Goal: Task Accomplishment & Management: Complete application form

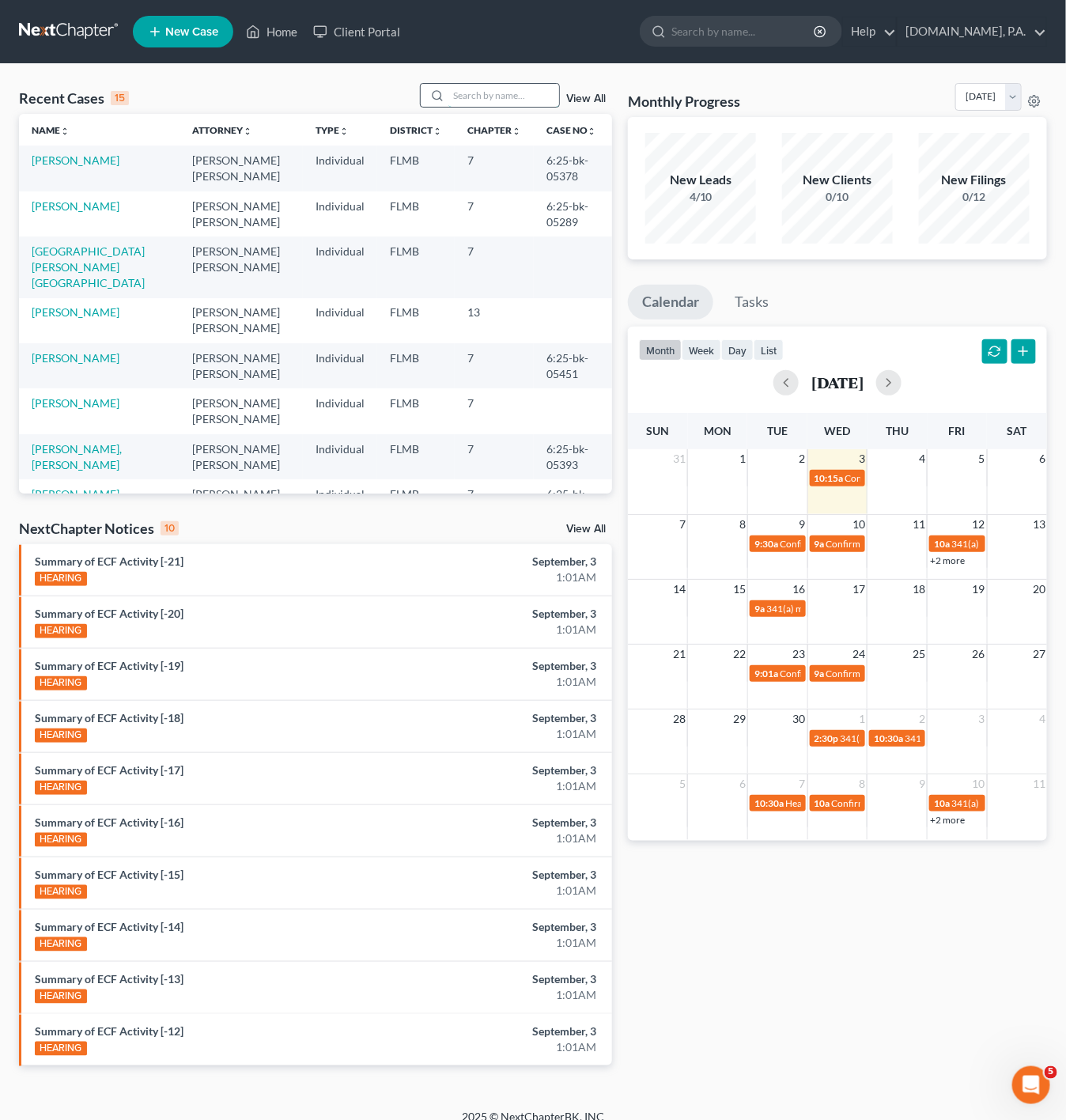
click at [499, 90] on input "search" at bounding box center [504, 95] width 110 height 23
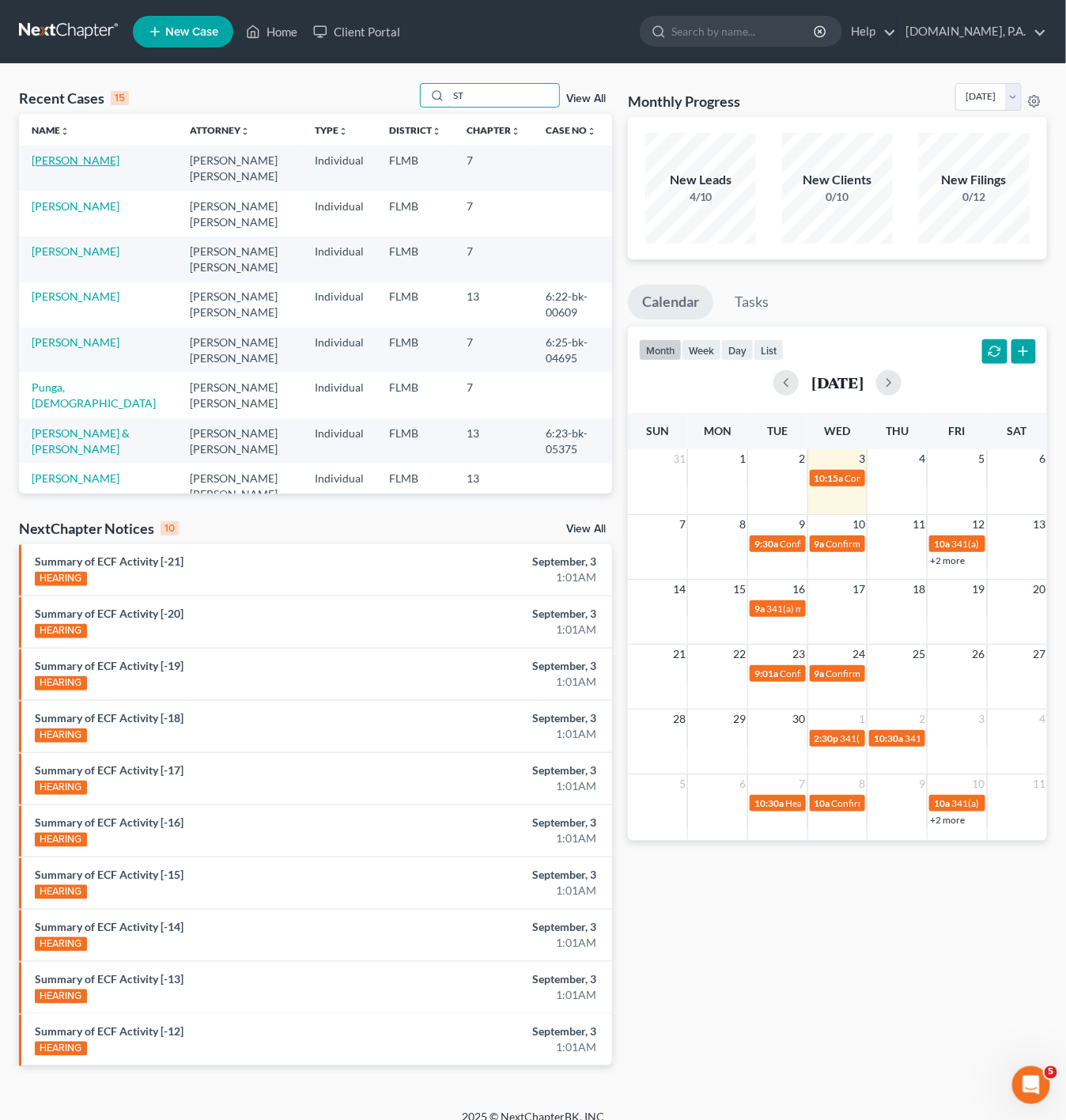
type input "ST"
click at [93, 154] on link "[PERSON_NAME]" at bounding box center [76, 160] width 88 height 14
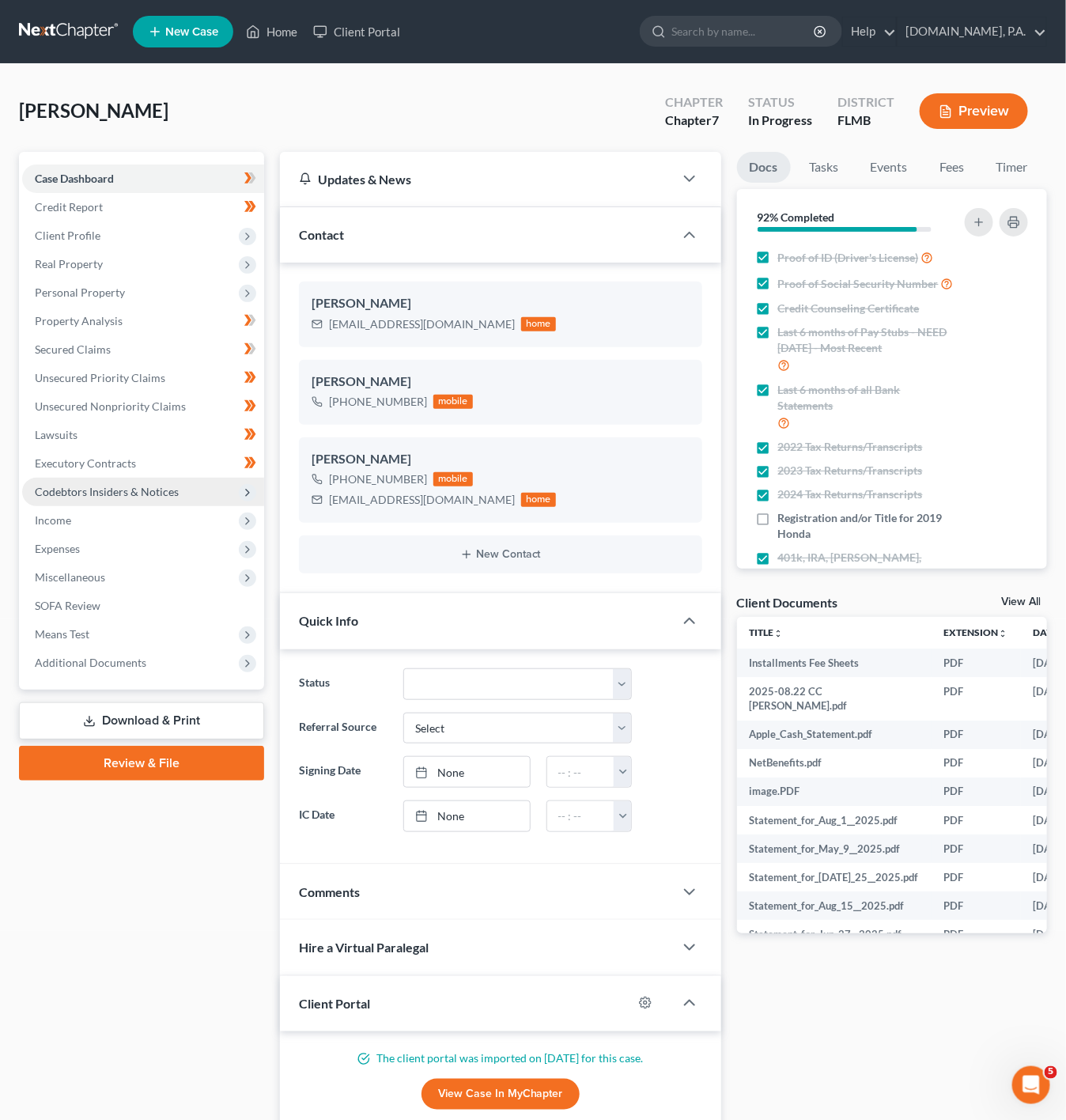
click at [238, 486] on span "Codebtors Insiders & Notices" at bounding box center [143, 492] width 242 height 29
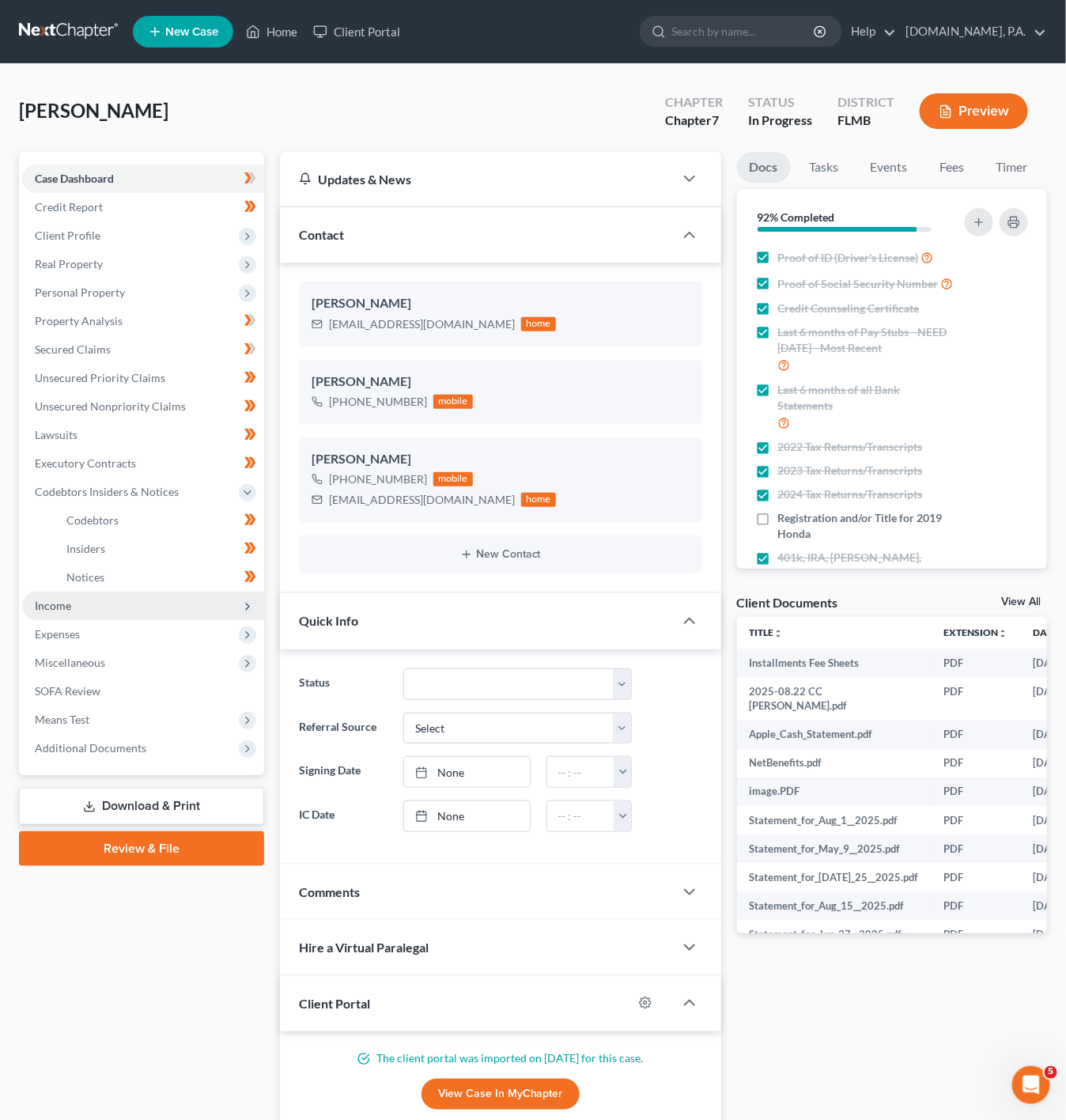
click at [177, 611] on span "Income" at bounding box center [143, 606] width 242 height 29
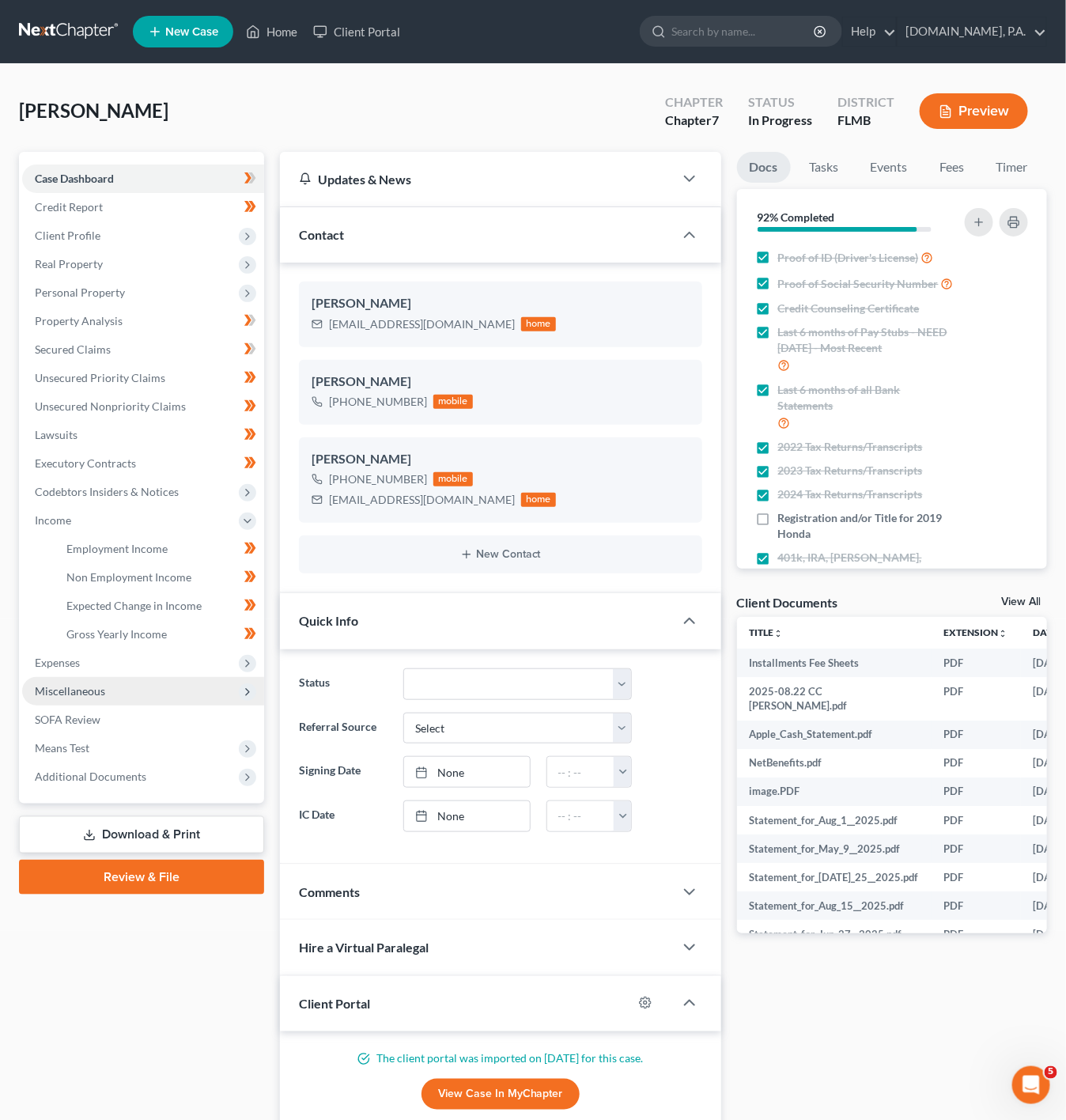
click at [167, 680] on span "Miscellaneous" at bounding box center [143, 692] width 242 height 29
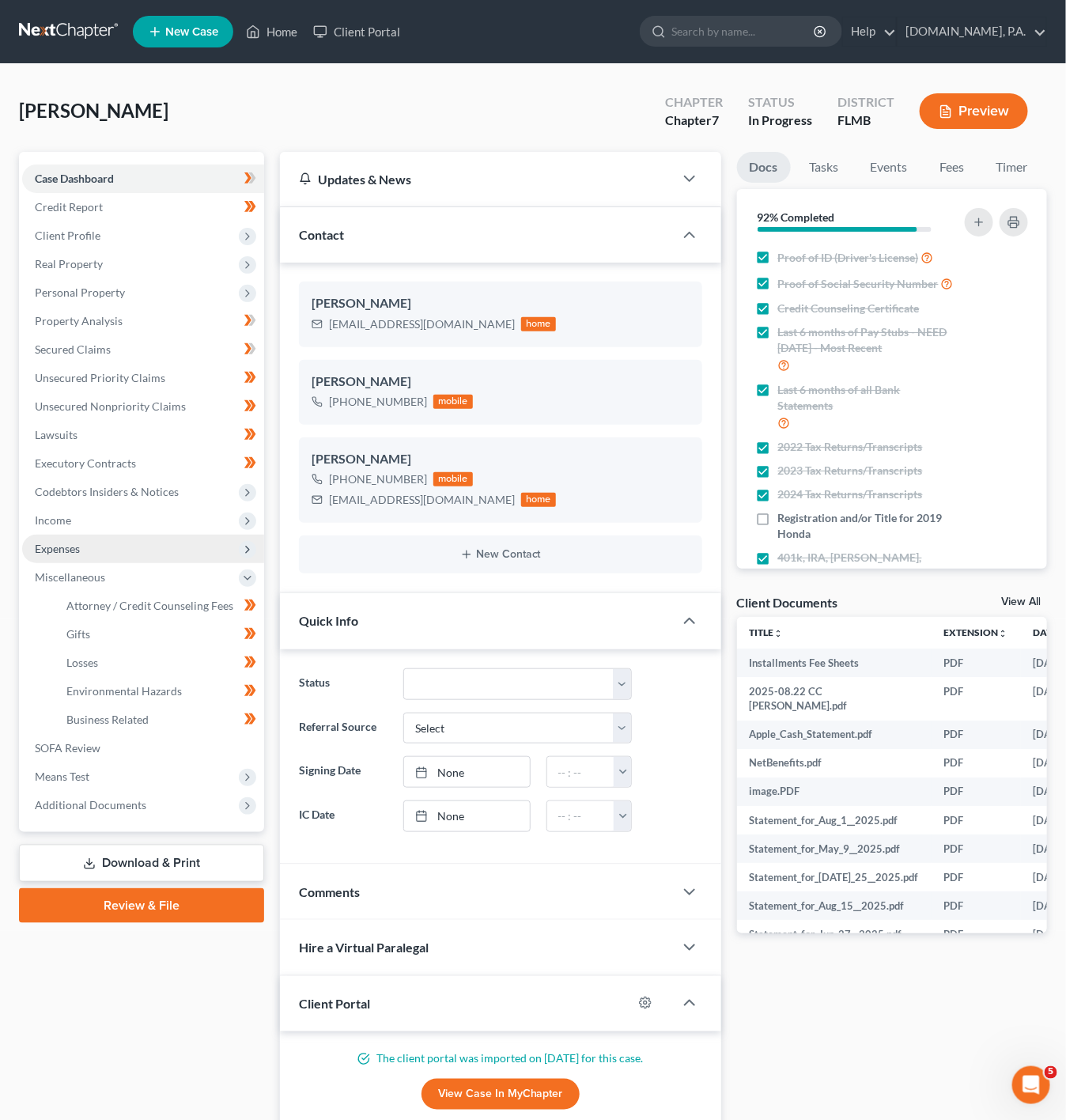
click at [222, 541] on span "Expenses" at bounding box center [143, 549] width 242 height 29
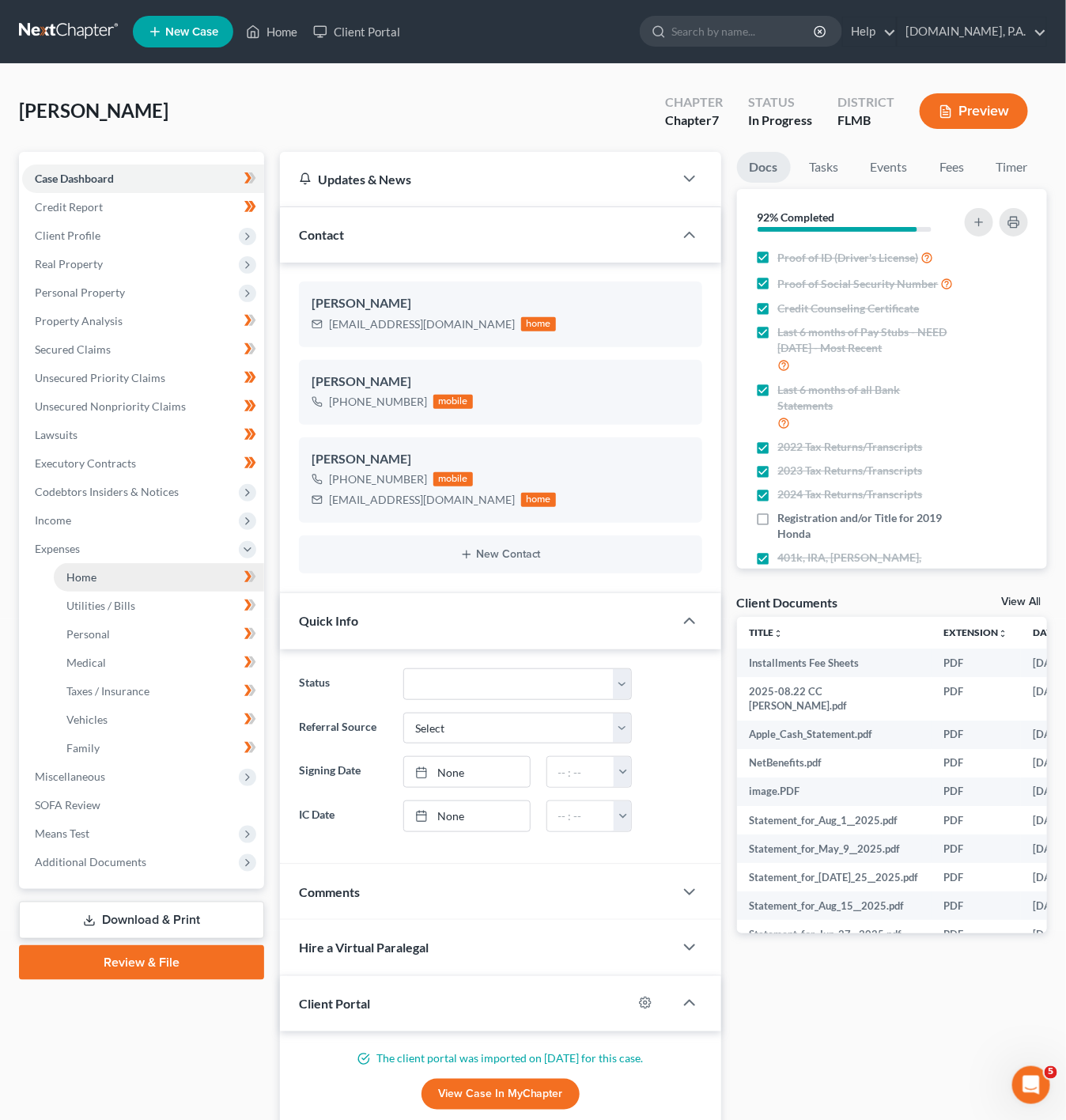
click at [164, 574] on link "Home" at bounding box center [158, 577] width 210 height 29
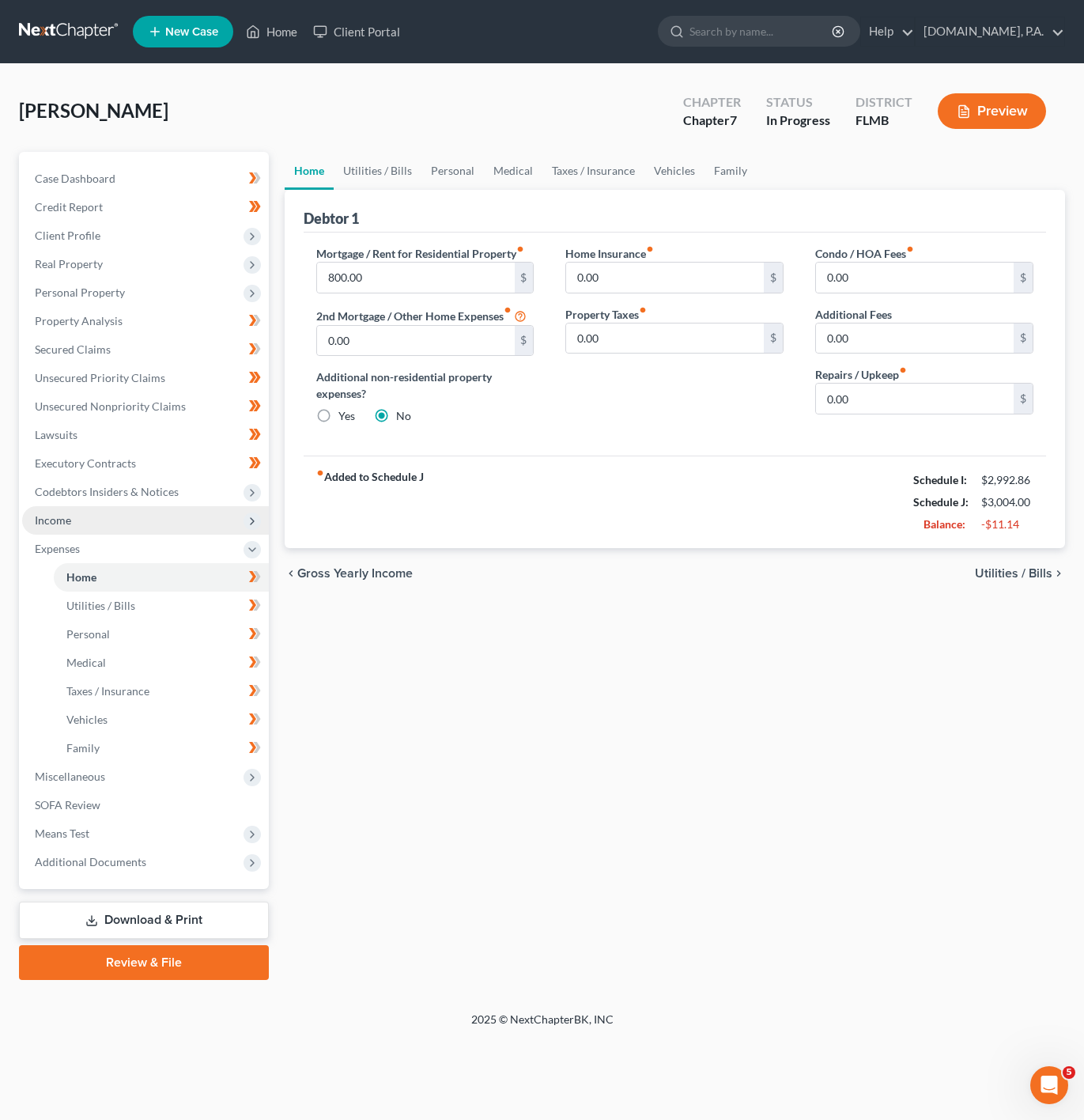
click at [183, 528] on span "Income" at bounding box center [145, 520] width 247 height 29
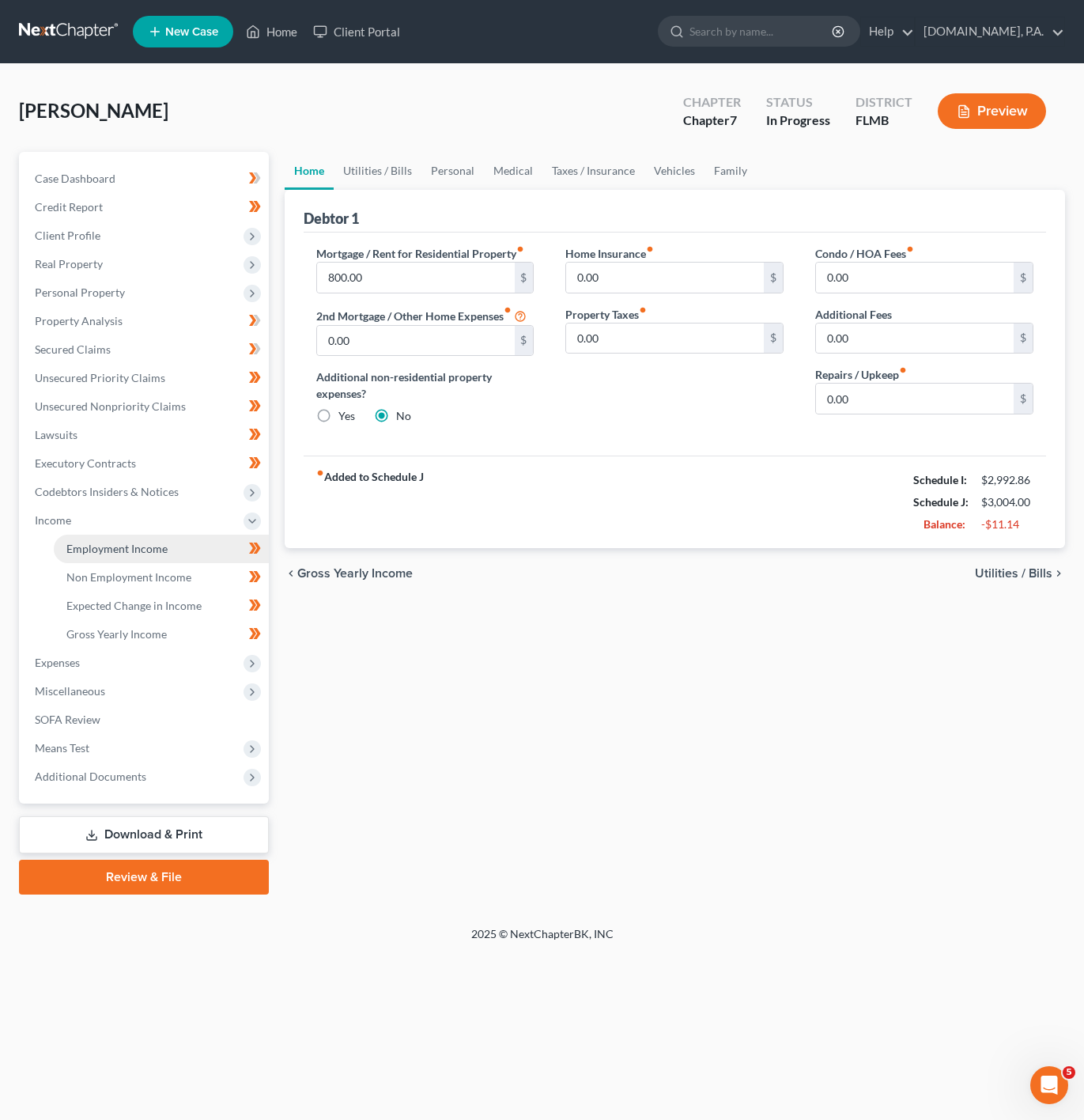
click at [169, 558] on link "Employment Income" at bounding box center [161, 549] width 215 height 29
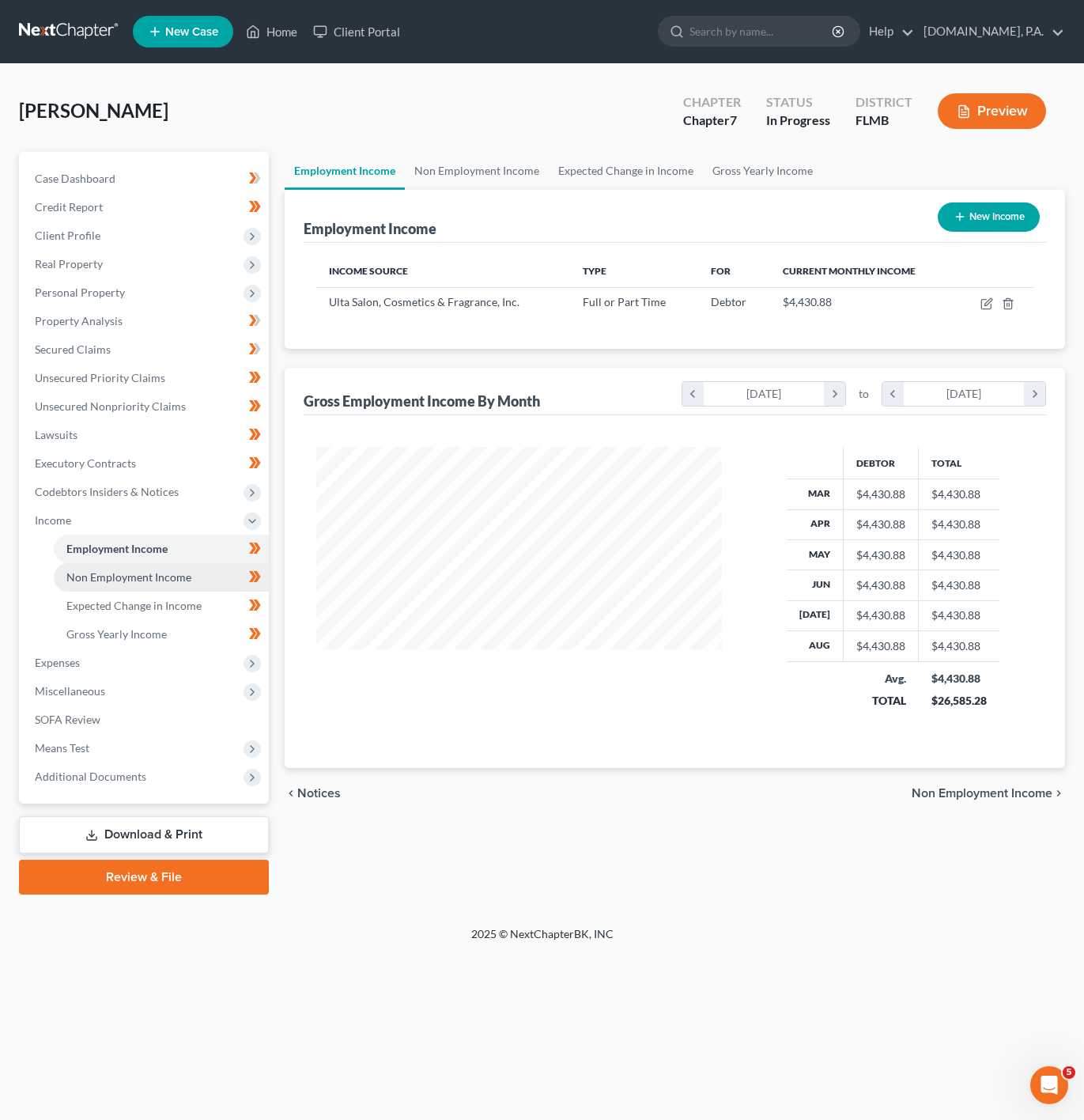
scroll to position [285, 437]
click at [155, 587] on link "Non Employment Income" at bounding box center [161, 577] width 215 height 29
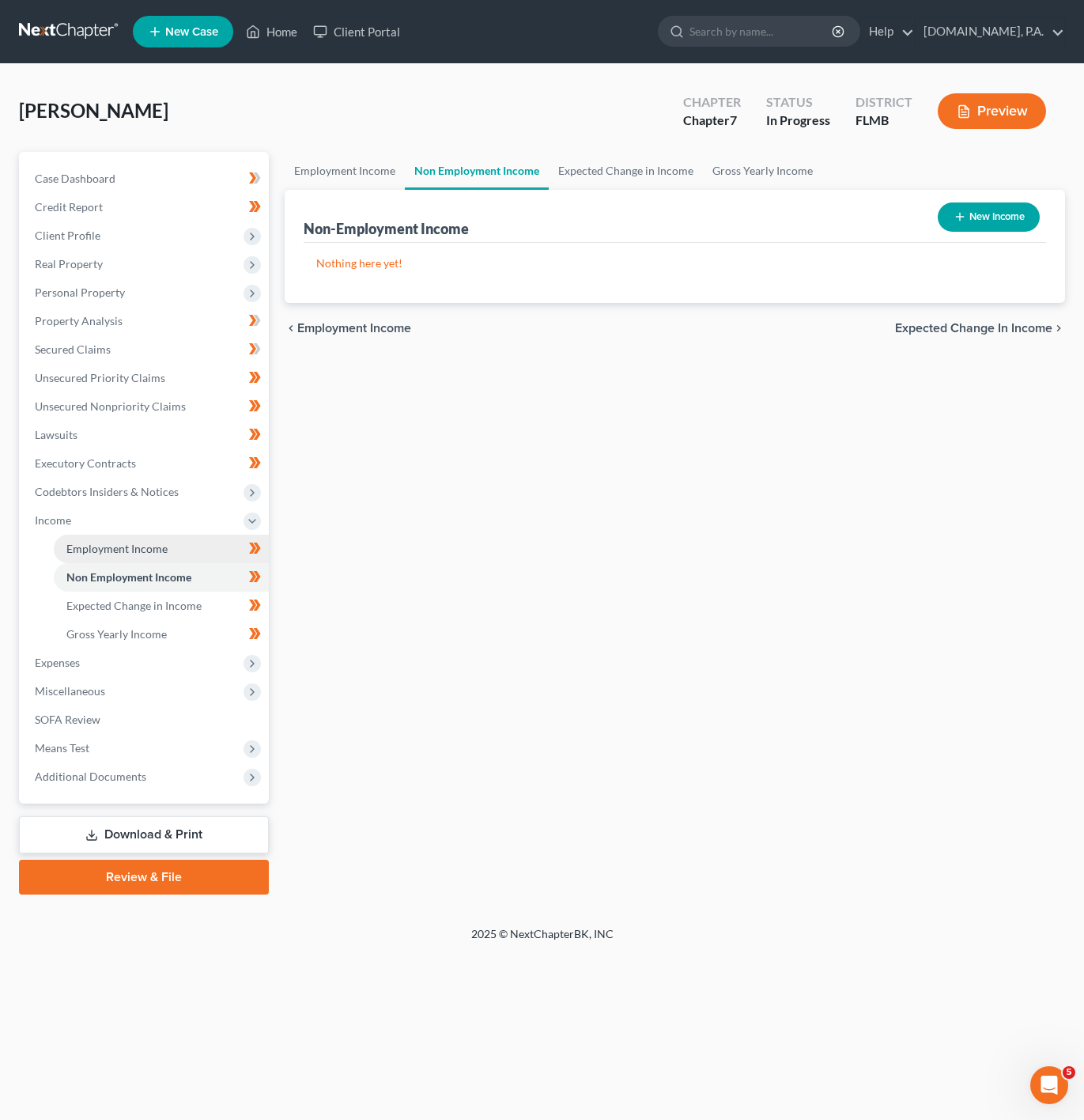
click at [177, 547] on link "Employment Income" at bounding box center [161, 549] width 215 height 29
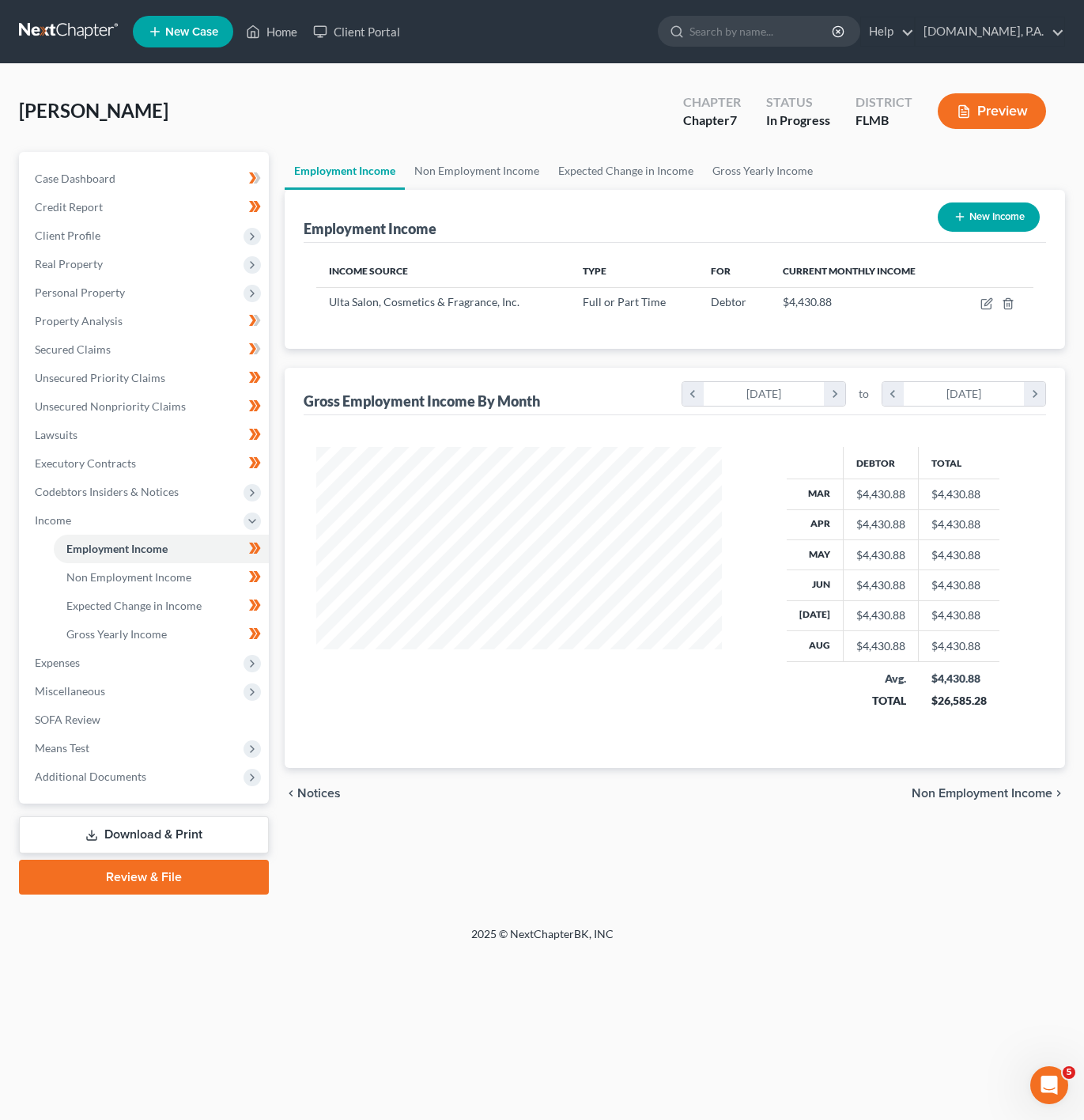
scroll to position [285, 437]
click at [982, 301] on icon "button" at bounding box center [986, 305] width 10 height 10
select select "0"
select select "14"
select select "0"
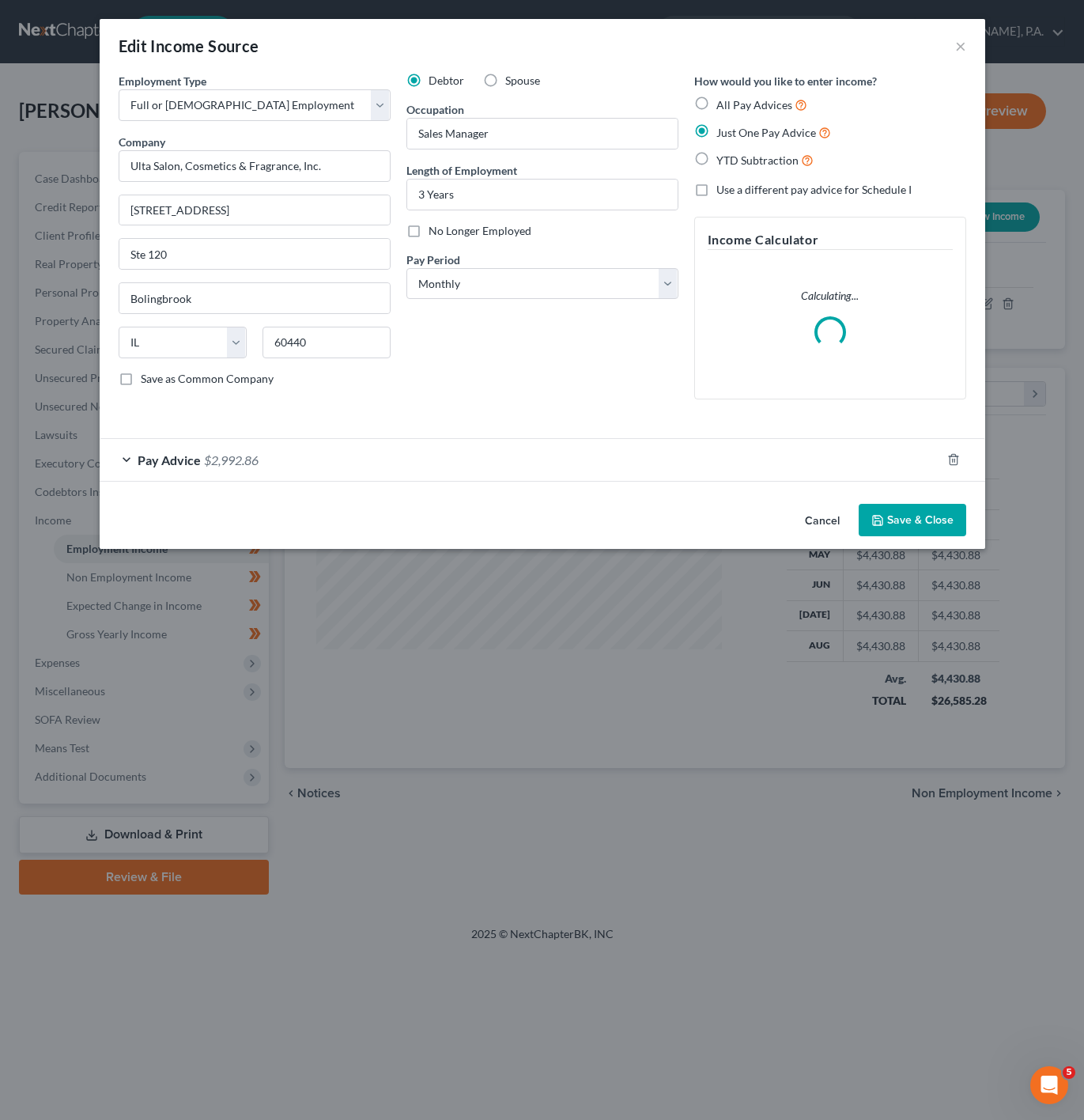
click at [380, 465] on div "Pay Advice $2,992.86" at bounding box center [520, 460] width 842 height 42
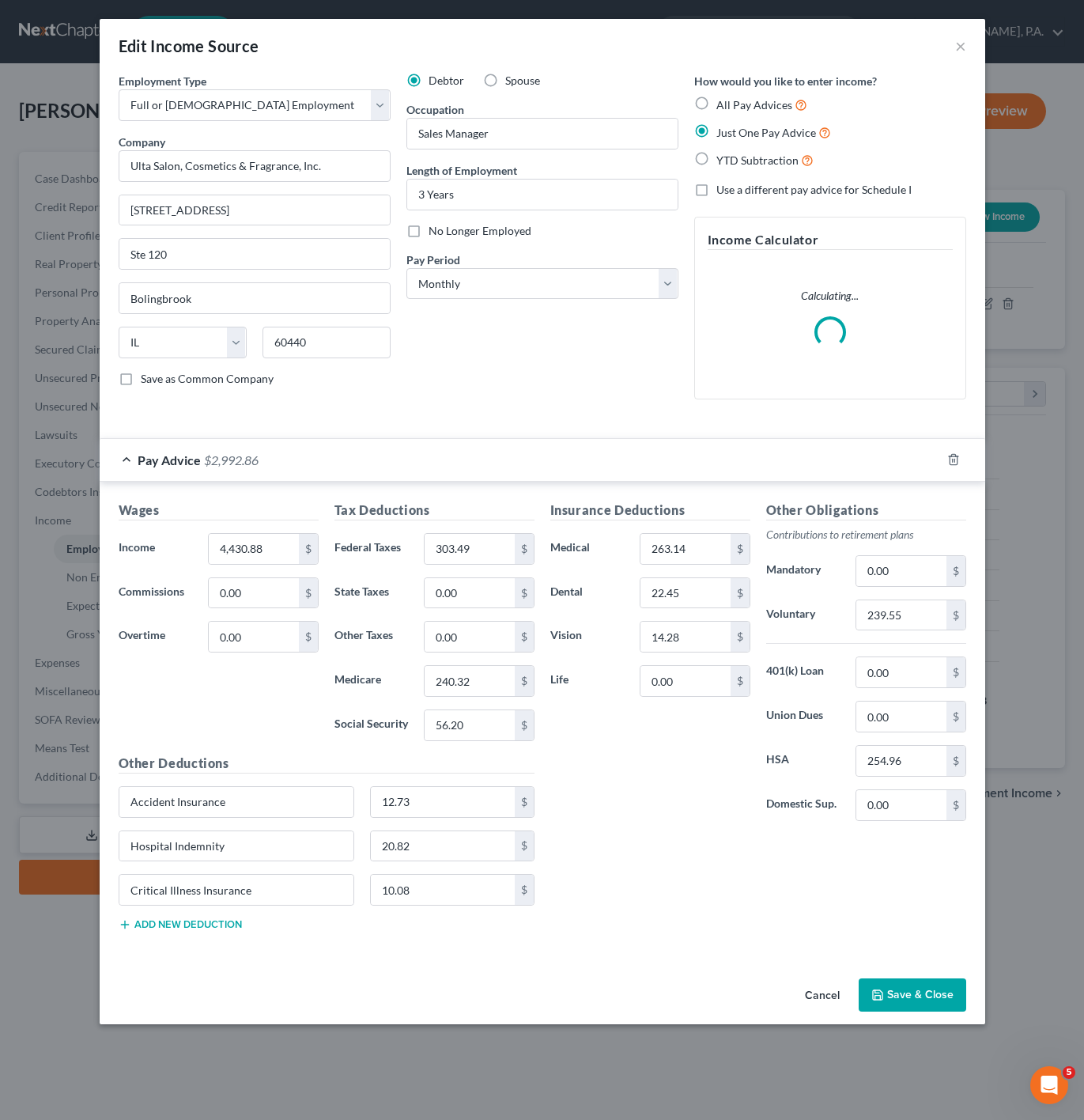
click at [380, 465] on div "Pay Advice $2,992.86" at bounding box center [520, 460] width 842 height 42
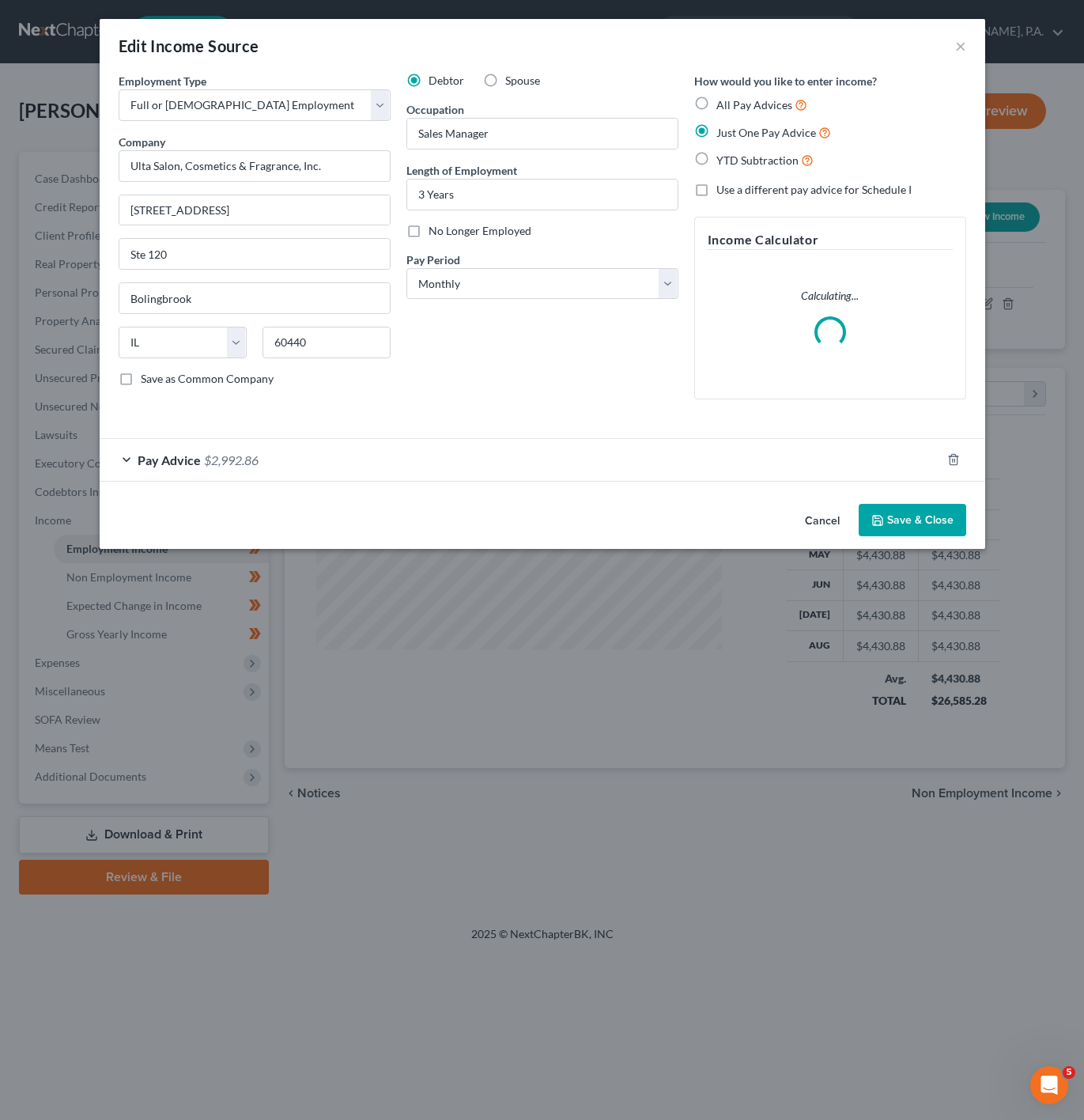
click at [795, 517] on button "Cancel" at bounding box center [822, 521] width 60 height 32
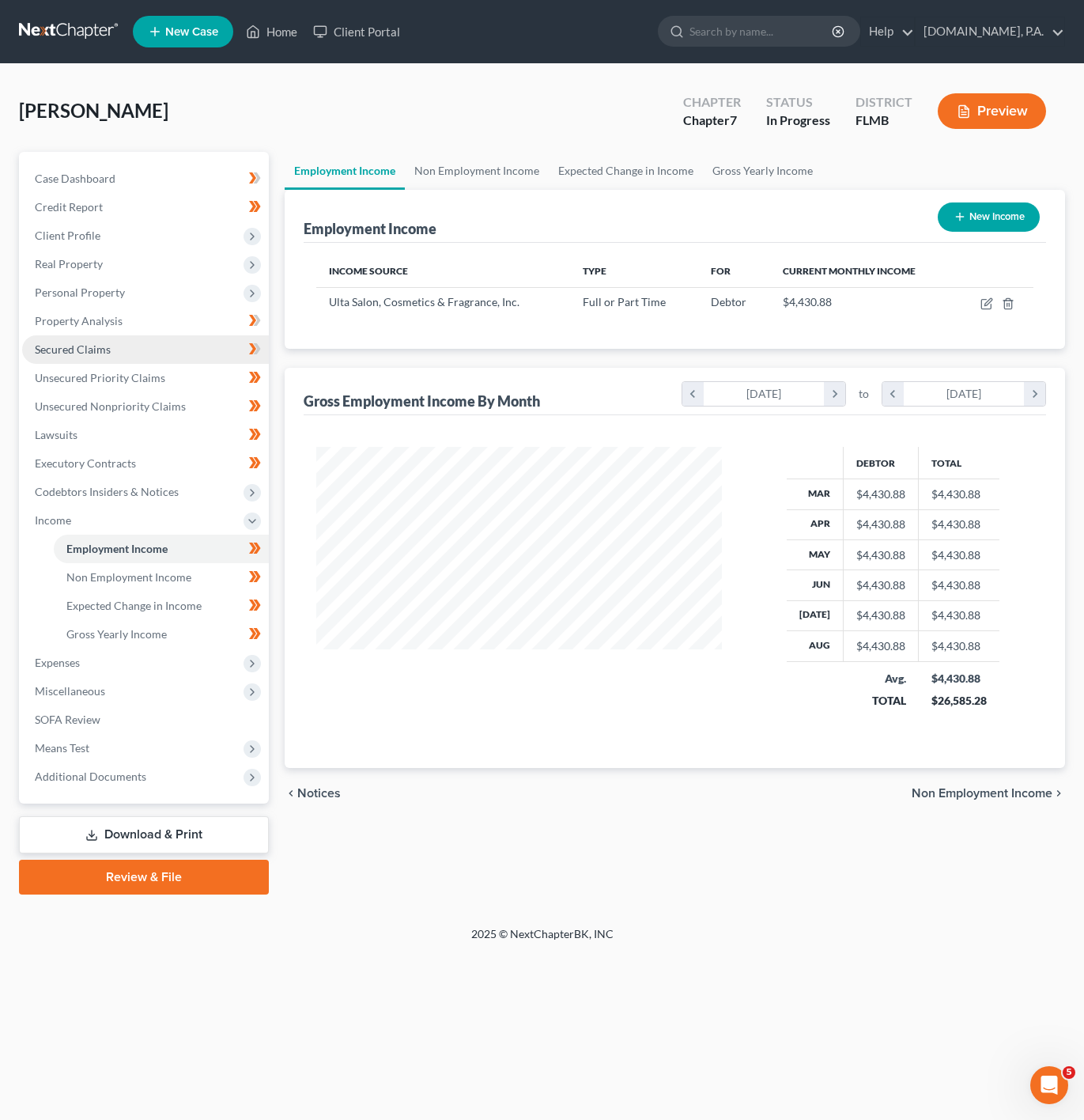
click at [216, 358] on link "Secured Claims" at bounding box center [145, 349] width 247 height 29
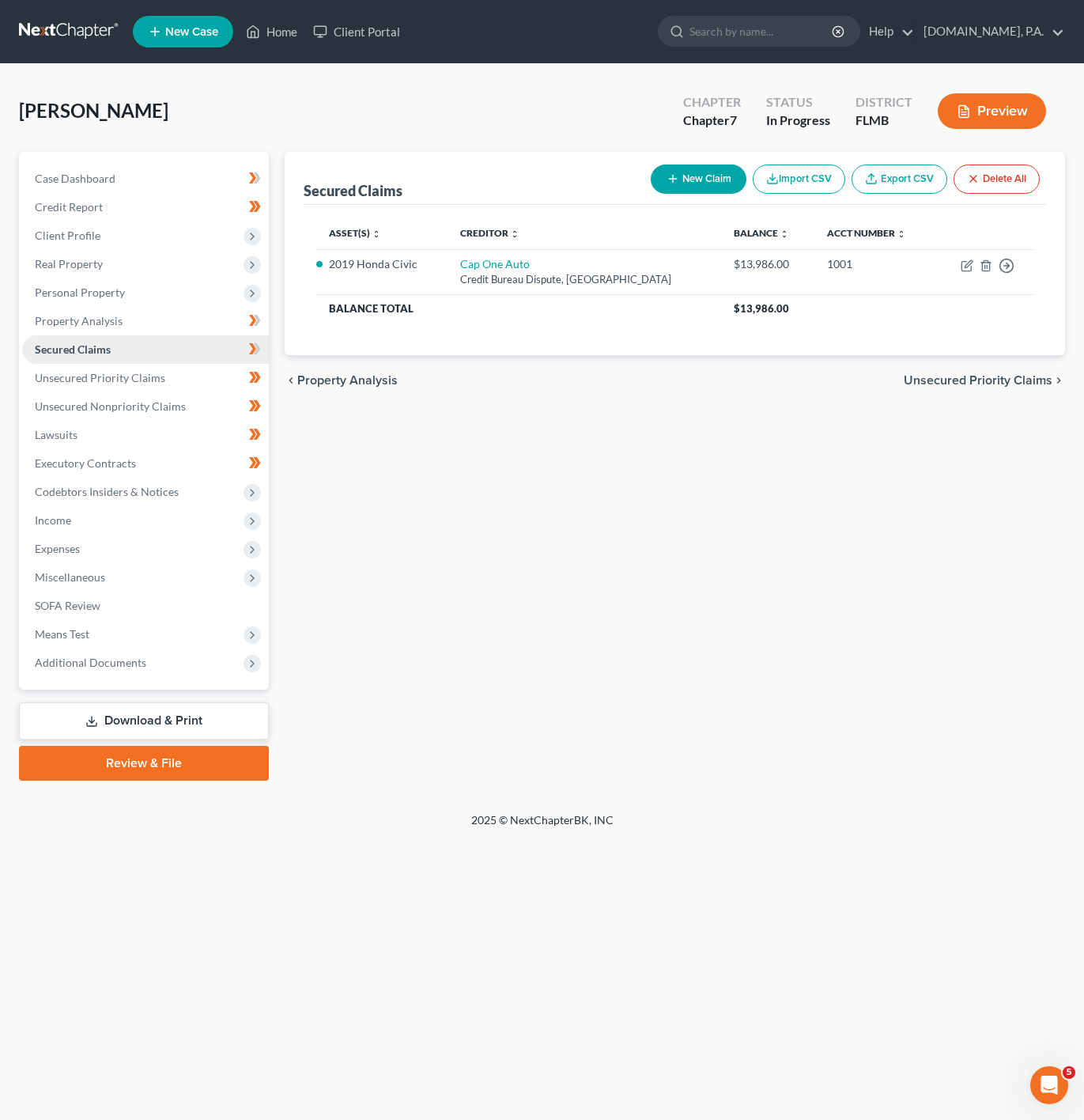
click at [213, 337] on link "Secured Claims" at bounding box center [145, 349] width 247 height 29
click at [213, 330] on link "Property Analysis" at bounding box center [145, 321] width 247 height 29
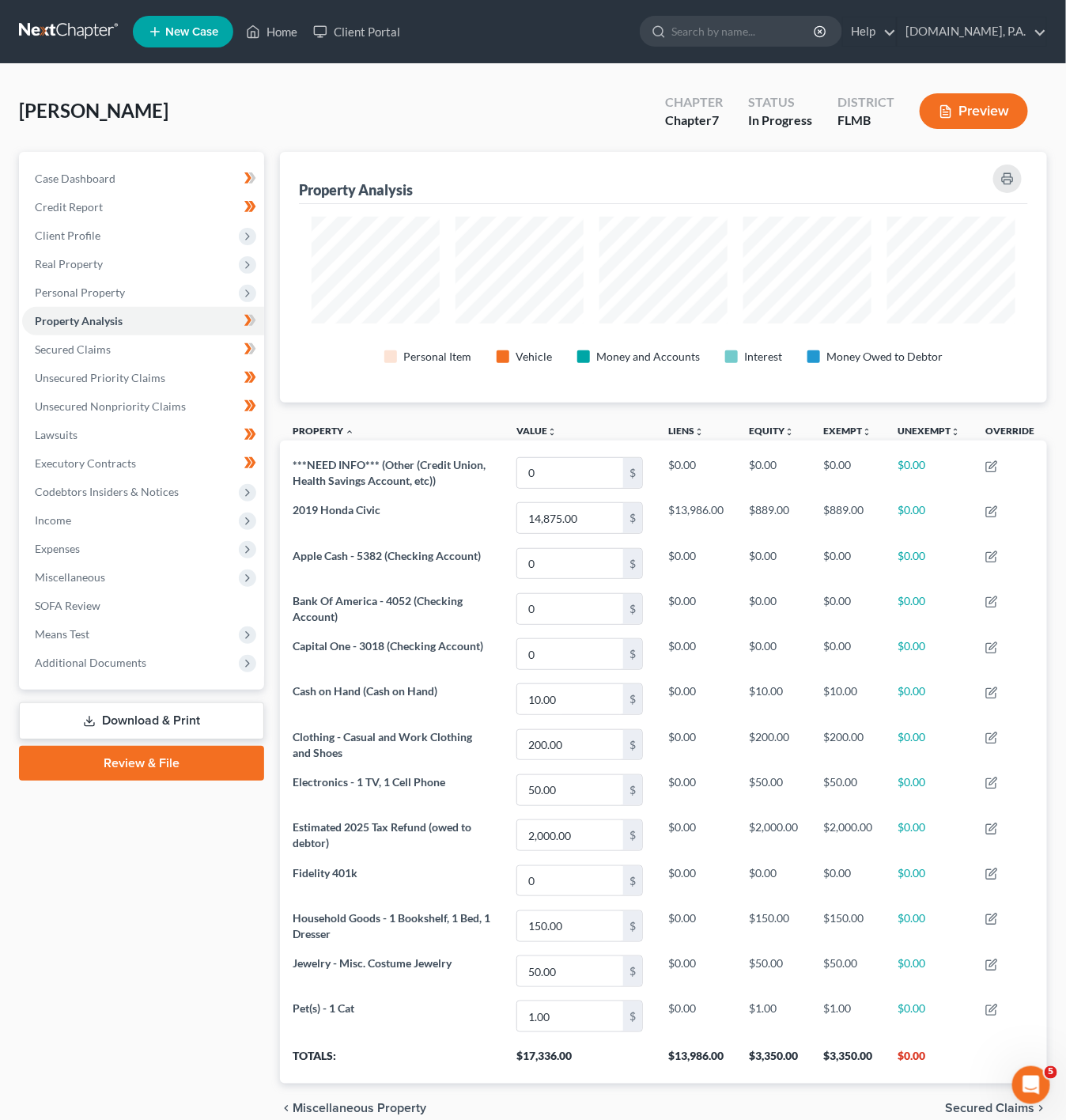
scroll to position [250, 768]
click at [214, 292] on span "Personal Property" at bounding box center [143, 293] width 242 height 29
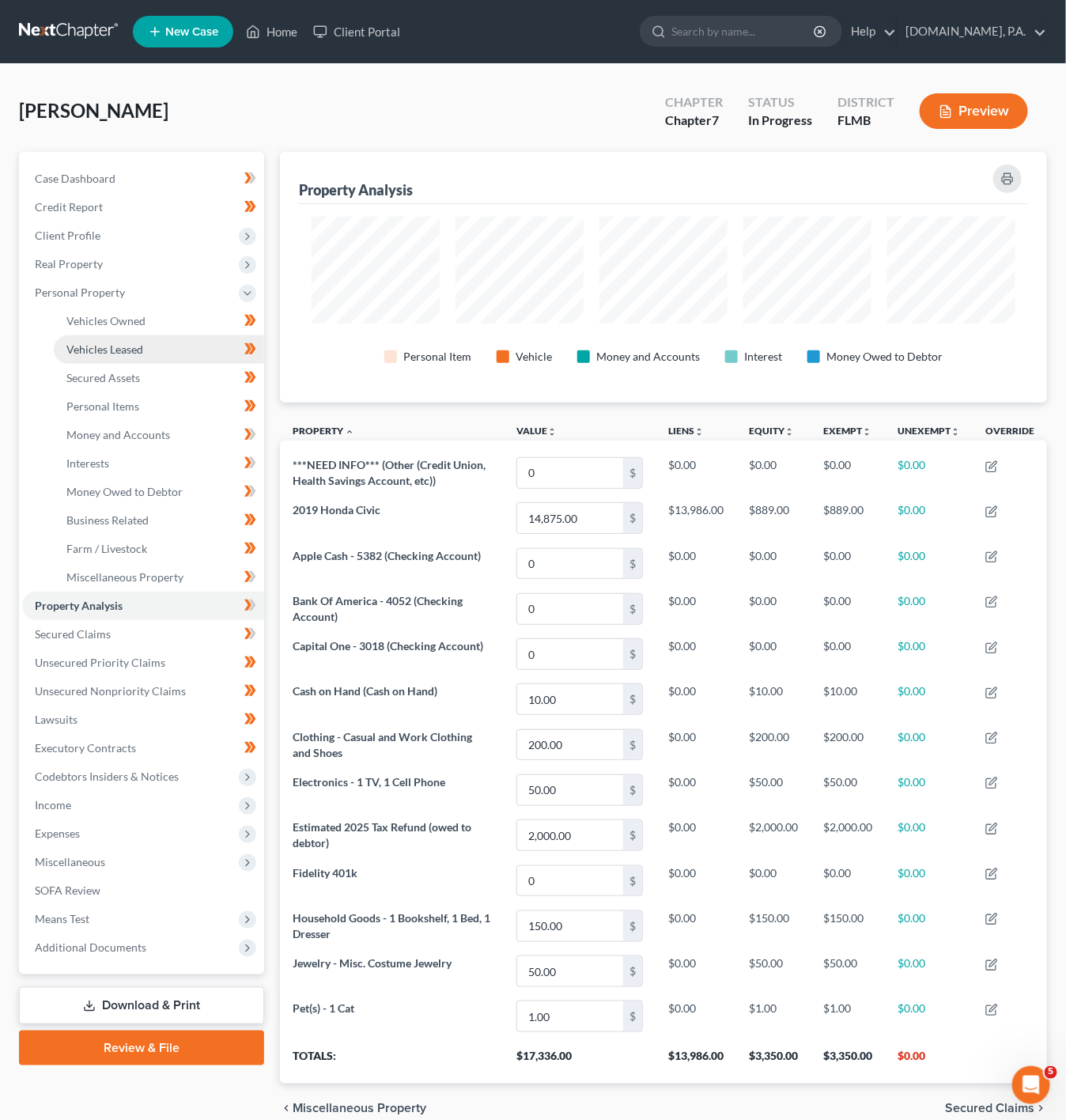
click at [194, 335] on link "Vehicles Leased" at bounding box center [158, 349] width 210 height 29
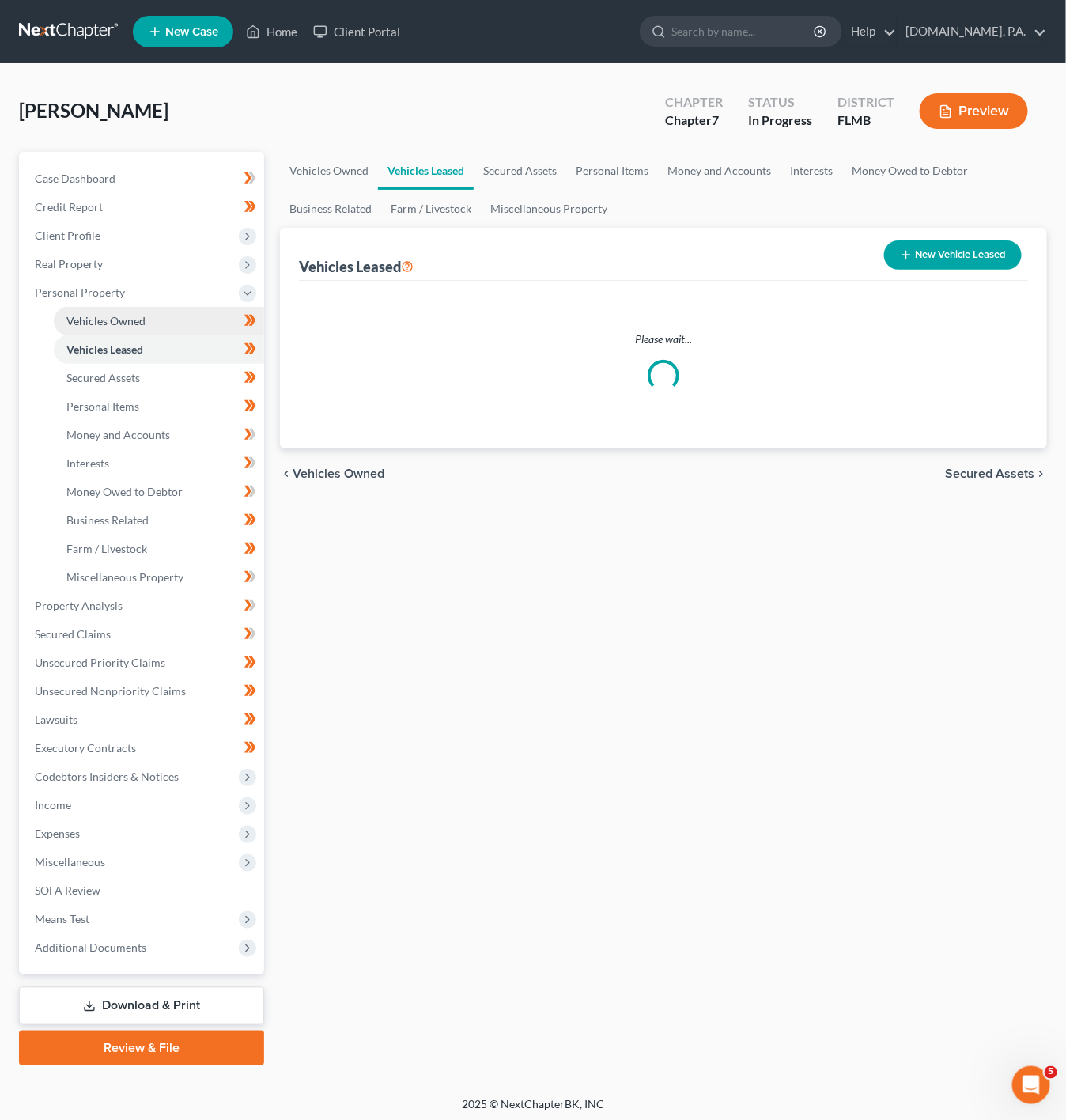
click at [200, 321] on link "Vehicles Owned" at bounding box center [158, 321] width 210 height 29
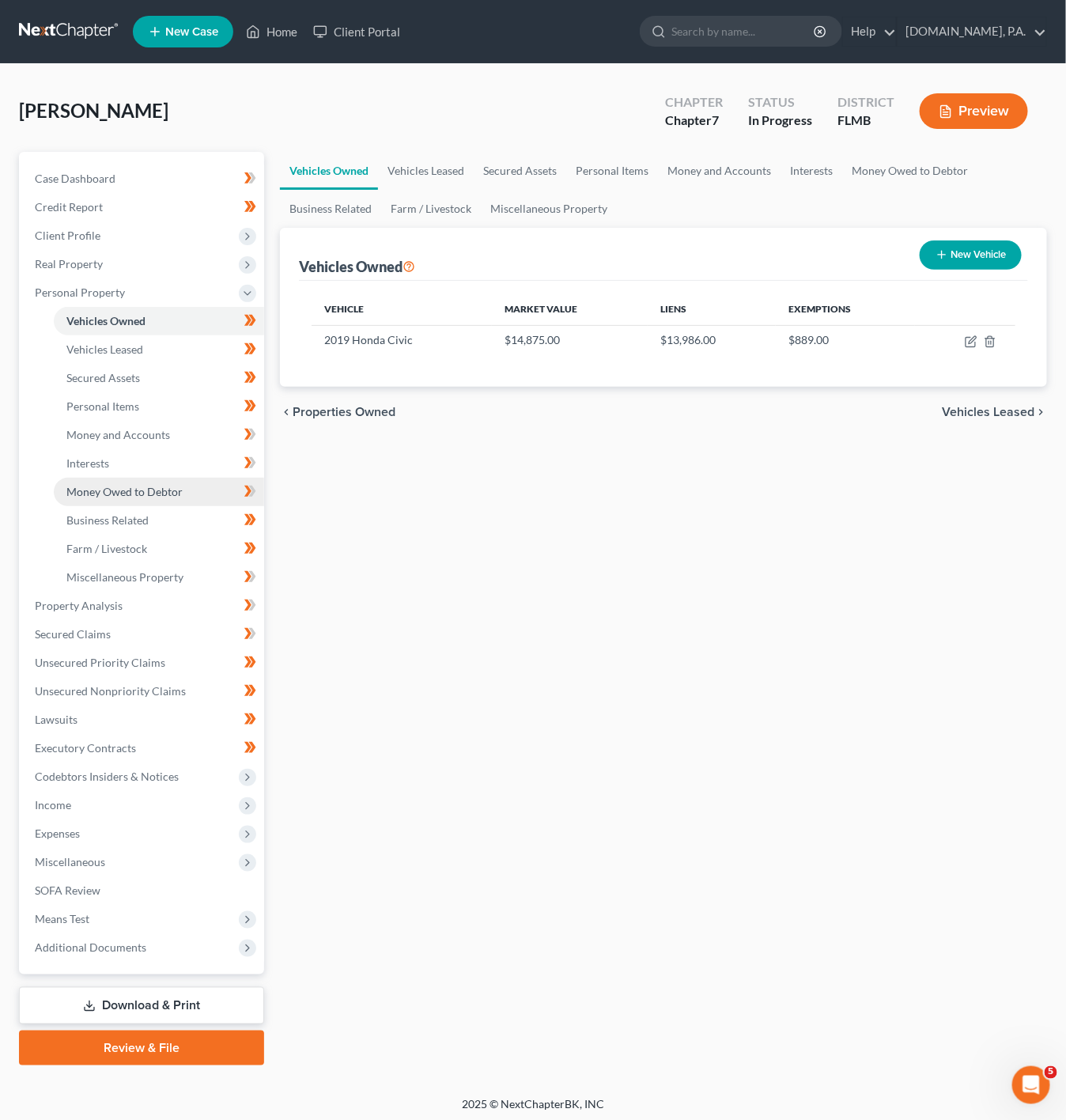
click at [193, 487] on link "Money Owed to Debtor" at bounding box center [158, 492] width 210 height 29
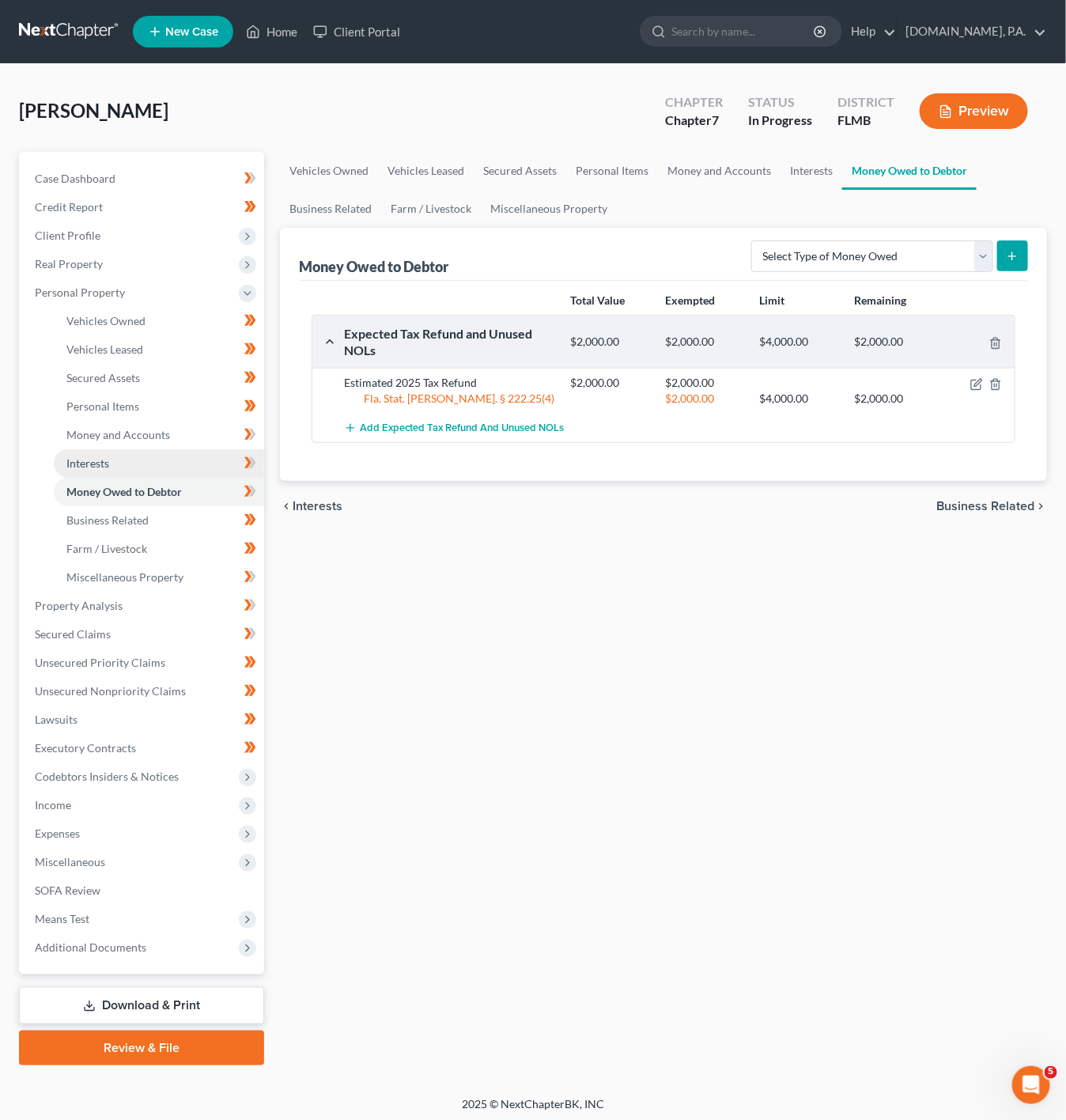
click at [185, 459] on link "Interests" at bounding box center [158, 464] width 210 height 29
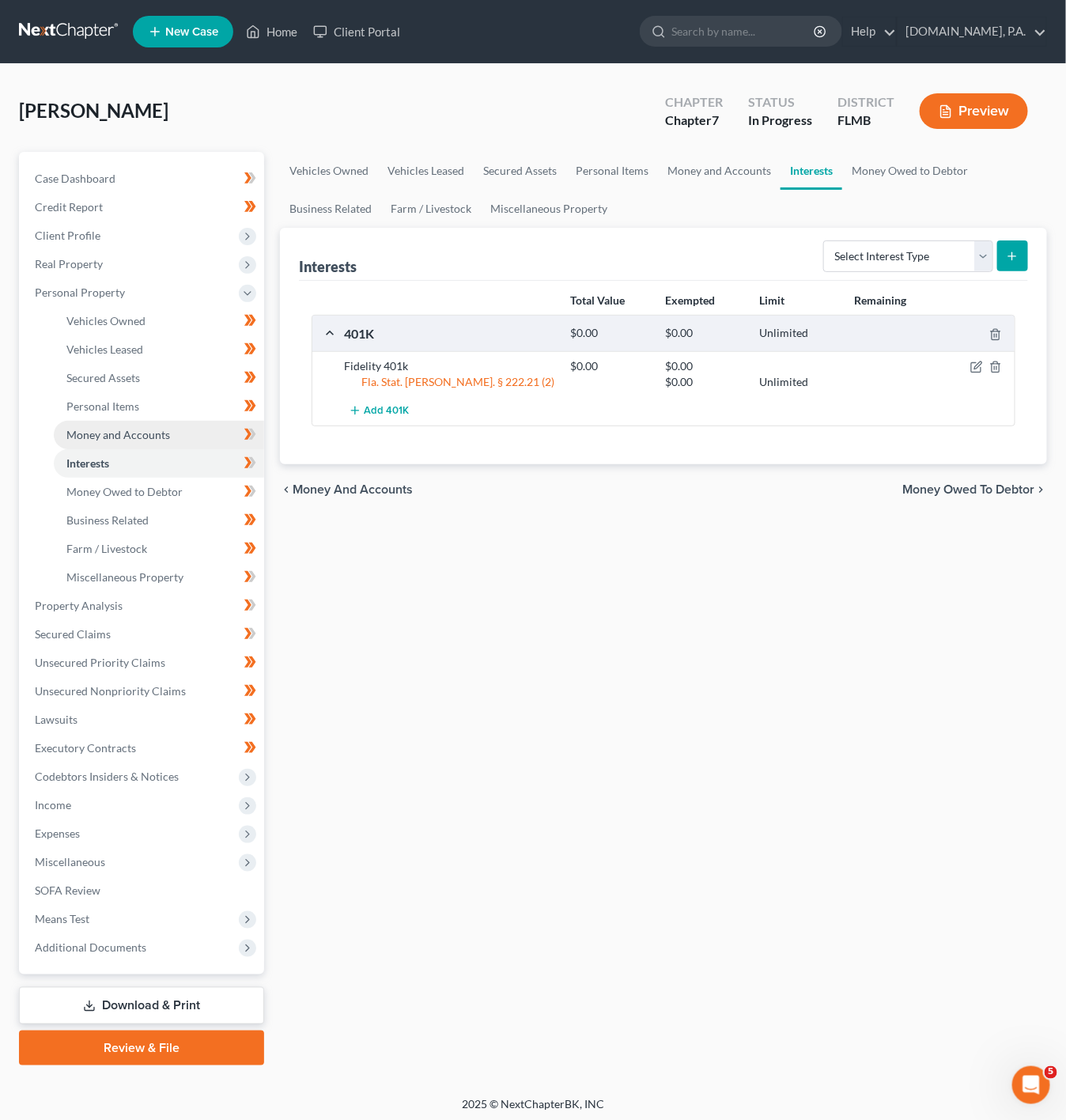
click at [193, 434] on link "Money and Accounts" at bounding box center [158, 435] width 210 height 29
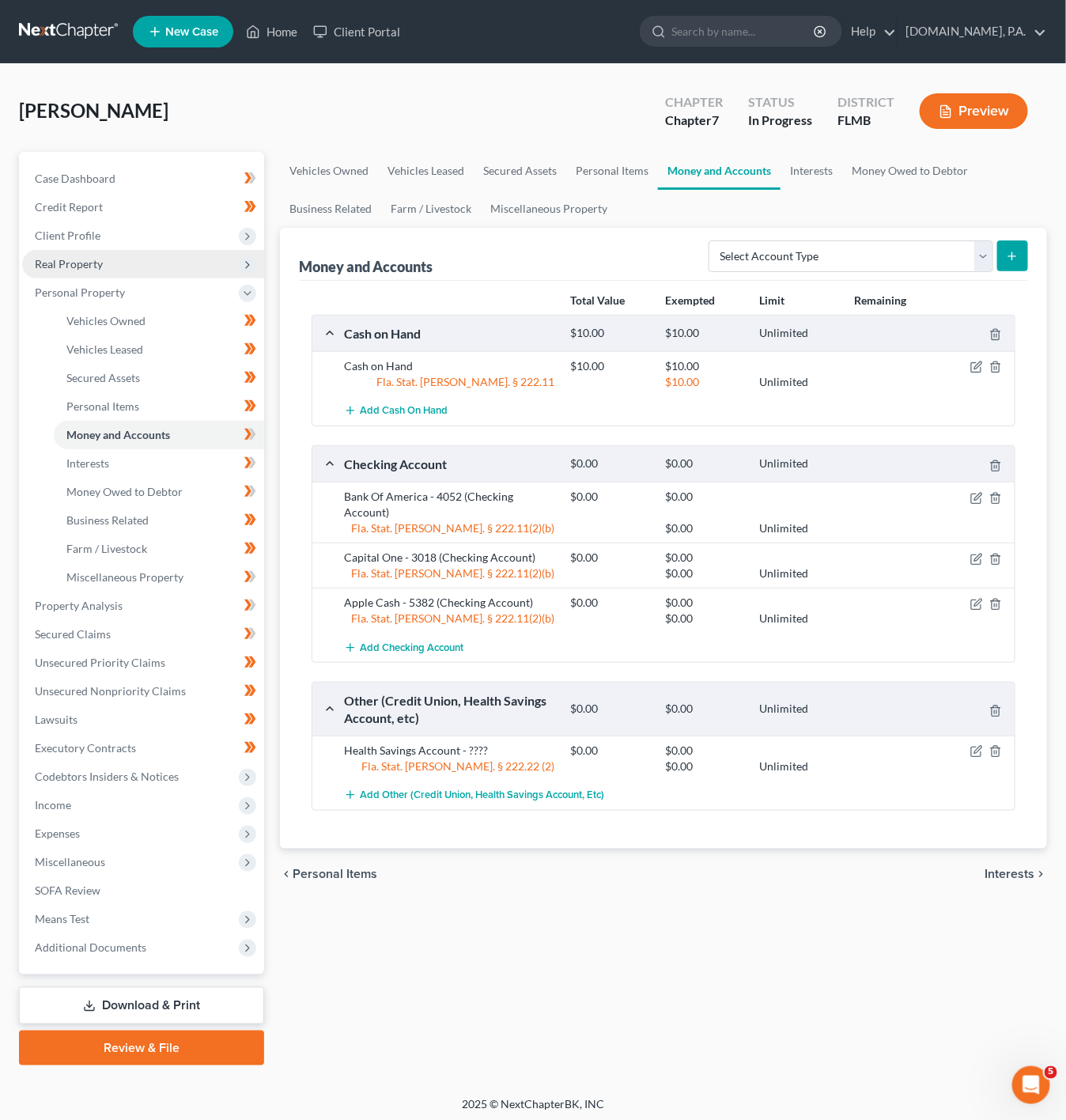
click at [233, 266] on span "Real Property" at bounding box center [143, 265] width 242 height 29
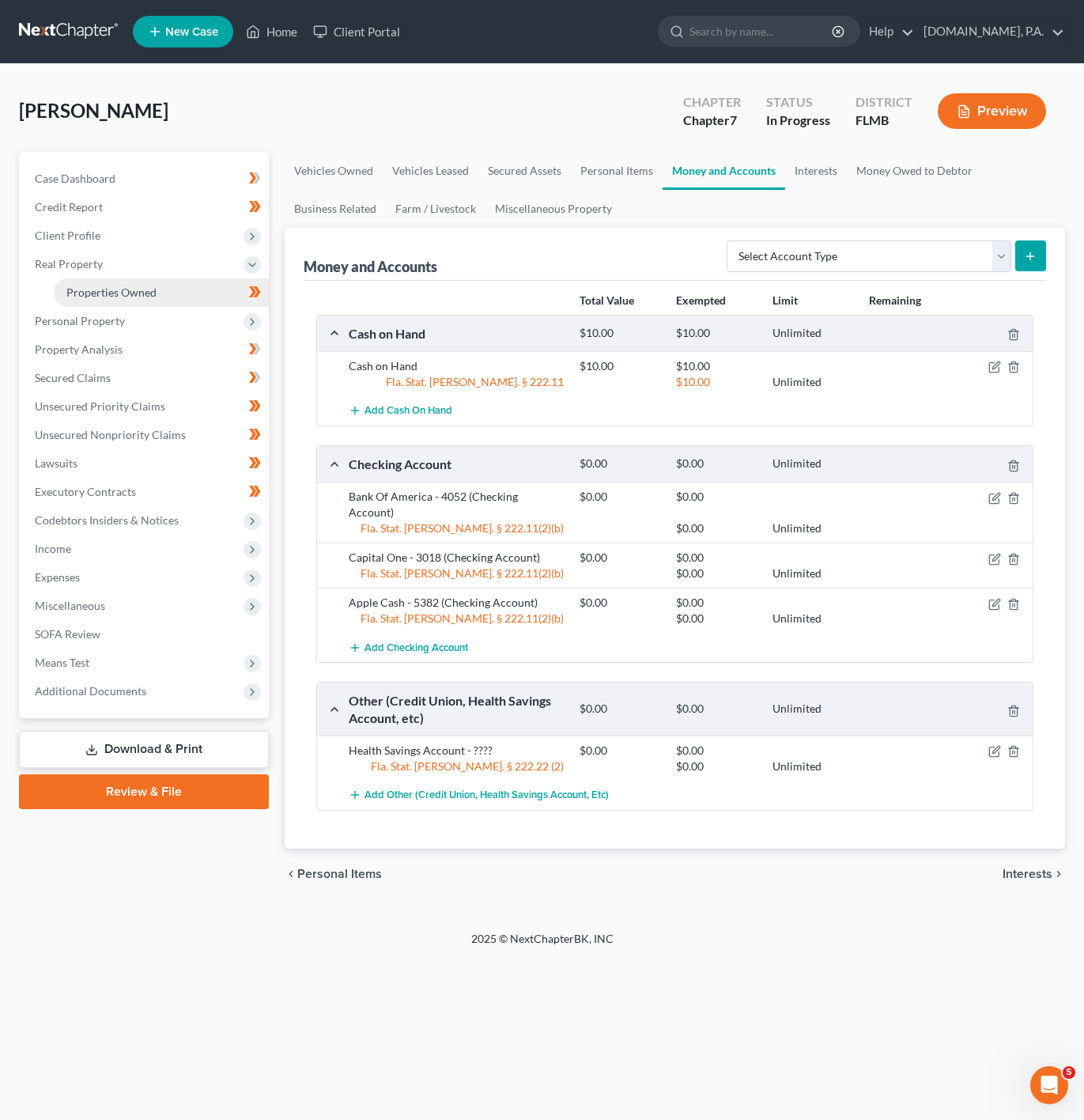
click at [204, 285] on link "Properties Owned" at bounding box center [161, 293] width 215 height 29
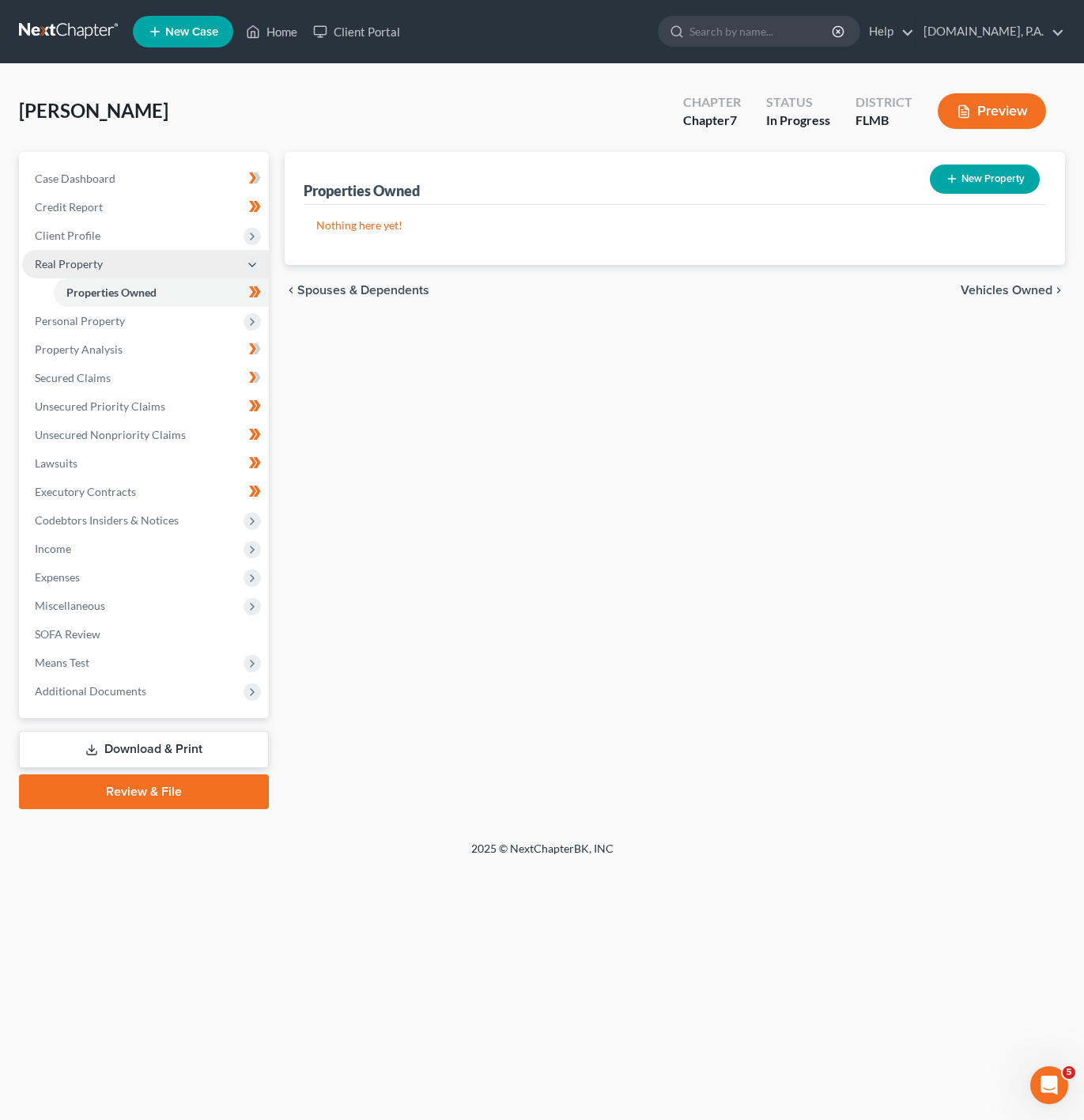
click at [205, 253] on span "Real Property" at bounding box center [145, 265] width 247 height 29
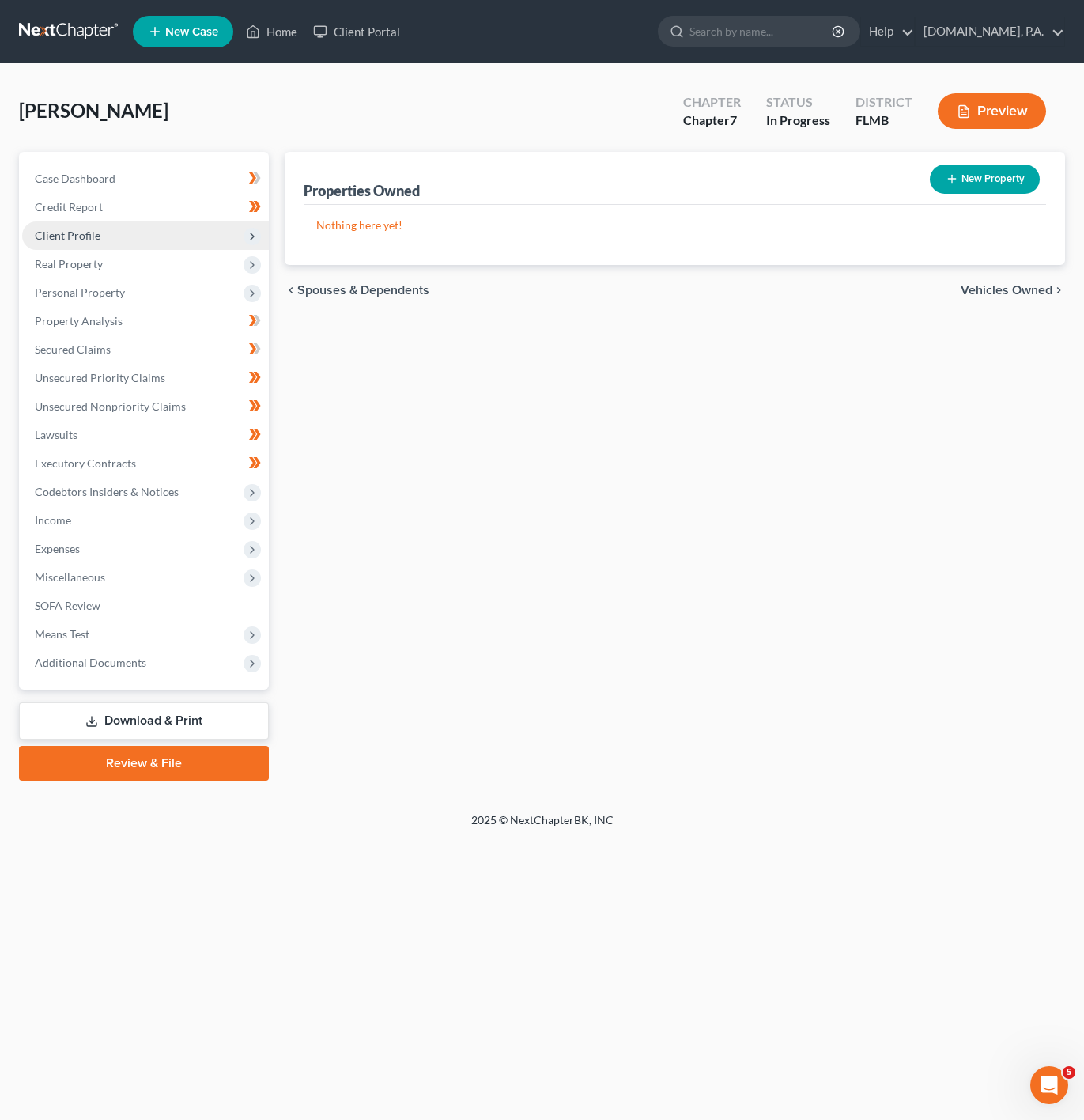
click at [197, 228] on span "Client Profile" at bounding box center [145, 236] width 247 height 29
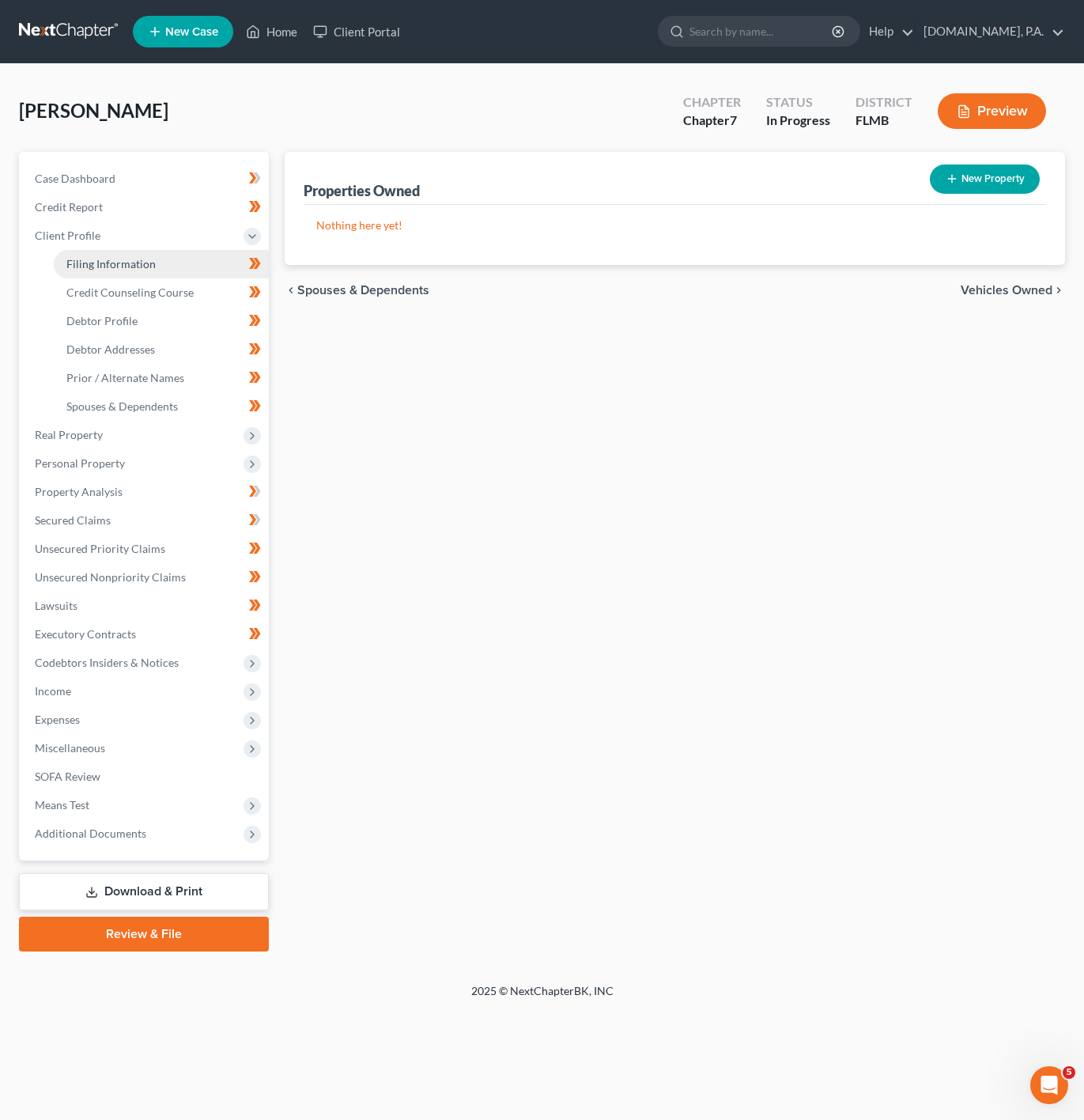
click at [204, 268] on link "Filing Information" at bounding box center [161, 265] width 215 height 29
select select "1"
select select "0"
select select "9"
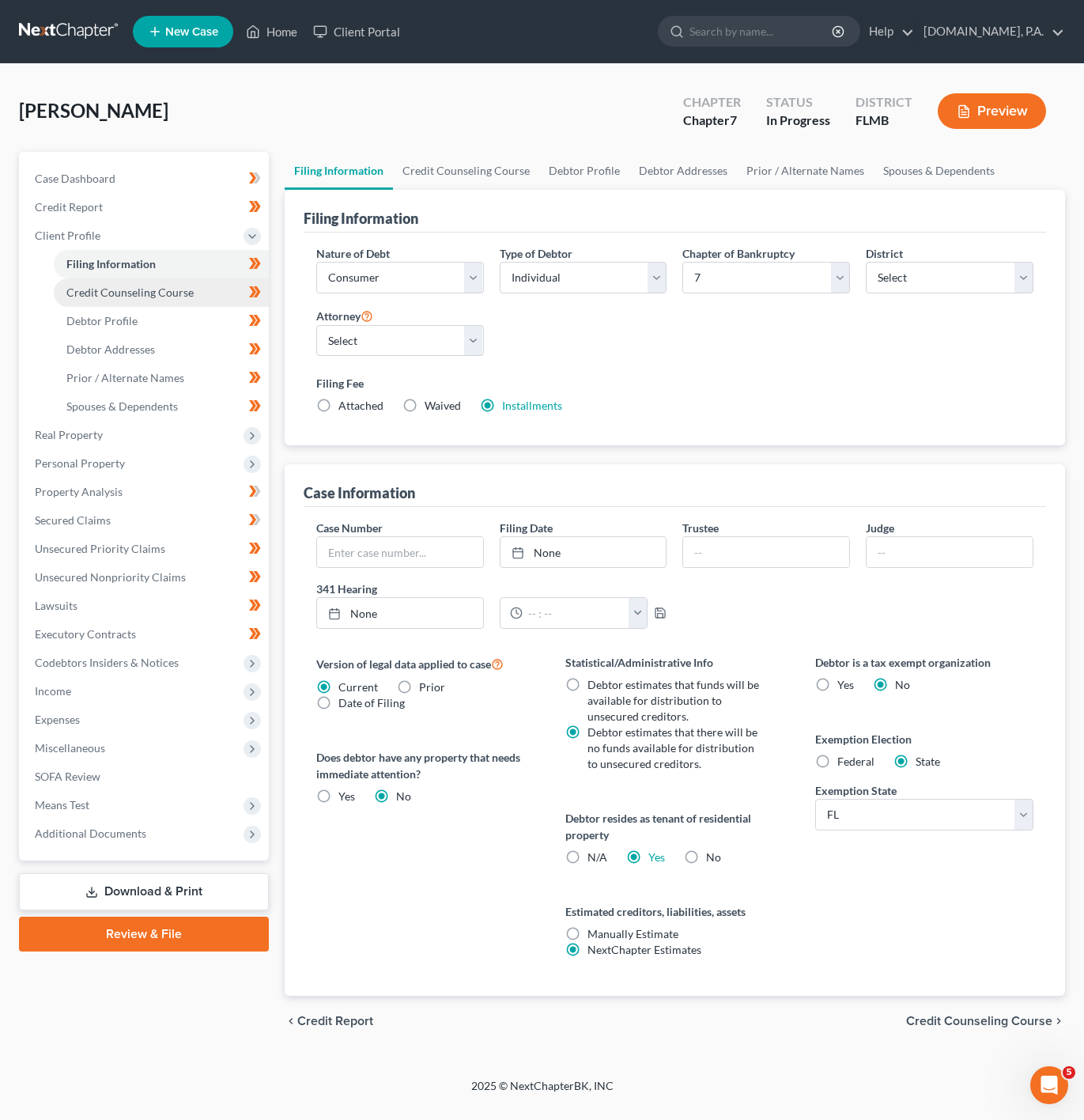
click at [202, 297] on link "Credit Counseling Course" at bounding box center [161, 293] width 215 height 29
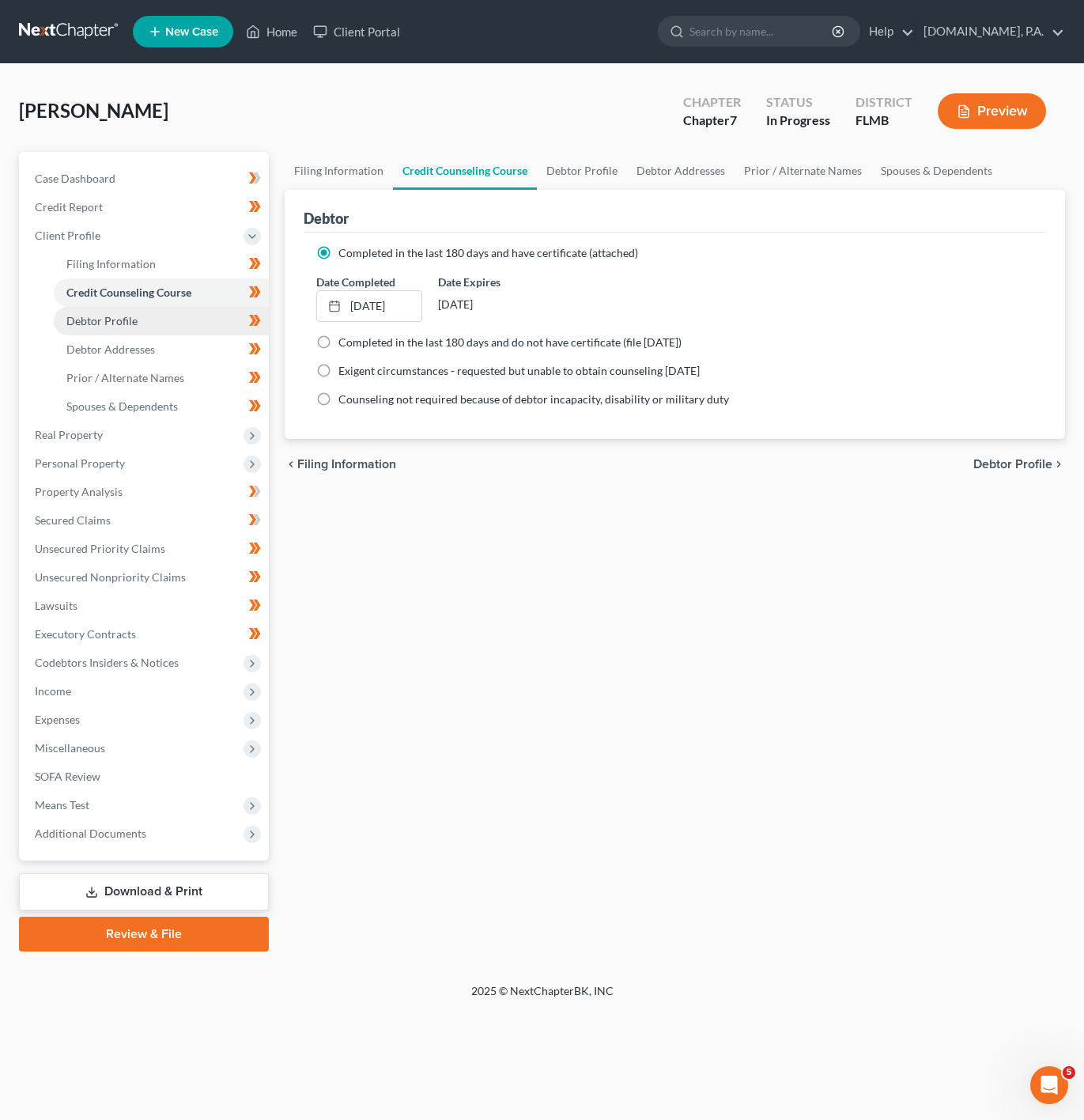
click at [129, 329] on link "Debtor Profile" at bounding box center [161, 321] width 215 height 29
select select "0"
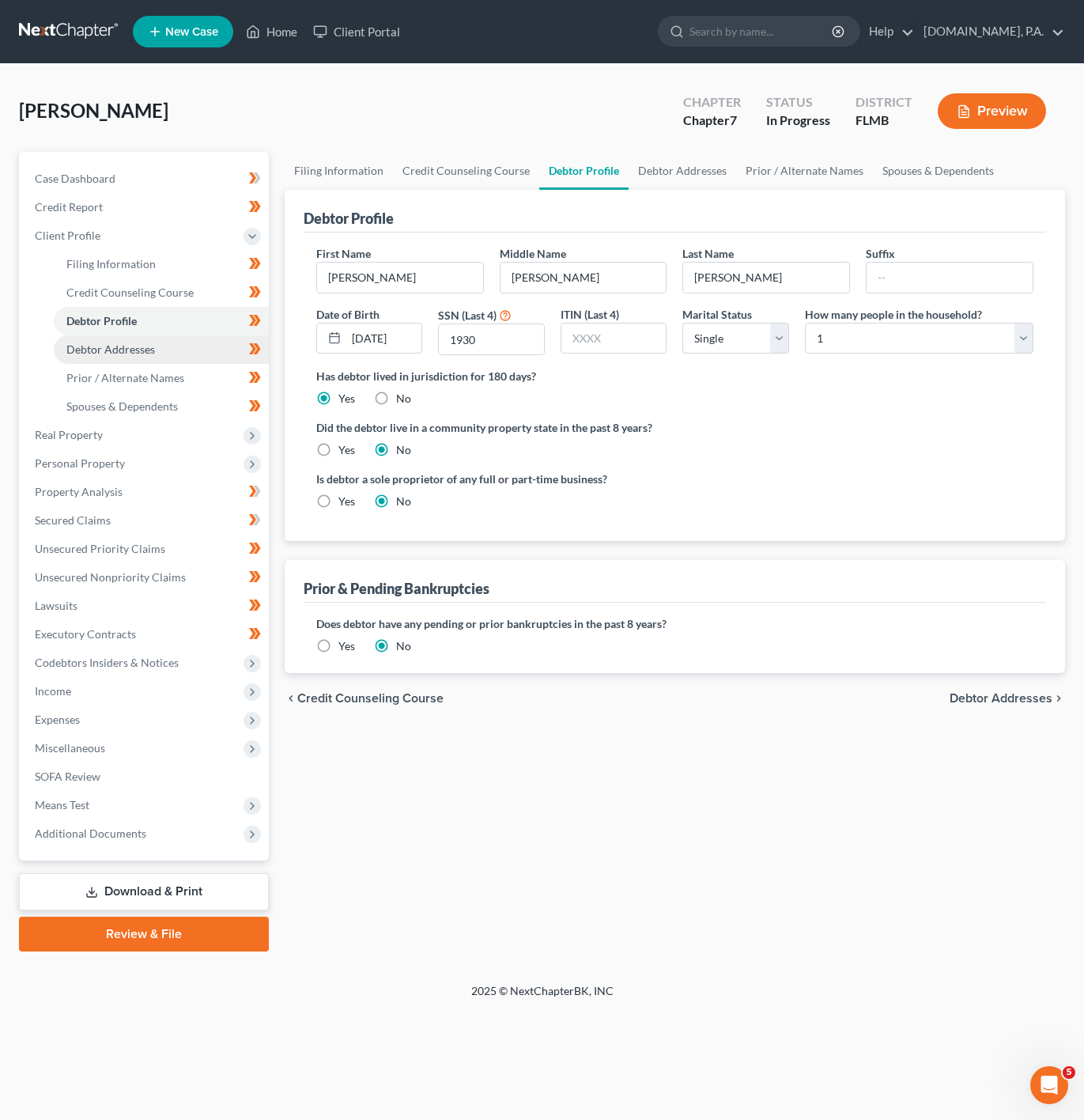
click at [153, 340] on link "Debtor Addresses" at bounding box center [161, 349] width 215 height 29
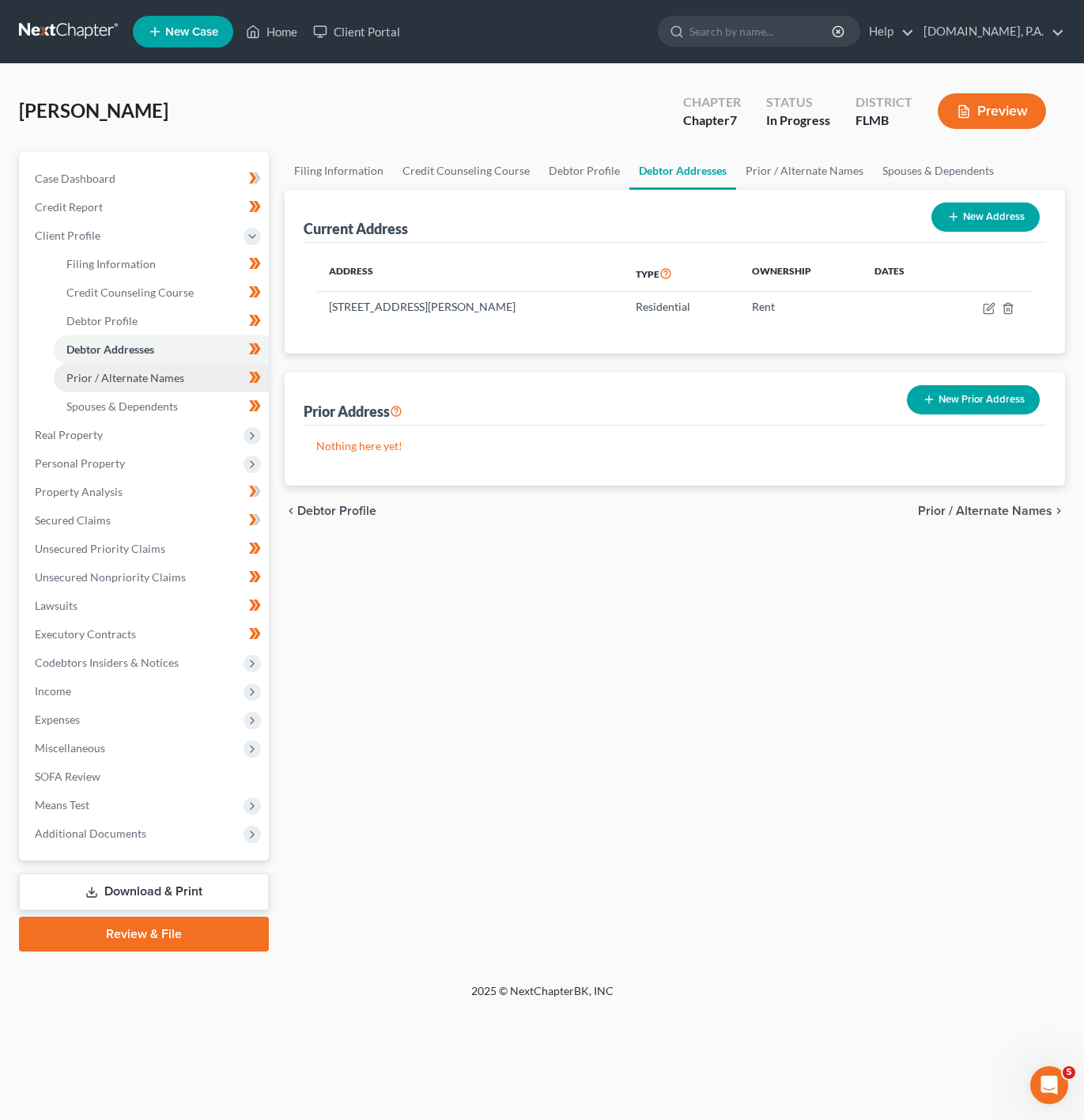
click at [213, 380] on link "Prior / Alternate Names" at bounding box center [161, 378] width 215 height 29
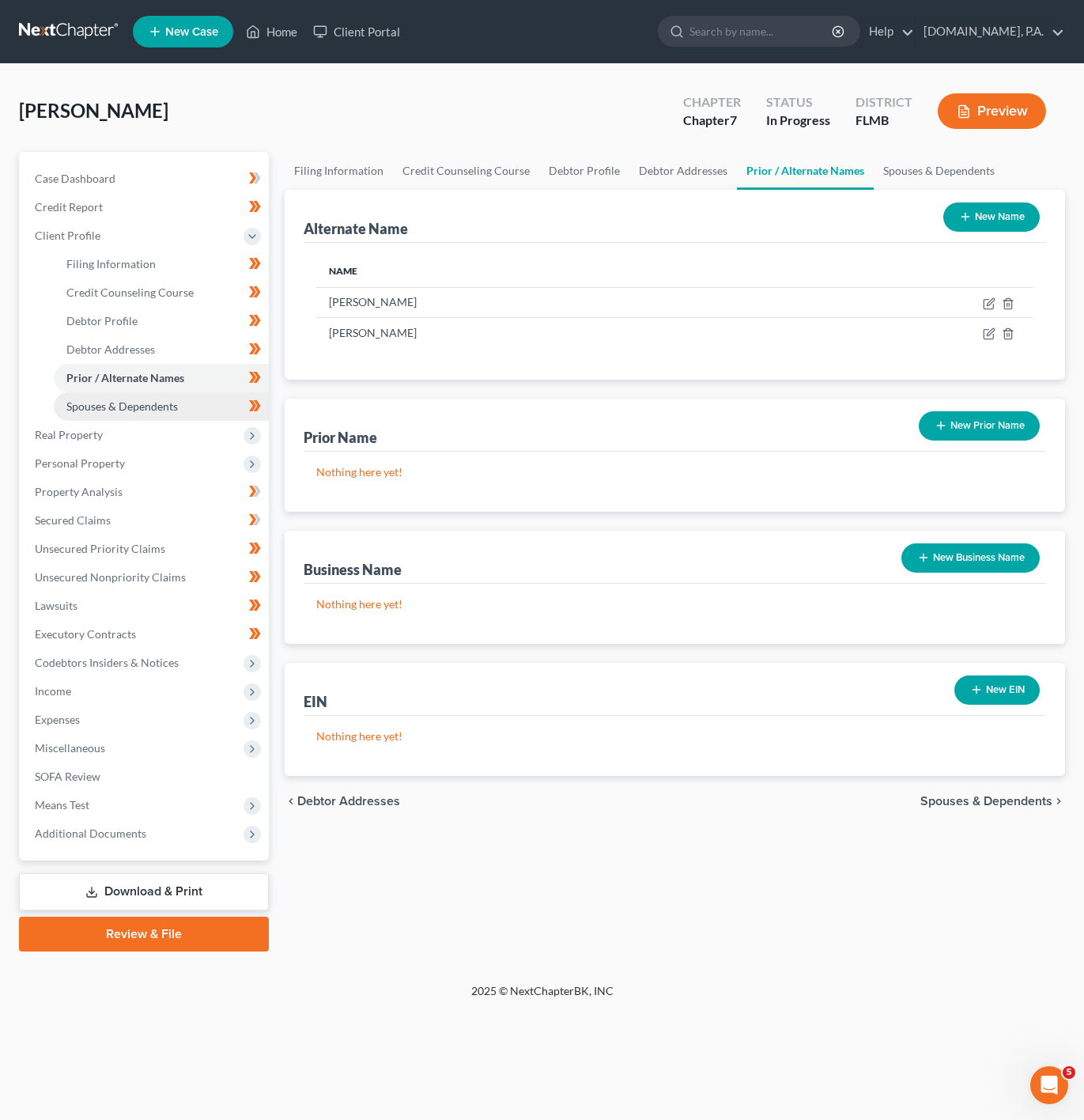
click at [213, 405] on link "Spouses & Dependents" at bounding box center [161, 407] width 215 height 29
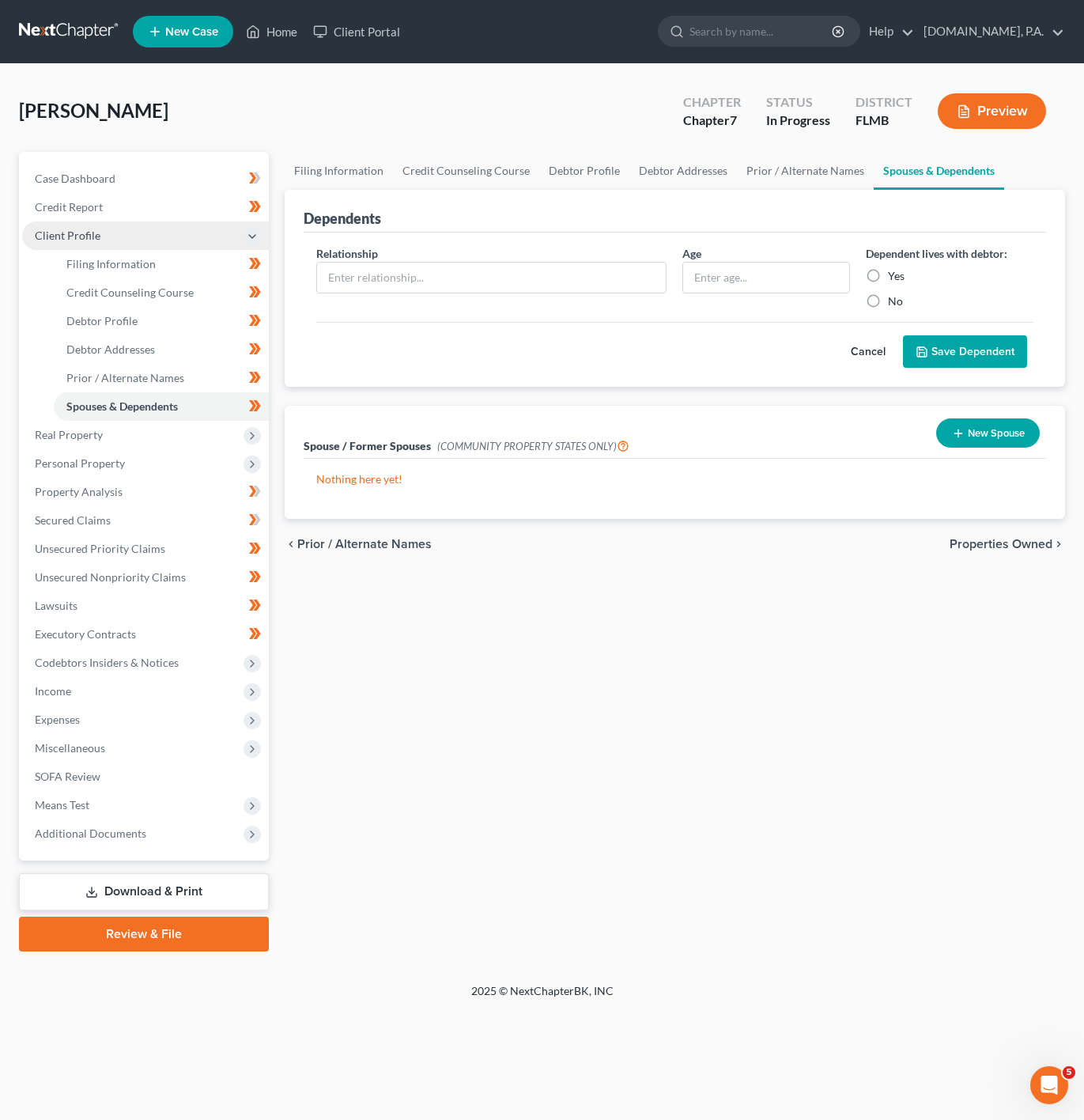
click at [190, 233] on span "Client Profile" at bounding box center [145, 236] width 247 height 29
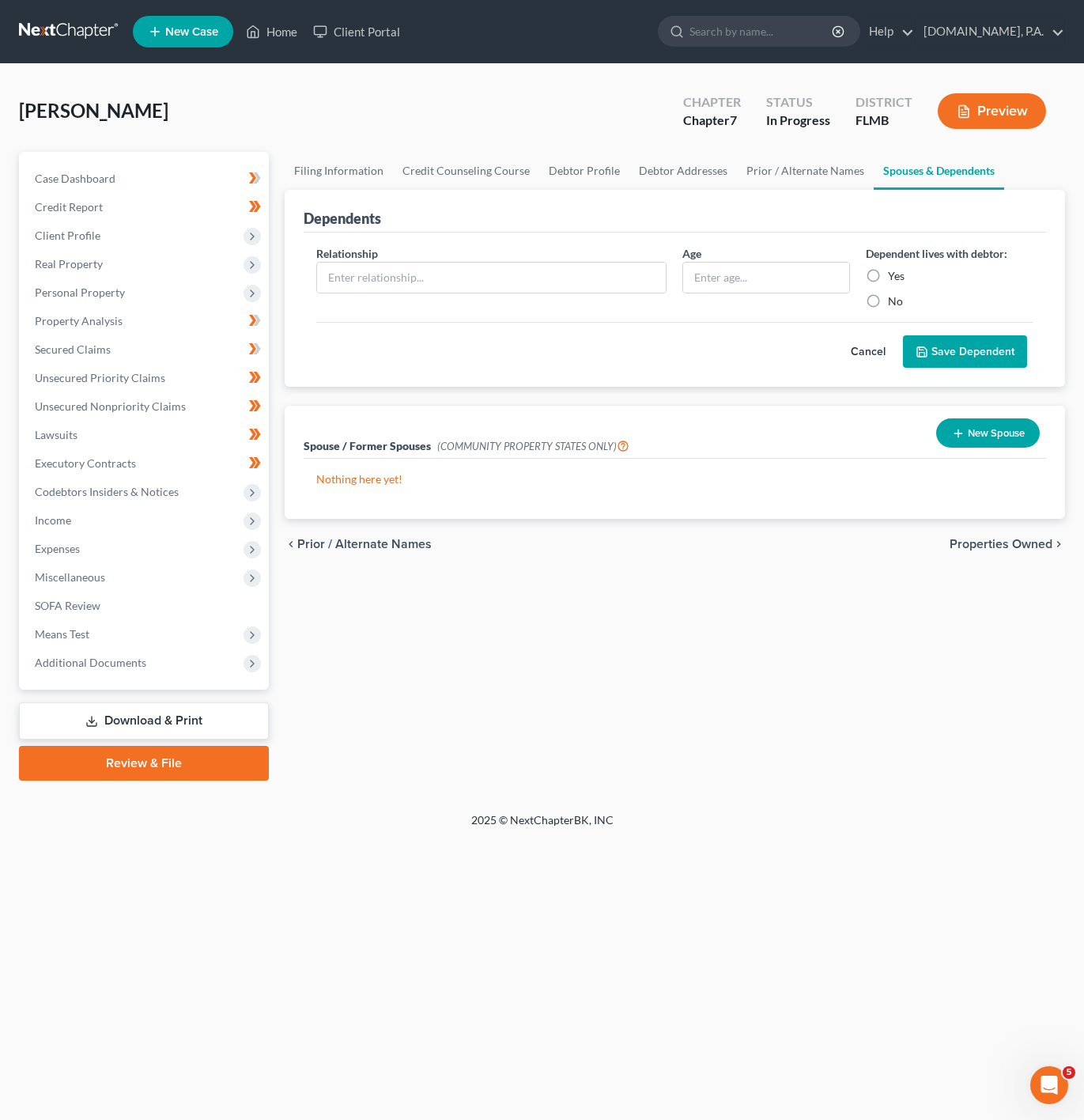
click at [859, 349] on button "Cancel" at bounding box center [868, 352] width 70 height 32
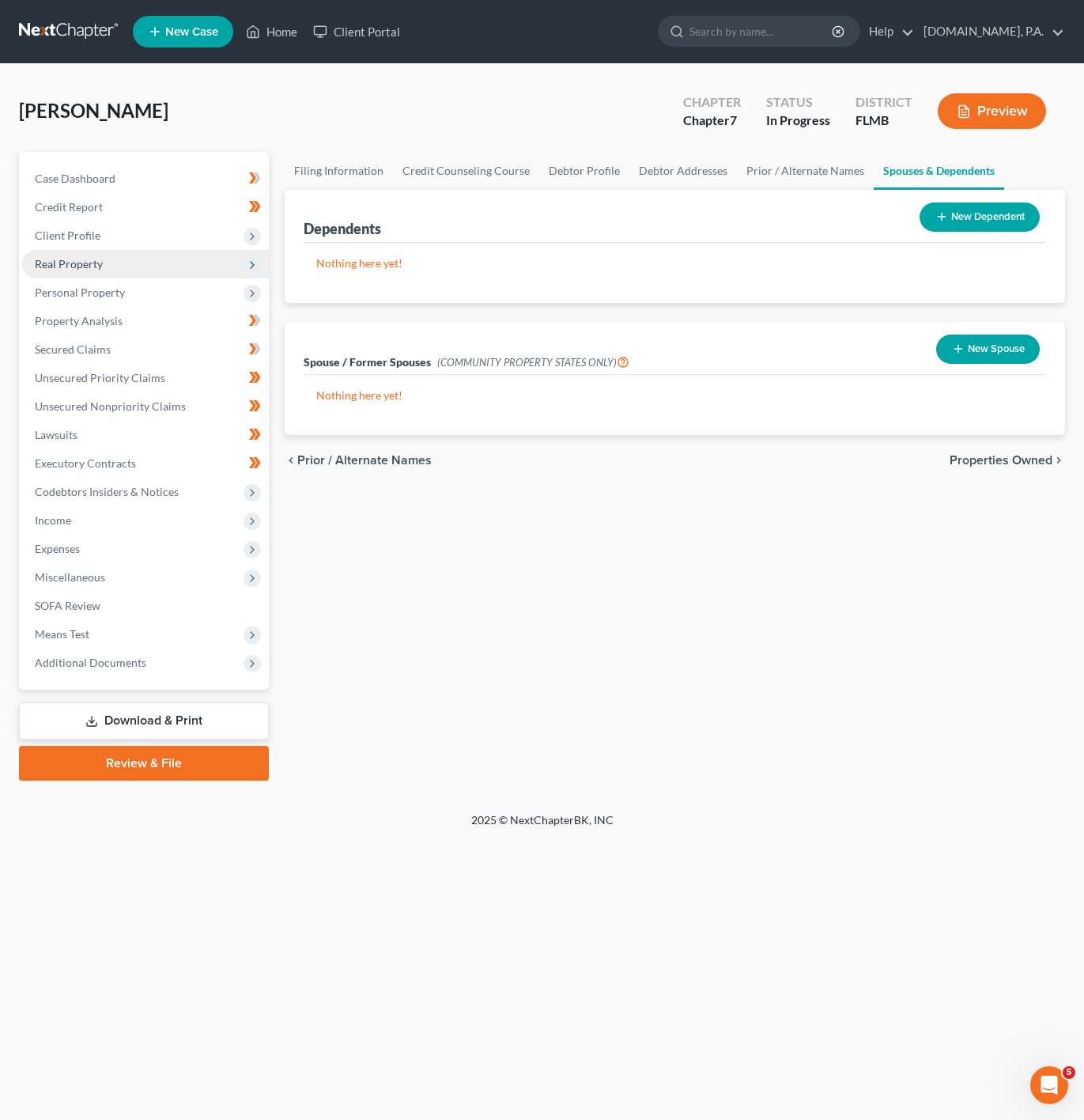
click at [122, 263] on span "Real Property" at bounding box center [145, 265] width 247 height 29
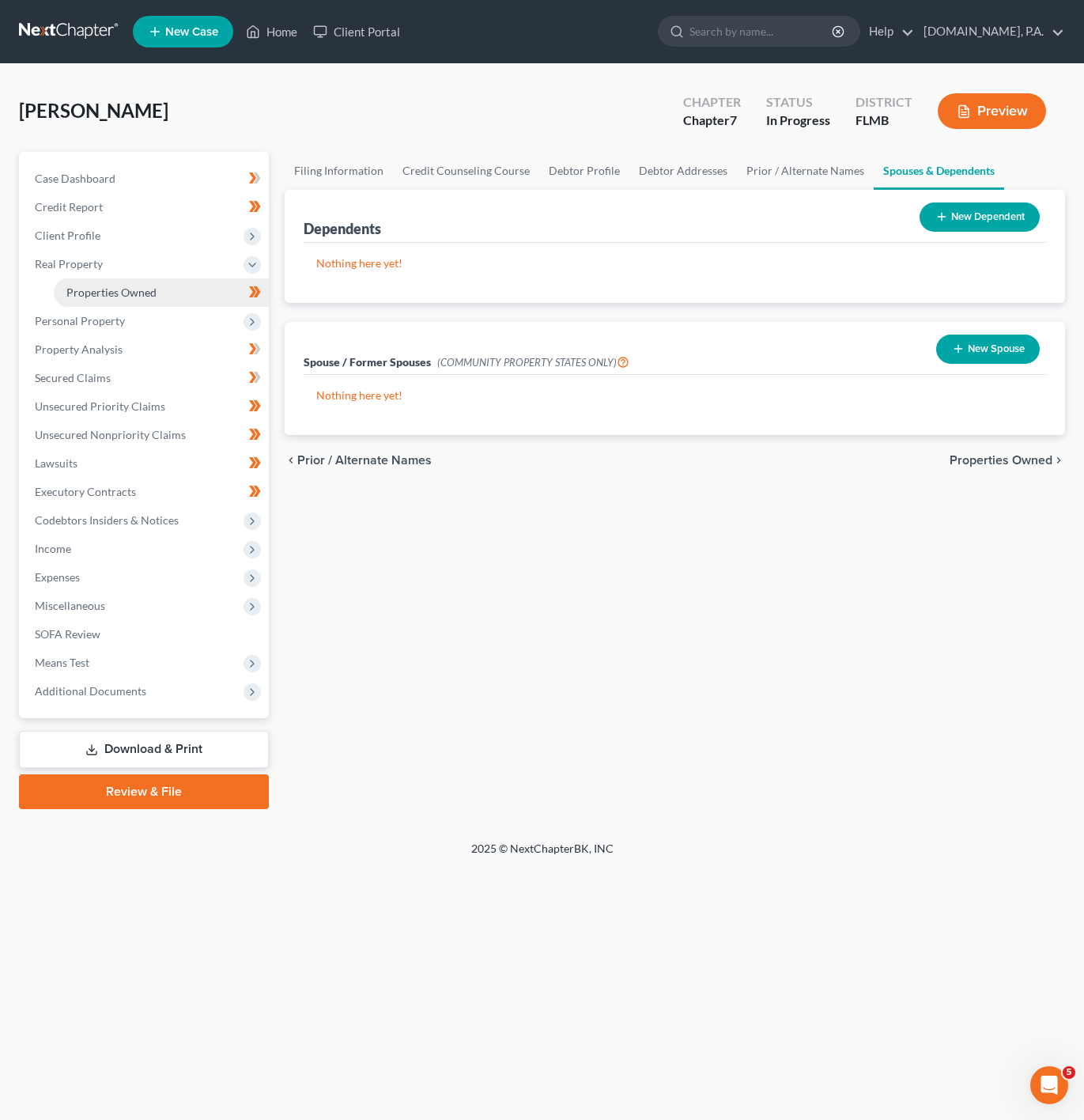
click at [145, 294] on span "Properties Owned" at bounding box center [111, 292] width 90 height 14
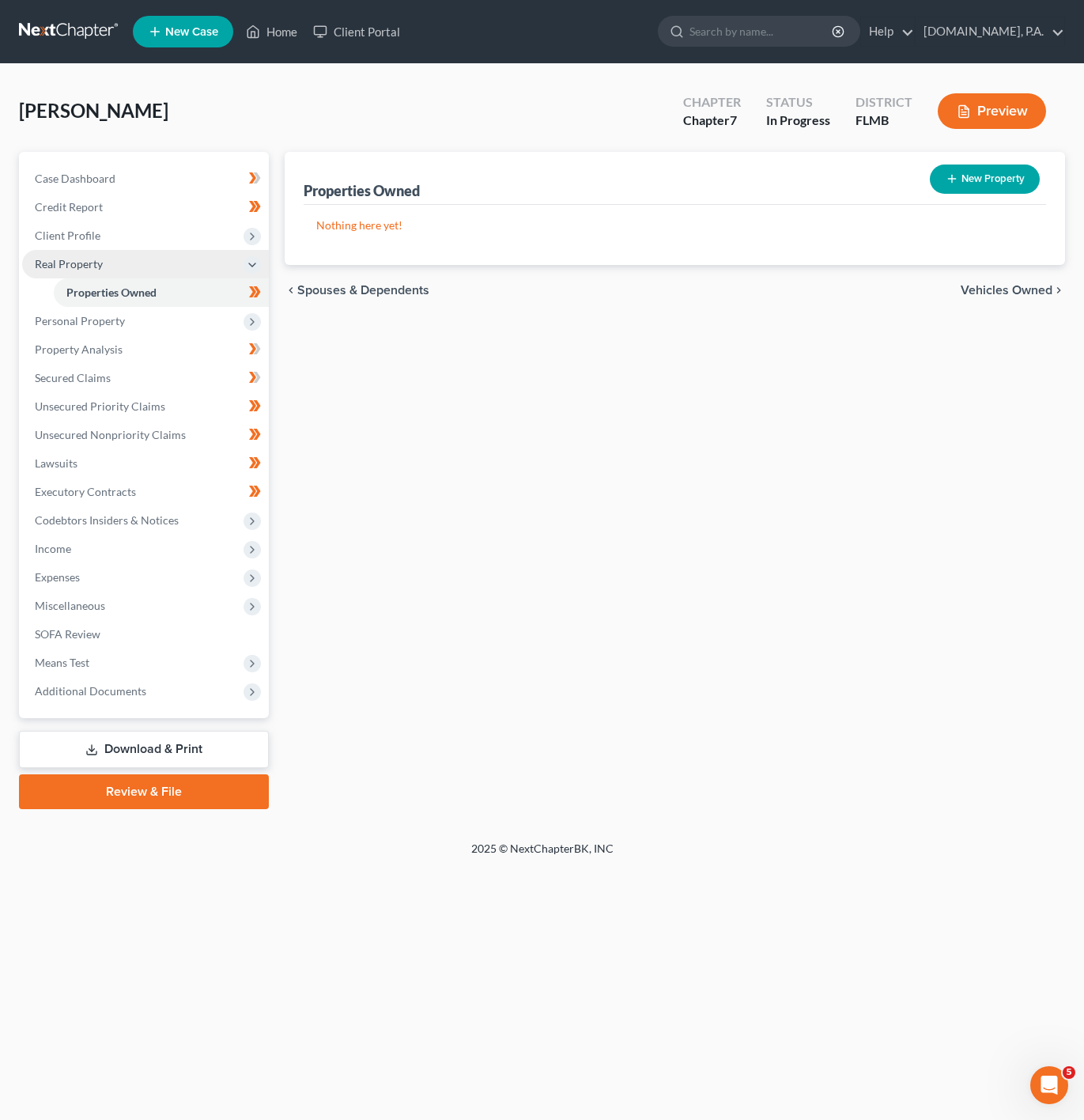
click at [189, 266] on span "Real Property" at bounding box center [145, 265] width 247 height 29
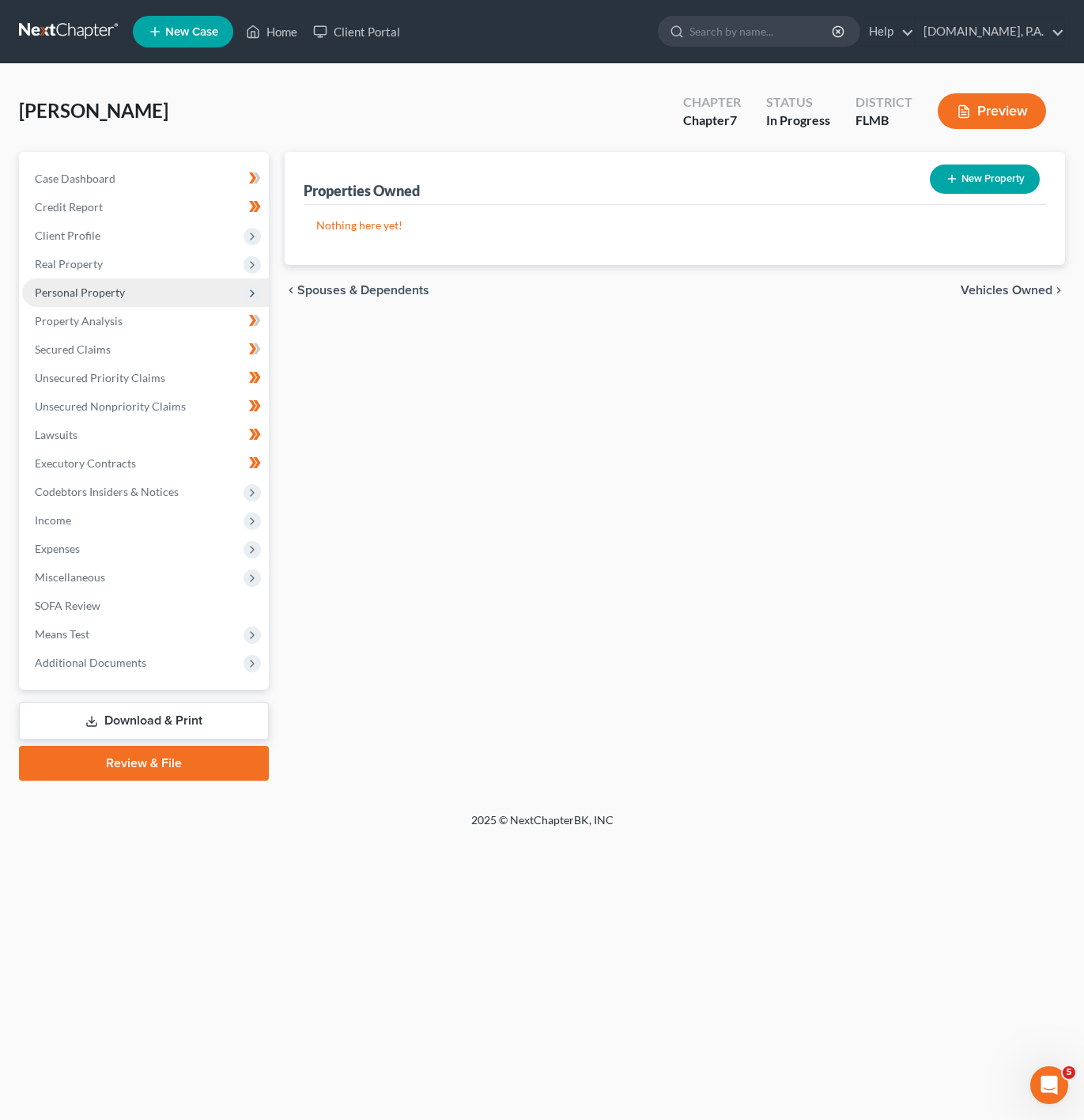
click at [197, 282] on span "Personal Property" at bounding box center [145, 293] width 247 height 29
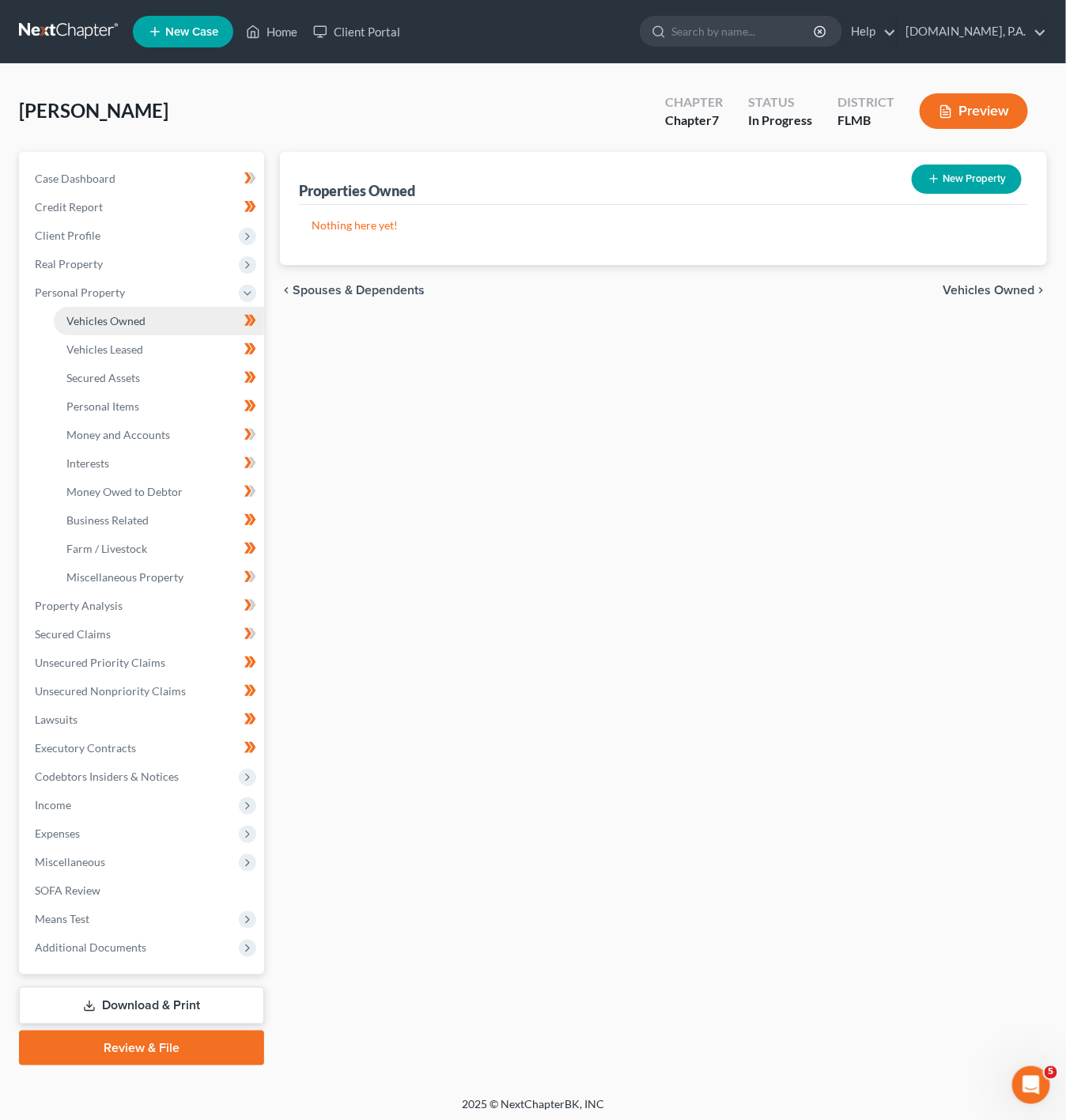
click at [162, 323] on link "Vehicles Owned" at bounding box center [158, 321] width 210 height 29
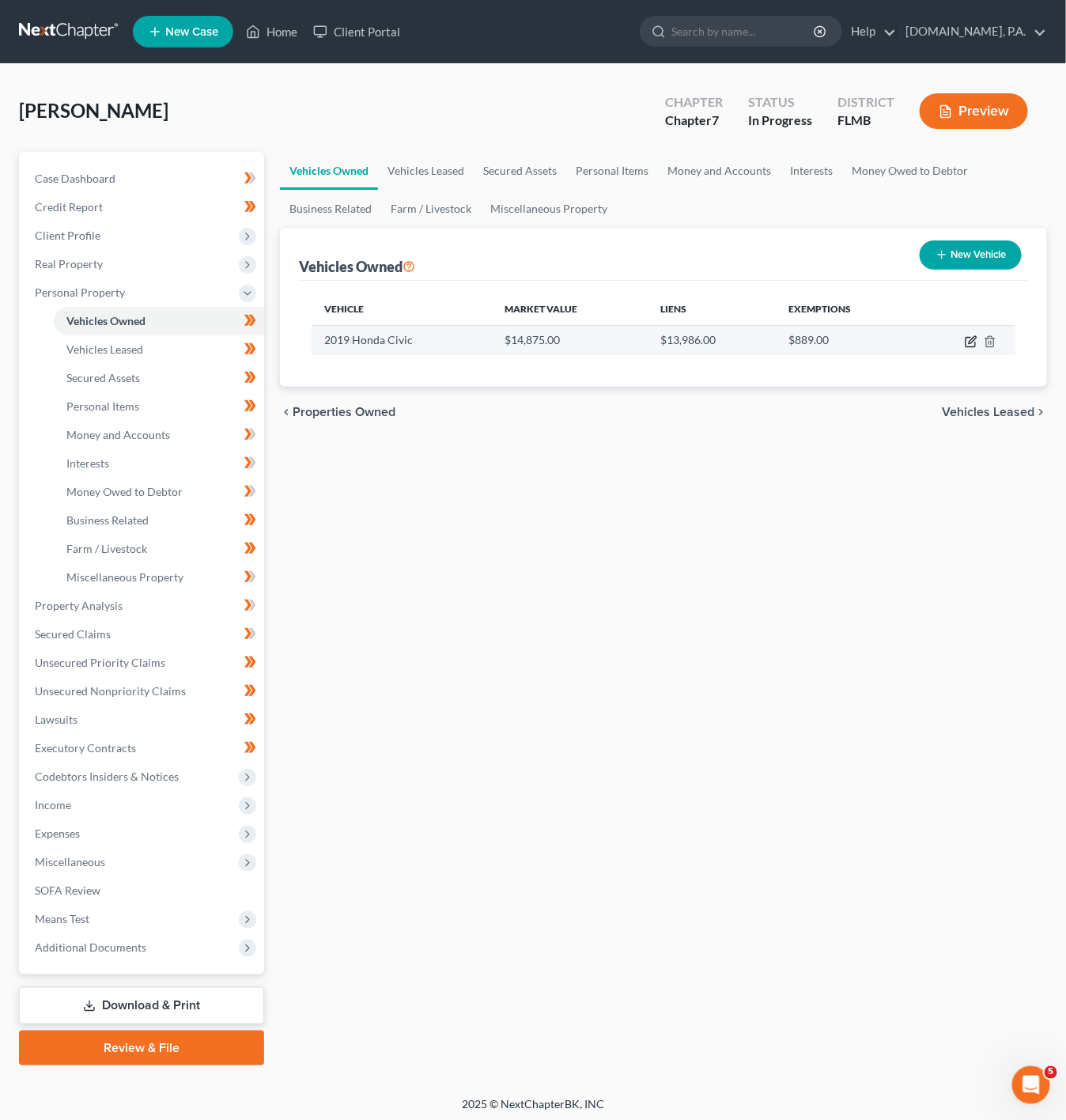
click at [969, 340] on icon "button" at bounding box center [972, 341] width 13 height 13
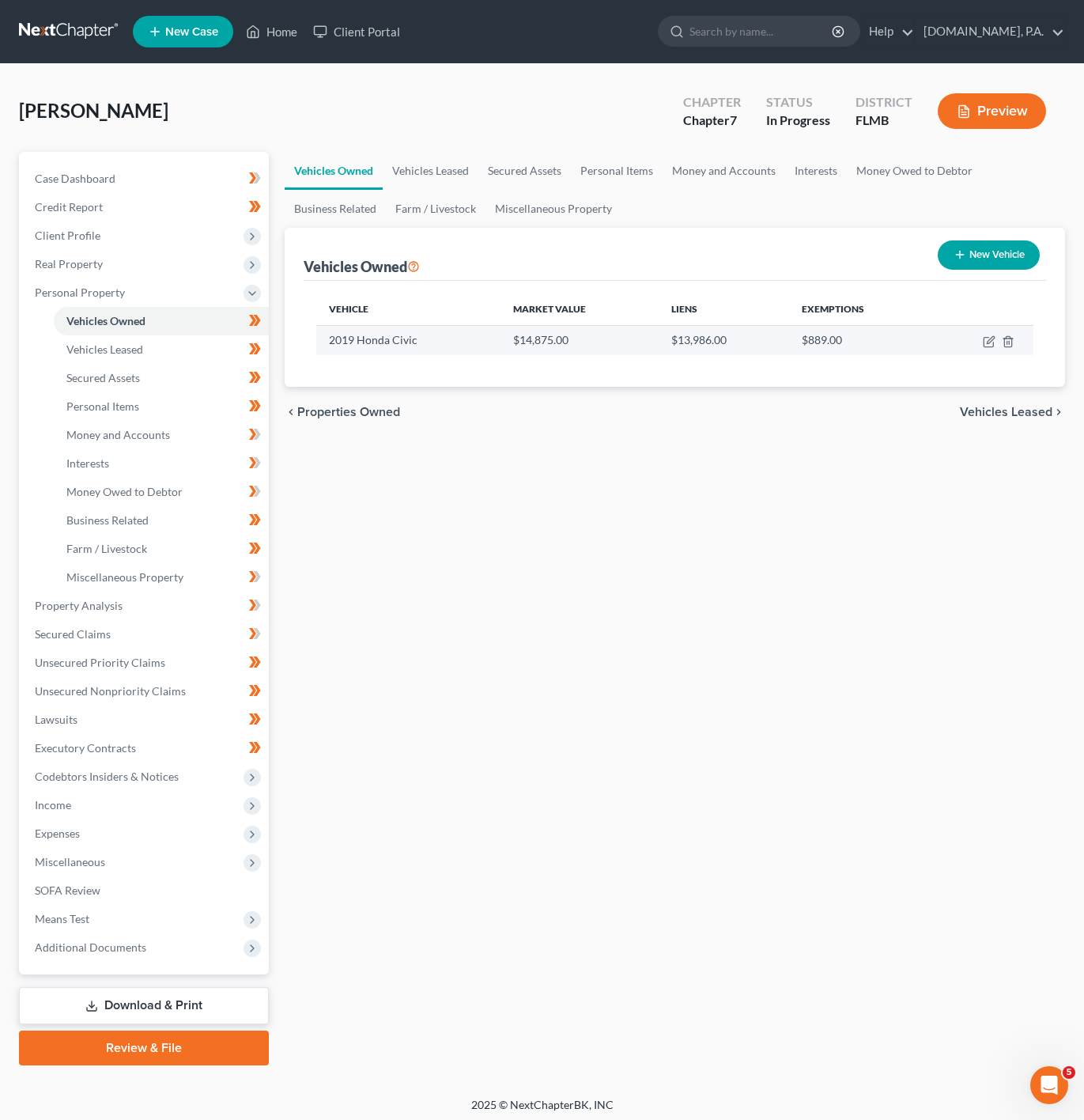
select select "0"
select select "7"
select select "3"
select select "0"
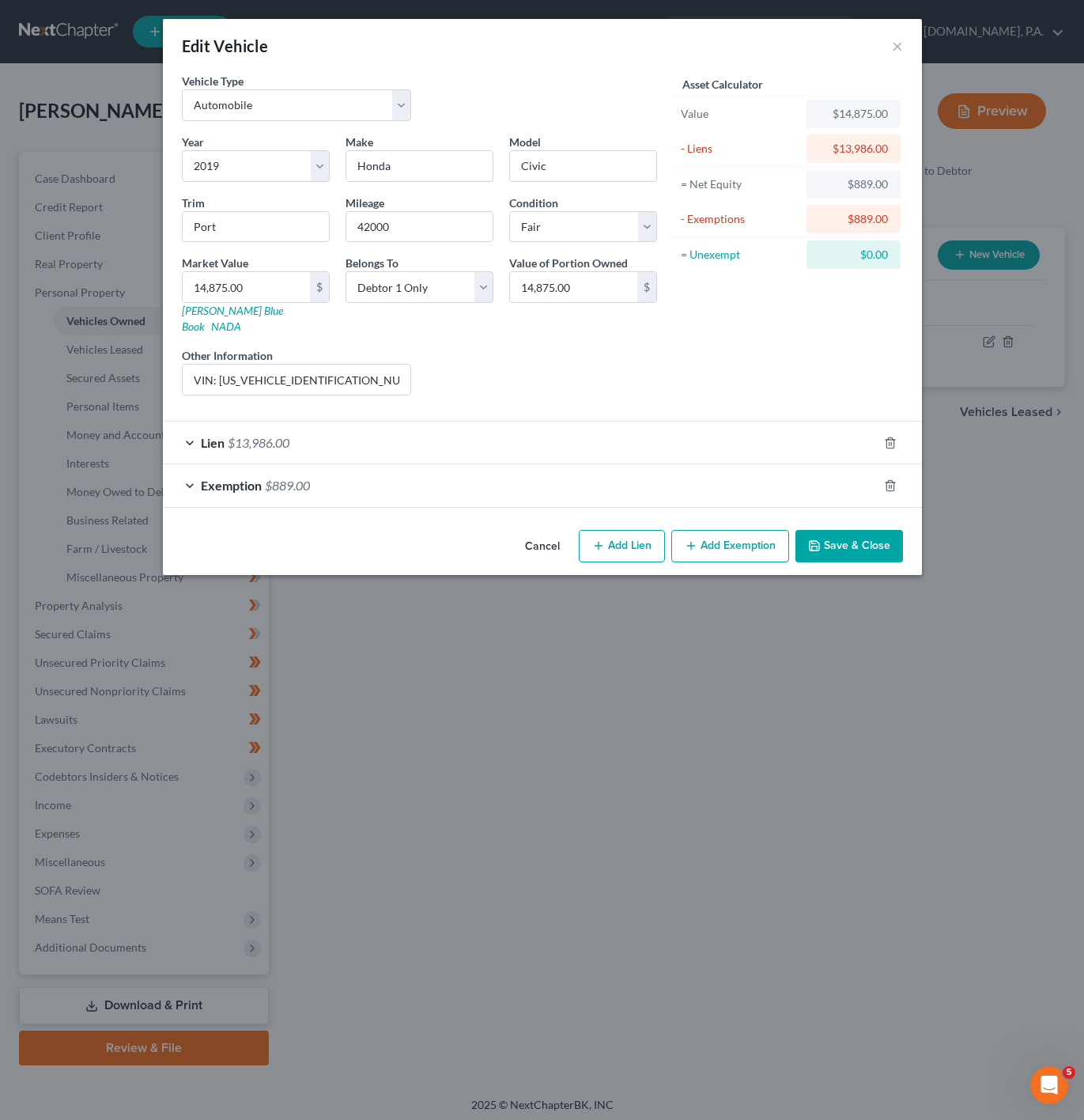
click at [626, 439] on div "Lien $13,986.00" at bounding box center [520, 442] width 715 height 42
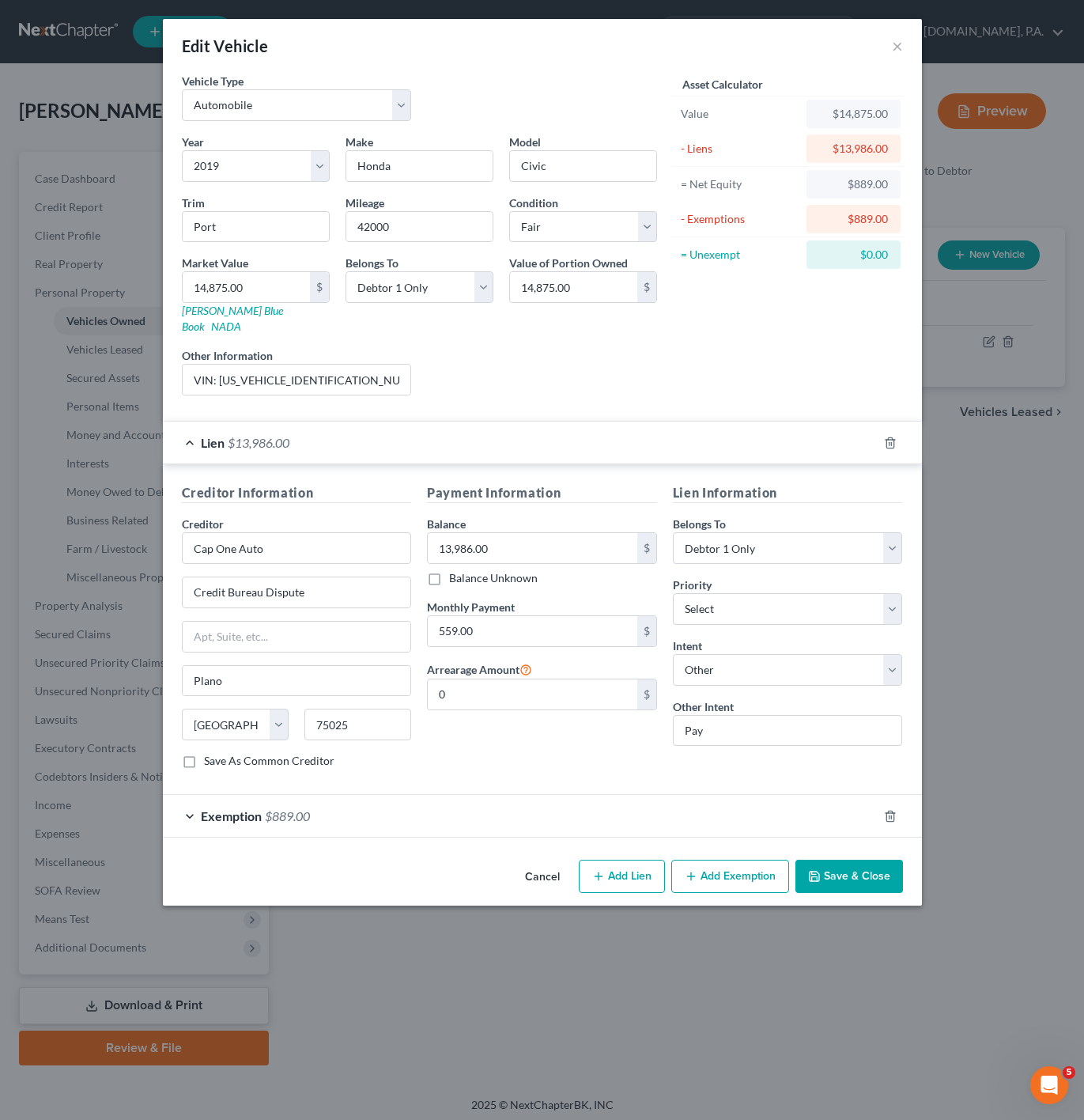
click at [644, 424] on div "Lien $13,986.00" at bounding box center [520, 442] width 715 height 42
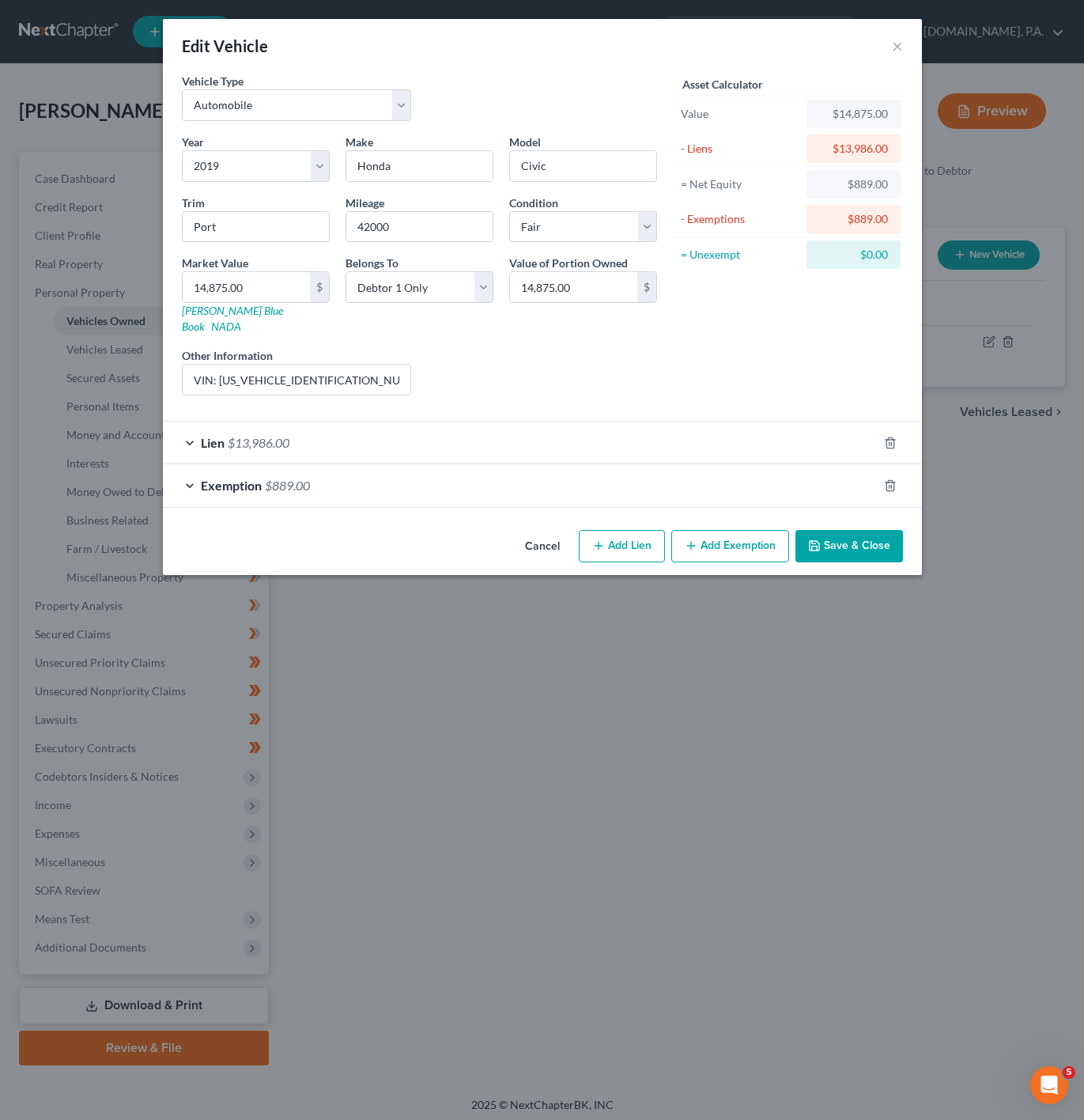
click at [539, 544] on button "Cancel" at bounding box center [542, 548] width 60 height 32
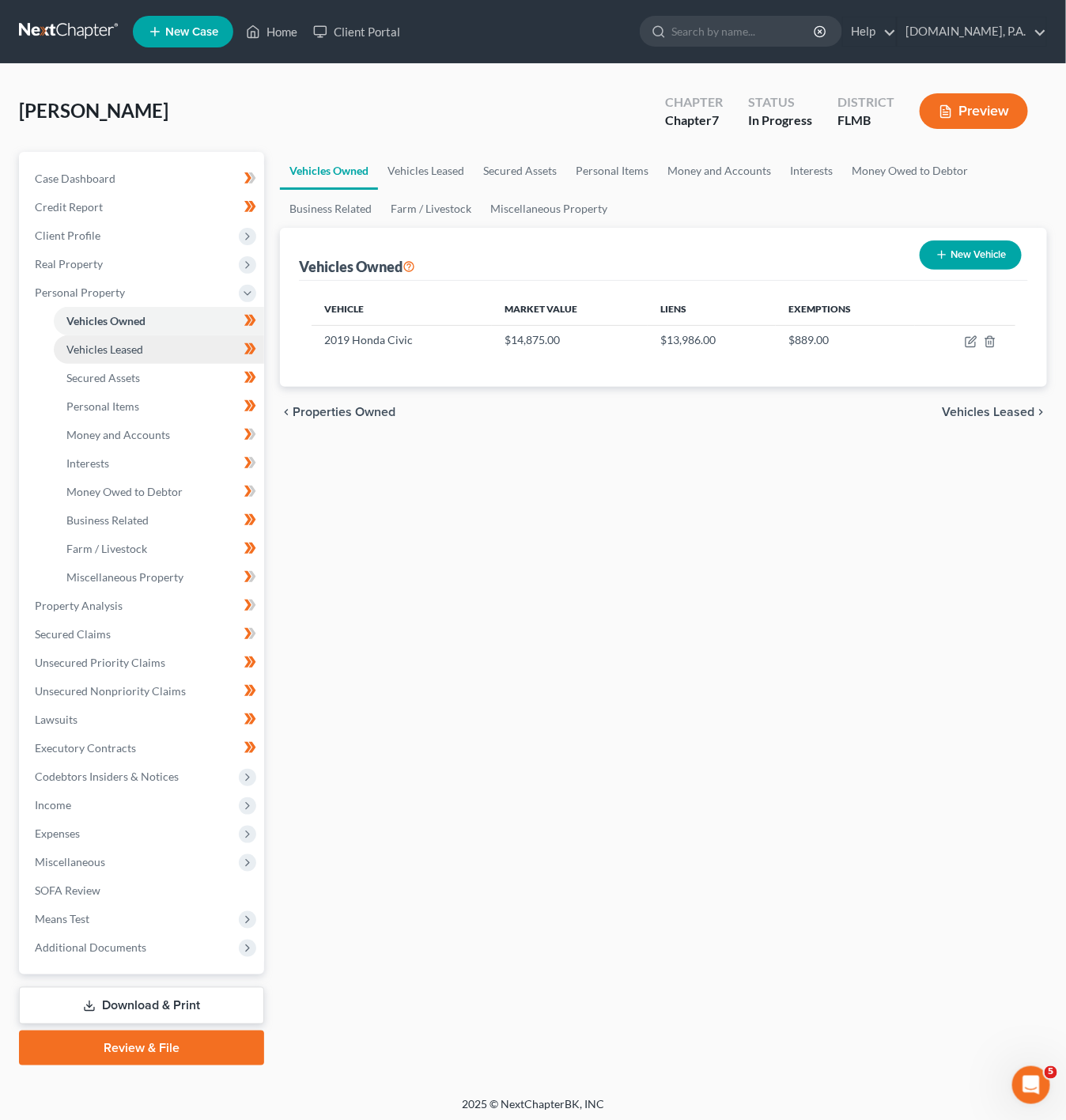
click at [162, 344] on link "Vehicles Leased" at bounding box center [158, 349] width 210 height 29
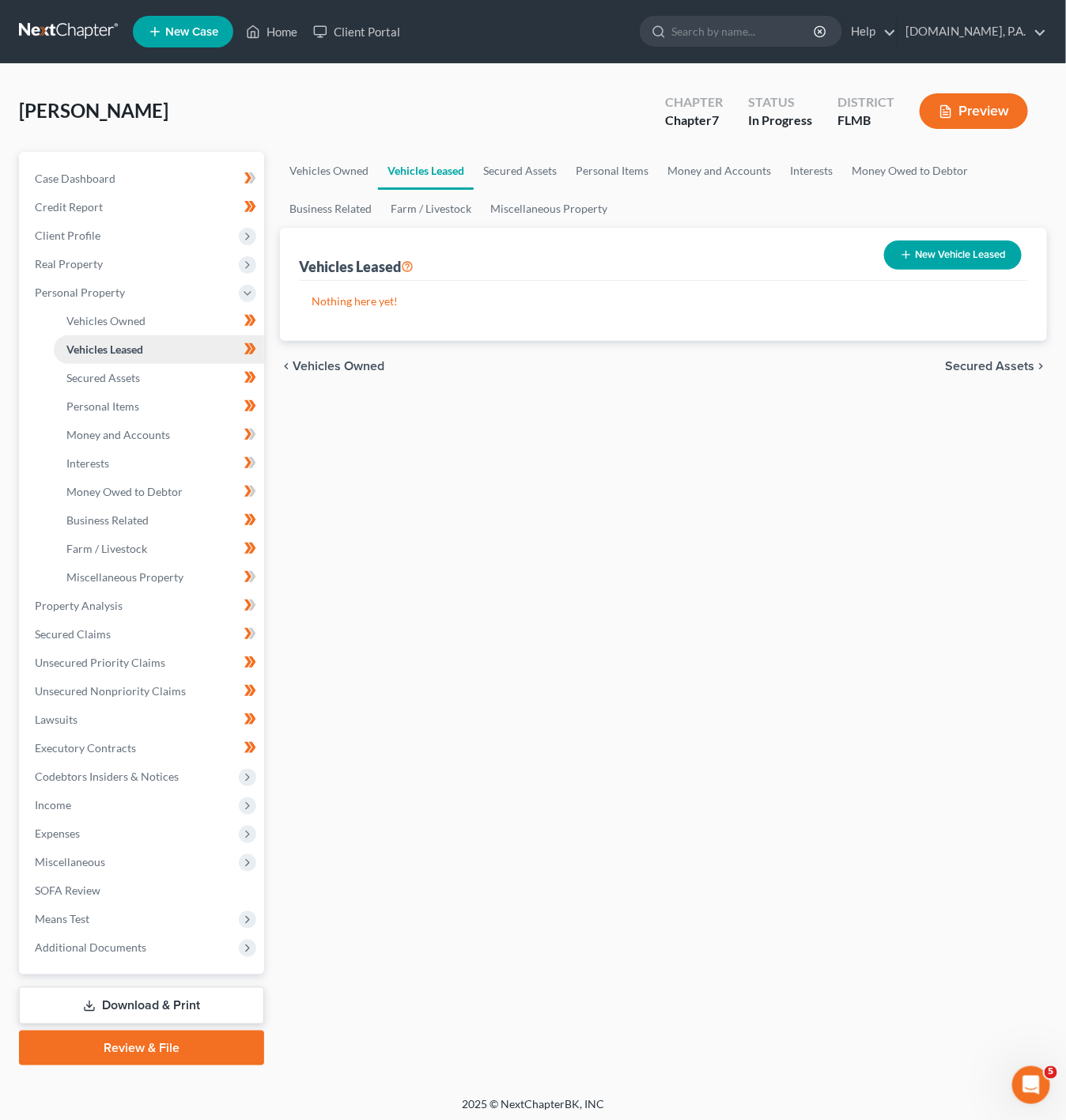
click at [177, 357] on link "Vehicles Leased" at bounding box center [158, 349] width 210 height 29
click at [178, 371] on link "Secured Assets" at bounding box center [158, 378] width 210 height 29
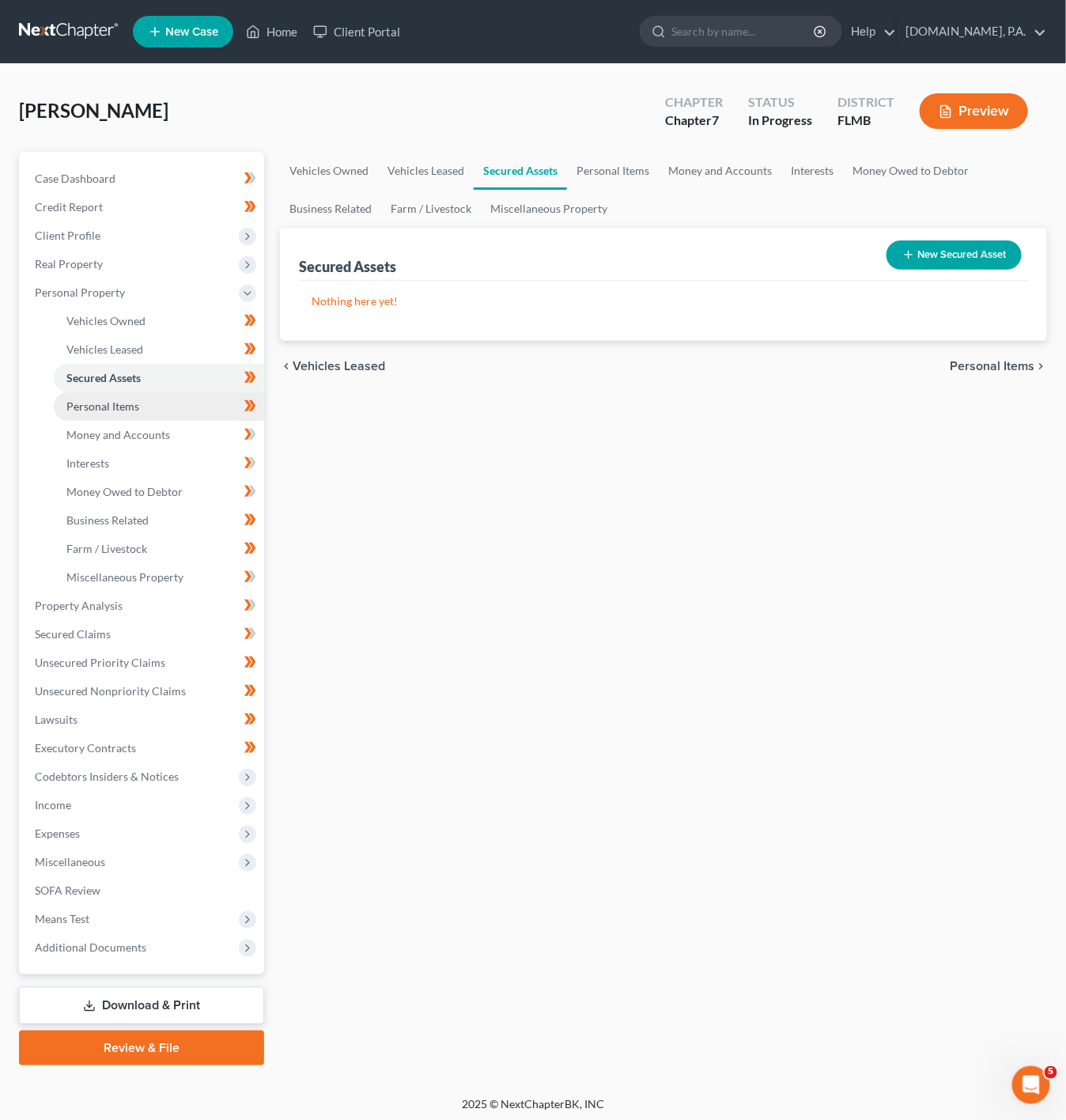
click at [190, 417] on link "Personal Items" at bounding box center [158, 407] width 210 height 29
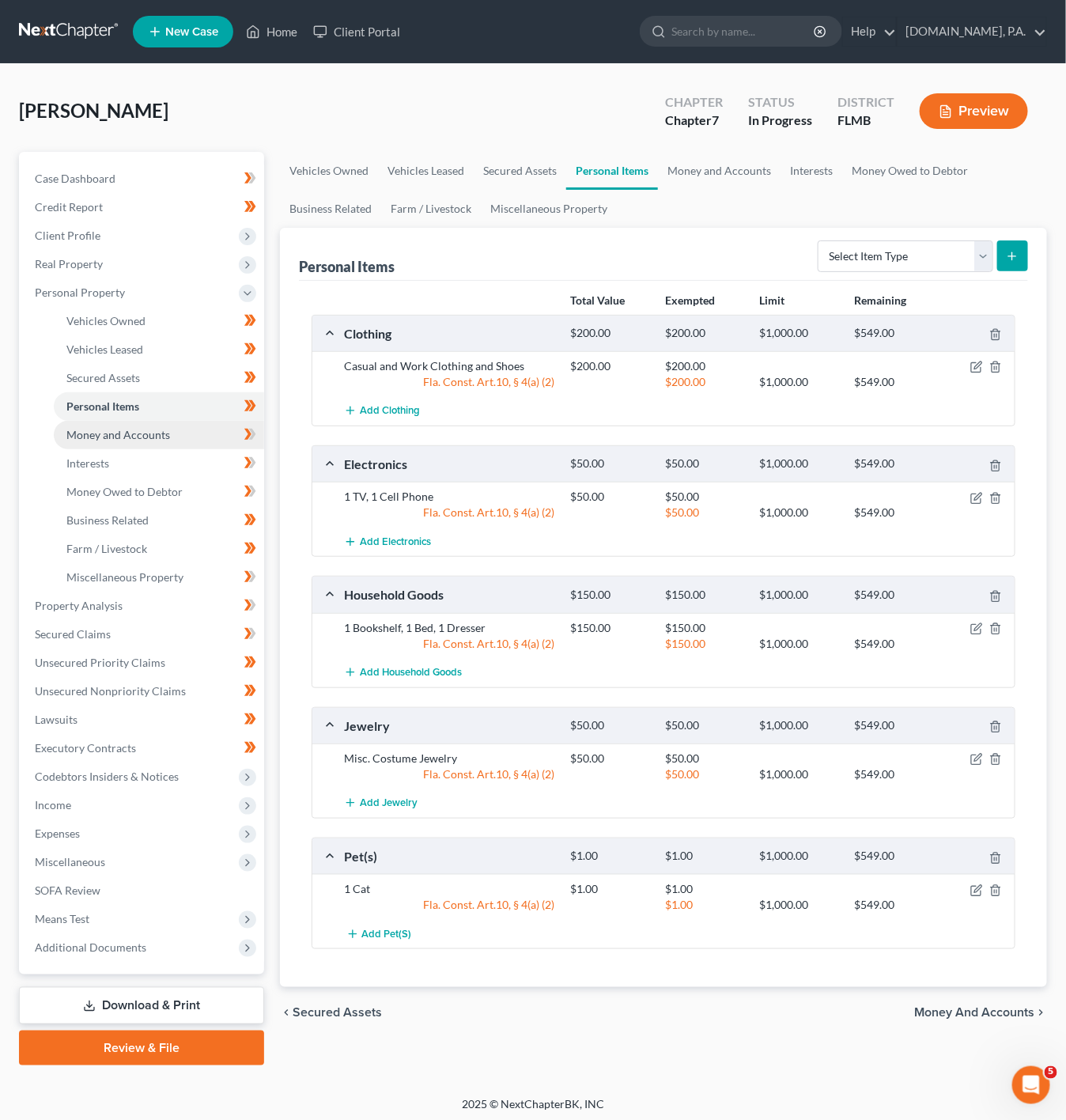
click at [228, 440] on link "Money and Accounts" at bounding box center [158, 435] width 210 height 29
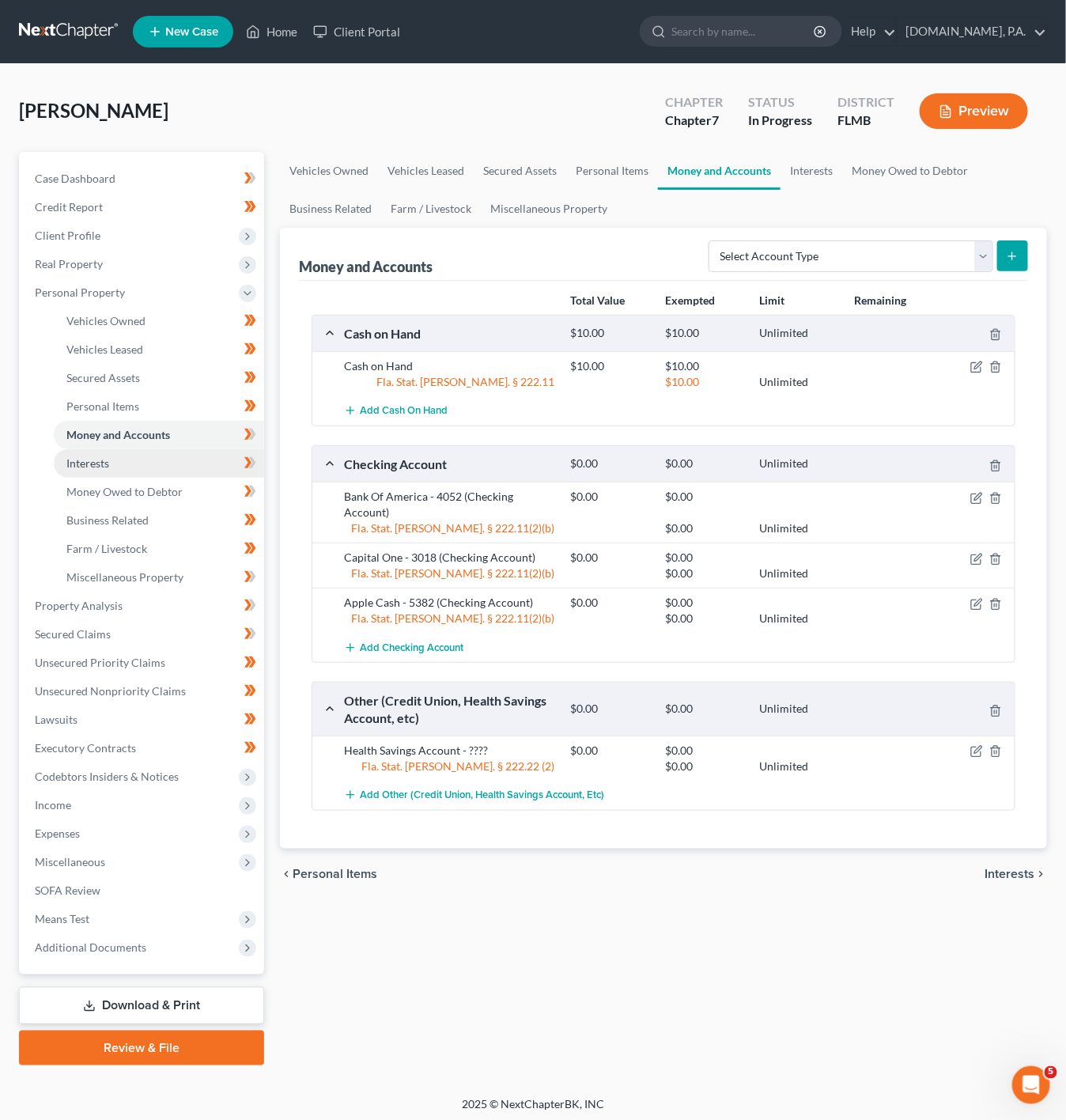
click at [192, 452] on link "Interests" at bounding box center [158, 464] width 210 height 29
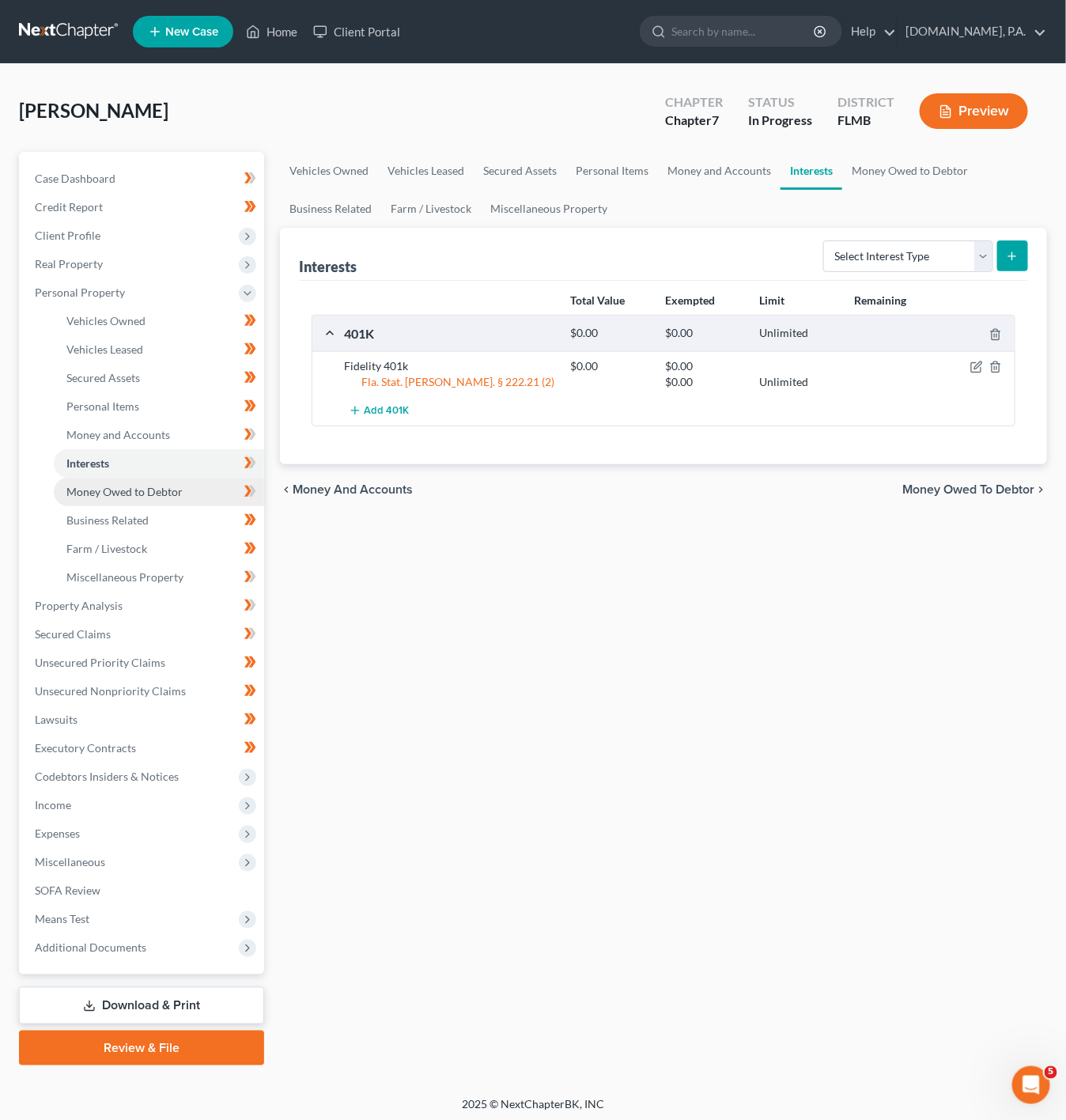
click at [158, 496] on span "Money Owed to Debtor" at bounding box center [124, 491] width 116 height 14
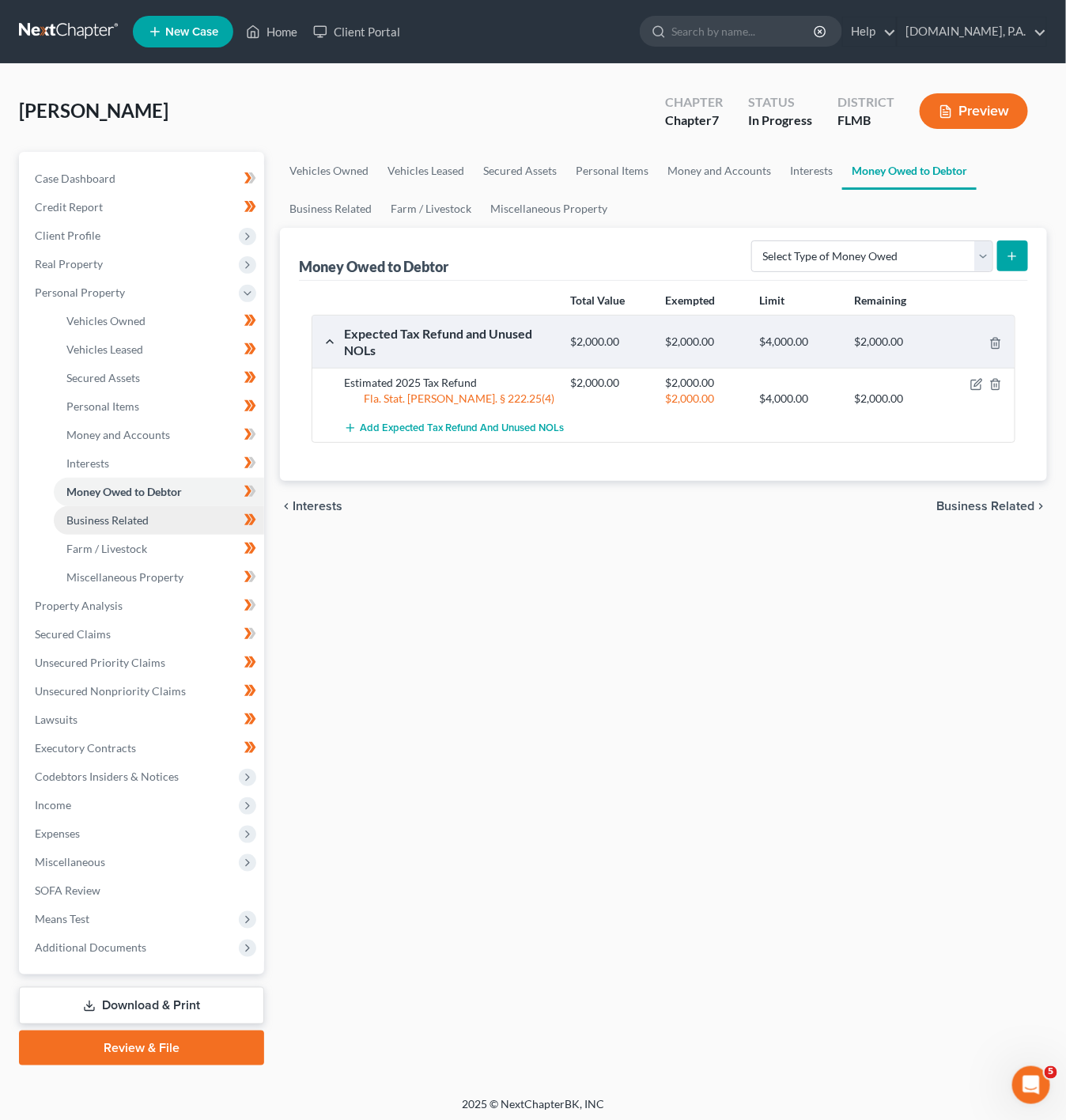
click at [136, 525] on span "Business Related" at bounding box center [107, 520] width 82 height 14
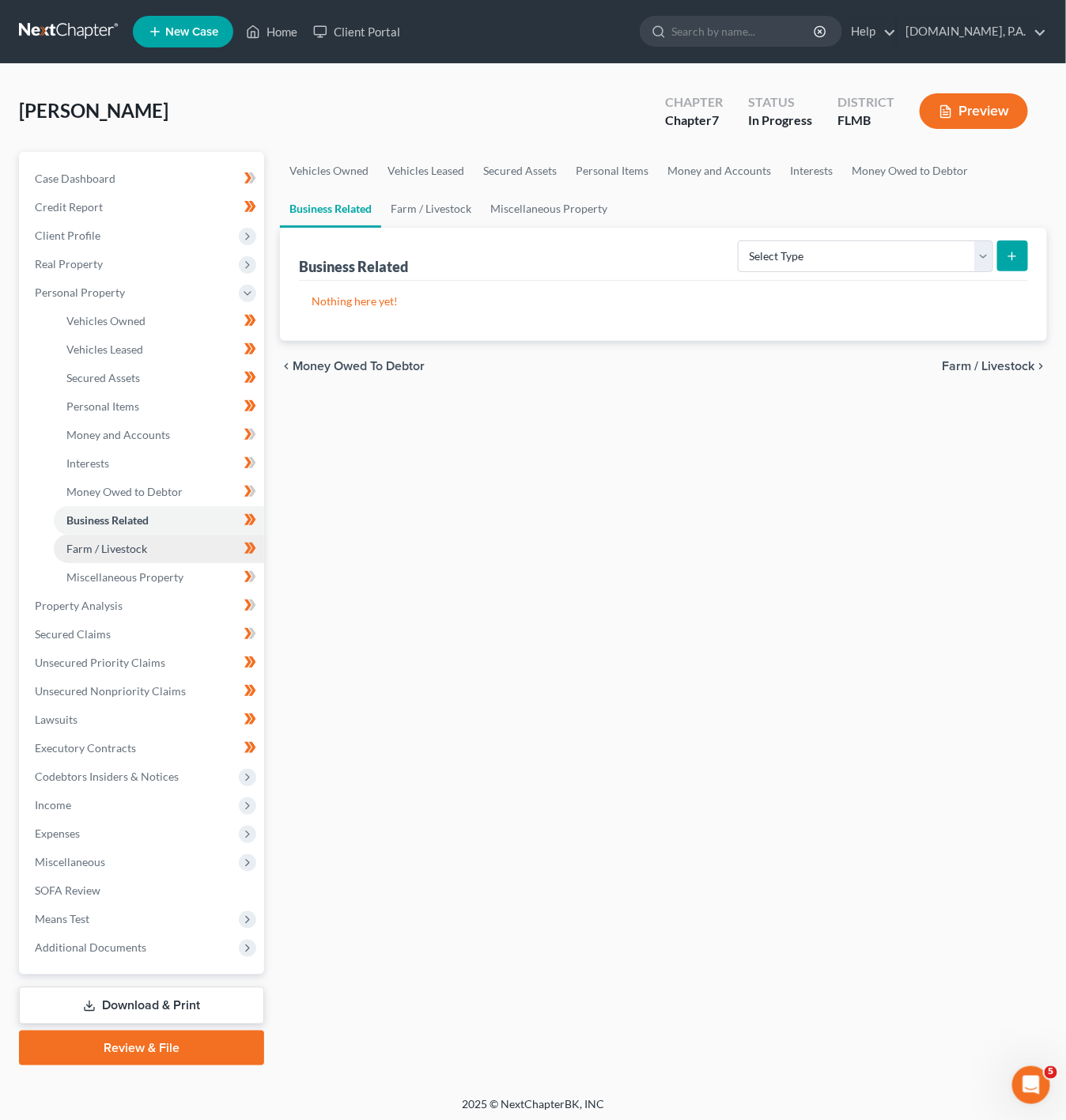
click at [129, 535] on link "Farm / Livestock" at bounding box center [158, 549] width 210 height 29
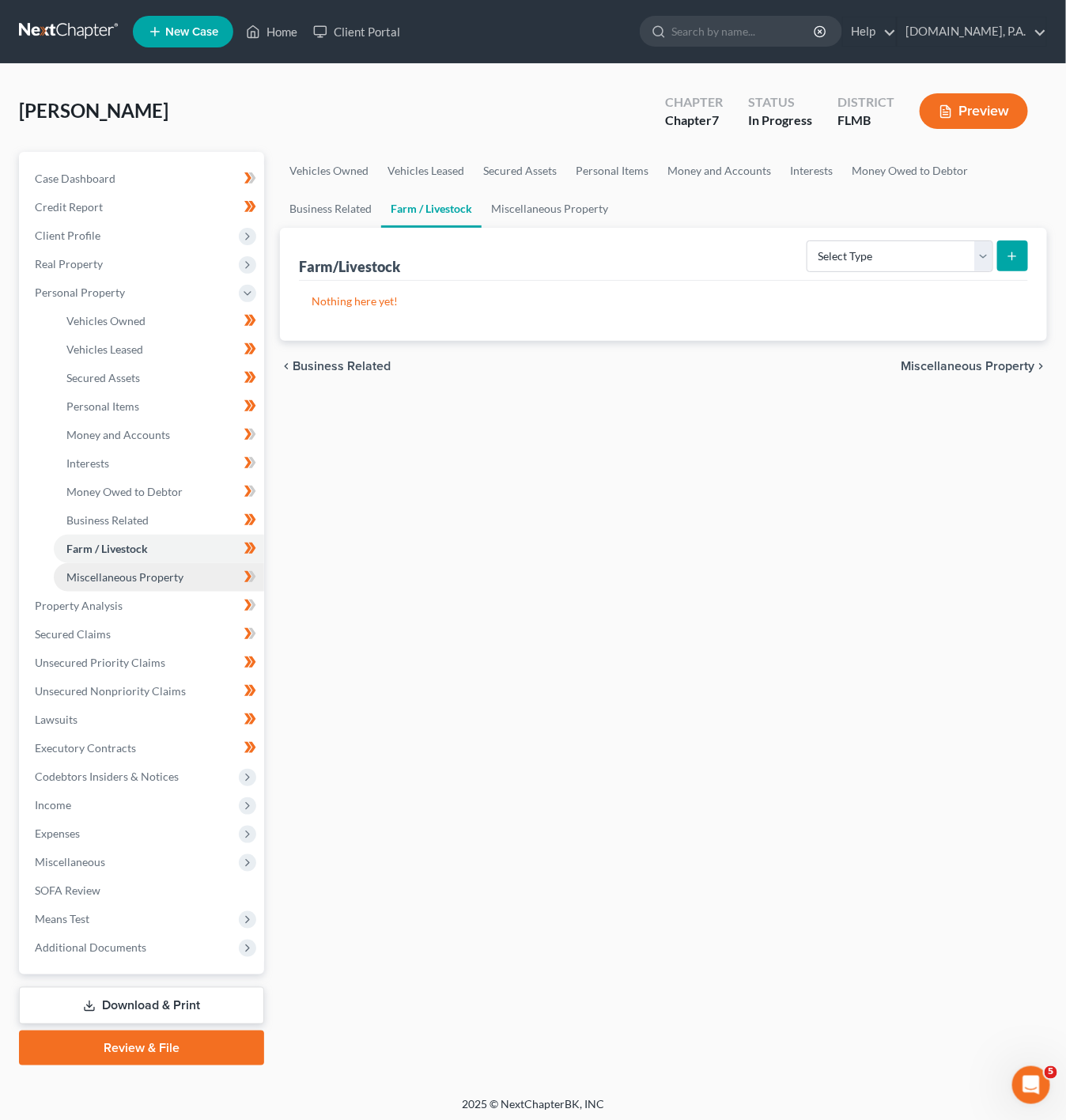
click at [170, 574] on span "Miscellaneous Property" at bounding box center [125, 576] width 117 height 14
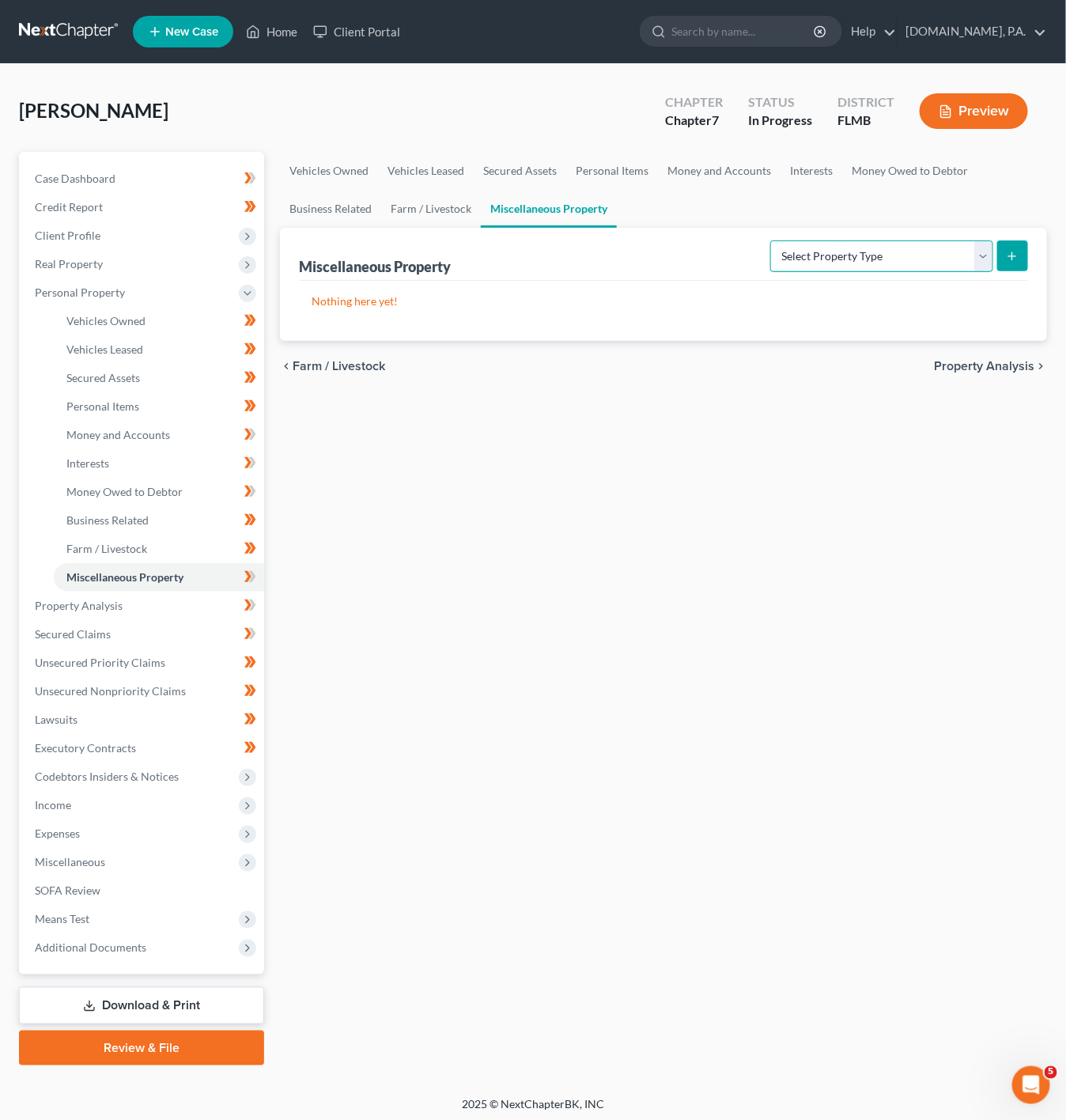
click at [852, 253] on select "Select Property Type Assigned for Creditor Benefit [DATE] Holding for Another N…" at bounding box center [881, 257] width 223 height 32
click at [849, 266] on select "Select Property Type Assigned for Creditor Benefit [DATE] Holding for Another N…" at bounding box center [881, 257] width 223 height 32
click at [1016, 257] on icon "submit" at bounding box center [1012, 257] width 13 height 13
click at [862, 226] on ul "Vehicles Owned Vehicles Leased Secured Assets Personal Items Money and Accounts…" at bounding box center [664, 189] width 768 height 76
click at [864, 255] on select "Select Property Type Assigned for Creditor Benefit [DATE] Holding for Another N…" at bounding box center [881, 257] width 223 height 32
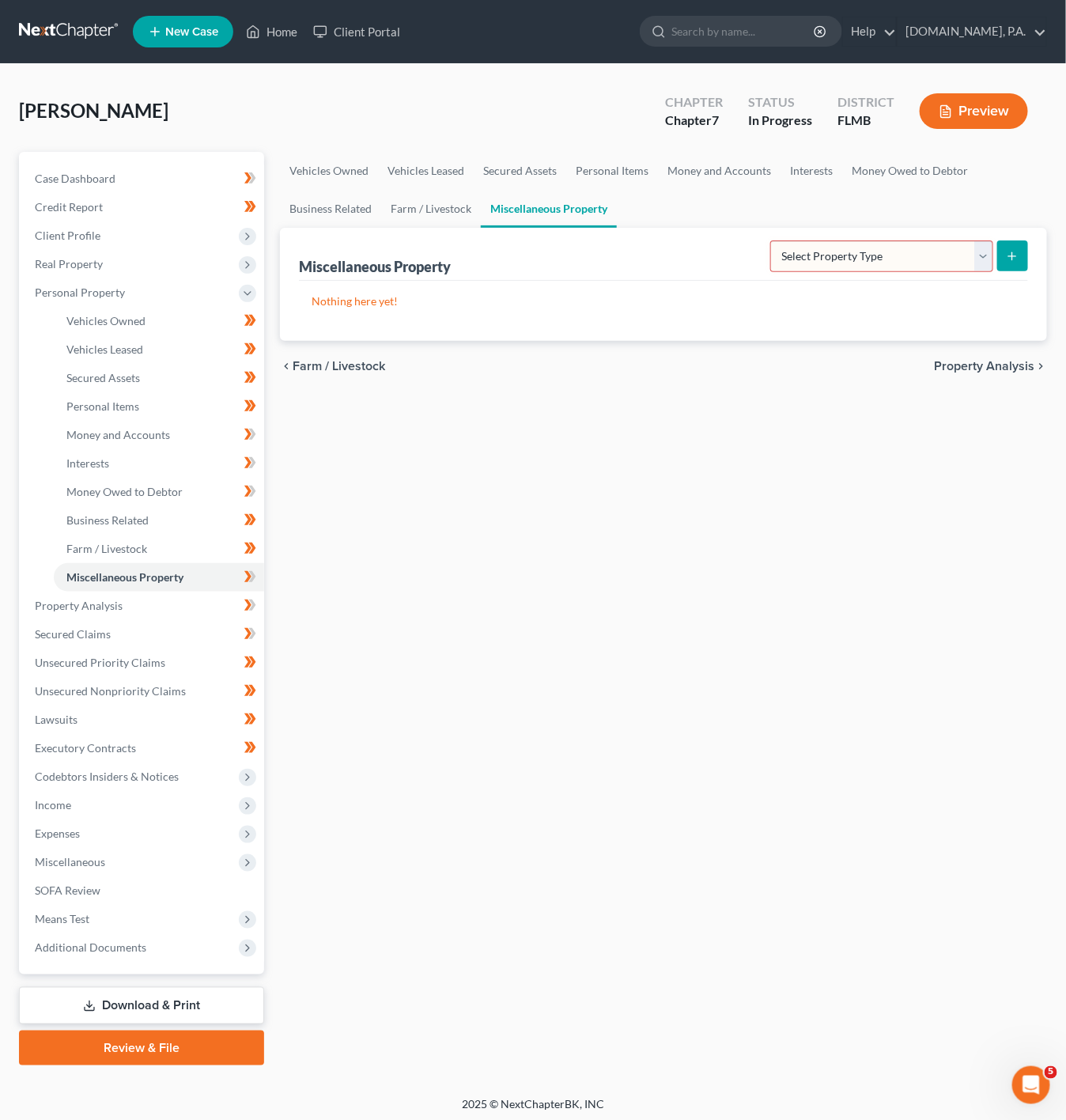
select select "stored_within_1_year"
click at [770, 241] on select "Select Property Type Assigned for Creditor Benefit [DATE] Holding for Another N…" at bounding box center [881, 257] width 223 height 32
click at [1007, 257] on icon "submit" at bounding box center [1012, 257] width 13 height 13
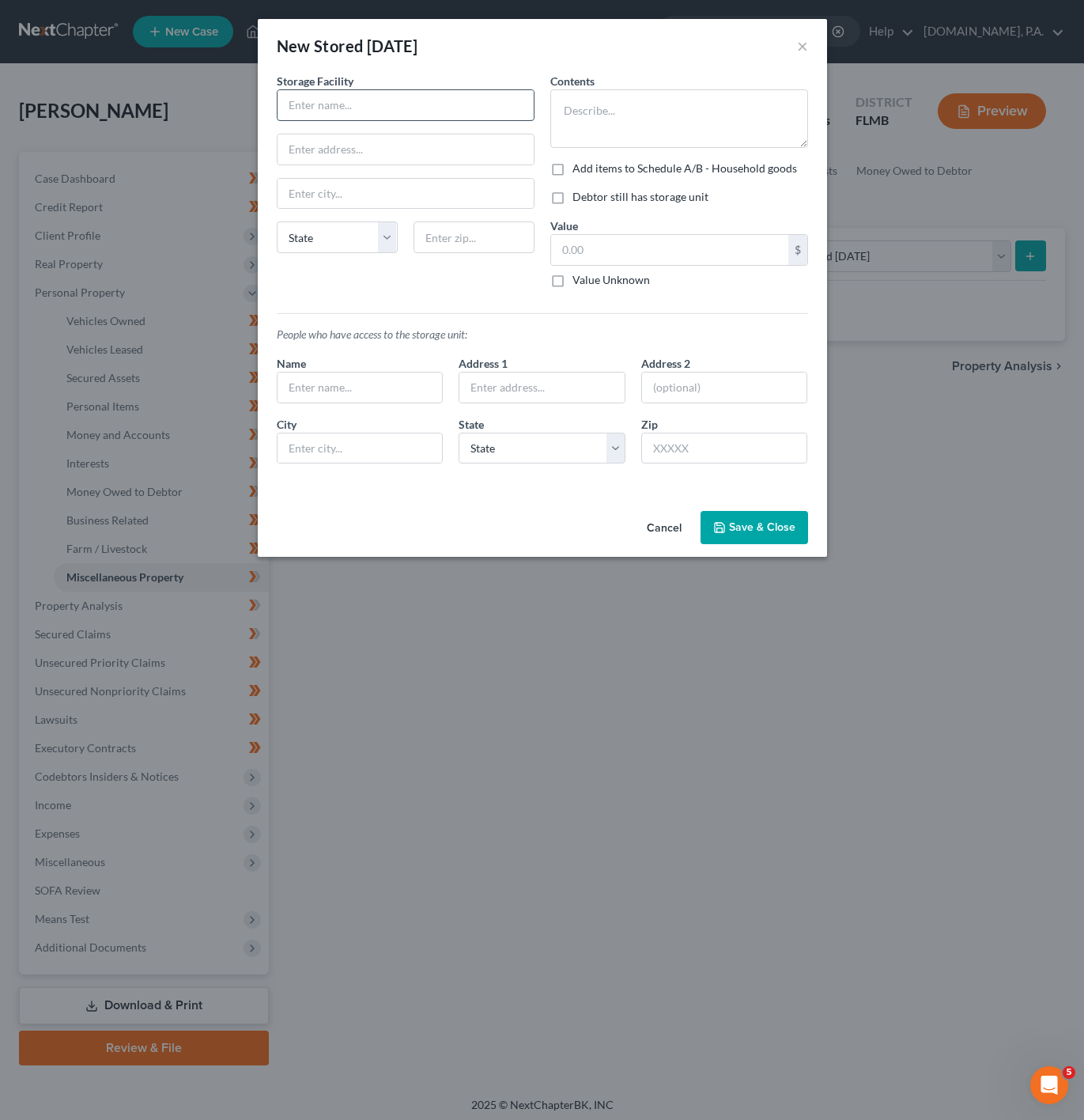
click at [387, 105] on input "text" at bounding box center [405, 106] width 257 height 30
type input "????????????????"
click at [760, 530] on button "Save & Close" at bounding box center [754, 528] width 108 height 34
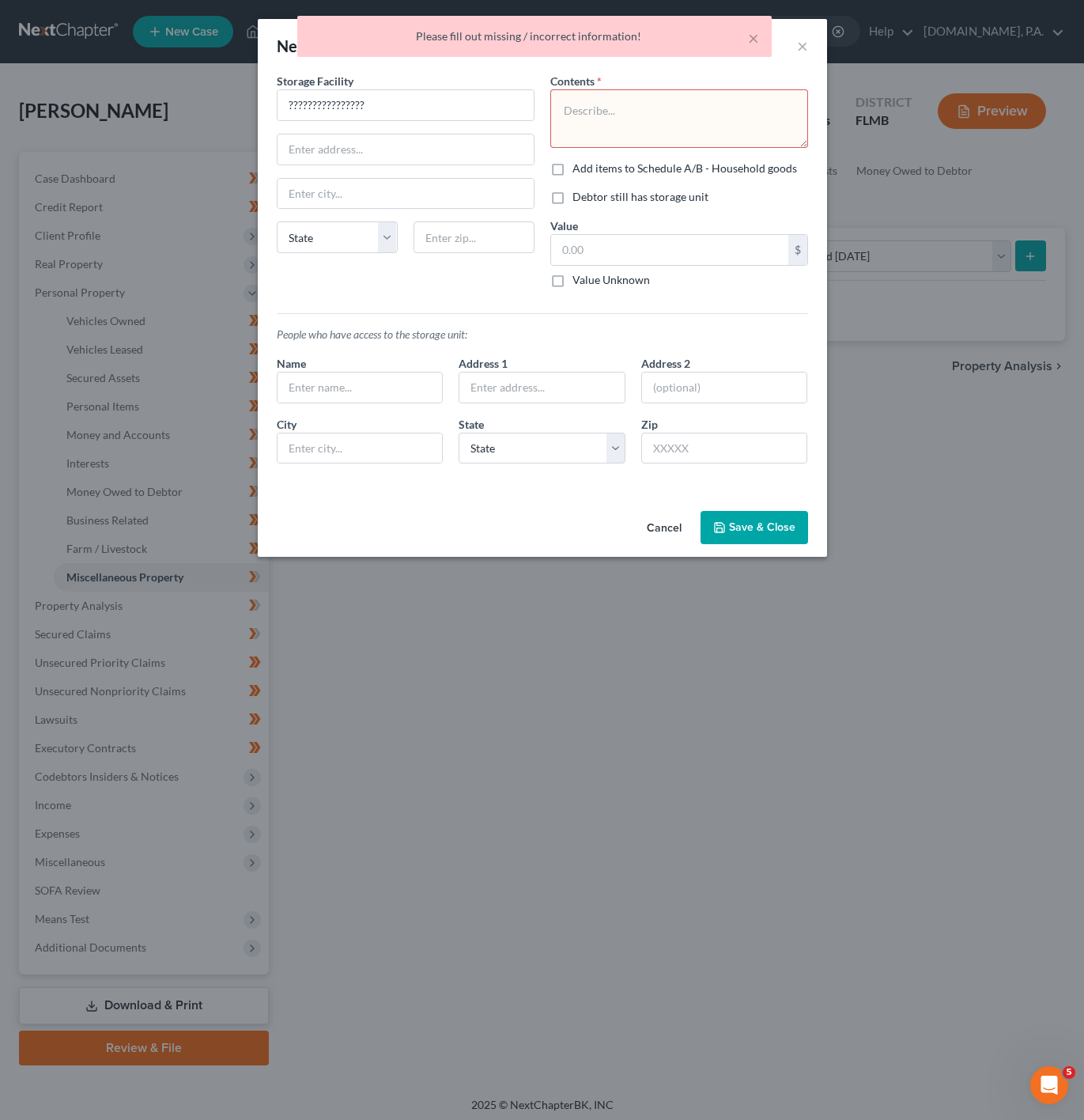
click at [646, 126] on textarea at bounding box center [679, 118] width 257 height 58
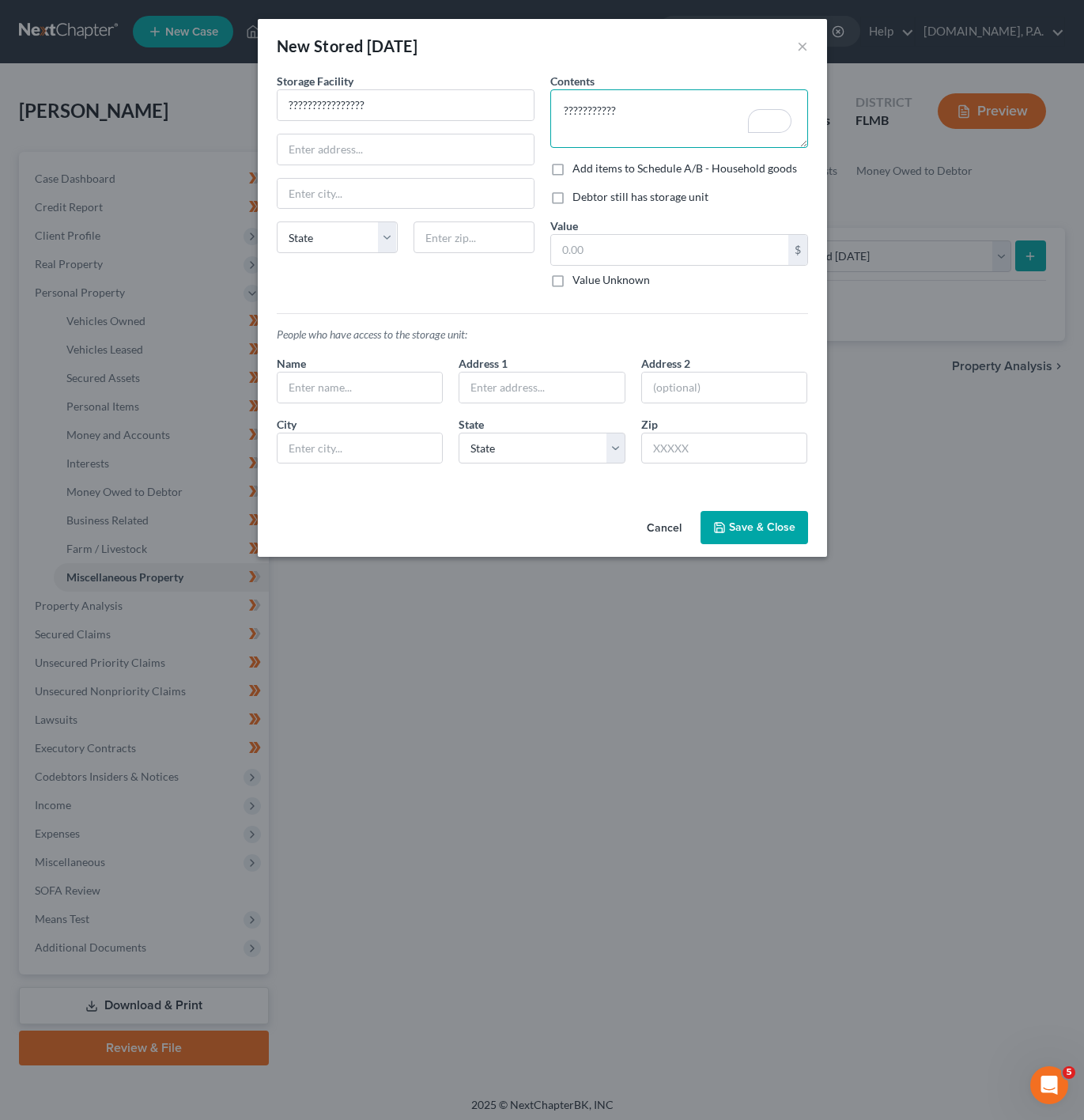
type textarea "???????????"
click at [733, 536] on button "Save & Close" at bounding box center [754, 528] width 108 height 34
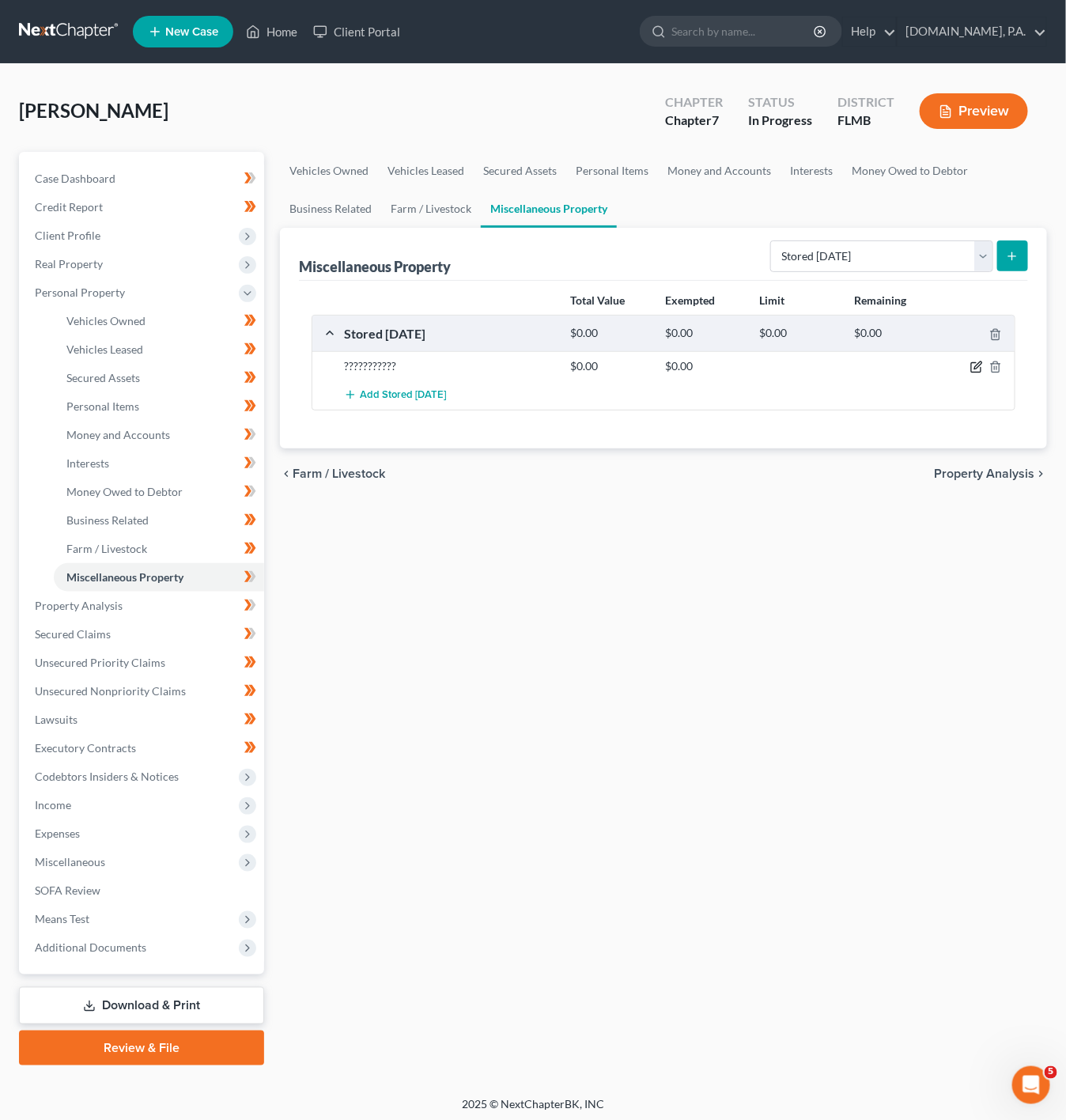
click at [973, 370] on icon "button" at bounding box center [977, 367] width 13 height 13
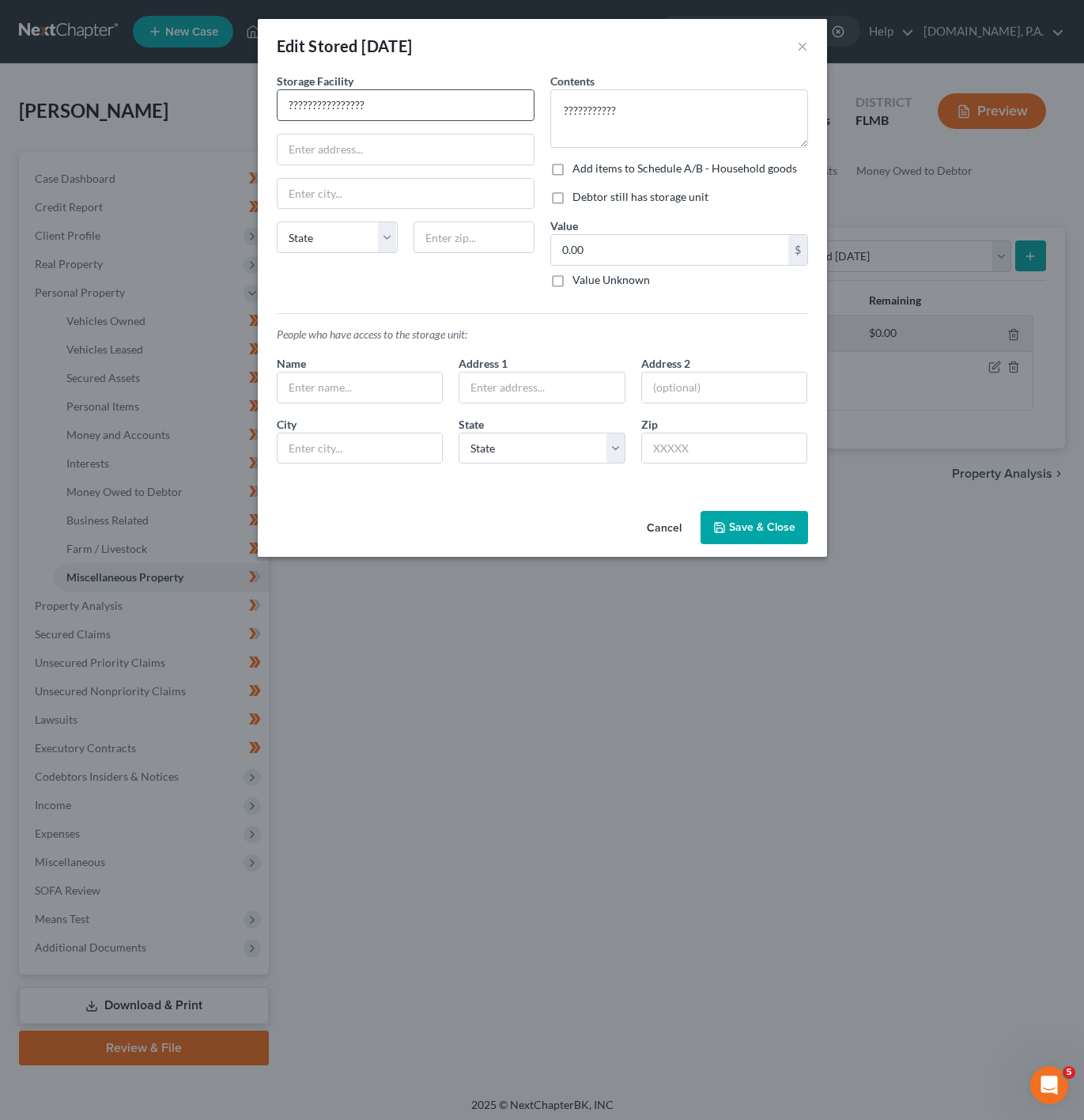
click at [399, 110] on input "????????????????" at bounding box center [405, 106] width 257 height 30
click at [472, 134] on div at bounding box center [405, 149] width 257 height 32
click at [771, 511] on div "Cancel Save & Close" at bounding box center [542, 530] width 569 height 52
click at [724, 532] on icon "button" at bounding box center [719, 528] width 13 height 13
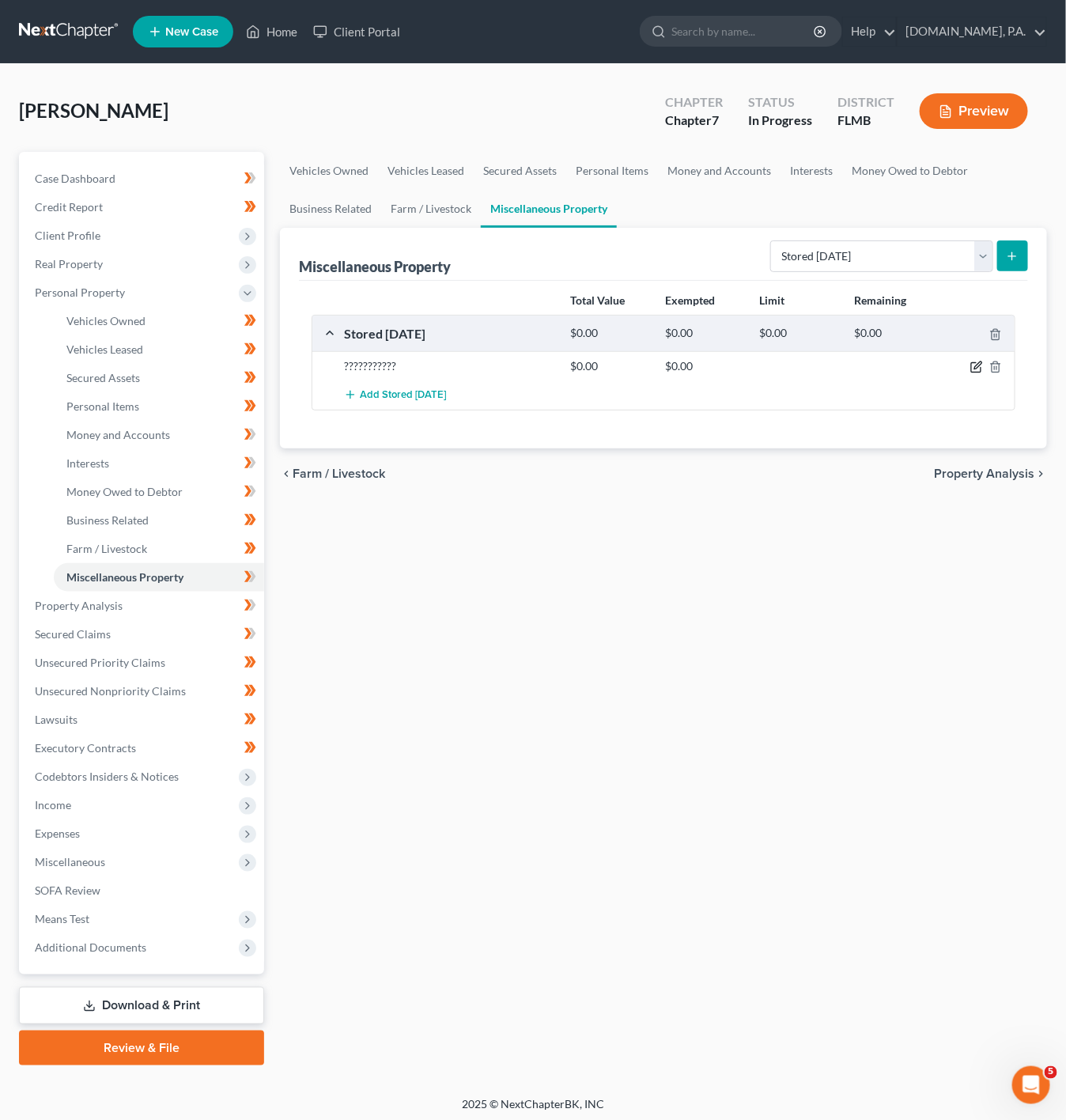
click at [973, 363] on icon "button" at bounding box center [977, 367] width 13 height 13
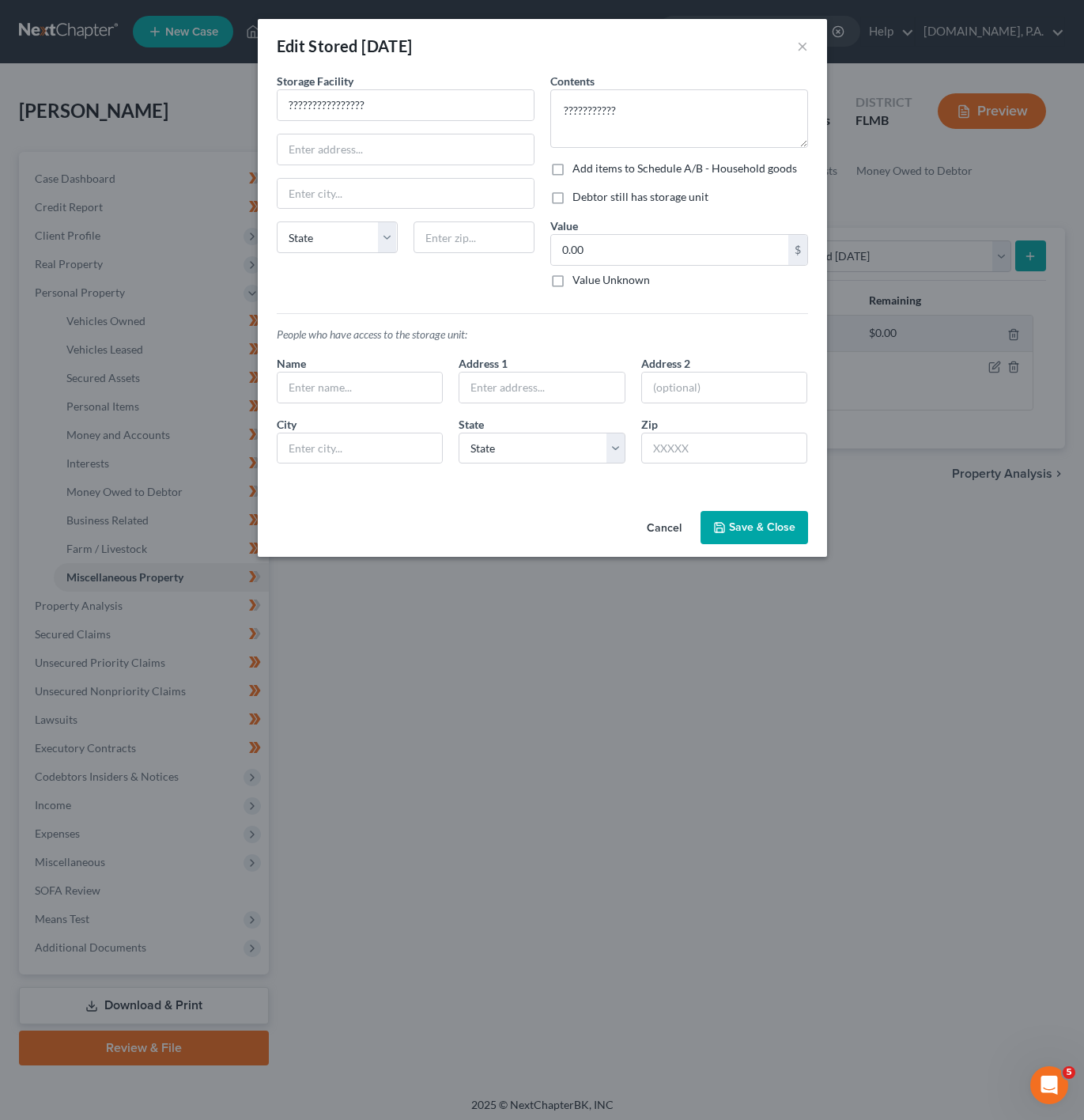
click at [767, 513] on button "Save & Close" at bounding box center [754, 528] width 108 height 34
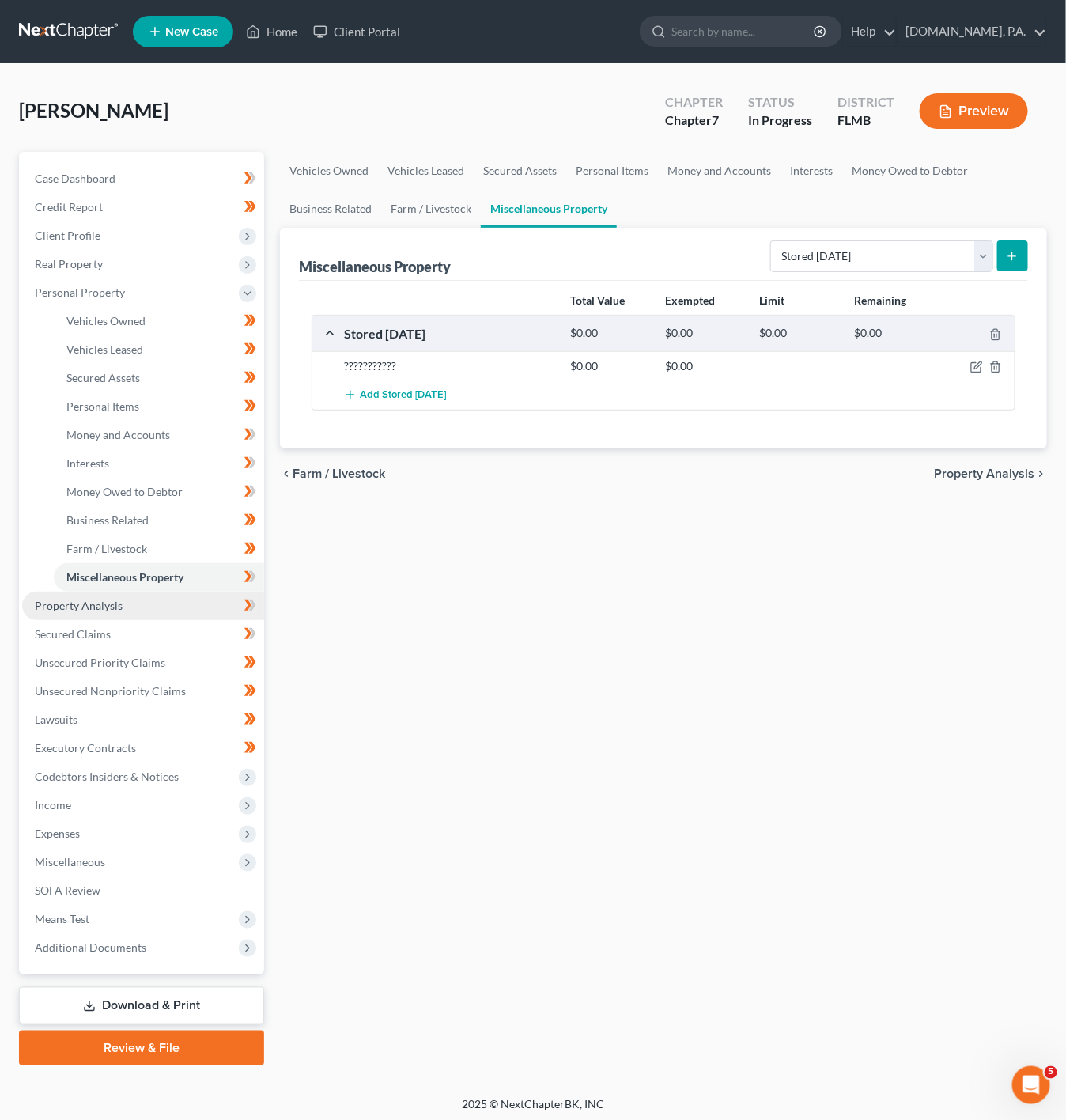
click at [205, 599] on link "Property Analysis" at bounding box center [143, 606] width 242 height 29
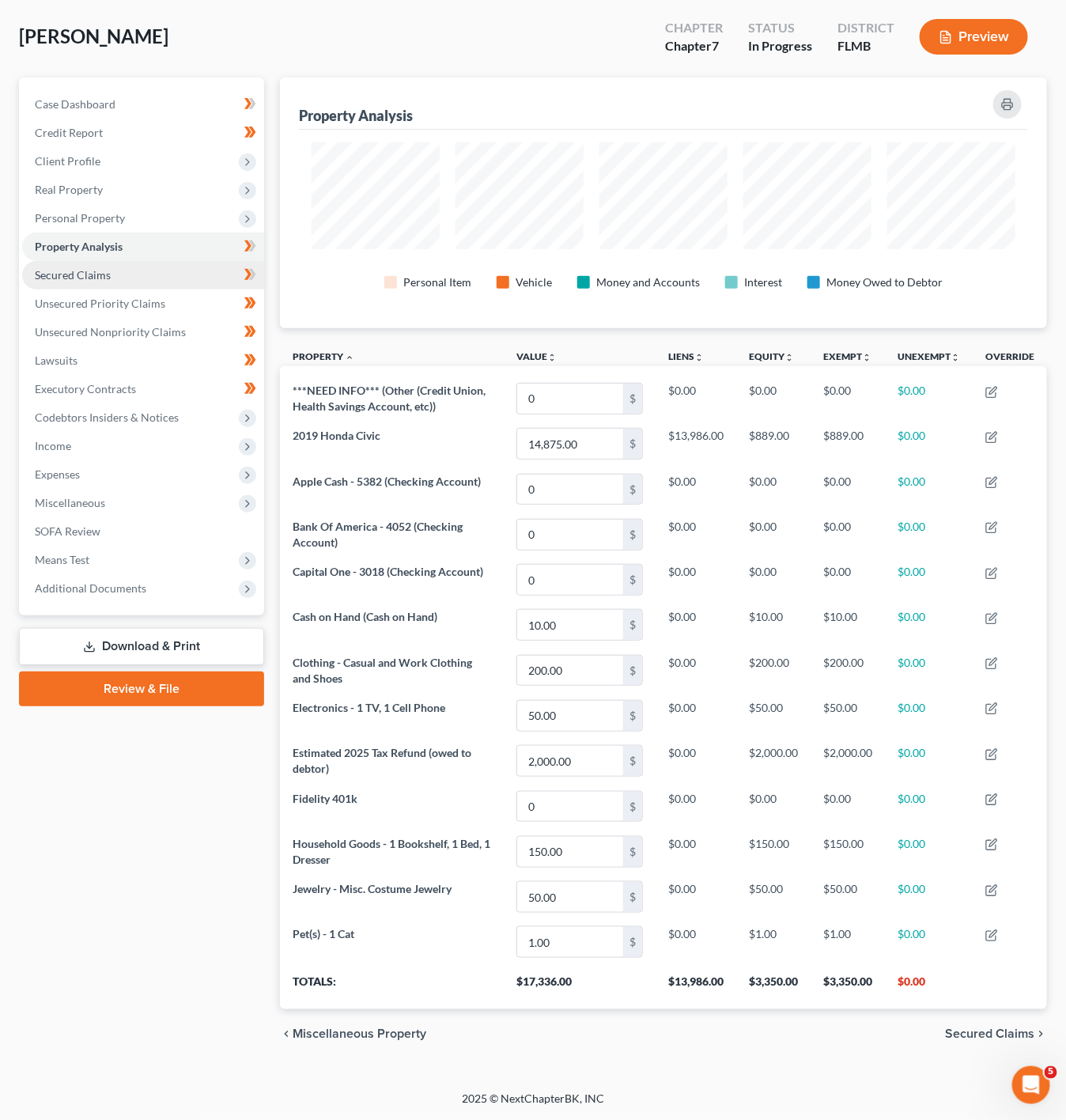
click at [202, 261] on link "Secured Claims" at bounding box center [143, 275] width 242 height 29
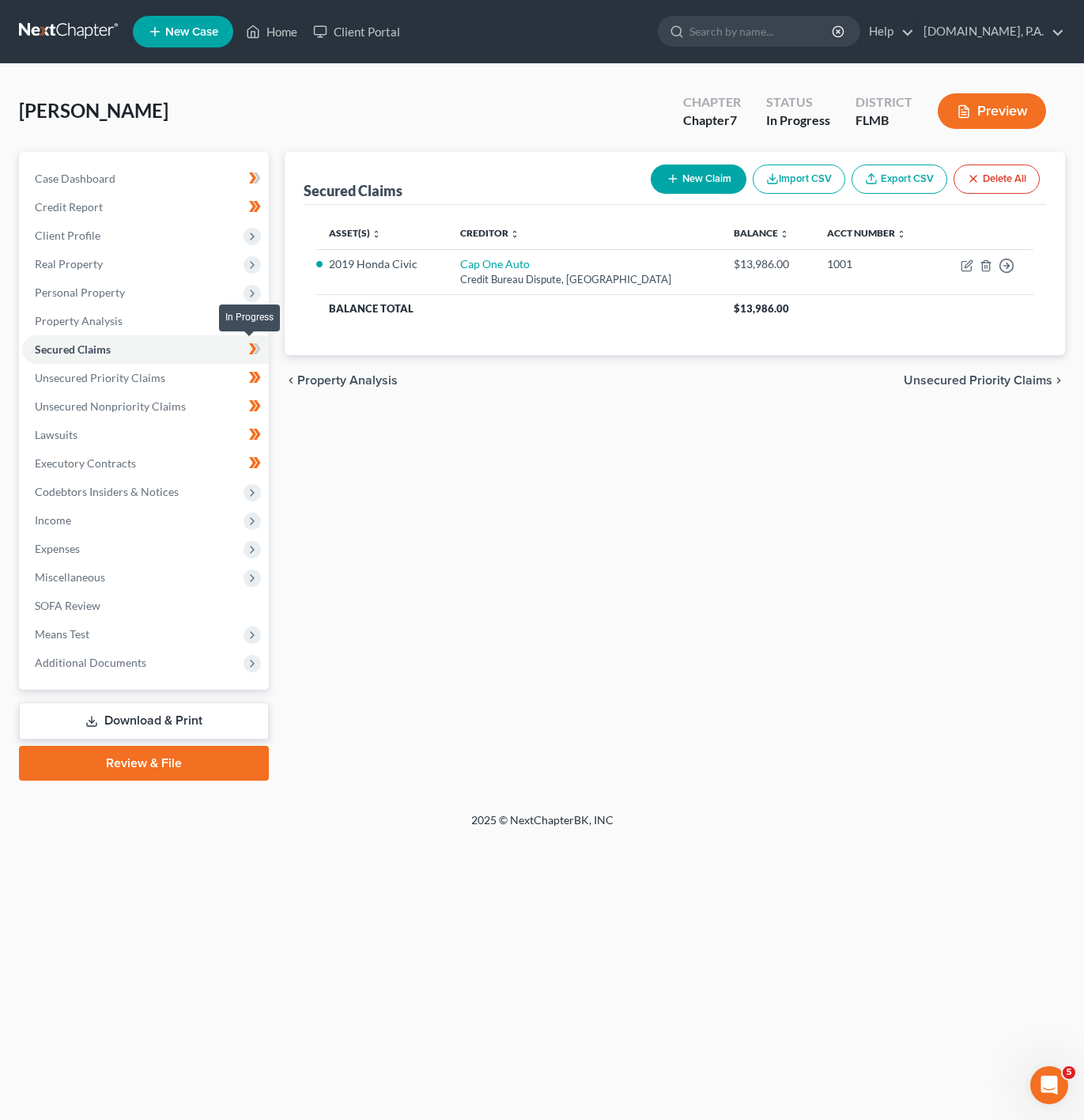
click at [264, 347] on span at bounding box center [255, 351] width 28 height 24
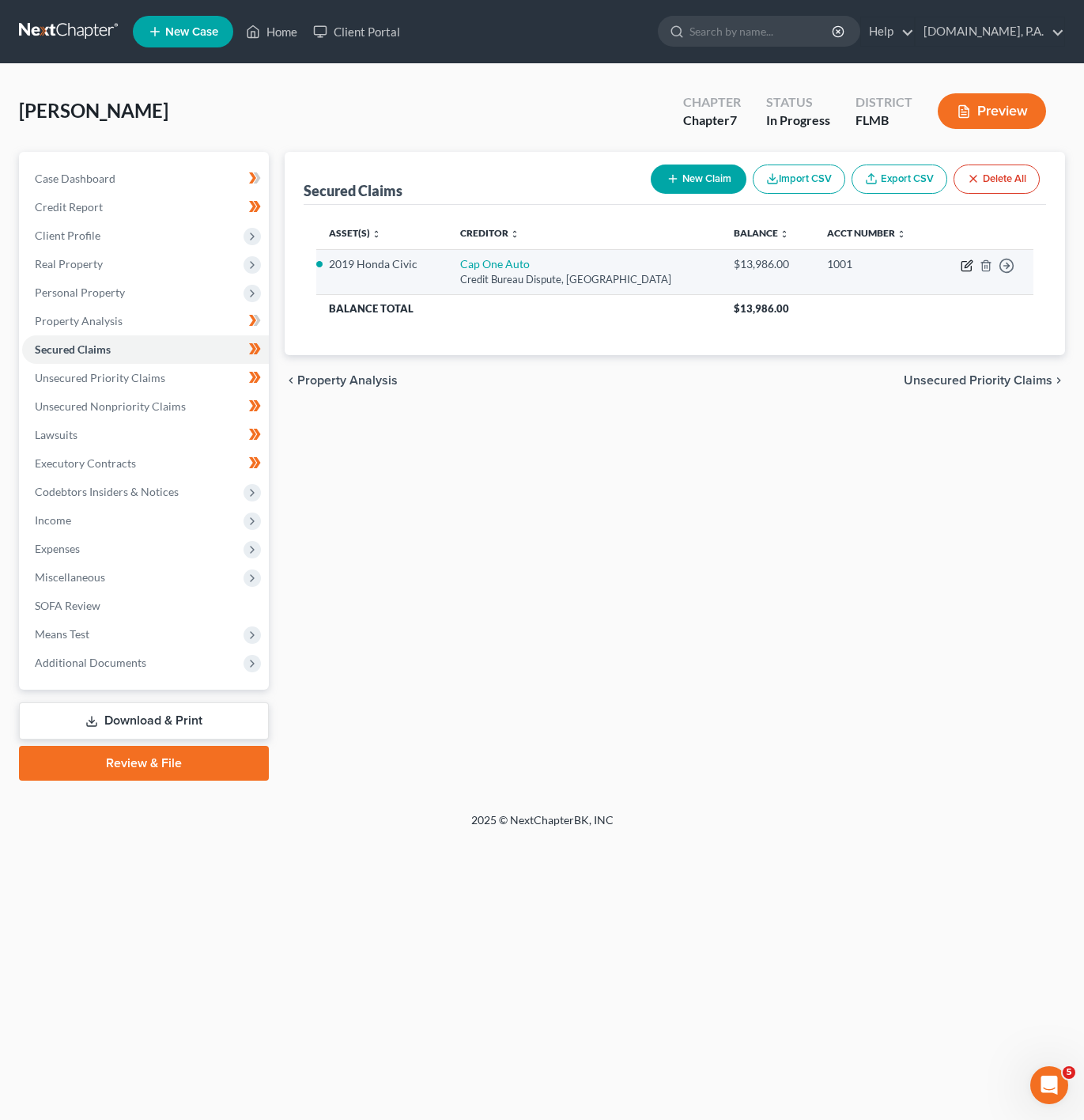
click at [961, 269] on icon "button" at bounding box center [967, 265] width 13 height 13
select select "45"
select select "5"
select select "4"
select select "0"
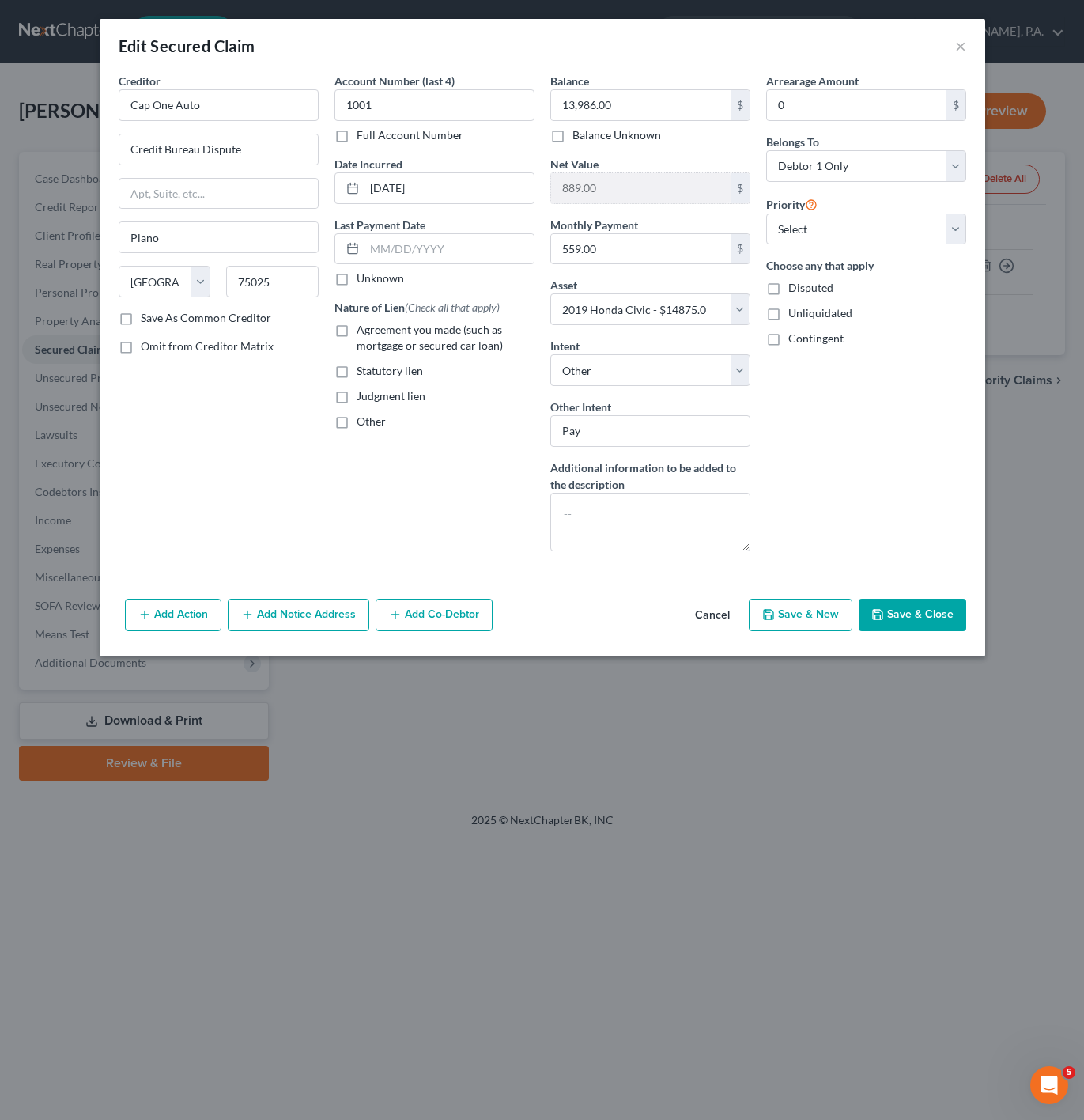
click at [697, 611] on button "Cancel" at bounding box center [712, 616] width 60 height 32
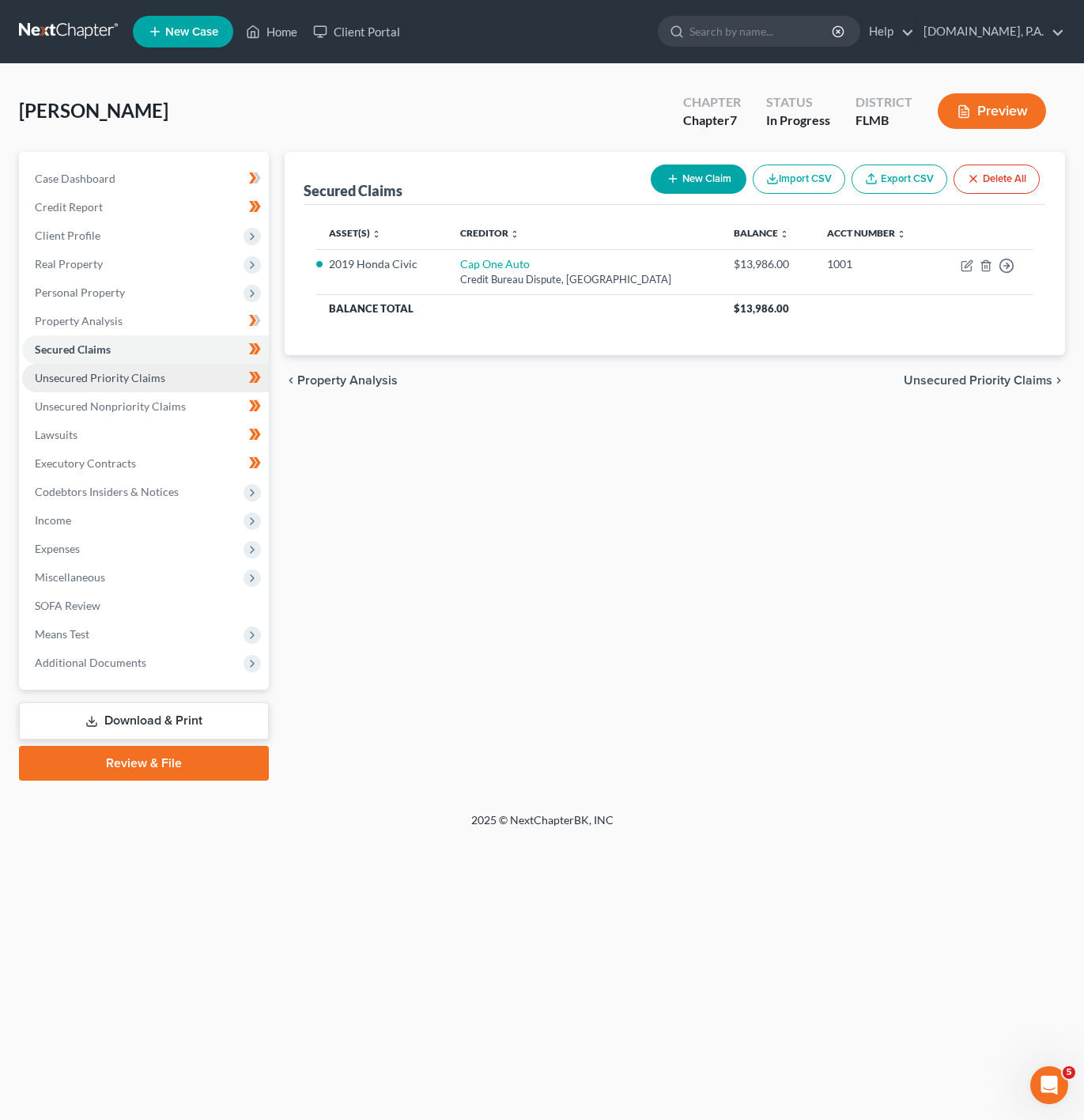
click at [167, 371] on link "Unsecured Priority Claims" at bounding box center [145, 378] width 247 height 29
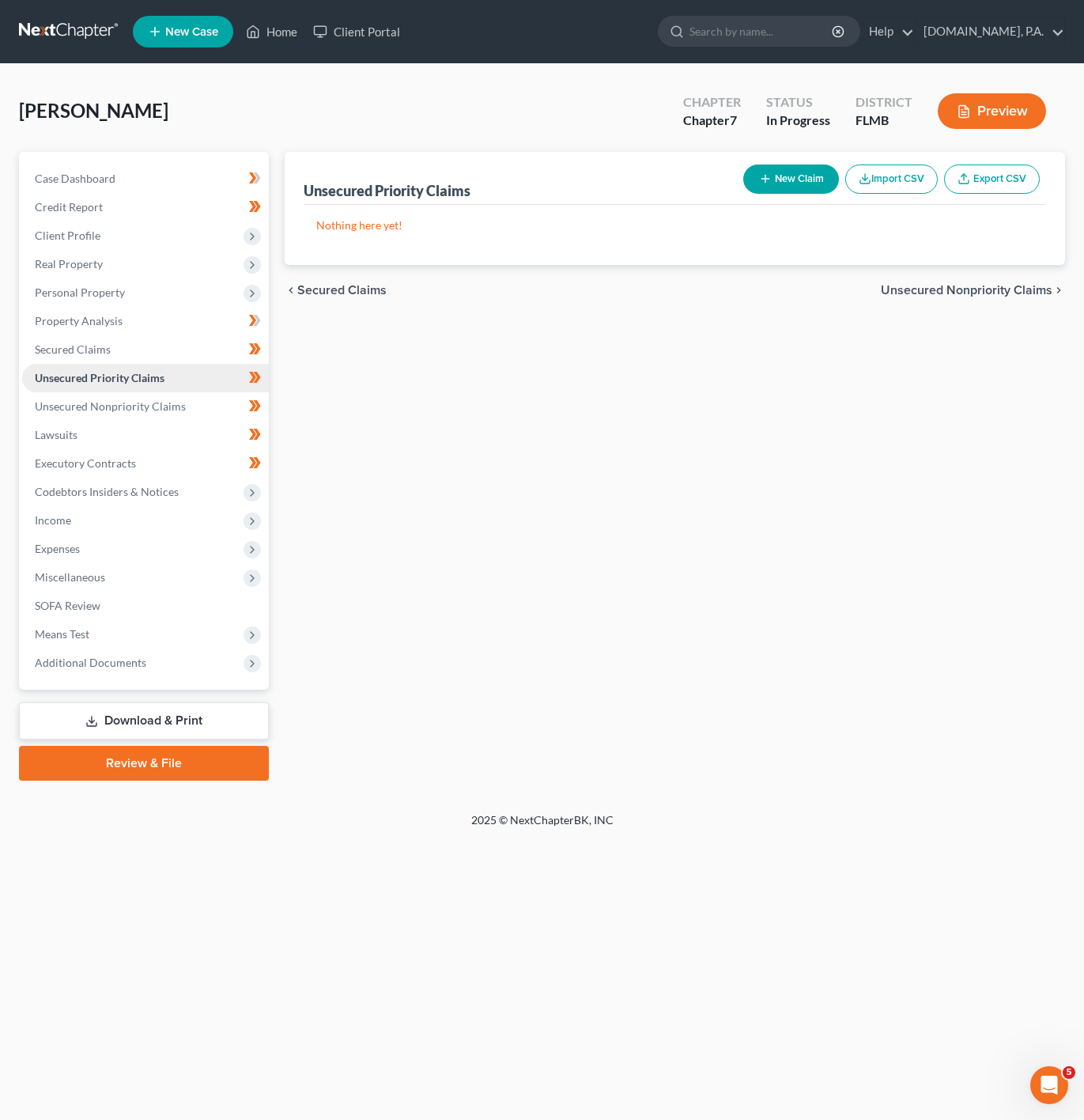
click at [183, 388] on link "Unsecured Priority Claims" at bounding box center [145, 378] width 247 height 29
click at [183, 400] on link "Unsecured Nonpriority Claims" at bounding box center [145, 407] width 247 height 29
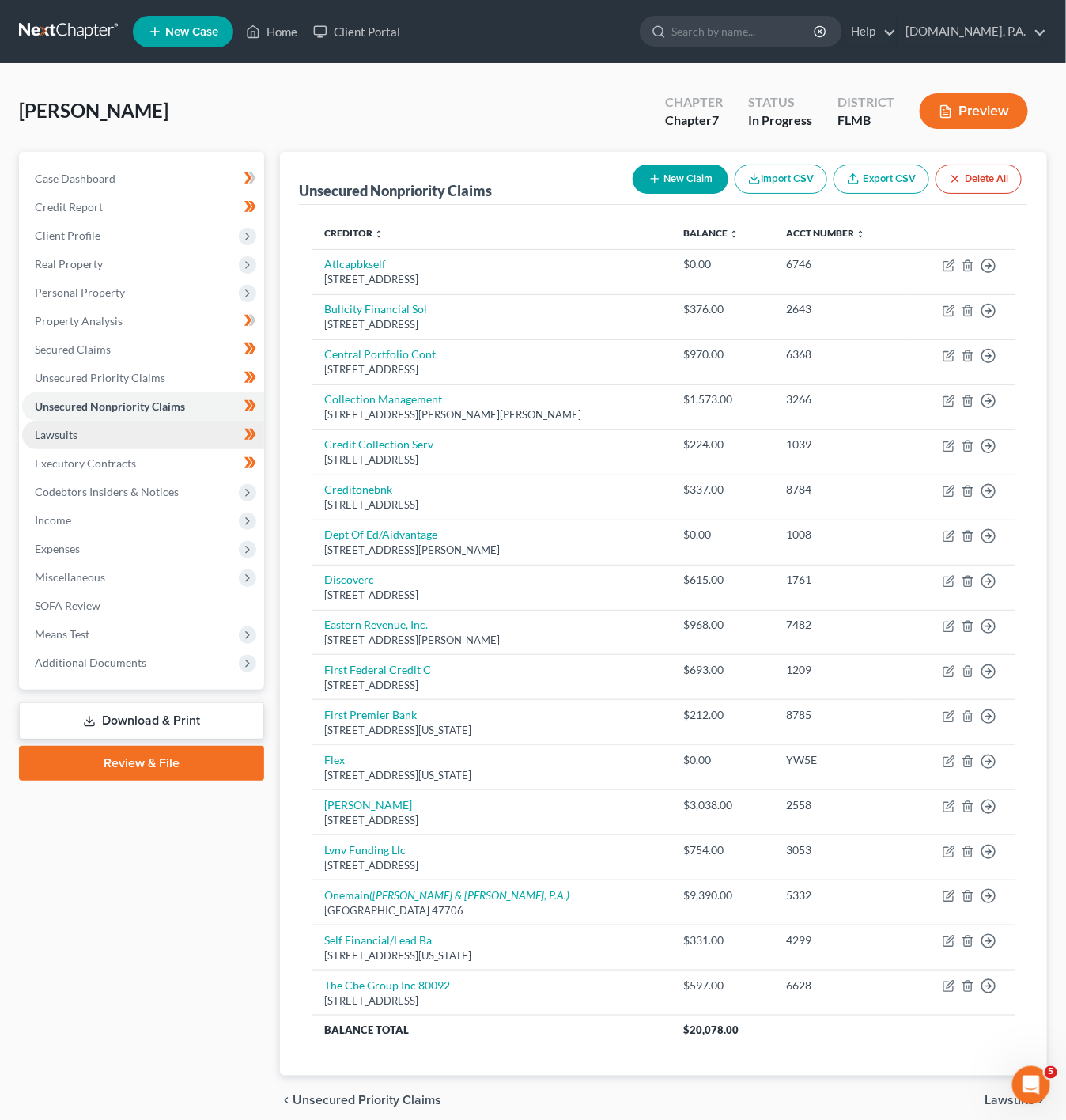
click at [183, 429] on link "Lawsuits" at bounding box center [143, 435] width 242 height 29
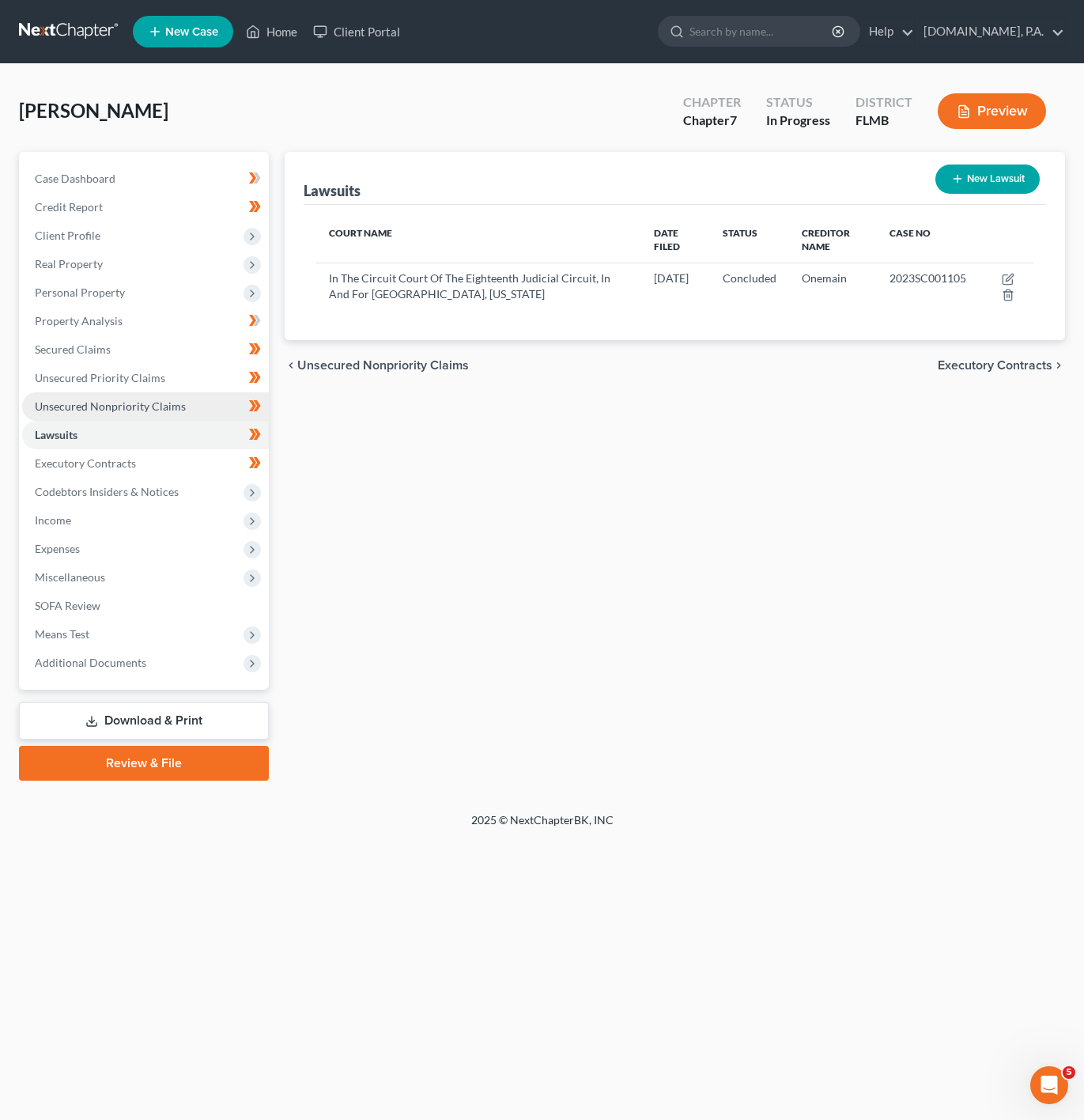
click at [185, 393] on link "Unsecured Nonpriority Claims" at bounding box center [145, 407] width 247 height 29
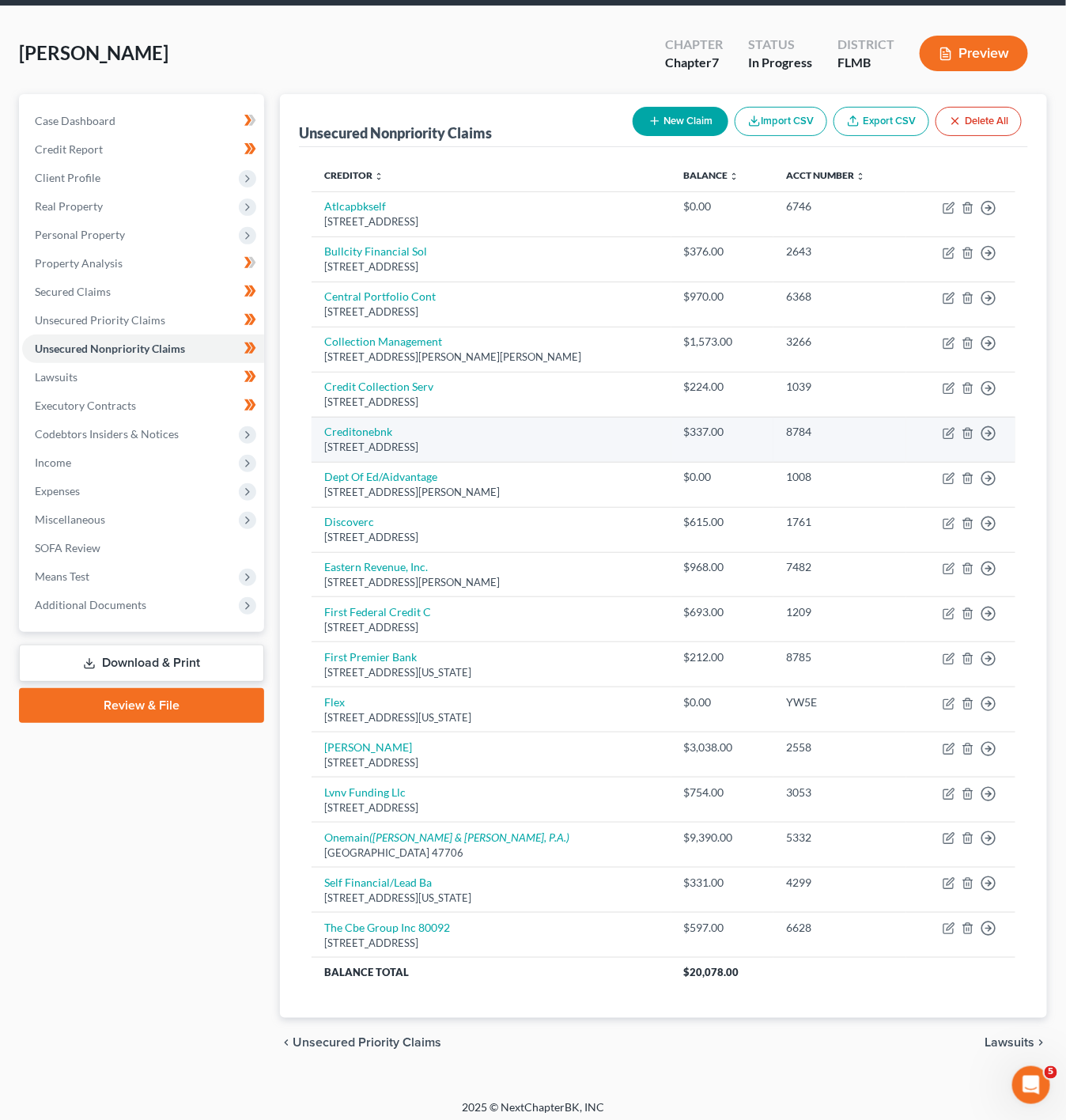
scroll to position [74, 0]
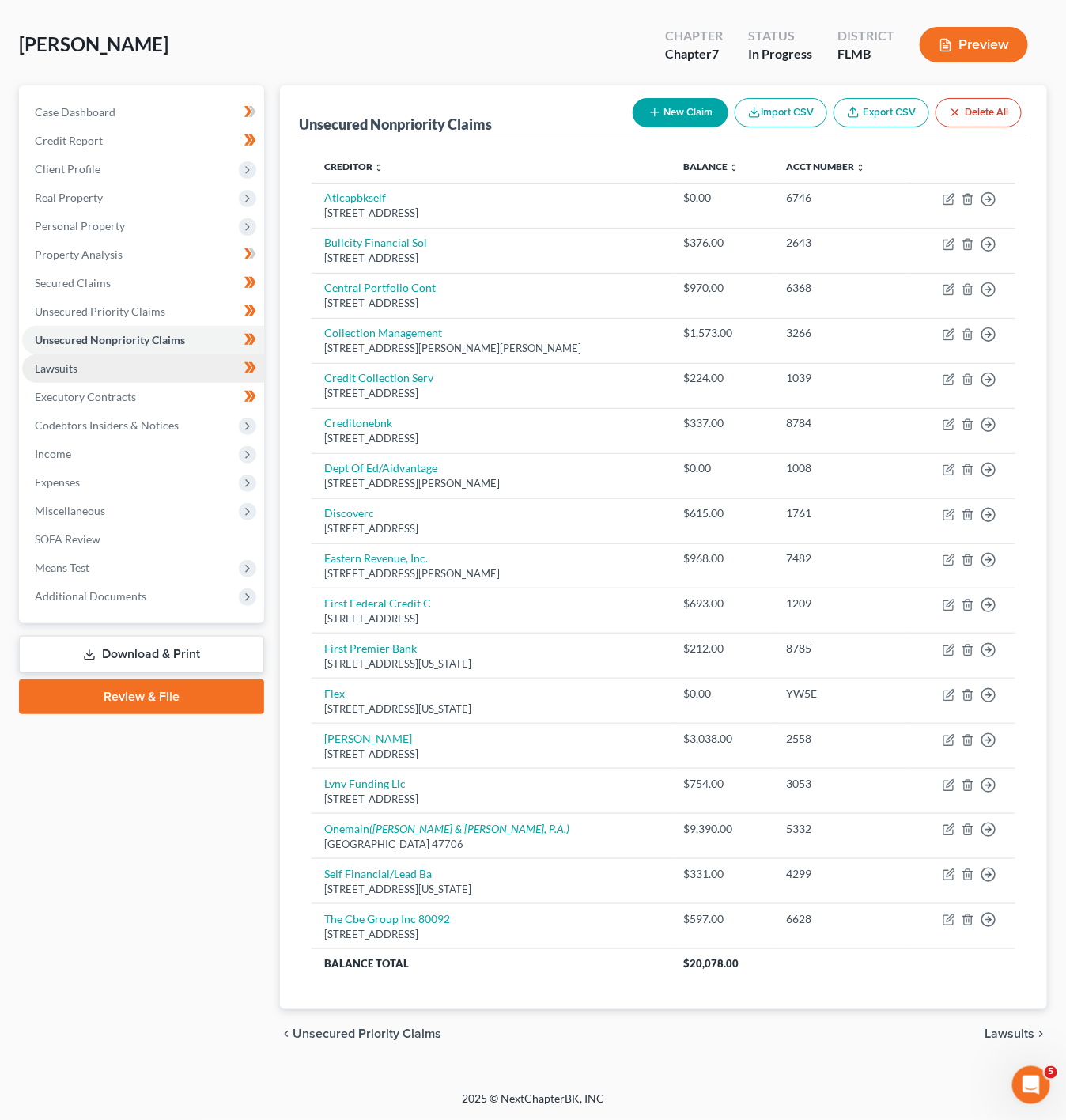
click at [222, 361] on link "Lawsuits" at bounding box center [143, 369] width 242 height 29
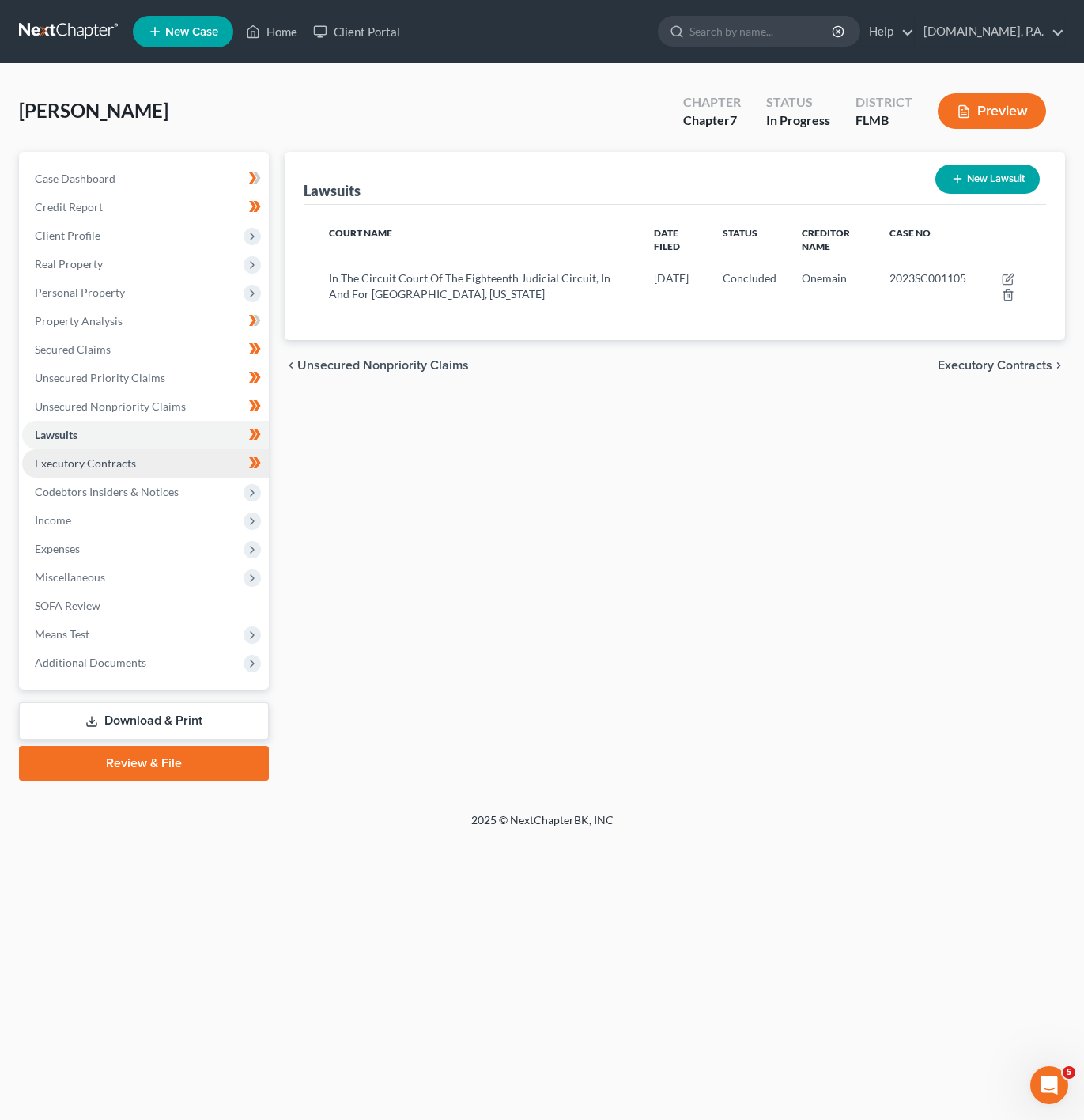
click at [216, 466] on link "Executory Contracts" at bounding box center [145, 464] width 247 height 29
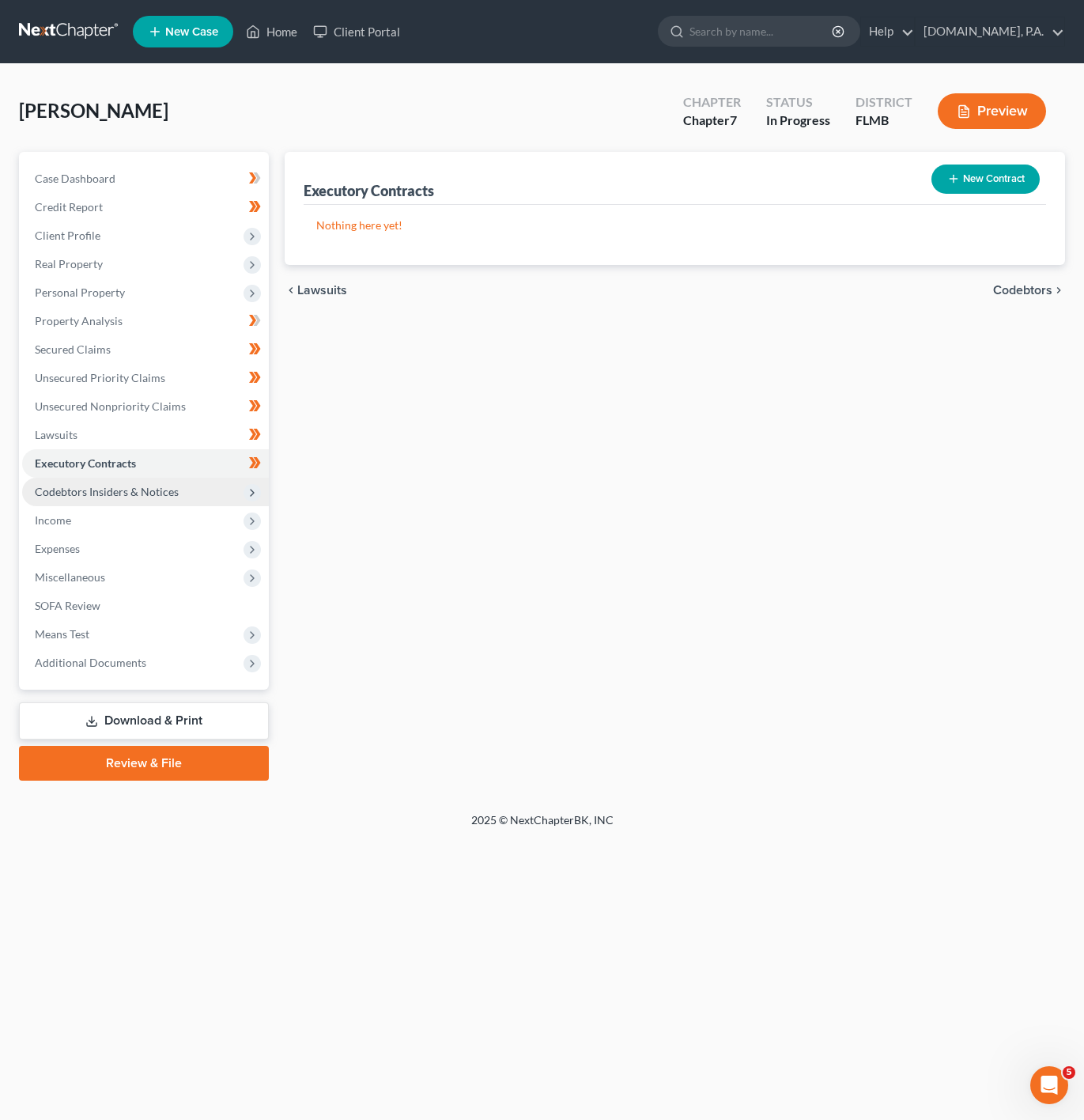
click at [212, 500] on span "Codebtors Insiders & Notices" at bounding box center [145, 492] width 247 height 29
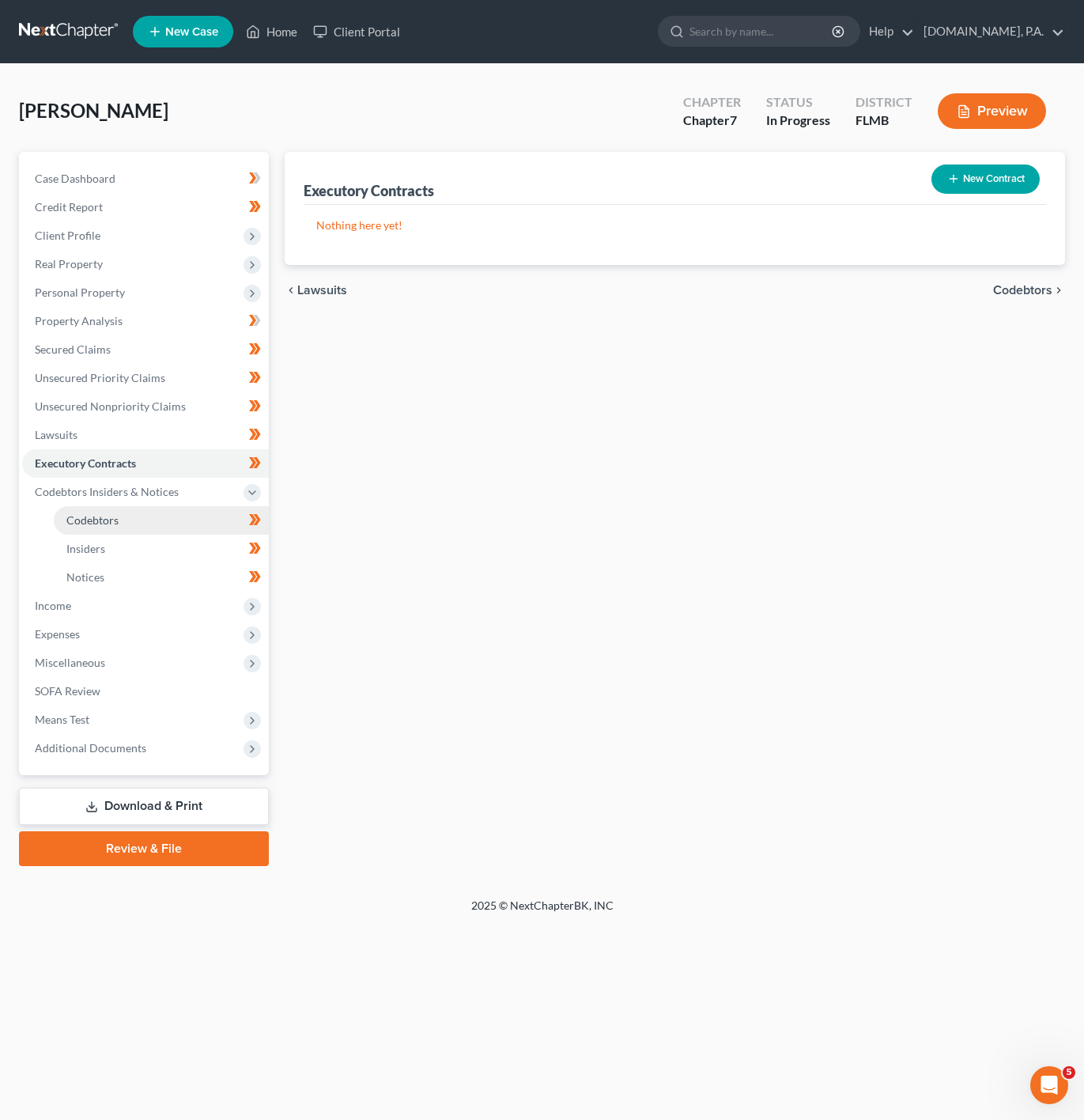
click at [161, 518] on link "Codebtors" at bounding box center [161, 520] width 215 height 29
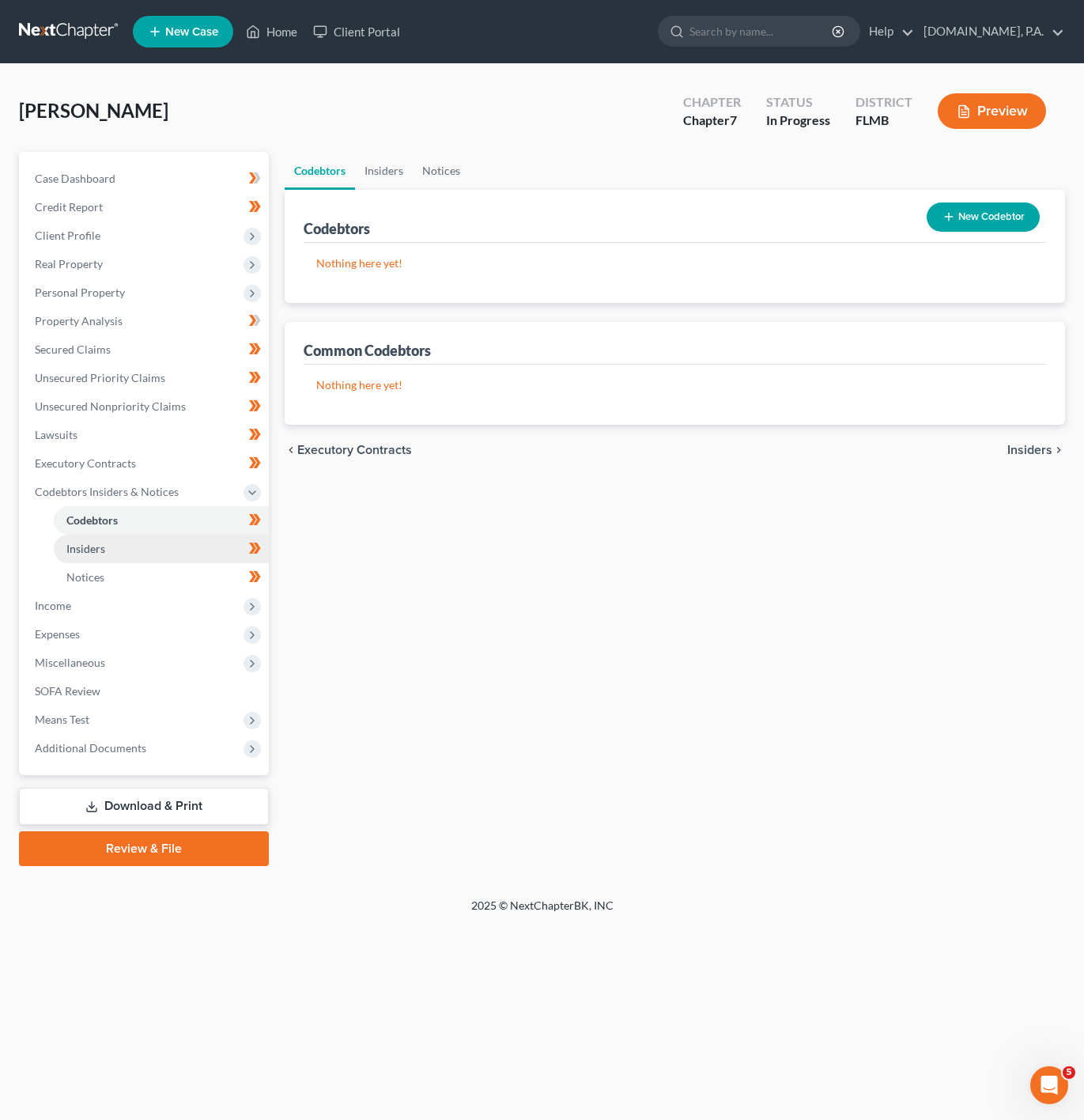
click at [166, 549] on link "Insiders" at bounding box center [161, 549] width 215 height 29
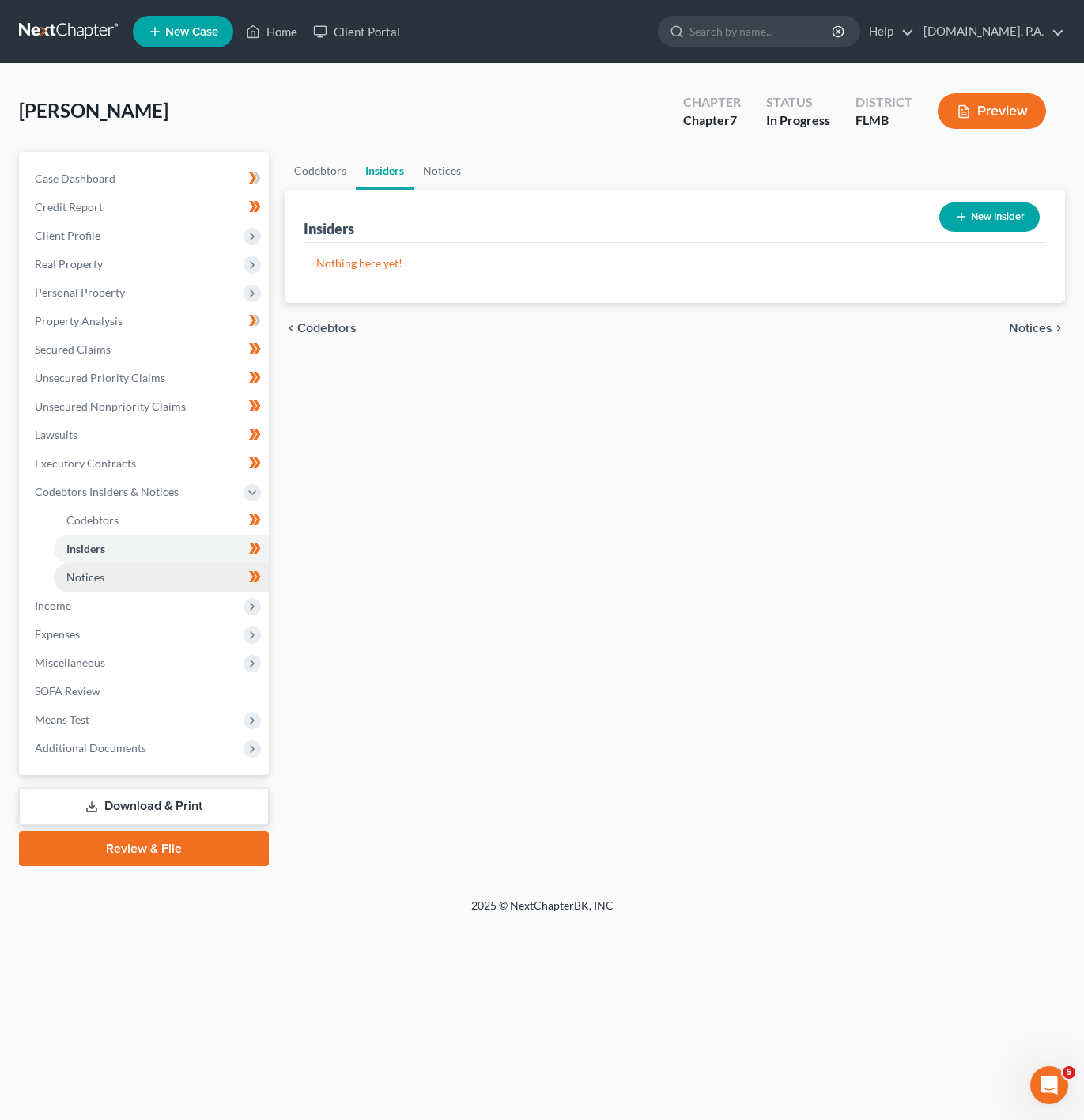
click at [167, 565] on link "Notices" at bounding box center [161, 577] width 215 height 29
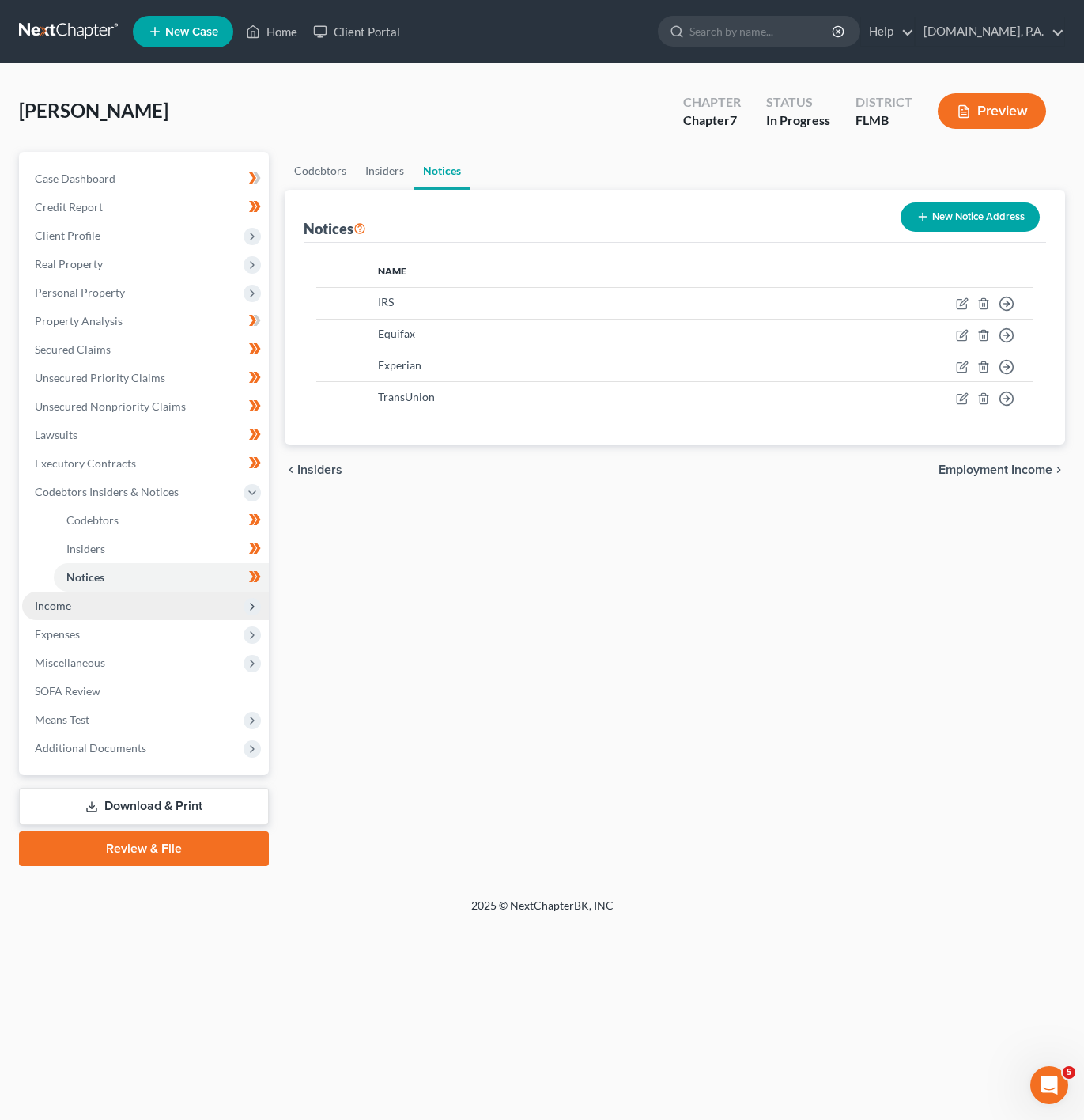
click at [174, 610] on span "Income" at bounding box center [145, 606] width 247 height 29
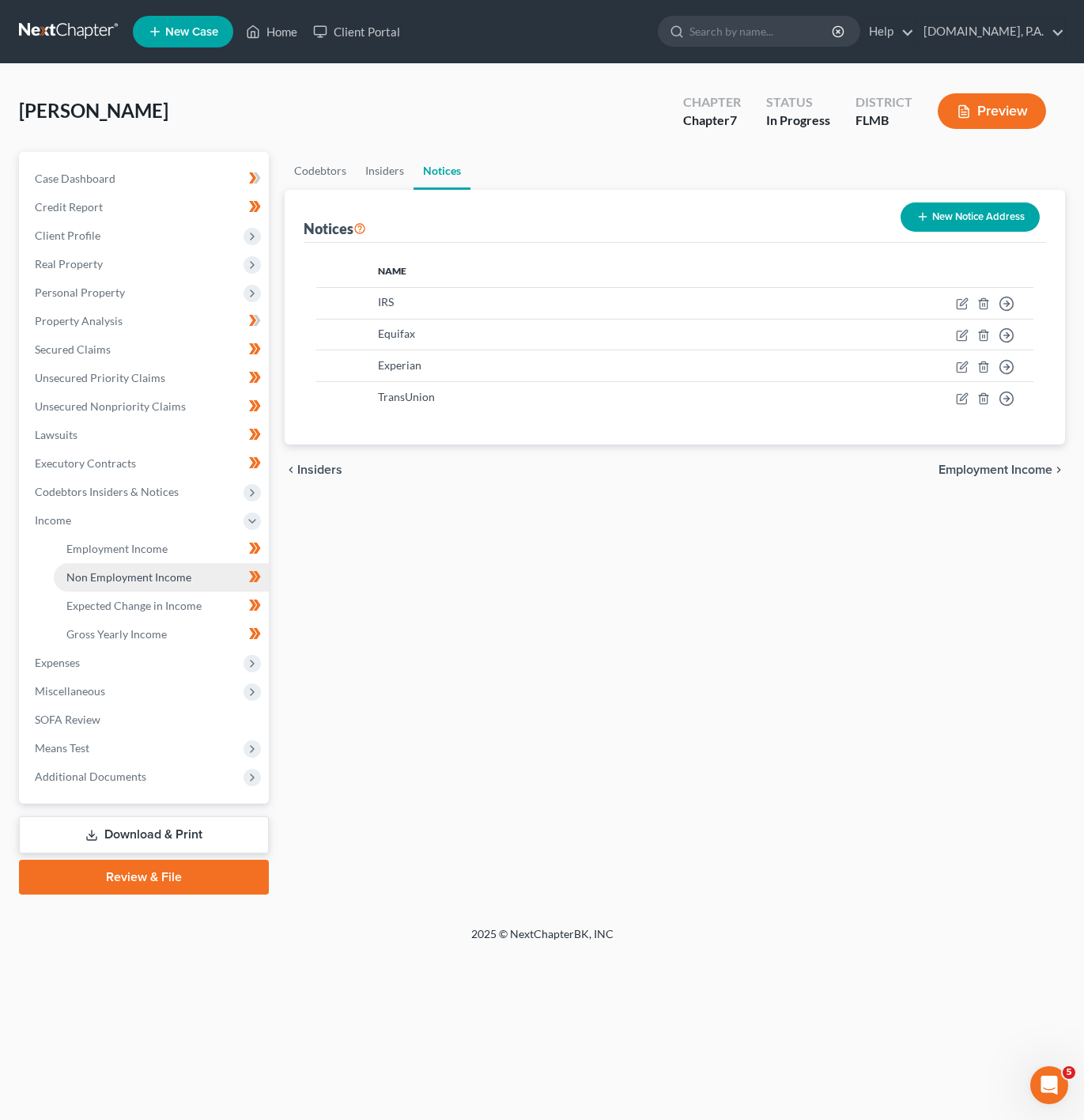
click at [179, 563] on link "Non Employment Income" at bounding box center [161, 577] width 215 height 29
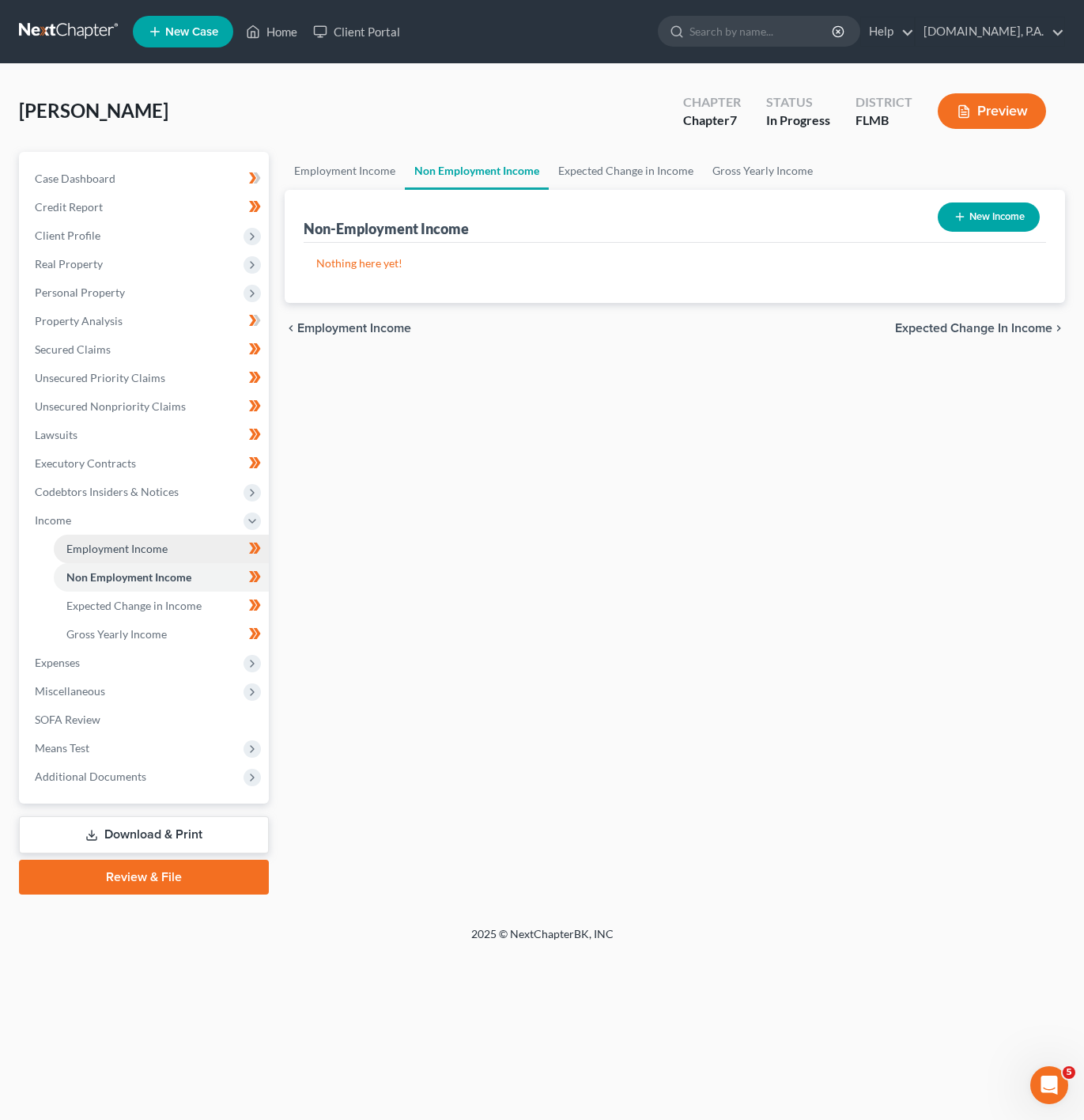
click at [207, 542] on link "Employment Income" at bounding box center [161, 549] width 215 height 29
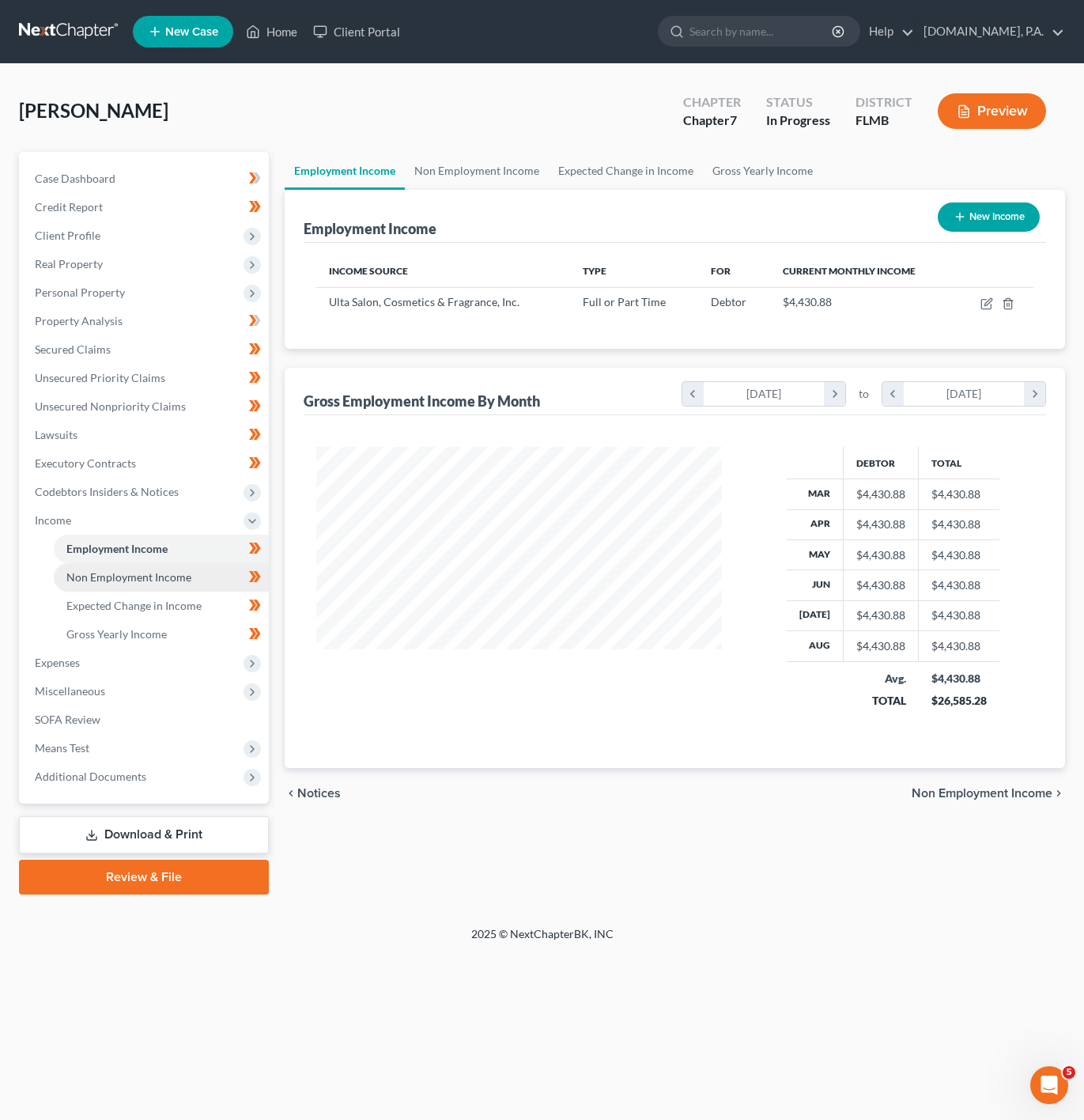
scroll to position [285, 437]
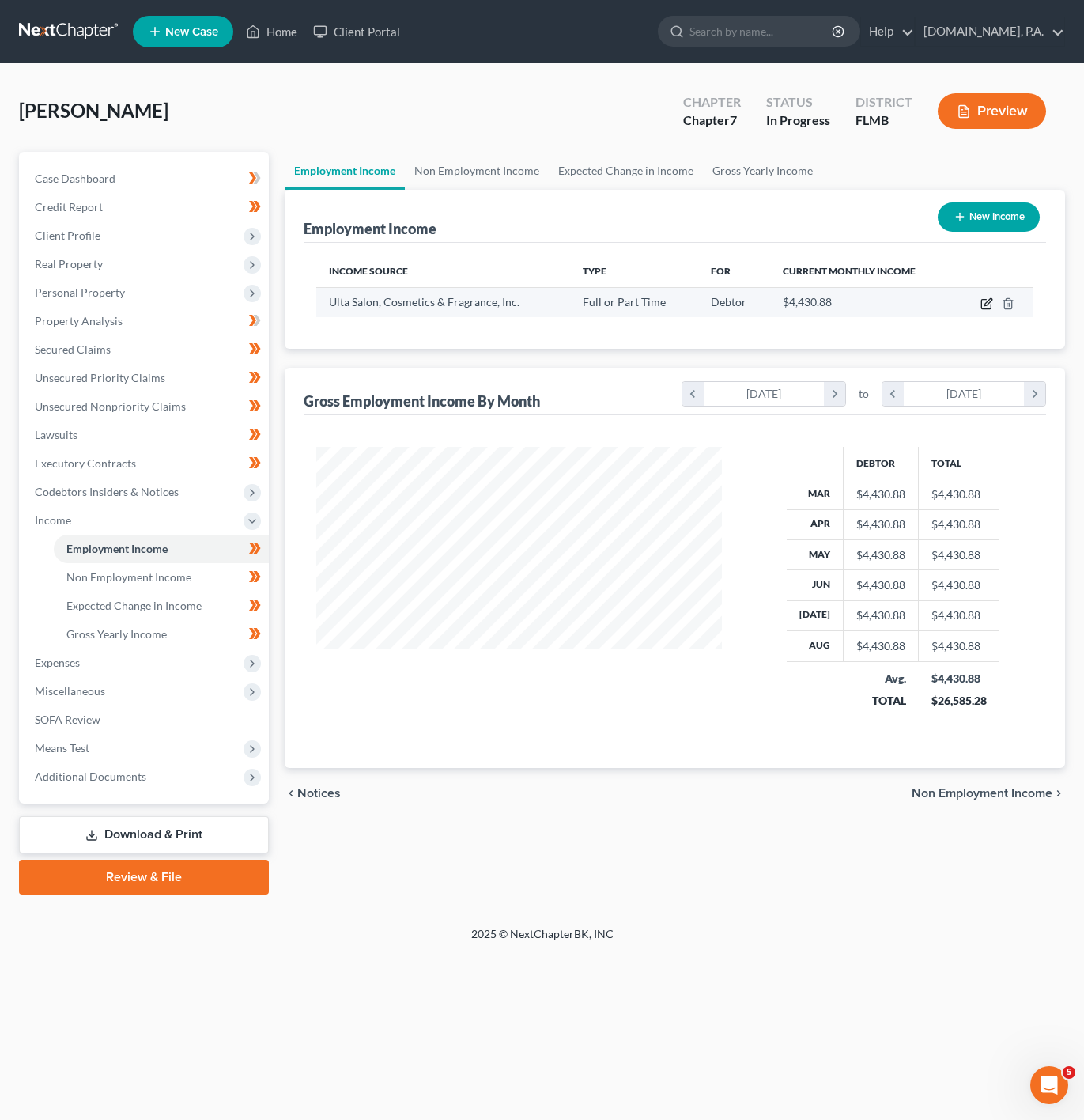
click at [981, 297] on icon "button" at bounding box center [987, 304] width 13 height 13
select select "0"
select select "14"
select select "0"
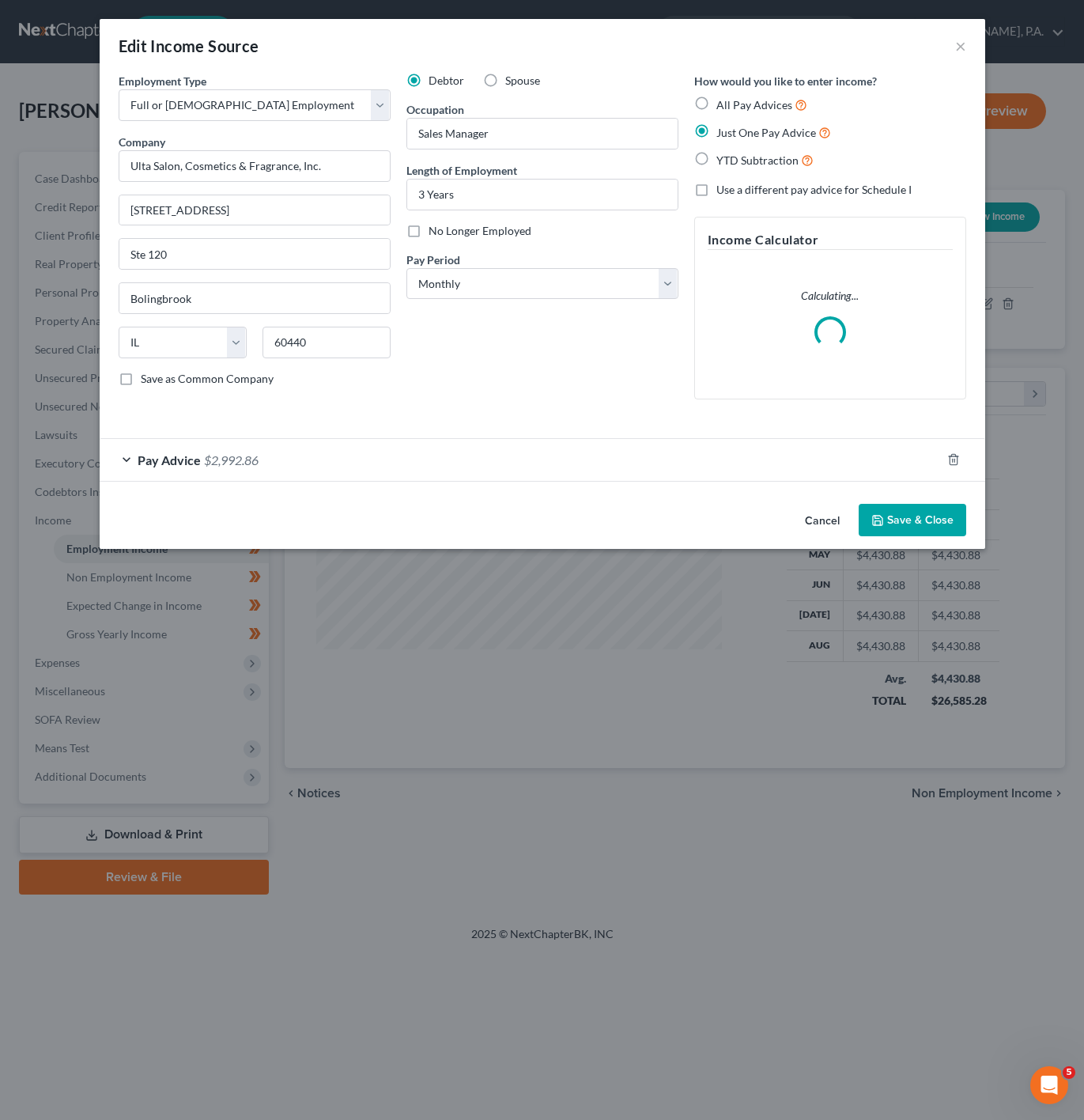
click at [136, 470] on div "Pay Advice $2,992.86" at bounding box center [520, 460] width 842 height 42
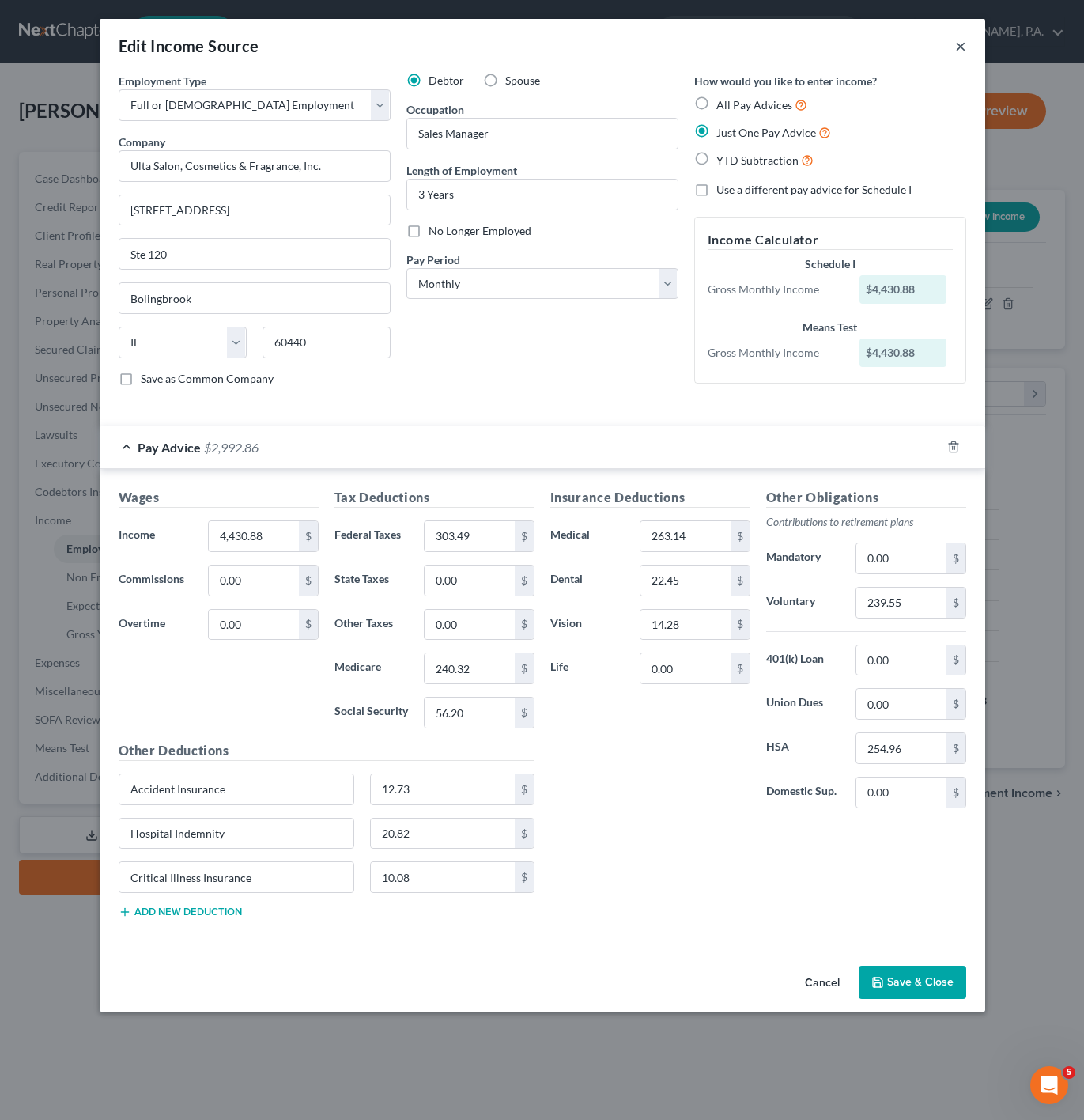
drag, startPoint x: 958, startPoint y: 46, endPoint x: 954, endPoint y: 57, distance: 11.7
click at [958, 47] on button "×" at bounding box center [961, 46] width 11 height 19
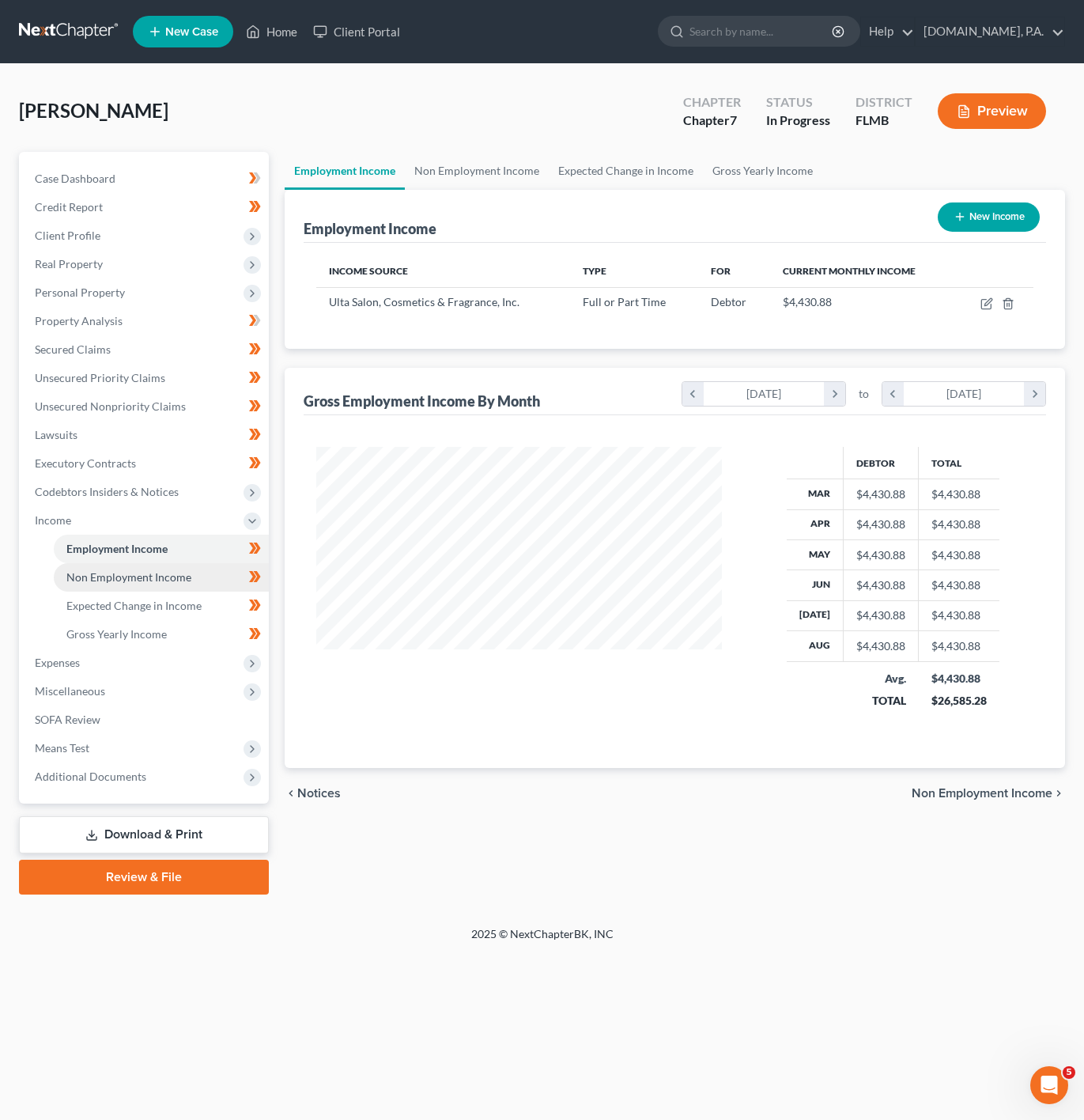
click at [197, 569] on link "Non Employment Income" at bounding box center [161, 577] width 215 height 29
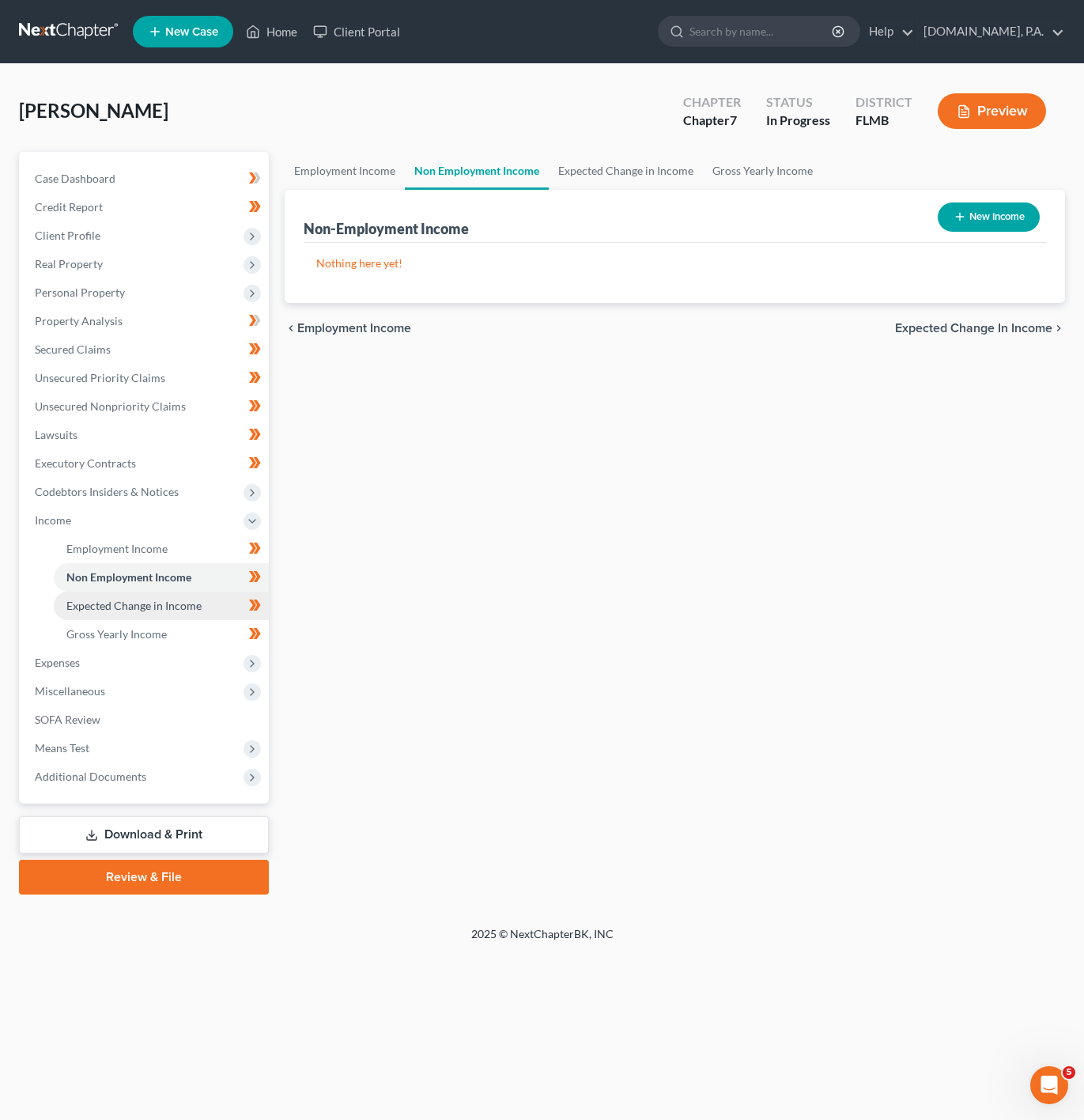
click at [181, 610] on span "Expected Change in Income" at bounding box center [134, 605] width 135 height 14
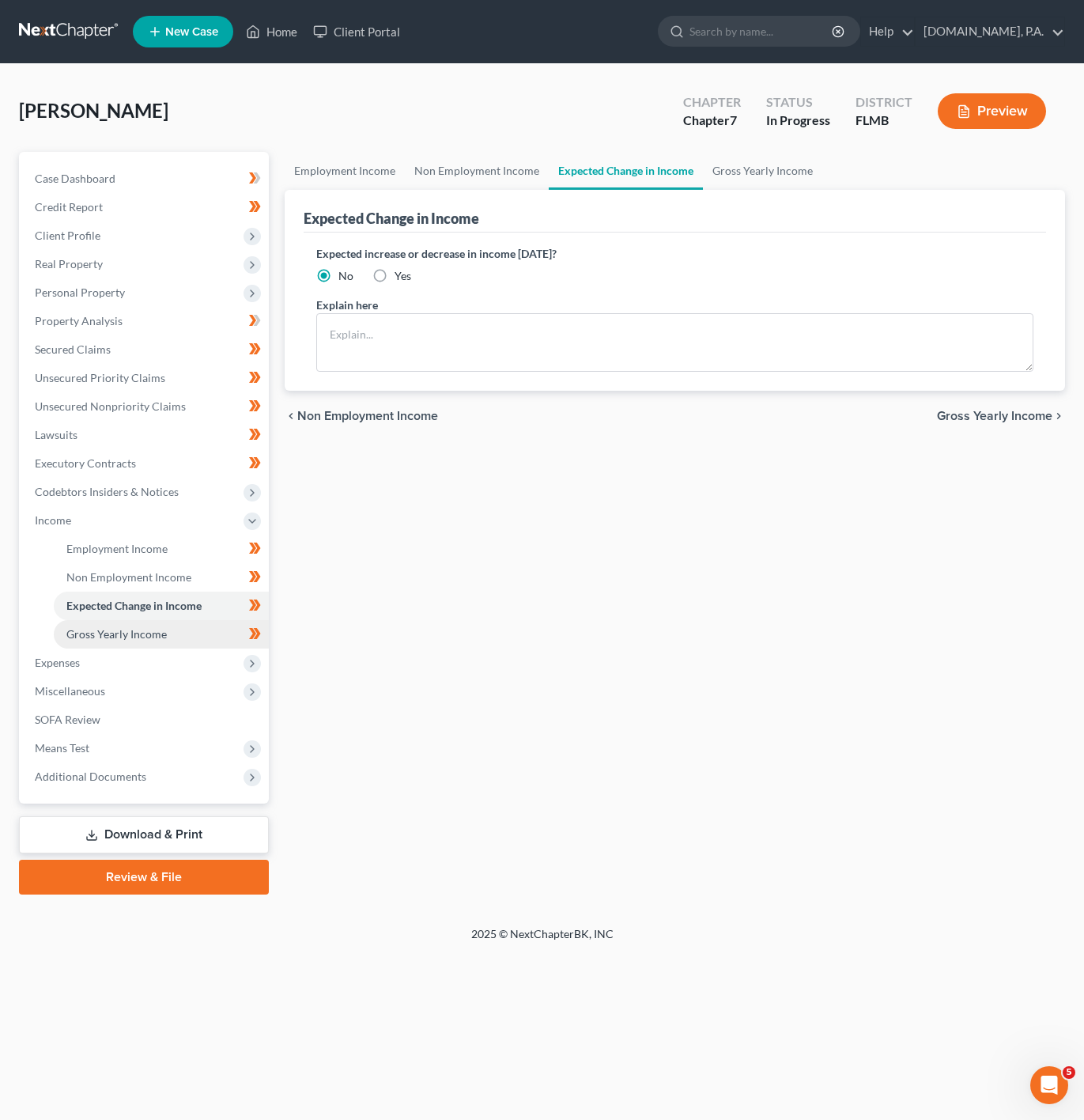
click at [192, 628] on link "Gross Yearly Income" at bounding box center [161, 635] width 215 height 29
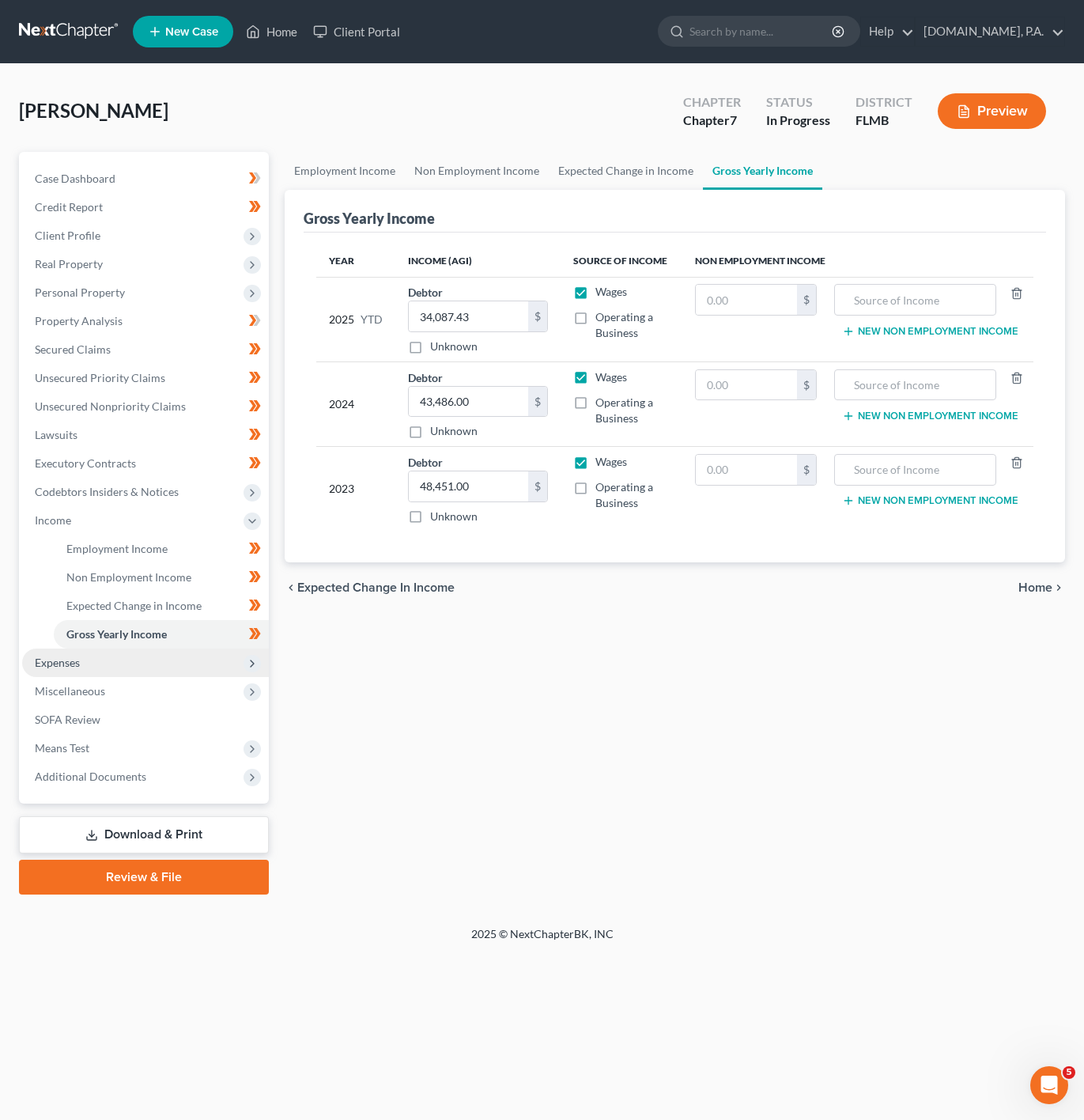
click at [128, 662] on span "Expenses" at bounding box center [145, 663] width 247 height 29
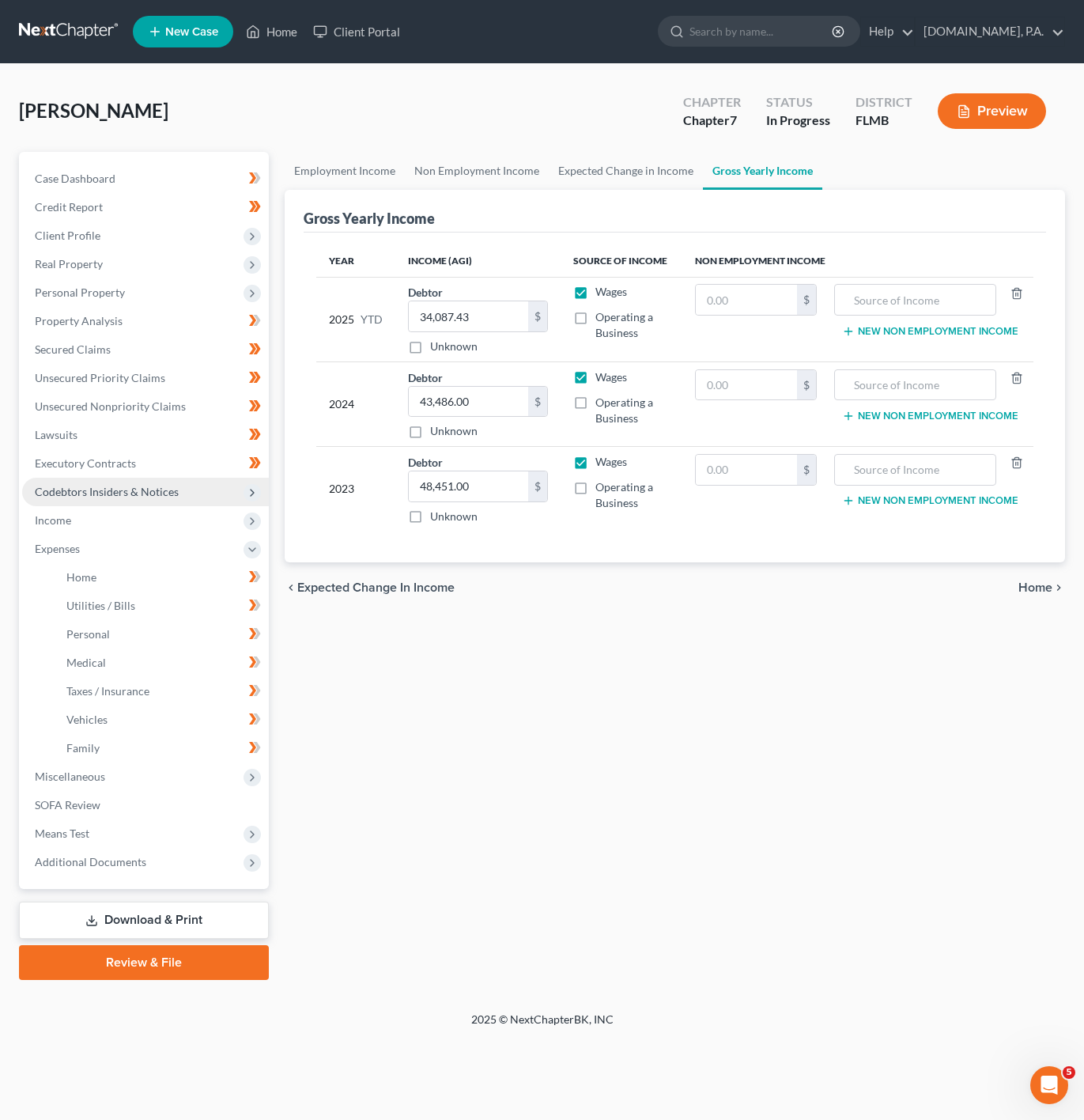
click at [195, 489] on span "Codebtors Insiders & Notices" at bounding box center [145, 492] width 247 height 29
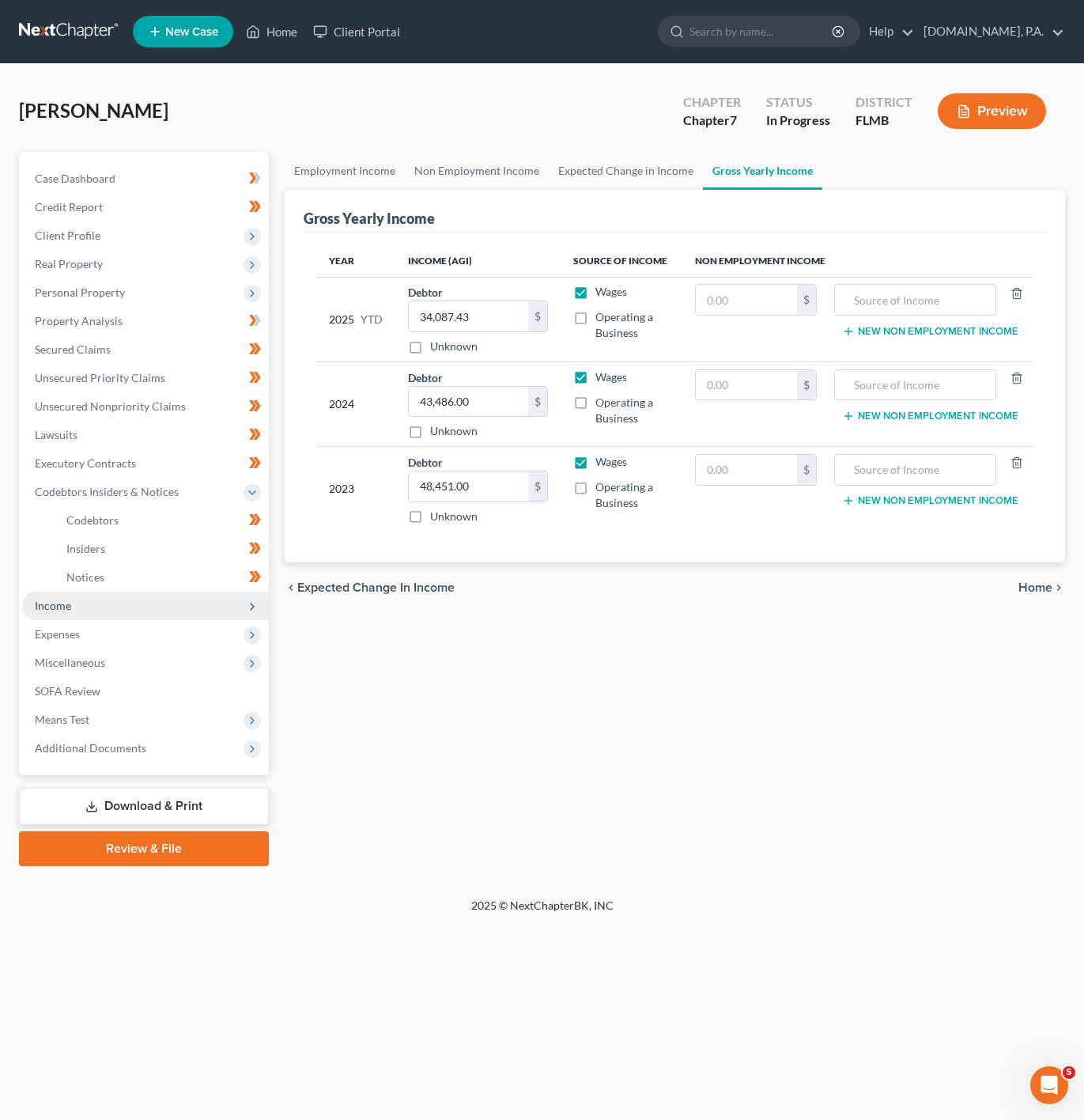
click at [72, 604] on span "Income" at bounding box center [145, 606] width 247 height 29
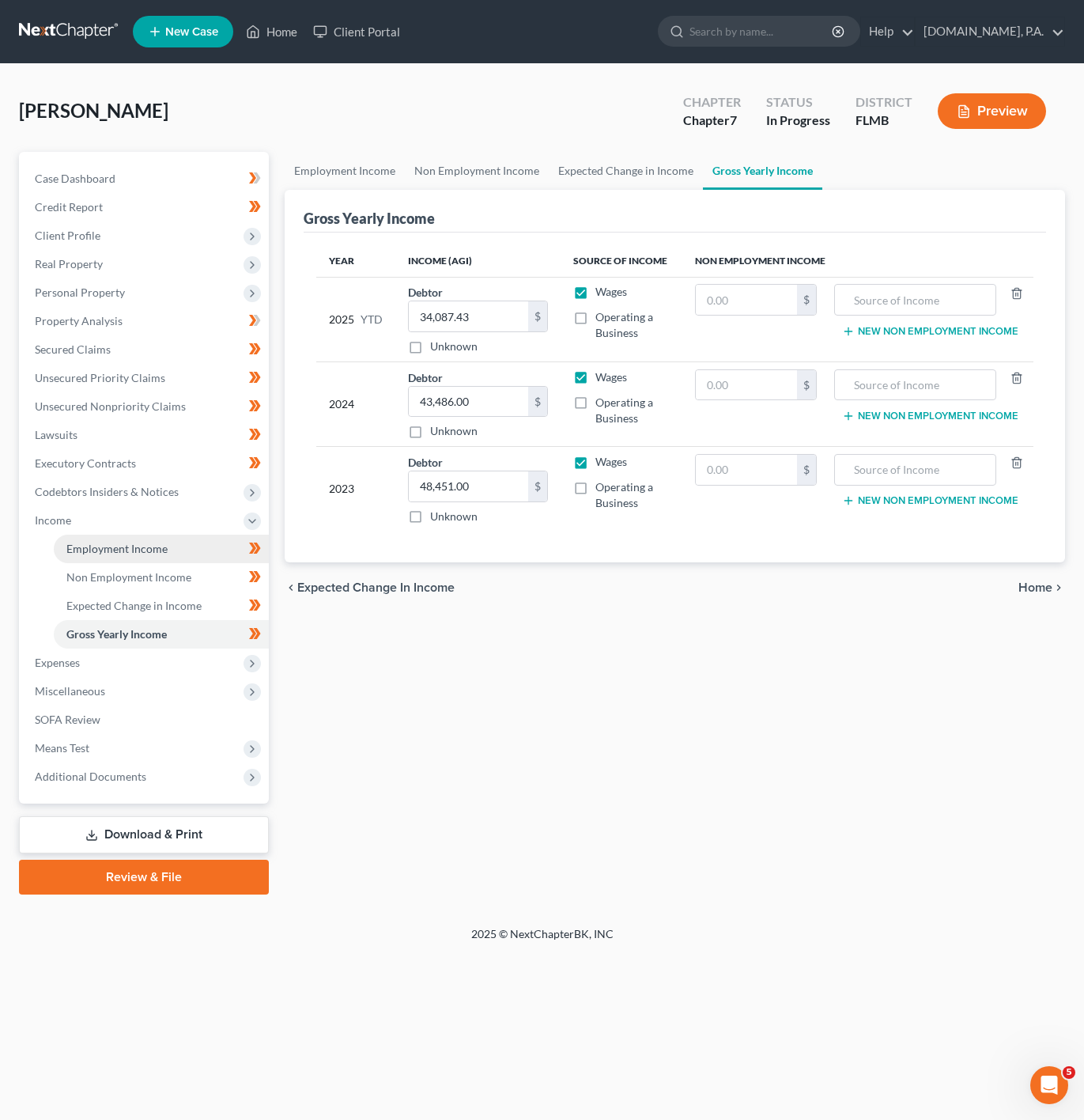
click at [214, 541] on link "Employment Income" at bounding box center [161, 549] width 215 height 29
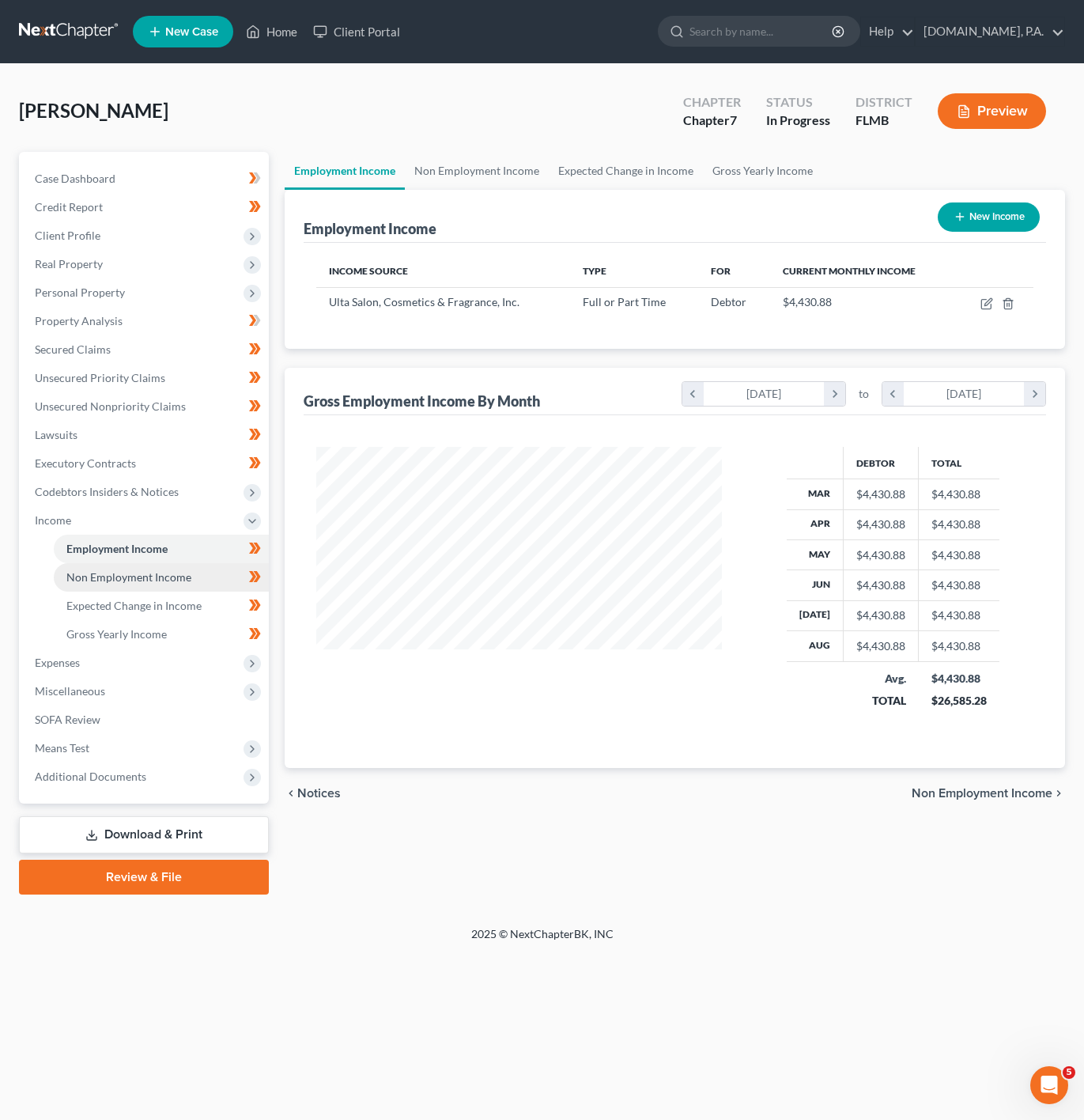
scroll to position [285, 437]
click at [173, 586] on link "Non Employment Income" at bounding box center [161, 577] width 215 height 29
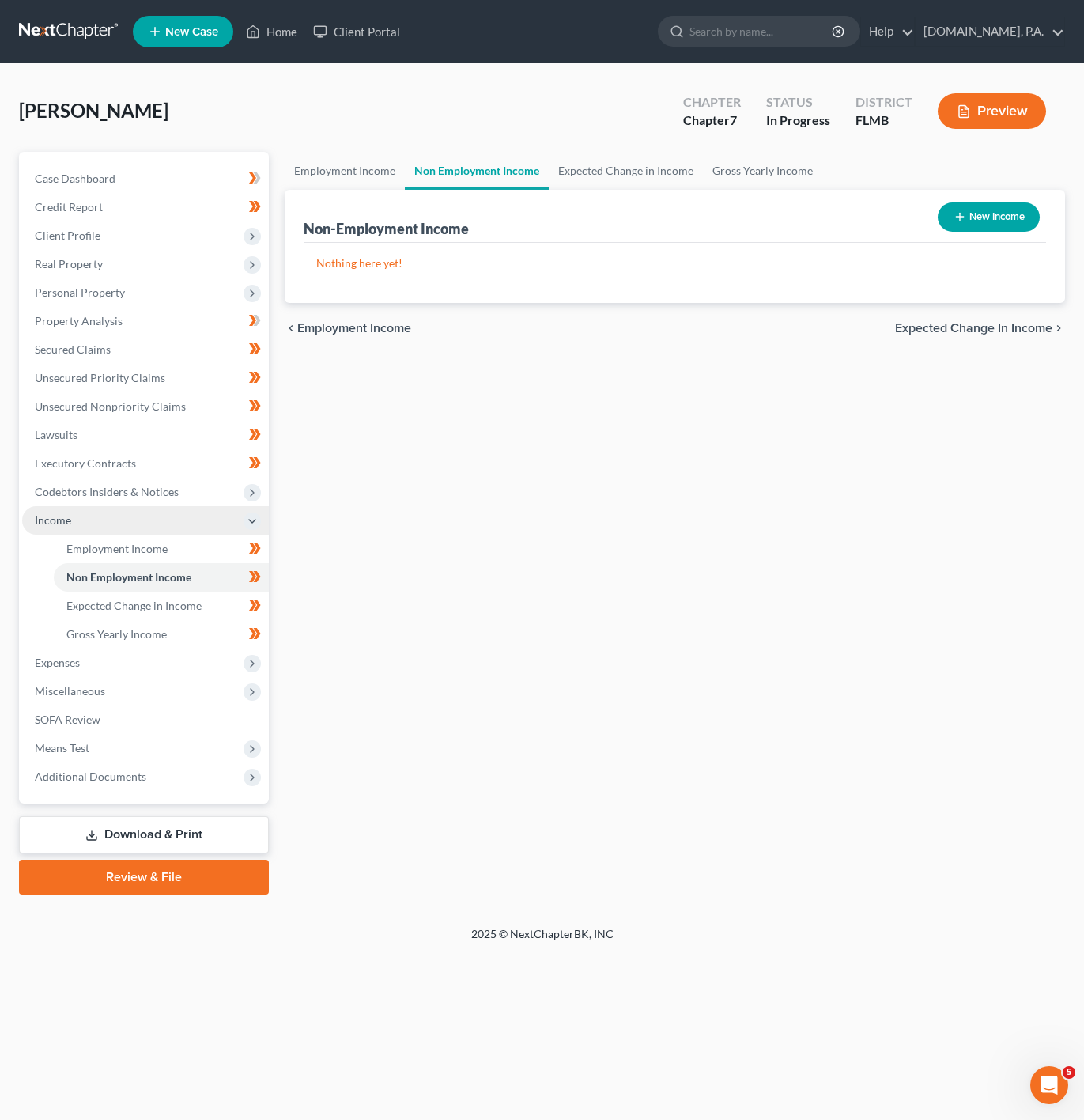
click at [205, 530] on span "Income" at bounding box center [145, 520] width 247 height 29
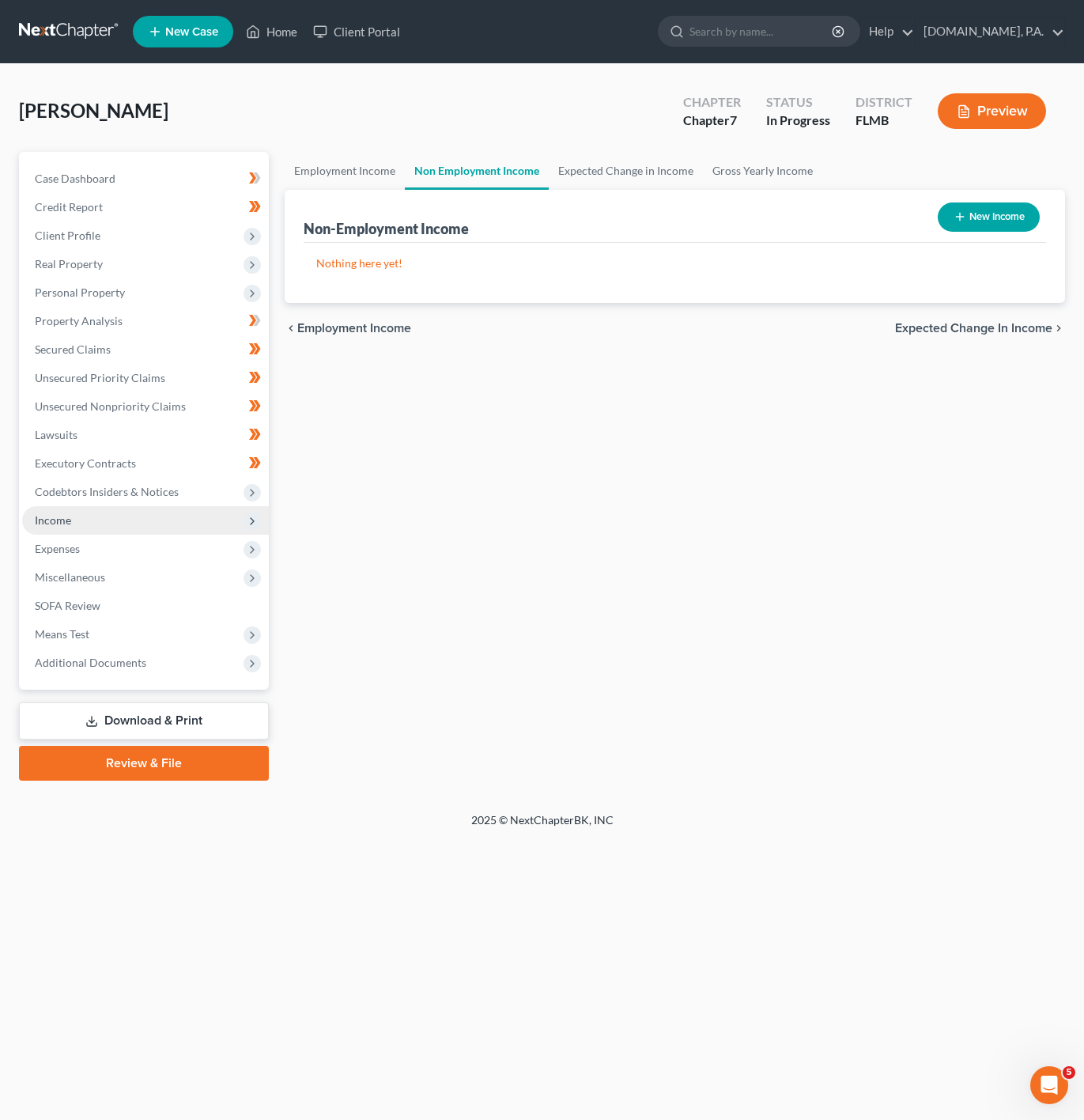
click at [193, 517] on span "Income" at bounding box center [145, 520] width 247 height 29
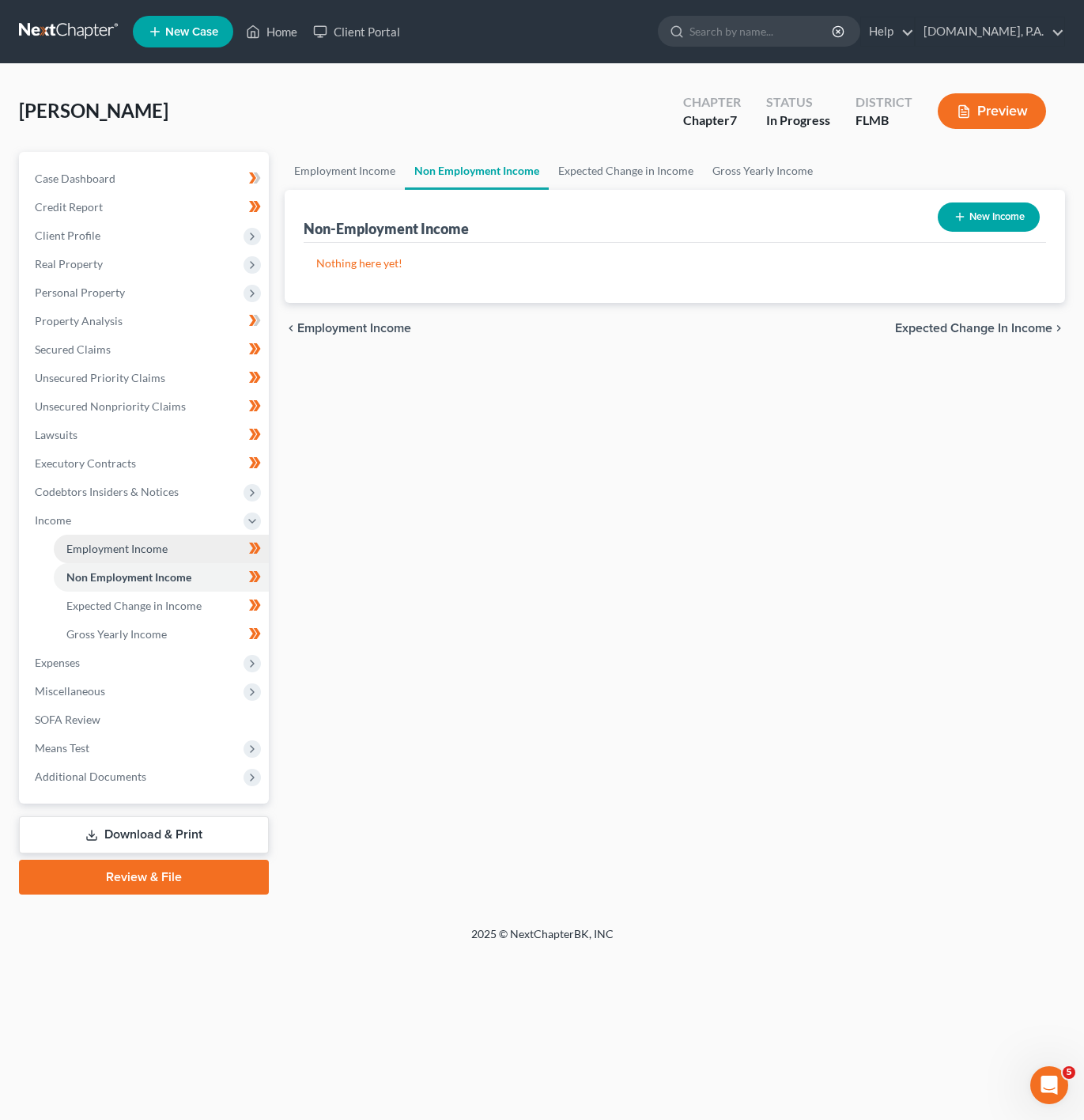
click at [193, 537] on link "Employment Income" at bounding box center [161, 549] width 215 height 29
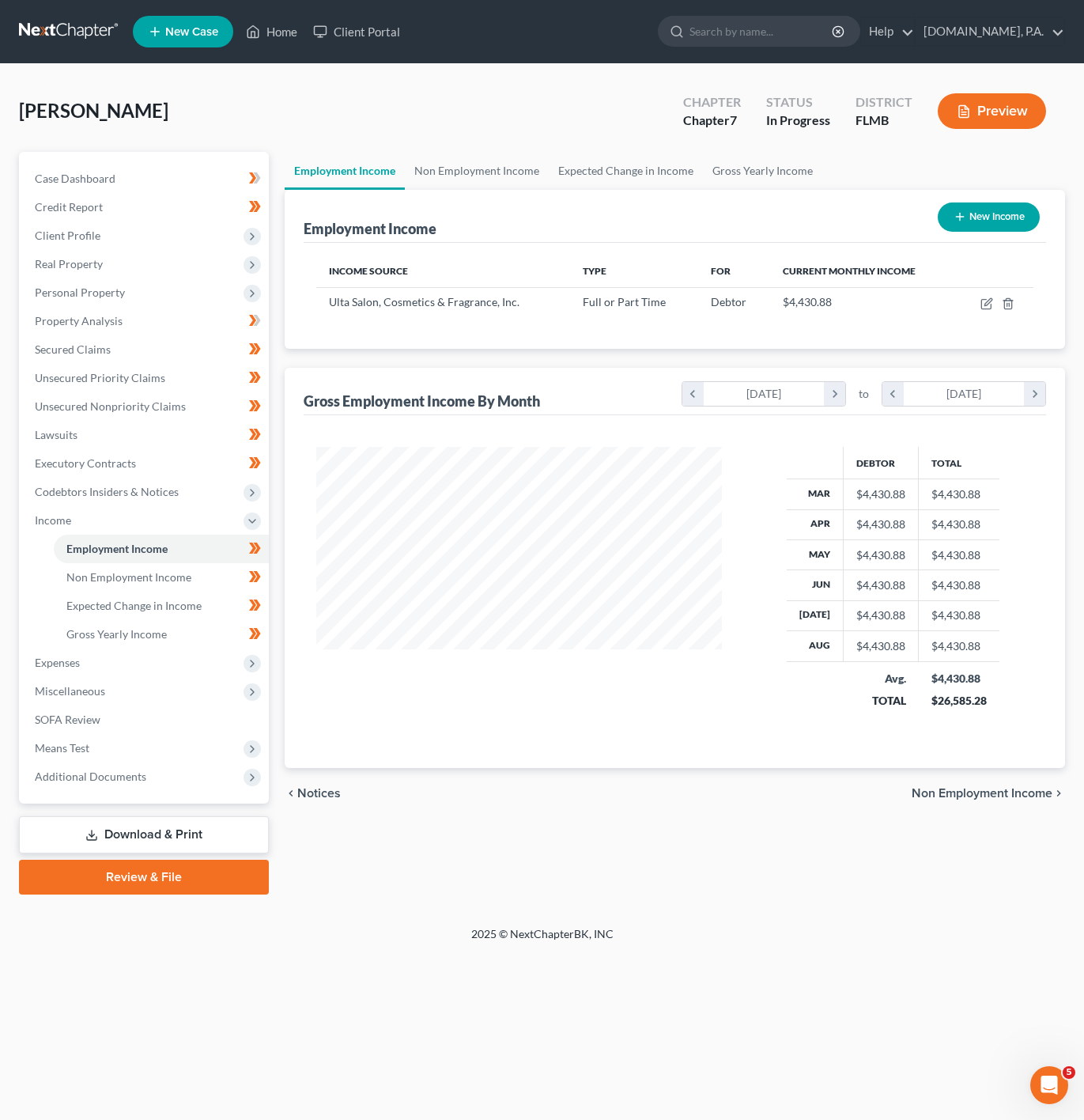
scroll to position [285, 437]
click at [990, 302] on icon "button" at bounding box center [987, 304] width 13 height 13
select select "0"
select select "14"
select select "0"
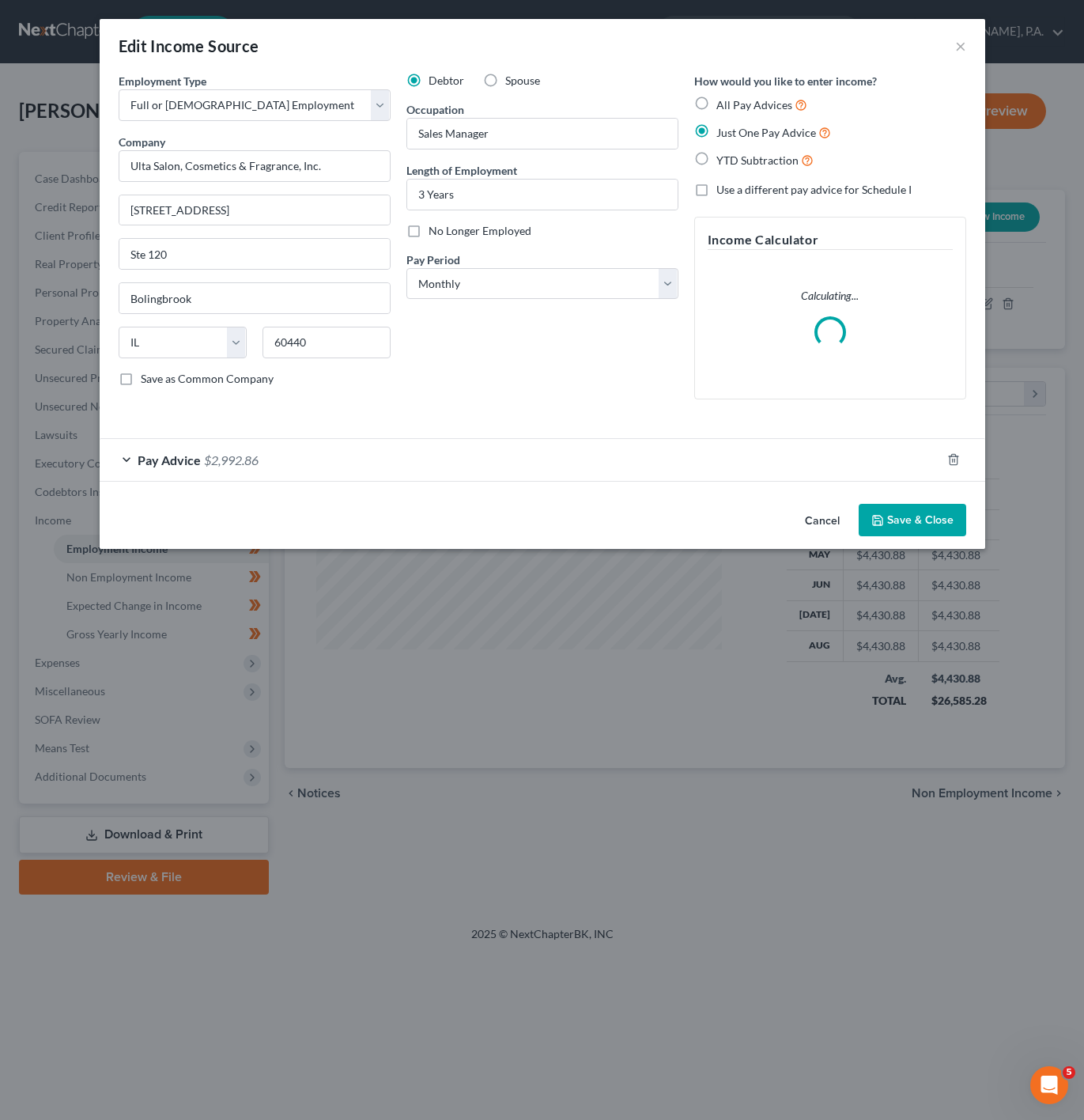
click at [324, 476] on div "Pay Advice $2,992.86" at bounding box center [520, 460] width 842 height 42
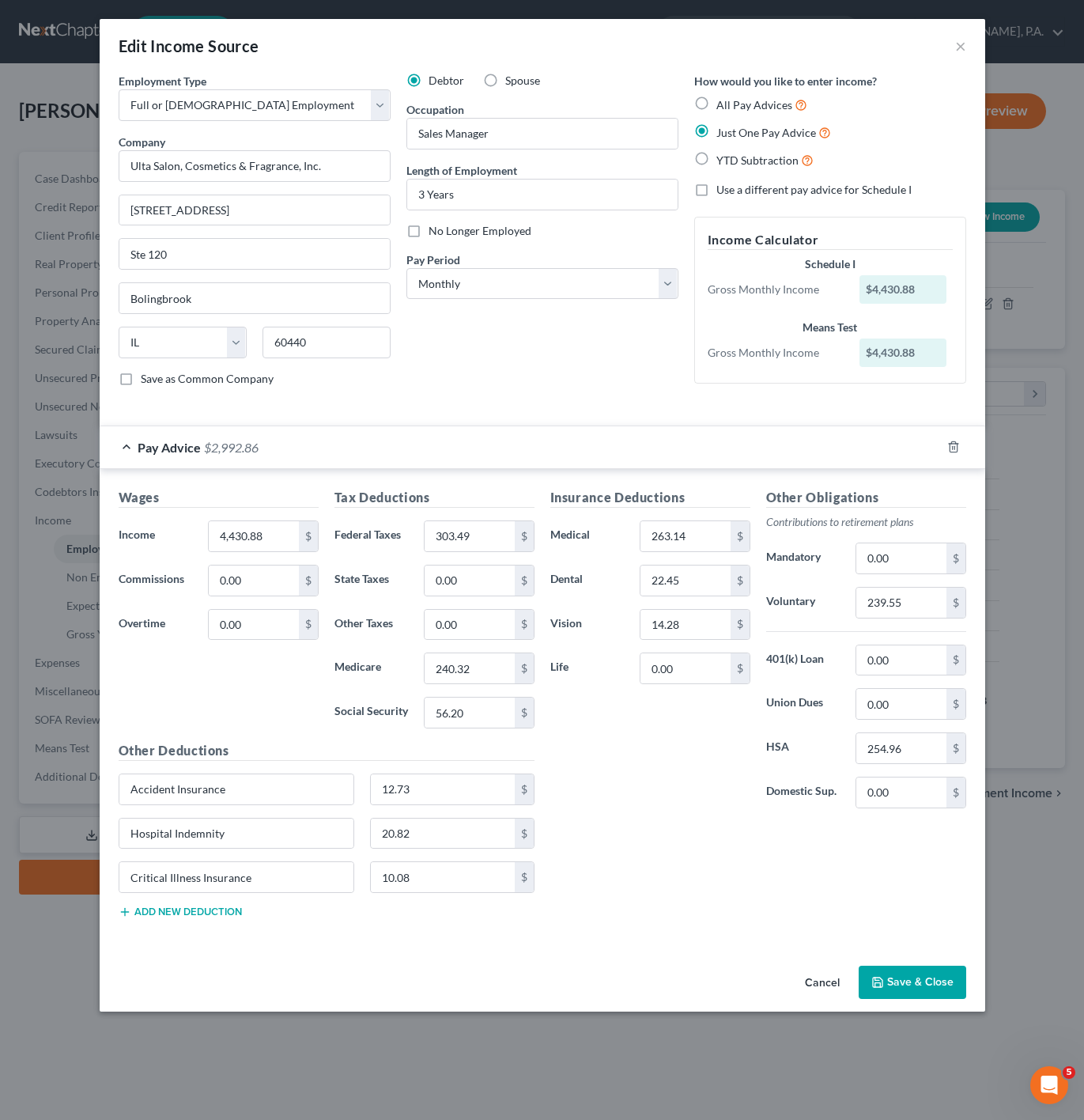
click at [799, 994] on button "Cancel" at bounding box center [822, 983] width 60 height 32
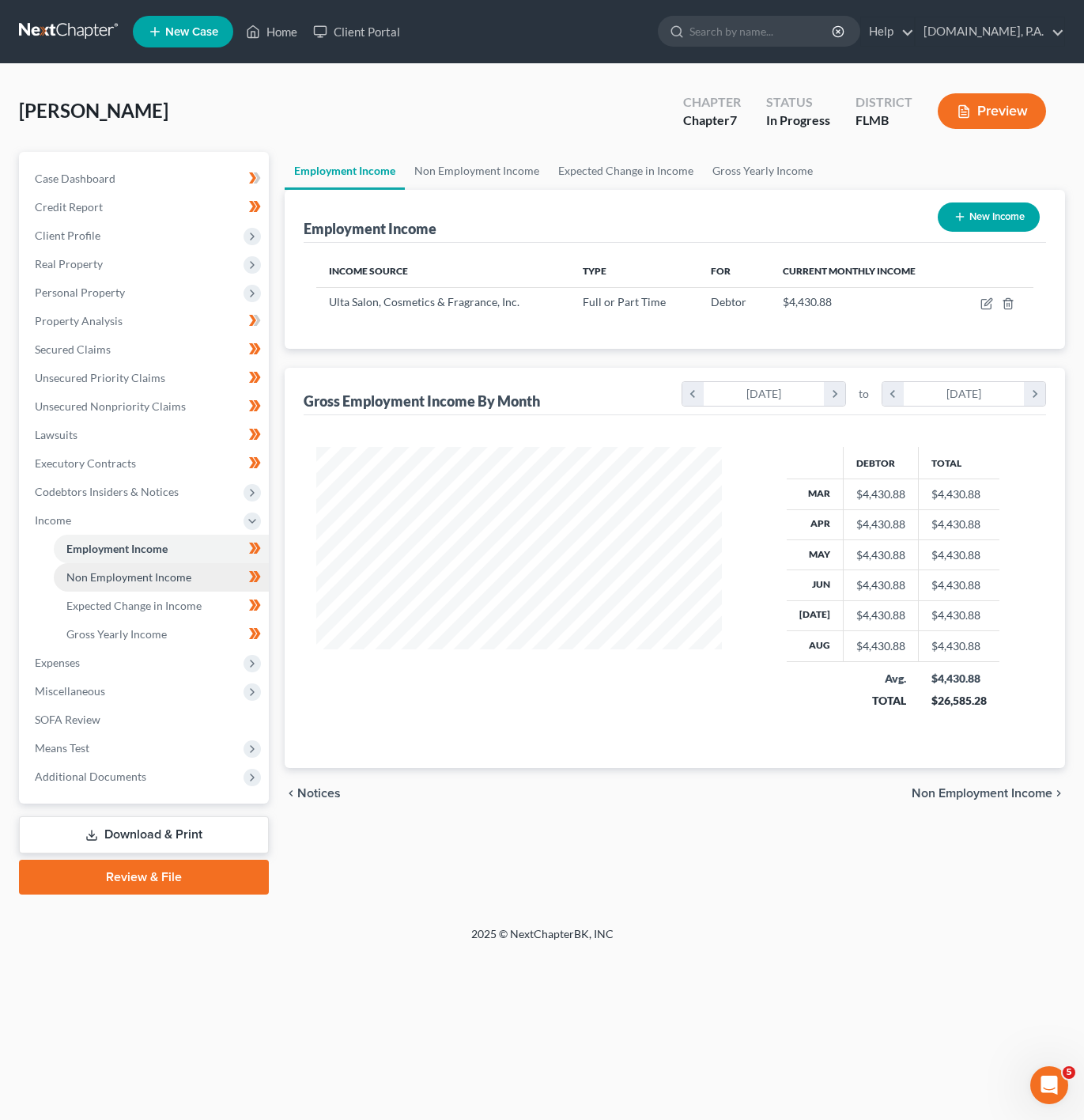
click at [171, 582] on span "Non Employment Income" at bounding box center [129, 576] width 125 height 14
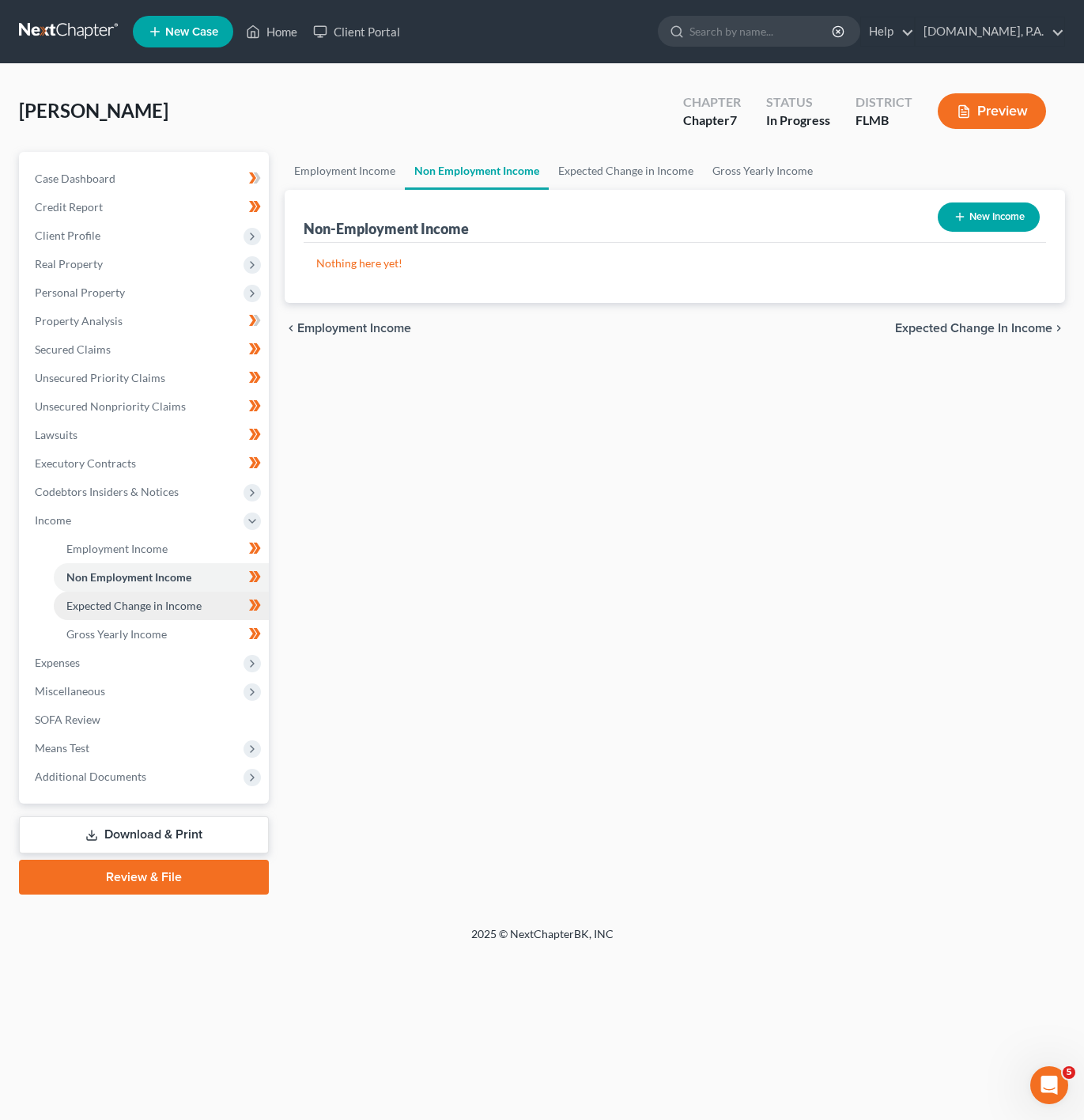
click at [188, 600] on span "Expected Change in Income" at bounding box center [134, 605] width 135 height 14
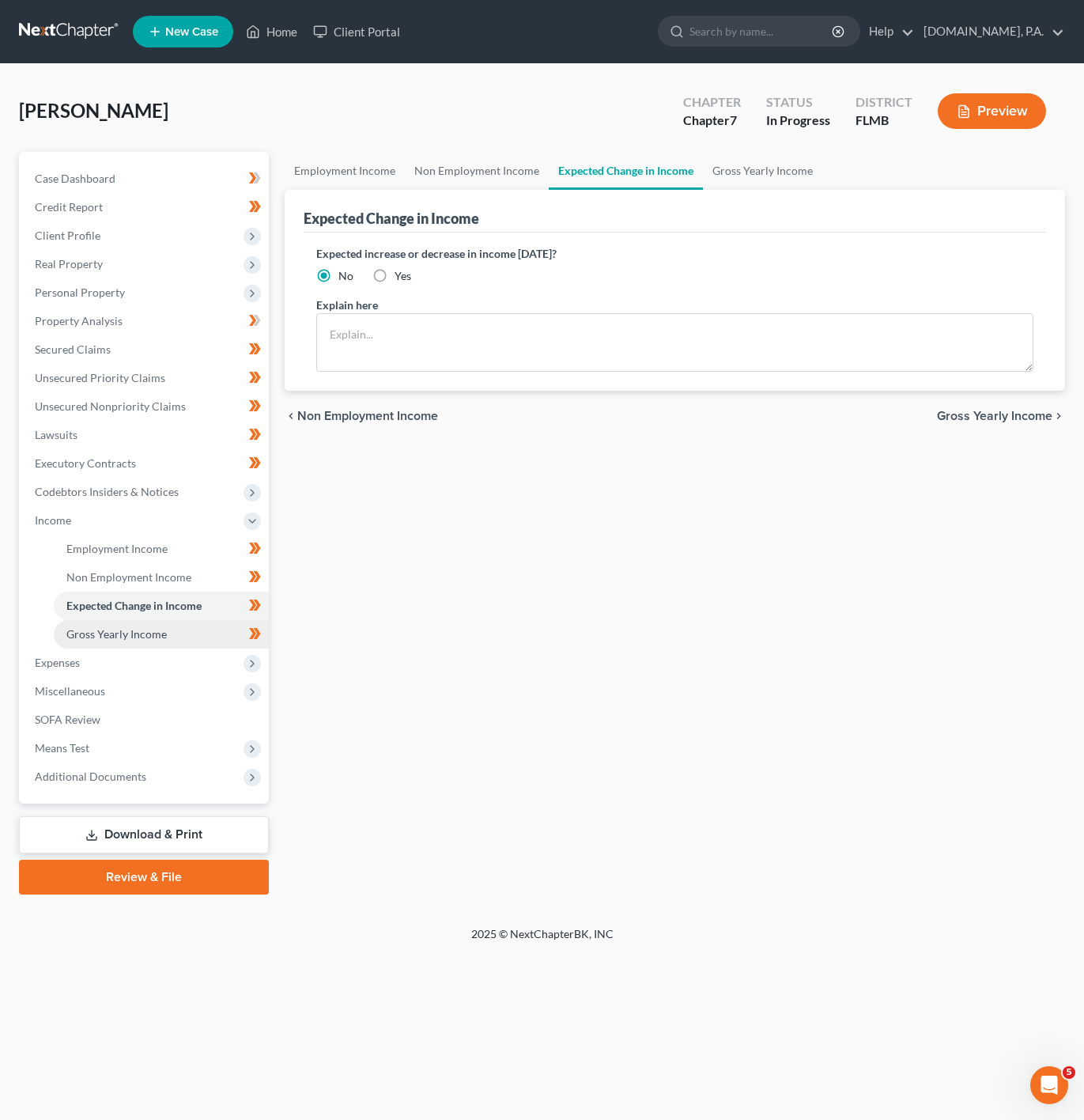
click at [204, 620] on link "Gross Yearly Income" at bounding box center [161, 635] width 215 height 29
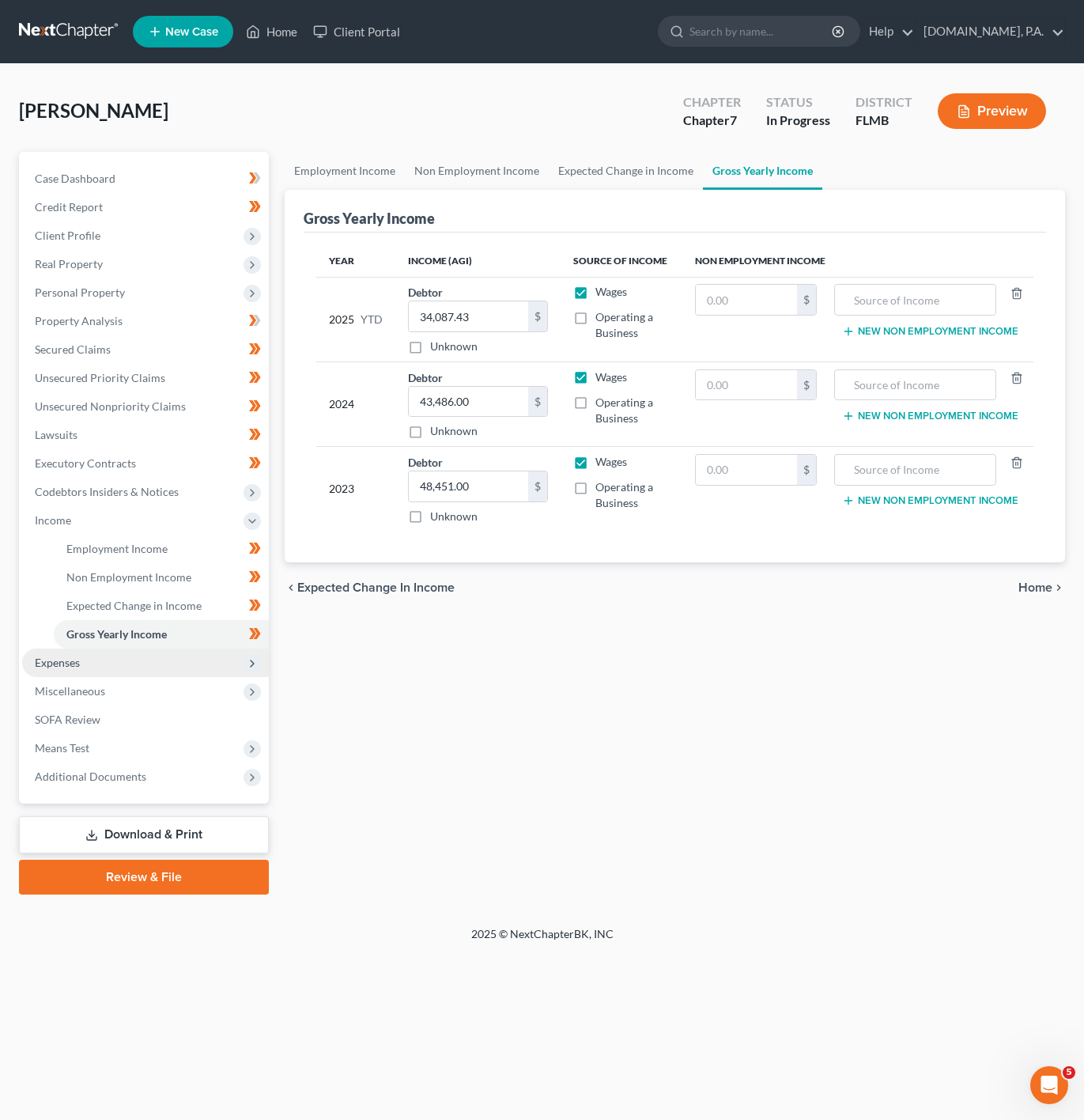
click at [233, 648] on span "Expenses" at bounding box center [145, 663] width 247 height 29
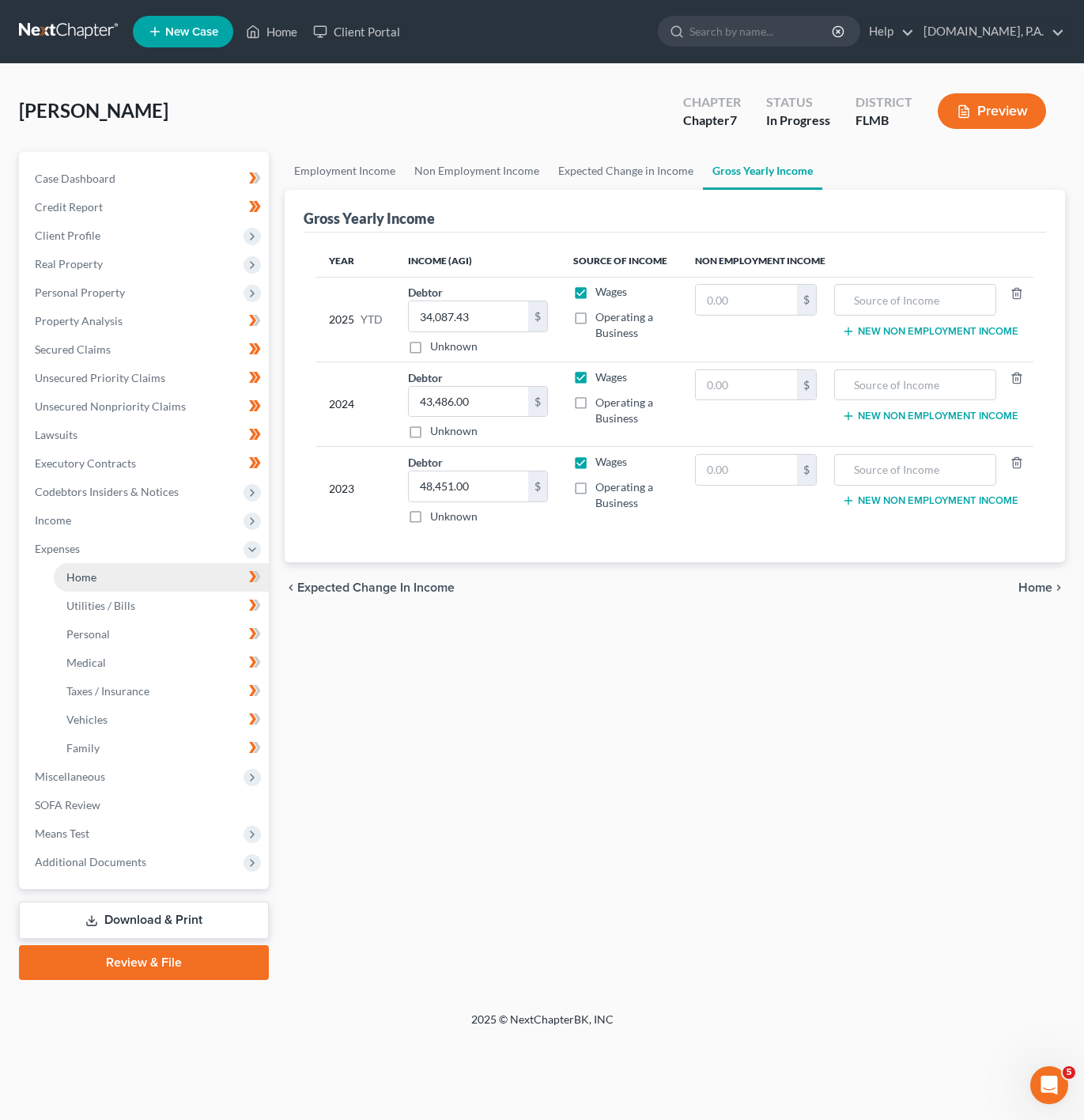
click at [177, 568] on link "Home" at bounding box center [161, 577] width 215 height 29
click at [181, 584] on link "Home" at bounding box center [161, 577] width 215 height 29
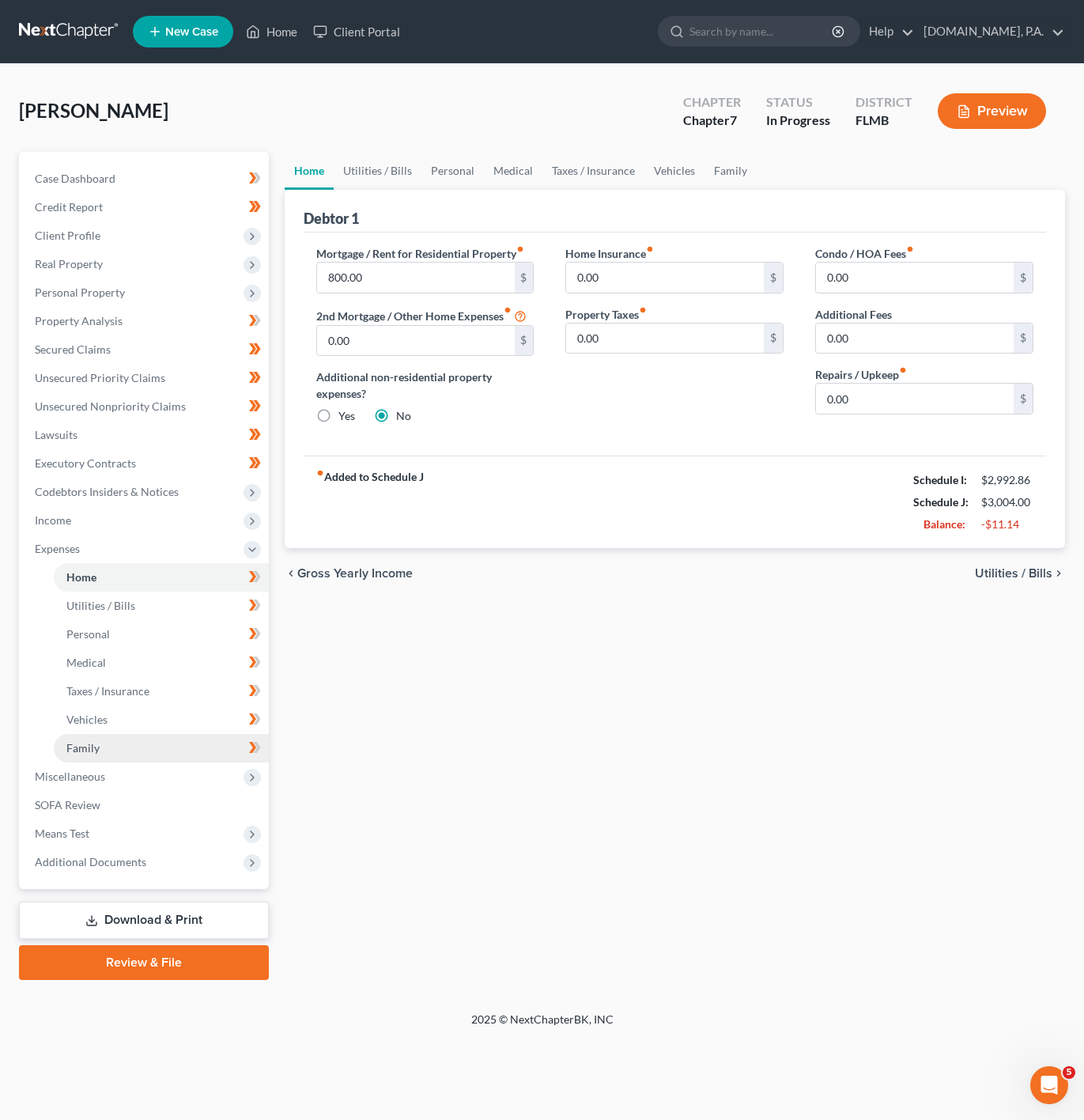
click at [204, 739] on link "Family" at bounding box center [161, 748] width 215 height 29
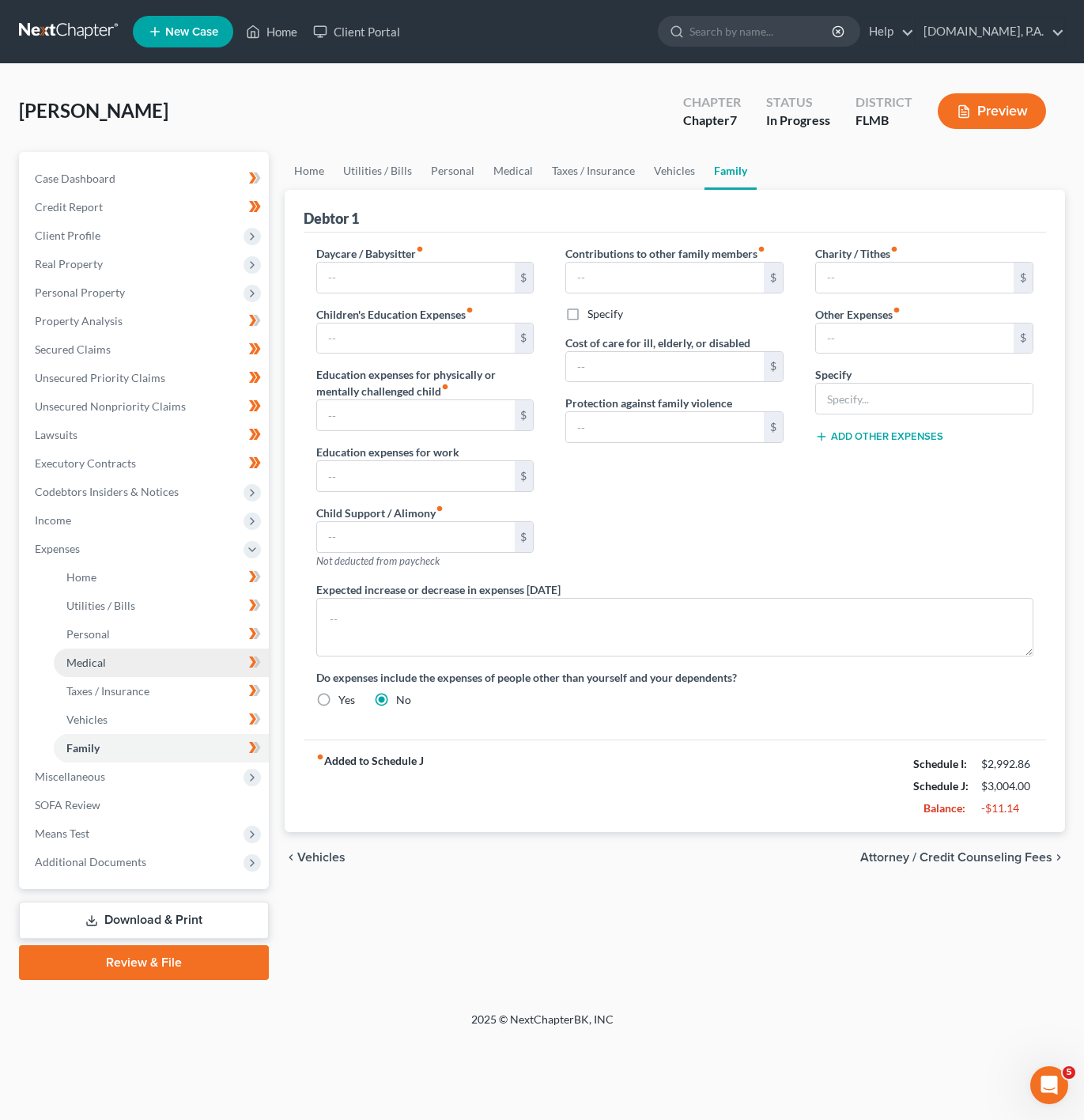
click at [166, 670] on link "Medical" at bounding box center [161, 663] width 215 height 29
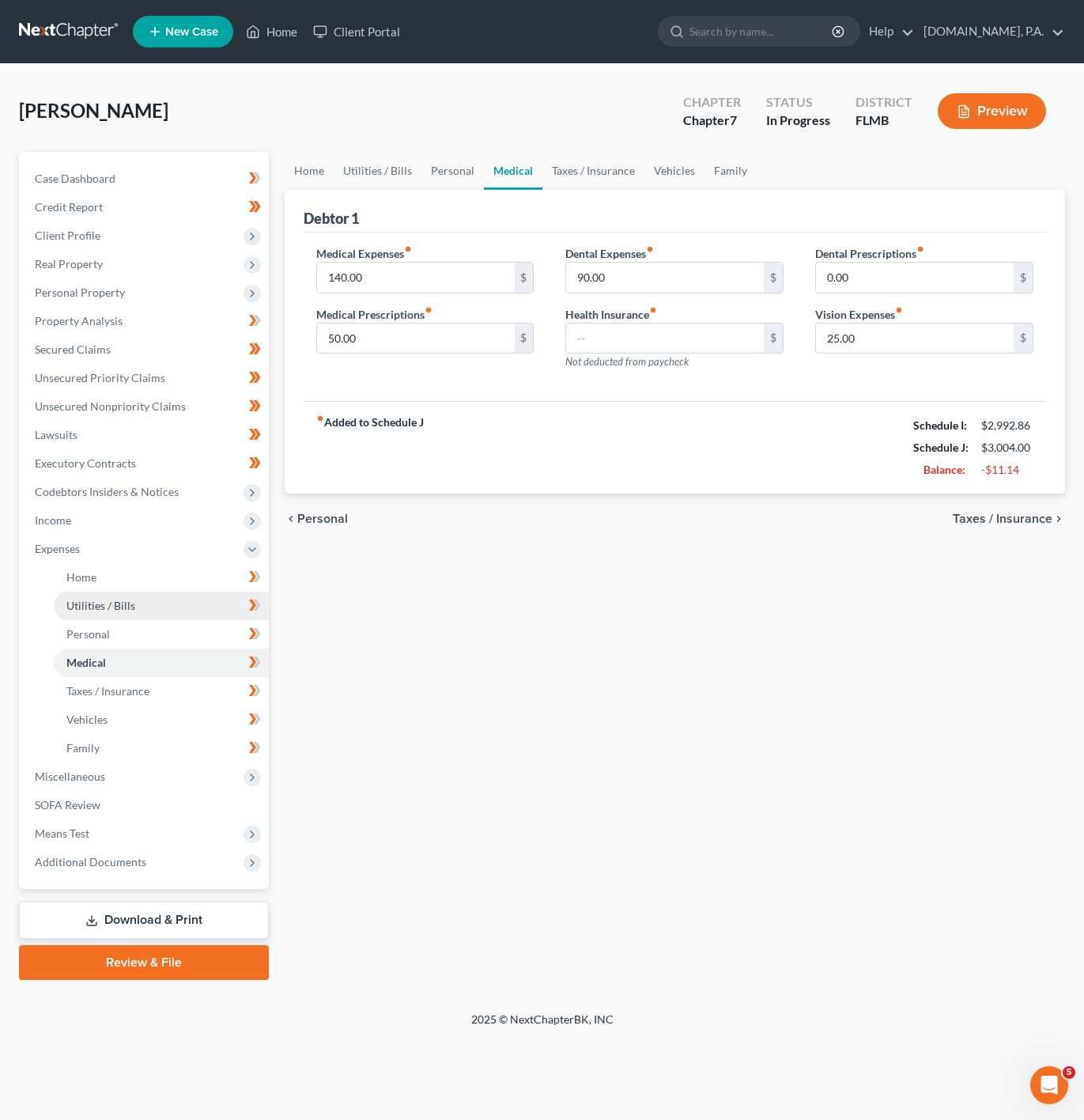
click at [176, 593] on link "Utilities / Bills" at bounding box center [161, 606] width 215 height 29
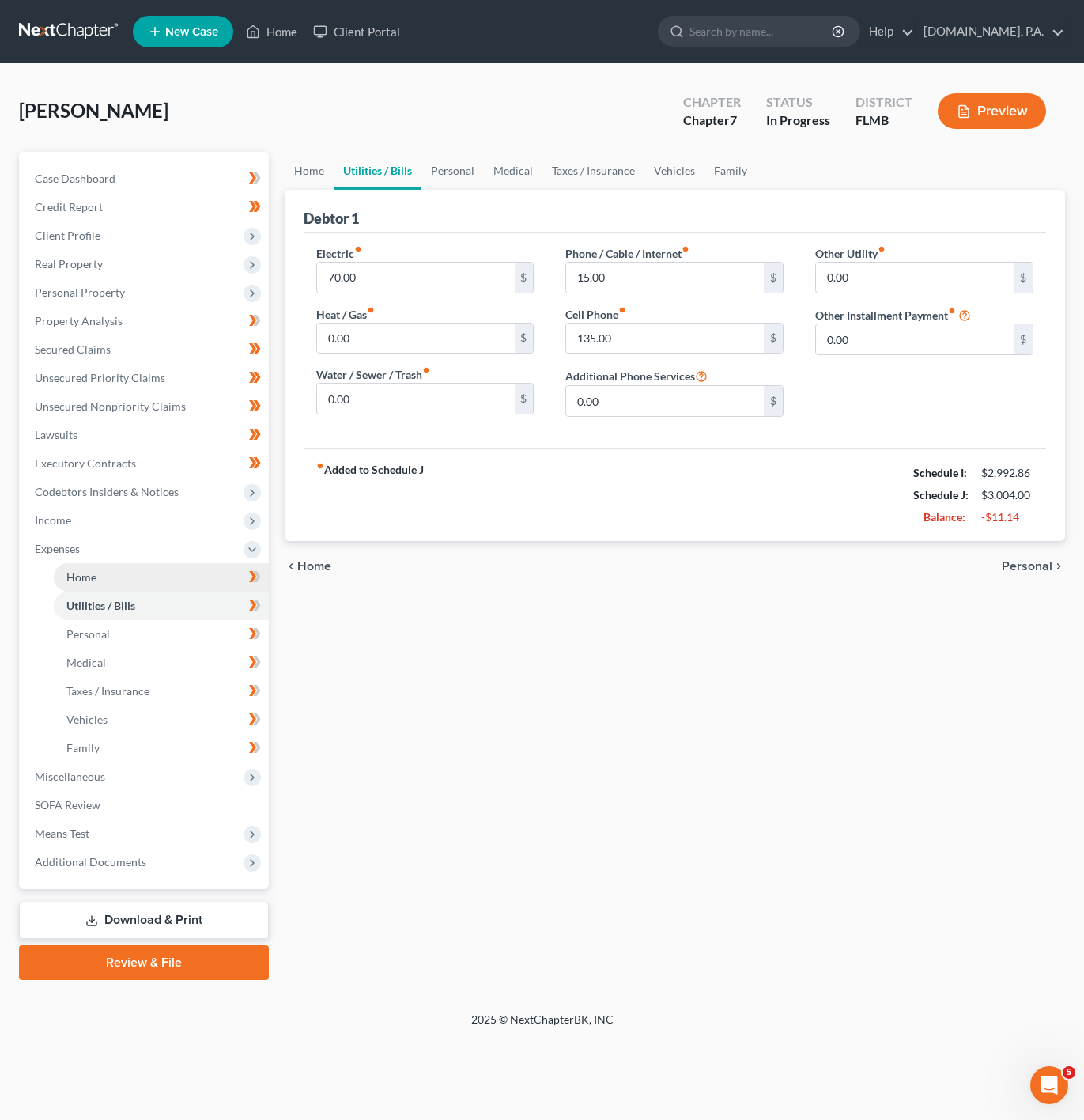
click at [169, 577] on link "Home" at bounding box center [161, 577] width 215 height 29
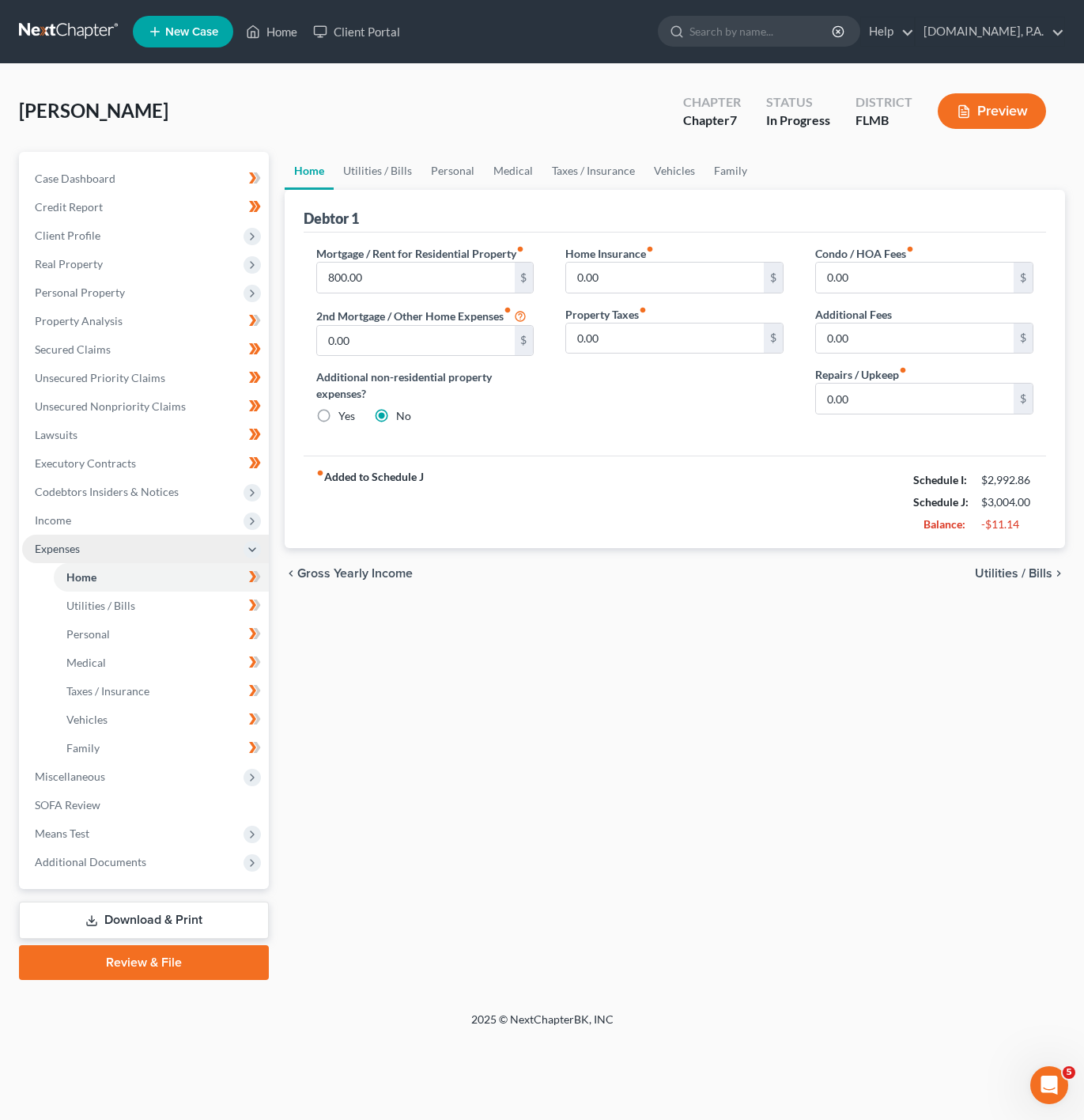
click at [192, 537] on span "Expenses" at bounding box center [145, 549] width 247 height 29
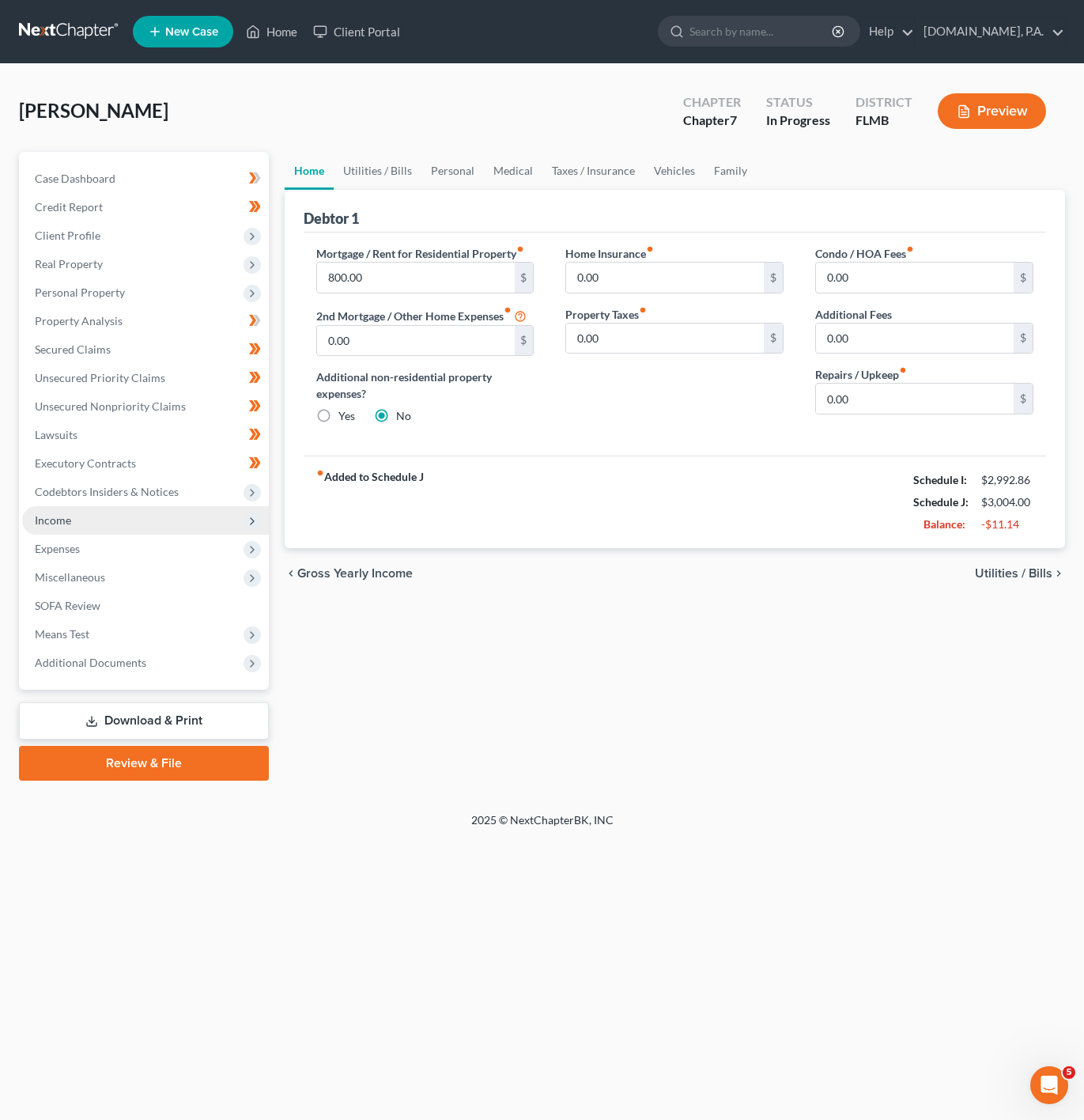
click at [181, 520] on span "Income" at bounding box center [145, 520] width 247 height 29
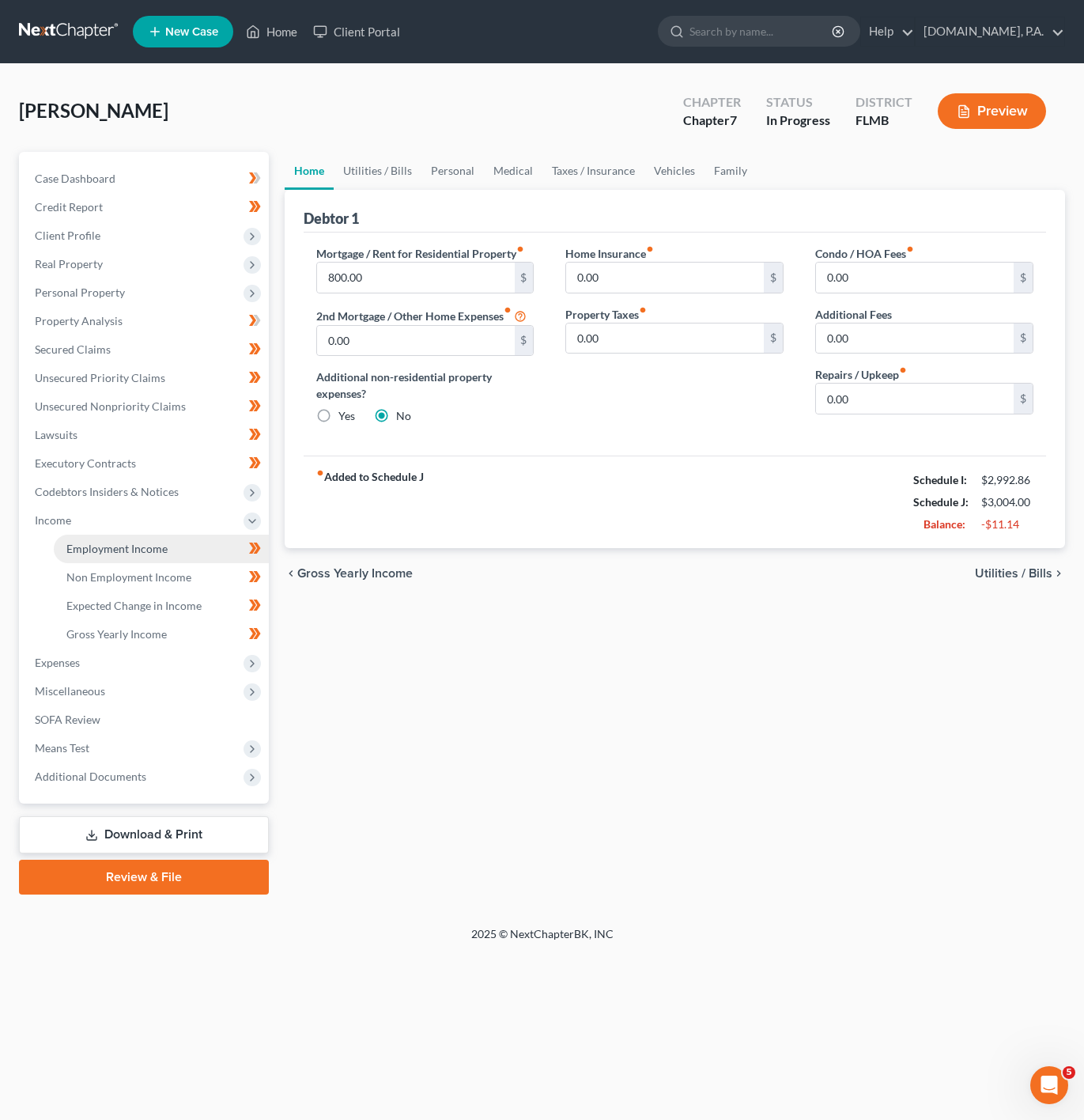
click at [169, 552] on link "Employment Income" at bounding box center [161, 549] width 215 height 29
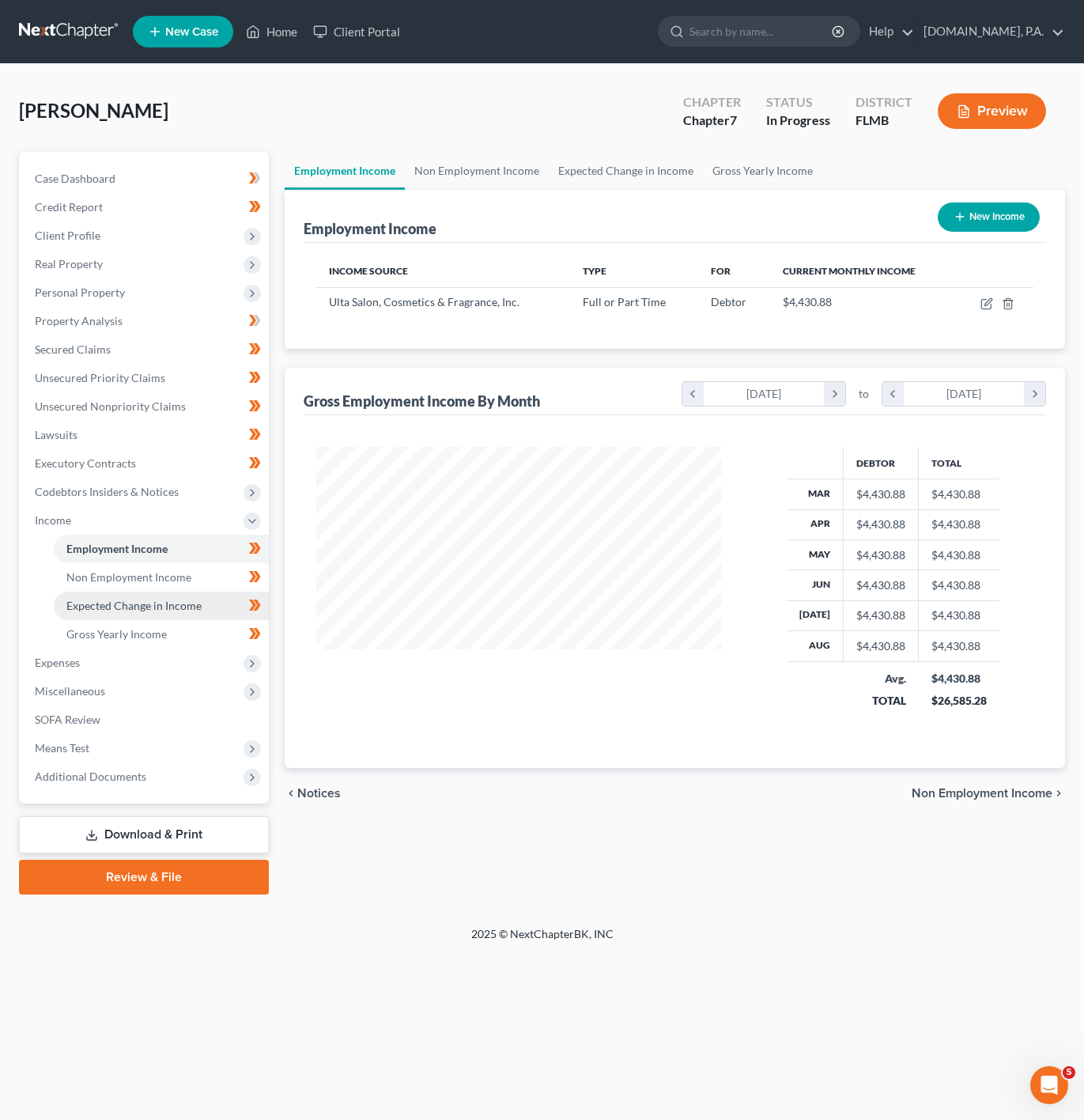
scroll to position [285, 437]
click at [174, 584] on link "Non Employment Income" at bounding box center [161, 577] width 215 height 29
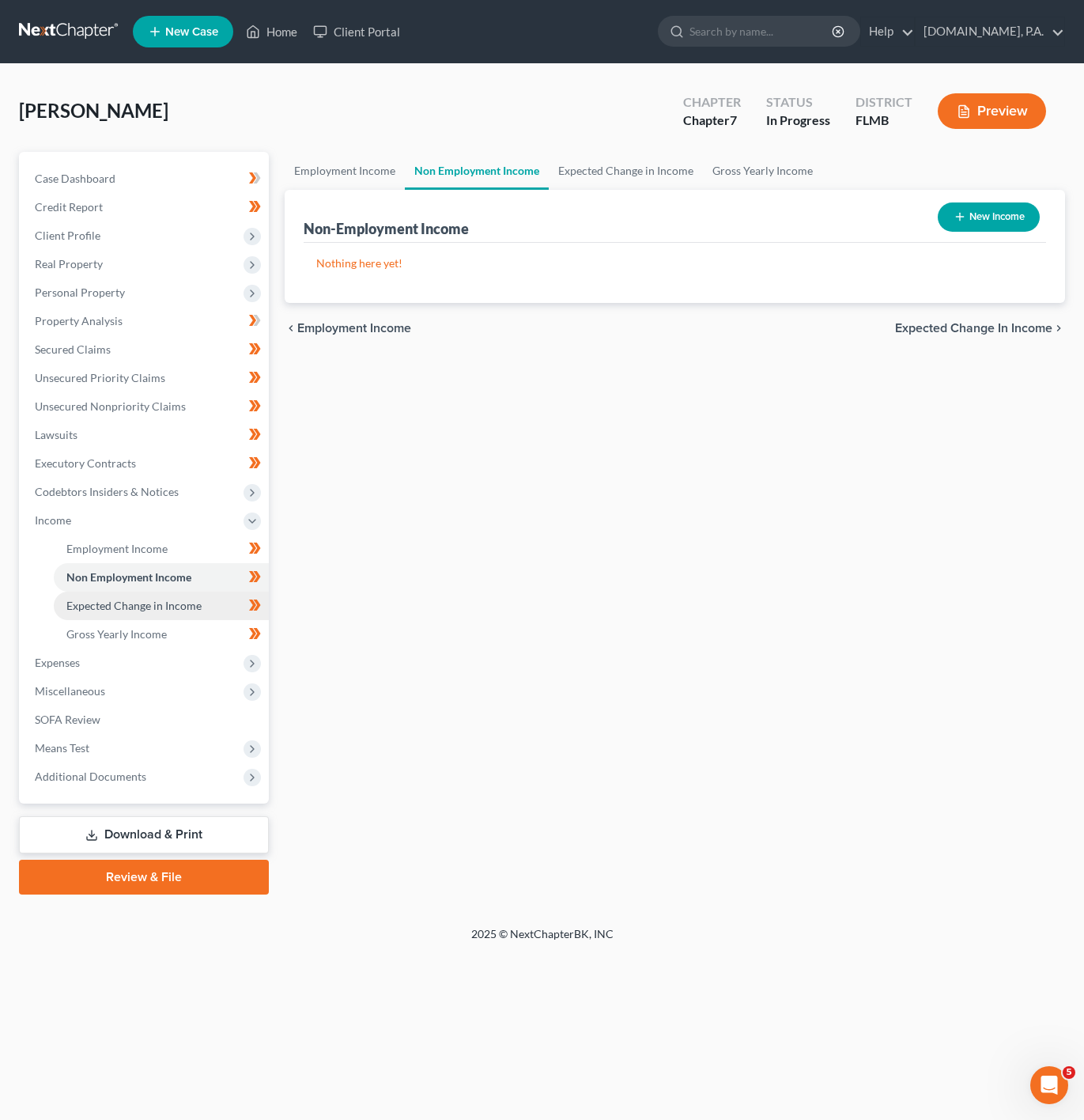
click at [165, 610] on span "Expected Change in Income" at bounding box center [134, 605] width 135 height 14
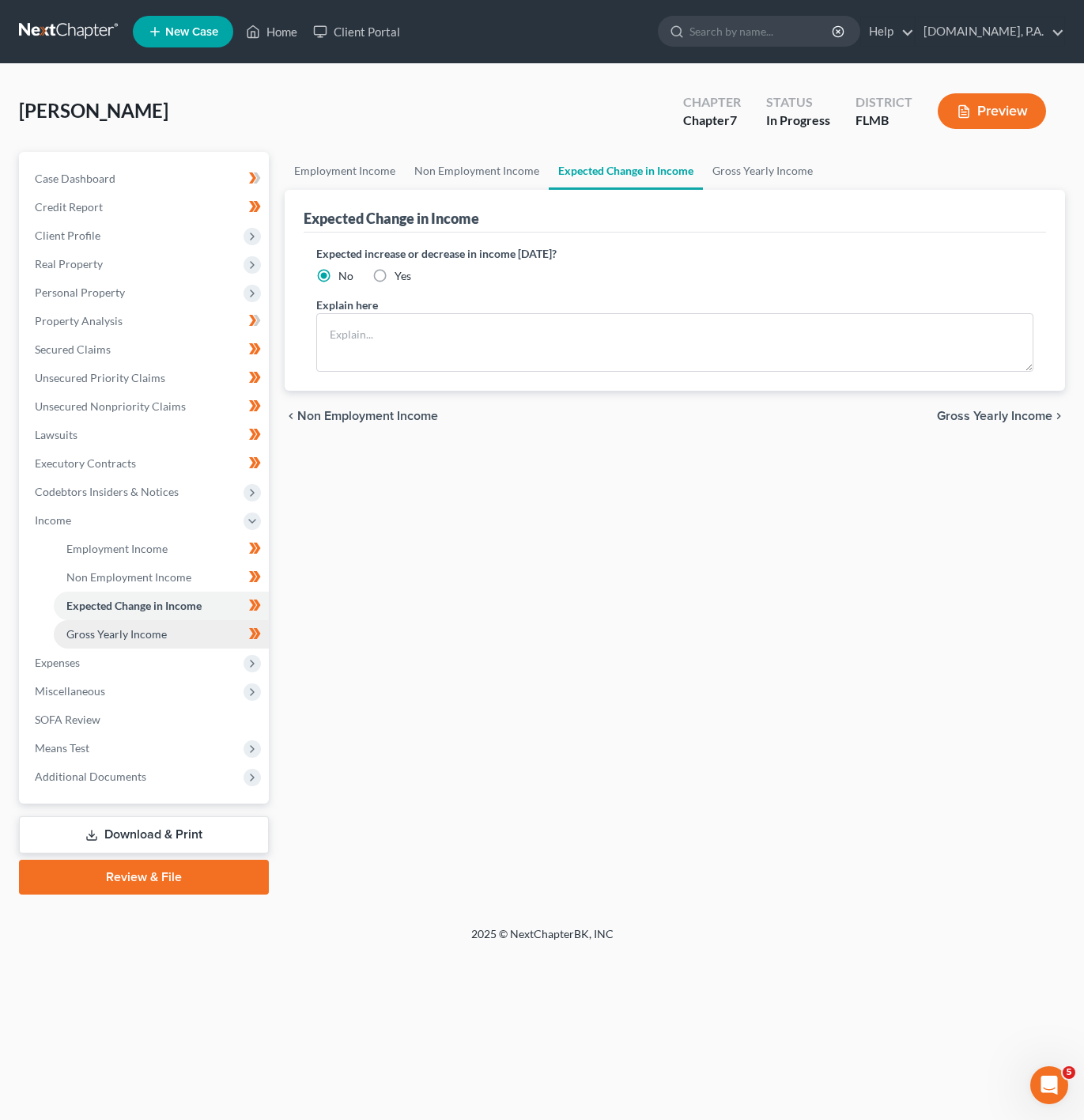
click at [165, 622] on link "Gross Yearly Income" at bounding box center [161, 635] width 215 height 29
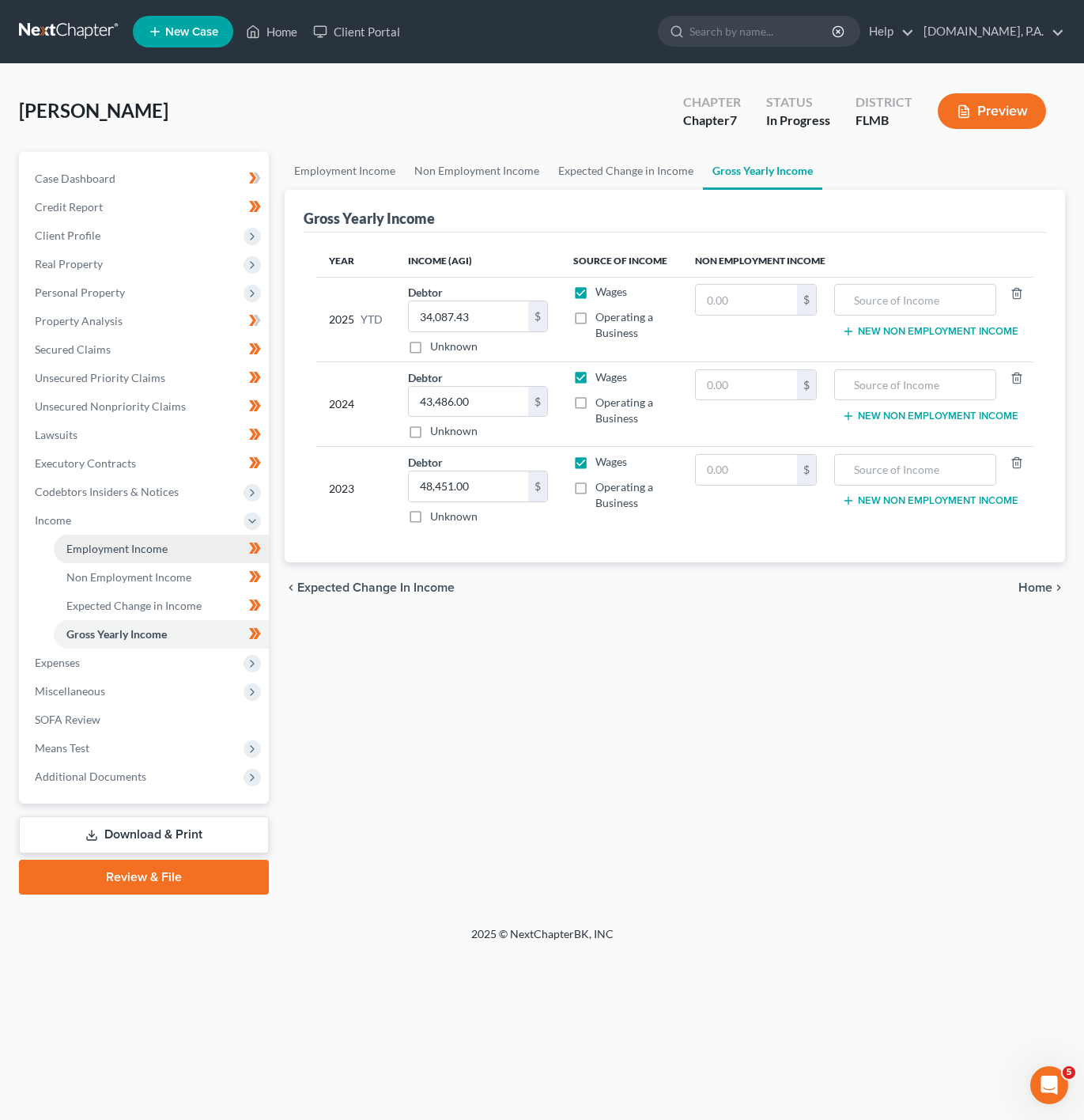
click at [149, 553] on span "Employment Income" at bounding box center [117, 548] width 102 height 14
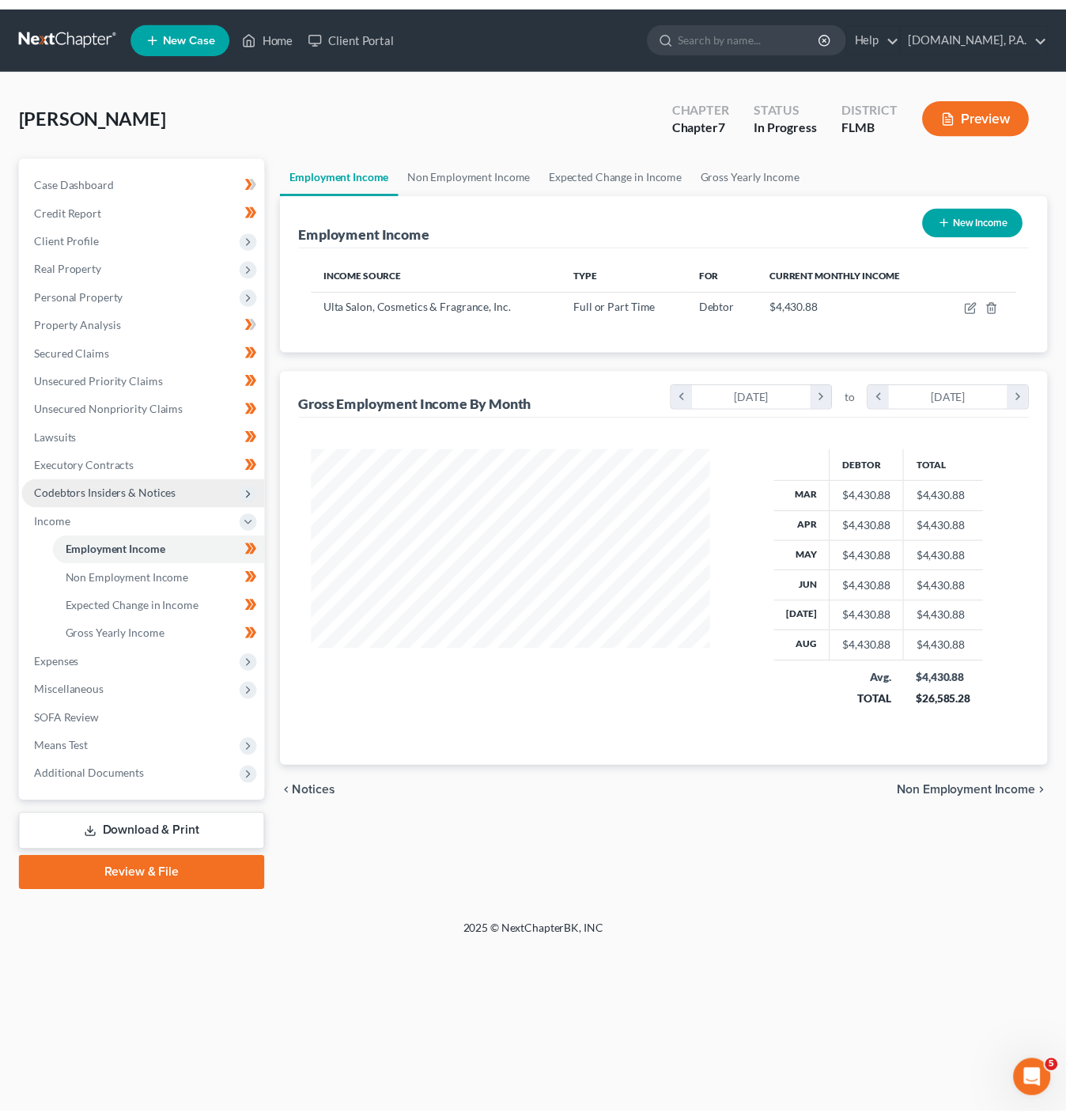
scroll to position [285, 437]
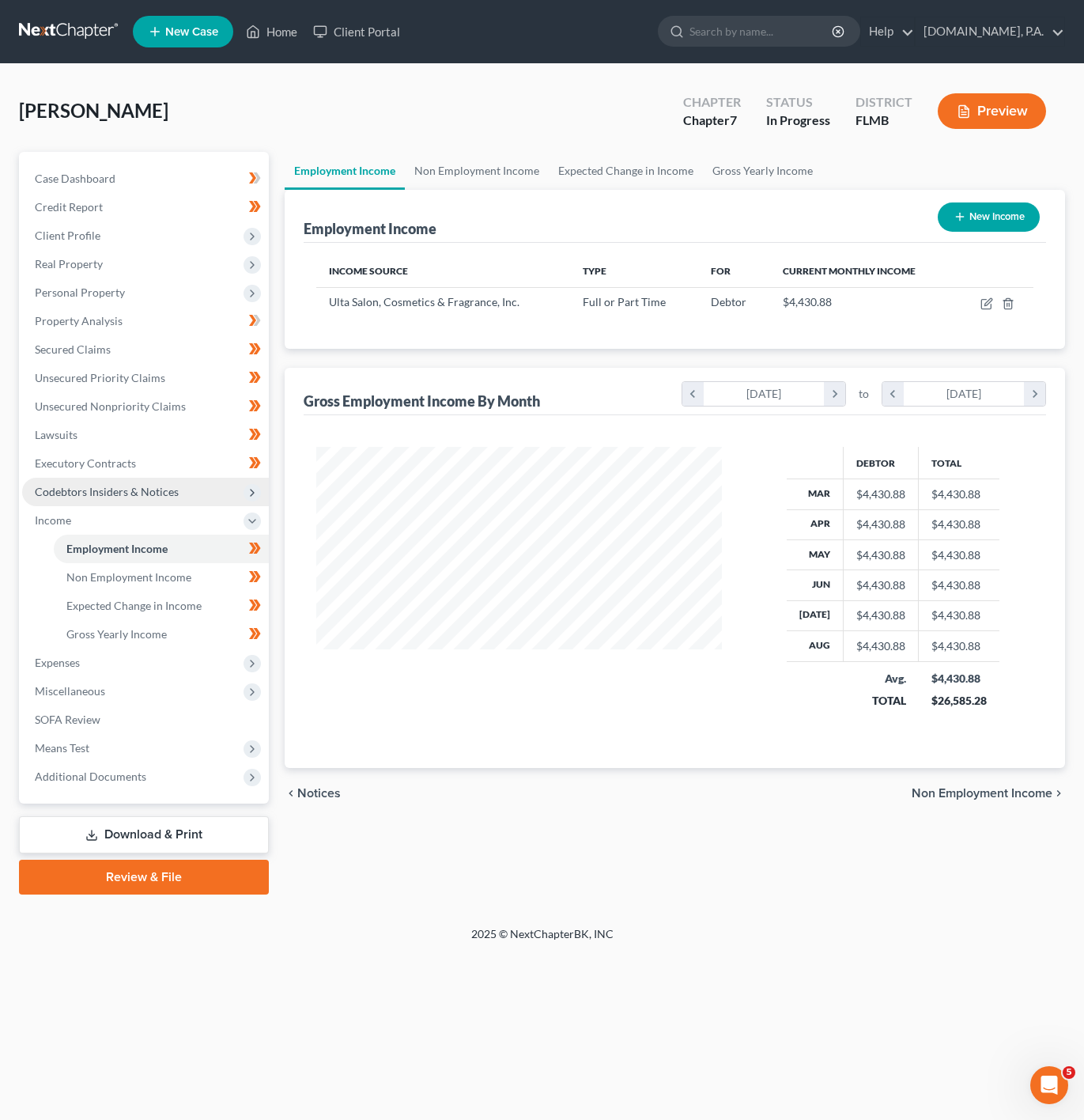
click at [187, 503] on span "Codebtors Insiders & Notices" at bounding box center [145, 492] width 247 height 29
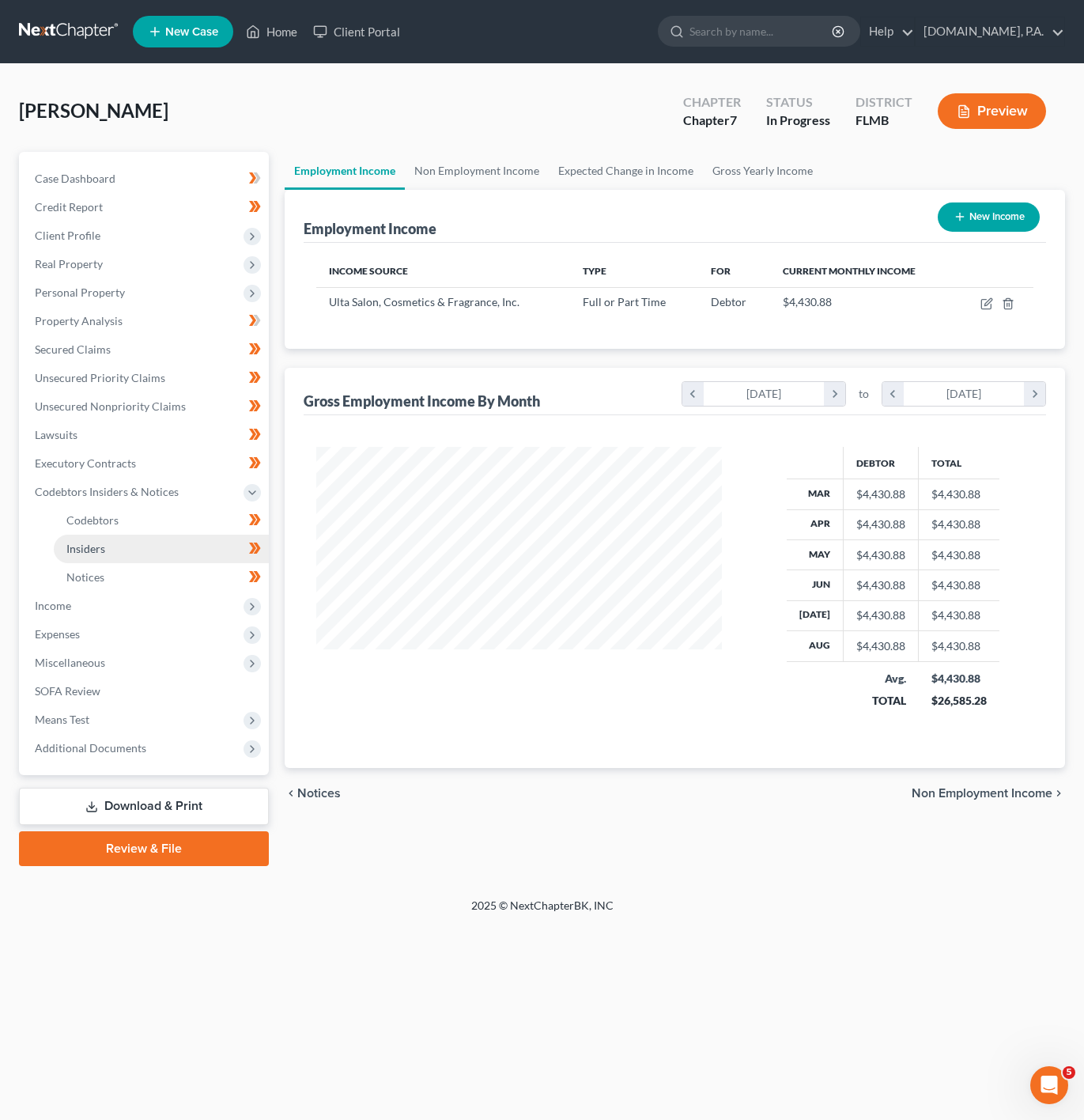
click at [167, 540] on link "Insiders" at bounding box center [161, 549] width 215 height 29
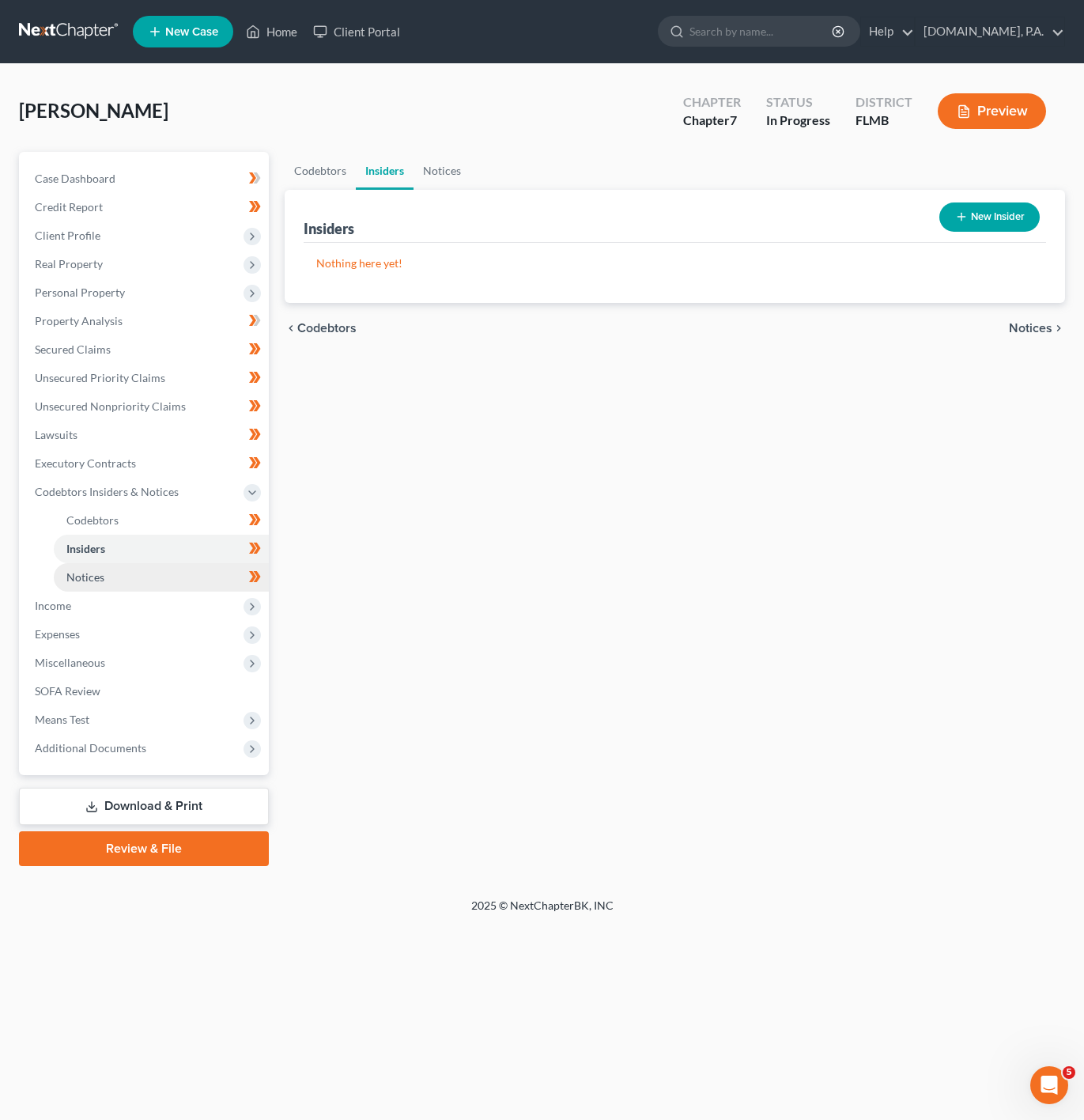
click at [149, 572] on link "Notices" at bounding box center [161, 577] width 215 height 29
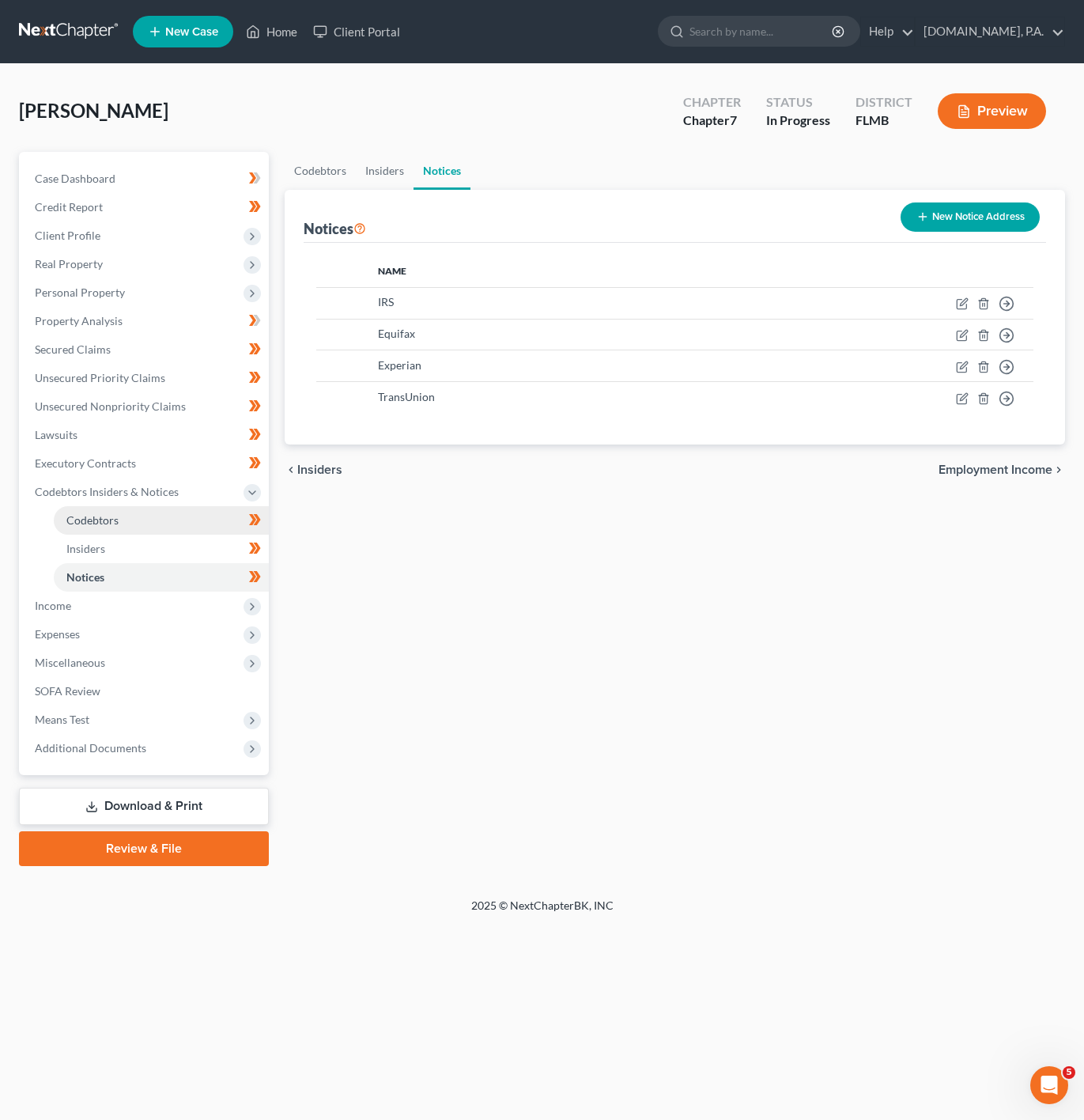
click at [141, 520] on link "Codebtors" at bounding box center [161, 520] width 215 height 29
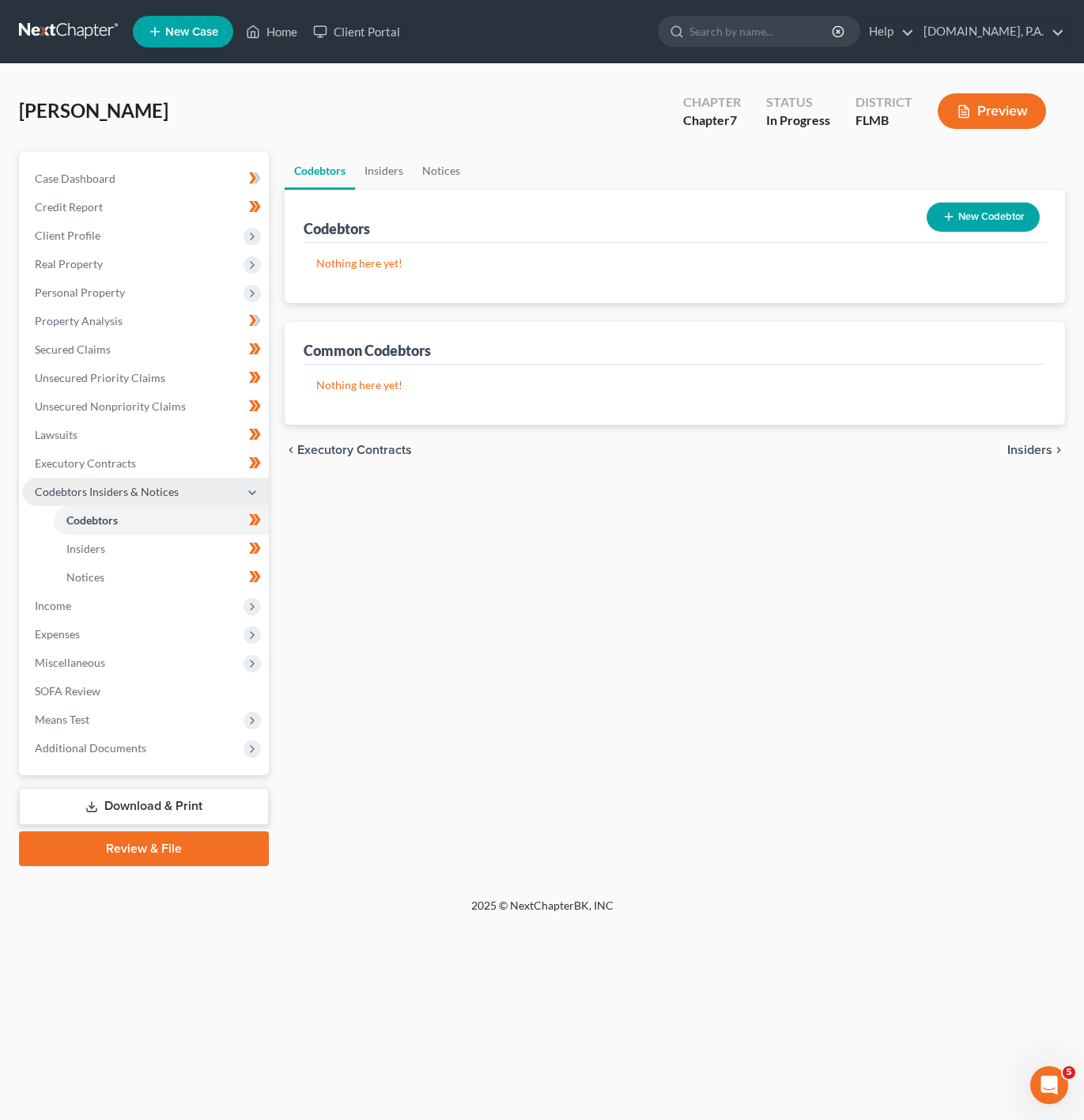
click at [169, 480] on span "Codebtors Insiders & Notices" at bounding box center [145, 492] width 247 height 29
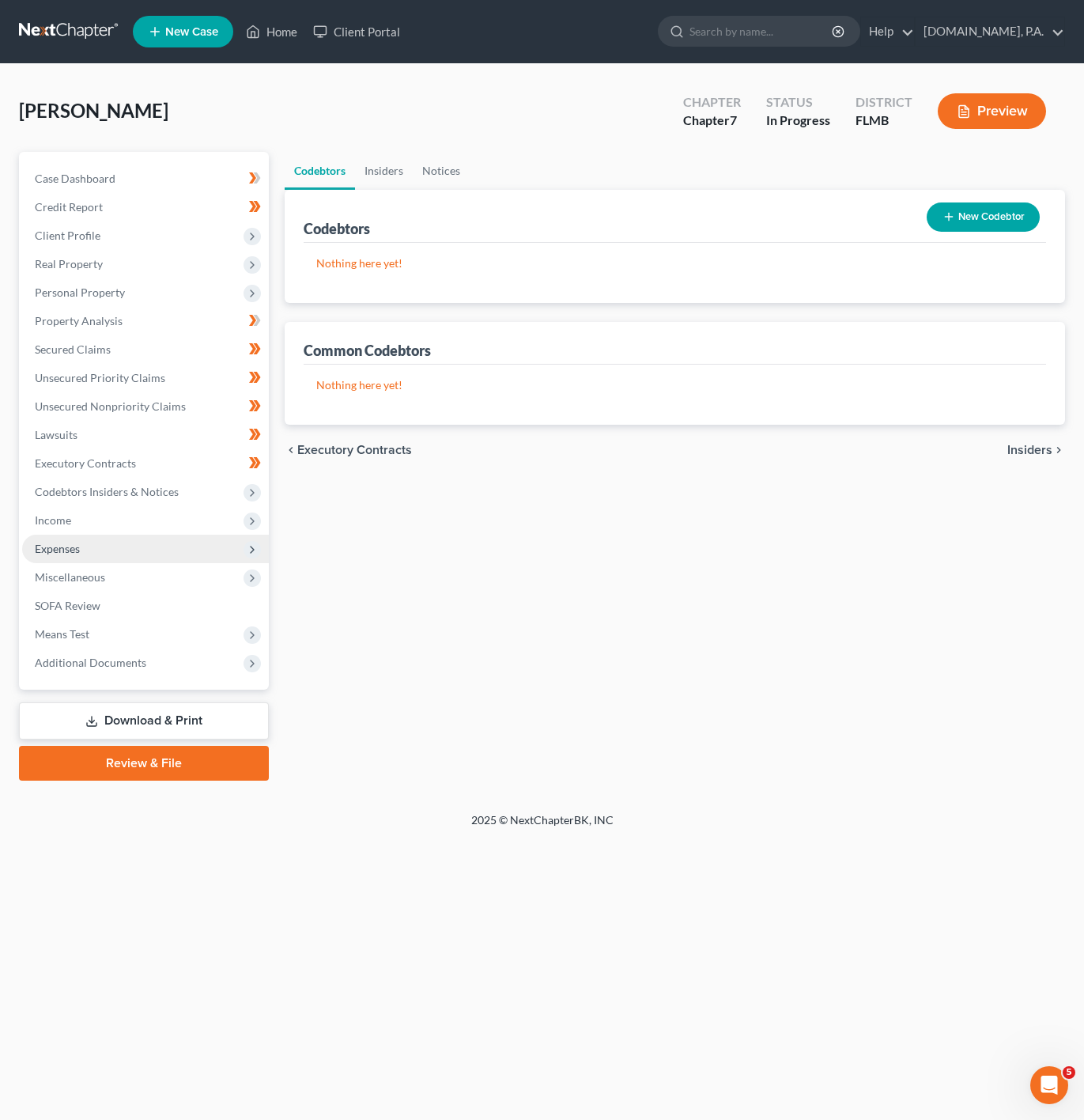
click at [129, 553] on span "Expenses" at bounding box center [145, 549] width 247 height 29
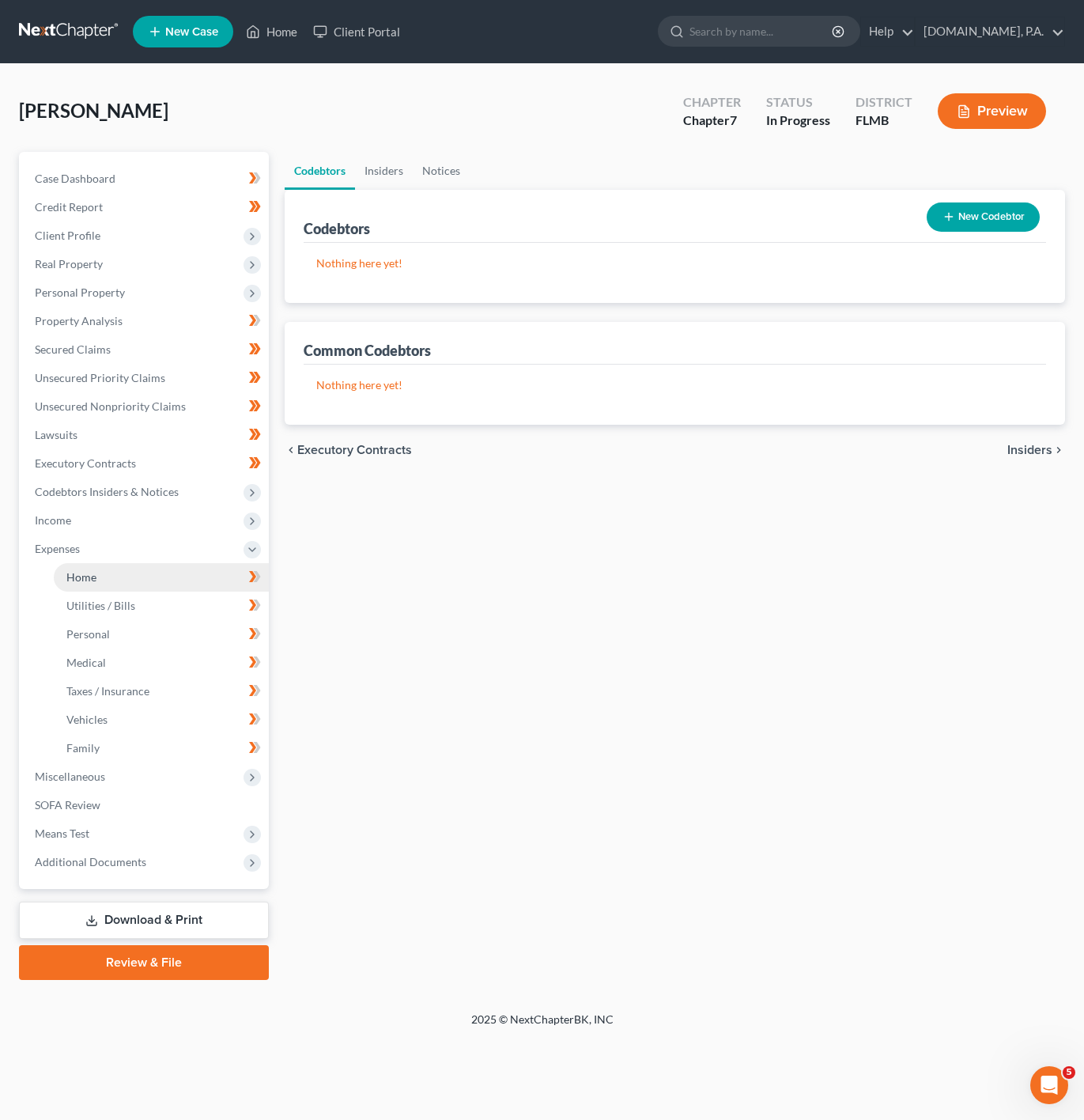
click at [176, 580] on link "Home" at bounding box center [161, 577] width 215 height 29
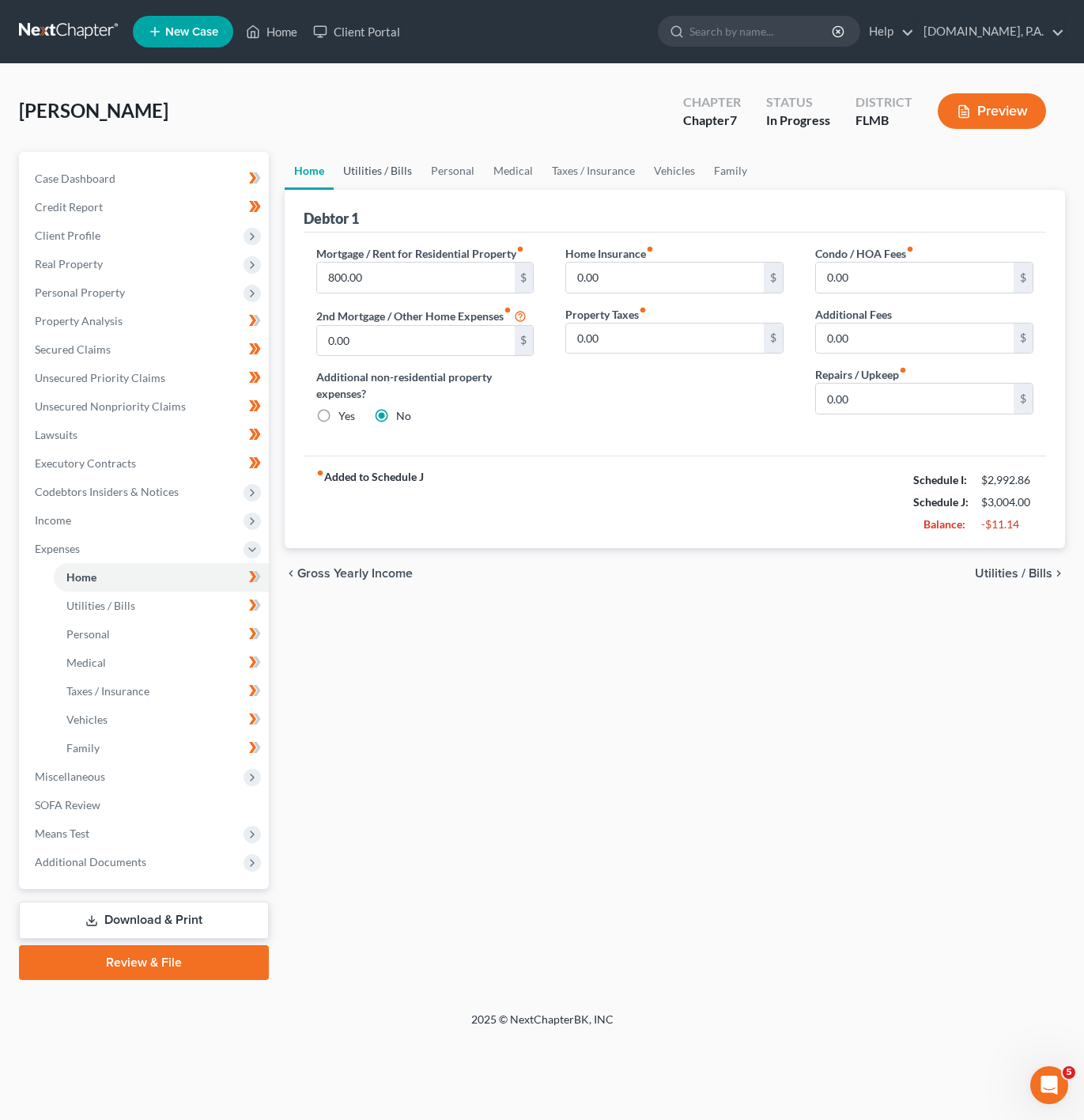
click at [349, 178] on link "Utilities / Bills" at bounding box center [377, 170] width 88 height 38
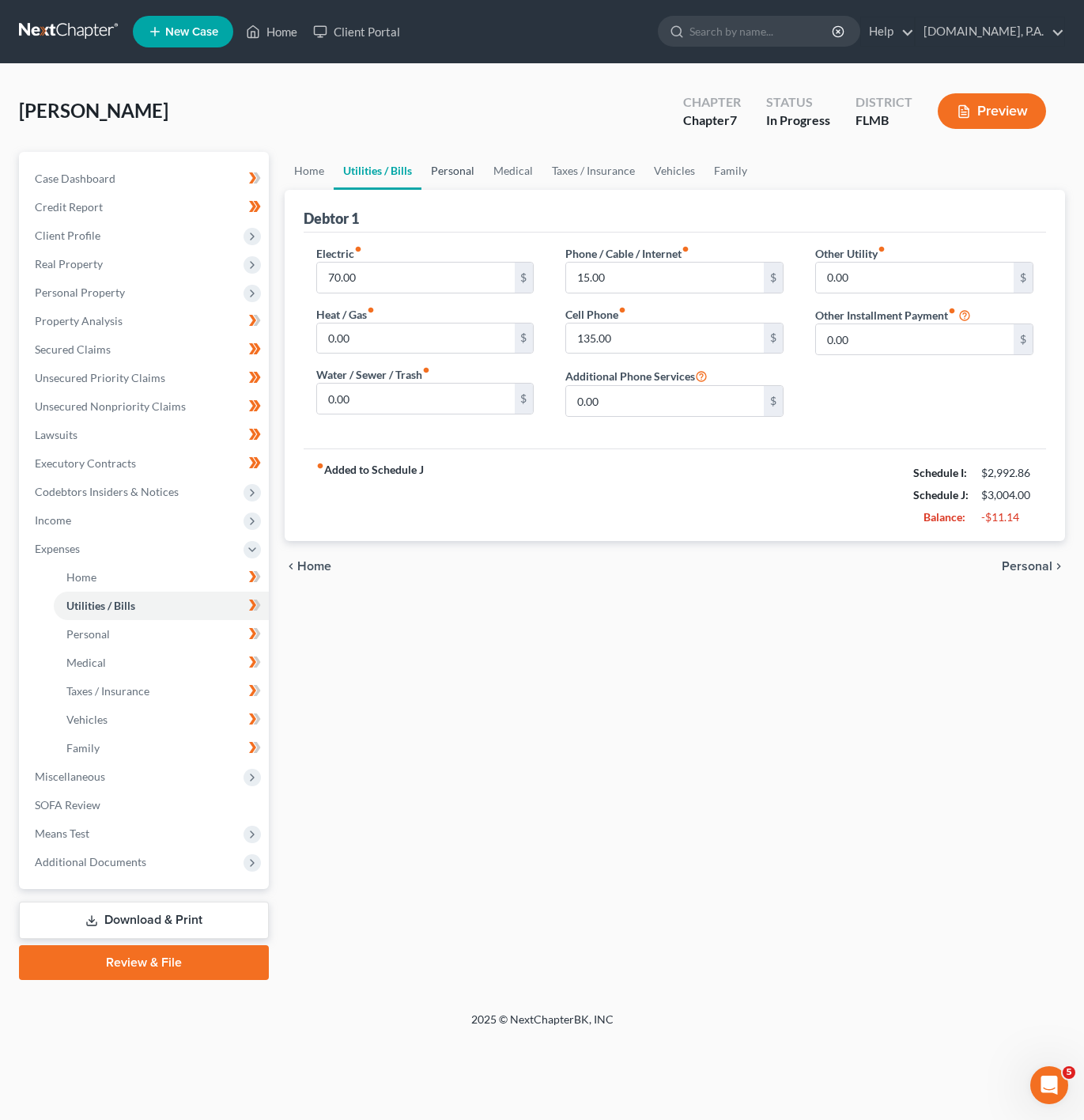
click at [480, 181] on link "Personal" at bounding box center [452, 170] width 62 height 38
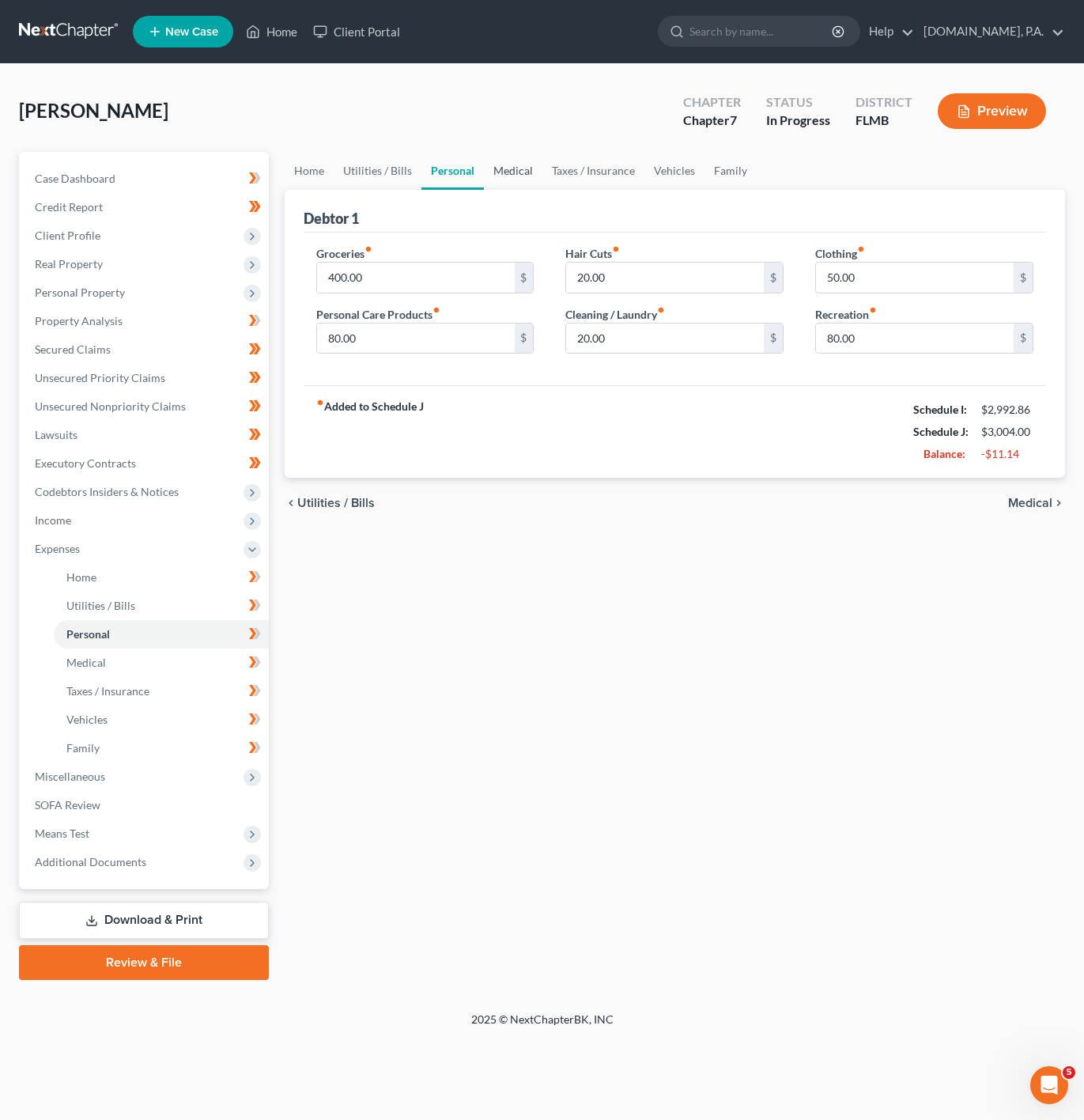
click at [498, 172] on link "Medical" at bounding box center [512, 170] width 58 height 38
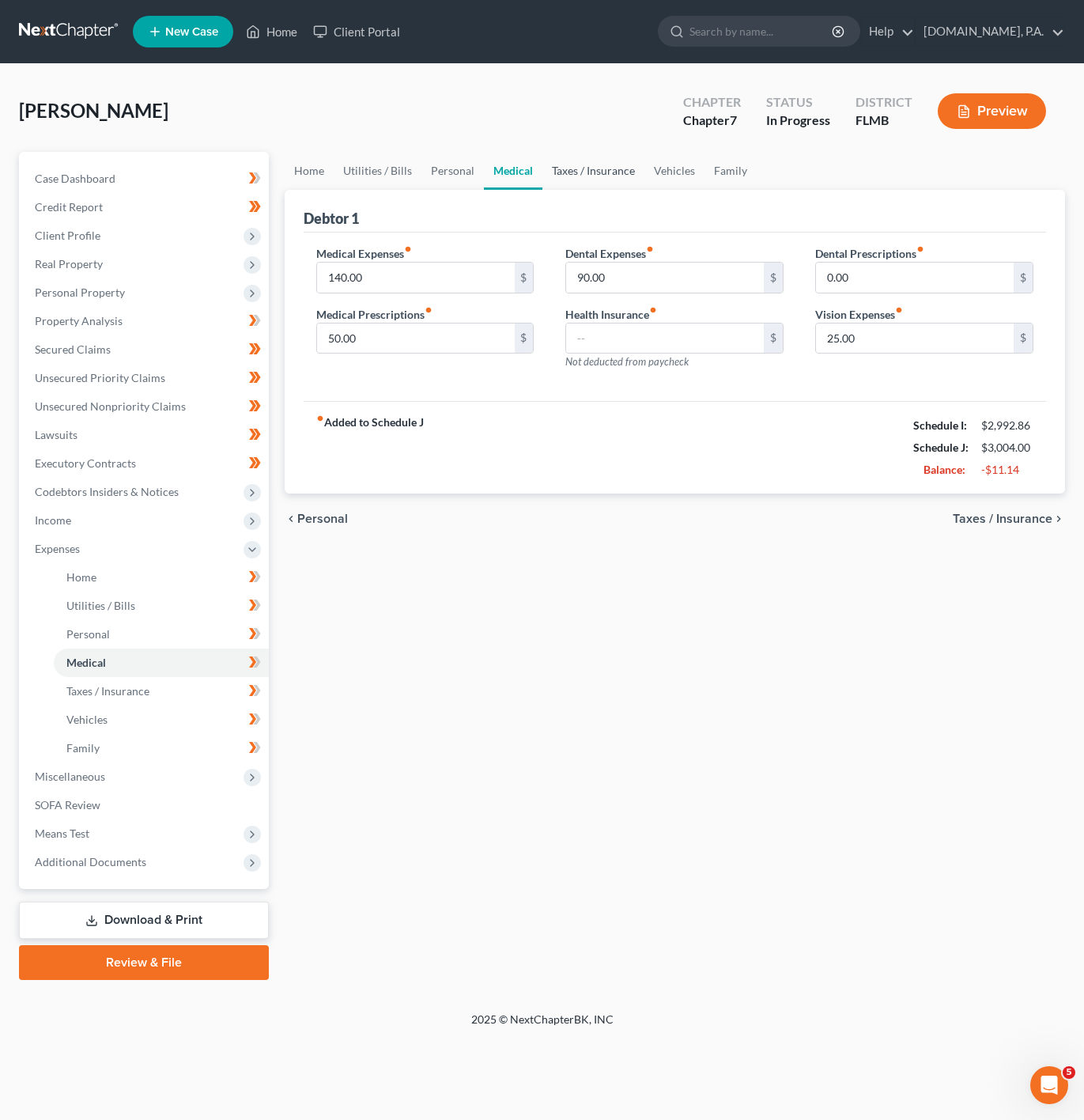
click at [560, 173] on link "Taxes / Insurance" at bounding box center [594, 170] width 102 height 38
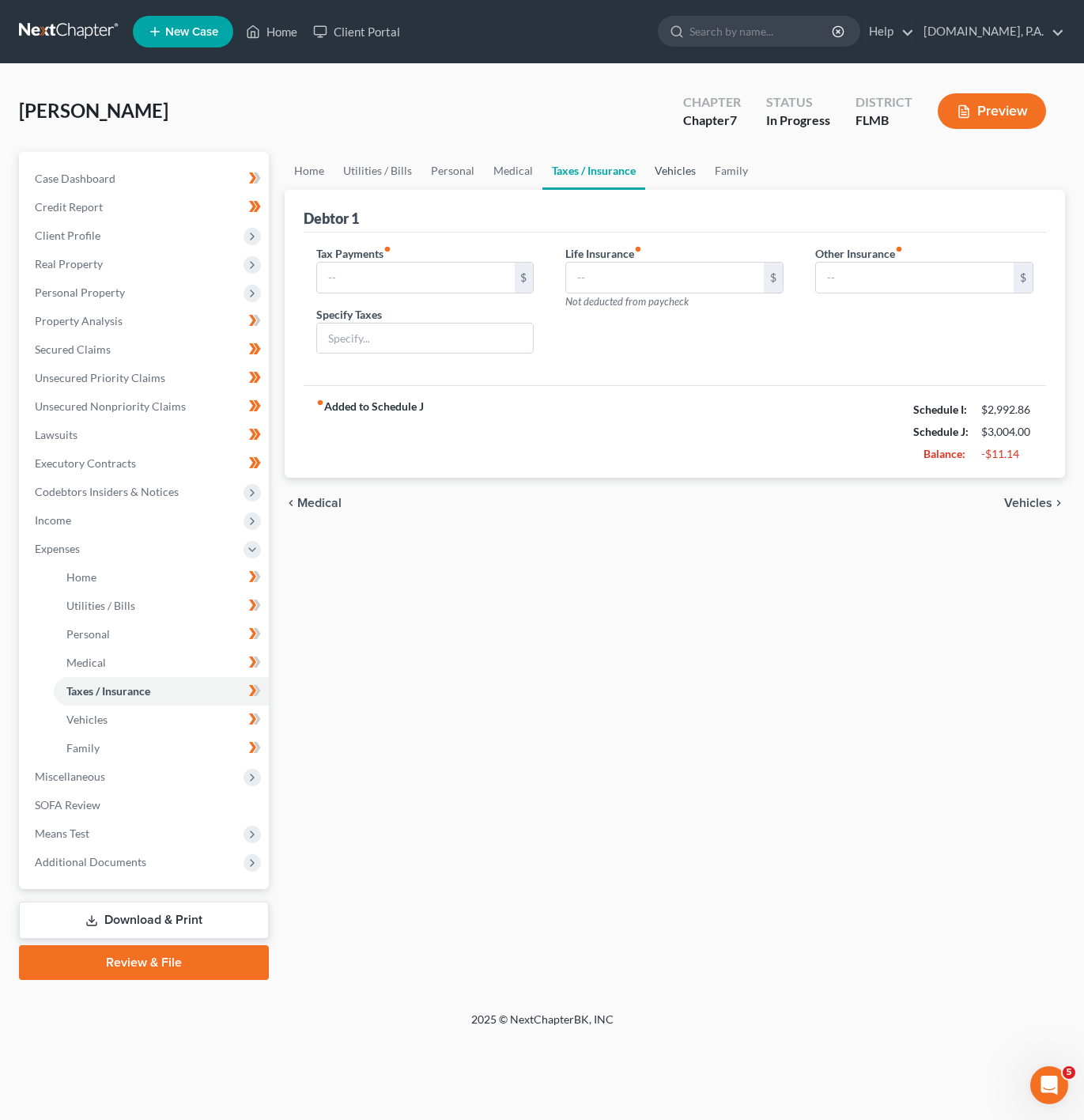
click at [691, 171] on link "Vehicles" at bounding box center [675, 170] width 60 height 38
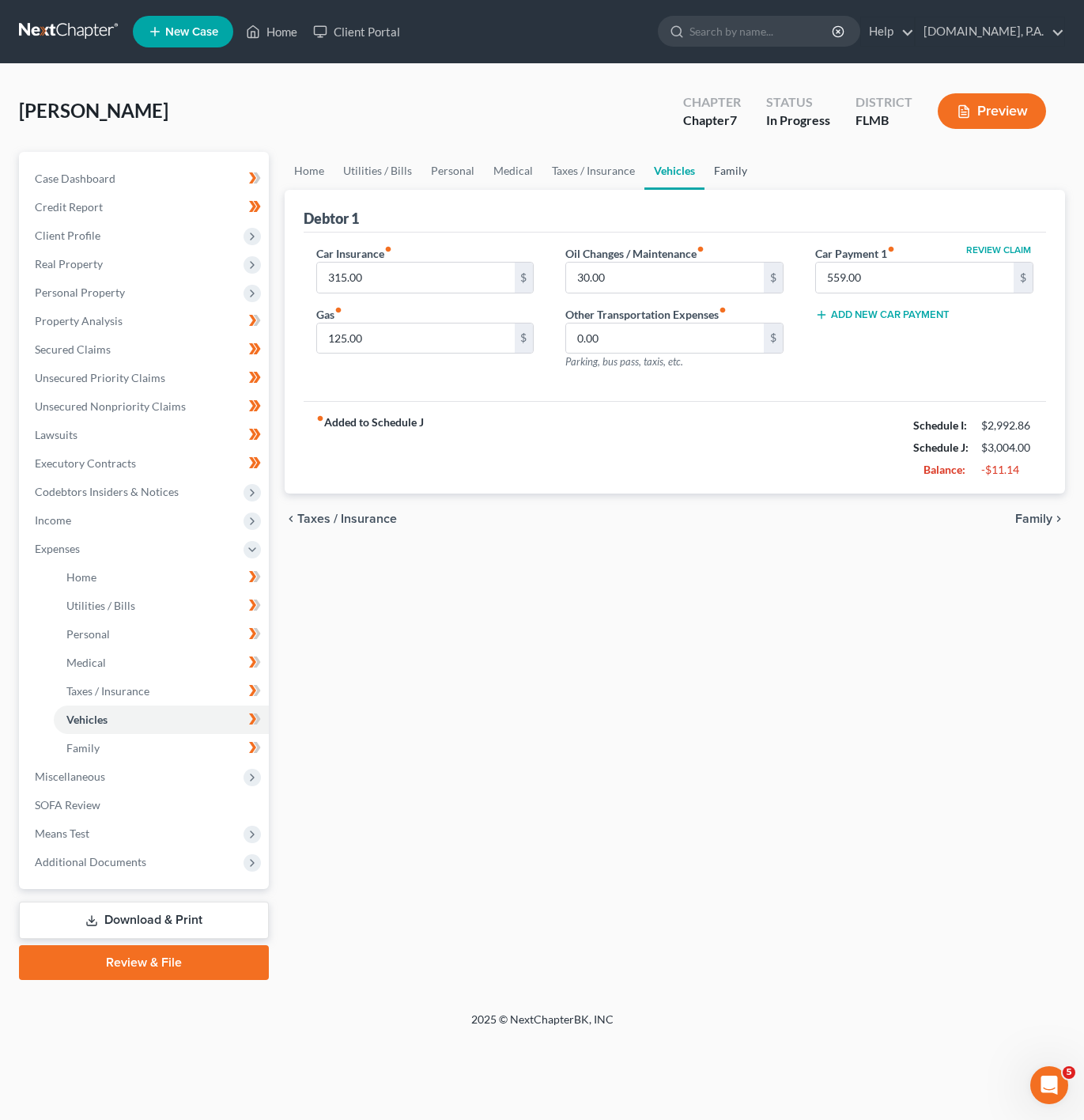
click at [722, 173] on link "Family" at bounding box center [730, 170] width 52 height 38
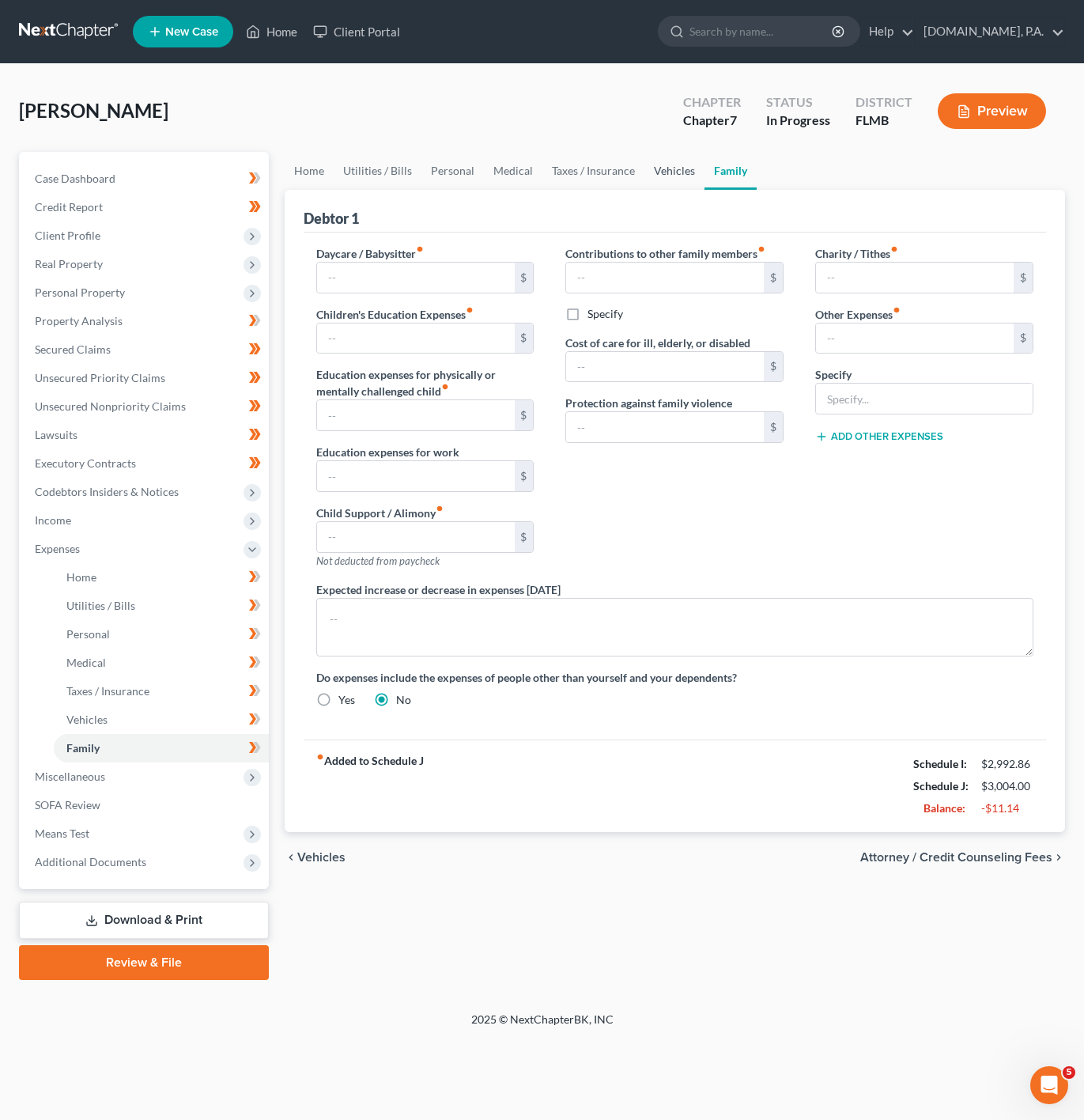
click at [679, 183] on link "Vehicles" at bounding box center [674, 170] width 60 height 38
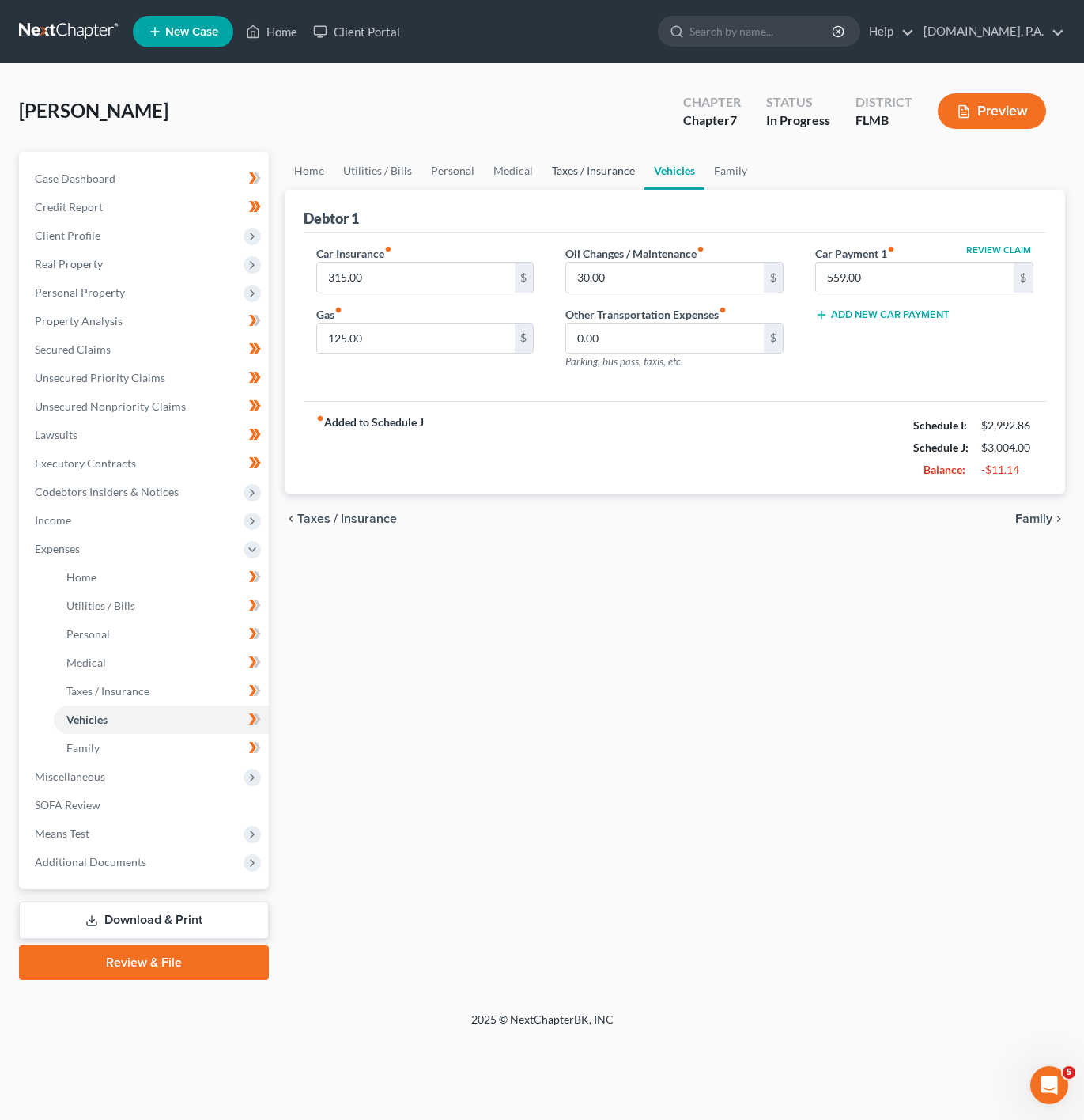
click at [574, 176] on link "Taxes / Insurance" at bounding box center [594, 170] width 102 height 38
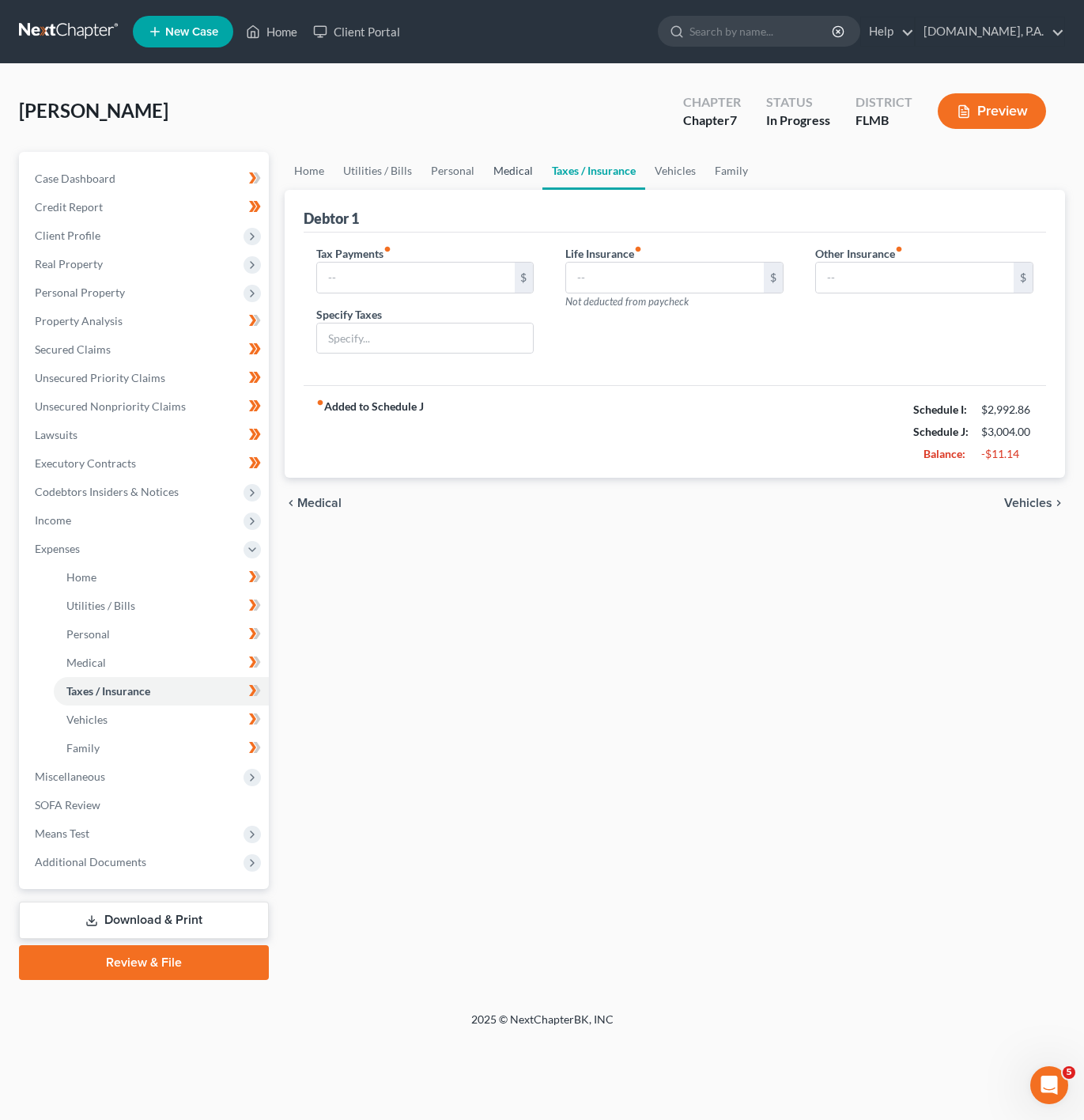
click at [536, 174] on link "Medical" at bounding box center [512, 170] width 58 height 38
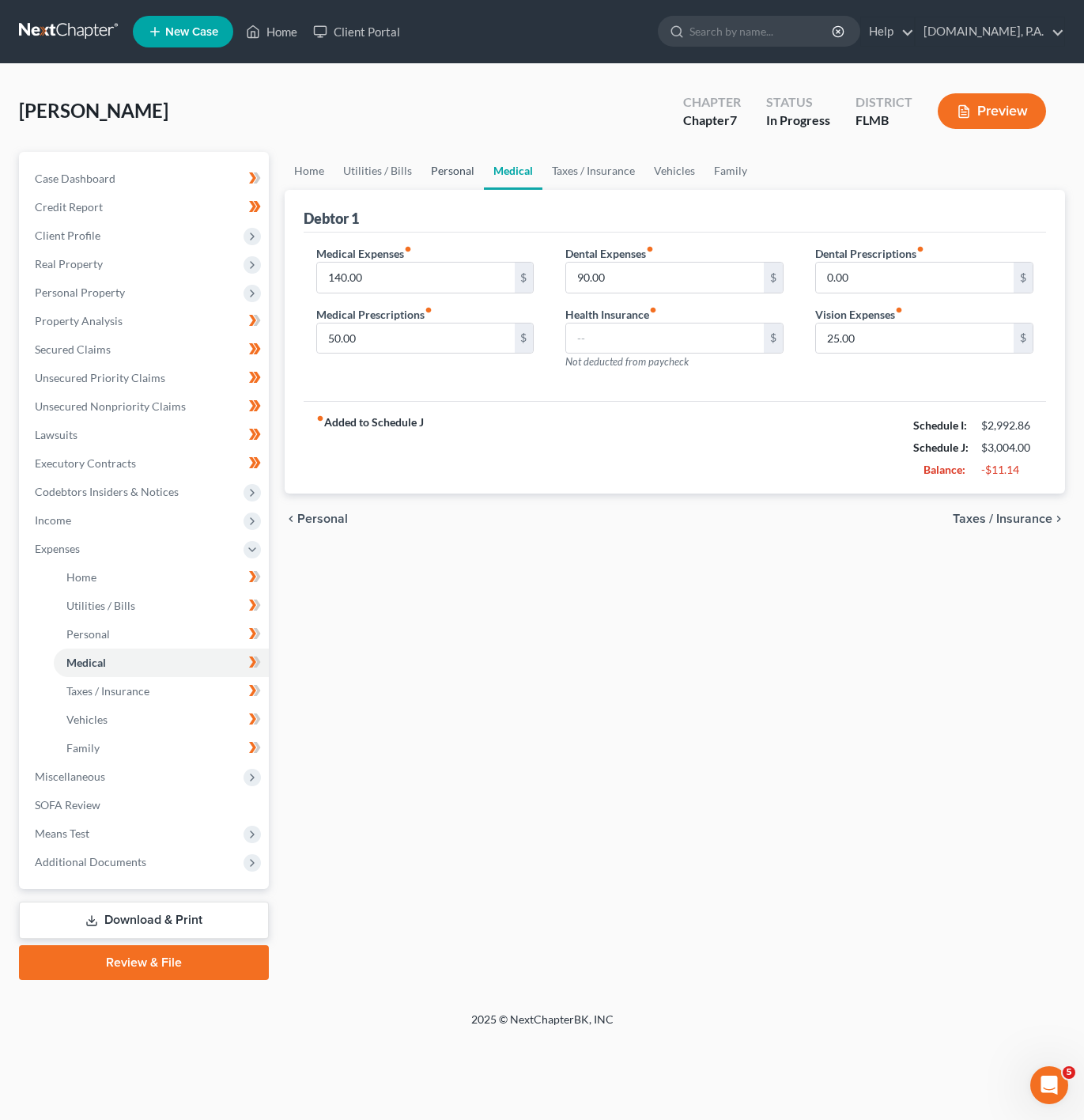
click at [440, 174] on link "Personal" at bounding box center [452, 170] width 62 height 38
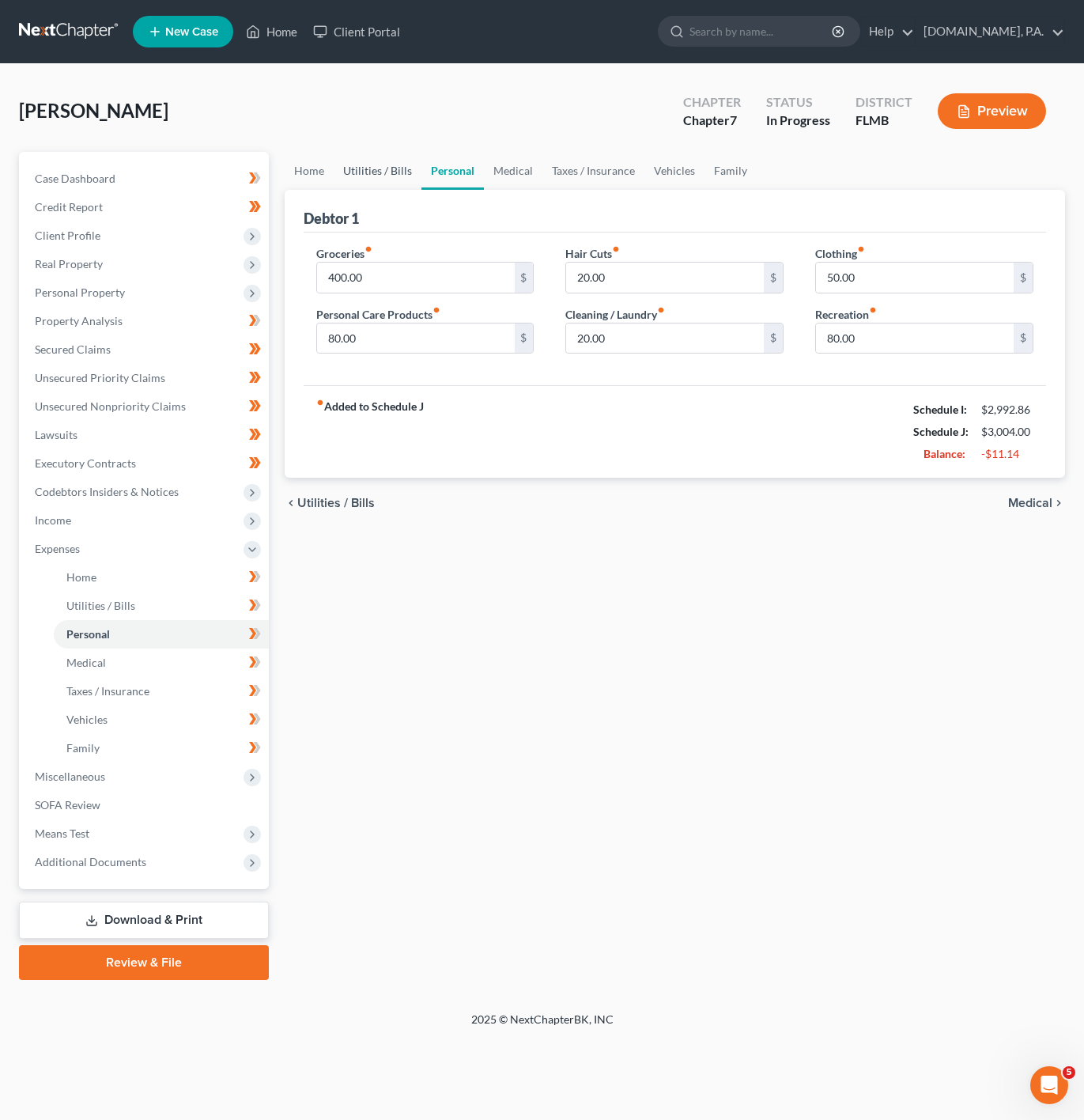
click at [361, 173] on link "Utilities / Bills" at bounding box center [377, 170] width 88 height 38
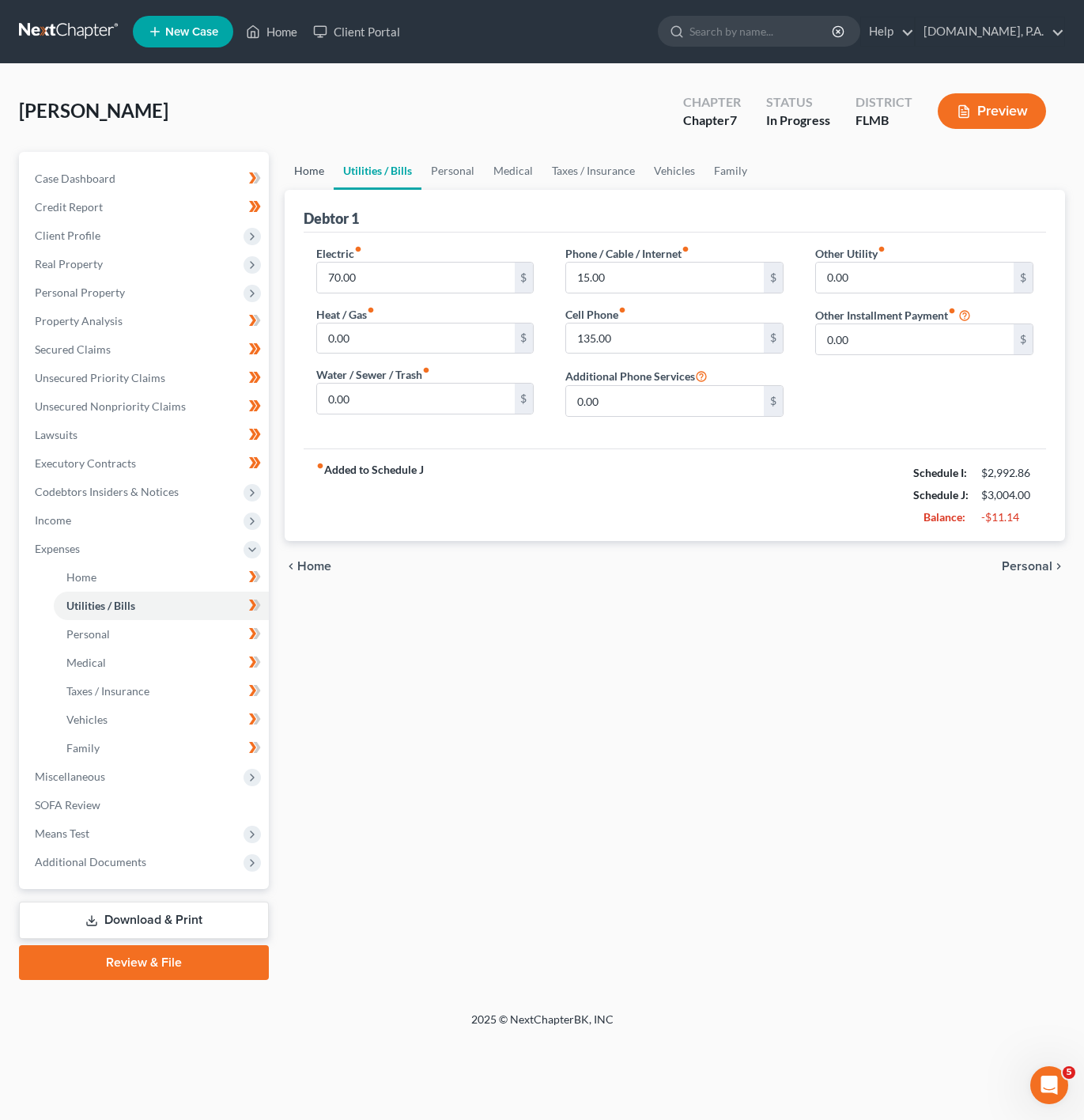
click at [292, 162] on link "Home" at bounding box center [309, 170] width 49 height 38
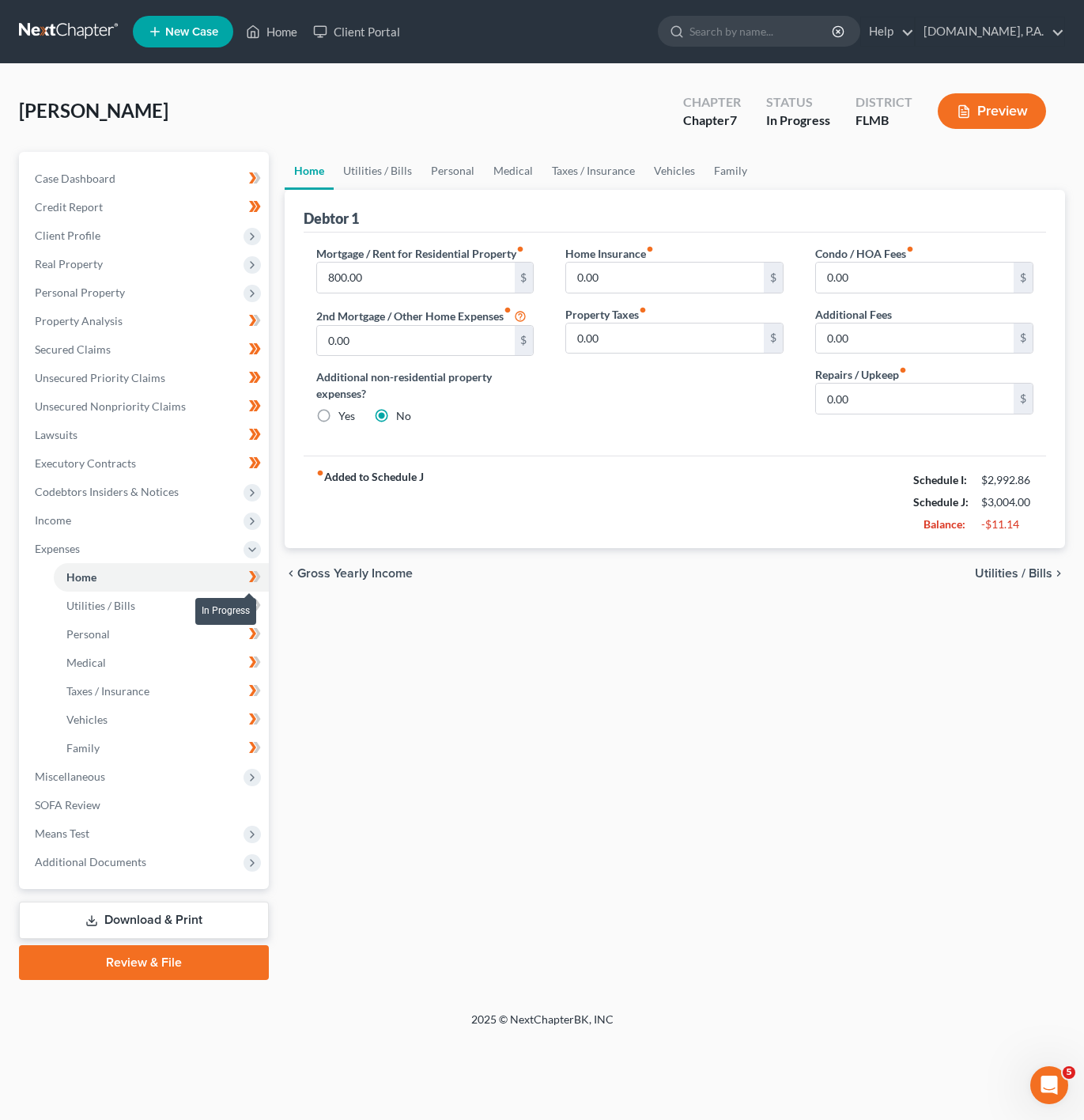
click at [259, 586] on icon at bounding box center [255, 576] width 12 height 20
click at [259, 604] on icon at bounding box center [257, 605] width 7 height 11
click at [259, 627] on icon at bounding box center [255, 633] width 12 height 20
drag, startPoint x: 253, startPoint y: 657, endPoint x: 245, endPoint y: 650, distance: 10.6
click at [245, 650] on li "Medical" at bounding box center [161, 663] width 215 height 29
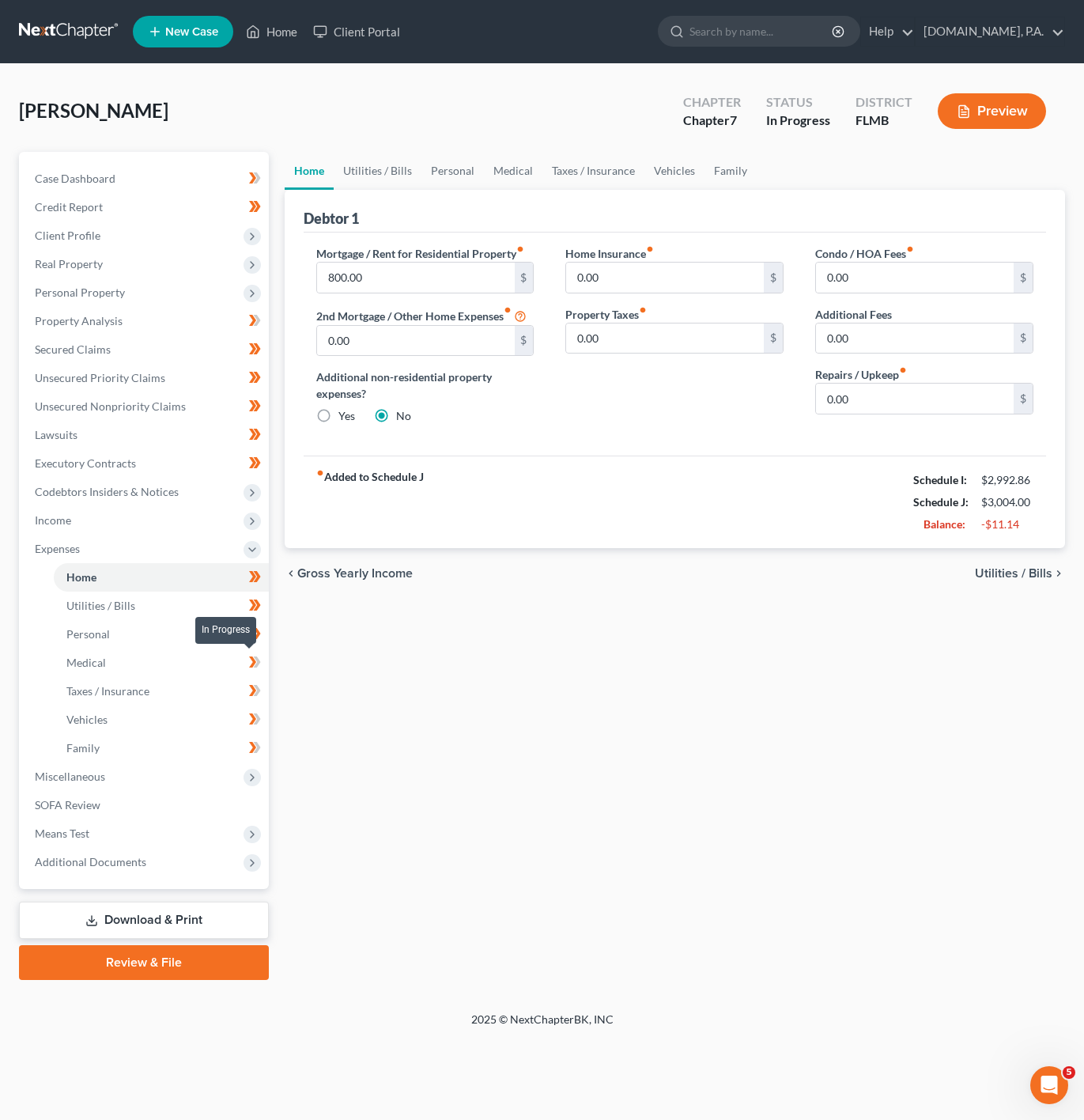
click at [257, 675] on span at bounding box center [255, 664] width 28 height 24
click at [247, 696] on span at bounding box center [255, 693] width 28 height 24
click at [250, 717] on icon at bounding box center [255, 719] width 12 height 20
click at [257, 734] on link "Family" at bounding box center [161, 748] width 215 height 29
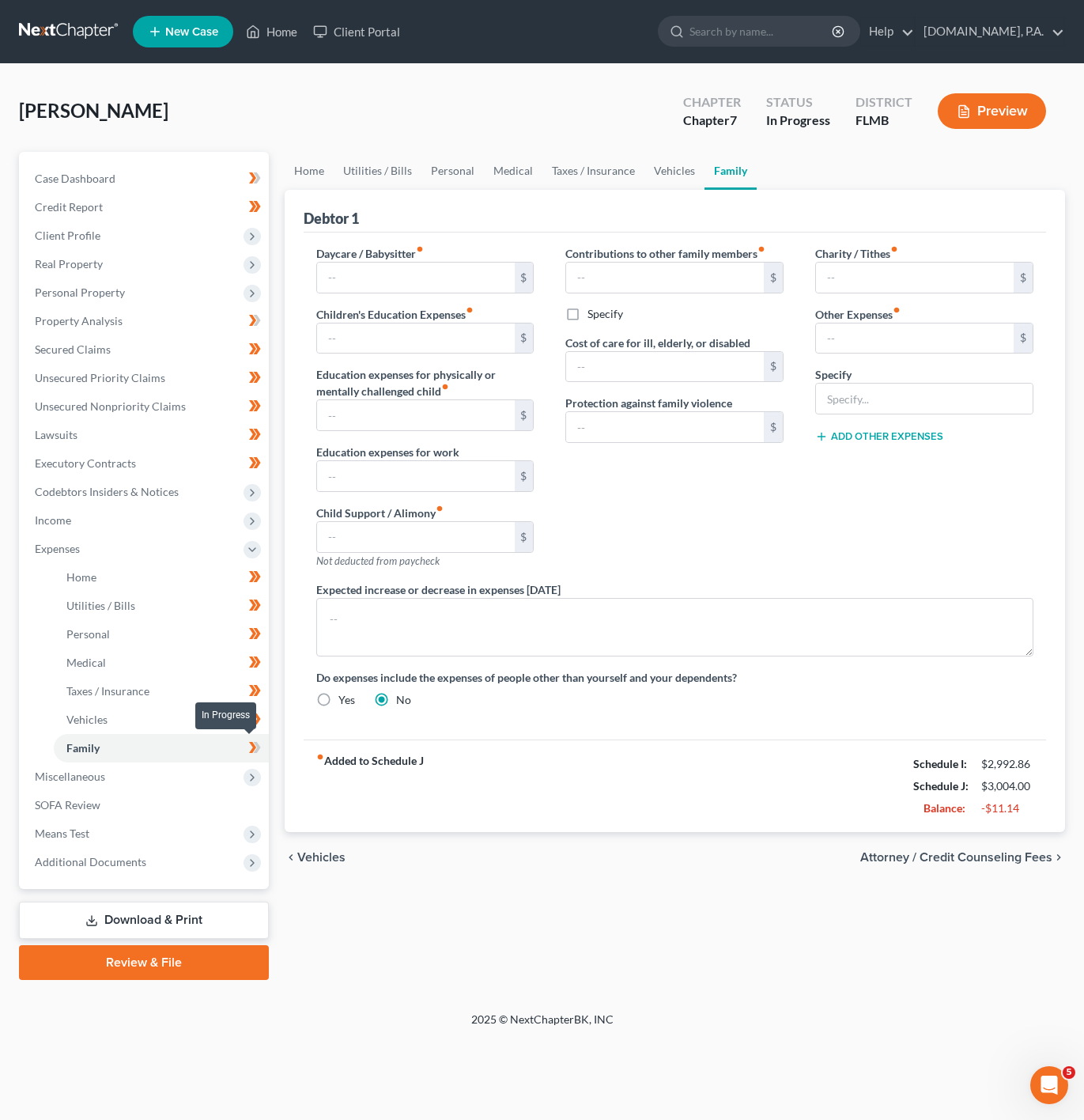
click at [264, 747] on span at bounding box center [255, 750] width 28 height 24
click at [190, 767] on span "Miscellaneous" at bounding box center [145, 777] width 247 height 29
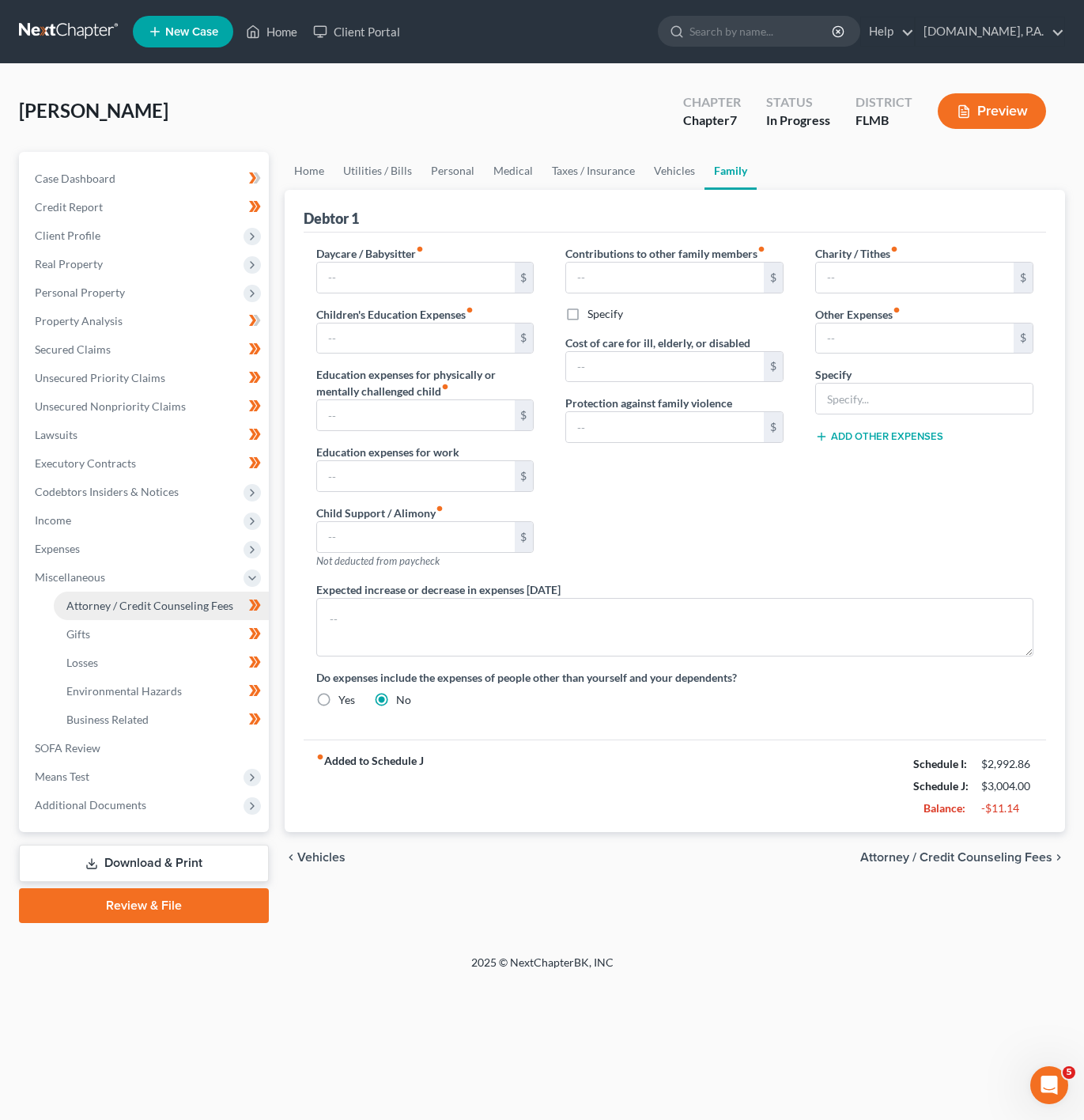
click at [209, 611] on link "Attorney / Credit Counseling Fees" at bounding box center [161, 606] width 215 height 29
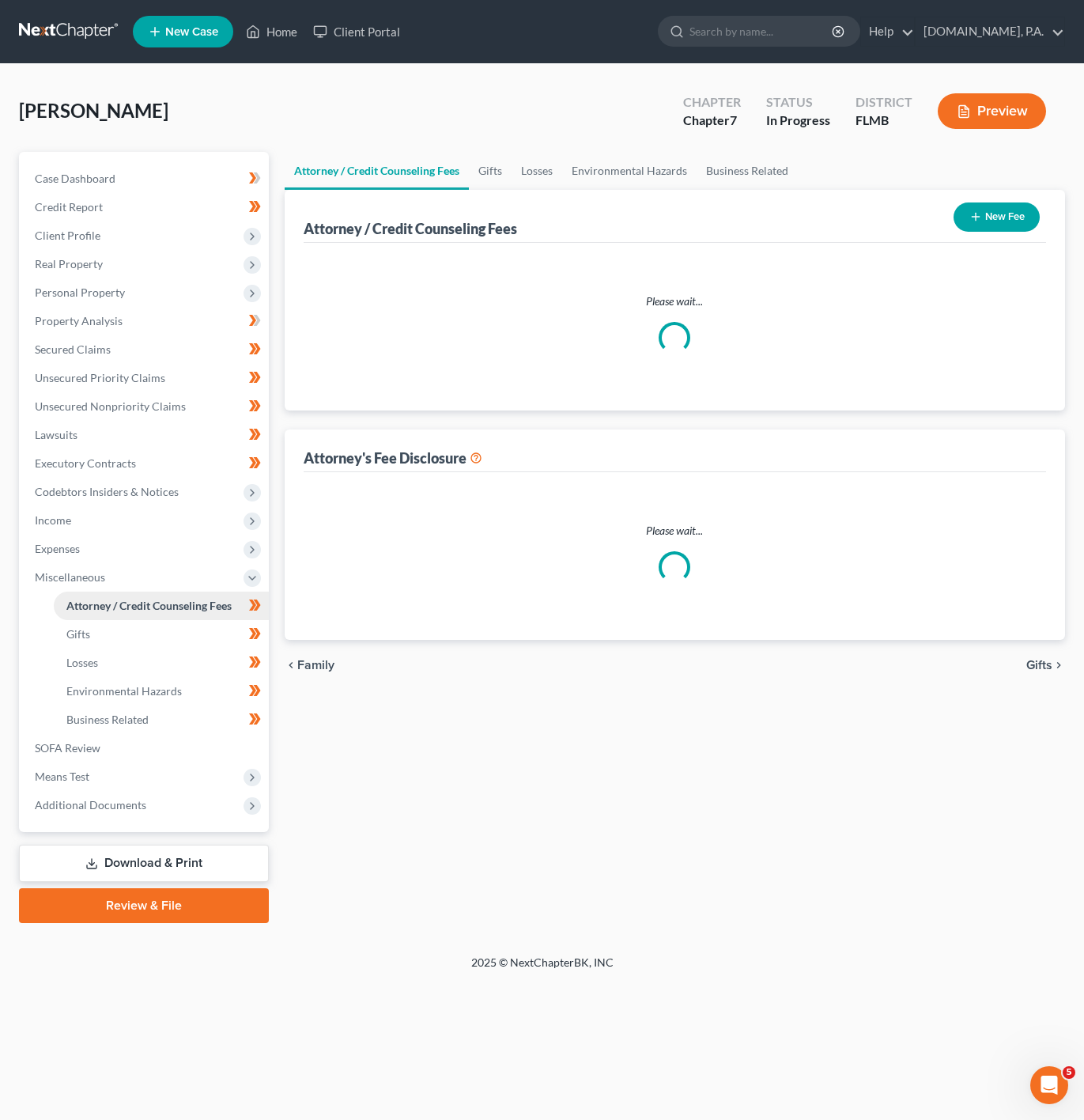
select select "3"
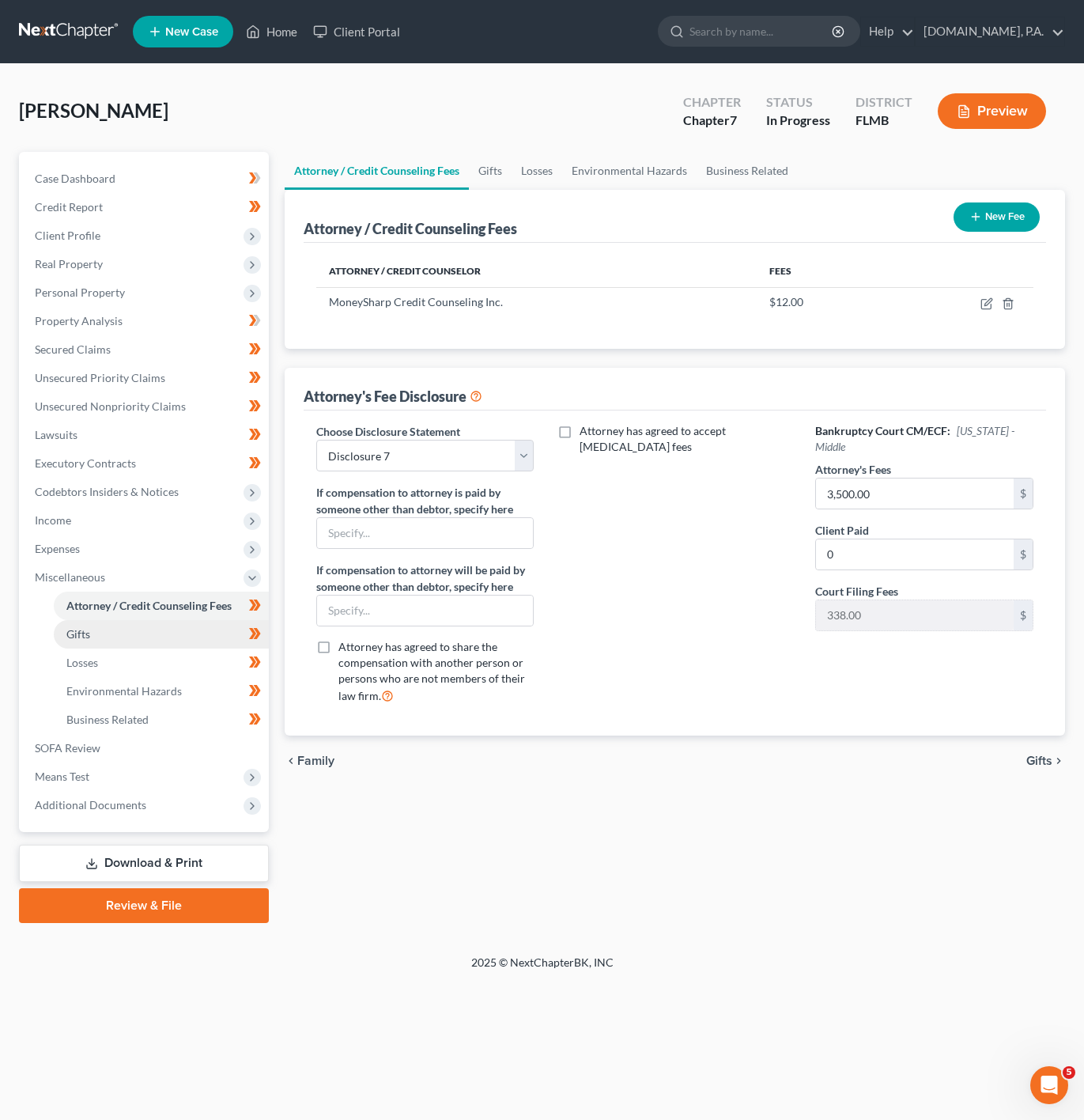
click at [211, 646] on link "Gifts" at bounding box center [161, 635] width 215 height 29
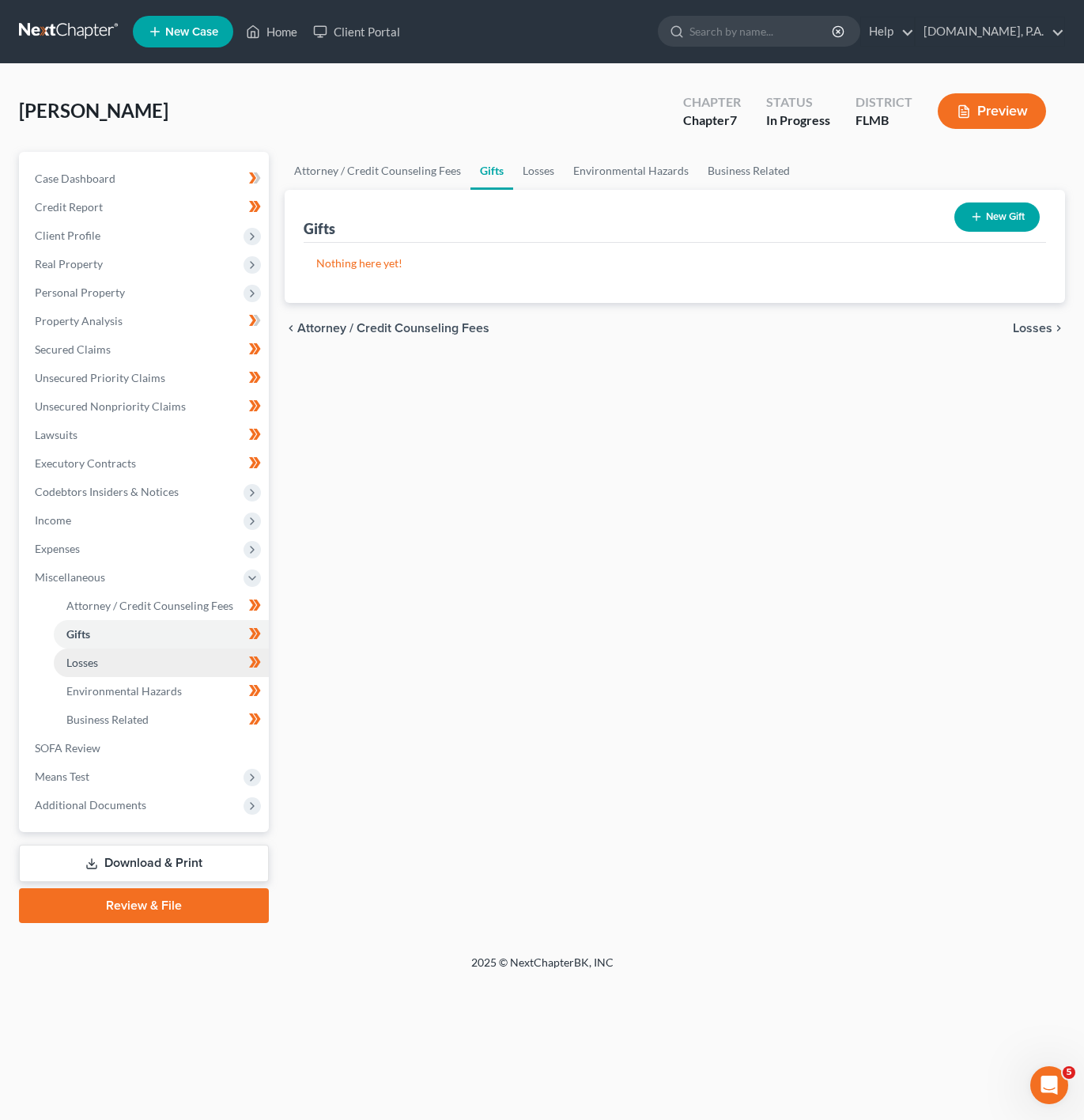
click at [202, 663] on link "Losses" at bounding box center [161, 663] width 215 height 29
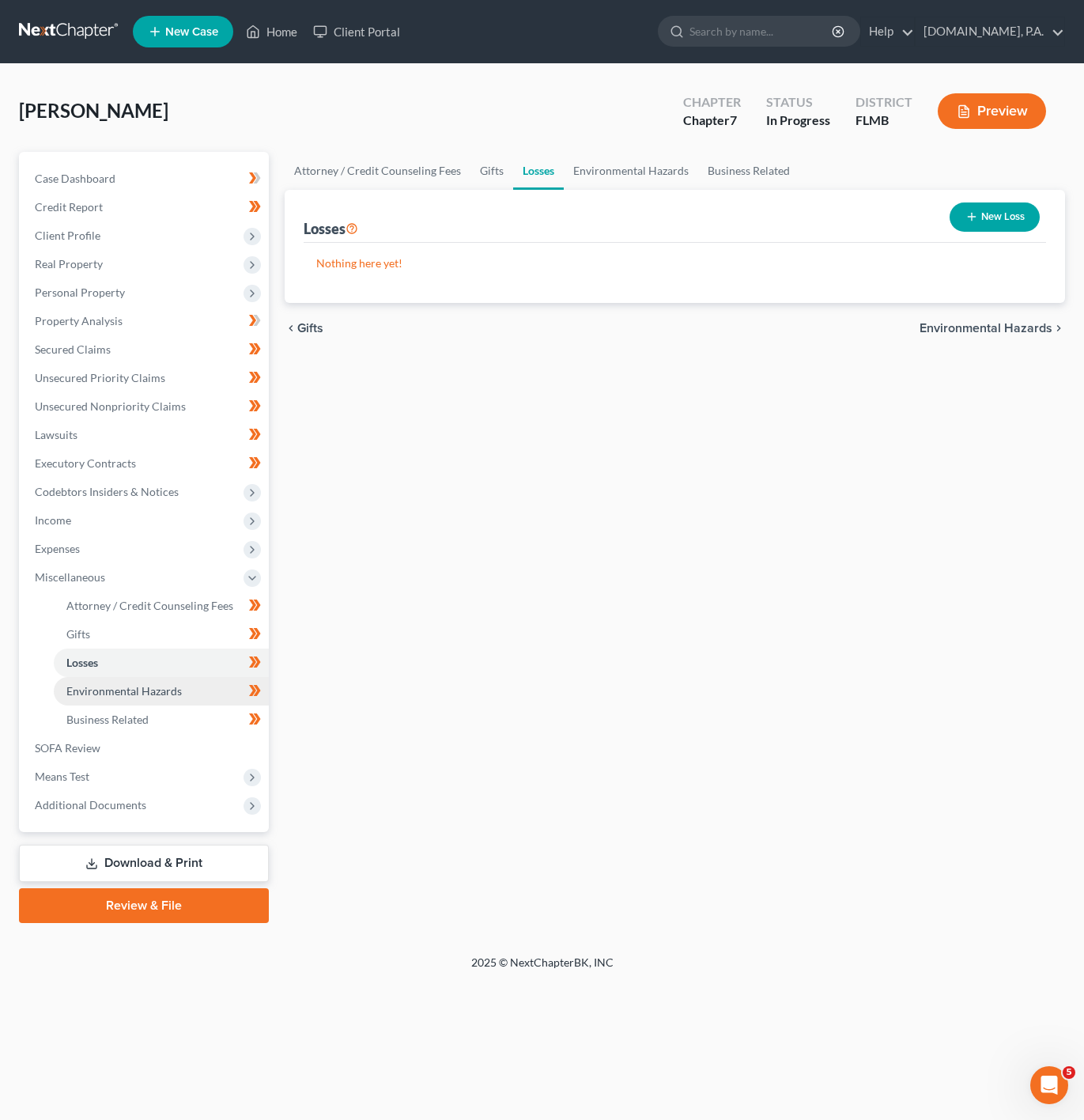
click at [200, 688] on link "Environmental Hazards" at bounding box center [161, 692] width 215 height 29
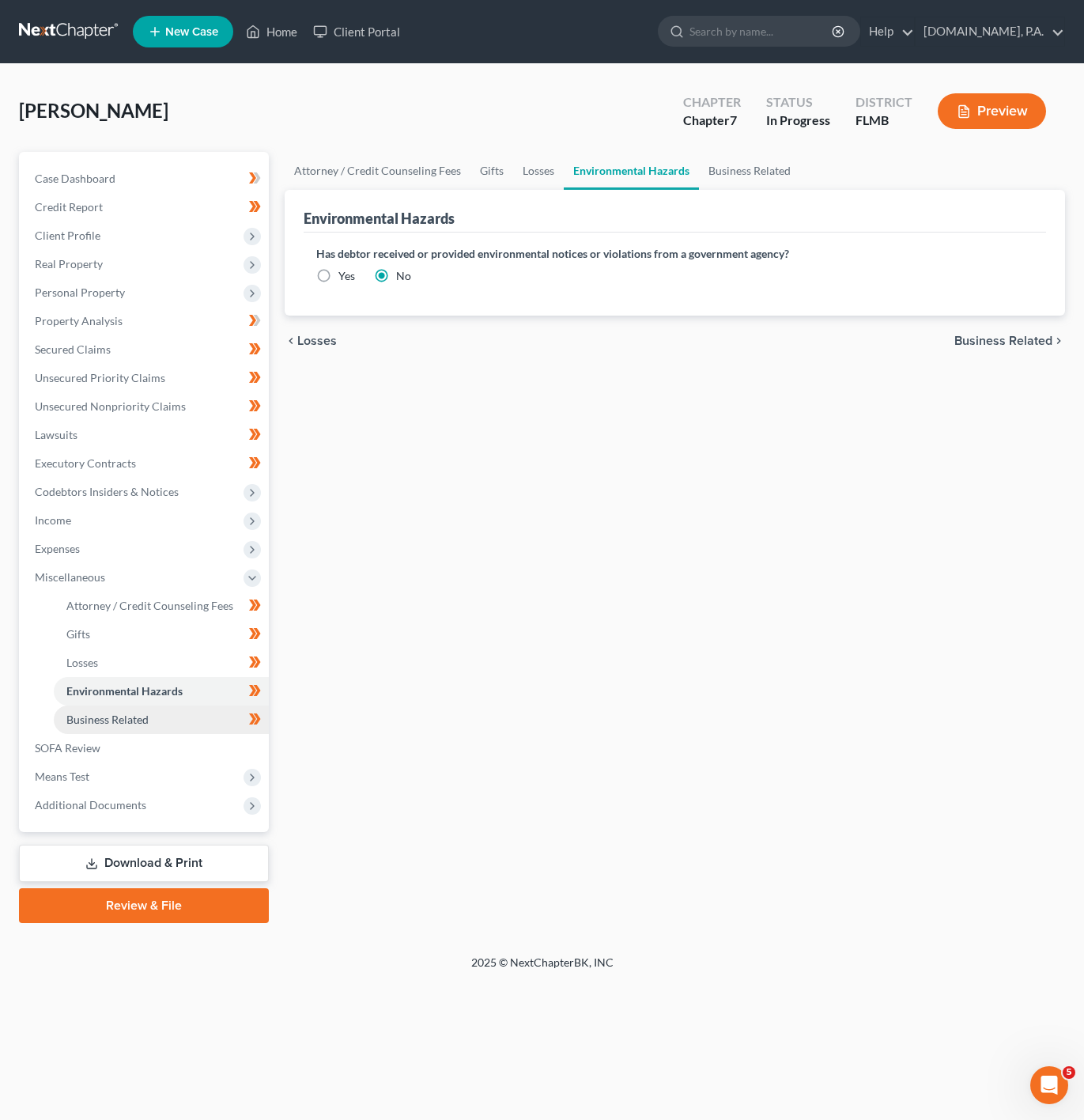
drag, startPoint x: 206, startPoint y: 727, endPoint x: 201, endPoint y: 717, distance: 11.2
click at [209, 726] on link "Business Related" at bounding box center [161, 719] width 215 height 29
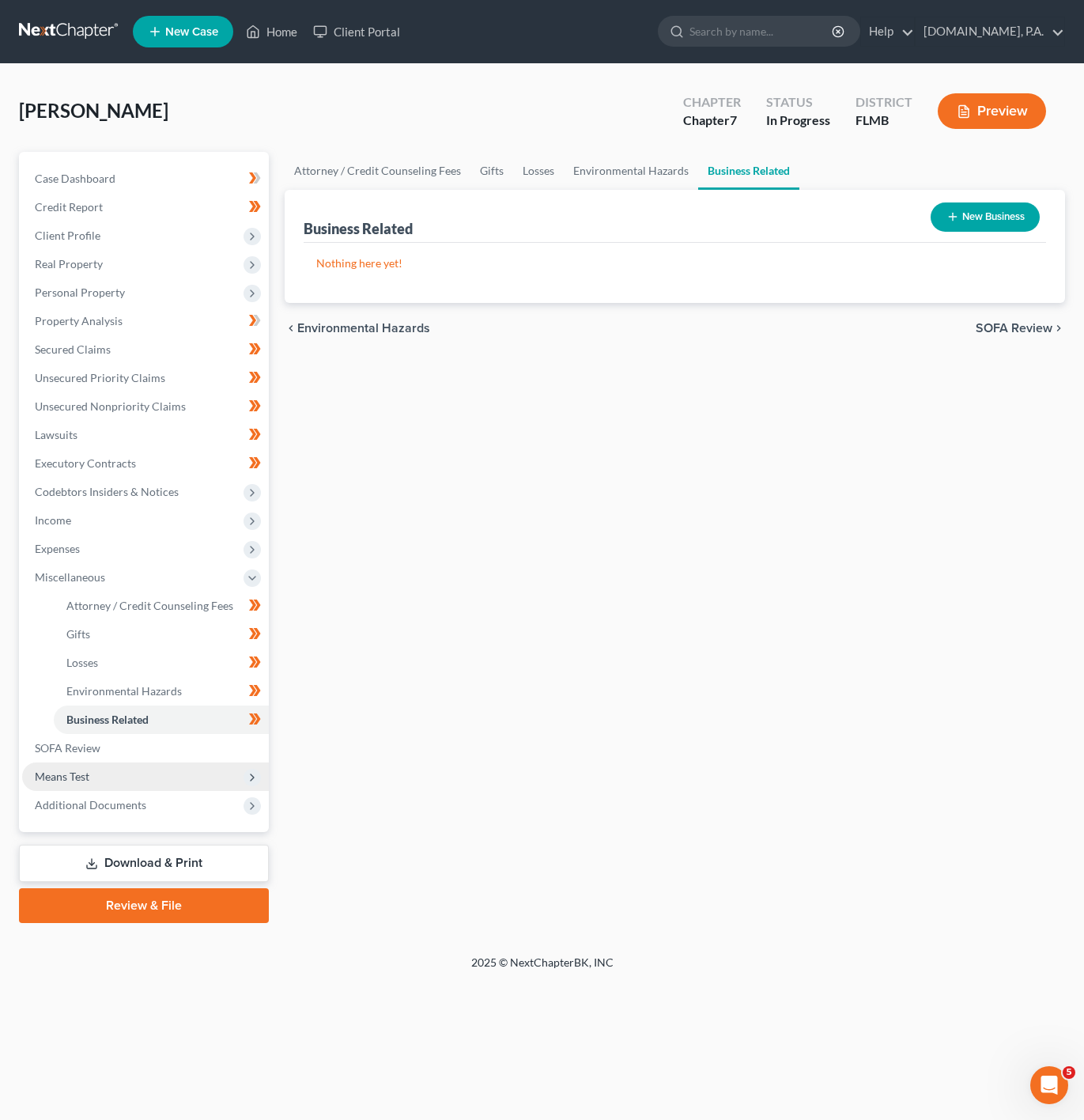
drag, startPoint x: 207, startPoint y: 780, endPoint x: 211, endPoint y: 767, distance: 13.6
click at [209, 779] on span "Means Test" at bounding box center [145, 777] width 247 height 29
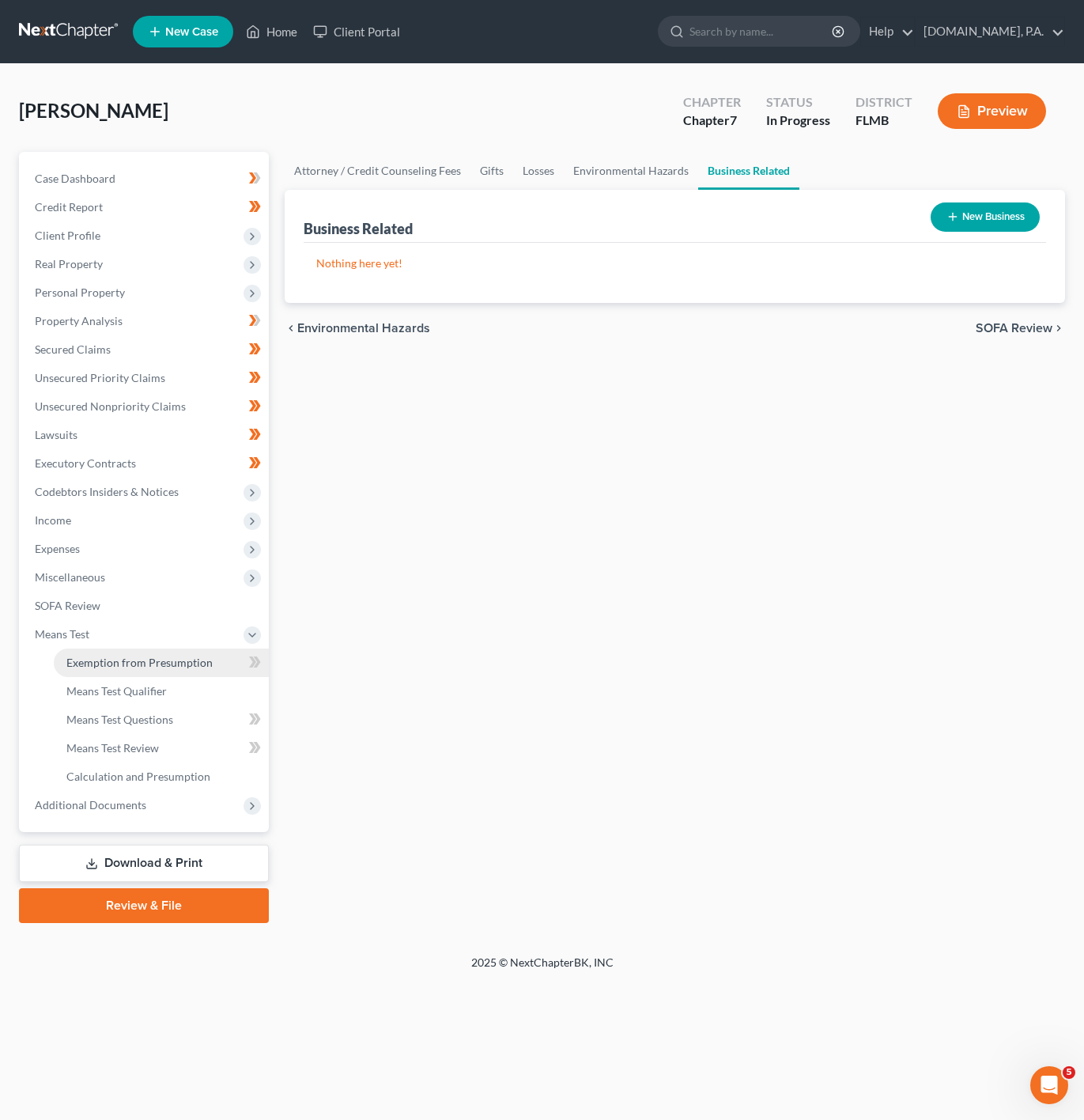
click at [185, 660] on span "Exemption from Presumption" at bounding box center [139, 662] width 146 height 14
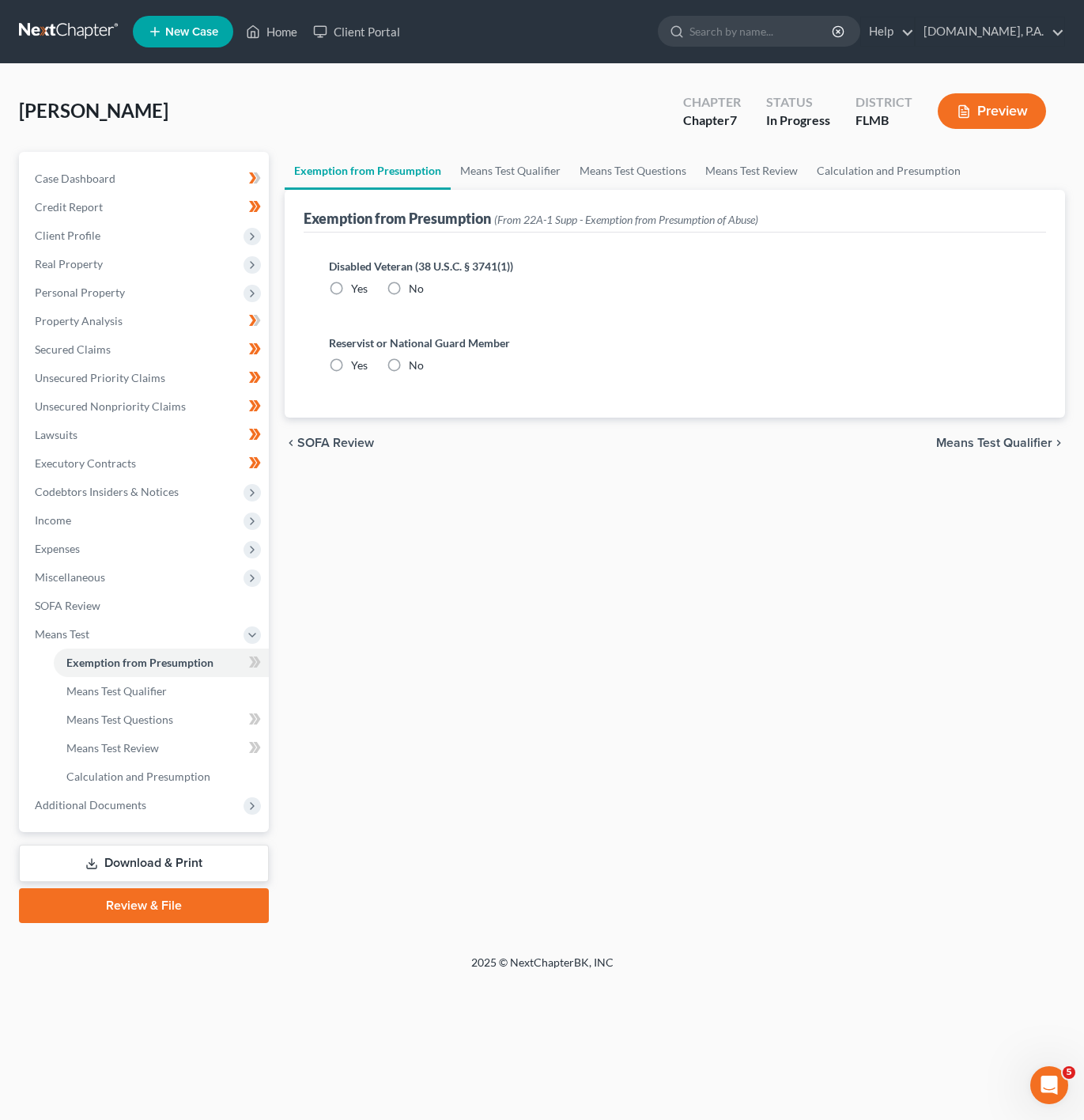
radio input "true"
click at [257, 672] on span at bounding box center [255, 664] width 28 height 24
click at [255, 719] on icon at bounding box center [255, 719] width 12 height 20
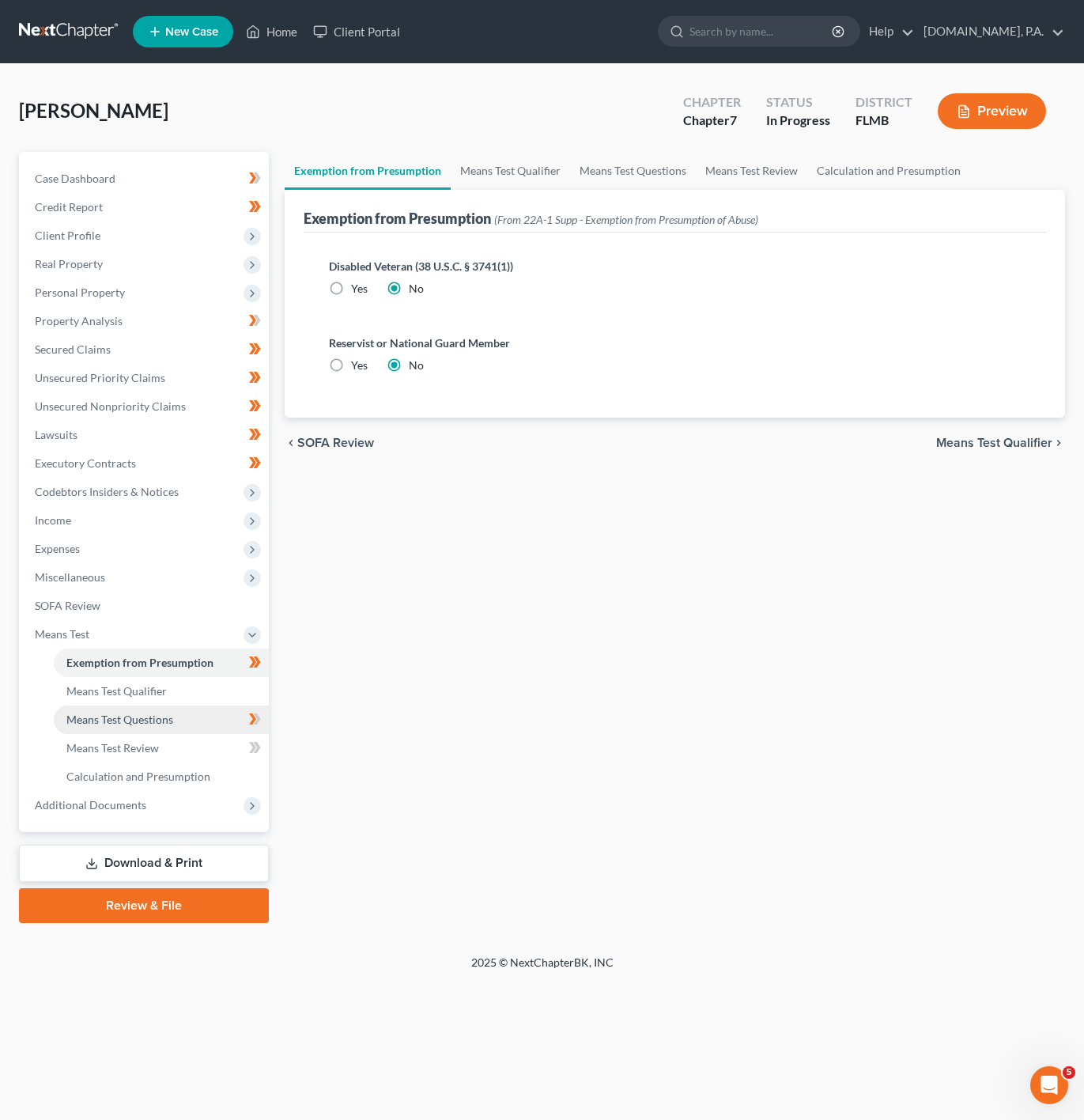
click at [211, 719] on link "Means Test Questions" at bounding box center [161, 719] width 215 height 29
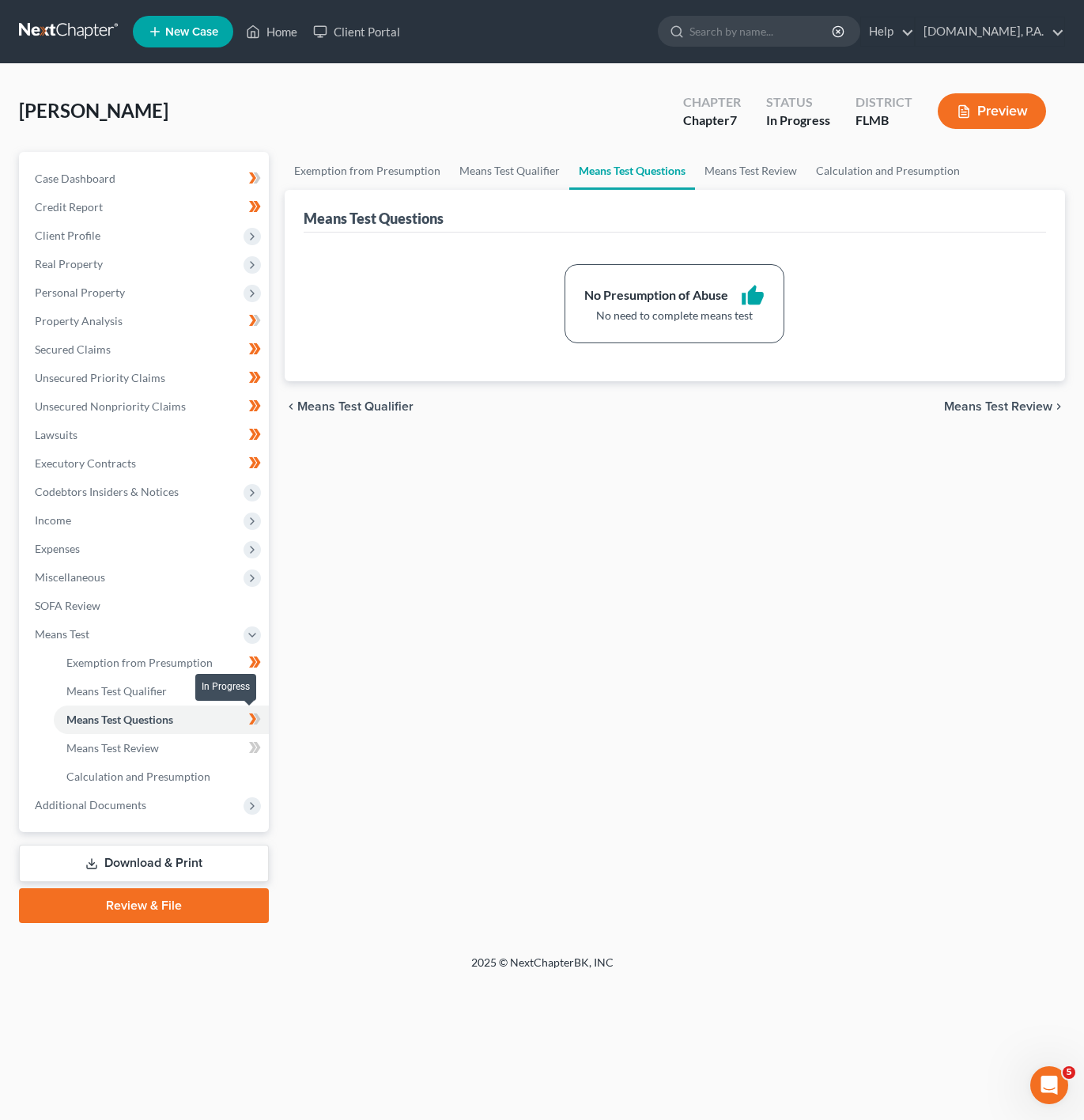
click at [263, 719] on span at bounding box center [255, 721] width 28 height 24
click at [189, 753] on link "Means Test Review" at bounding box center [161, 748] width 215 height 29
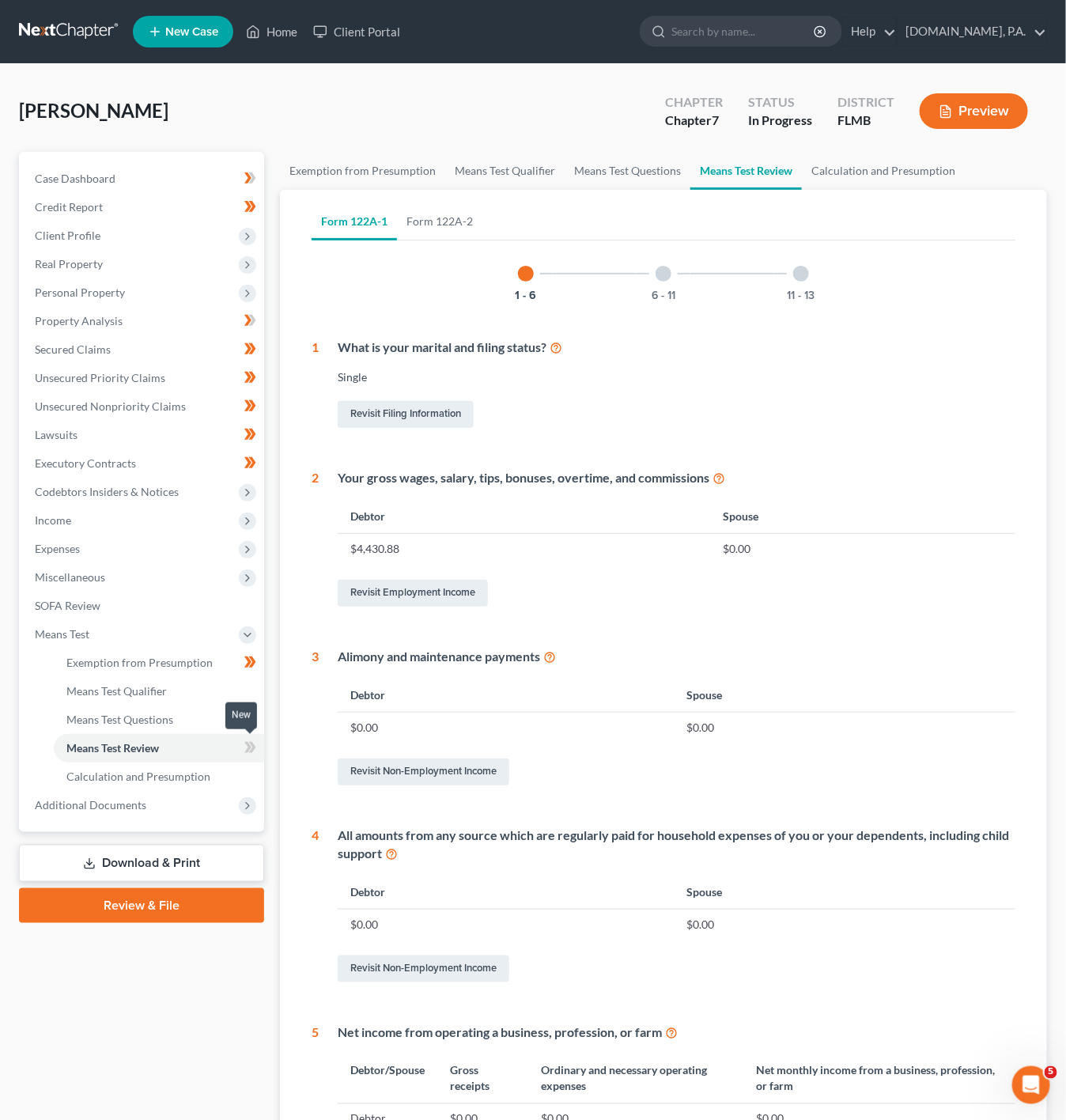
click at [255, 743] on icon at bounding box center [250, 747] width 12 height 20
click at [242, 645] on span "Means Test" at bounding box center [143, 635] width 242 height 29
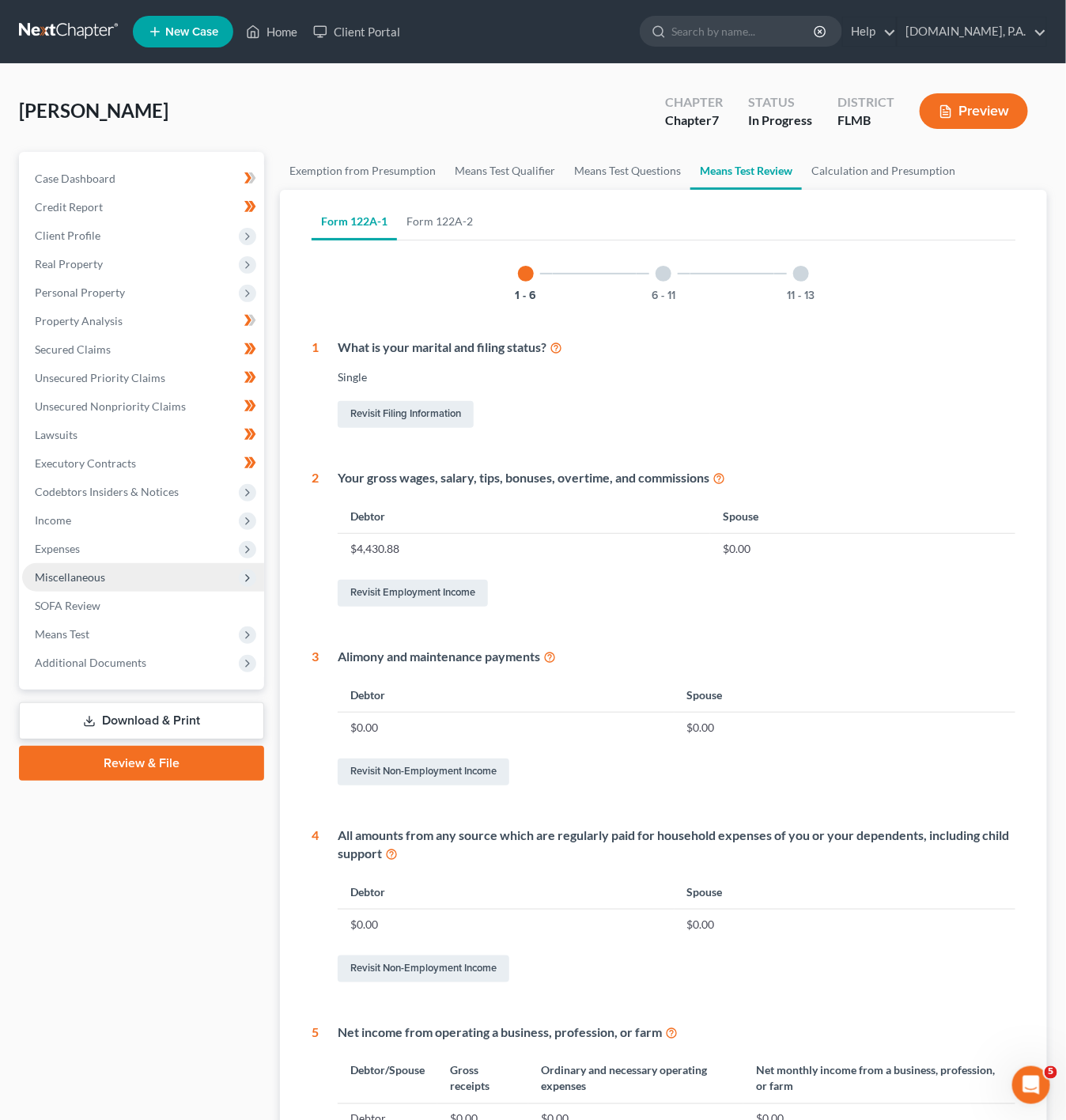
click at [135, 572] on span "Miscellaneous" at bounding box center [143, 577] width 242 height 29
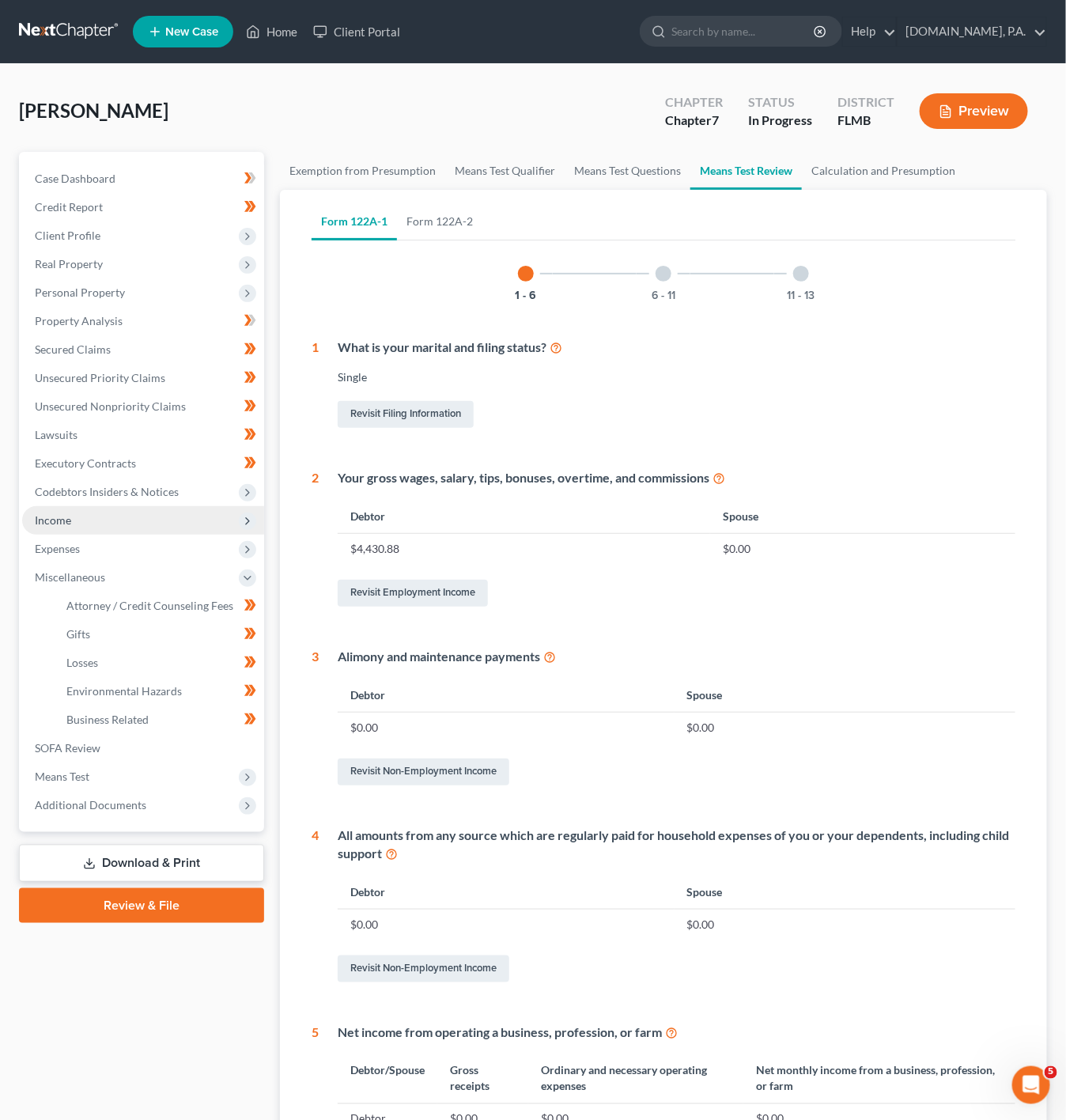
click at [204, 524] on span "Income" at bounding box center [143, 520] width 242 height 29
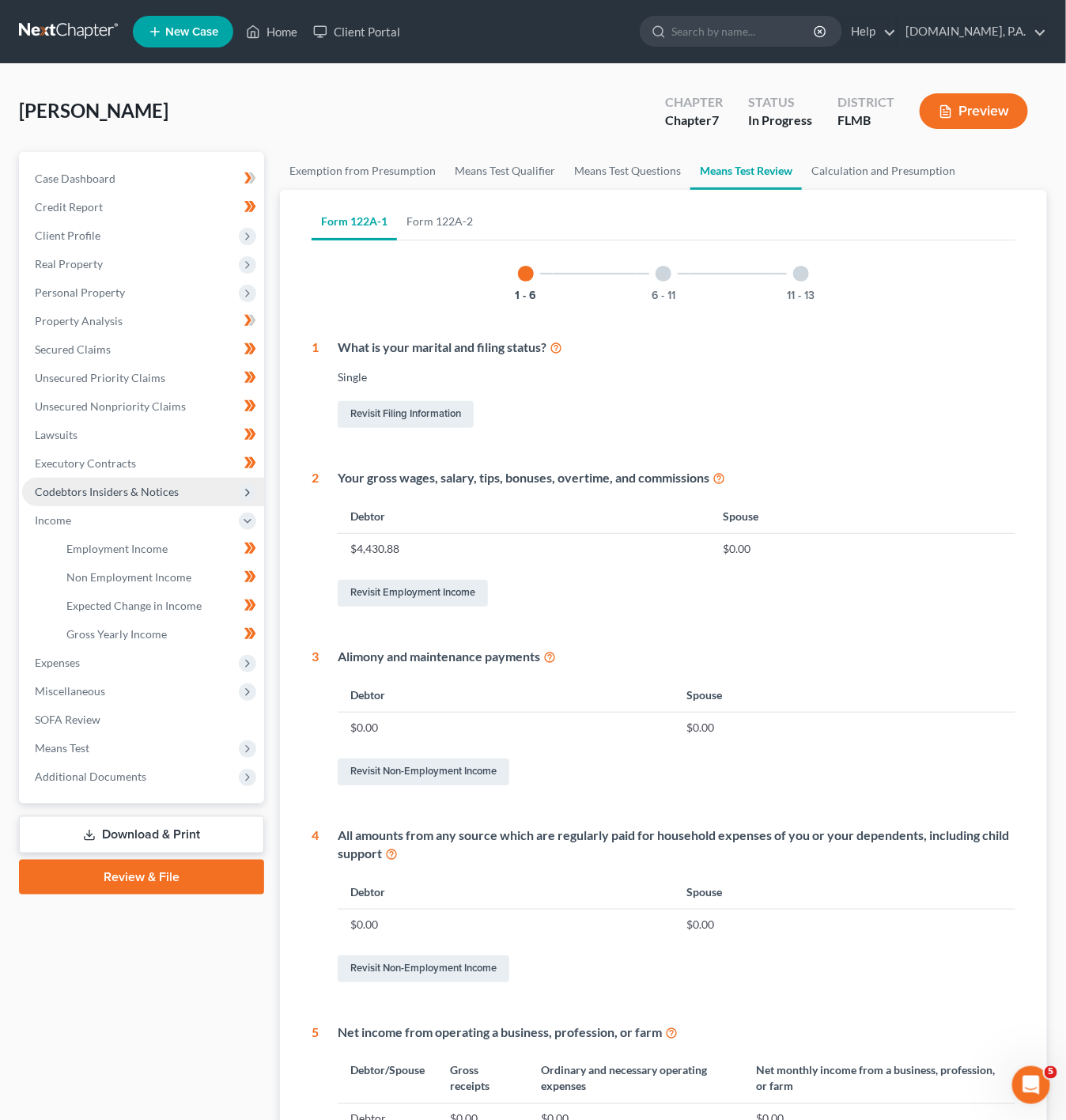
click at [112, 494] on span "Codebtors Insiders & Notices" at bounding box center [107, 491] width 144 height 14
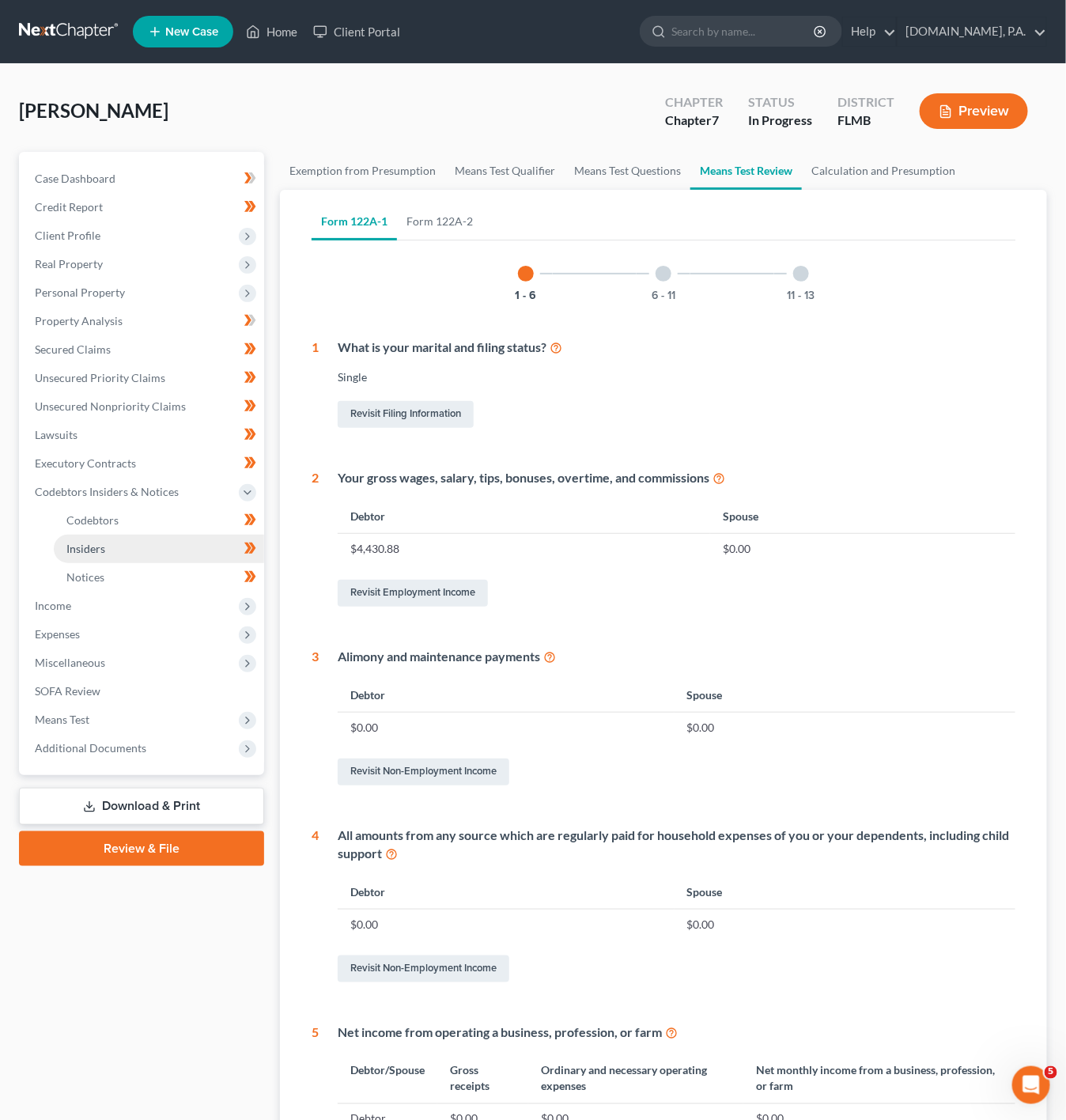
click at [205, 550] on link "Insiders" at bounding box center [158, 549] width 210 height 29
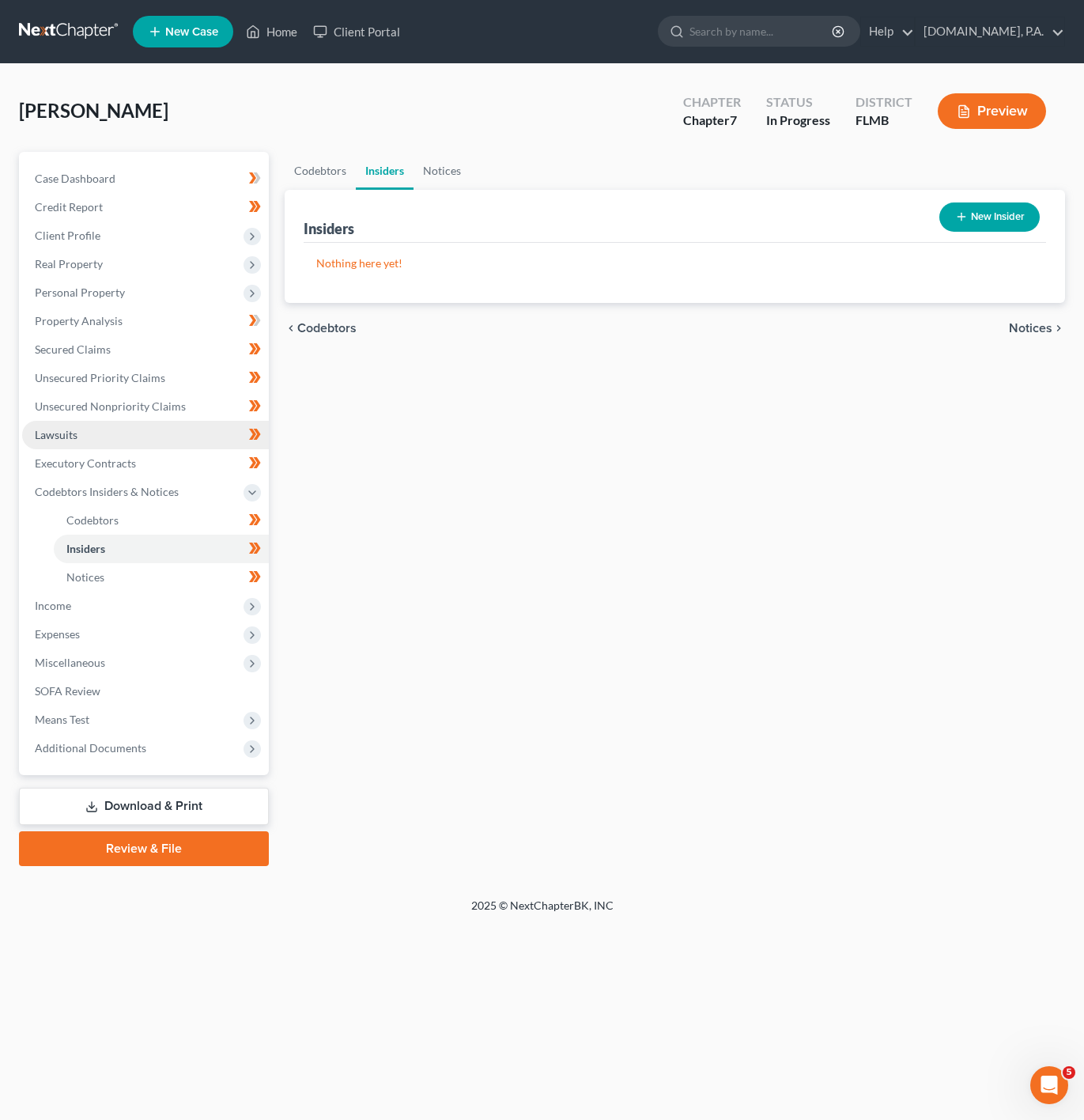
click at [114, 429] on link "Lawsuits" at bounding box center [145, 435] width 247 height 29
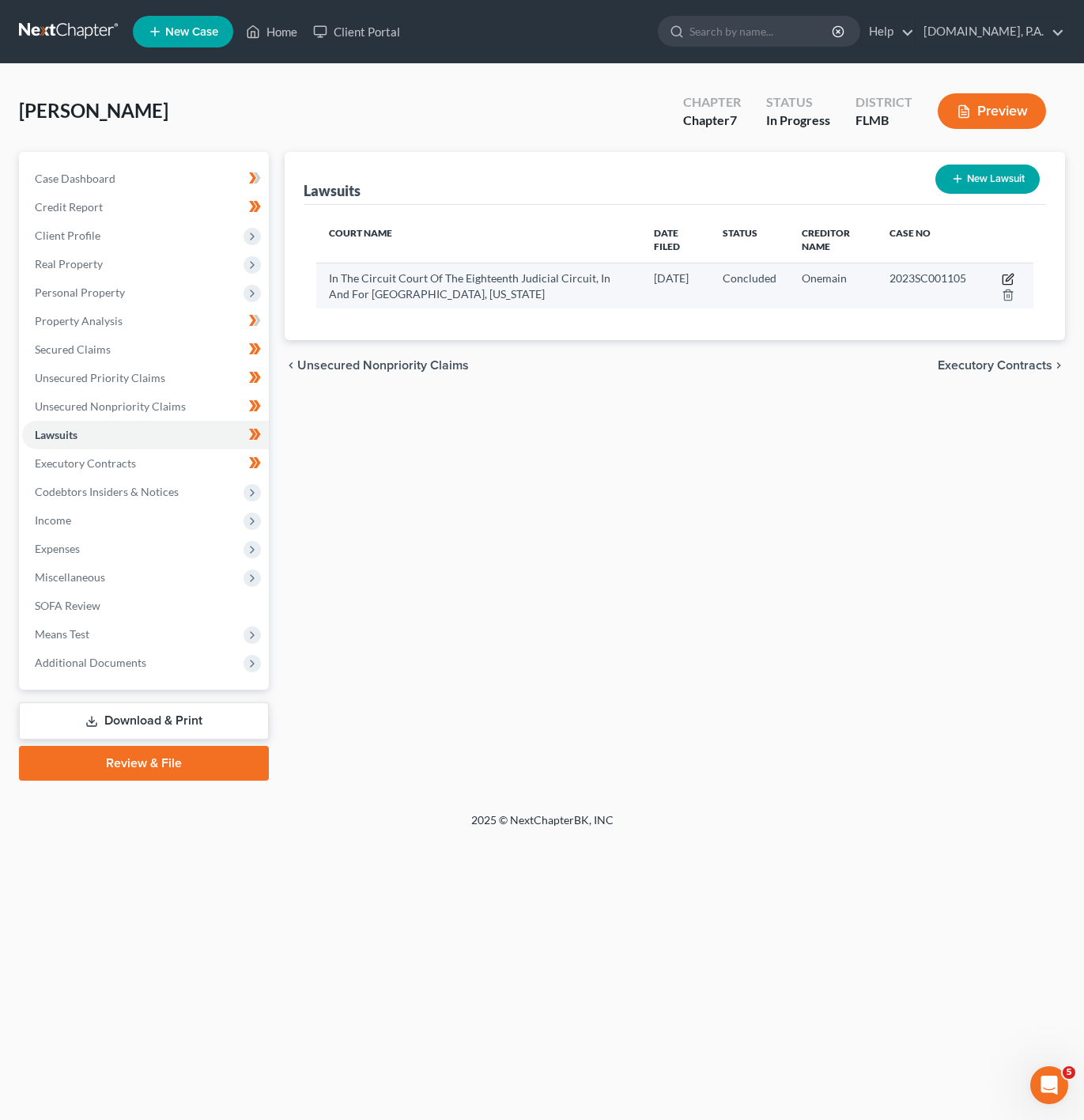
click at [1011, 273] on icon "button" at bounding box center [1008, 279] width 13 height 13
select select "9"
select select "2"
select select "1"
select select "15"
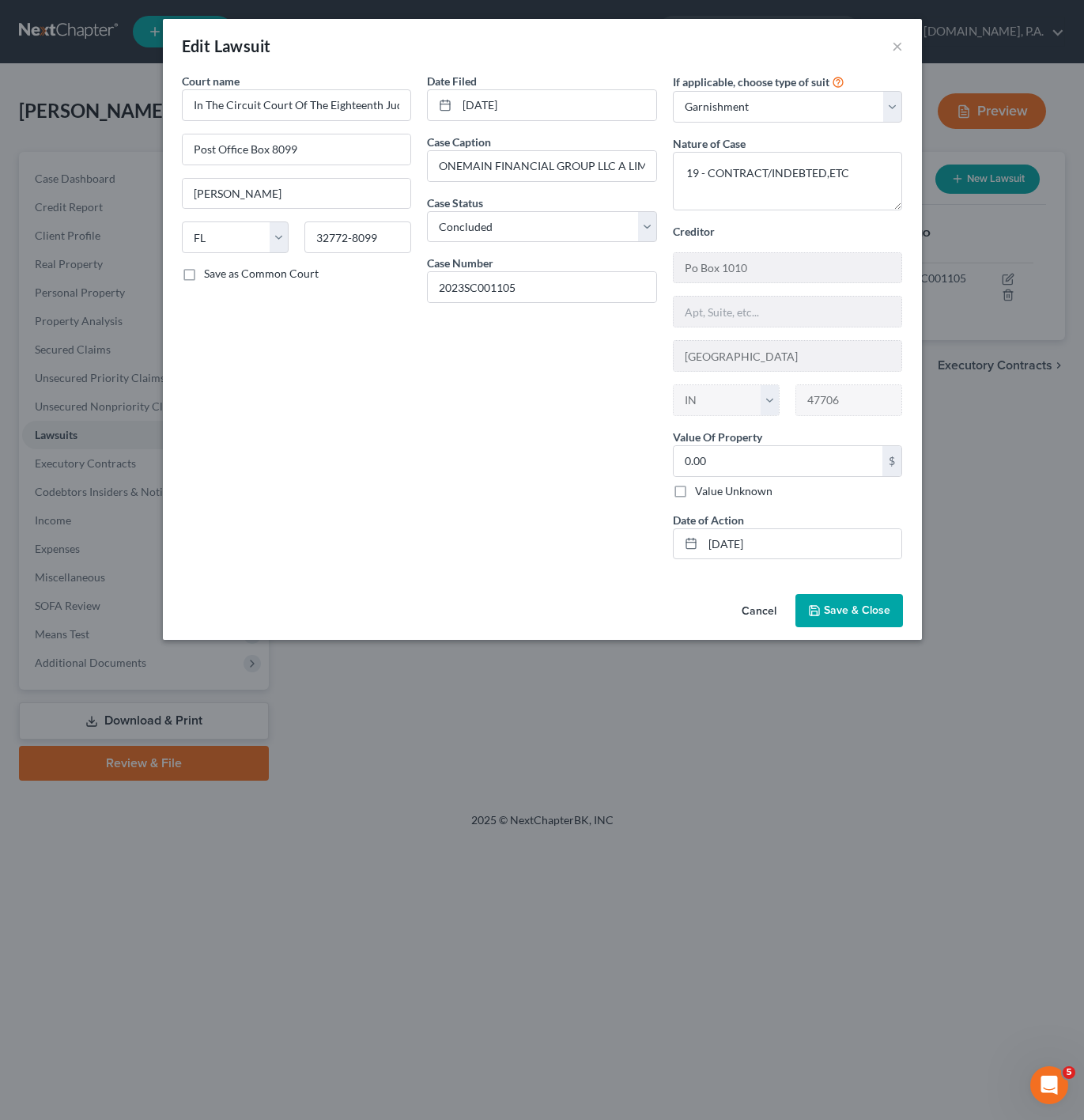
click at [743, 608] on button "Cancel" at bounding box center [759, 612] width 60 height 32
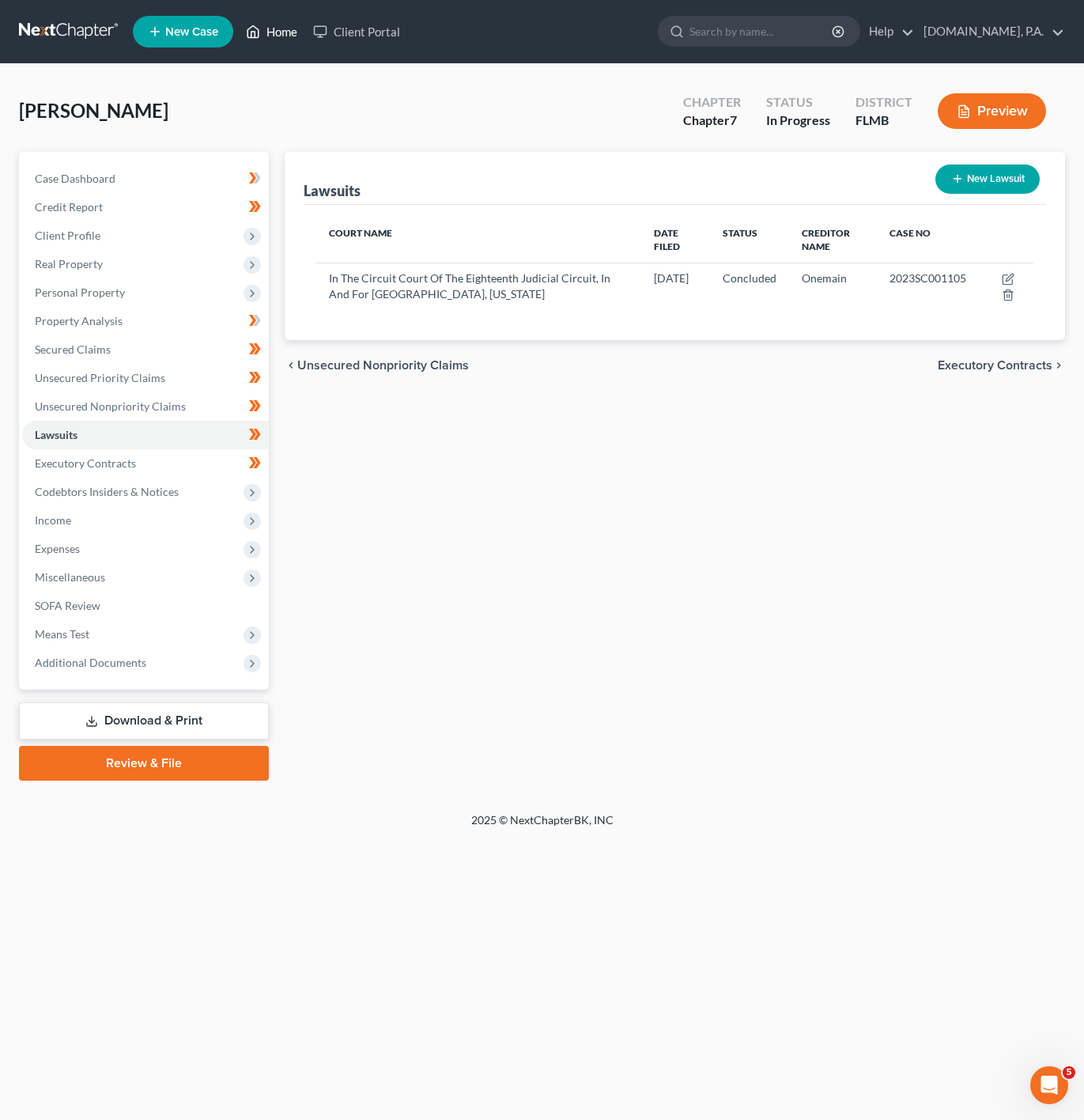
drag, startPoint x: 257, startPoint y: 41, endPoint x: 982, endPoint y: 10, distance: 725.7
click at [257, 41] on link "Home" at bounding box center [272, 32] width 67 height 29
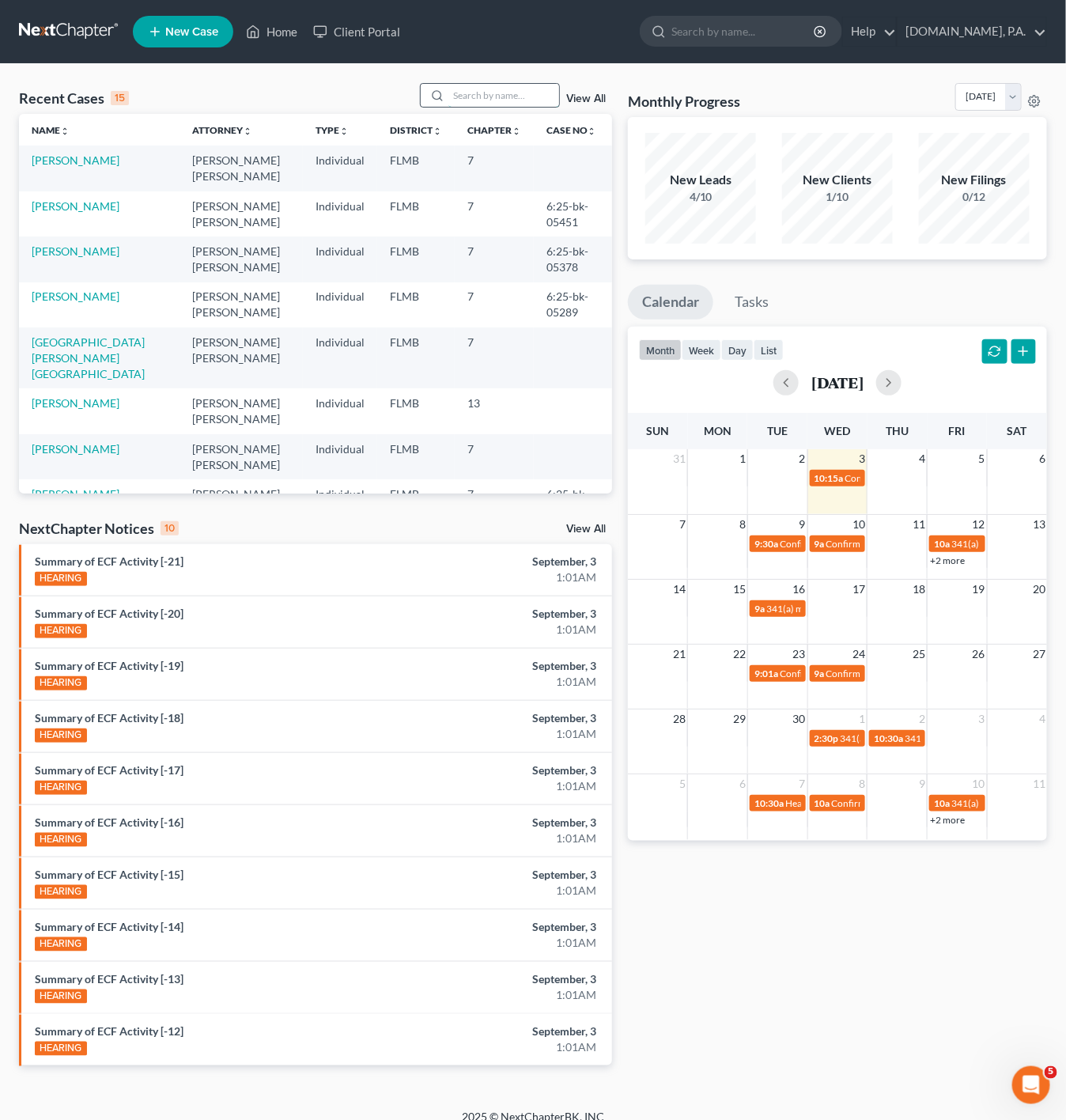
click at [456, 90] on input "search" at bounding box center [504, 95] width 110 height 23
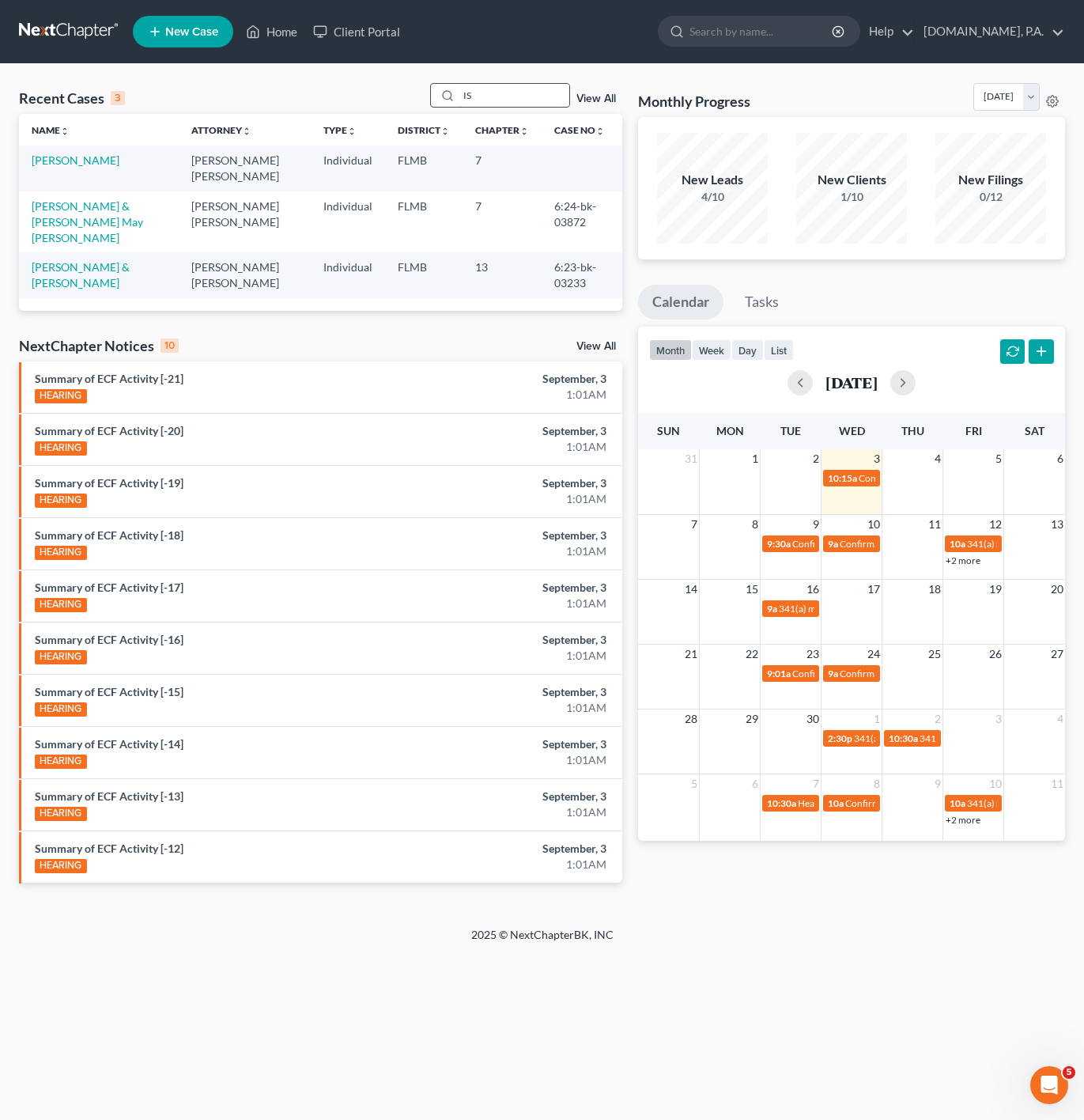
type input "I"
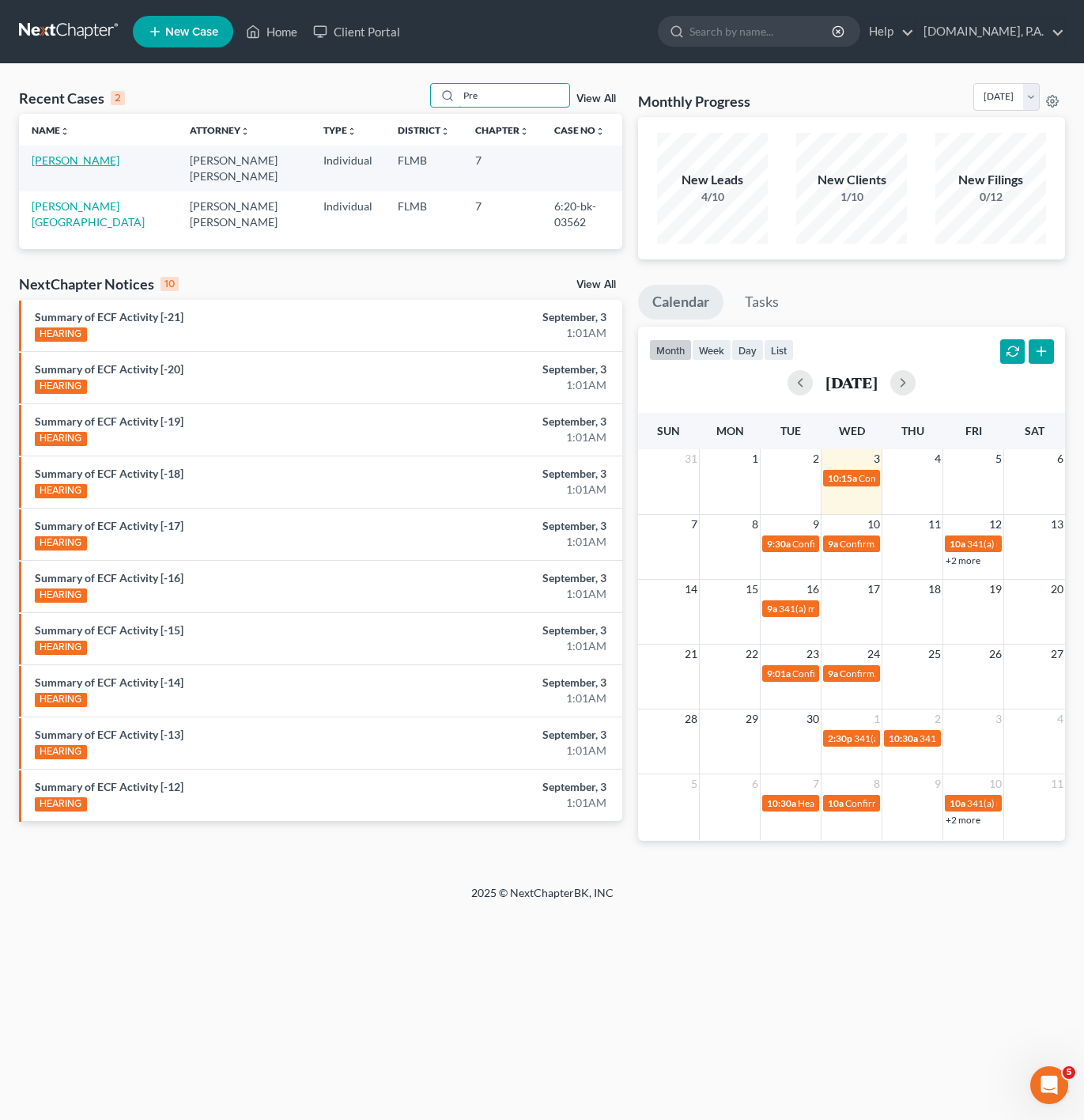
type input "Pre"
click at [54, 165] on link "[PERSON_NAME]" at bounding box center [76, 160] width 88 height 14
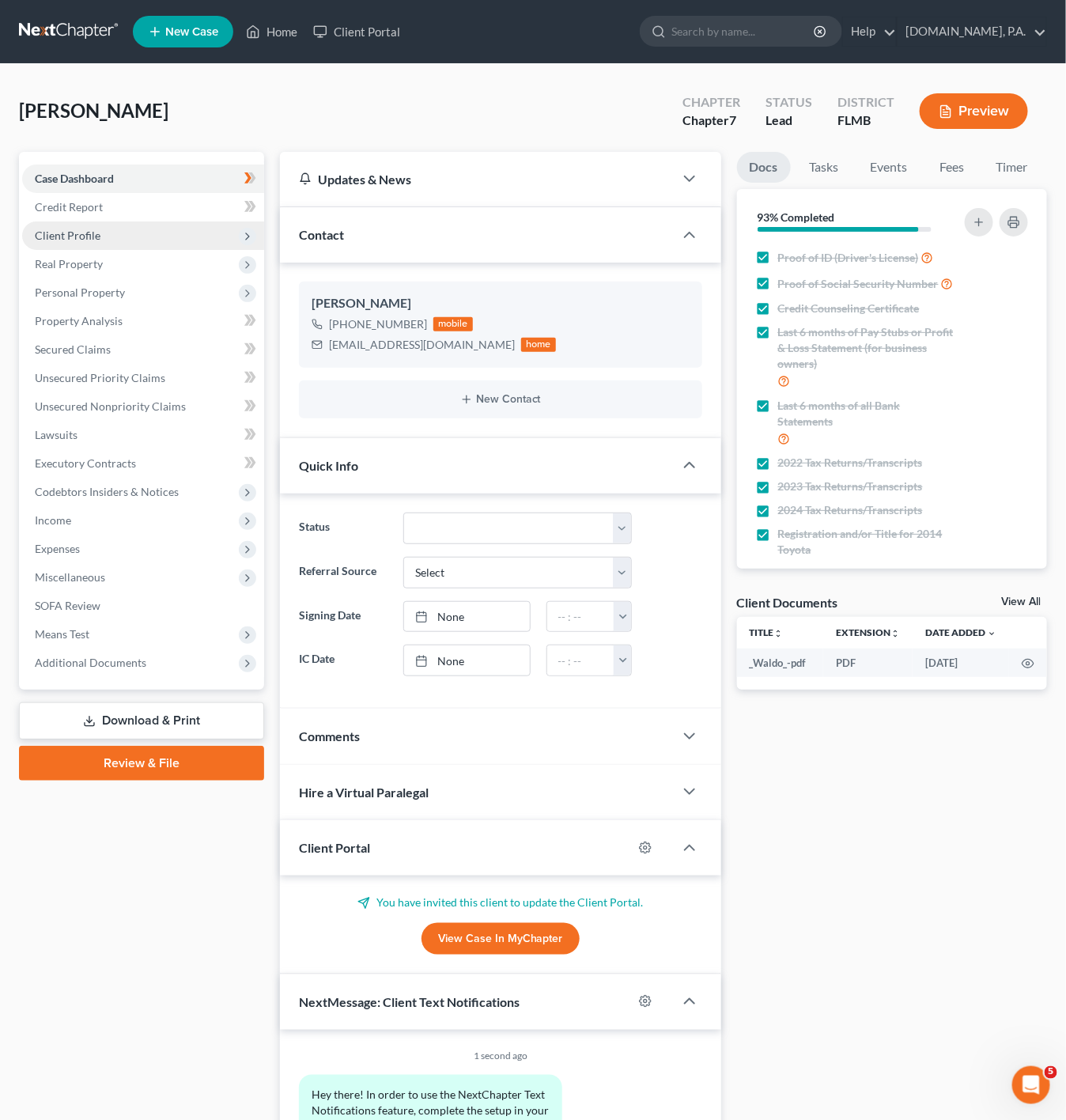
click at [117, 248] on span "Client Profile" at bounding box center [143, 236] width 242 height 29
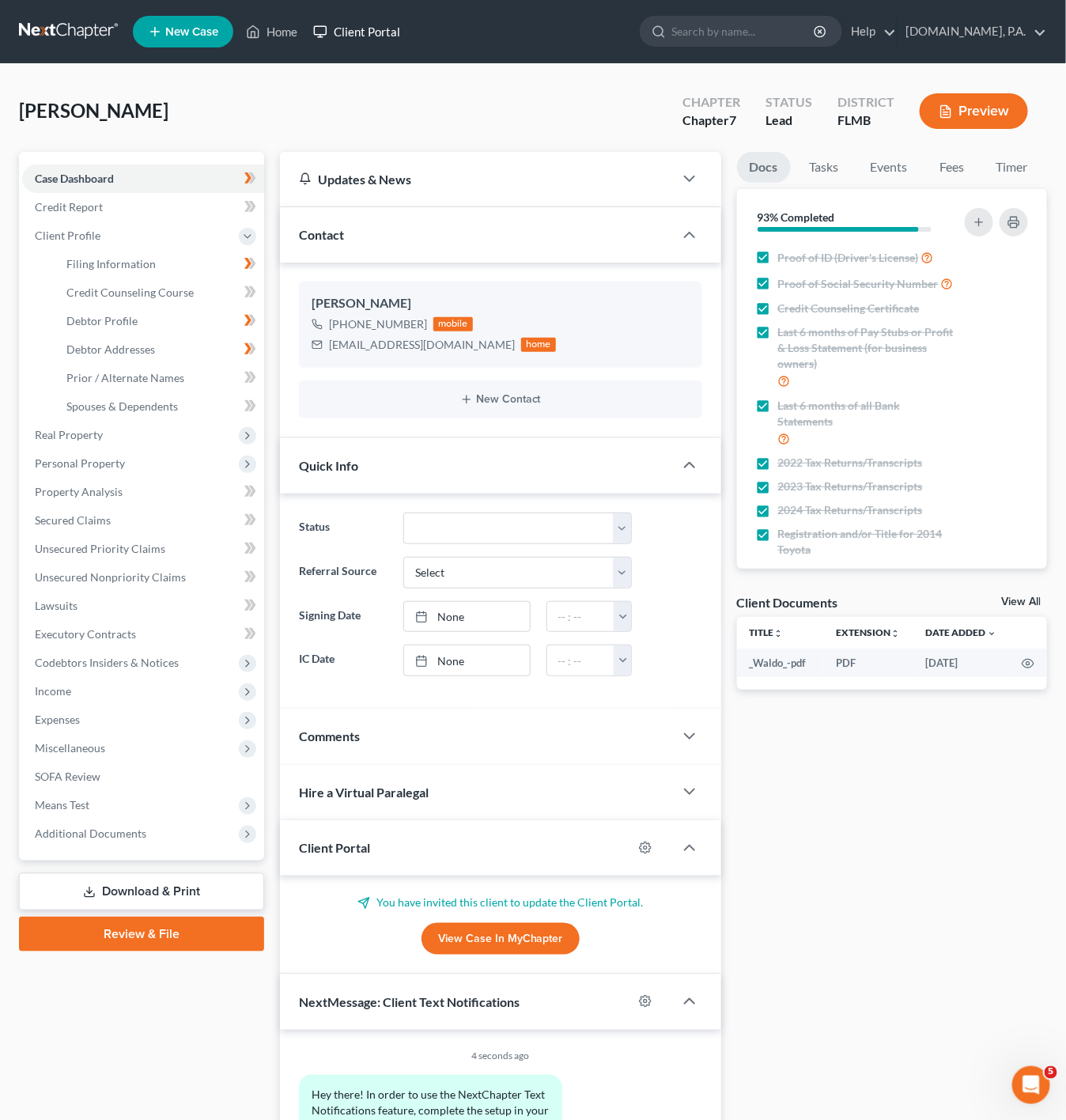
drag, startPoint x: 312, startPoint y: 38, endPoint x: 555, endPoint y: 1090, distance: 1079.7
click at [313, 38] on link "Client Portal" at bounding box center [357, 32] width 103 height 29
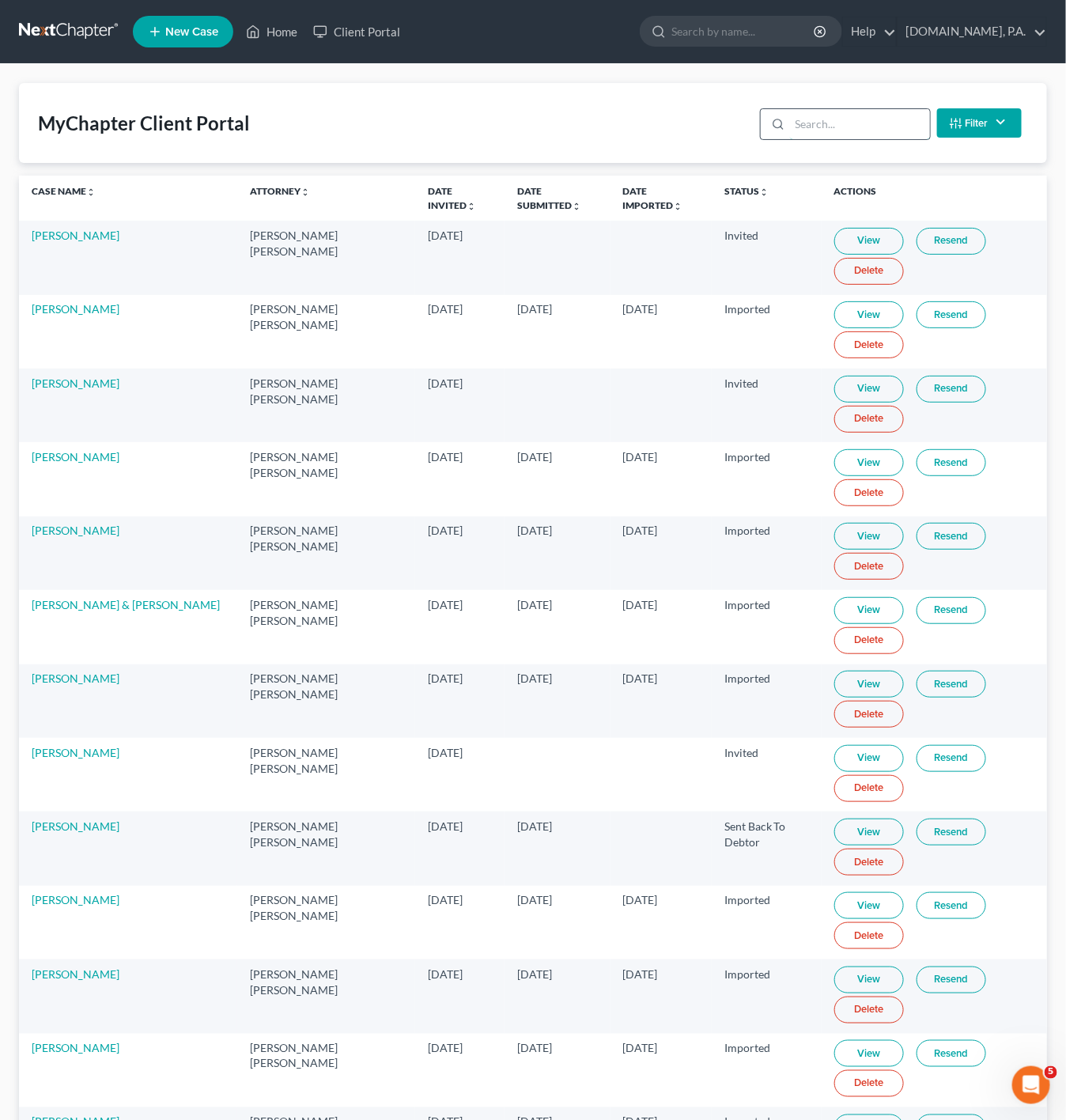
click at [840, 121] on input "search" at bounding box center [860, 125] width 140 height 30
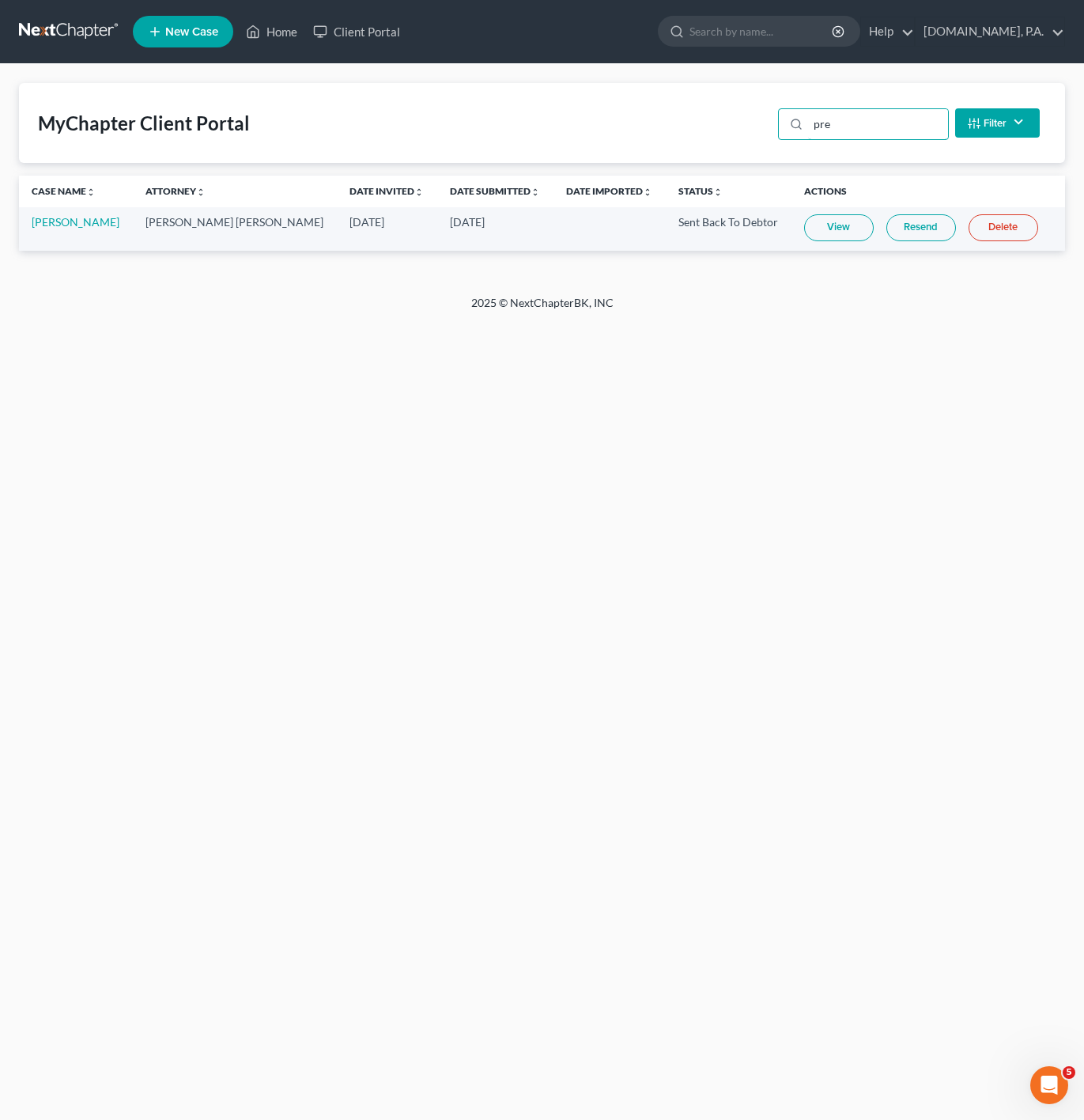
type input "pre"
click at [836, 231] on link "View" at bounding box center [839, 228] width 70 height 27
click at [268, 29] on link "Home" at bounding box center [272, 32] width 67 height 29
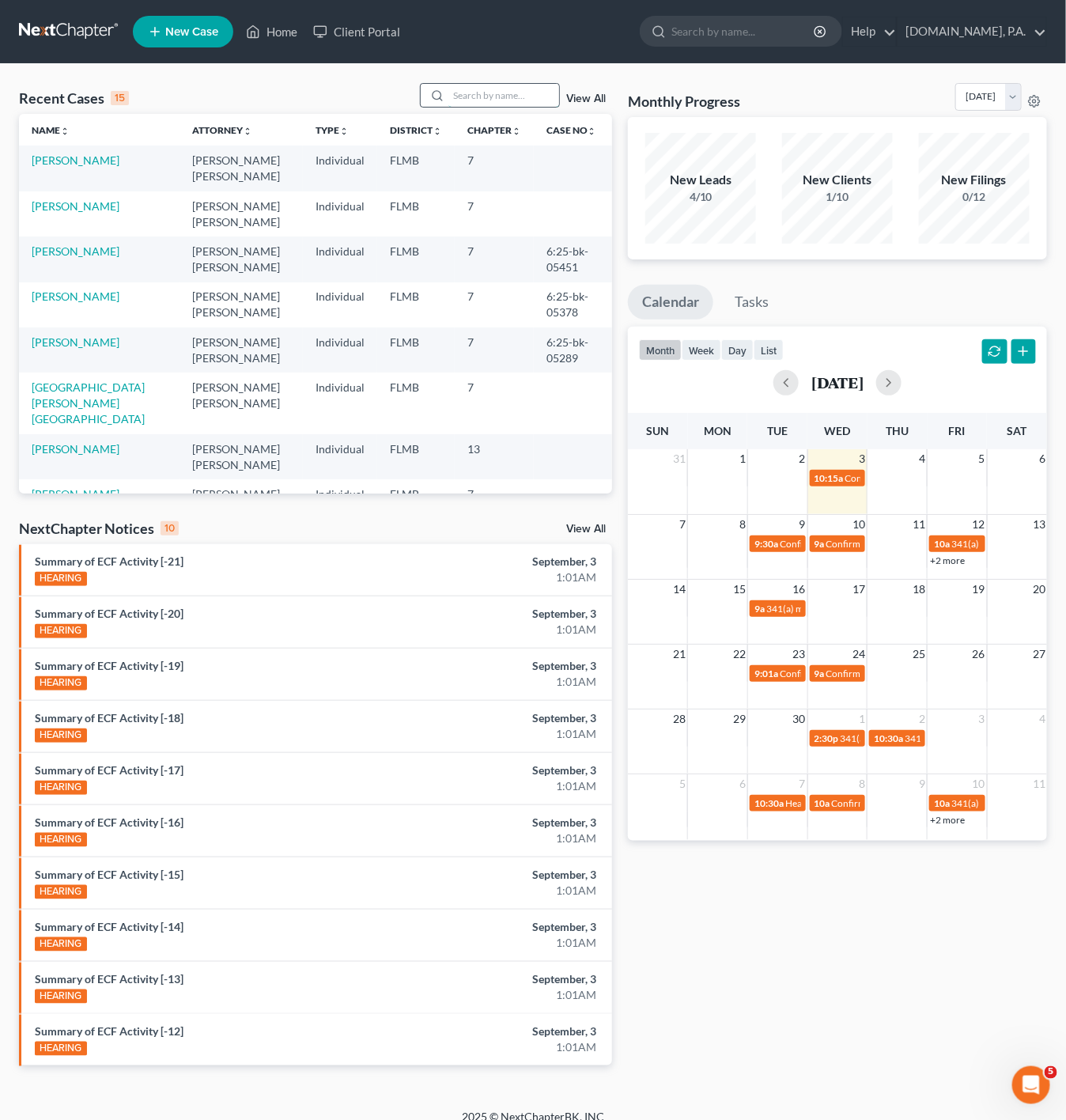
click at [475, 95] on input "search" at bounding box center [504, 95] width 110 height 23
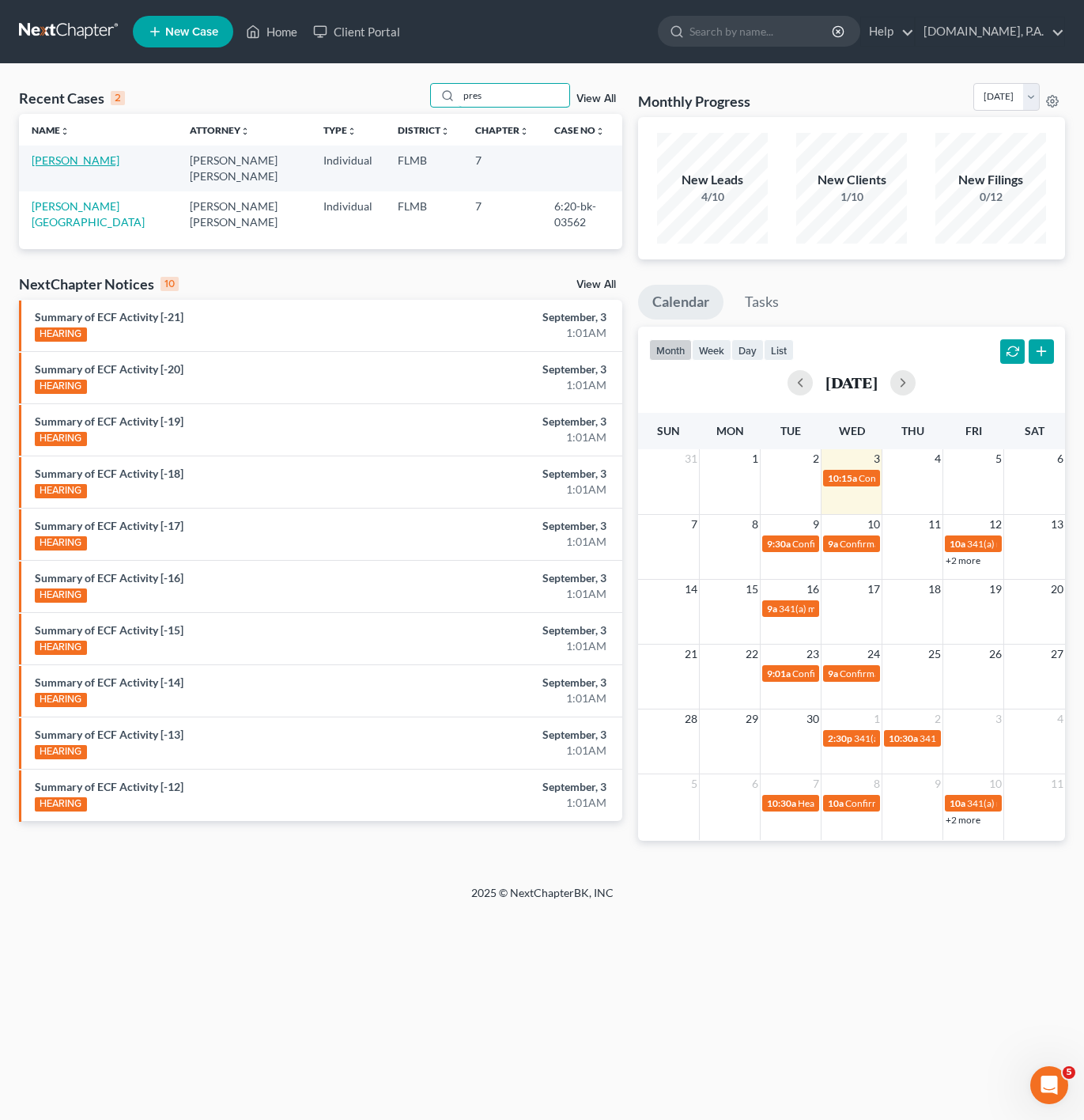
type input "pres"
click at [106, 164] on link "[PERSON_NAME]" at bounding box center [76, 160] width 88 height 14
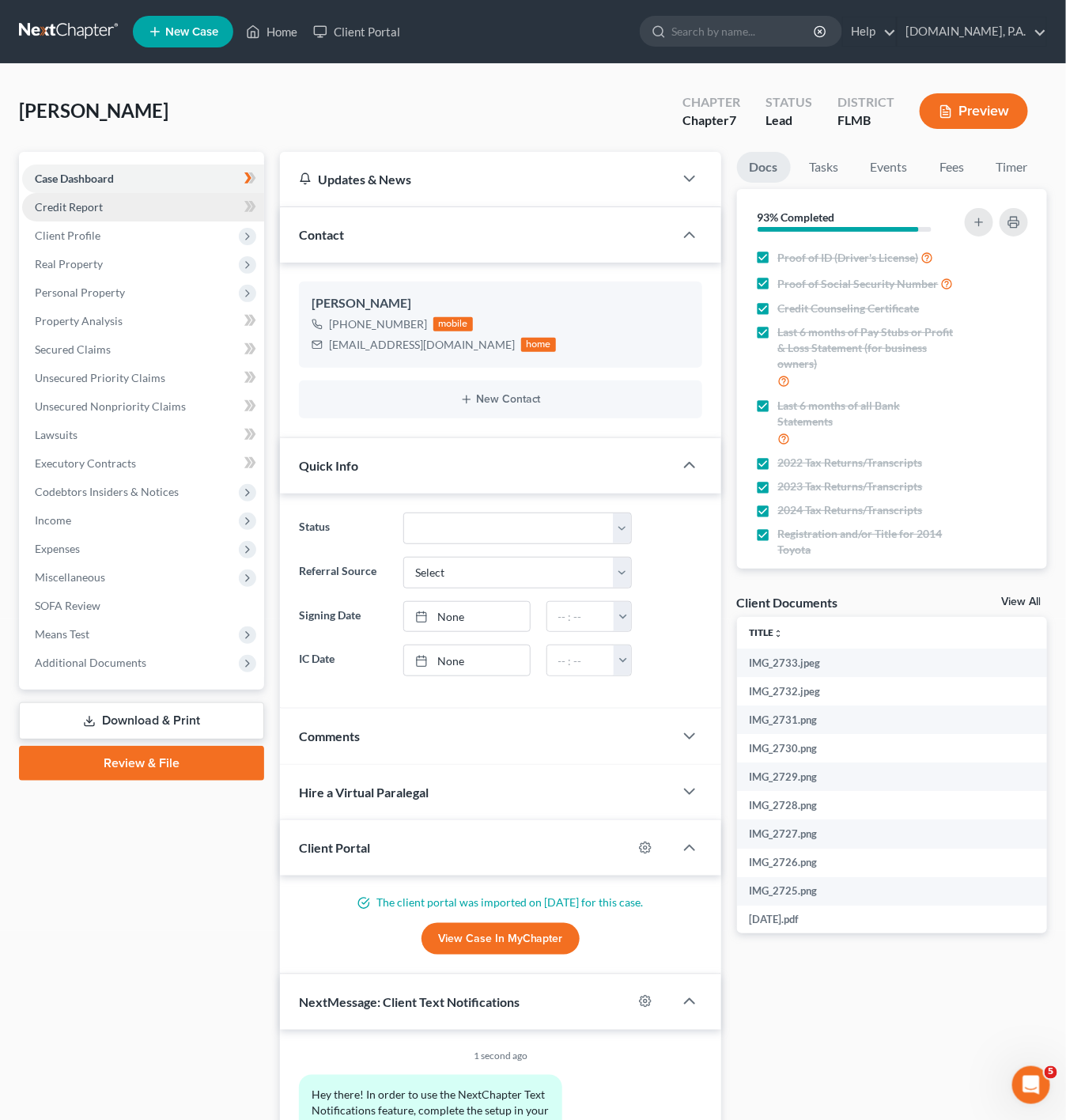
click at [210, 206] on link "Credit Report" at bounding box center [143, 207] width 242 height 29
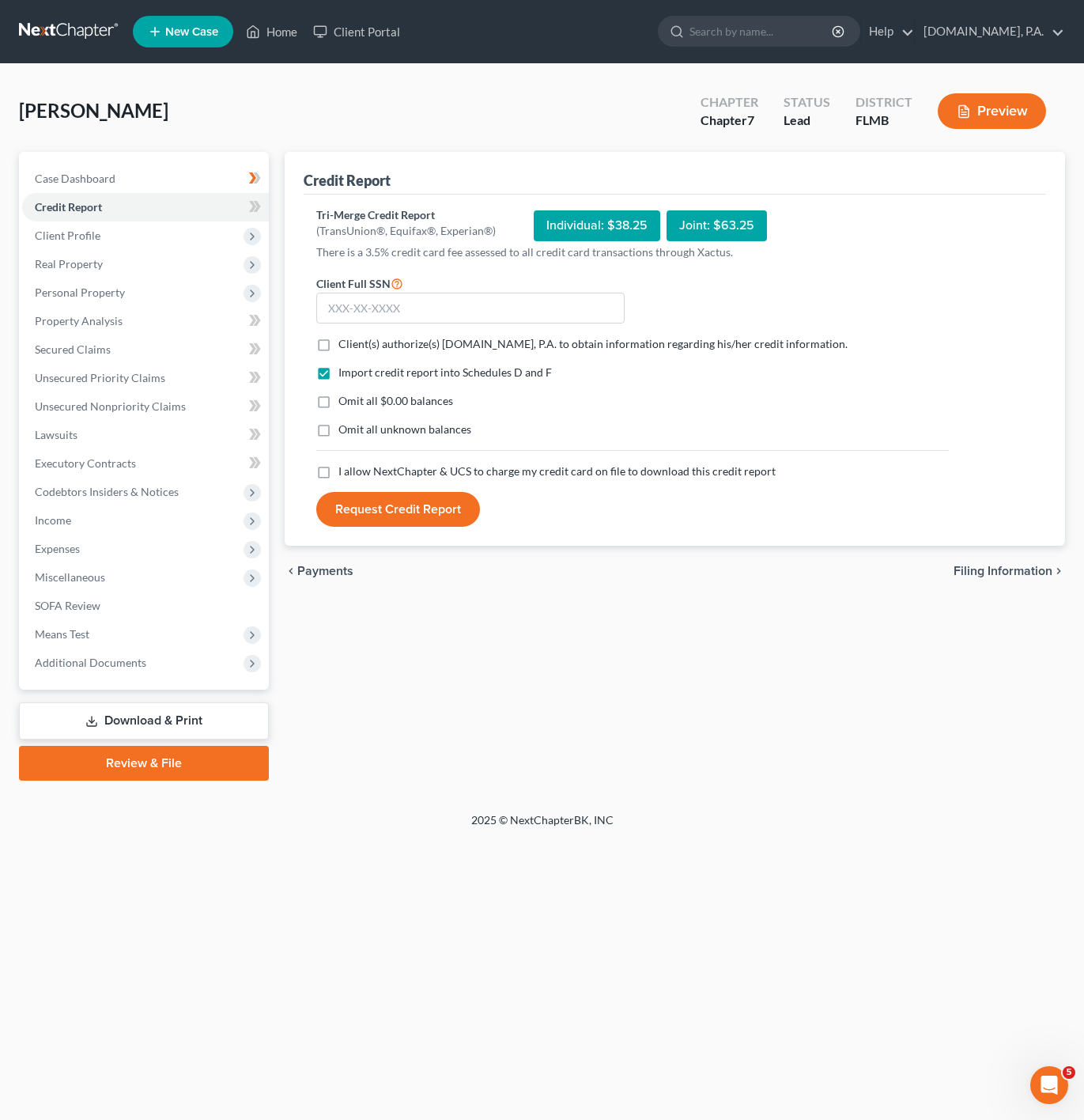
drag, startPoint x: 307, startPoint y: 351, endPoint x: 335, endPoint y: 347, distance: 28.3
click at [319, 349] on div "Client(s) authorize(s) [DOMAIN_NAME], P.A. to obtain information regarding his/…" at bounding box center [632, 344] width 648 height 16
drag, startPoint x: 324, startPoint y: 345, endPoint x: 323, endPoint y: 491, distance: 146.0
click at [338, 344] on label "Client(s) authorize(s) [DOMAIN_NAME], P.A. to obtain information regarding his/…" at bounding box center [592, 344] width 509 height 16
click at [345, 344] on input "Client(s) authorize(s) [DOMAIN_NAME], P.A. to obtain information regarding his/…" at bounding box center [349, 341] width 10 height 10
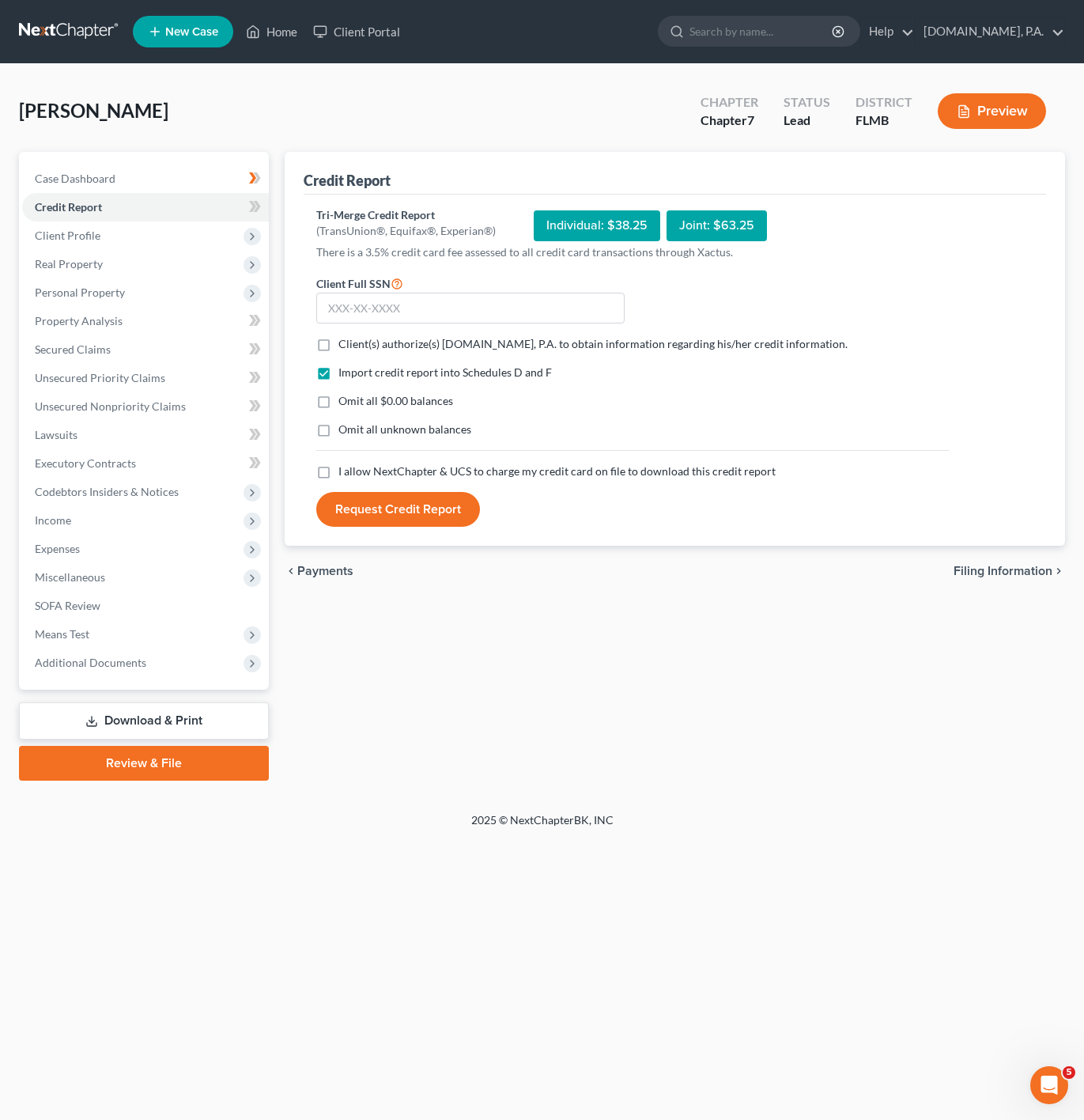
checkbox input "true"
click at [338, 472] on label "I allow NextChapter & UCS to charge my credit card on file to download this cre…" at bounding box center [556, 472] width 437 height 16
click at [345, 472] on input "I allow NextChapter & UCS to charge my credit card on file to download this cre…" at bounding box center [349, 468] width 10 height 10
checkbox input "true"
drag, startPoint x: 282, startPoint y: 31, endPoint x: 300, endPoint y: 41, distance: 20.6
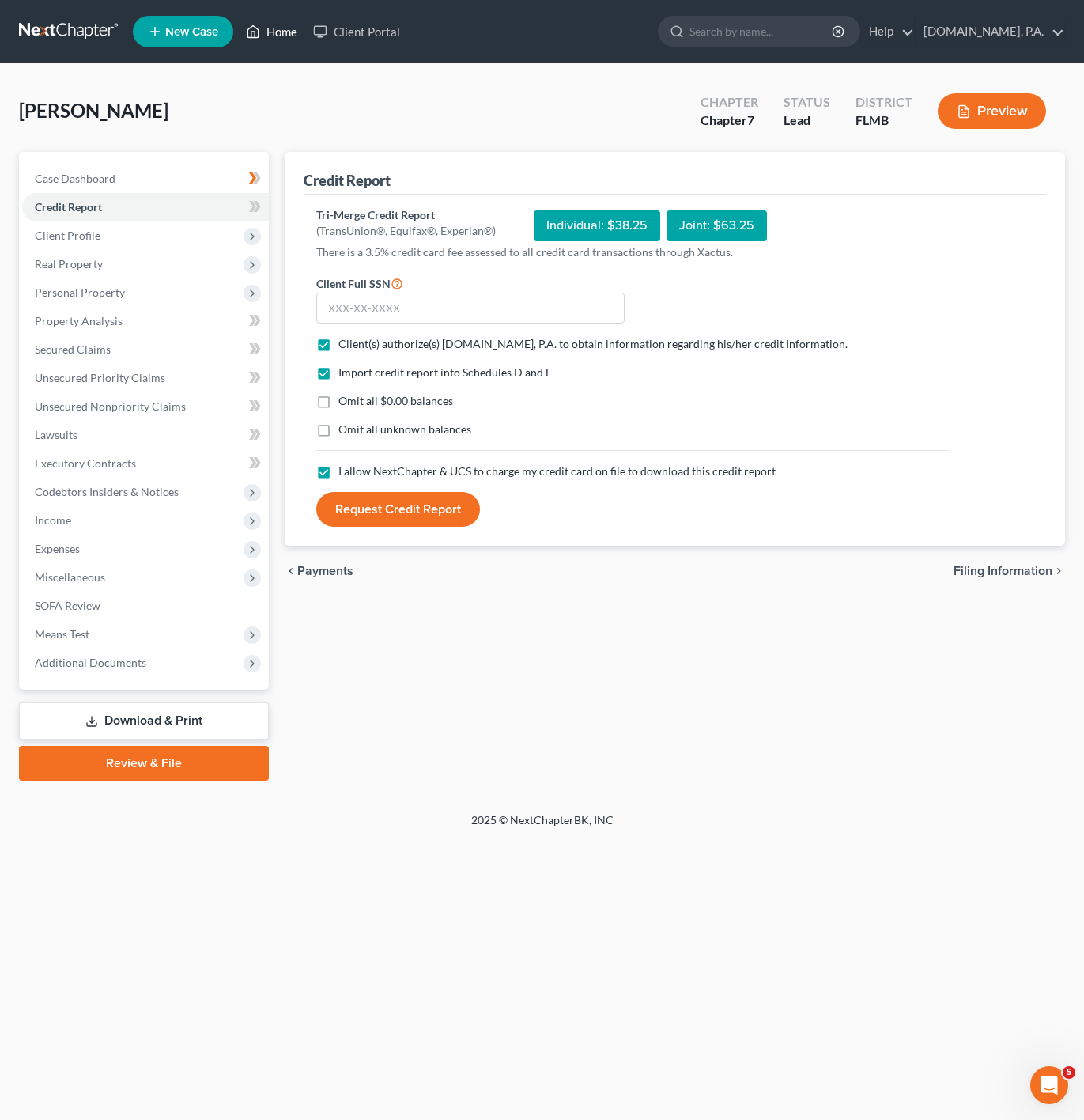
click at [282, 31] on link "Home" at bounding box center [272, 32] width 67 height 29
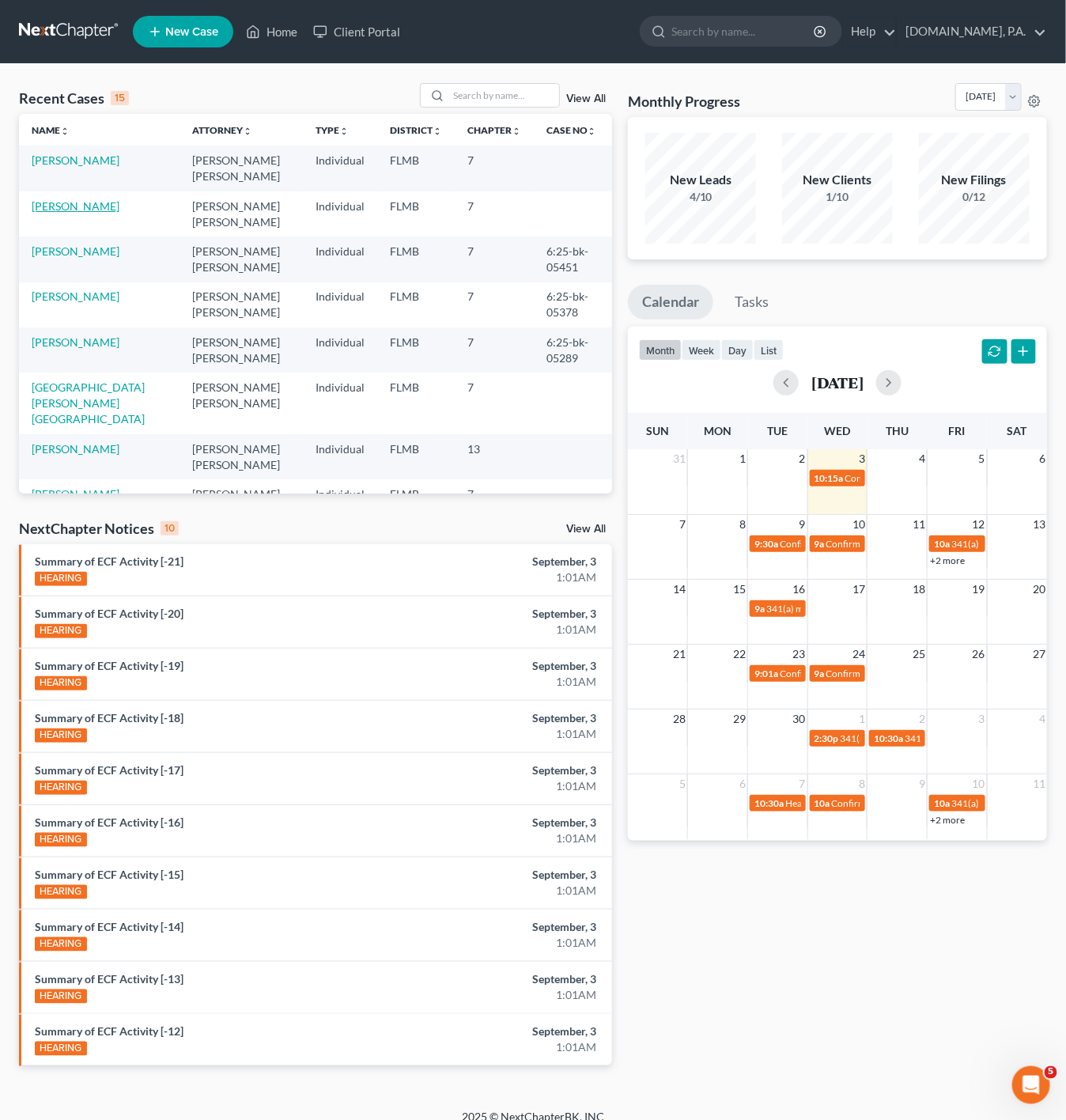
click at [81, 209] on link "[PERSON_NAME]" at bounding box center [76, 205] width 88 height 14
select select "3"
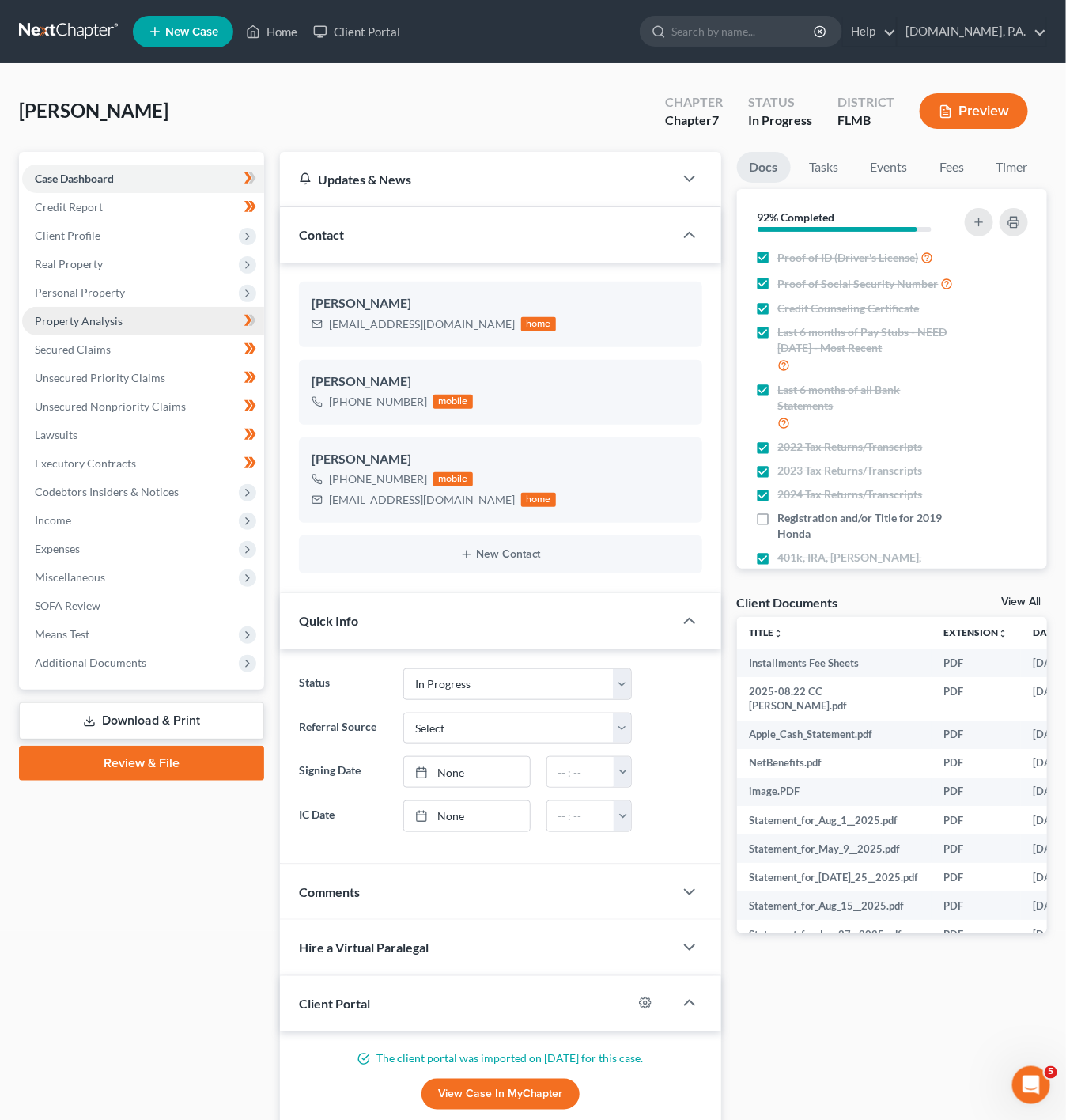
click at [192, 330] on link "Property Analysis" at bounding box center [143, 321] width 242 height 29
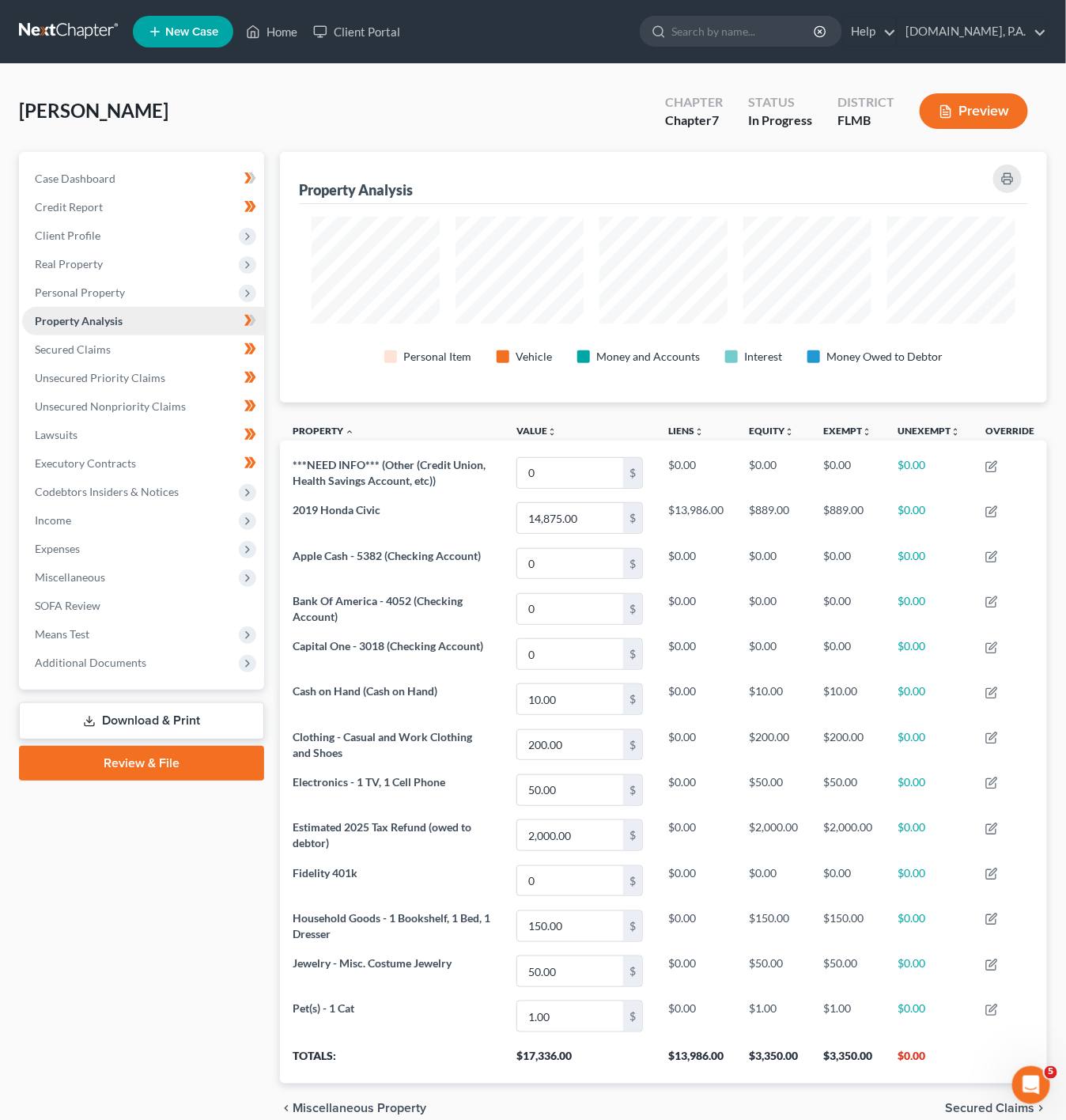
scroll to position [250, 768]
click at [250, 325] on icon at bounding box center [253, 321] width 7 height 11
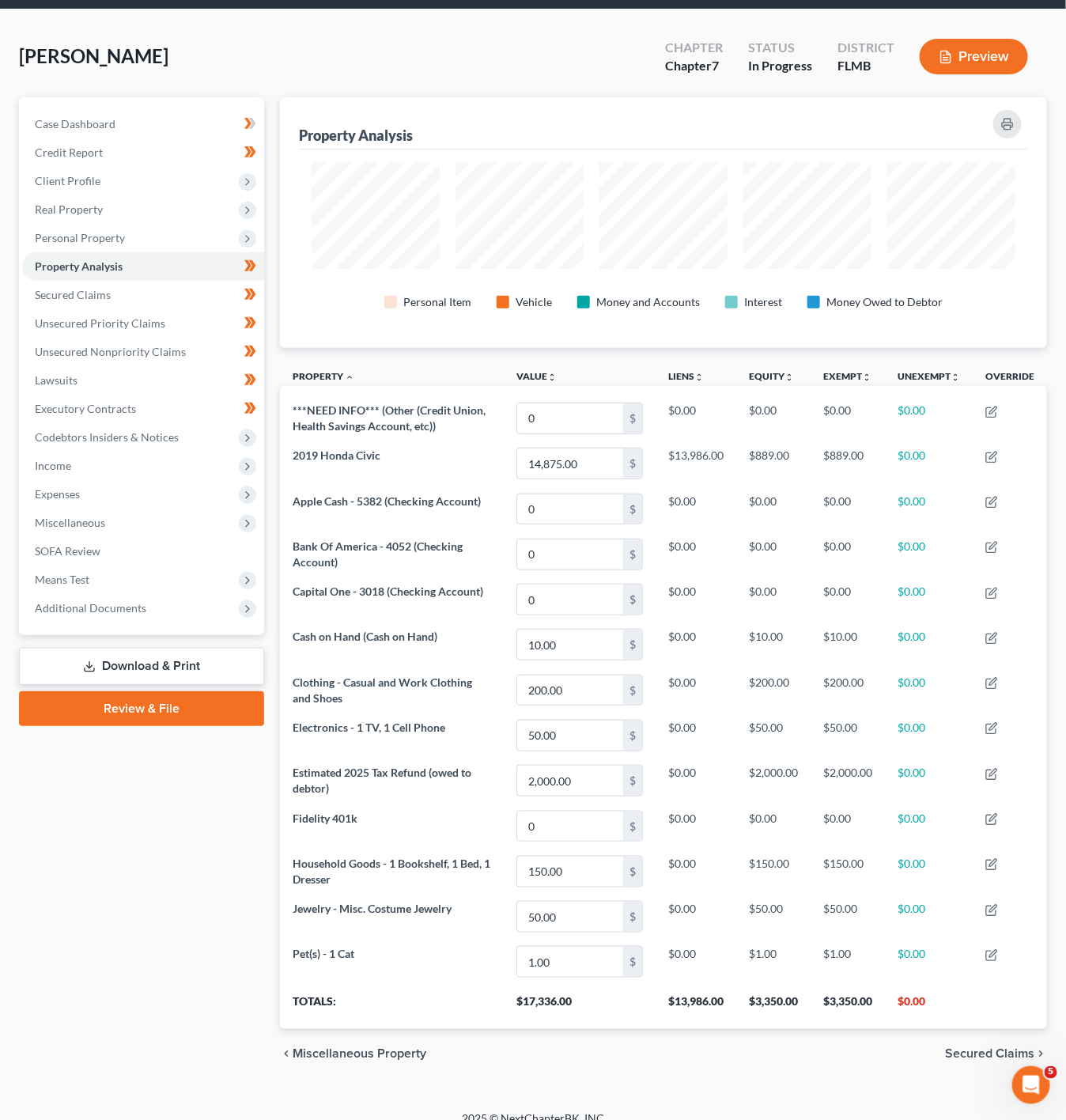
scroll to position [84, 0]
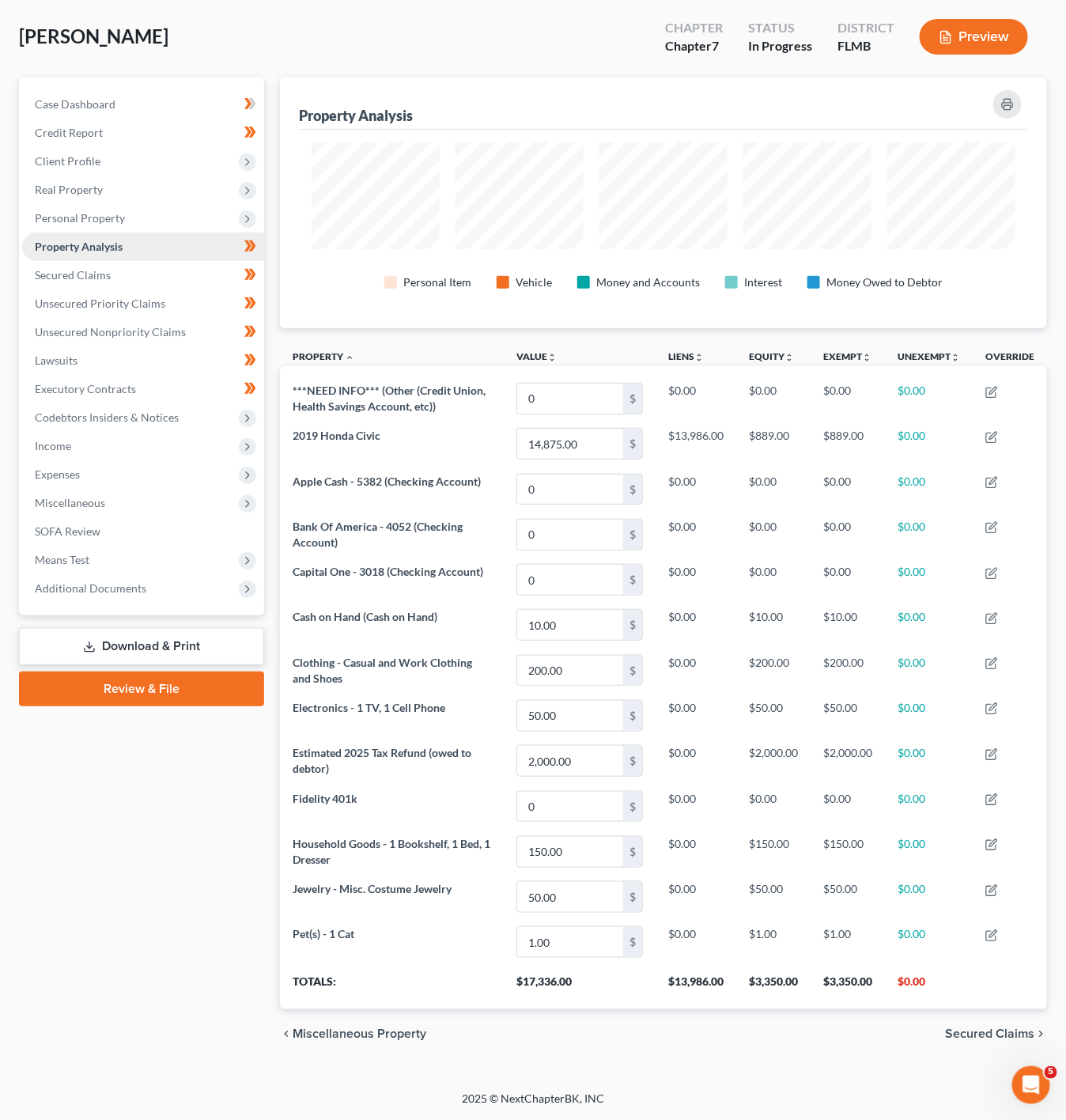
drag, startPoint x: 187, startPoint y: 169, endPoint x: 164, endPoint y: 243, distance: 77.5
click at [187, 176] on span "Real Property" at bounding box center [143, 190] width 242 height 29
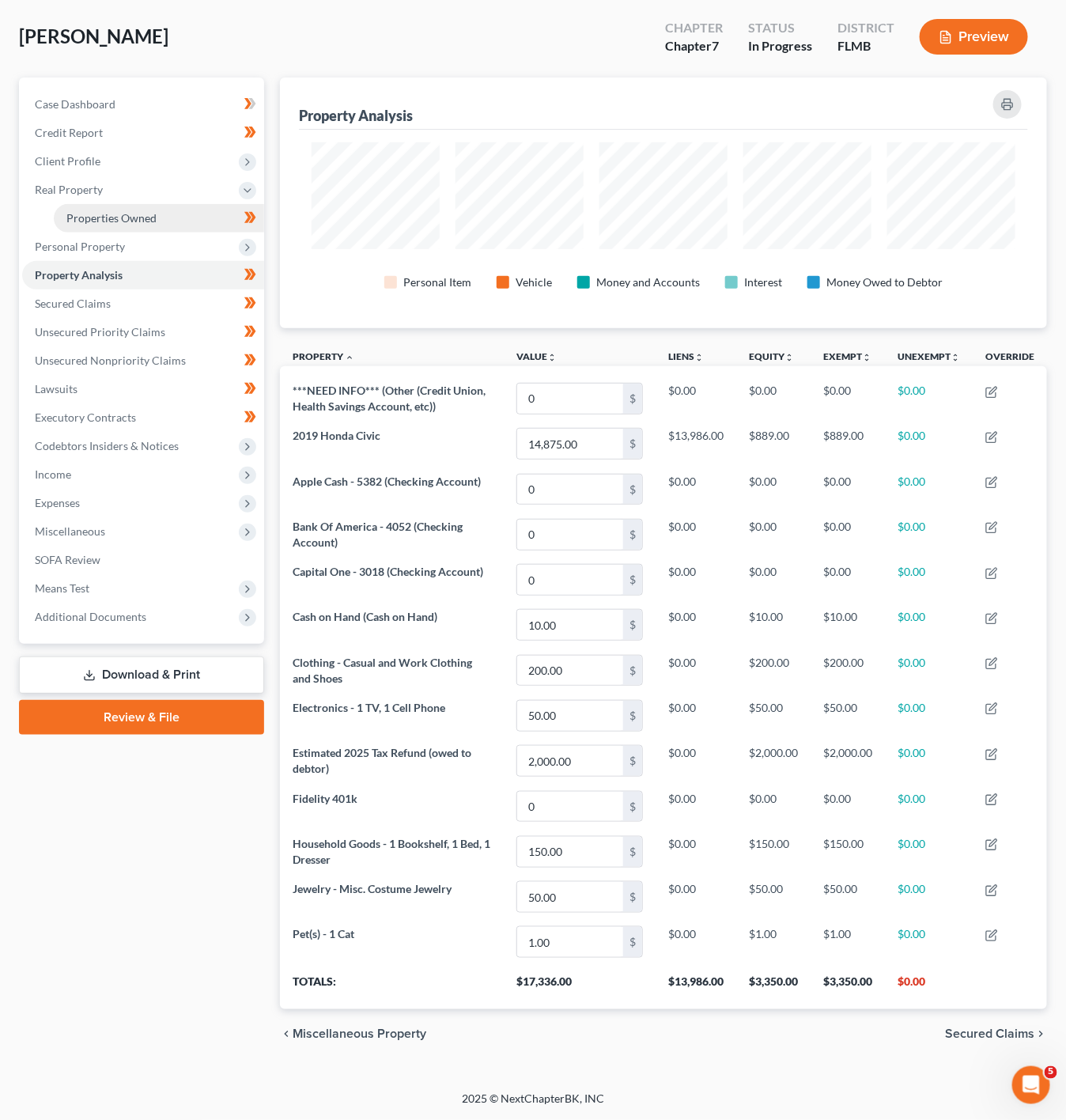
click at [114, 211] on span "Properties Owned" at bounding box center [111, 217] width 90 height 14
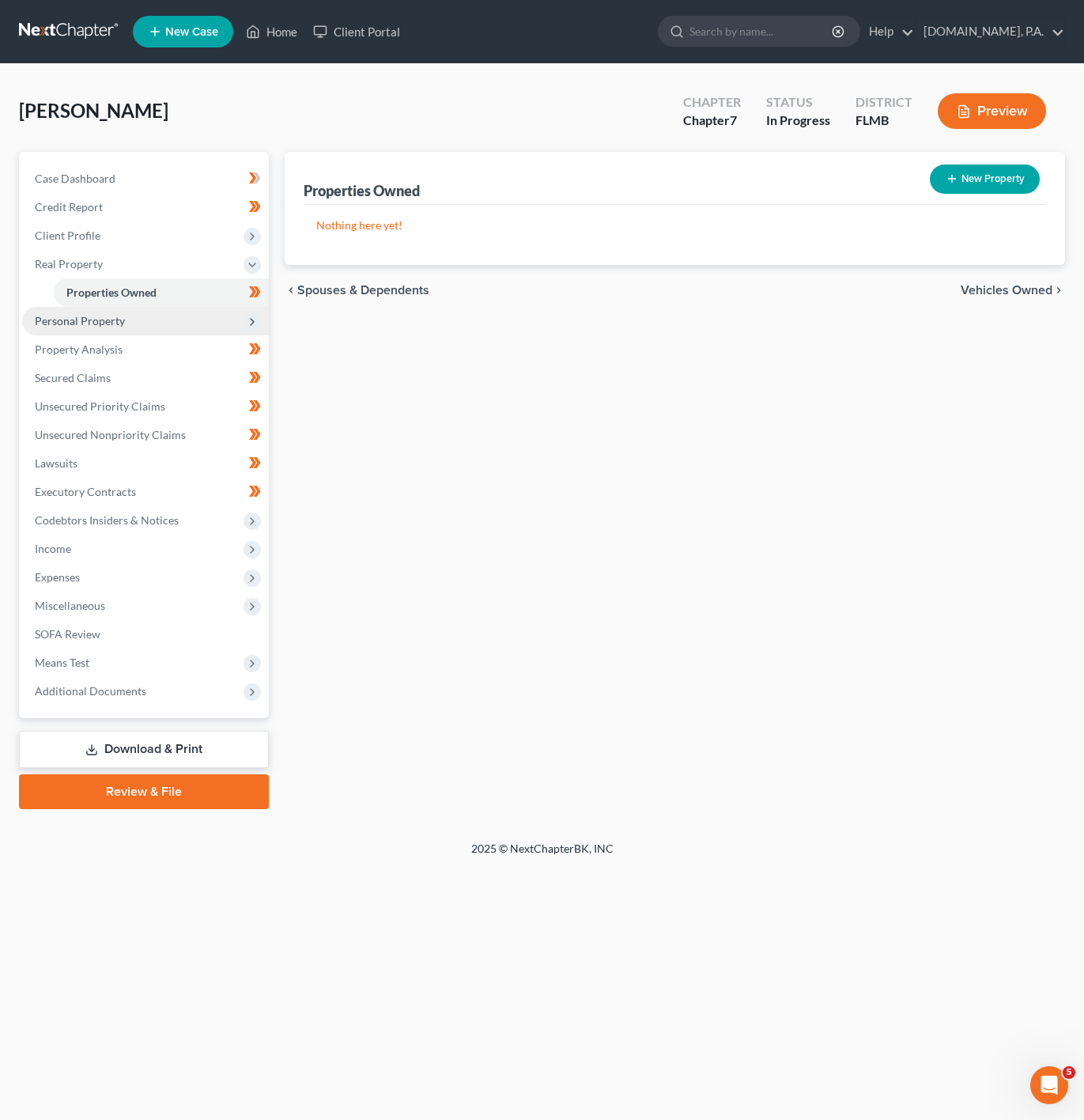
click at [154, 311] on span "Personal Property" at bounding box center [145, 321] width 247 height 29
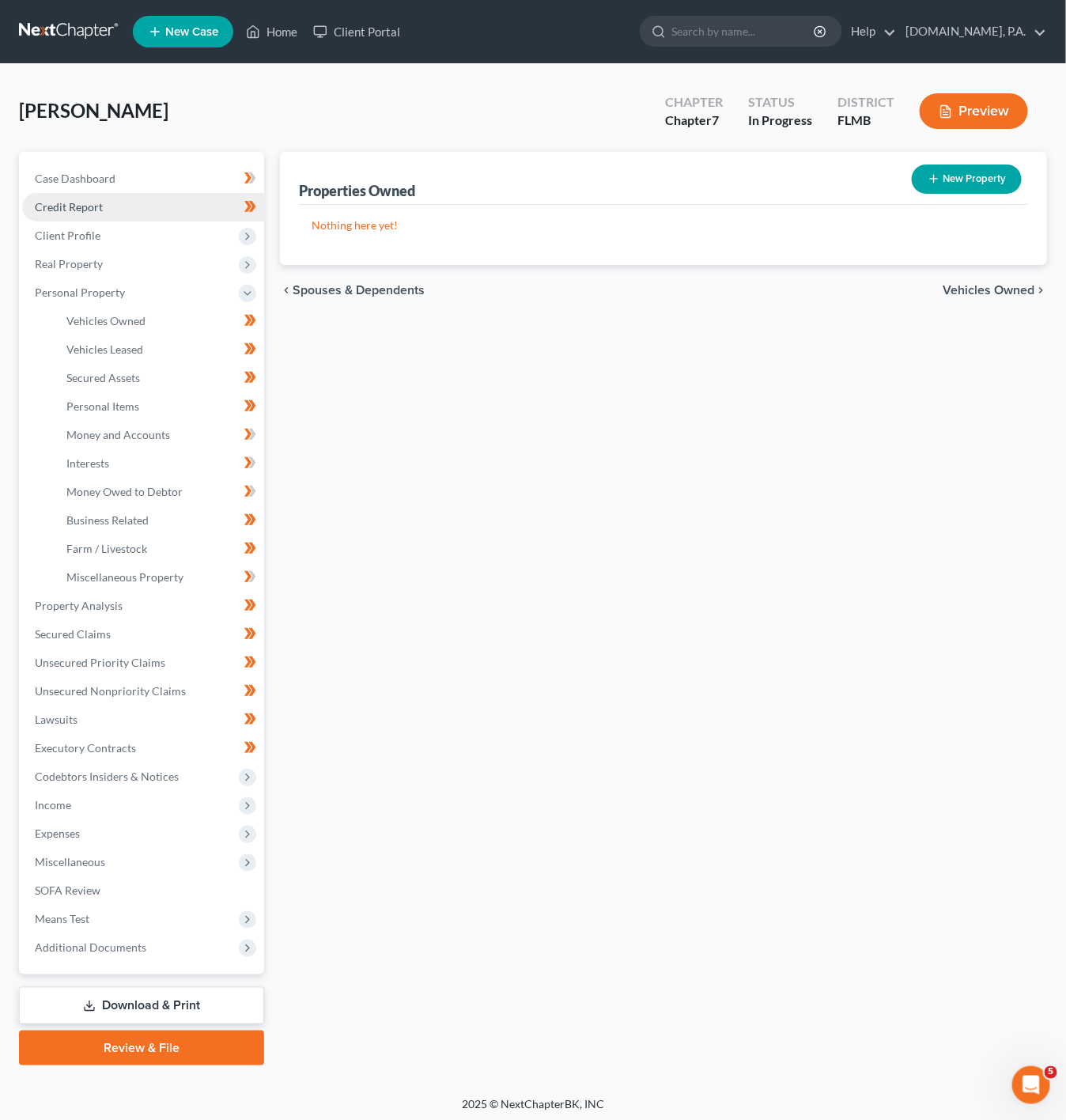
click at [183, 216] on link "Credit Report" at bounding box center [143, 207] width 242 height 29
click at [177, 238] on span "Client Profile" at bounding box center [143, 236] width 242 height 29
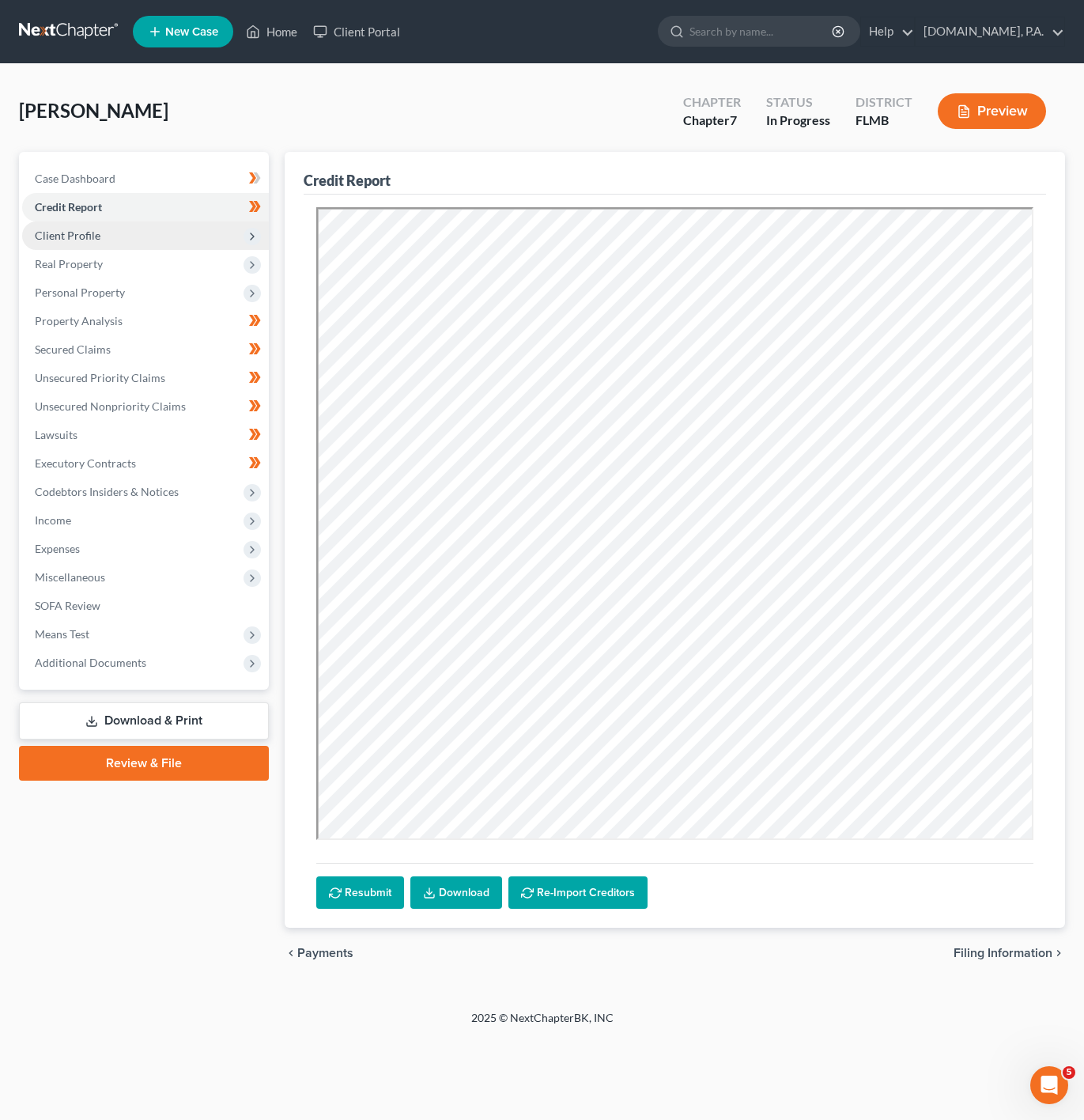
click at [253, 237] on polyline at bounding box center [253, 237] width 3 height 6
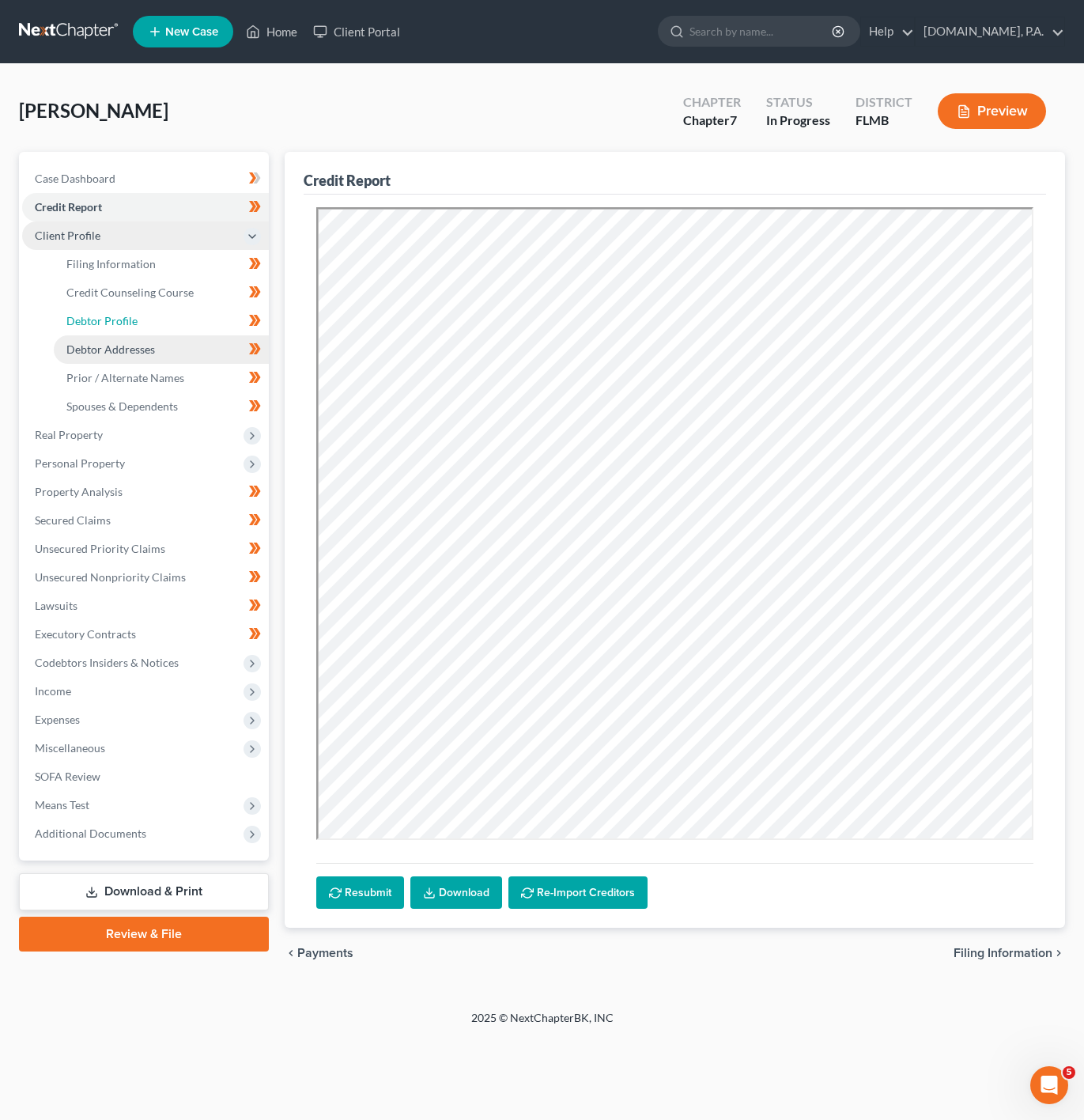
drag, startPoint x: 213, startPoint y: 332, endPoint x: 211, endPoint y: 344, distance: 12.2
click at [213, 332] on link "Debtor Profile" at bounding box center [161, 321] width 215 height 29
select select "0"
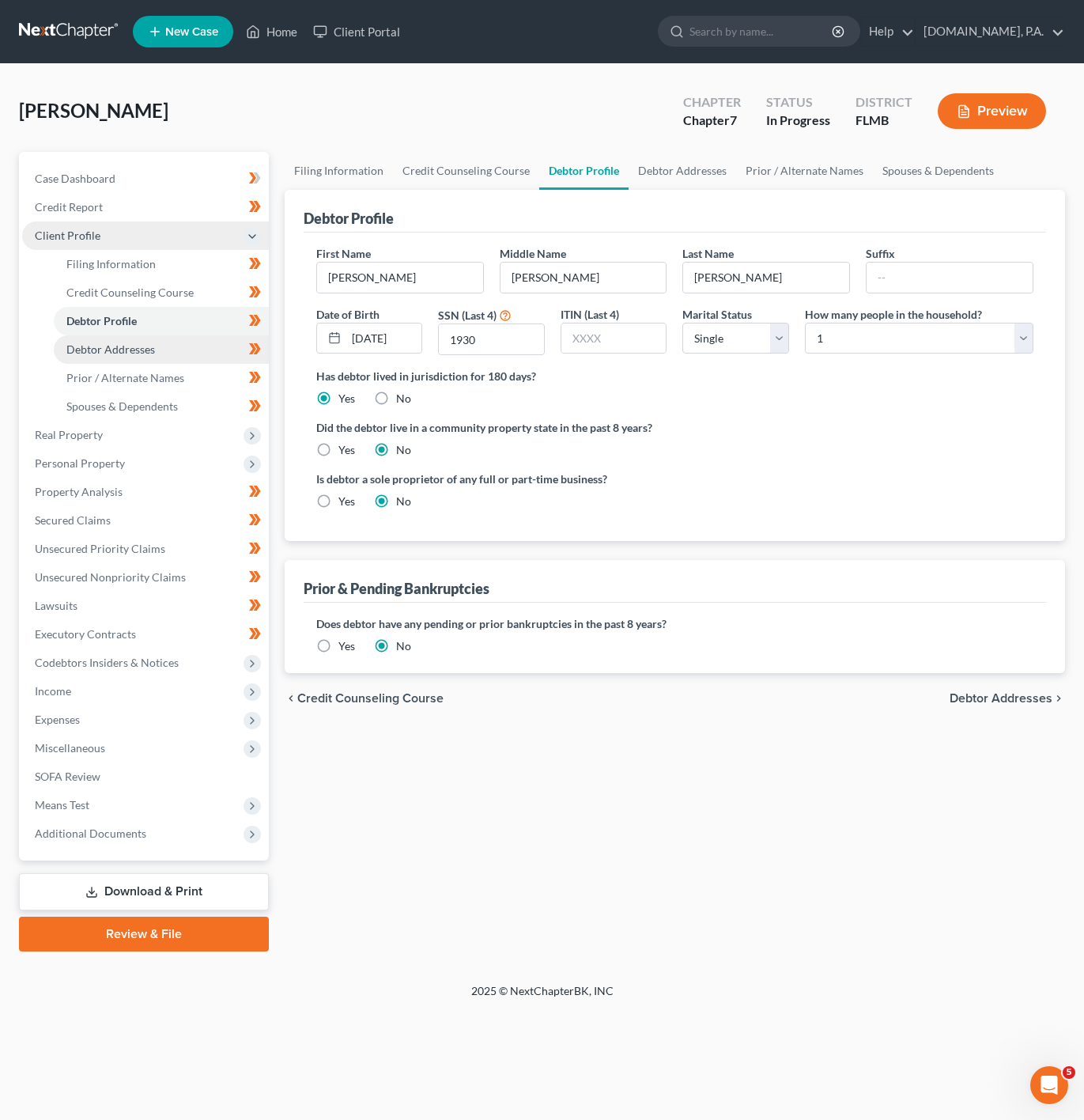
click at [197, 347] on link "Debtor Addresses" at bounding box center [161, 349] width 215 height 29
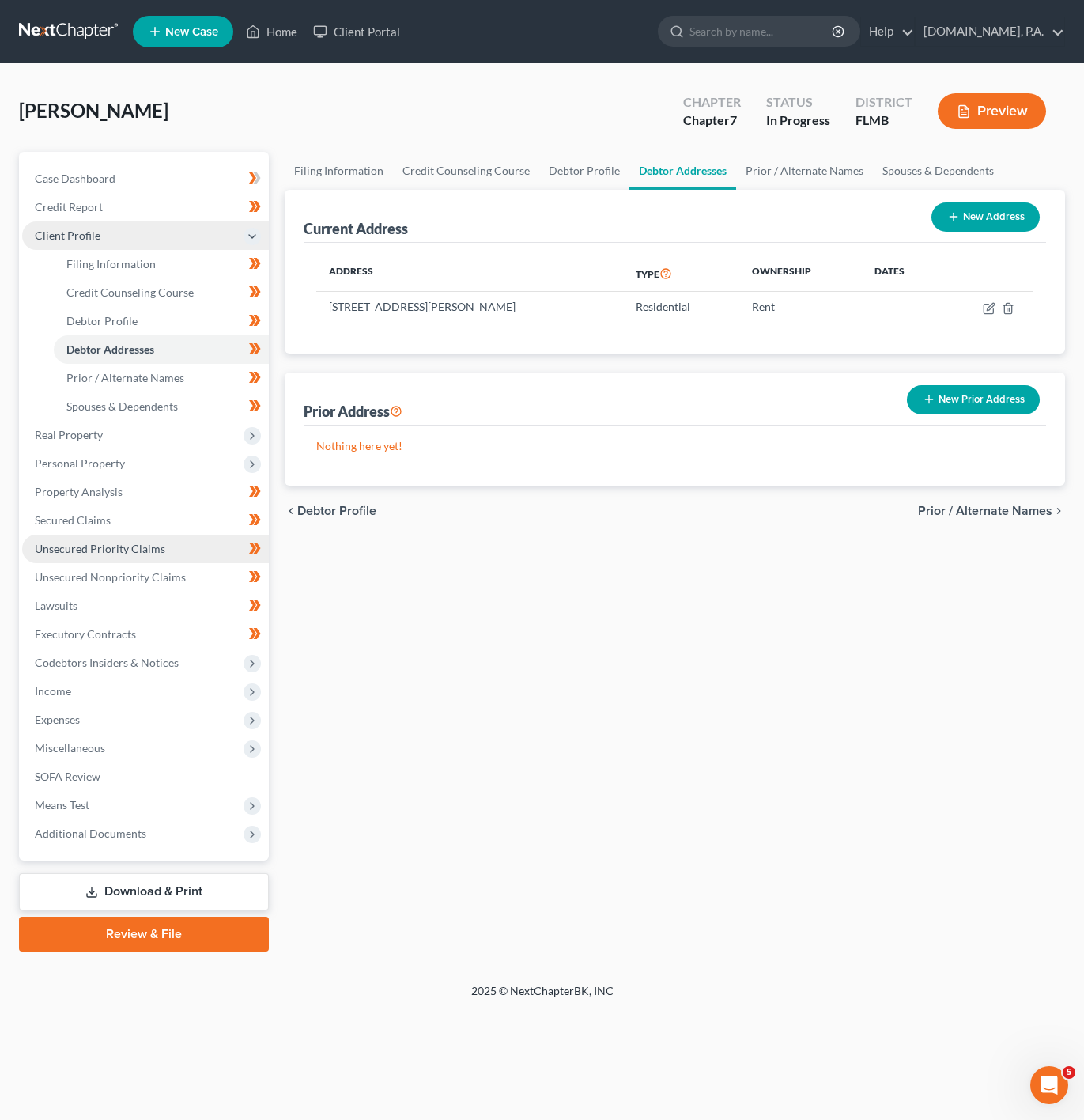
click at [157, 556] on link "Unsecured Priority Claims" at bounding box center [145, 549] width 247 height 29
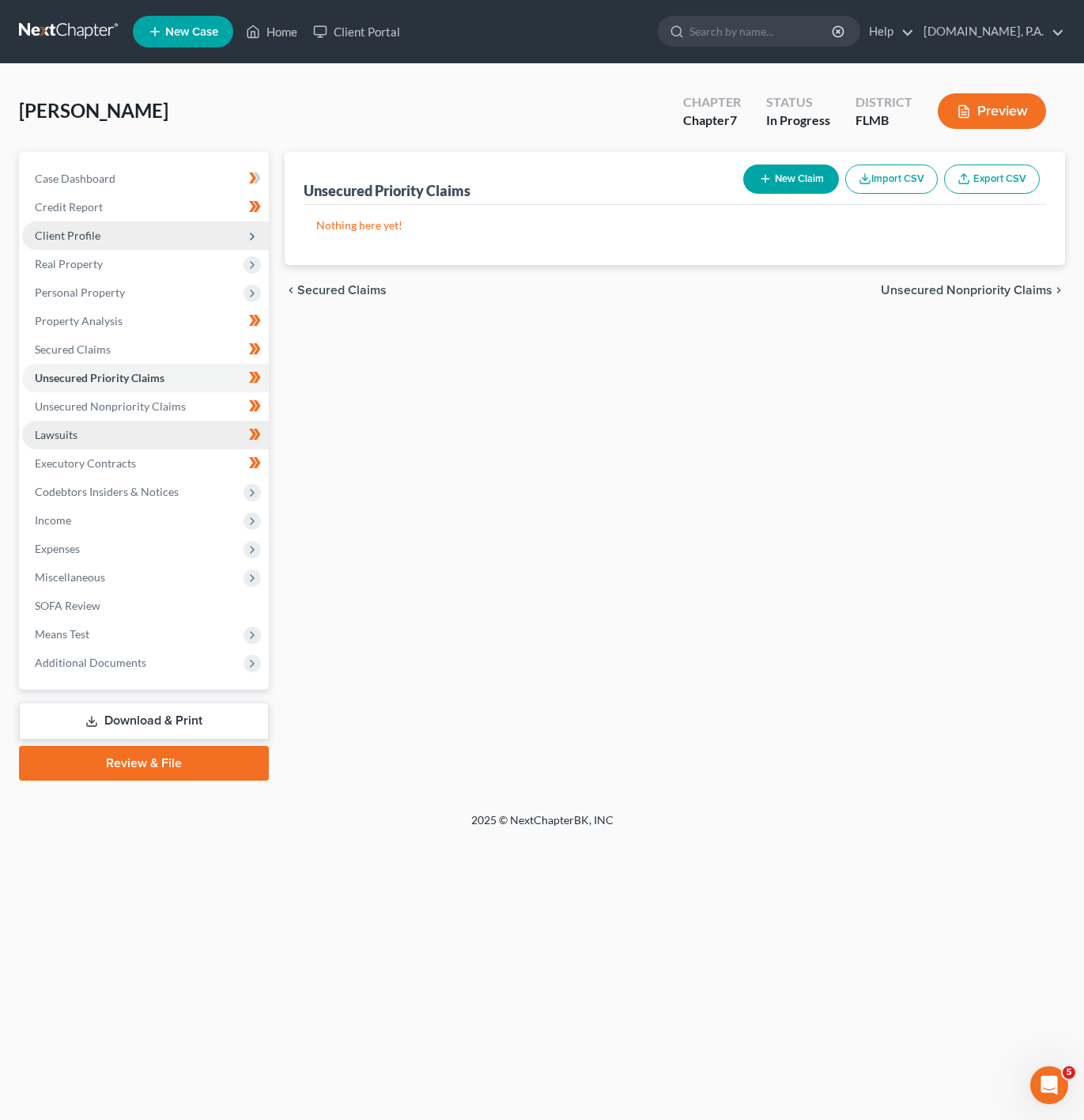
click at [181, 420] on link "Lawsuits" at bounding box center [145, 435] width 247 height 29
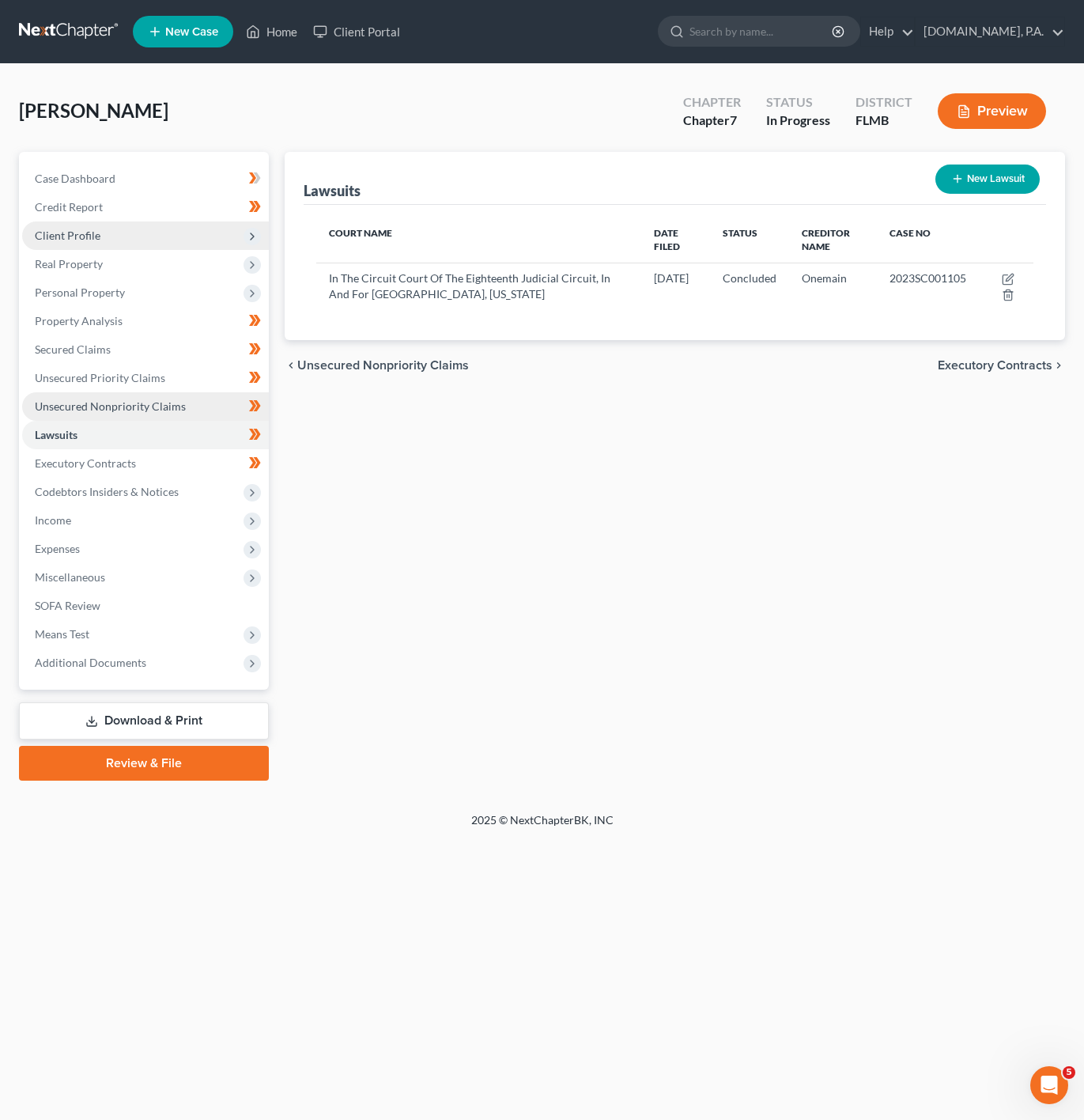
click at [185, 405] on link "Unsecured Nonpriority Claims" at bounding box center [145, 407] width 247 height 29
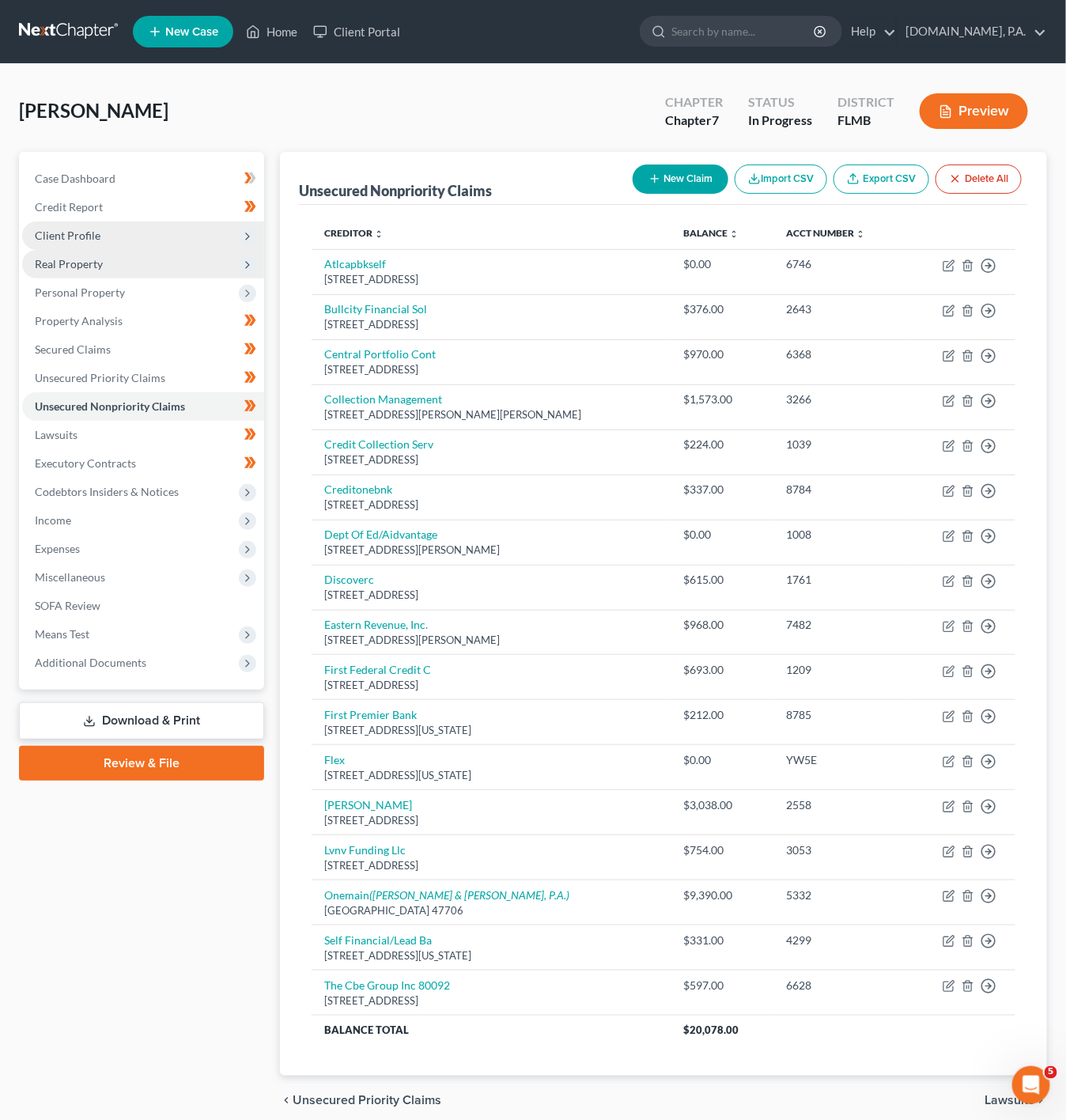
click at [171, 269] on span "Real Property" at bounding box center [143, 265] width 242 height 29
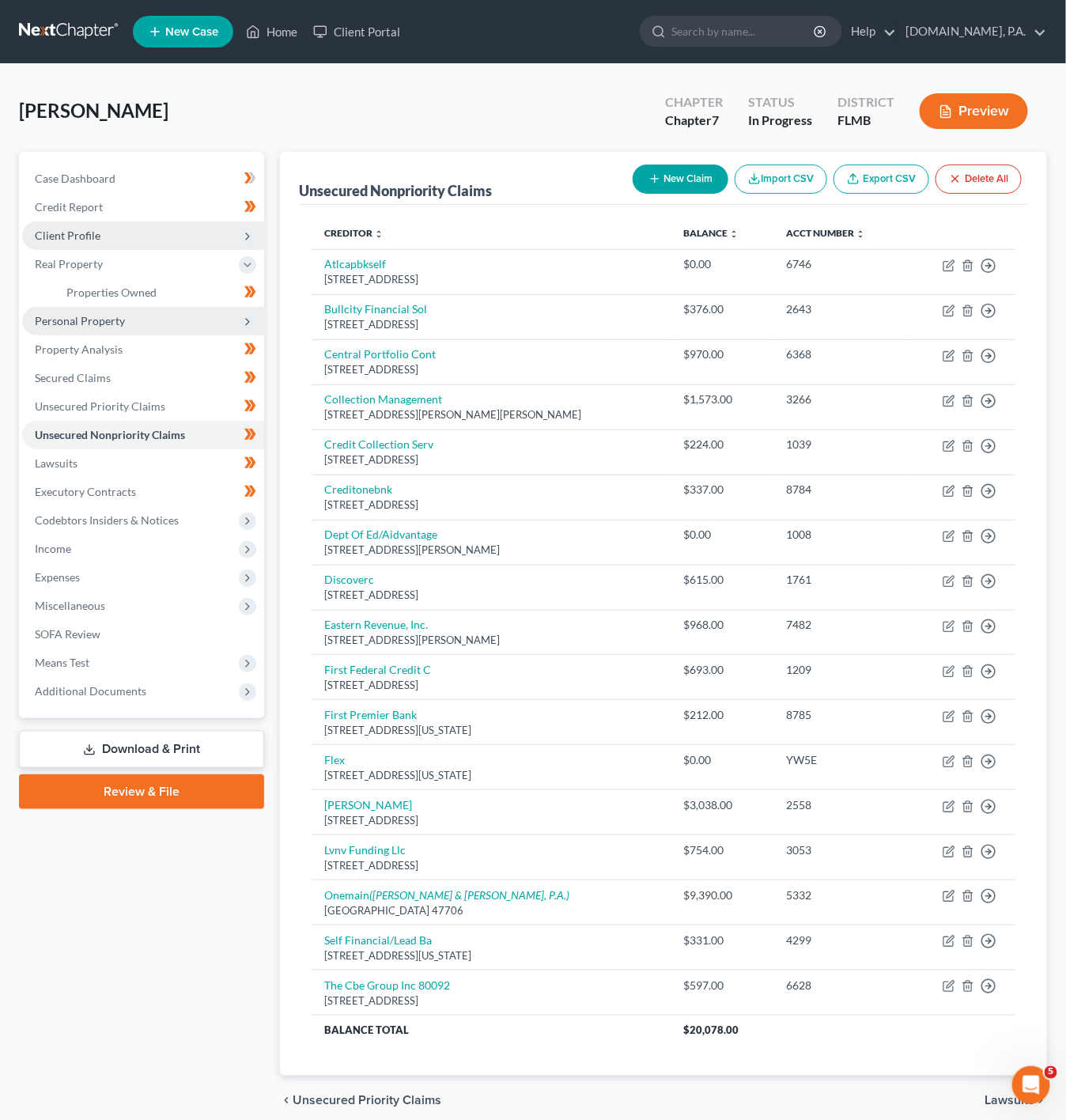
click at [210, 314] on span "Personal Property" at bounding box center [143, 321] width 242 height 29
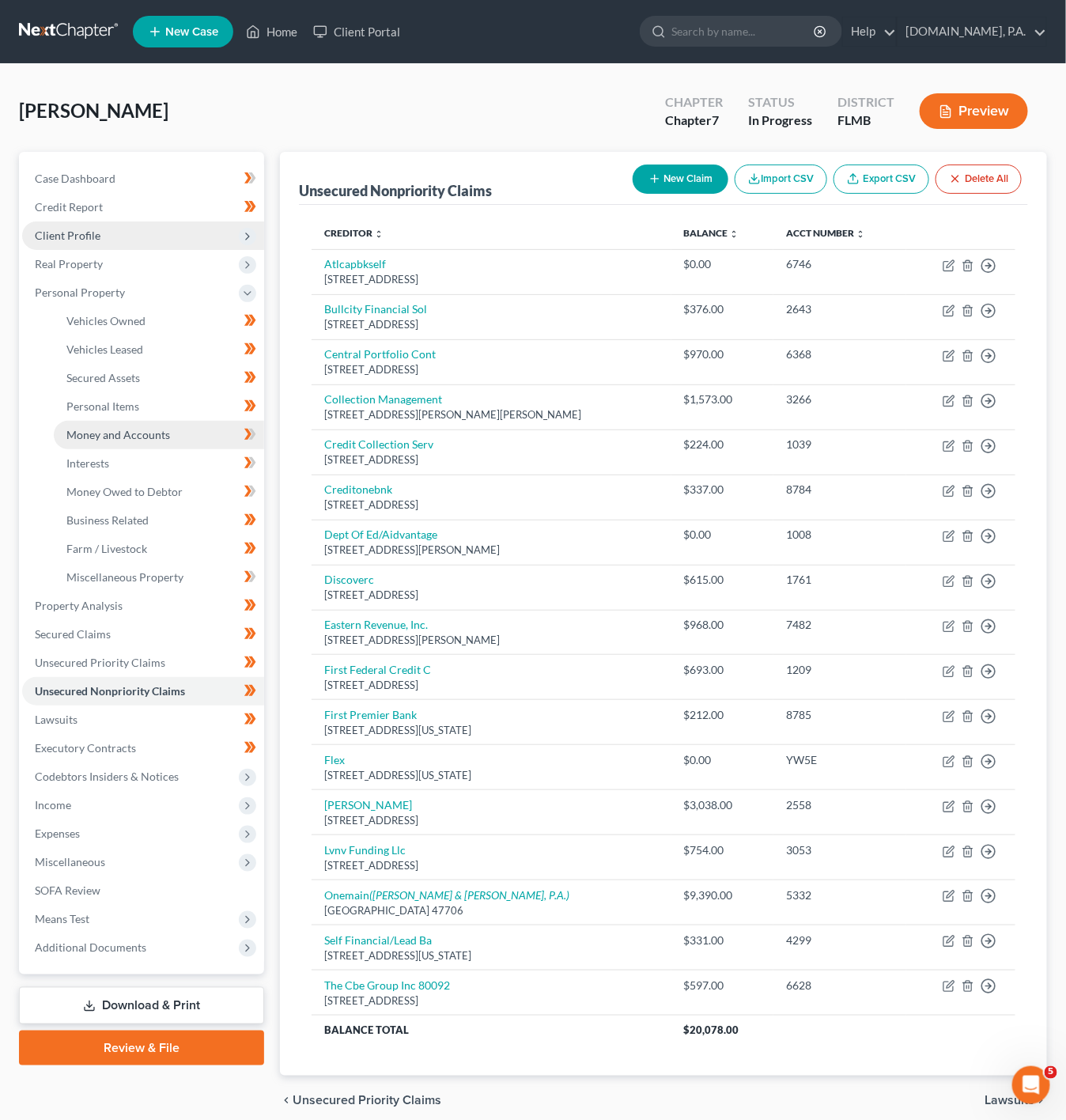
click at [162, 441] on link "Money and Accounts" at bounding box center [158, 435] width 210 height 29
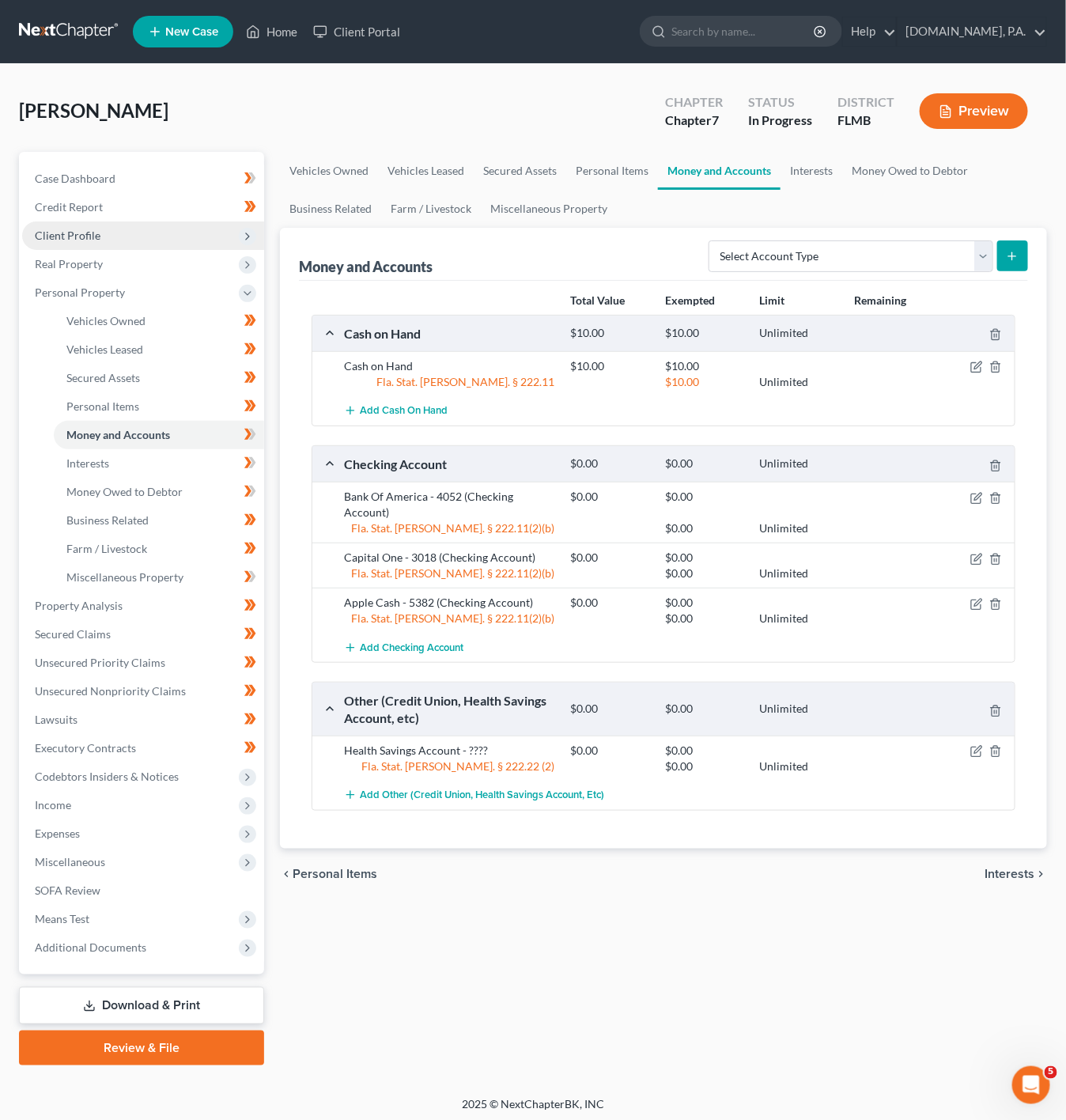
click at [307, 986] on div "Vehicles Owned Vehicles Leased Secured Assets Personal Items Money and Accounts…" at bounding box center [663, 608] width 783 height 914
click at [200, 473] on link "Interests" at bounding box center [158, 464] width 210 height 29
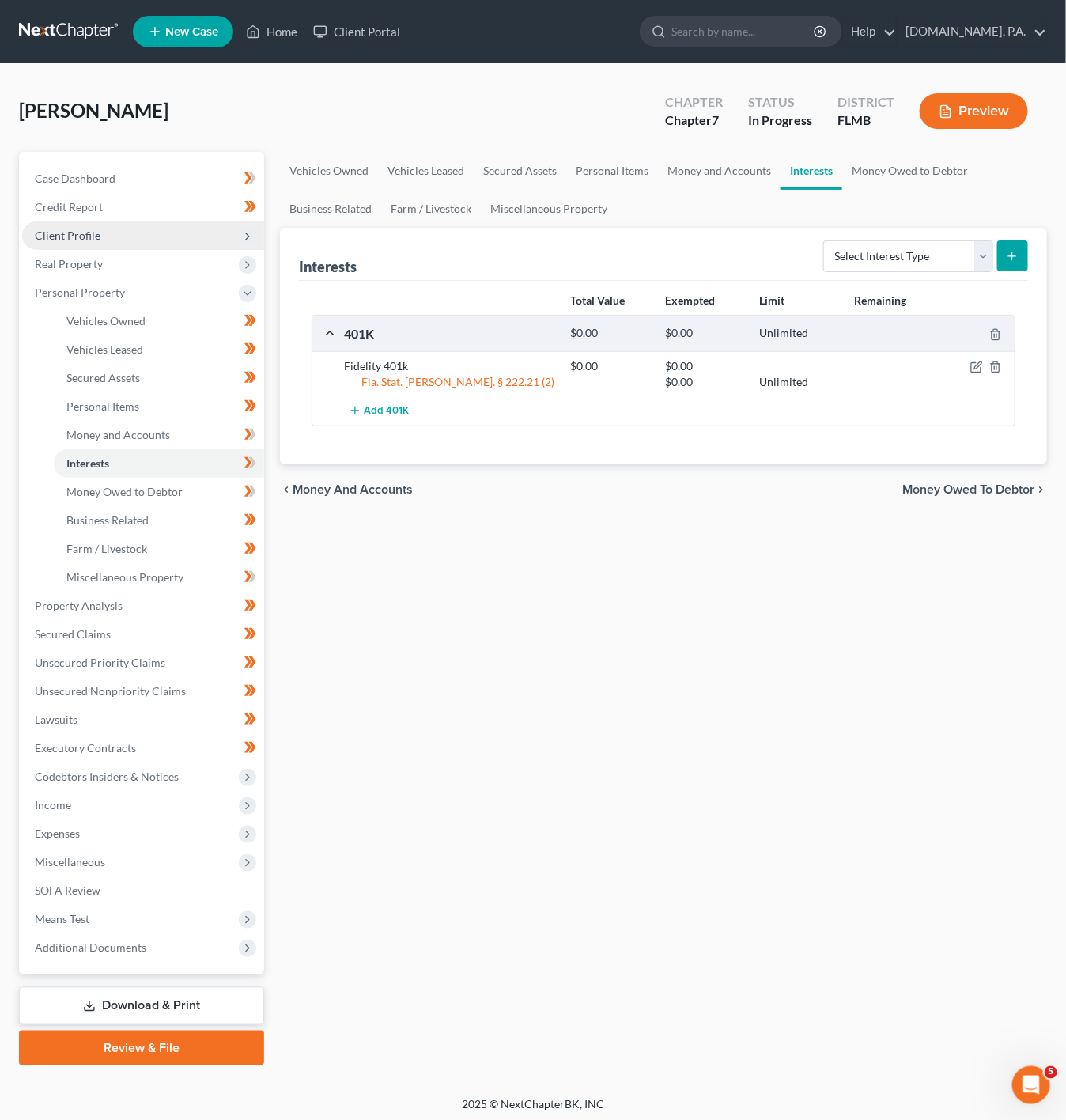
click at [893, 980] on div "Vehicles Owned Vehicles Leased Secured Assets Personal Items Money and Accounts…" at bounding box center [663, 608] width 783 height 914
click at [254, 27] on icon at bounding box center [254, 32] width 14 height 19
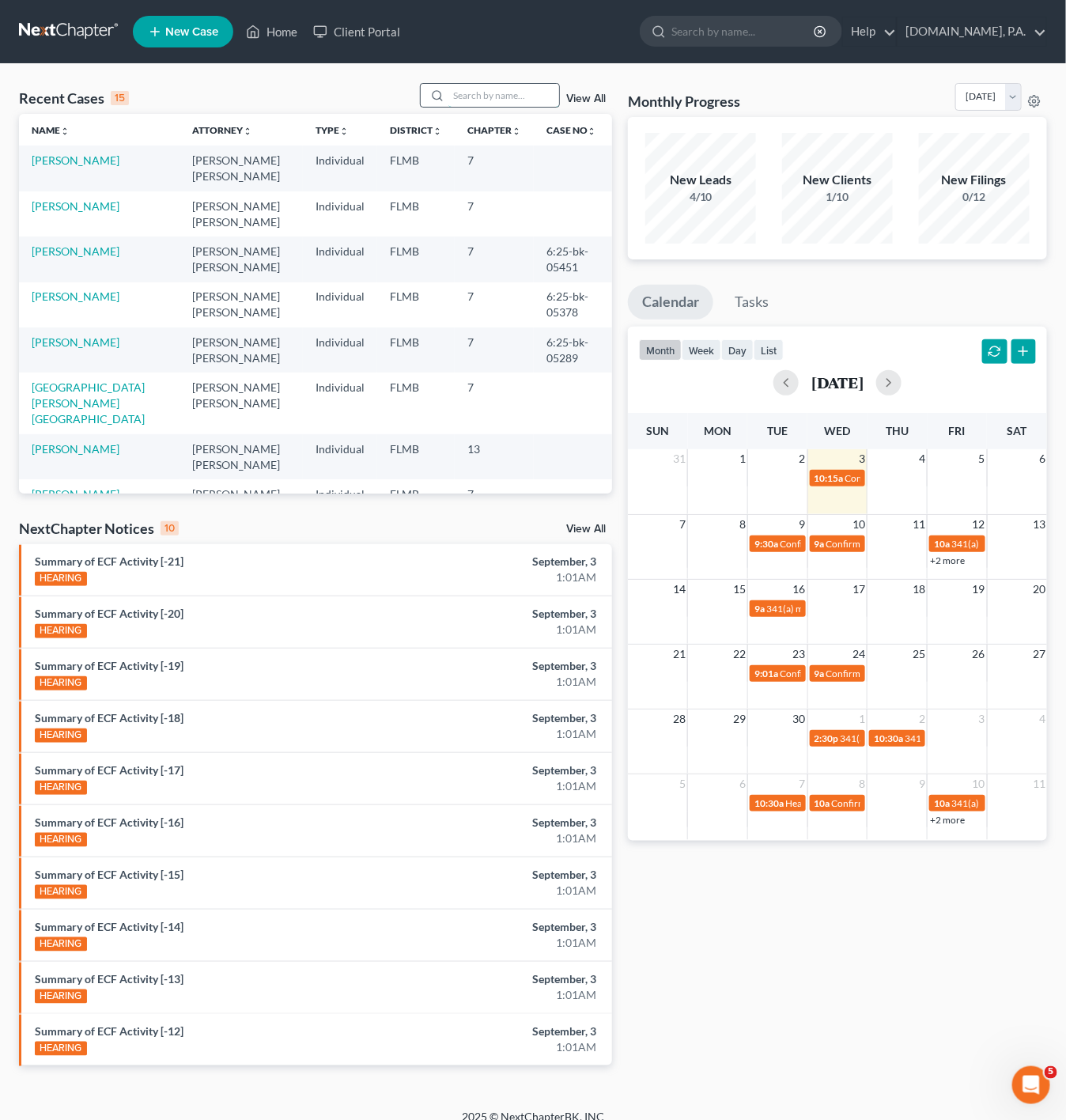
click at [485, 95] on input "search" at bounding box center [504, 95] width 110 height 23
click at [98, 200] on link "[PERSON_NAME]" at bounding box center [76, 205] width 88 height 14
select select "4"
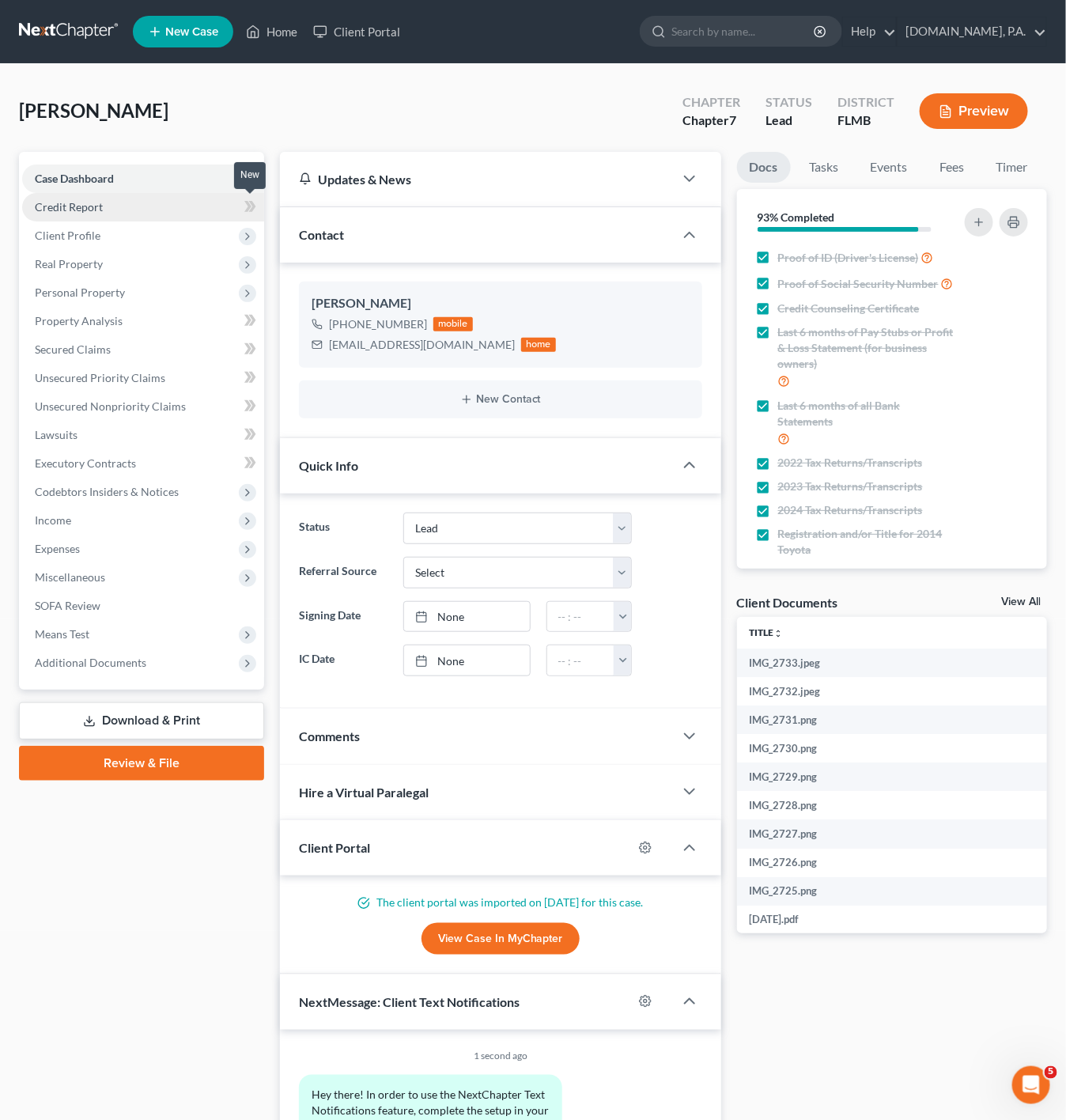
click at [252, 209] on icon at bounding box center [253, 206] width 7 height 11
drag, startPoint x: 209, startPoint y: 209, endPoint x: 250, endPoint y: 265, distance: 69.4
click at [209, 209] on link "Credit Report" at bounding box center [143, 207] width 242 height 29
click at [202, 233] on span "Client Profile" at bounding box center [143, 236] width 242 height 29
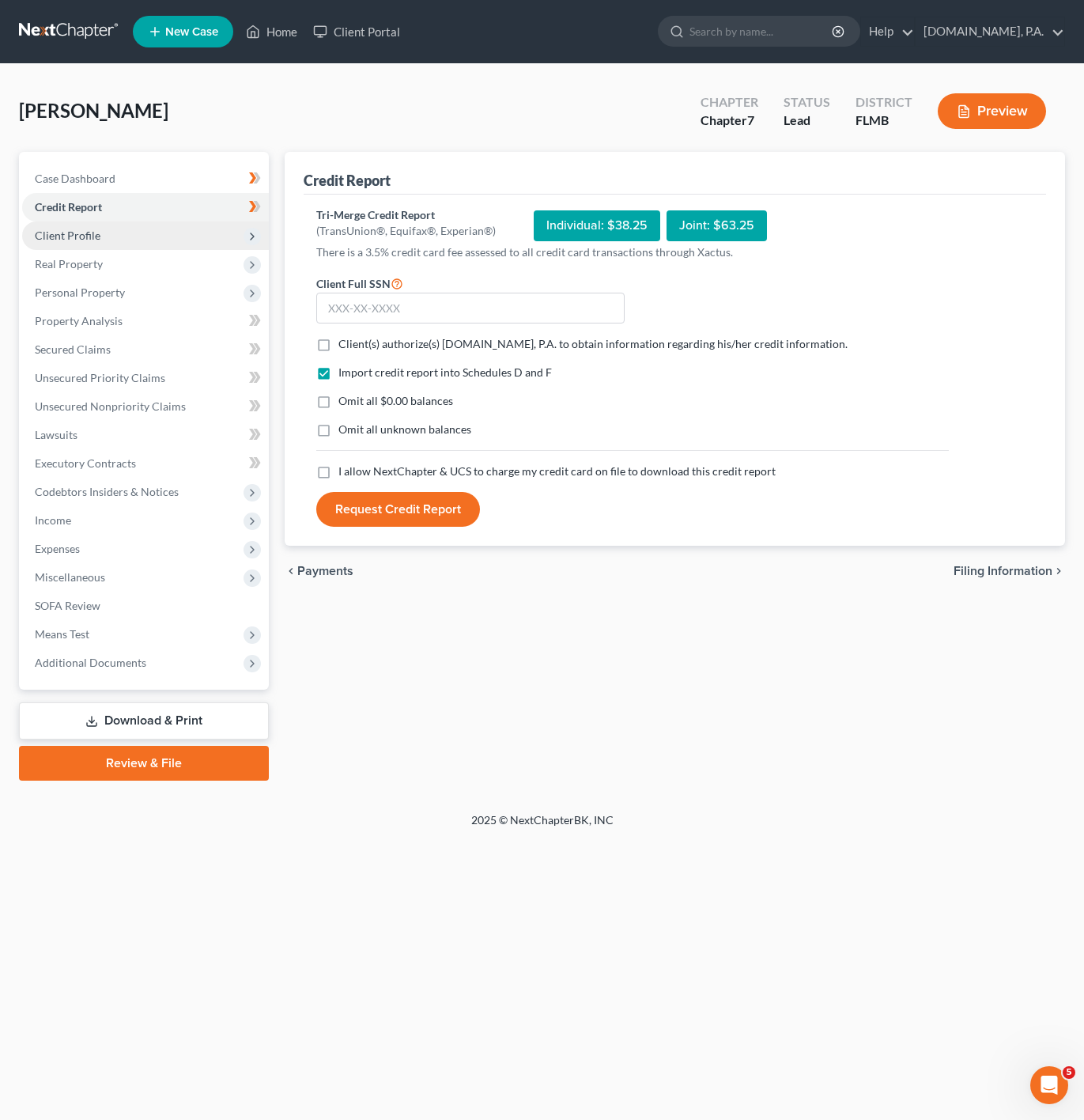
click at [246, 241] on icon at bounding box center [253, 237] width 13 height 13
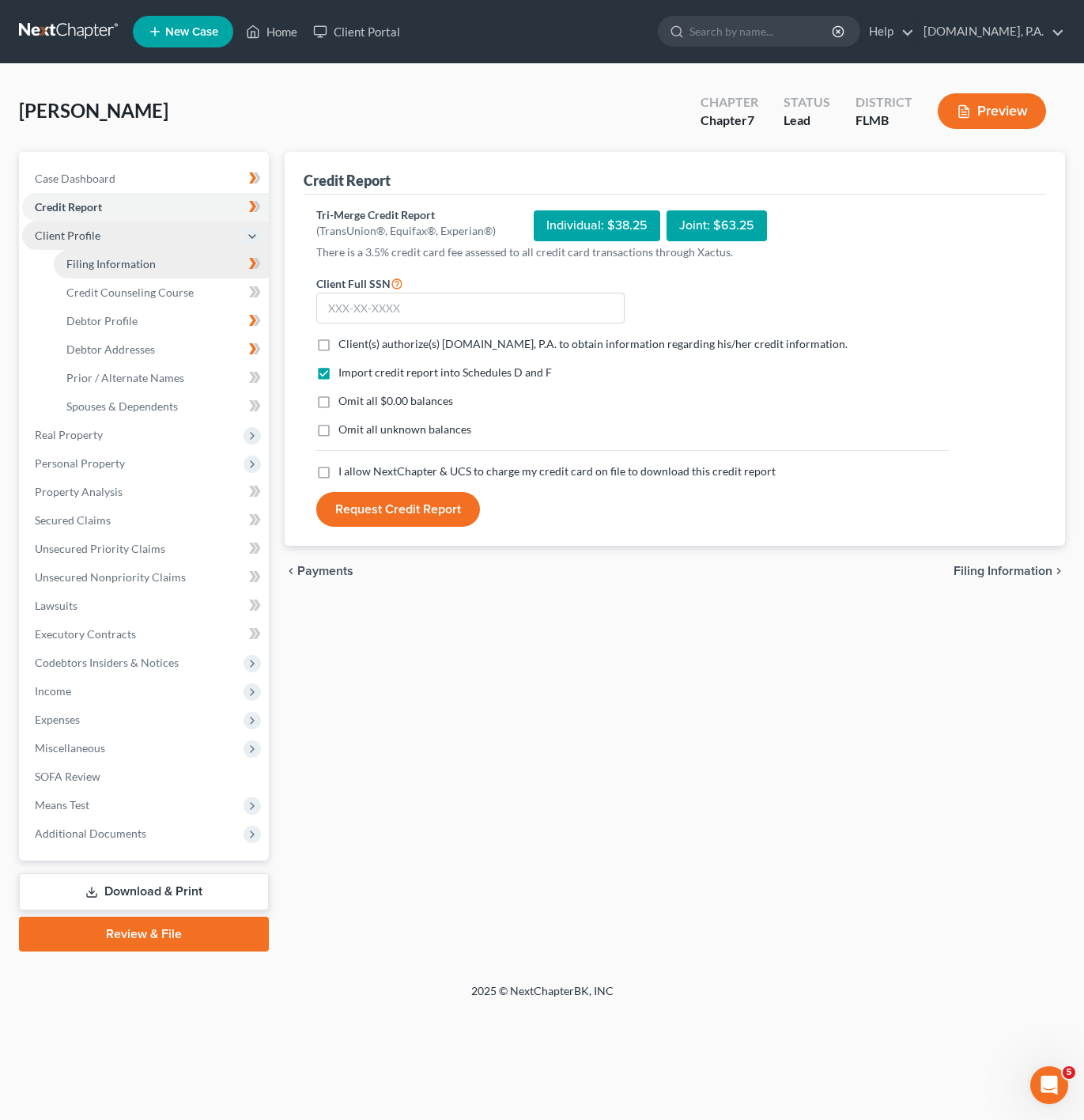
click at [169, 266] on link "Filing Information" at bounding box center [161, 265] width 215 height 29
select select "1"
select select "0"
select select "15"
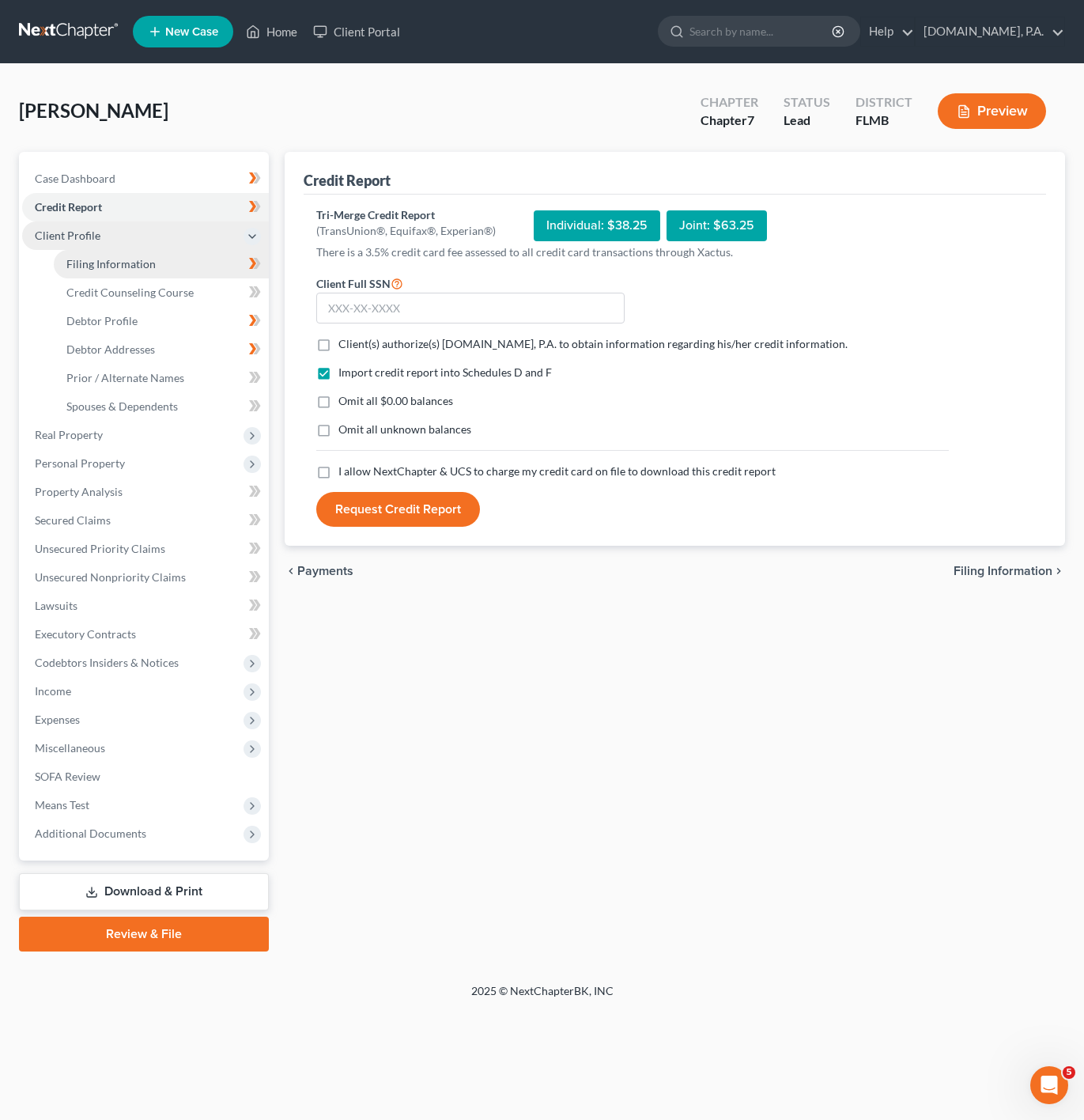
select select "0"
select select "9"
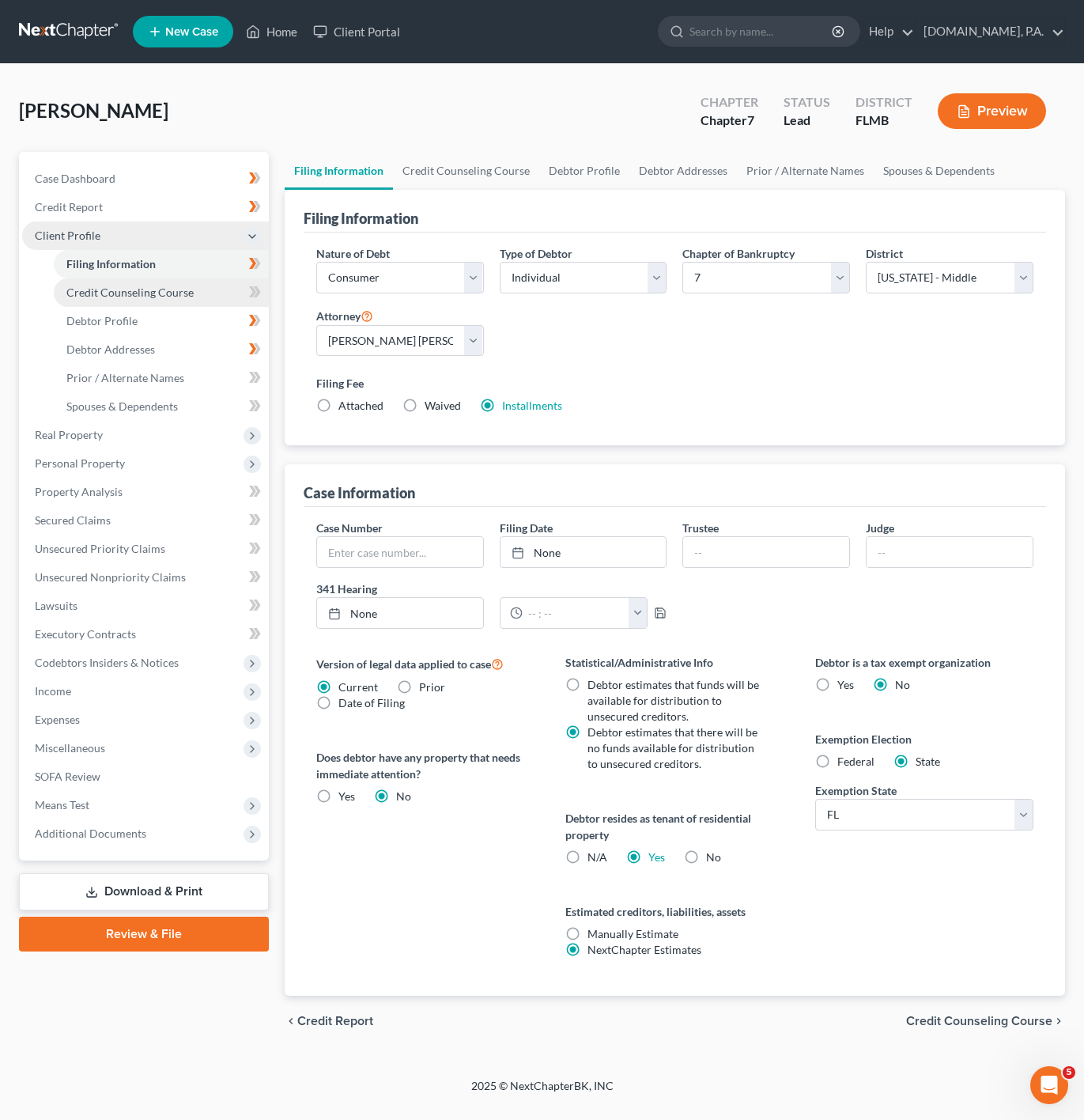
click at [231, 285] on link "Credit Counseling Course" at bounding box center [161, 293] width 215 height 29
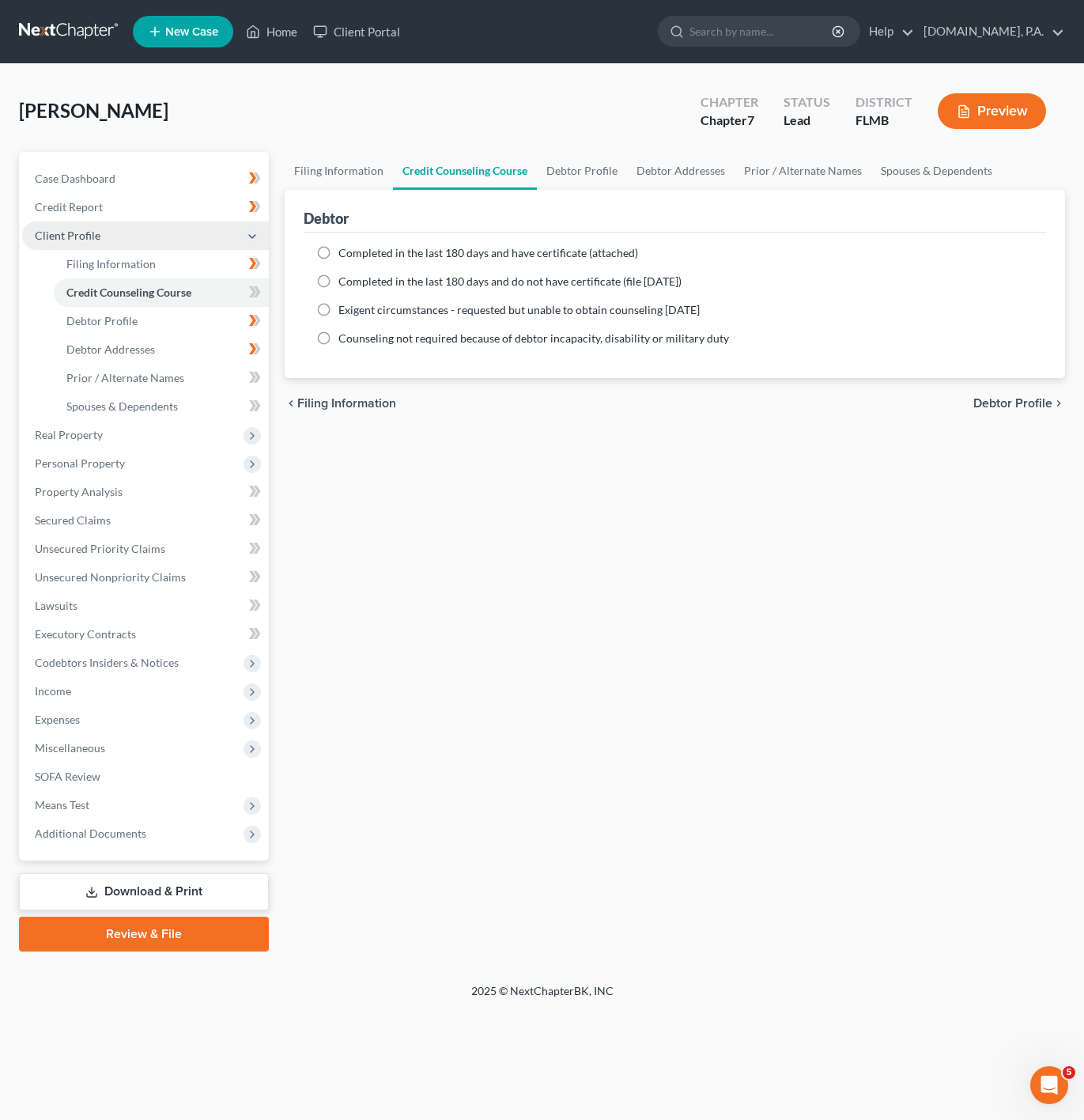
click at [423, 268] on ng-include "Completed in the last 180 days and have certificate (attached) Date Completed N…" at bounding box center [675, 296] width 717 height 102
click at [337, 248] on div "Completed in the last 180 days and have certificate (attached)" at bounding box center [675, 253] width 717 height 16
click at [338, 253] on label "Completed in the last 180 days and have certificate (attached)" at bounding box center [488, 253] width 300 height 16
click at [345, 253] on input "Completed in the last 180 days and have certificate (attached)" at bounding box center [349, 250] width 10 height 10
radio input "true"
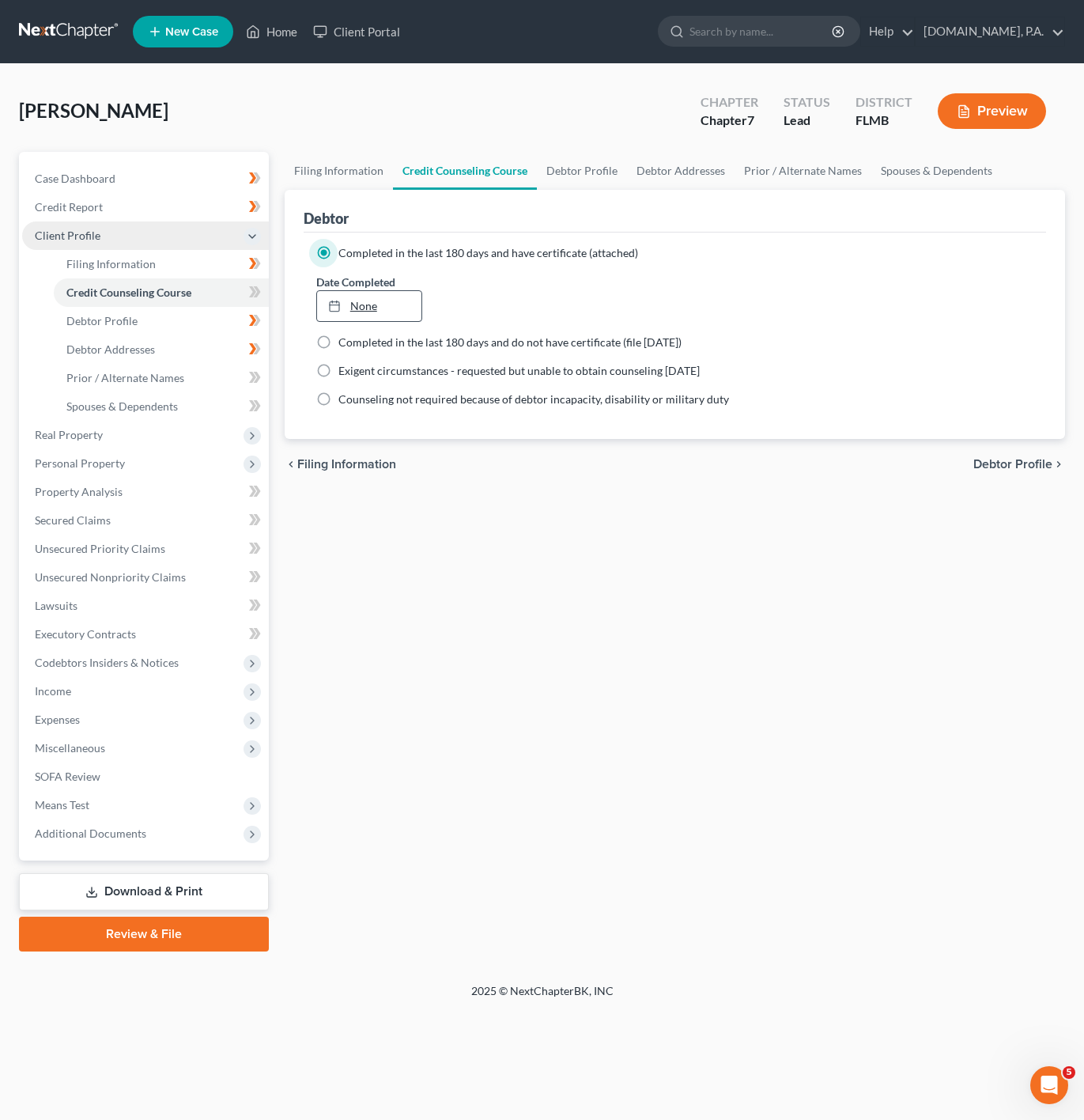
drag, startPoint x: 351, startPoint y: 289, endPoint x: 361, endPoint y: 305, distance: 18.9
click at [351, 289] on label "Date Completed" at bounding box center [356, 281] width 79 height 17
type input "[DATE]"
click at [361, 305] on link "[DATE]" at bounding box center [370, 306] width 106 height 30
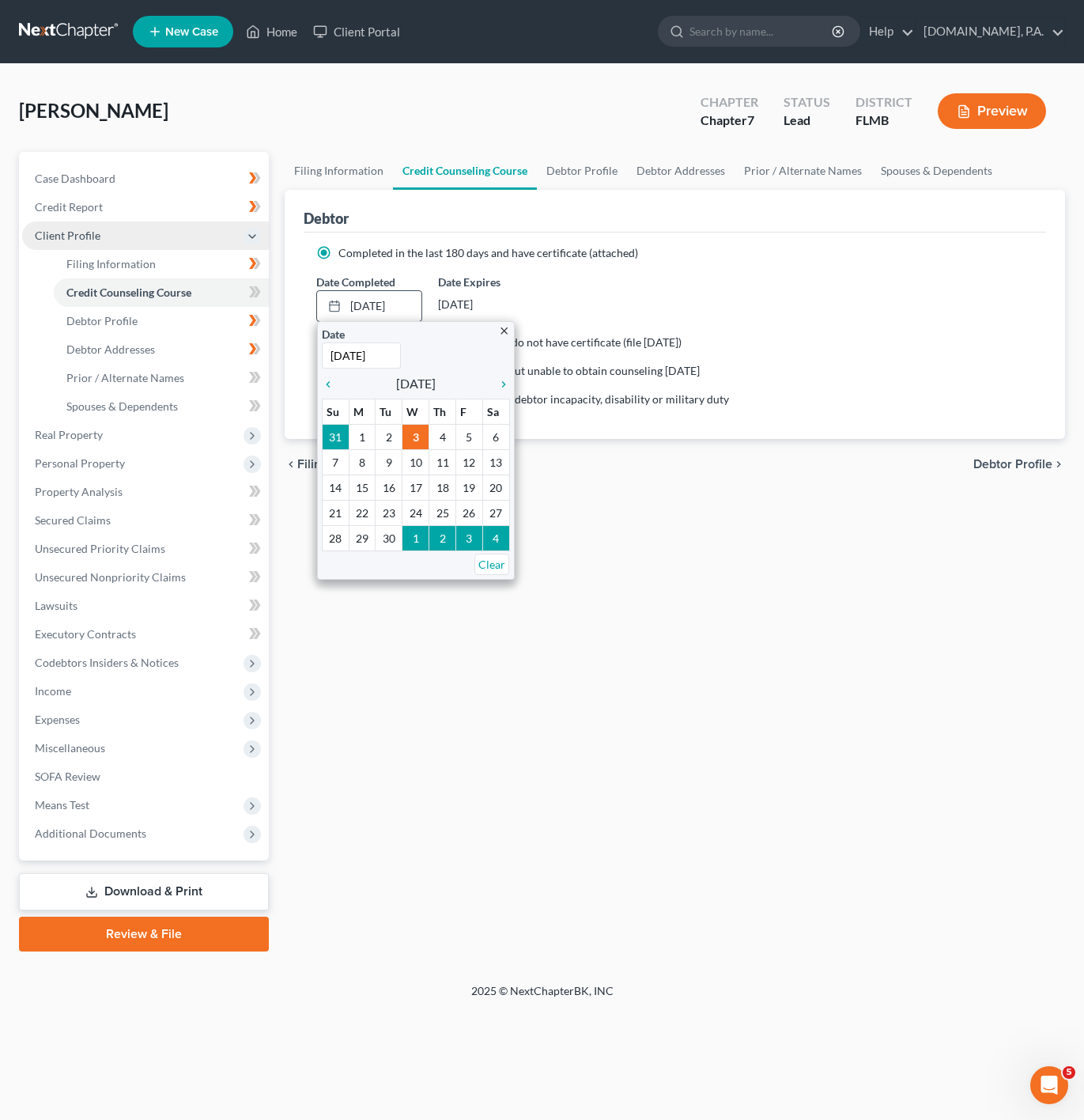
drag, startPoint x: 337, startPoint y: 373, endPoint x: 337, endPoint y: 382, distance: 9.0
click at [337, 375] on div "chevron_left [DATE] chevron_right" at bounding box center [416, 384] width 188 height 22
click at [337, 382] on icon "chevron_left" at bounding box center [333, 385] width 21 height 13
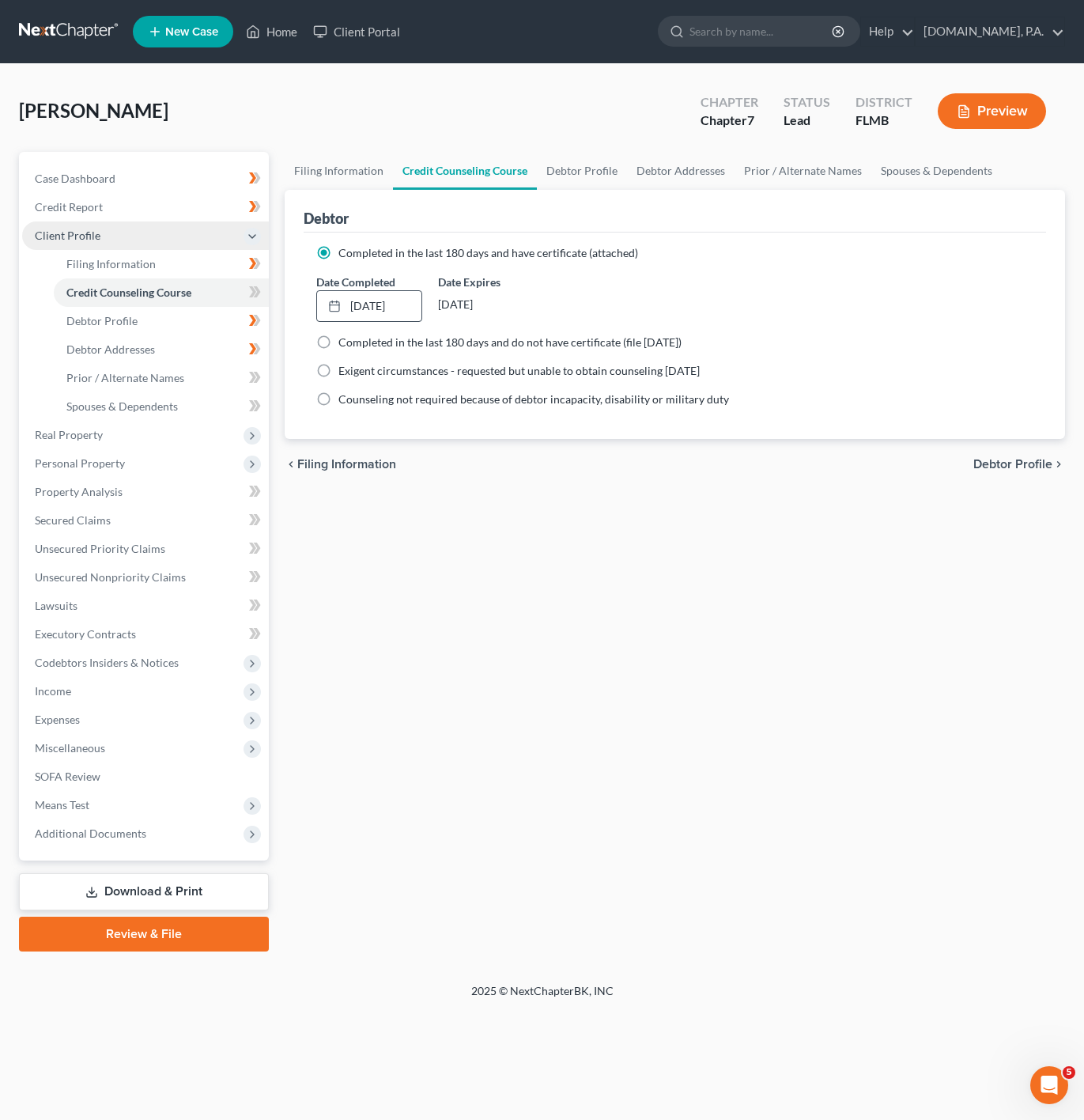
click at [500, 530] on div "Filing Information Credit Counseling Course Debtor Profile Debtor Addresses Pri…" at bounding box center [675, 552] width 796 height 799
click at [255, 285] on icon at bounding box center [255, 292] width 12 height 20
click at [255, 285] on icon at bounding box center [255, 292] width 12 height 20
drag, startPoint x: 185, startPoint y: 826, endPoint x: 201, endPoint y: 836, distance: 18.9
click at [185, 824] on span "Additional Documents" at bounding box center [145, 834] width 247 height 29
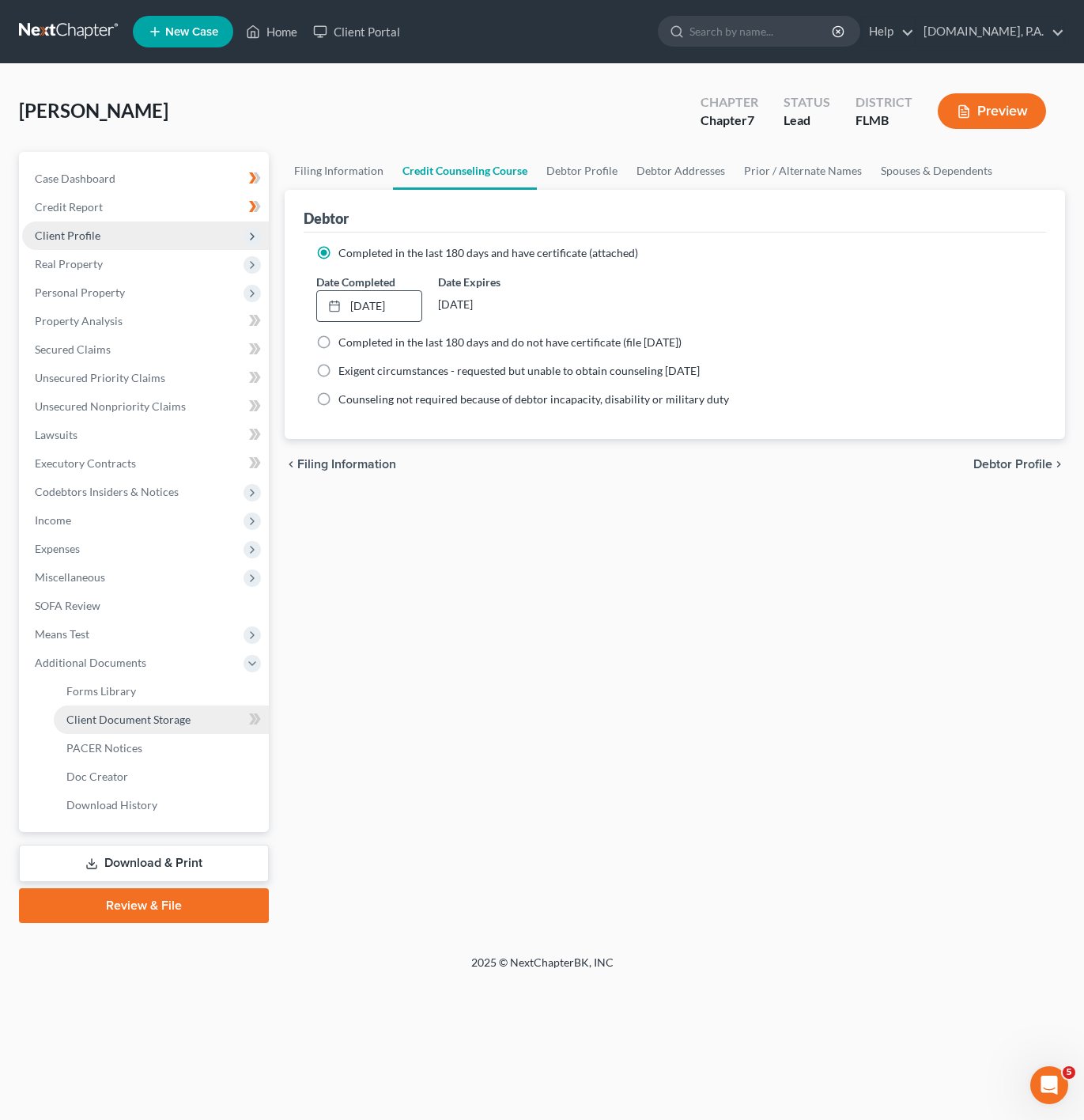
click at [237, 707] on link "Client Document Storage" at bounding box center [161, 719] width 215 height 29
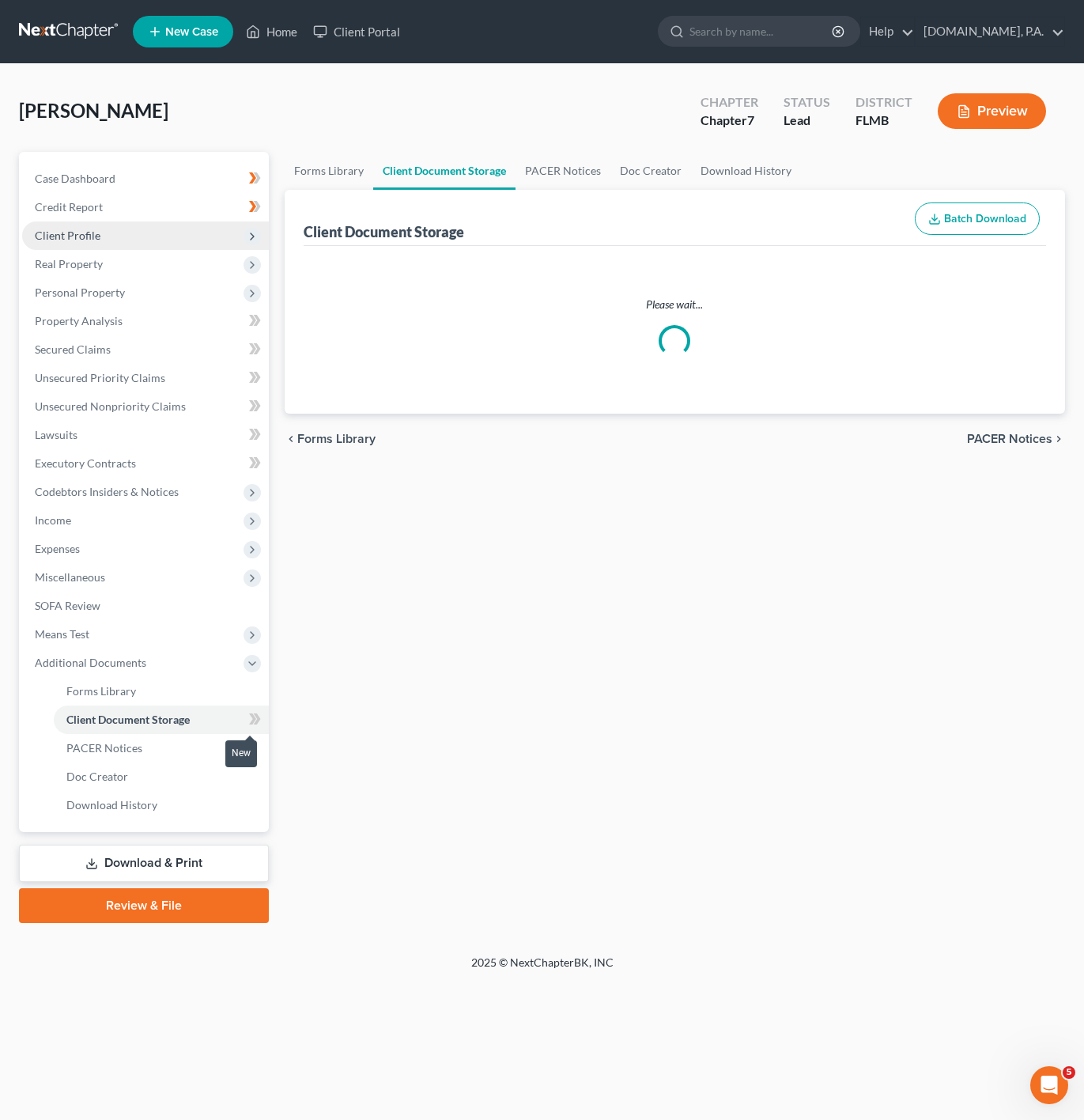
click at [261, 722] on span at bounding box center [255, 721] width 28 height 24
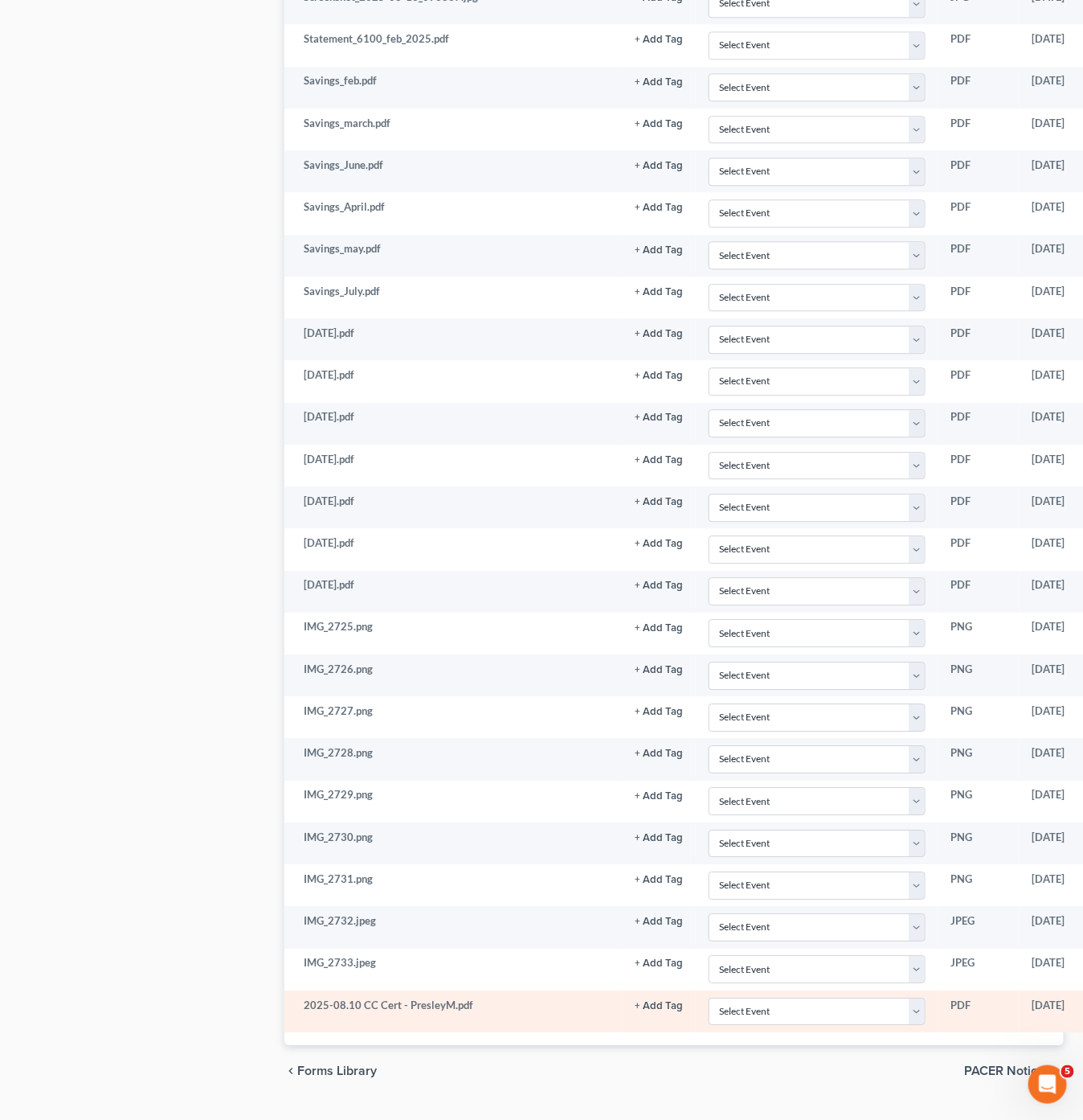
scroll to position [1446, 0]
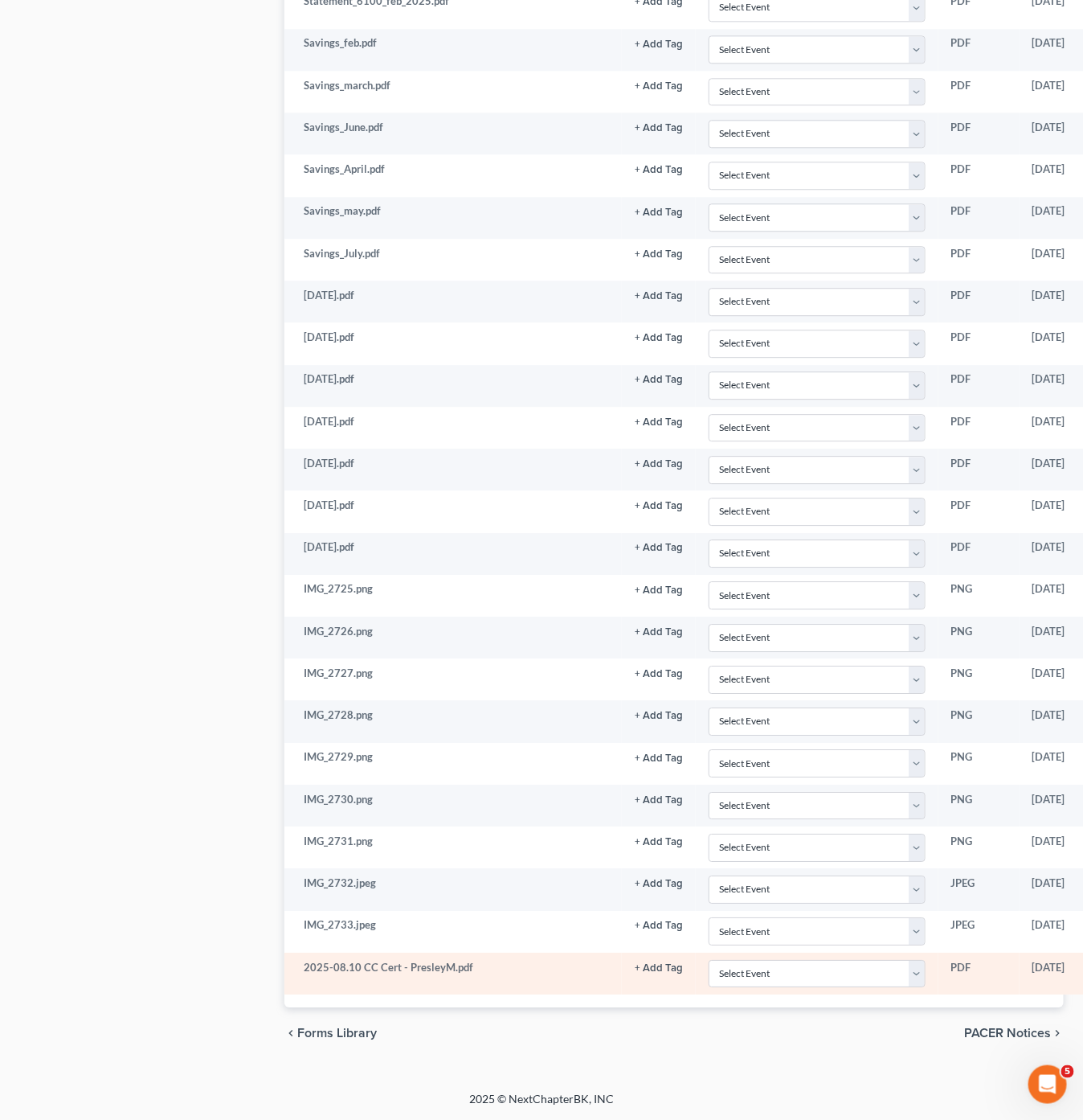
click at [834, 953] on td "Select Event 20 Largest Unsecured Creditors Amended Chapter 13 Plan Amended Cre…" at bounding box center [817, 973] width 243 height 41
click at [857, 979] on select "Select Event 20 Largest Unsecured Creditors Amended Chapter 13 Plan Amended Cre…" at bounding box center [817, 974] width 217 height 28
select select "9"
click at [708, 960] on select "Select Event 20 Largest Unsecured Creditors Amended Chapter 13 Plan Amended Cre…" at bounding box center [817, 974] width 217 height 28
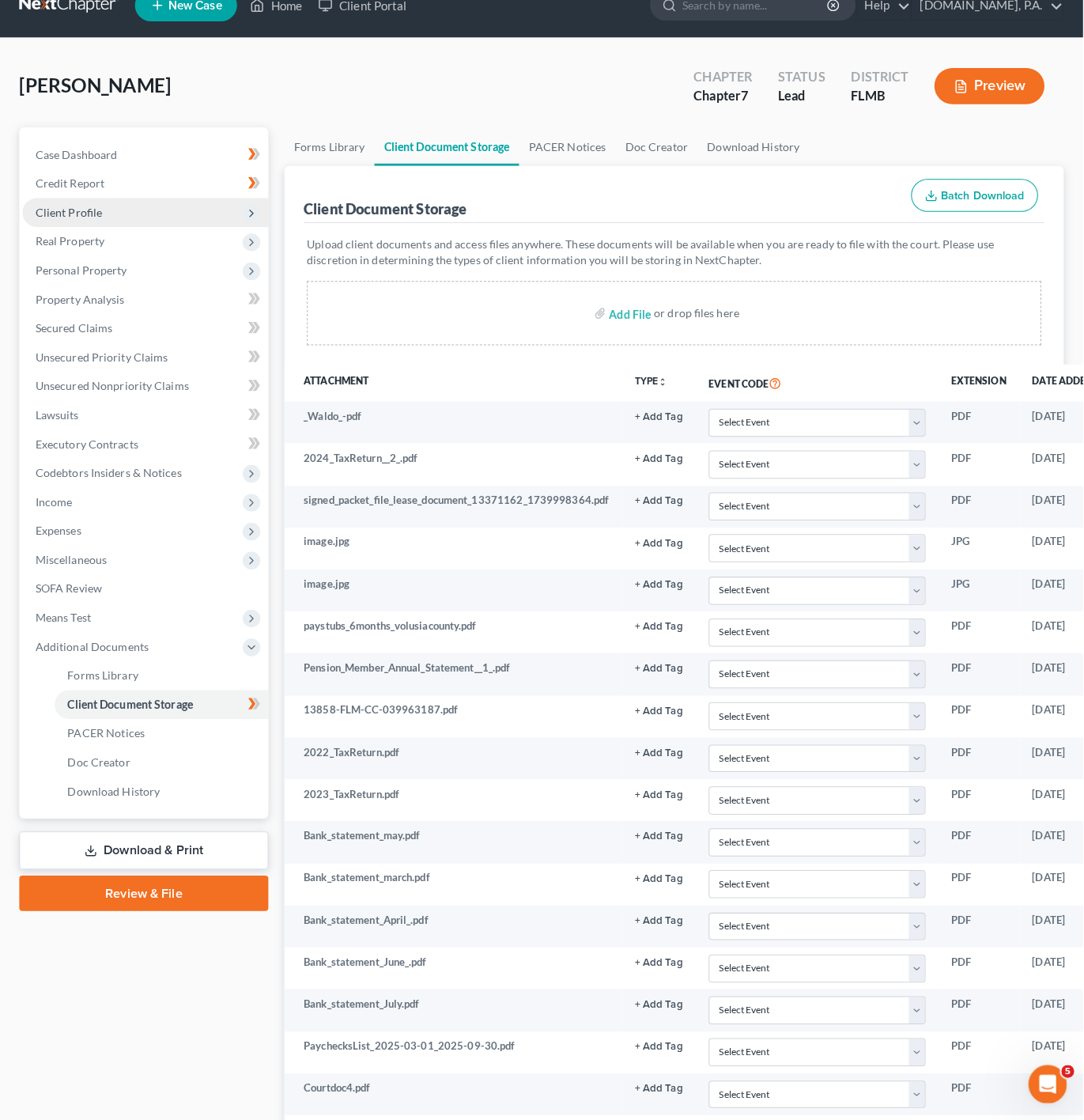
scroll to position [0, 0]
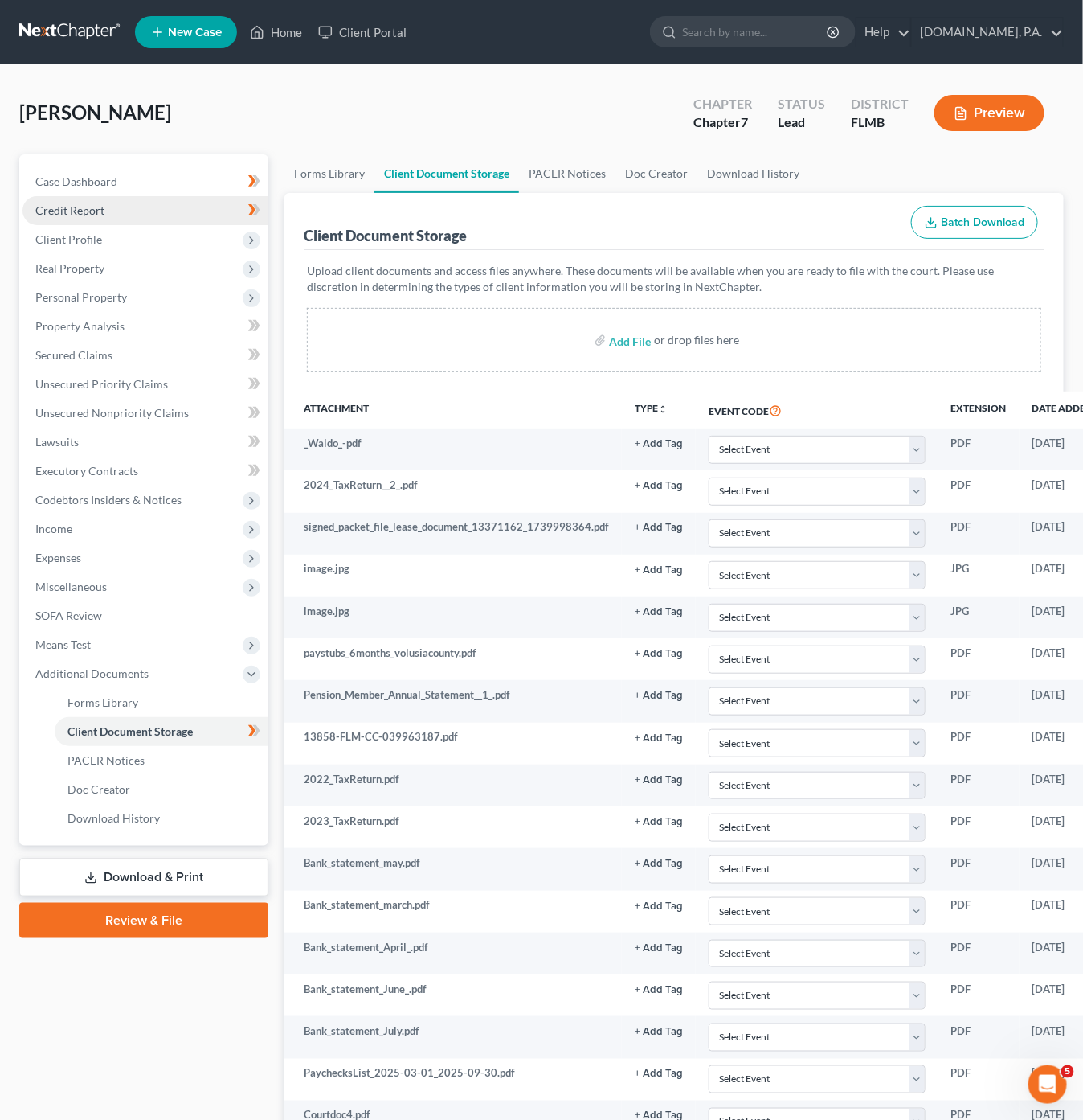
click at [170, 210] on link "Credit Report" at bounding box center [145, 211] width 246 height 29
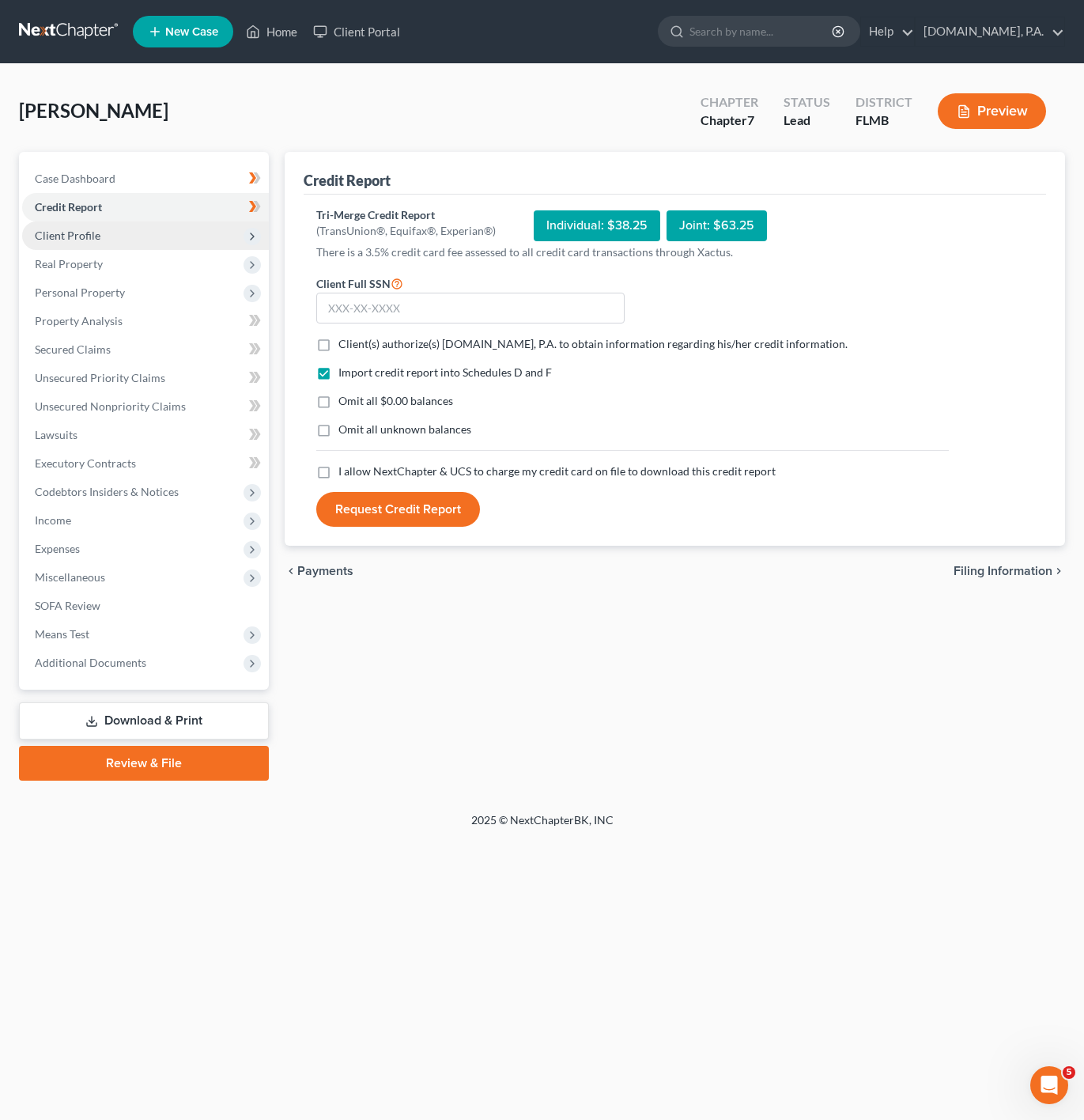
click at [173, 226] on span "Client Profile" at bounding box center [145, 236] width 247 height 29
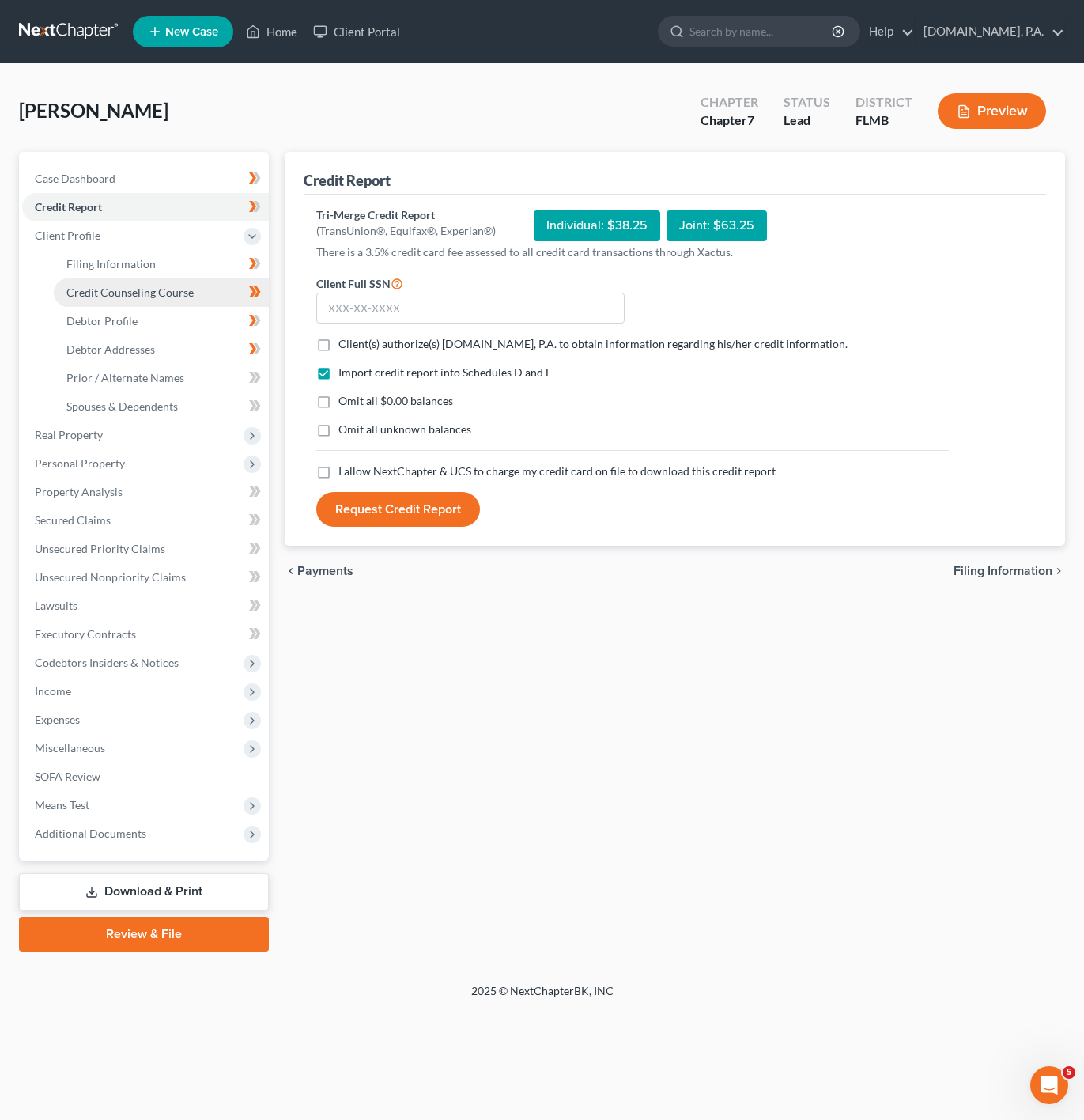
click at [185, 297] on span "Credit Counseling Course" at bounding box center [130, 292] width 127 height 14
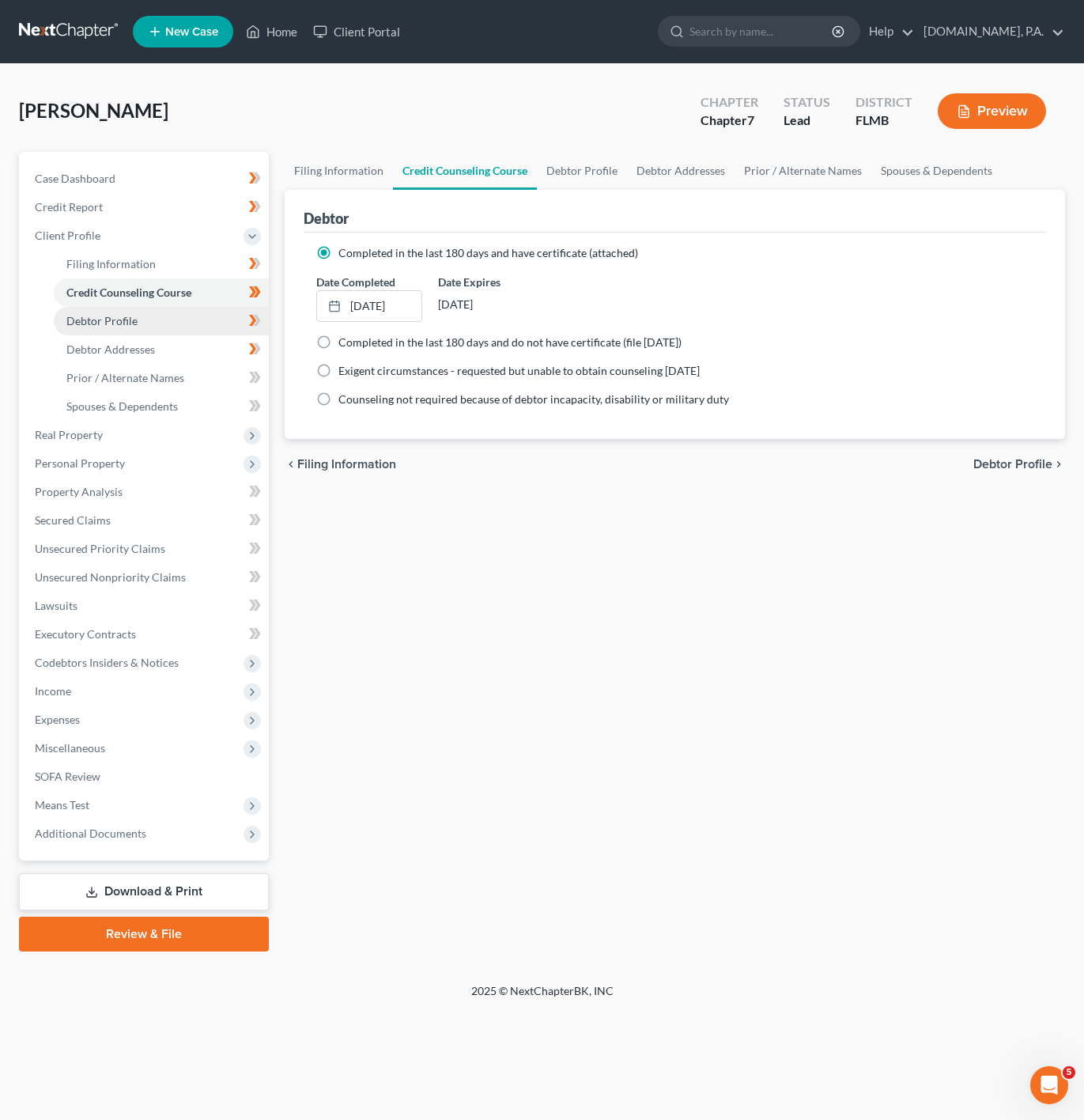
click at [193, 321] on link "Debtor Profile" at bounding box center [161, 321] width 215 height 29
select select "0"
select select "1"
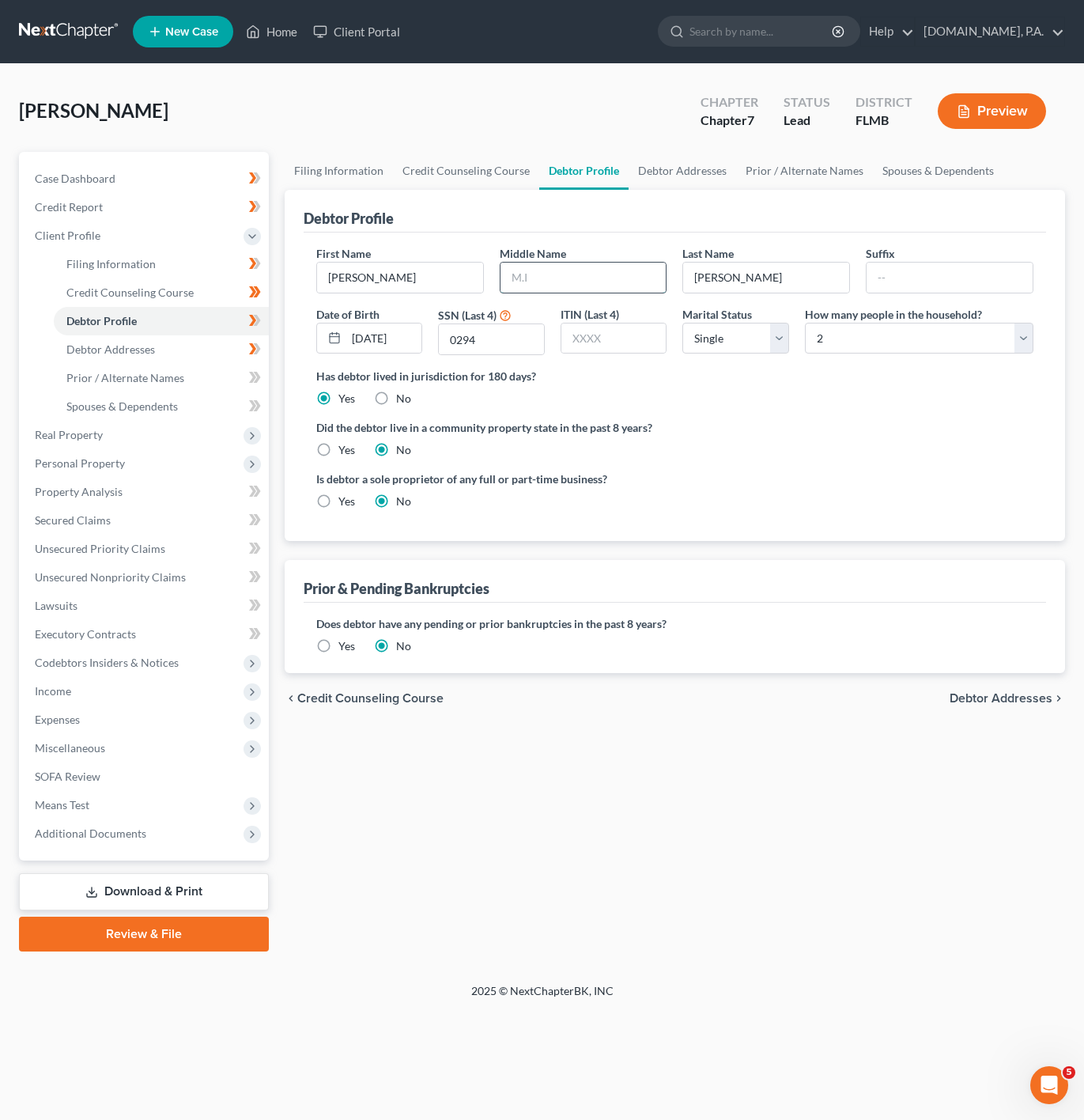
click at [589, 277] on input "text" at bounding box center [584, 277] width 166 height 30
type input "[PERSON_NAME]"
click at [689, 424] on label "Did the debtor live in a community property state in the past 8 years?" at bounding box center [675, 427] width 717 height 17
drag, startPoint x: 257, startPoint y: 321, endPoint x: 216, endPoint y: 344, distance: 47.0
click at [257, 321] on icon at bounding box center [257, 321] width 7 height 11
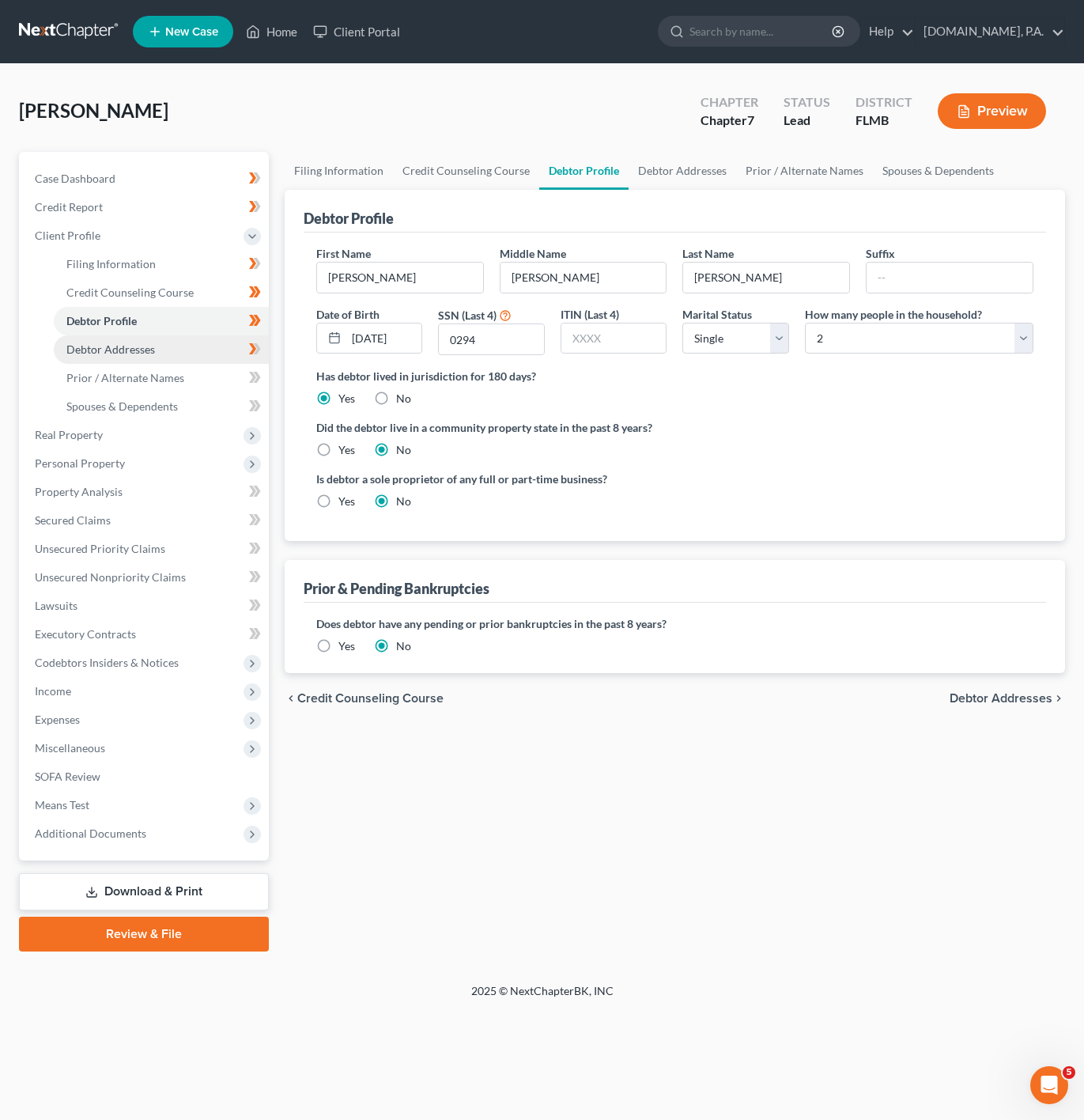
click at [221, 357] on link "Debtor Addresses" at bounding box center [161, 349] width 215 height 29
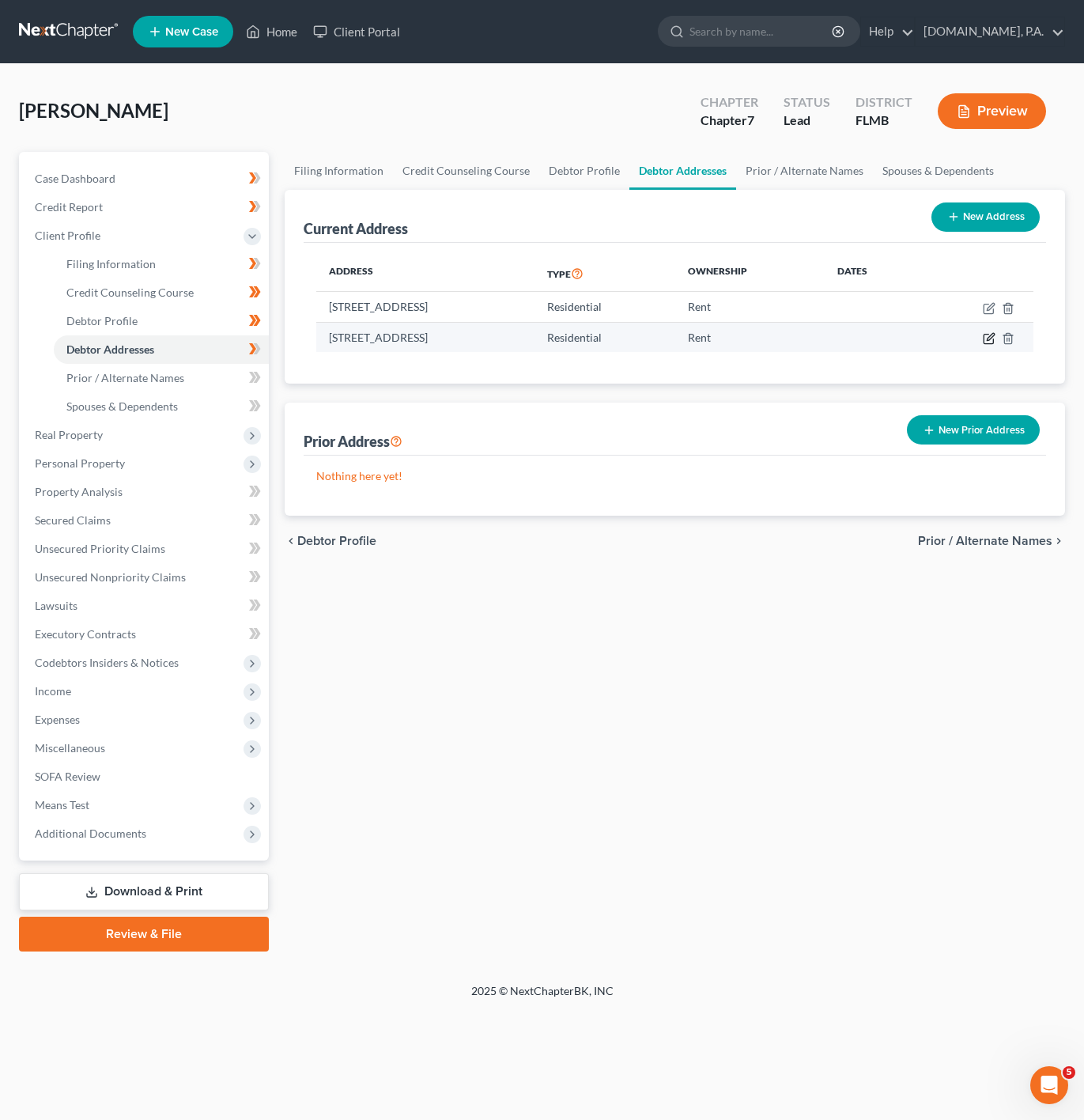
click at [986, 337] on icon "button" at bounding box center [990, 338] width 13 height 13
select select "9"
select select "63"
select select "0"
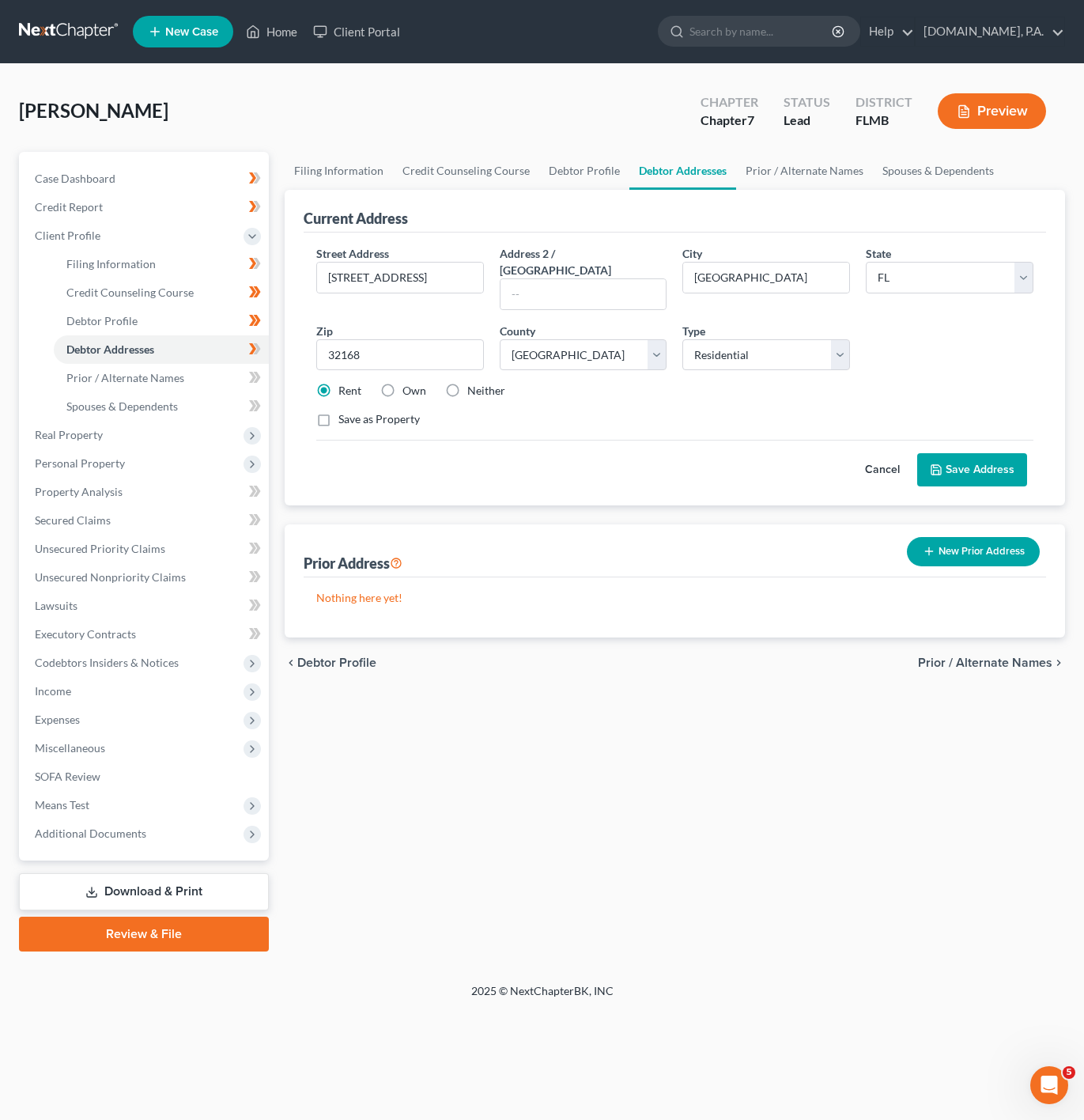
click at [856, 454] on button "Cancel" at bounding box center [882, 470] width 70 height 32
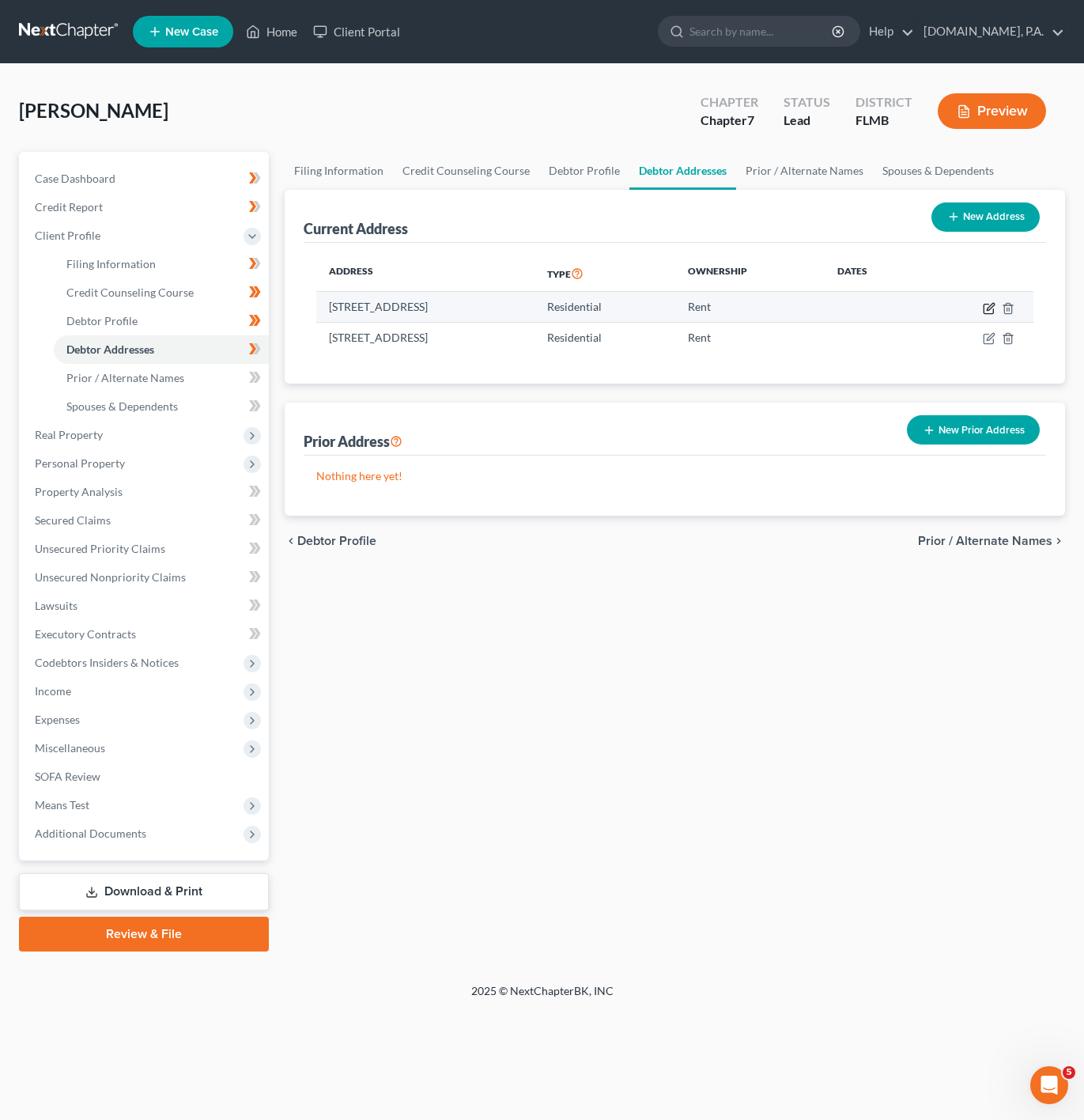
click at [990, 307] on icon "button" at bounding box center [990, 306] width 7 height 7
select select "9"
select select "63"
select select "0"
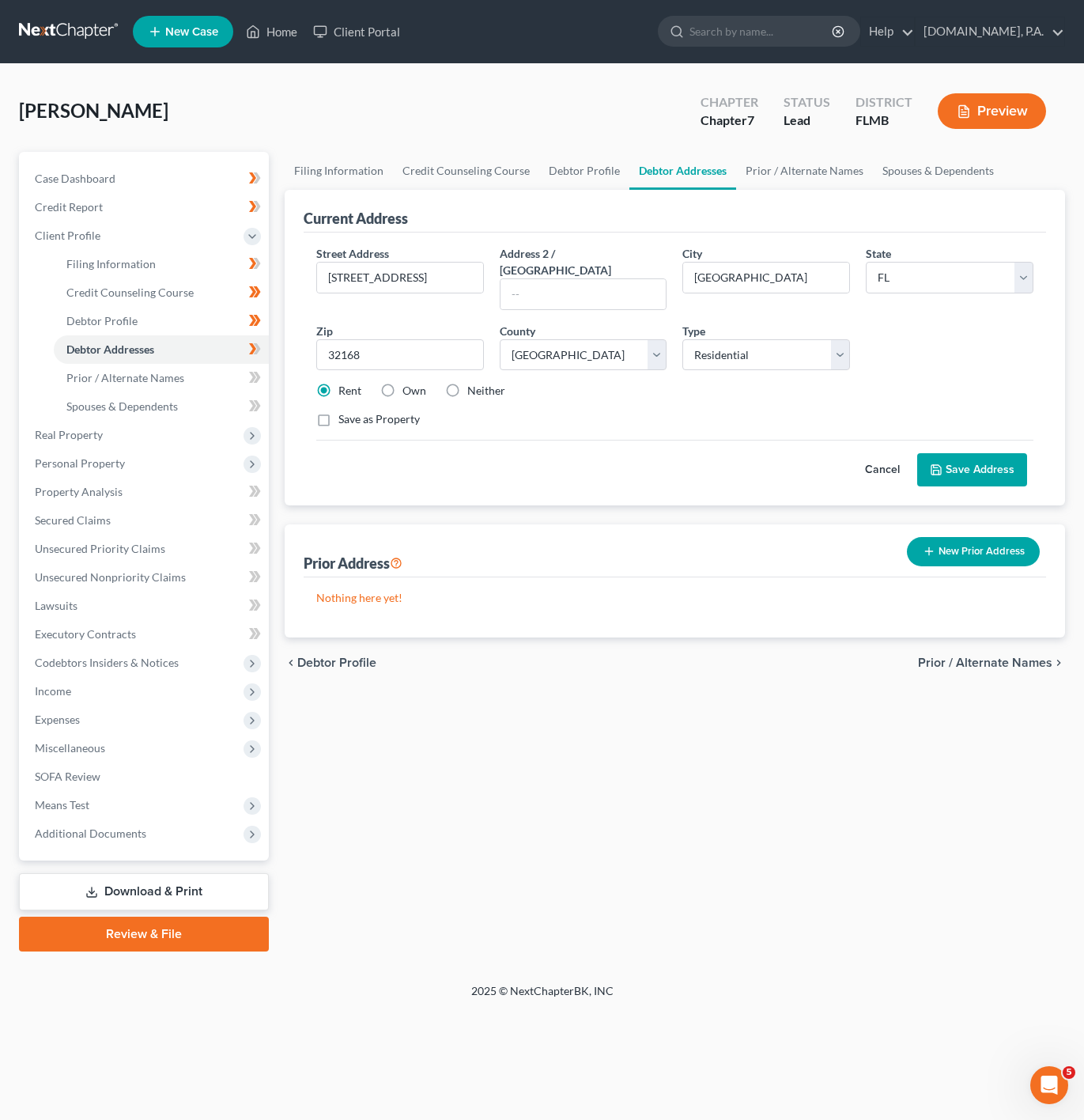
click at [855, 454] on button "Cancel" at bounding box center [882, 470] width 70 height 32
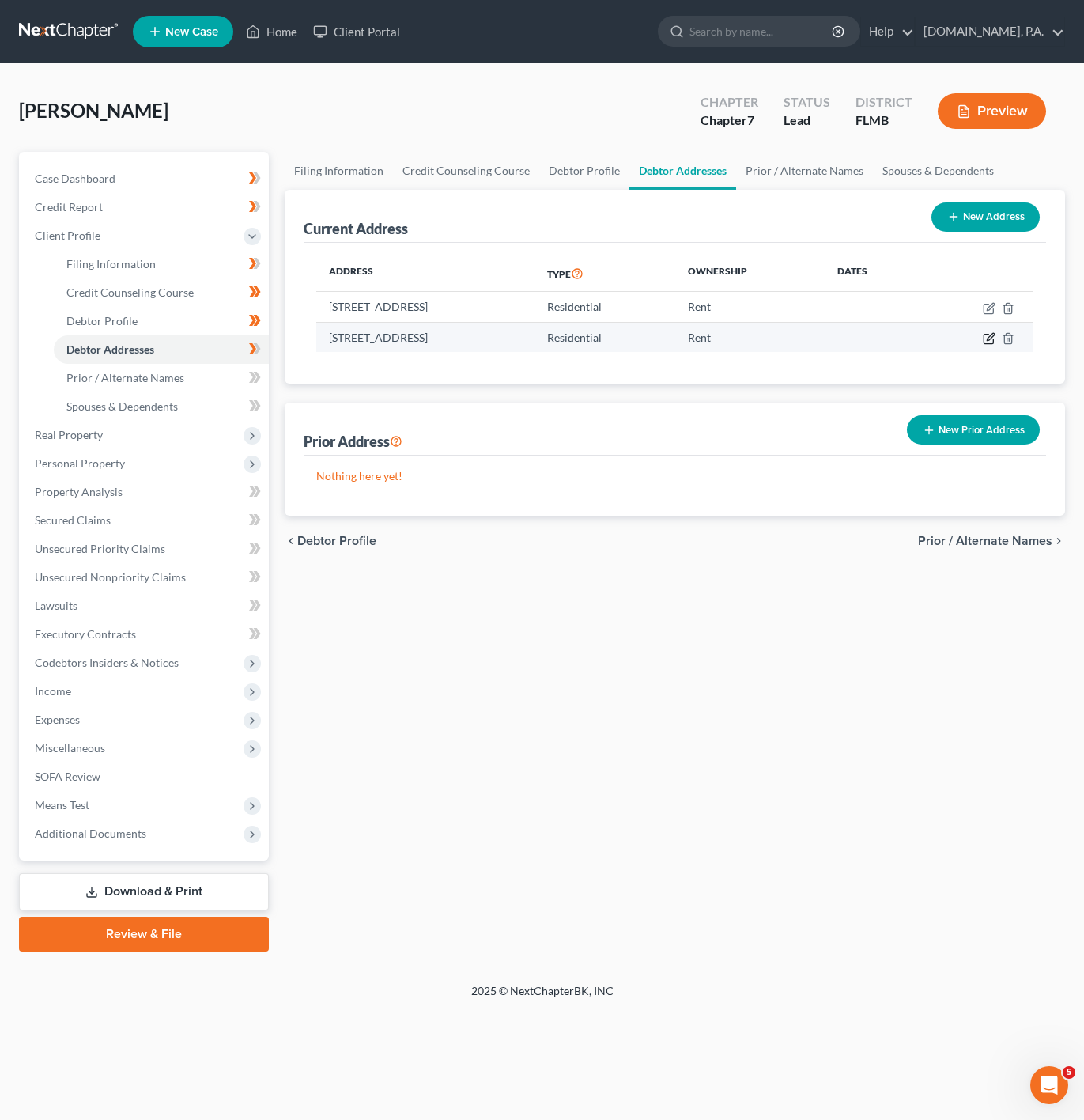
click at [988, 337] on icon "button" at bounding box center [990, 338] width 13 height 13
select select "9"
select select "63"
select select "0"
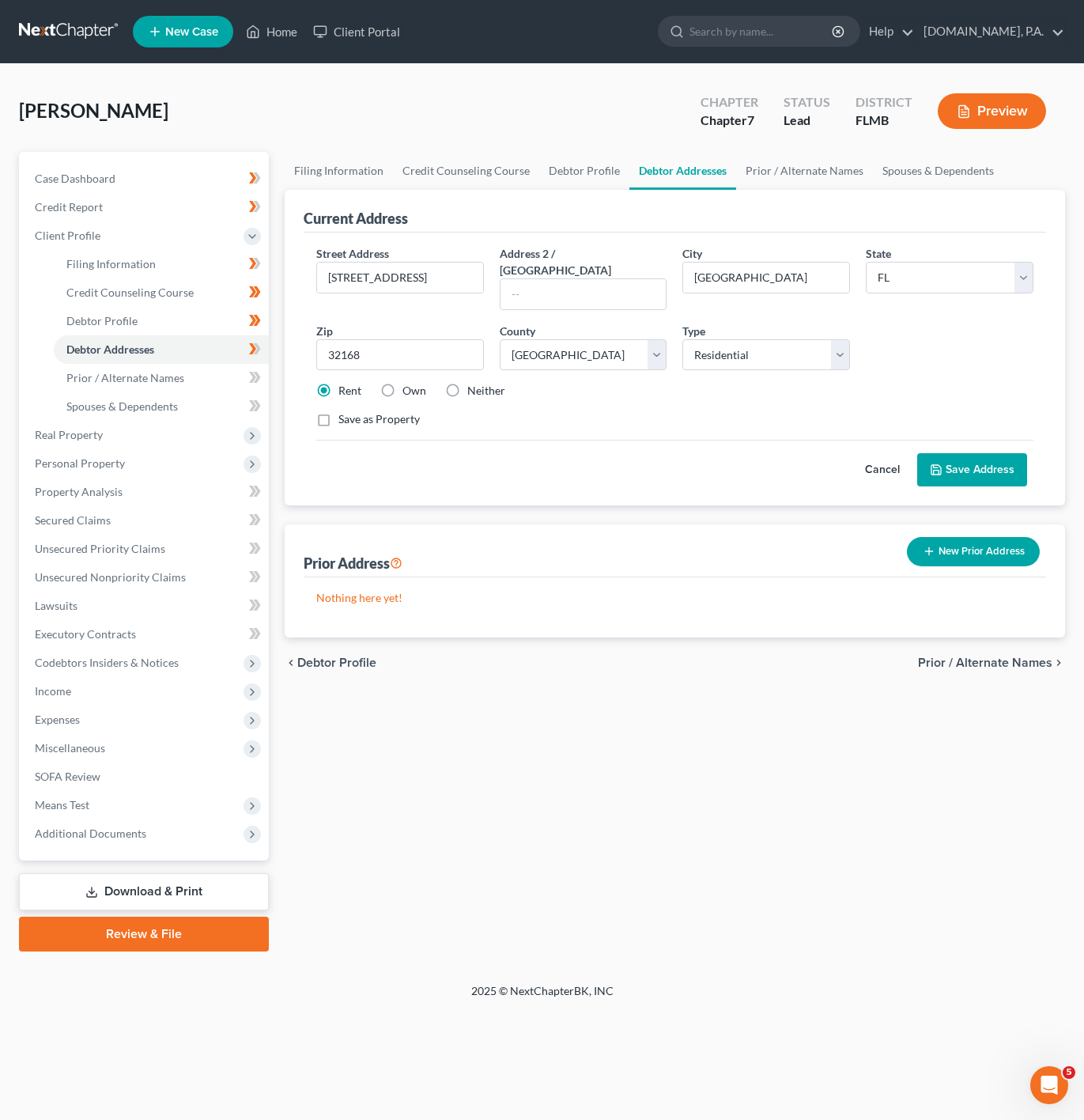
click at [890, 454] on button "Cancel" at bounding box center [882, 470] width 70 height 32
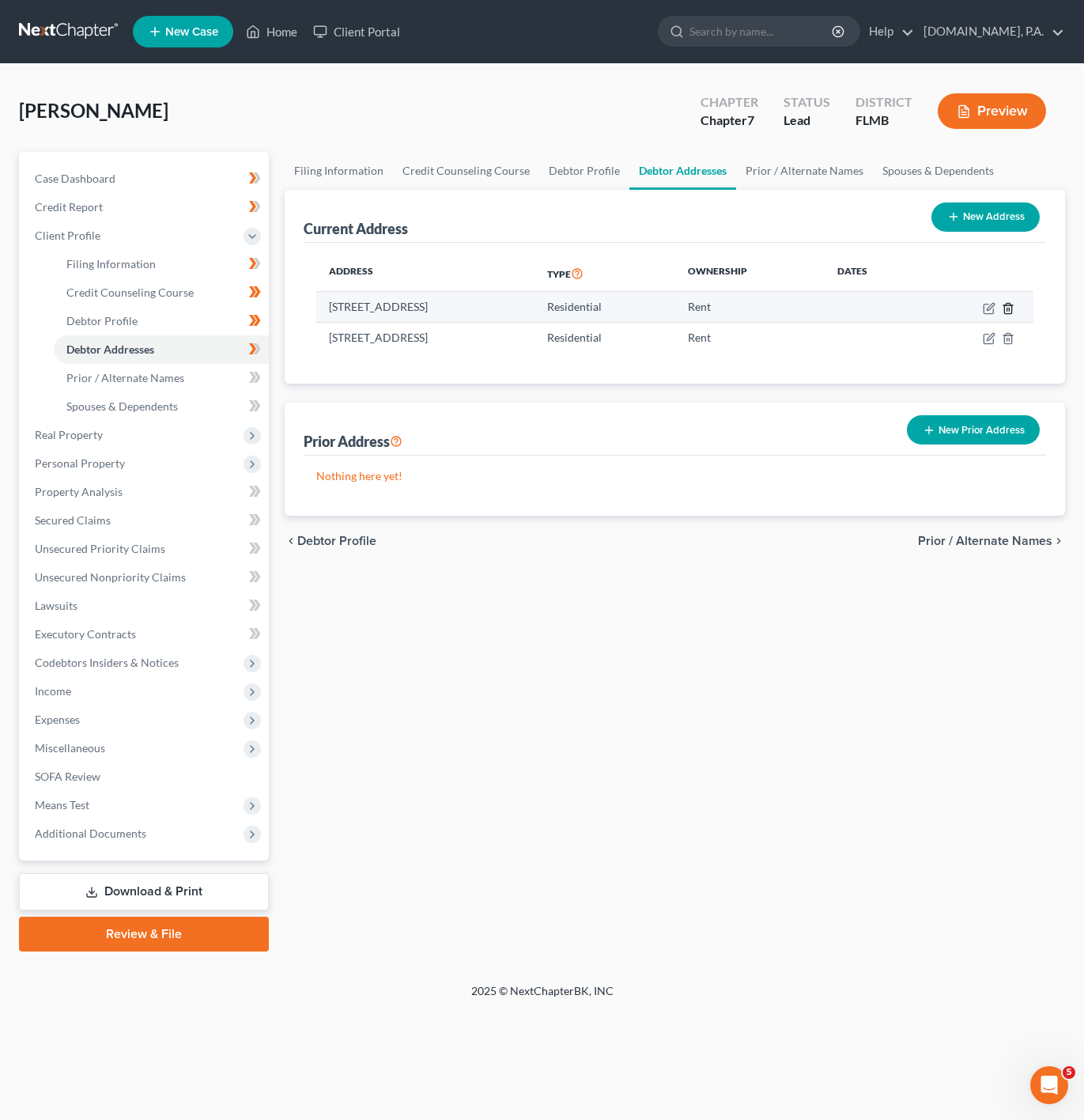
click at [1009, 307] on icon "button" at bounding box center [1008, 309] width 13 height 13
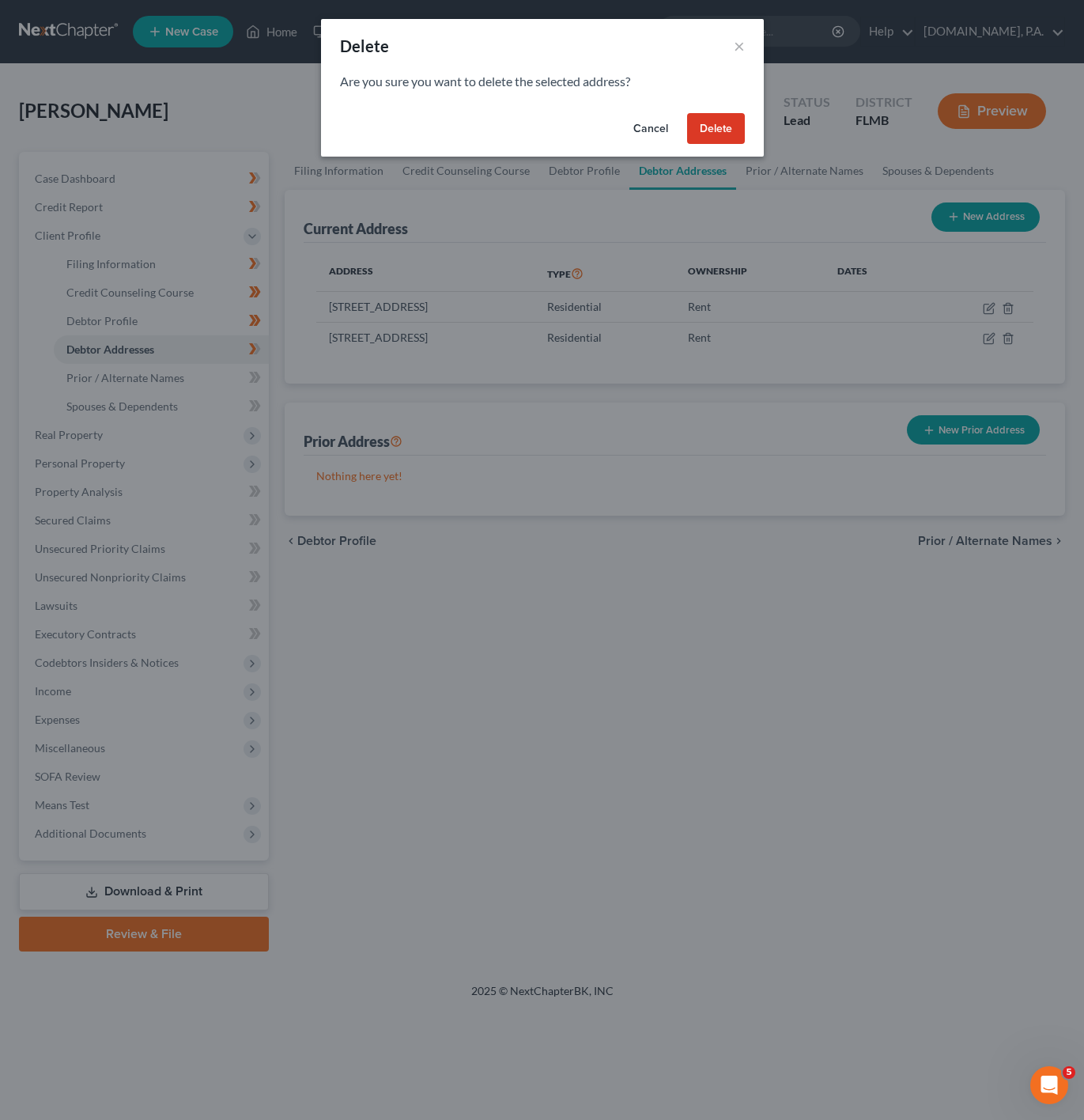
click at [721, 124] on button "Delete" at bounding box center [716, 129] width 58 height 32
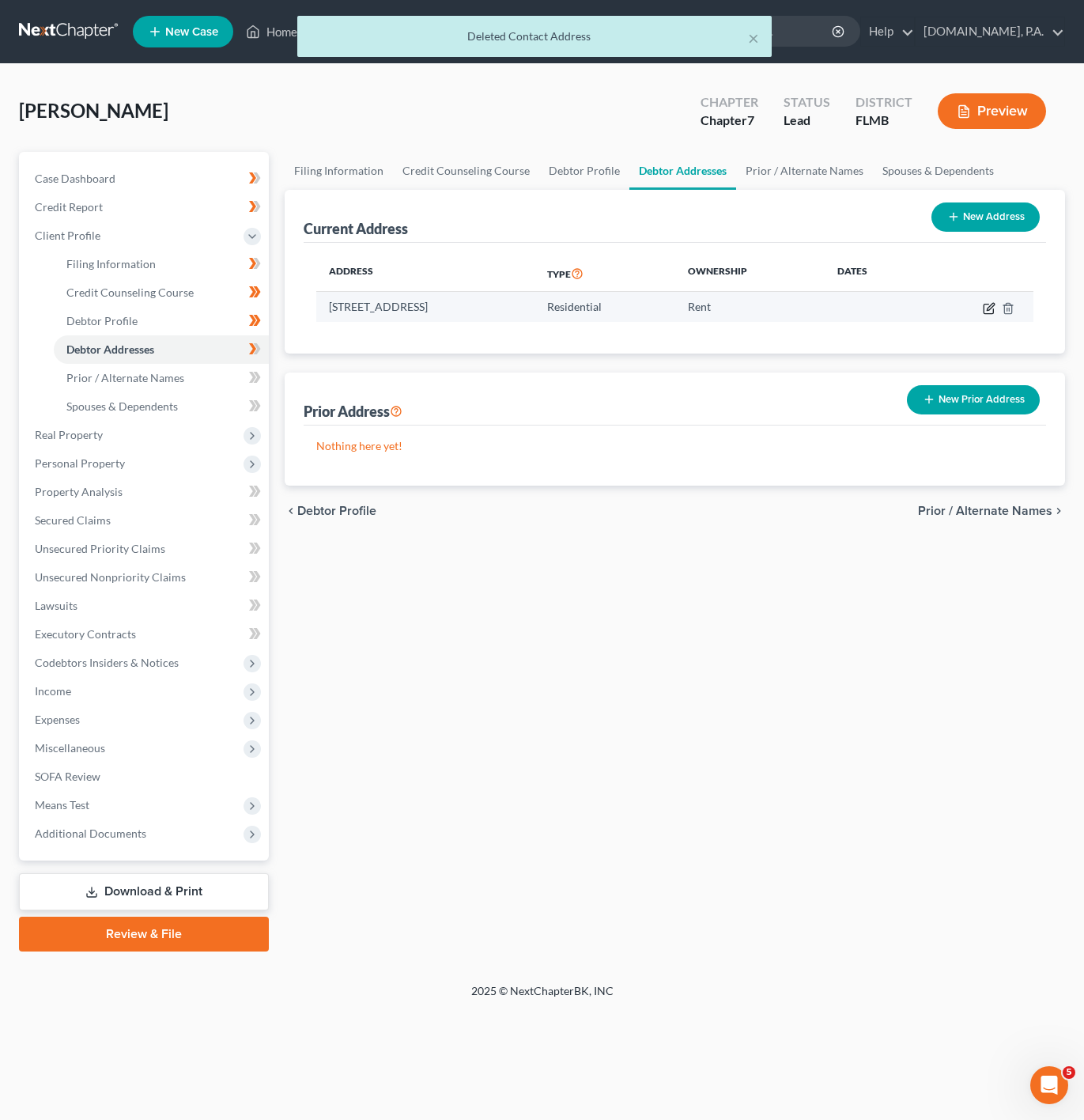
click at [988, 307] on icon "button" at bounding box center [990, 309] width 13 height 13
select select "9"
select select "63"
select select "0"
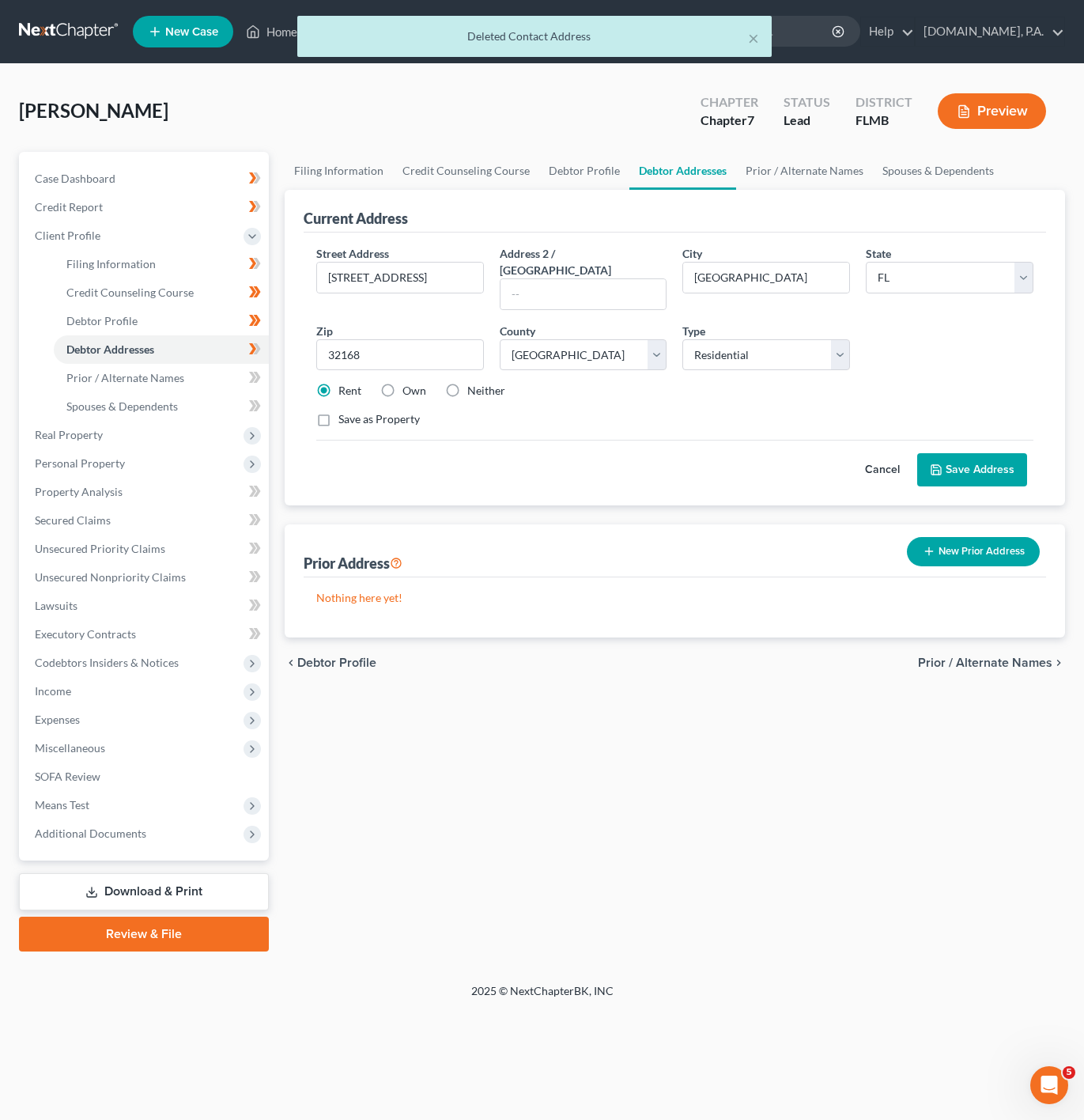
click at [954, 464] on button "Save Address" at bounding box center [972, 470] width 110 height 34
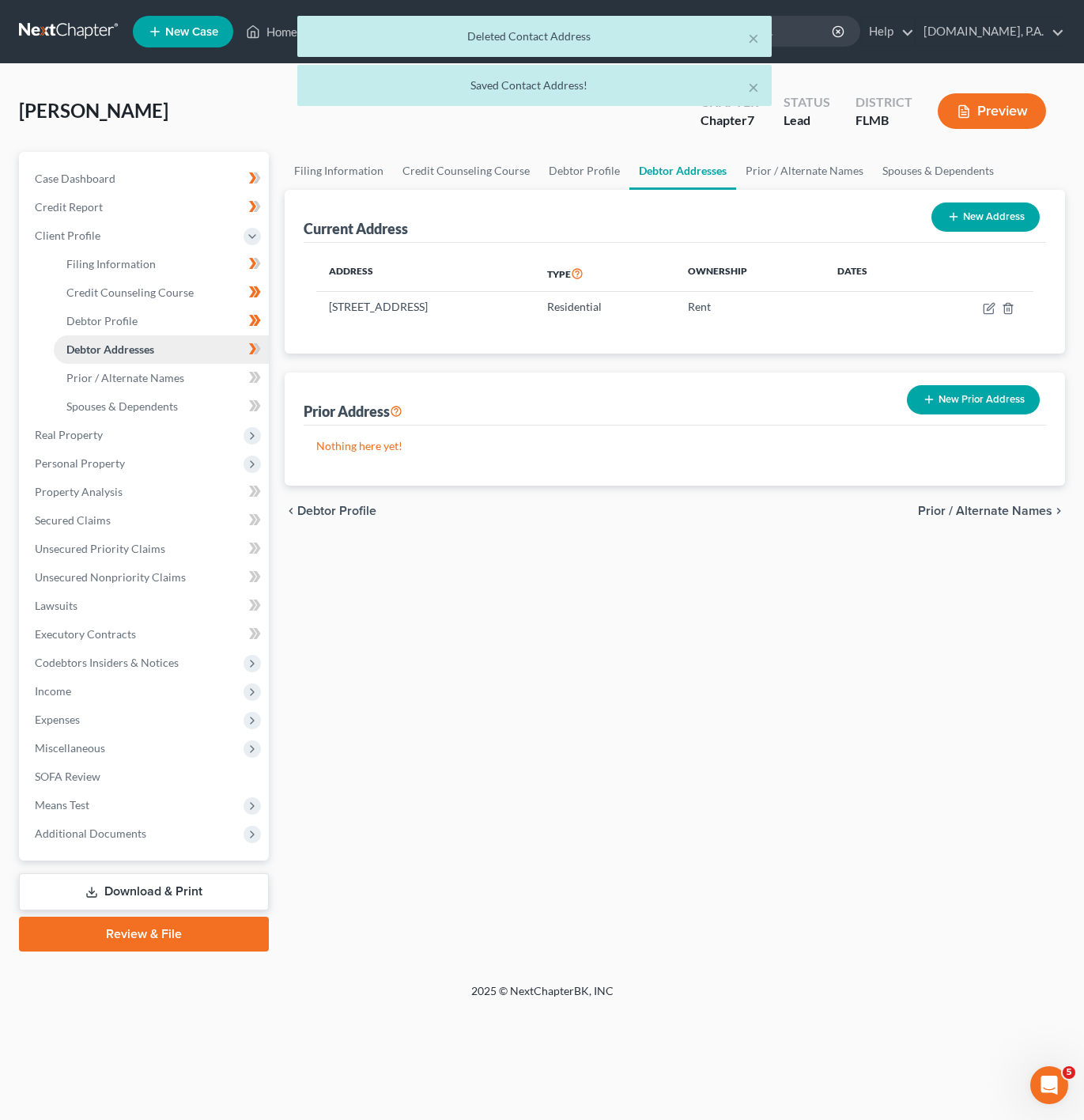
click at [240, 349] on link "Debtor Addresses" at bounding box center [161, 349] width 215 height 29
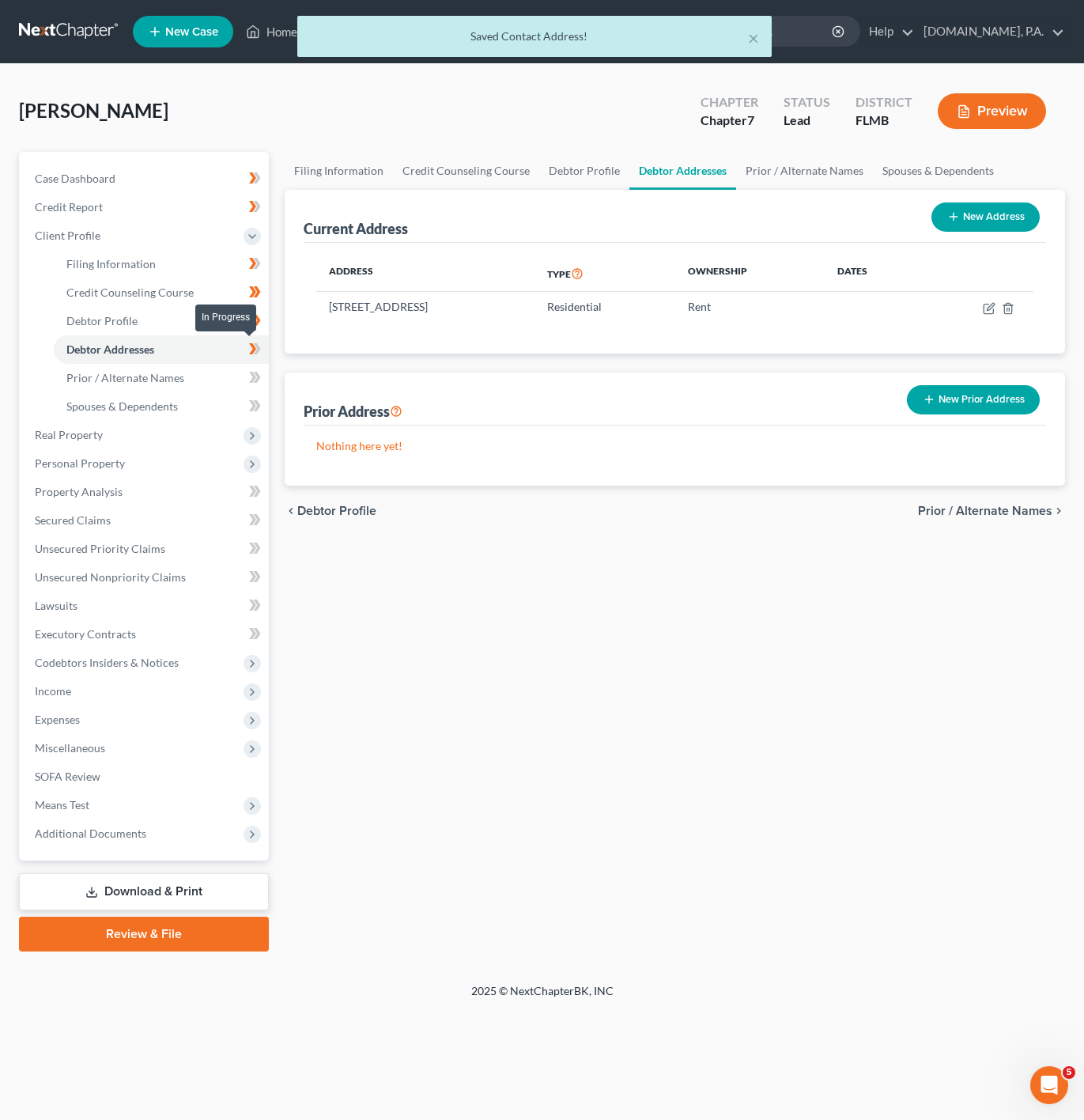
click at [257, 349] on icon at bounding box center [257, 349] width 7 height 11
click at [213, 376] on link "Prior / Alternate Names" at bounding box center [161, 378] width 215 height 29
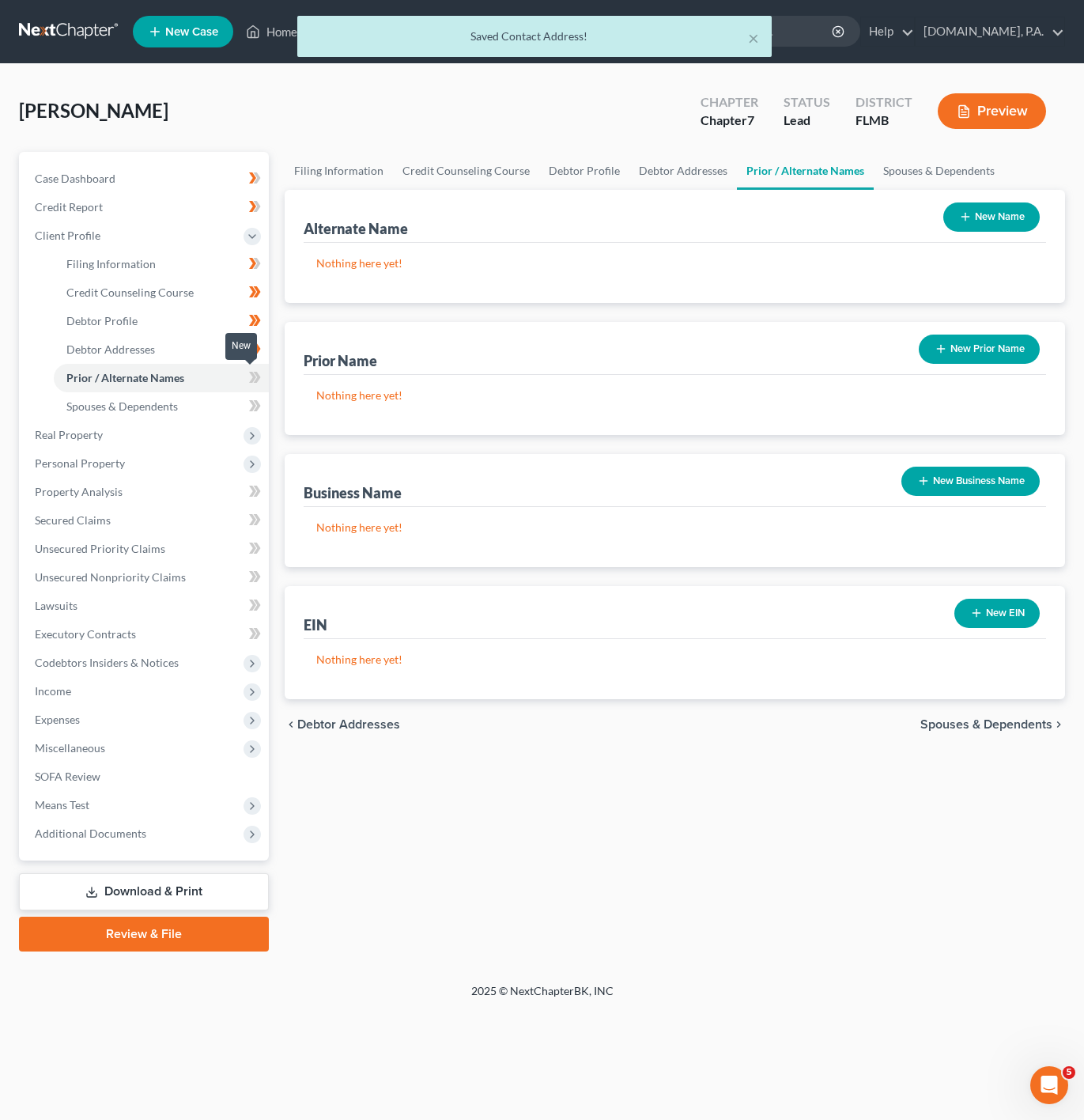
click at [257, 371] on icon at bounding box center [255, 377] width 12 height 20
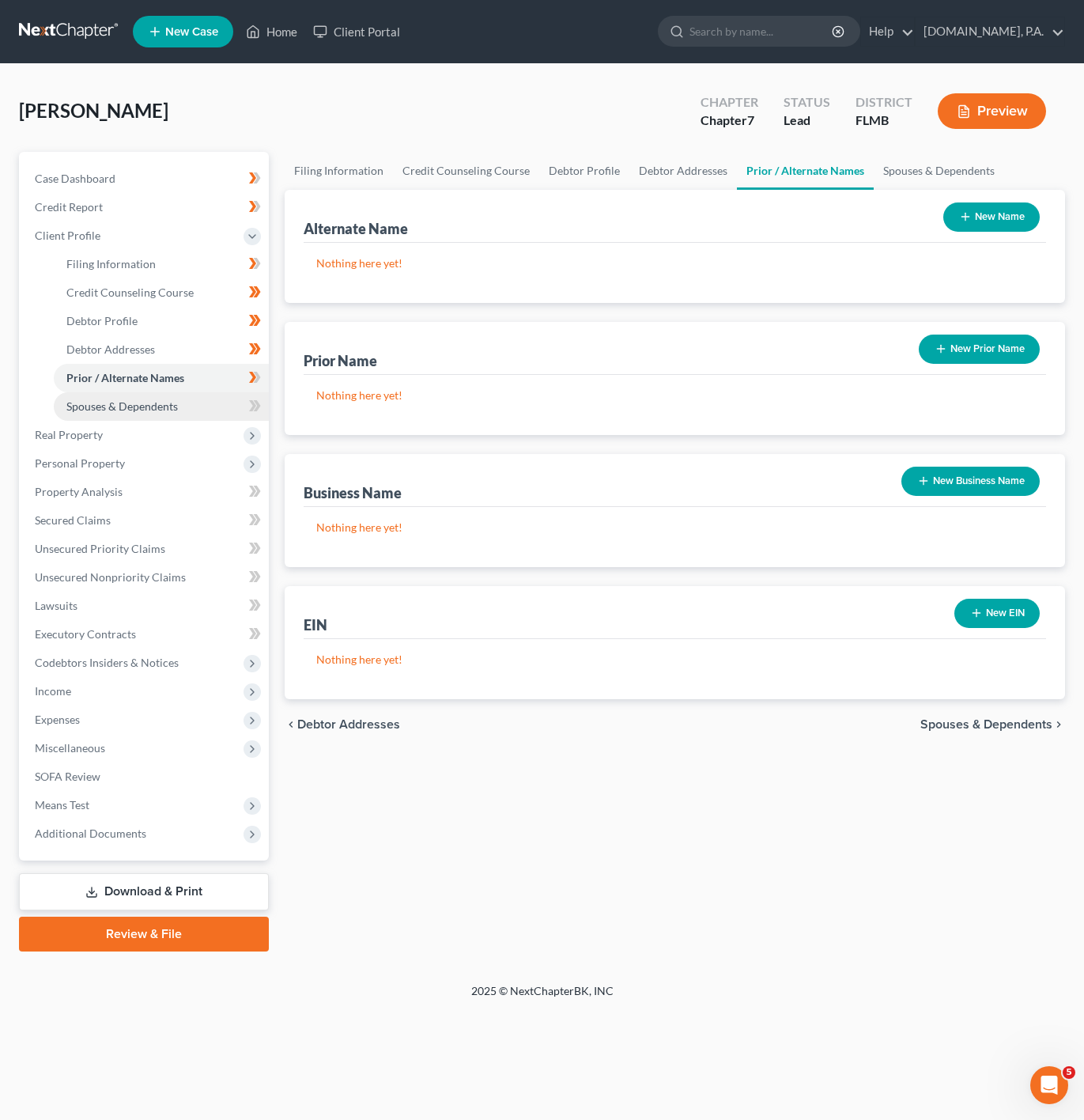
click at [212, 401] on link "Spouses & Dependents" at bounding box center [161, 407] width 215 height 29
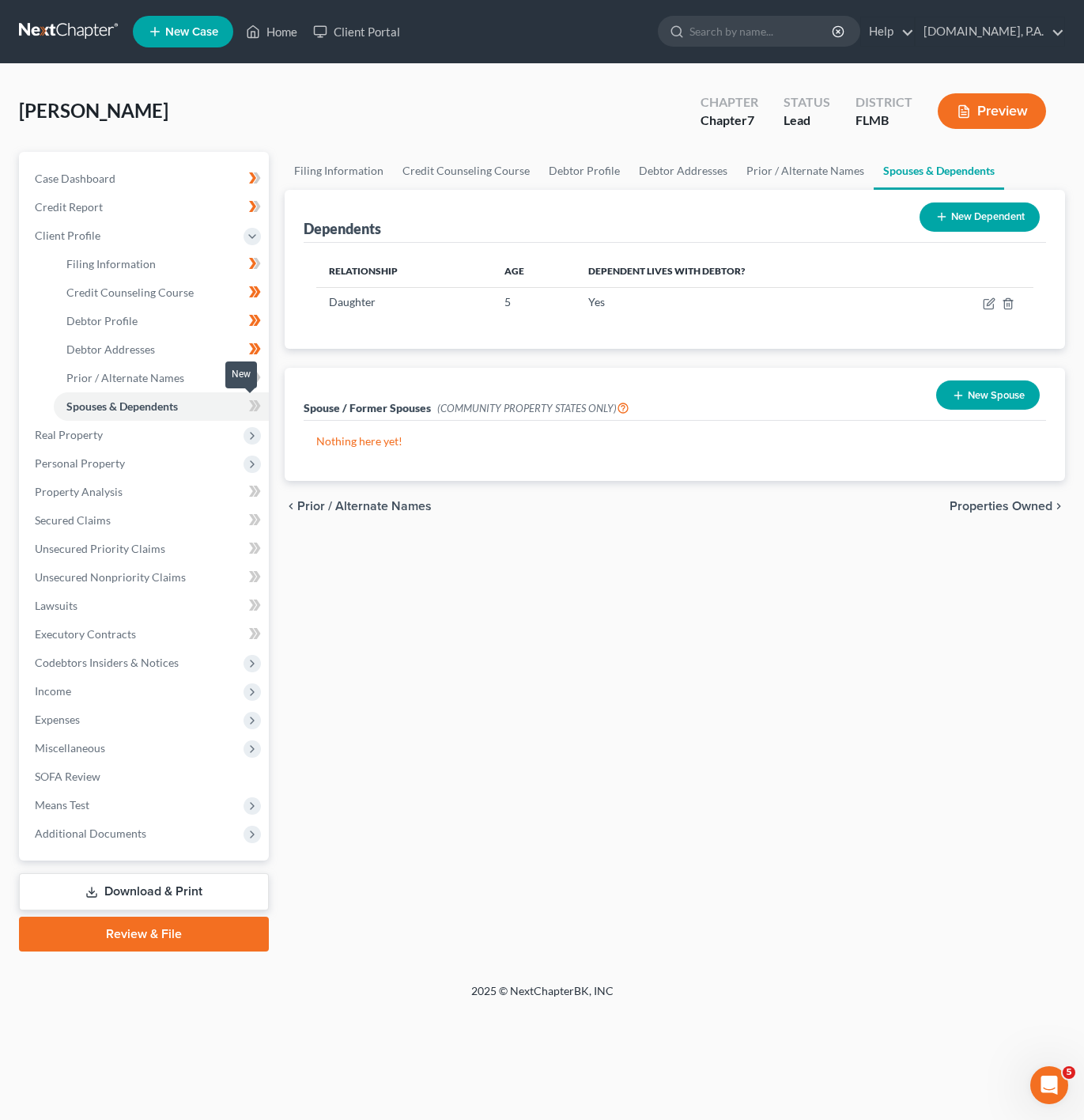
click at [254, 404] on icon at bounding box center [253, 406] width 7 height 11
click at [259, 404] on icon at bounding box center [255, 406] width 12 height 20
click at [201, 366] on link "Prior / Alternate Names" at bounding box center [161, 378] width 215 height 29
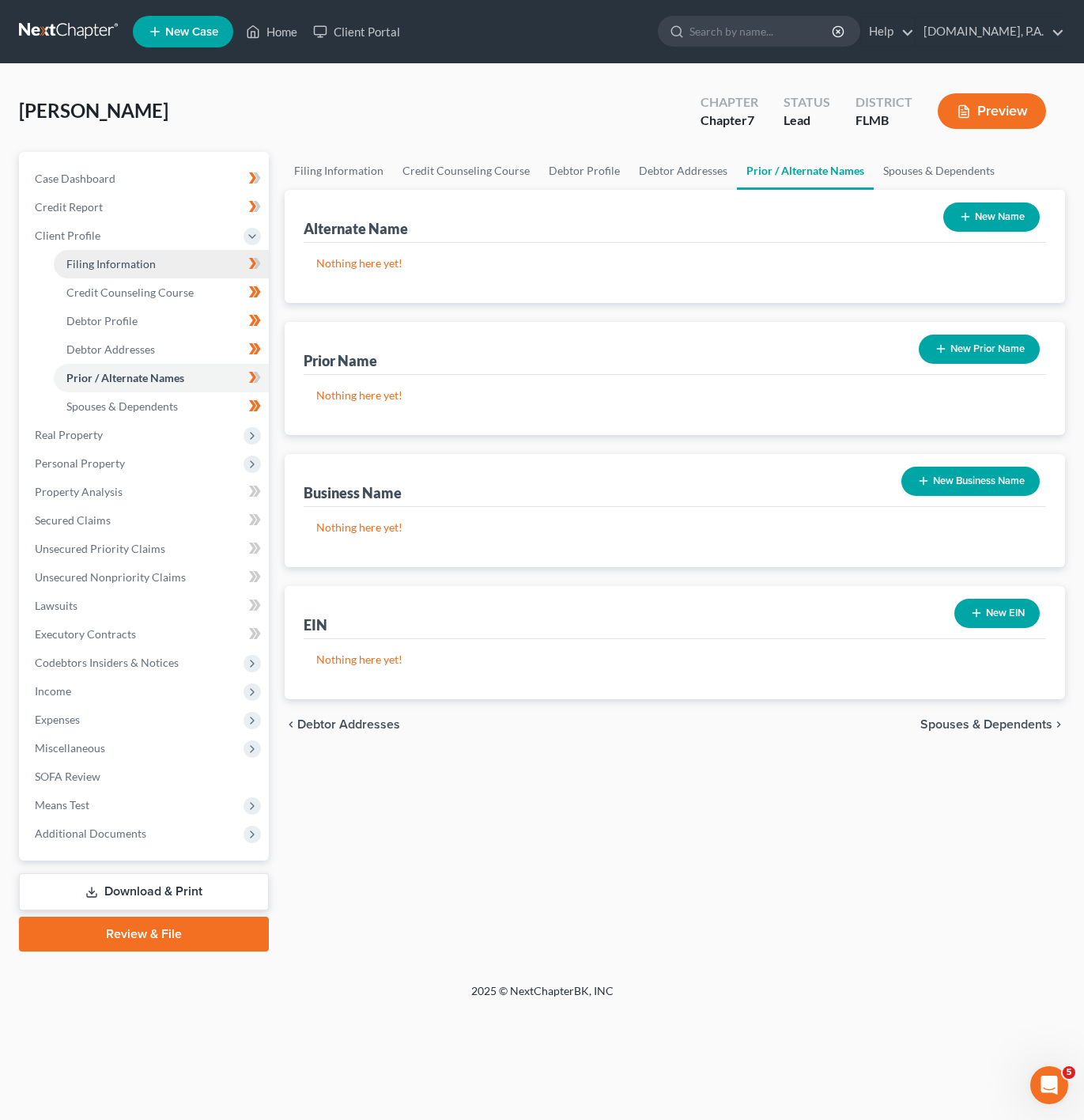
click at [209, 252] on link "Filing Information" at bounding box center [161, 265] width 215 height 29
select select "1"
select select "0"
select select "15"
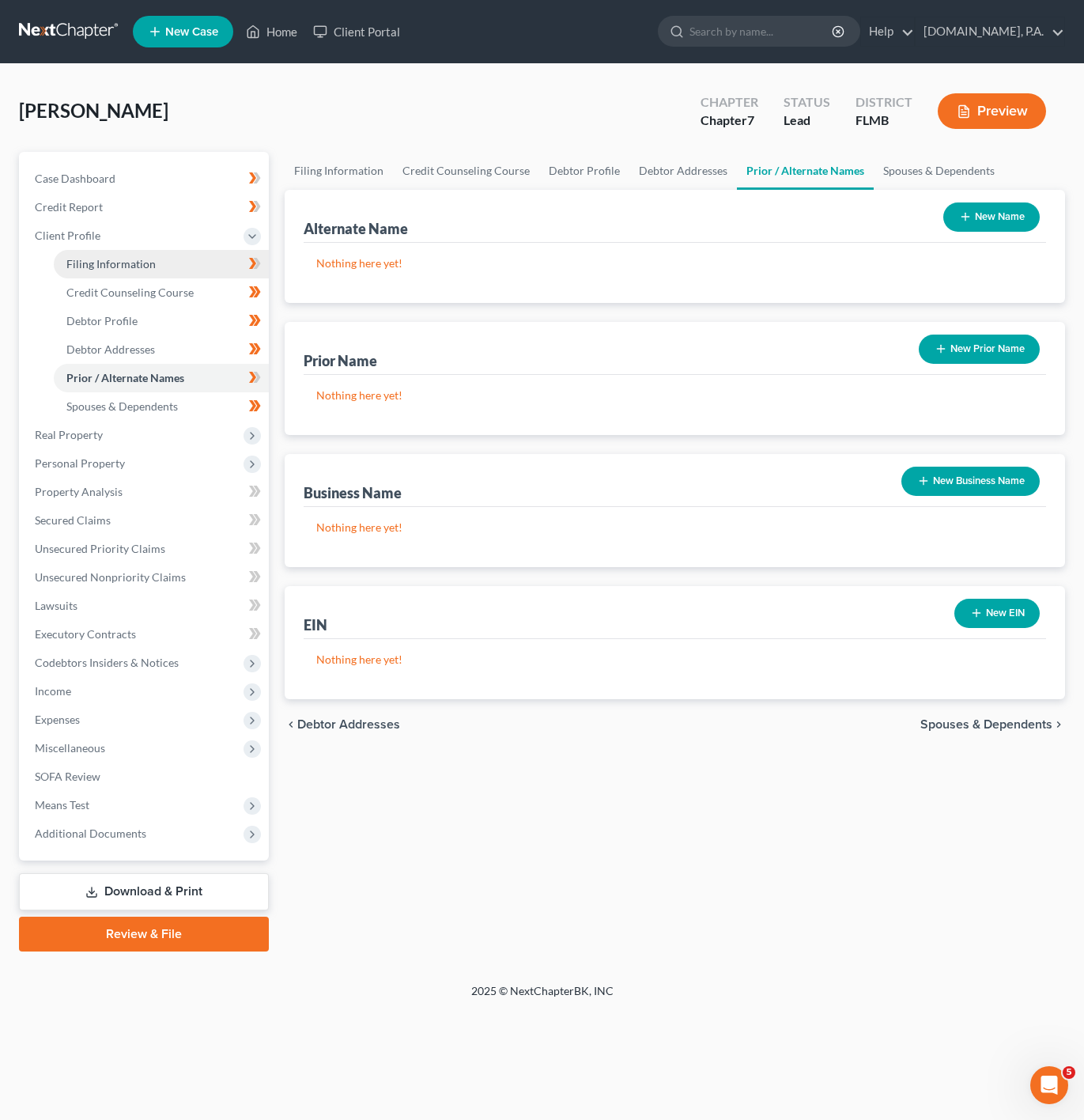
select select "0"
select select "9"
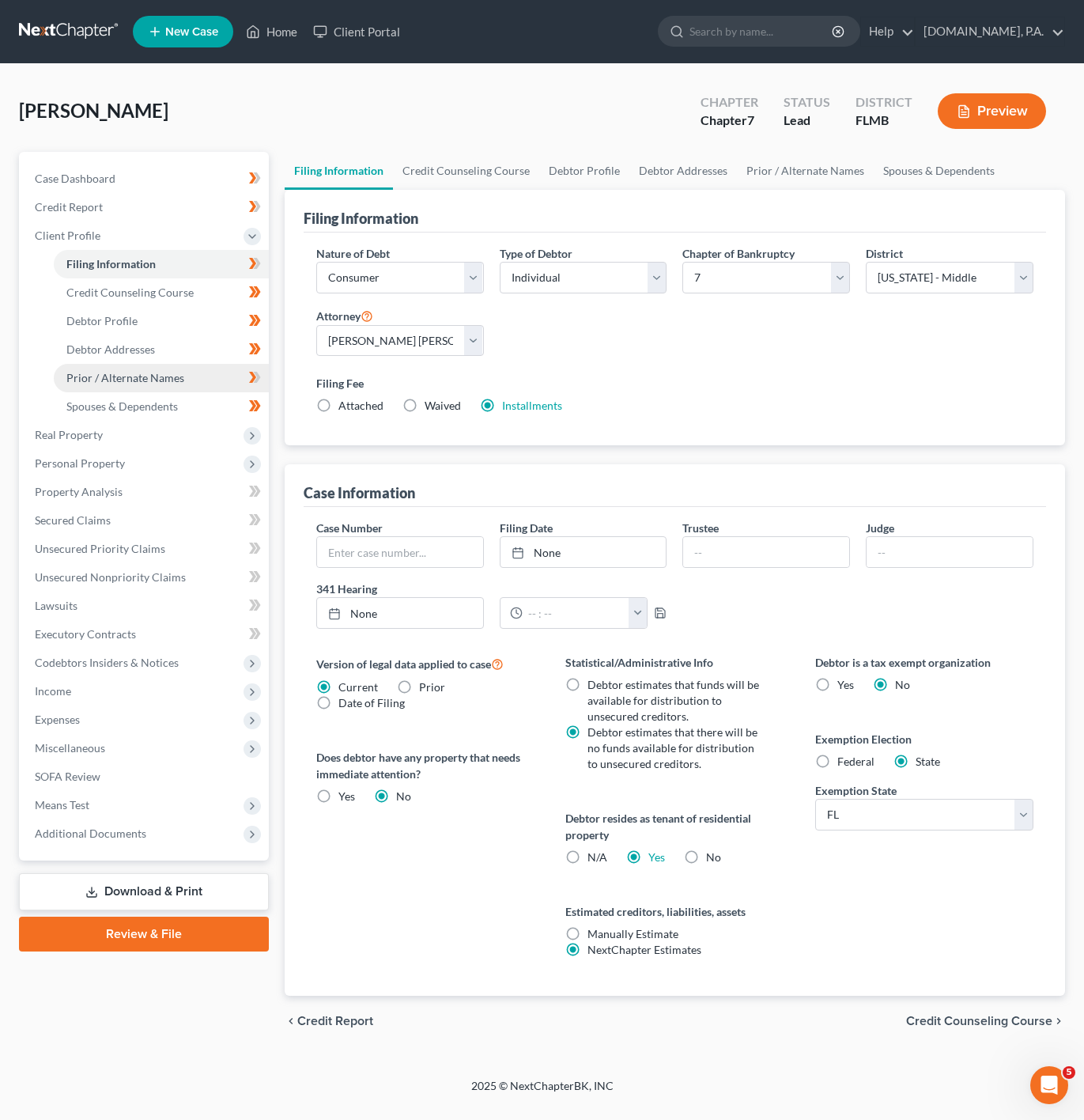
click at [161, 376] on span "Prior / Alternate Names" at bounding box center [125, 377] width 118 height 14
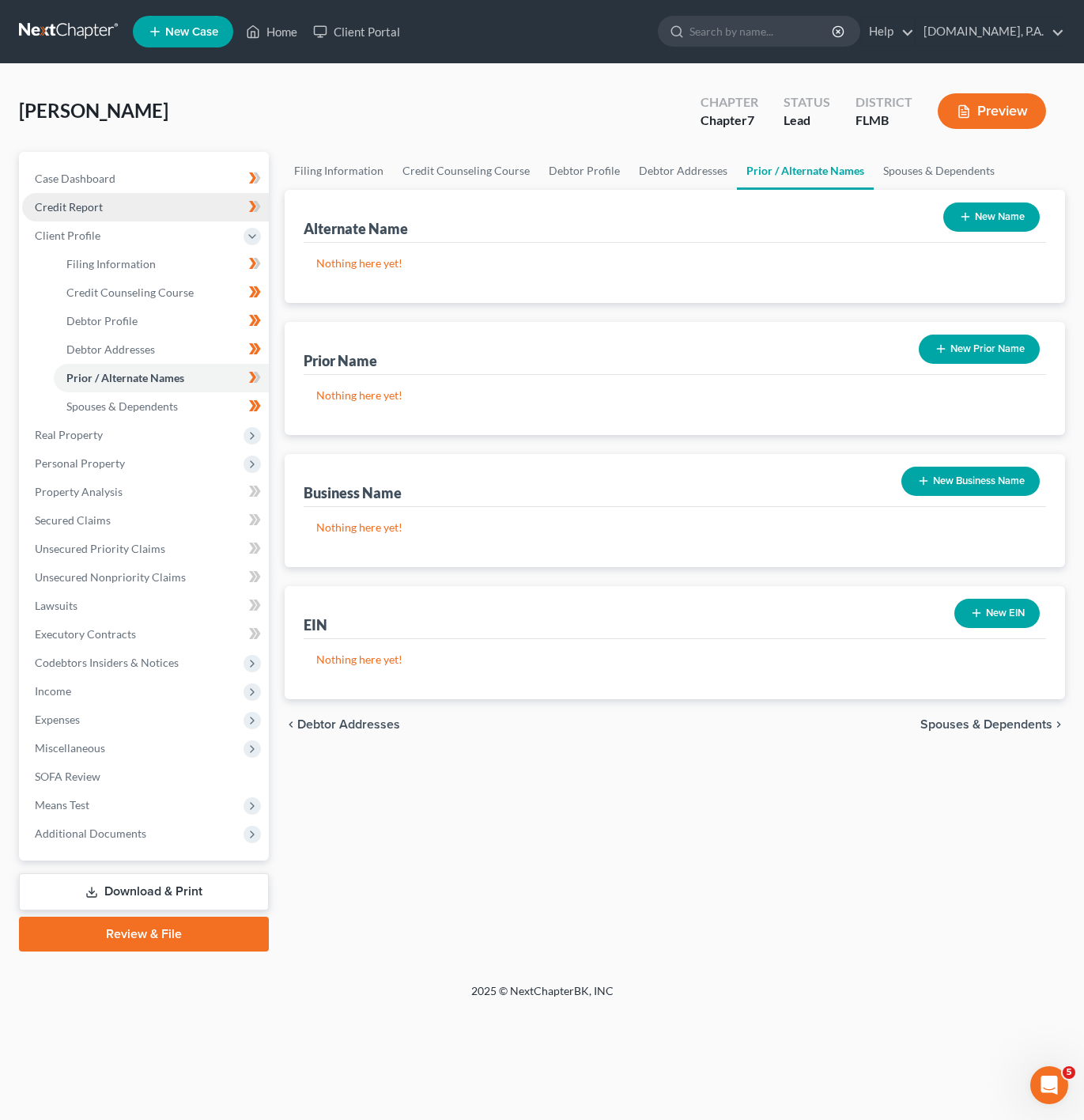
click at [111, 209] on link "Credit Report" at bounding box center [145, 207] width 247 height 29
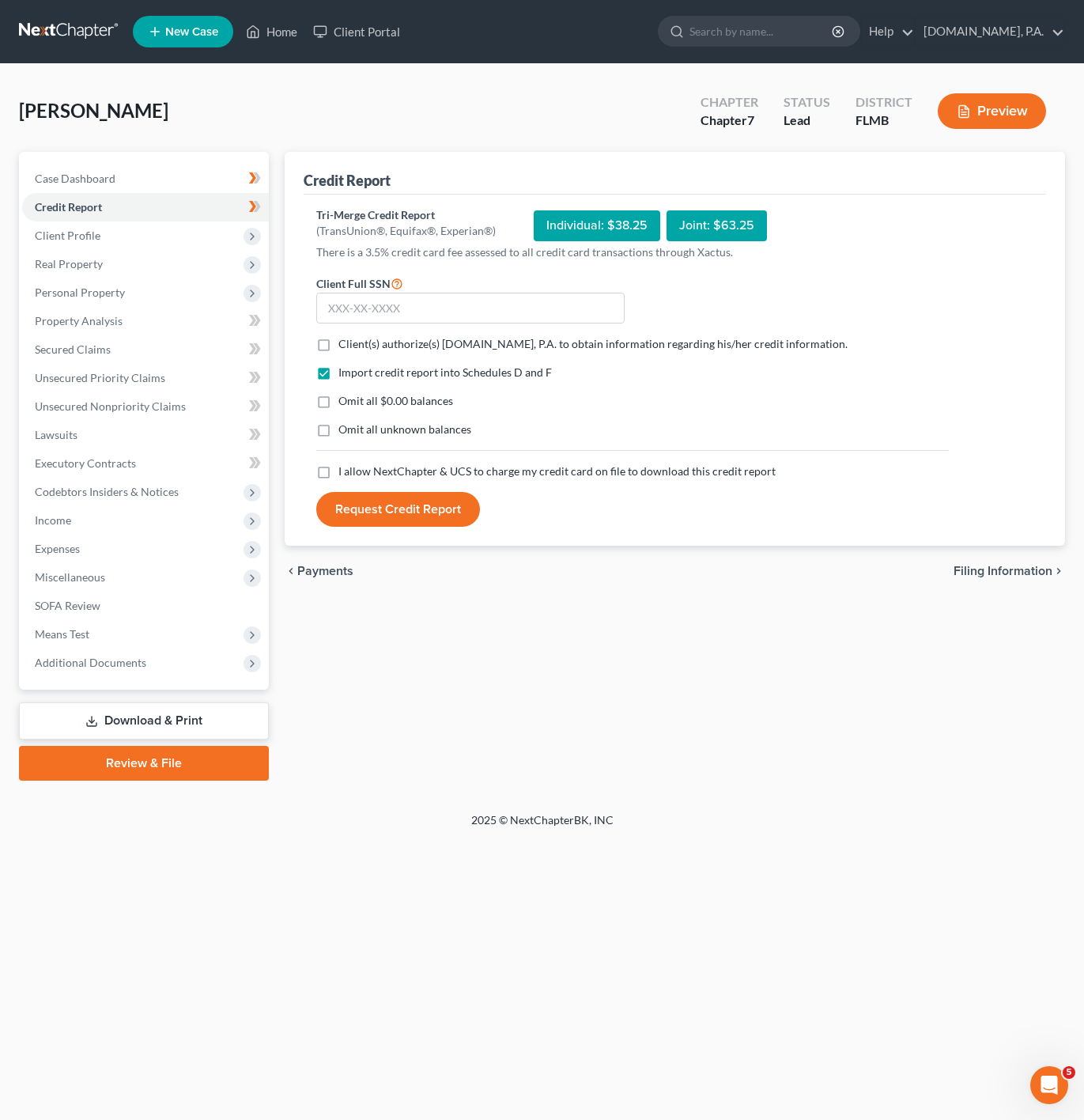
click at [338, 352] on label "Client(s) authorize(s) [DOMAIN_NAME], P.A. to obtain information regarding his/…" at bounding box center [592, 344] width 509 height 16
click at [345, 346] on input "Client(s) authorize(s) [DOMAIN_NAME], P.A. to obtain information regarding his/…" at bounding box center [349, 341] width 10 height 10
checkbox input "true"
click at [337, 440] on div "Import credit report into Schedules D and F Omit all $0.00 balances Omit all un…" at bounding box center [632, 414] width 648 height 99
click at [338, 471] on label "I allow NextChapter & UCS to charge my credit card on file to download this cre…" at bounding box center [556, 472] width 437 height 16
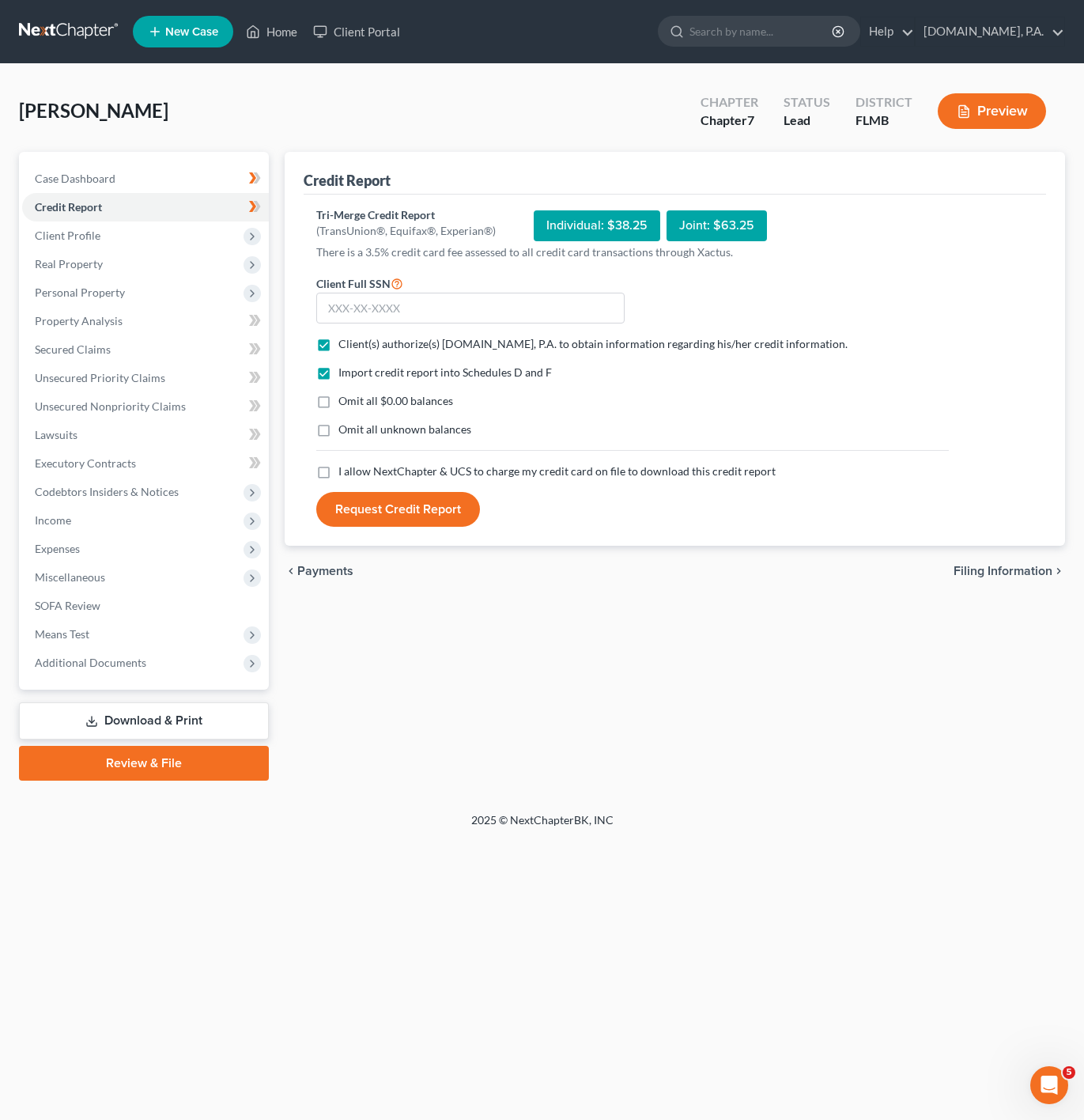
click at [345, 471] on input "I allow NextChapter & UCS to charge my credit card on file to download this cre…" at bounding box center [349, 468] width 10 height 10
checkbox input "true"
click at [540, 304] on input "text" at bounding box center [471, 309] width 309 height 32
type input "595-75-0294"
click at [388, 517] on button "Request Credit Report" at bounding box center [398, 509] width 164 height 35
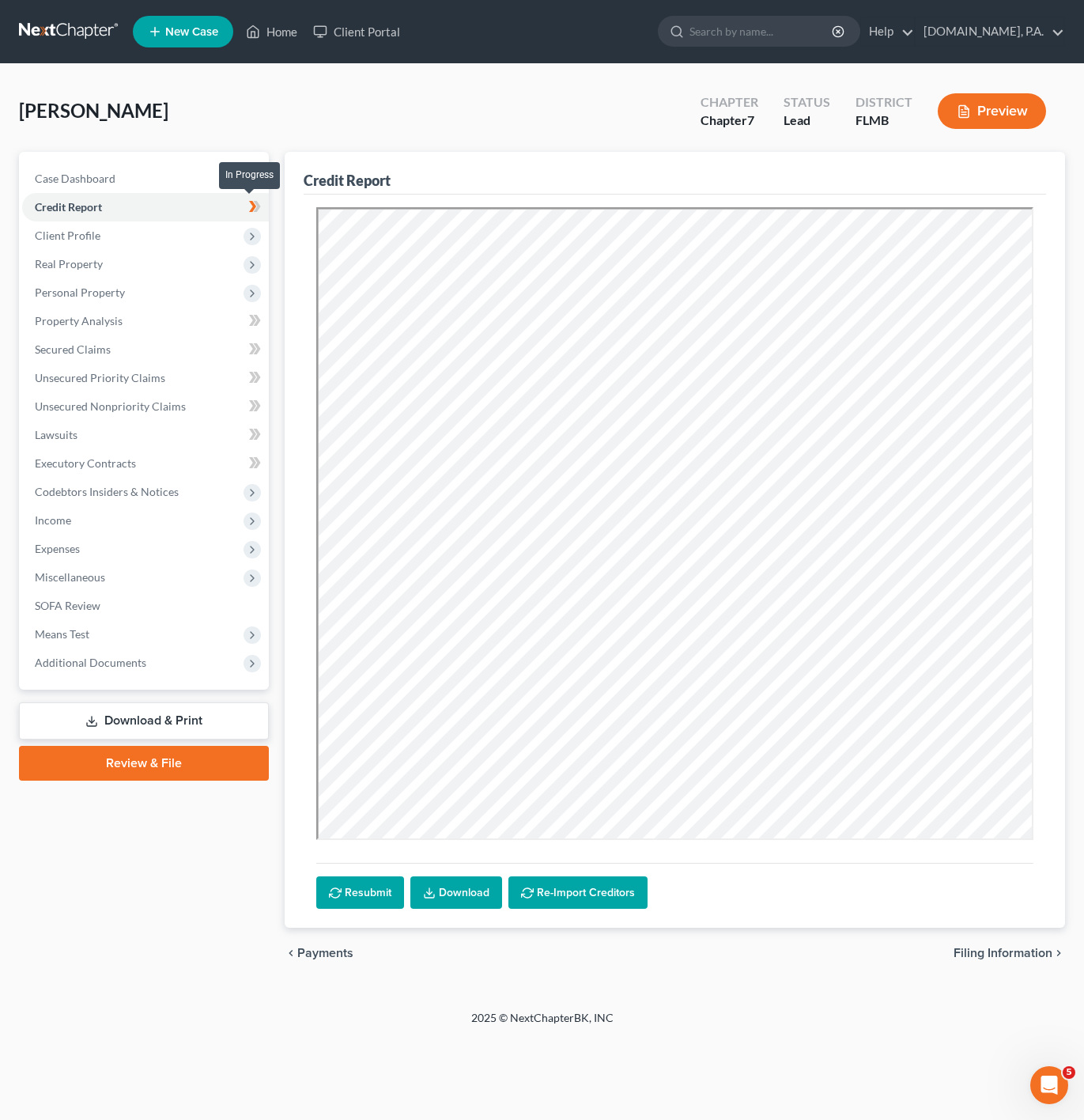
click at [253, 209] on icon at bounding box center [253, 206] width 7 height 11
click at [190, 233] on span "Client Profile" at bounding box center [145, 236] width 247 height 29
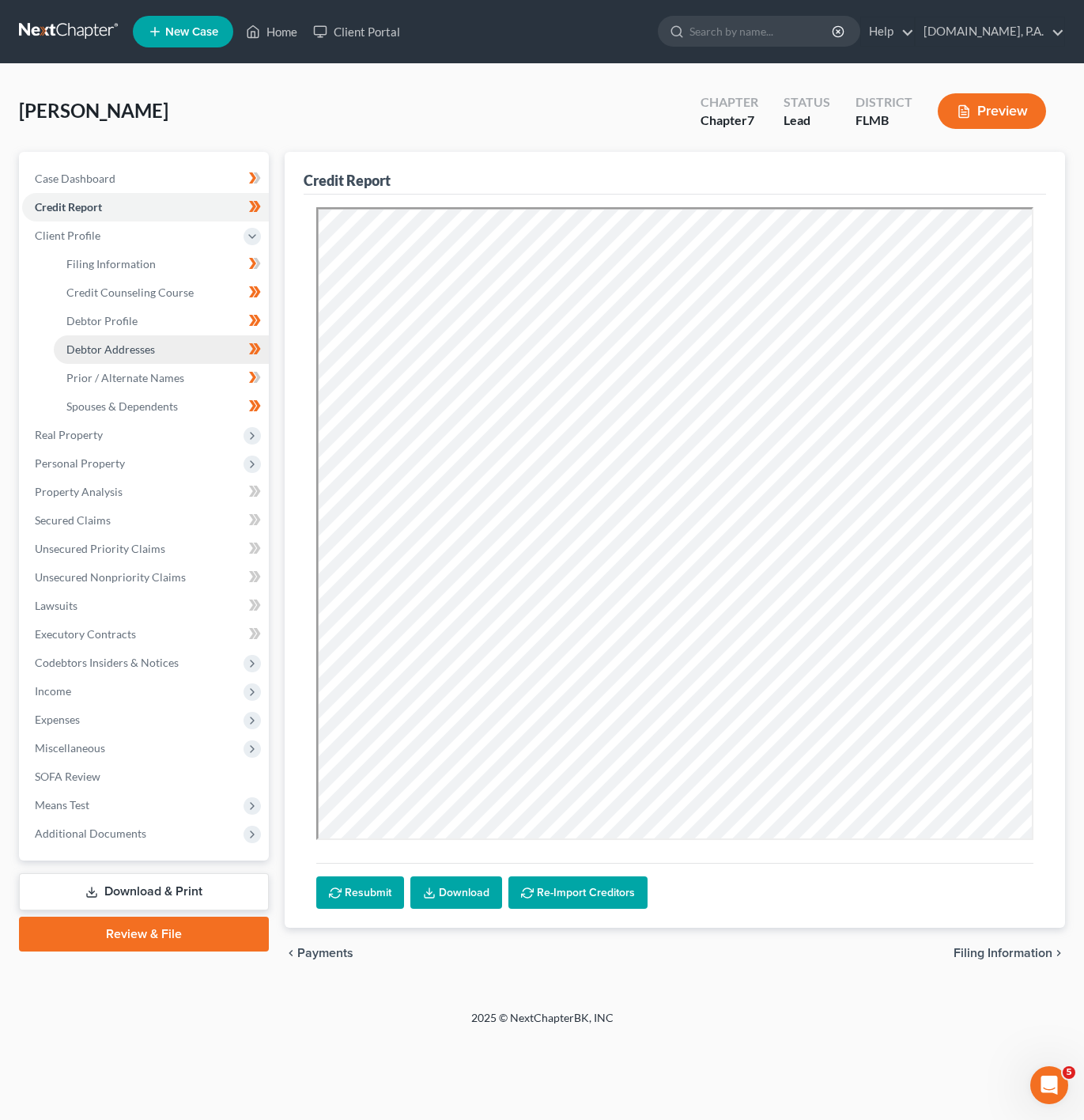
click at [172, 359] on link "Debtor Addresses" at bounding box center [161, 349] width 215 height 29
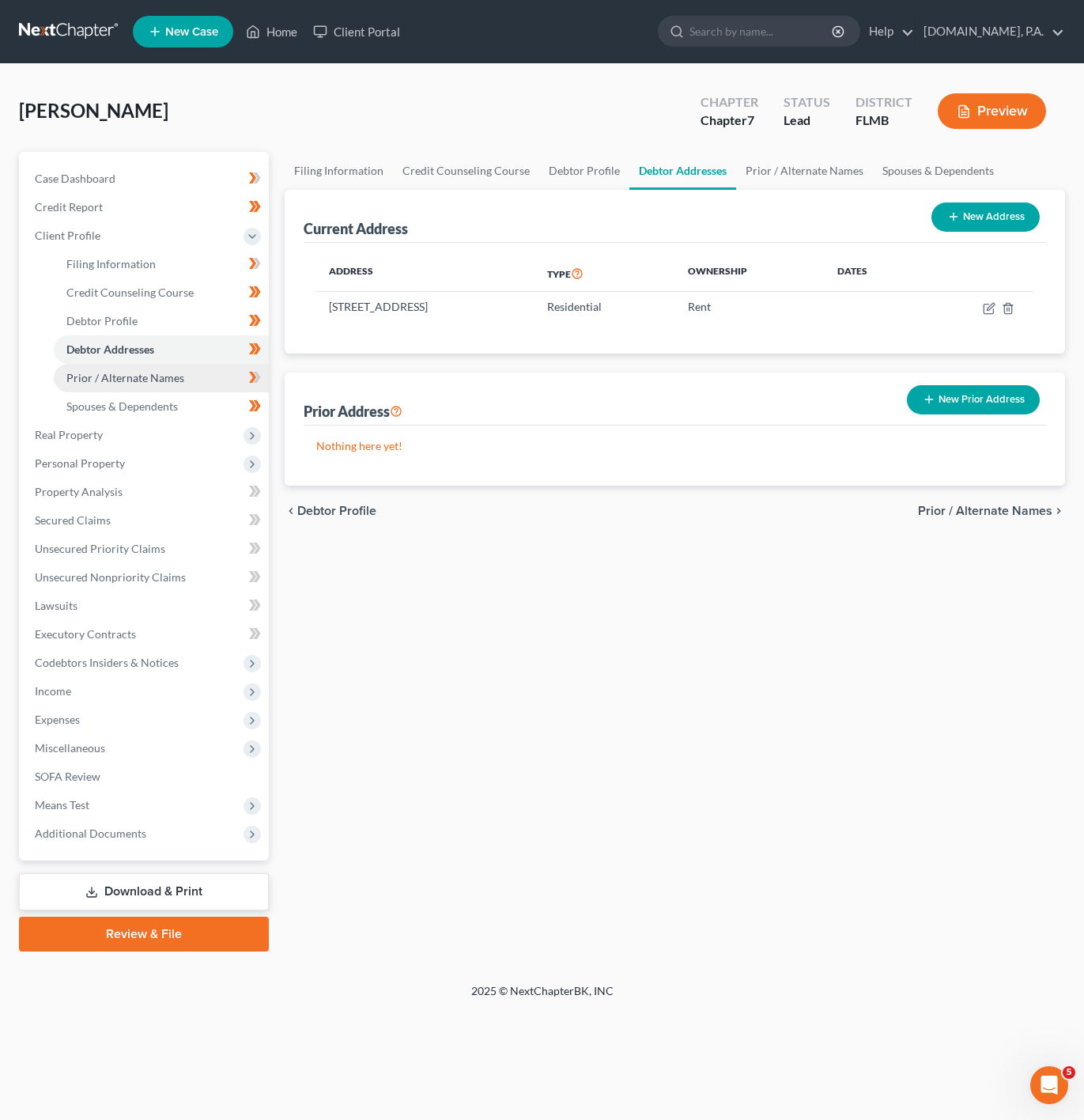
click at [169, 373] on span "Prior / Alternate Names" at bounding box center [125, 377] width 118 height 14
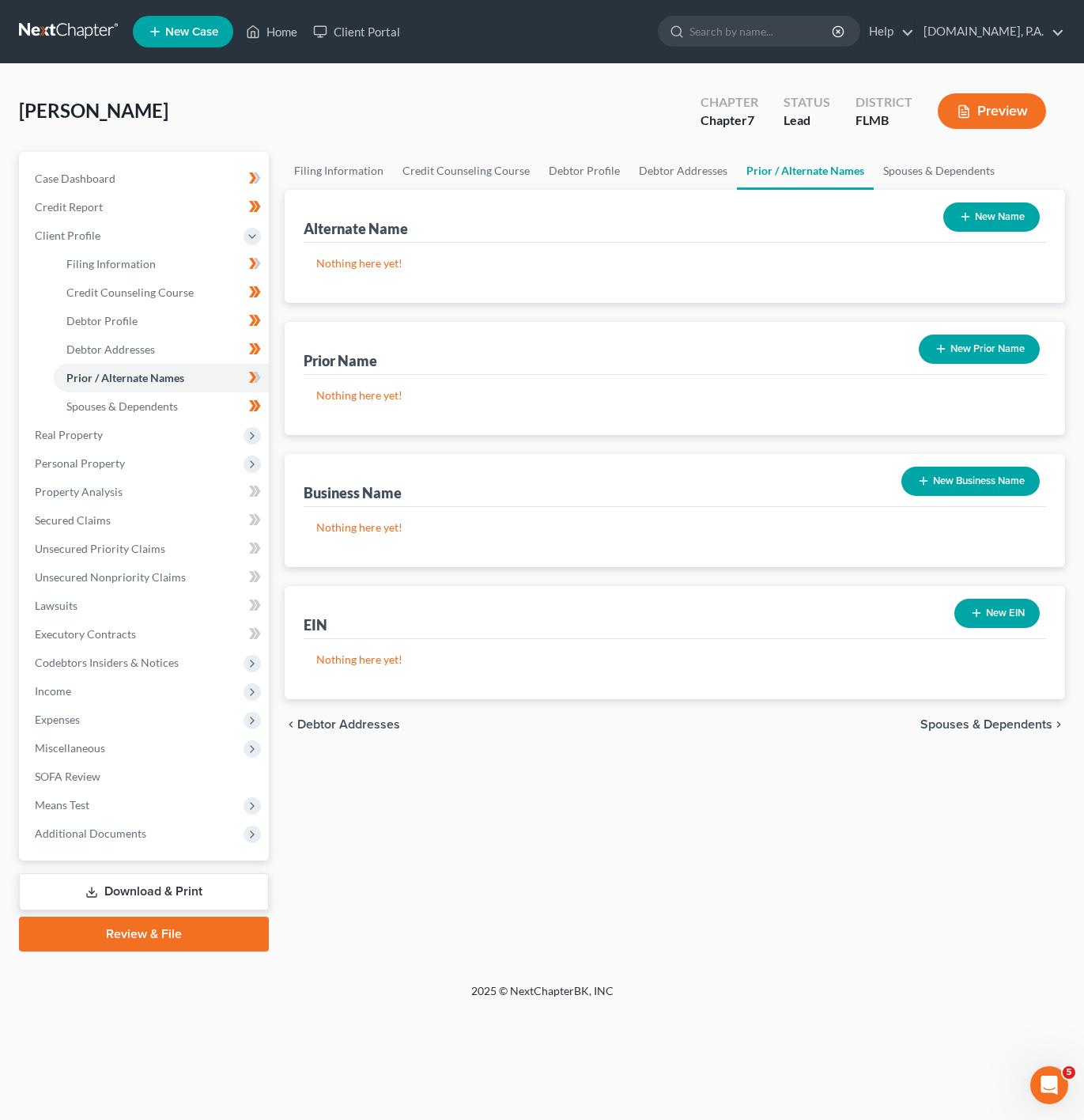
click at [978, 207] on button "New Name" at bounding box center [991, 217] width 97 height 30
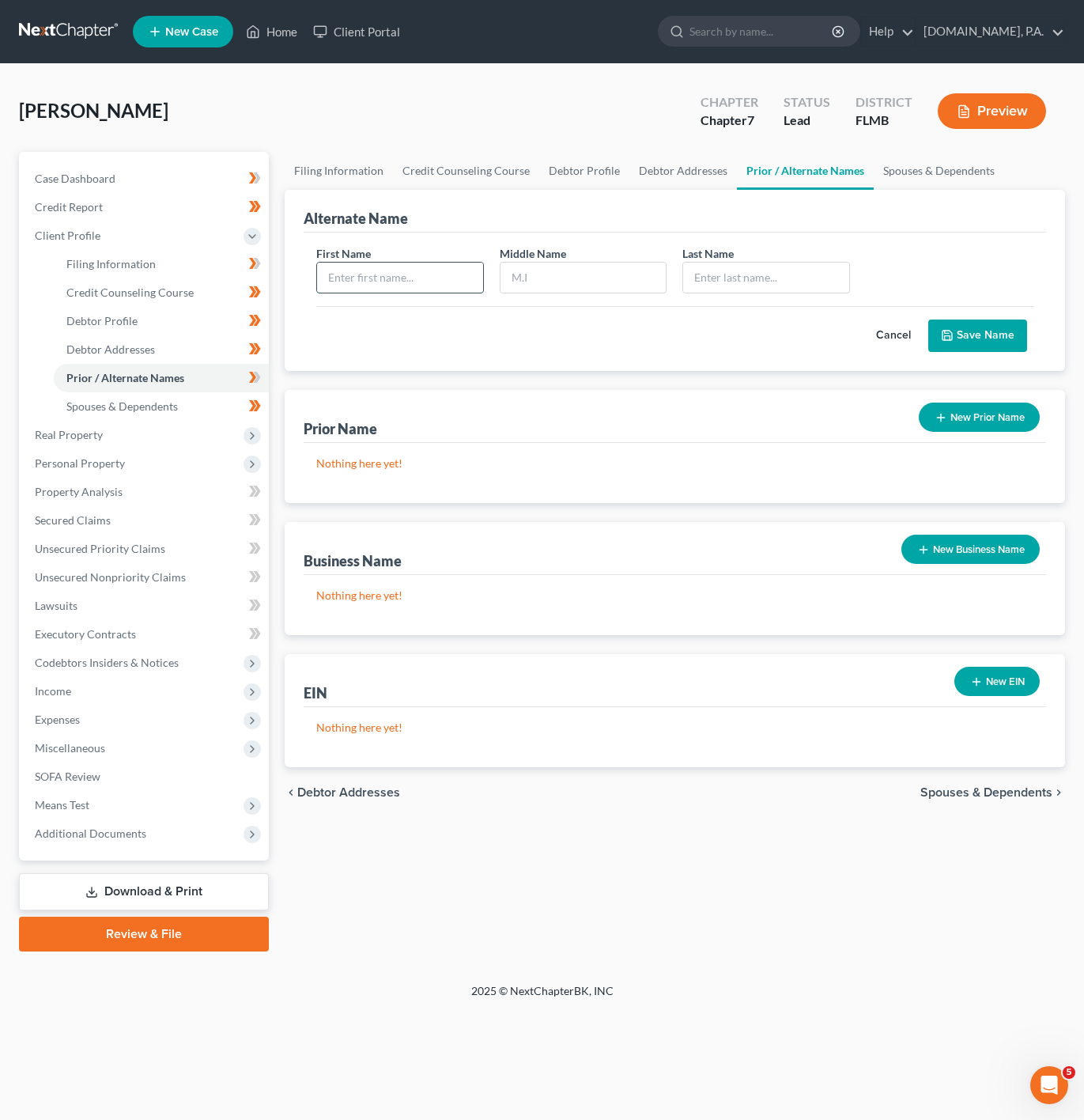
click at [376, 278] on input "text" at bounding box center [401, 277] width 166 height 30
type input "[PERSON_NAME]"
type input "E"
type input "[PERSON_NAME]"
click at [973, 335] on button "Save Name" at bounding box center [978, 337] width 99 height 34
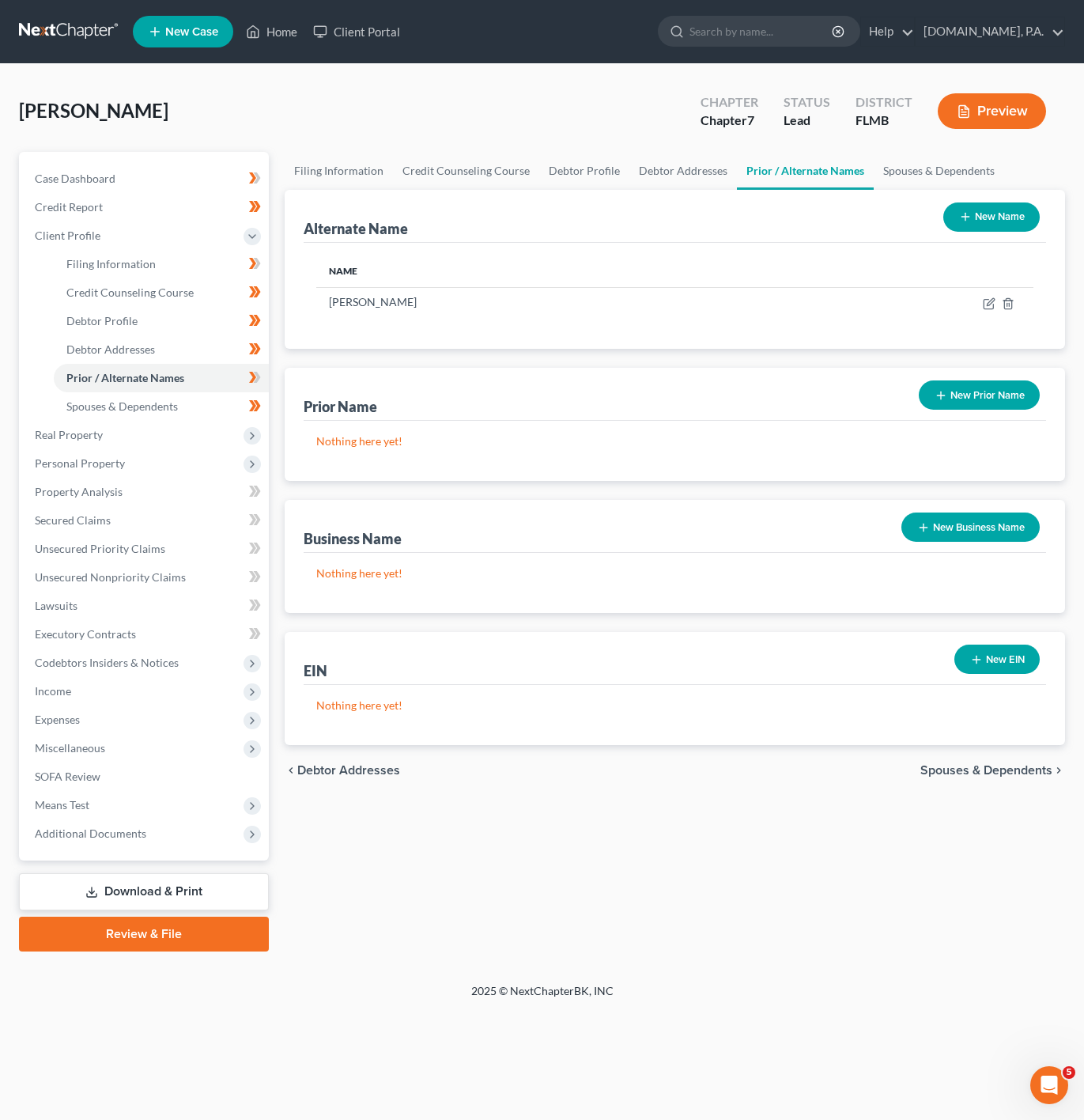
click at [996, 213] on button "New Name" at bounding box center [991, 217] width 97 height 30
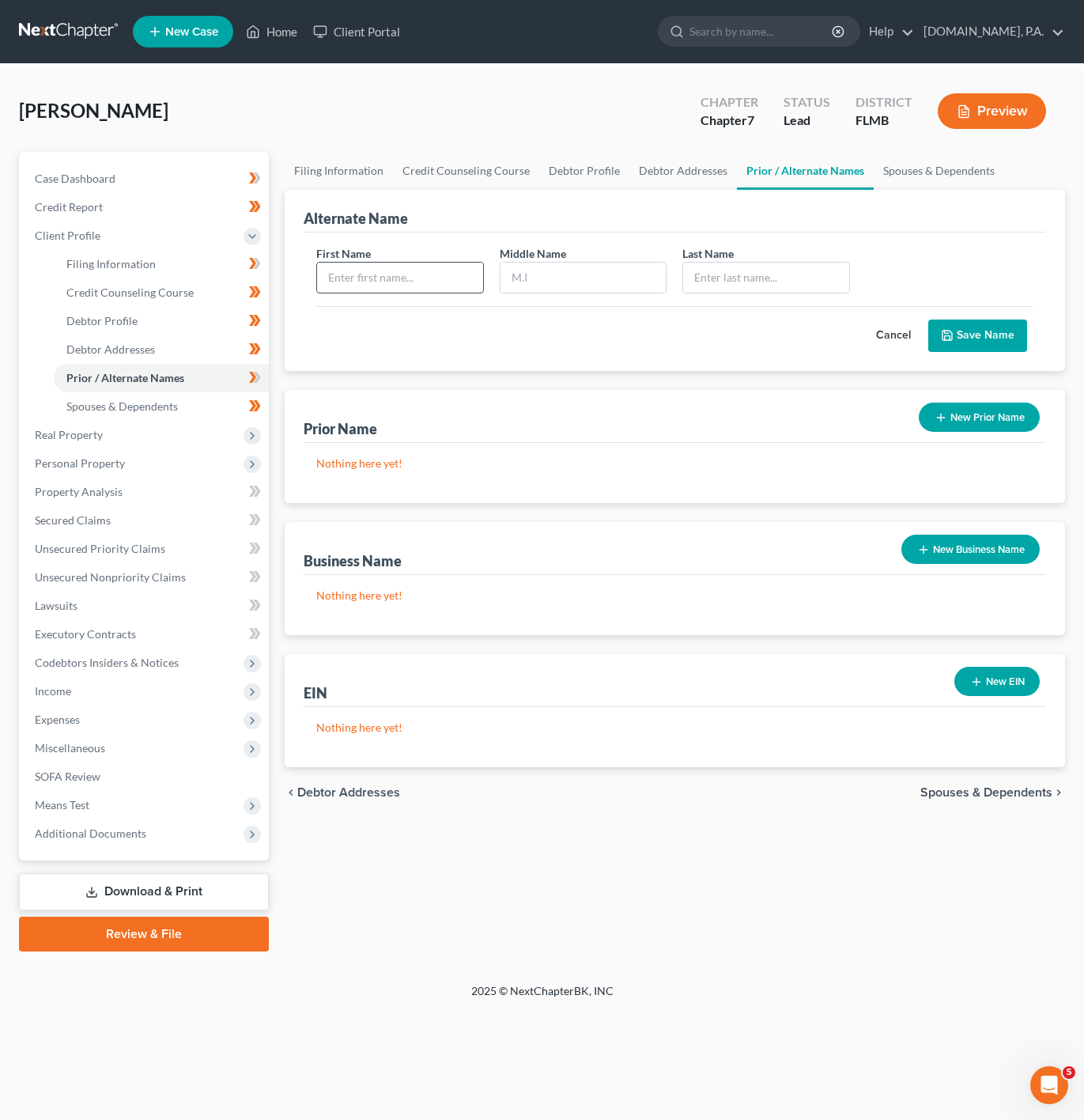
click at [380, 270] on input "text" at bounding box center [401, 277] width 166 height 30
type input "[PERSON_NAME]"
click at [942, 329] on button "Save Name" at bounding box center [978, 337] width 99 height 34
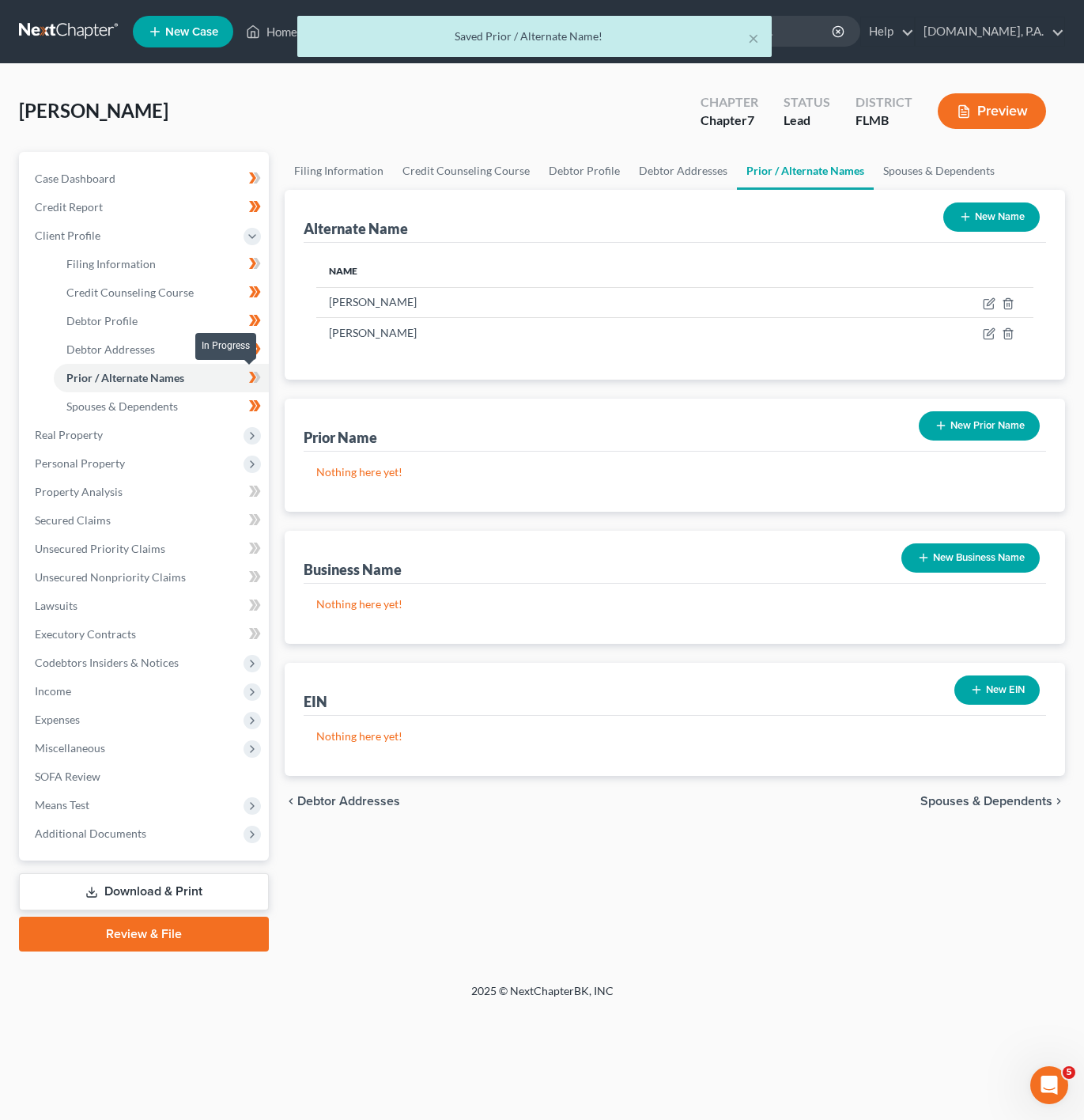
click at [263, 377] on span at bounding box center [255, 380] width 28 height 24
click at [194, 441] on span "Real Property" at bounding box center [145, 435] width 247 height 29
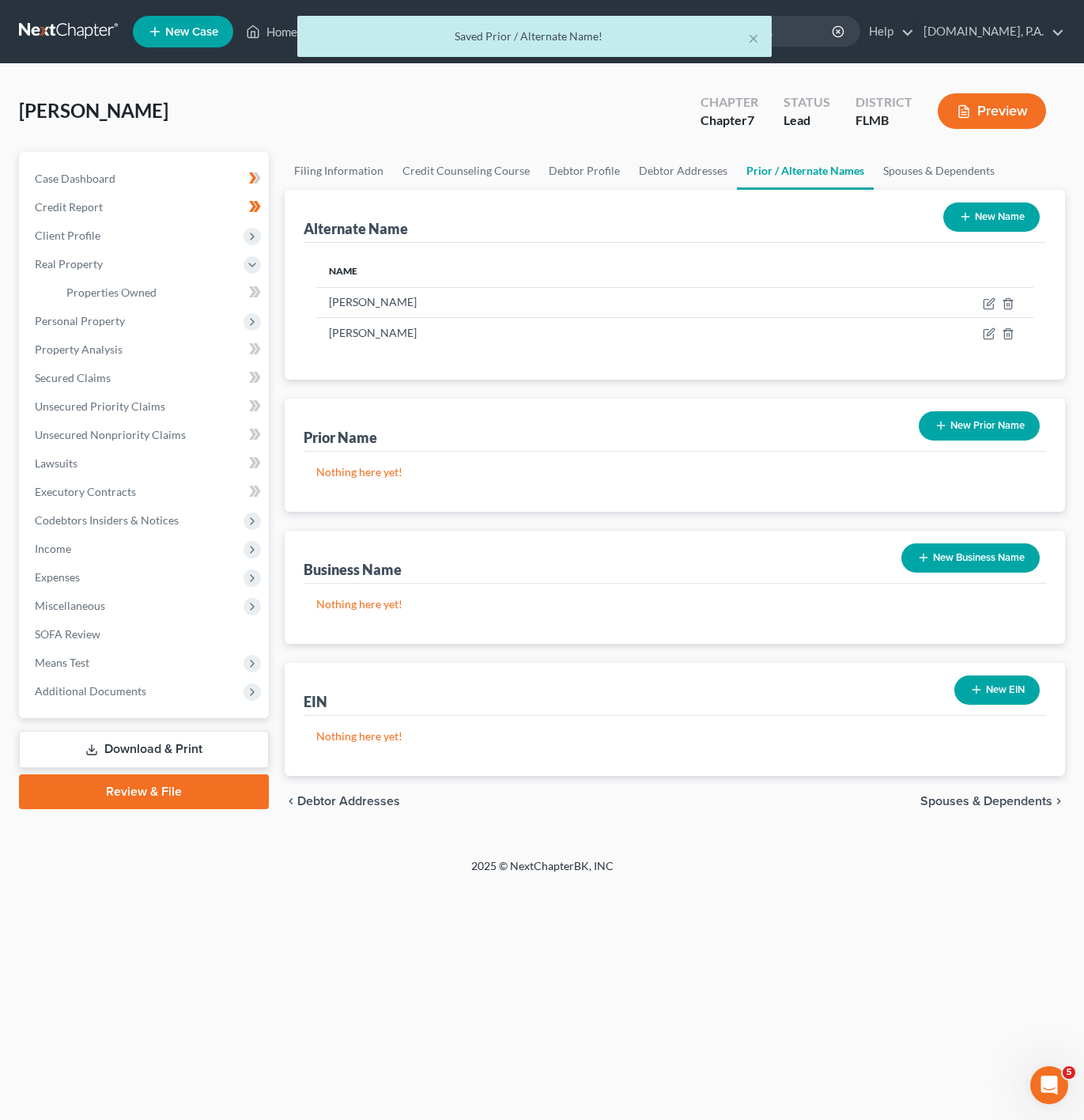
click at [257, 289] on div "New" at bounding box center [241, 281] width 32 height 26
click at [181, 283] on link "Properties Owned" at bounding box center [161, 293] width 215 height 29
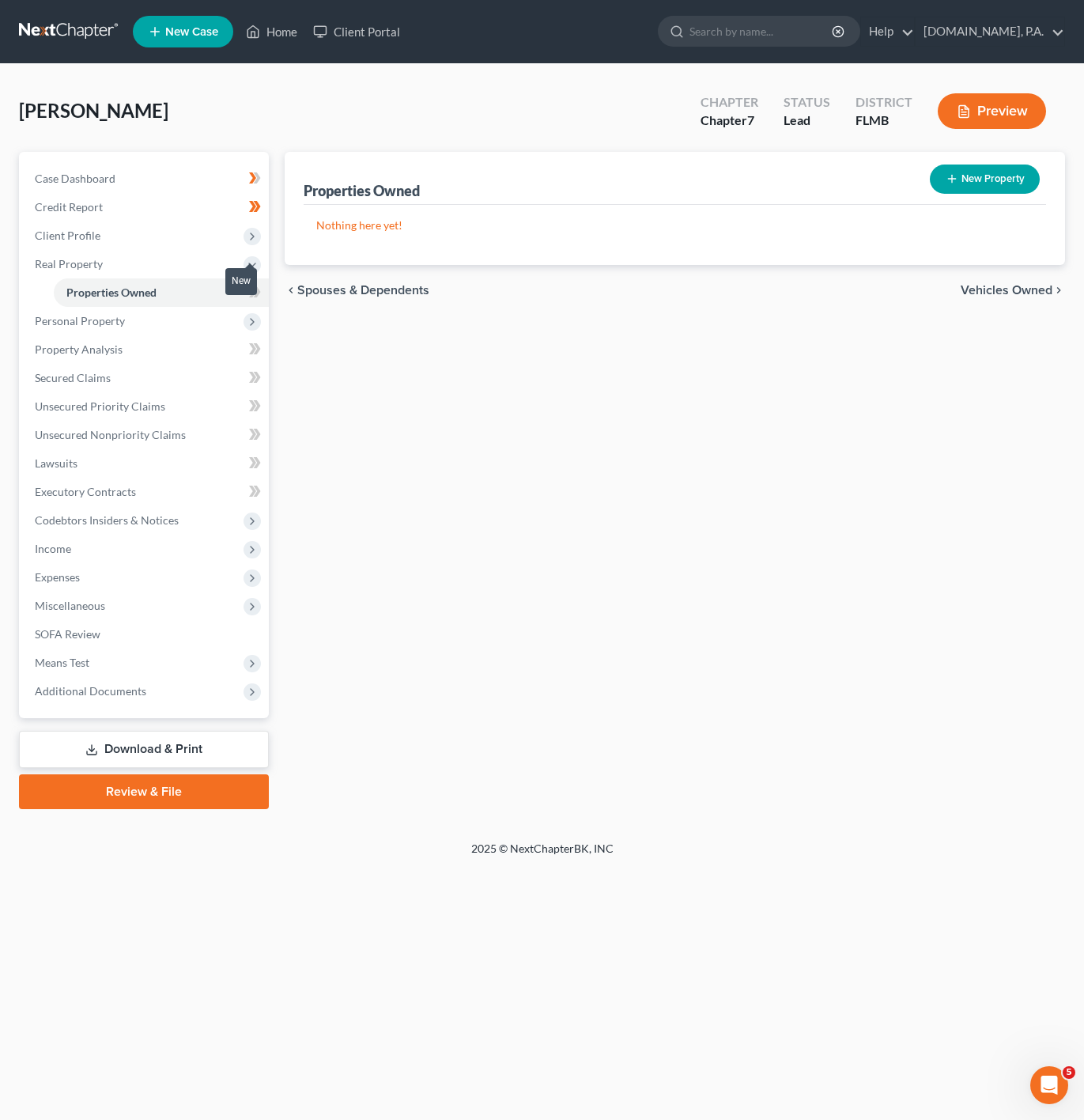
click at [264, 297] on span at bounding box center [255, 294] width 28 height 24
click at [257, 295] on icon at bounding box center [257, 292] width 7 height 11
click at [221, 319] on span "Personal Property" at bounding box center [145, 321] width 247 height 29
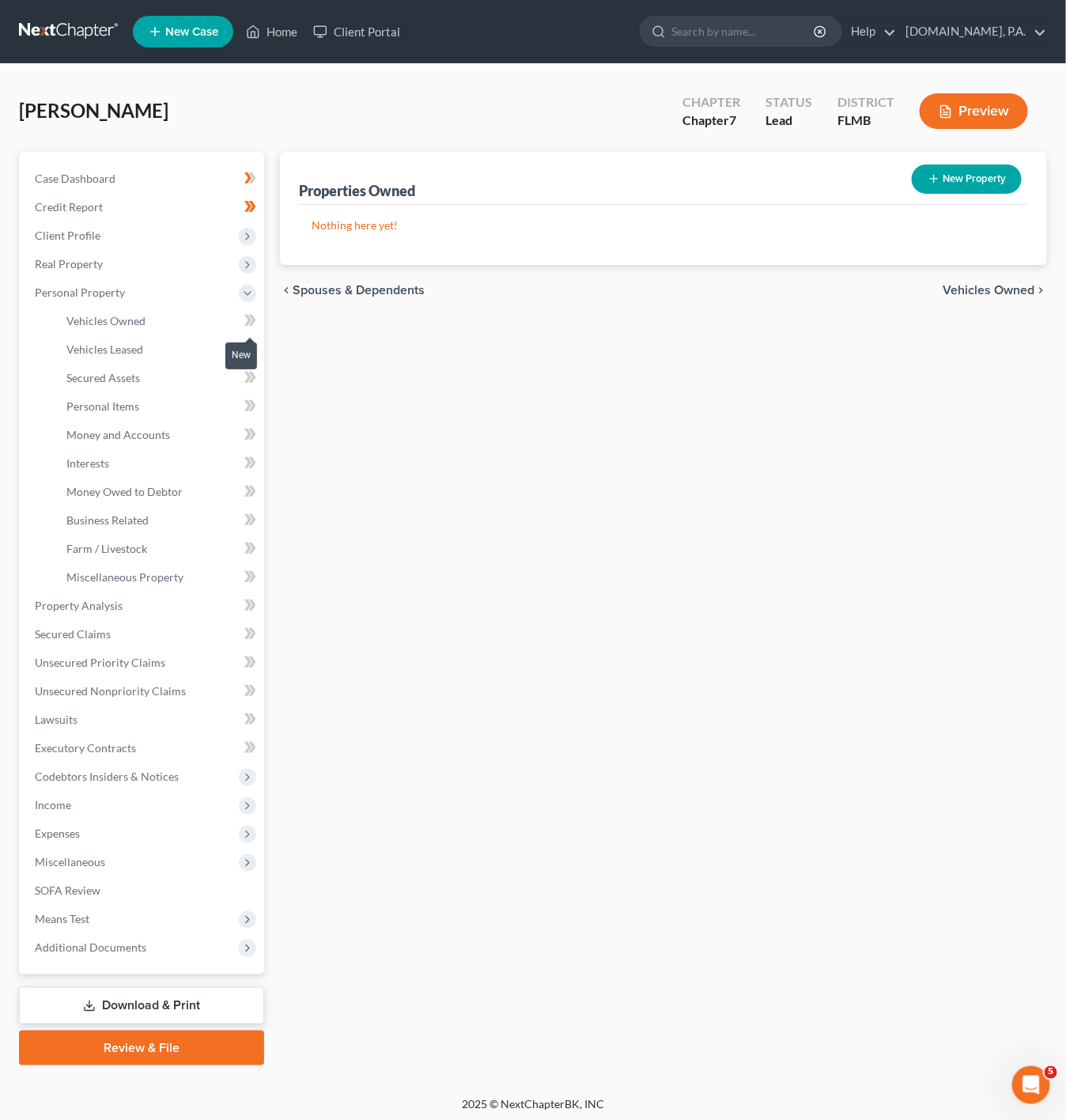
click at [247, 321] on icon at bounding box center [250, 321] width 12 height 20
click at [230, 261] on span "Real Property" at bounding box center [143, 265] width 242 height 29
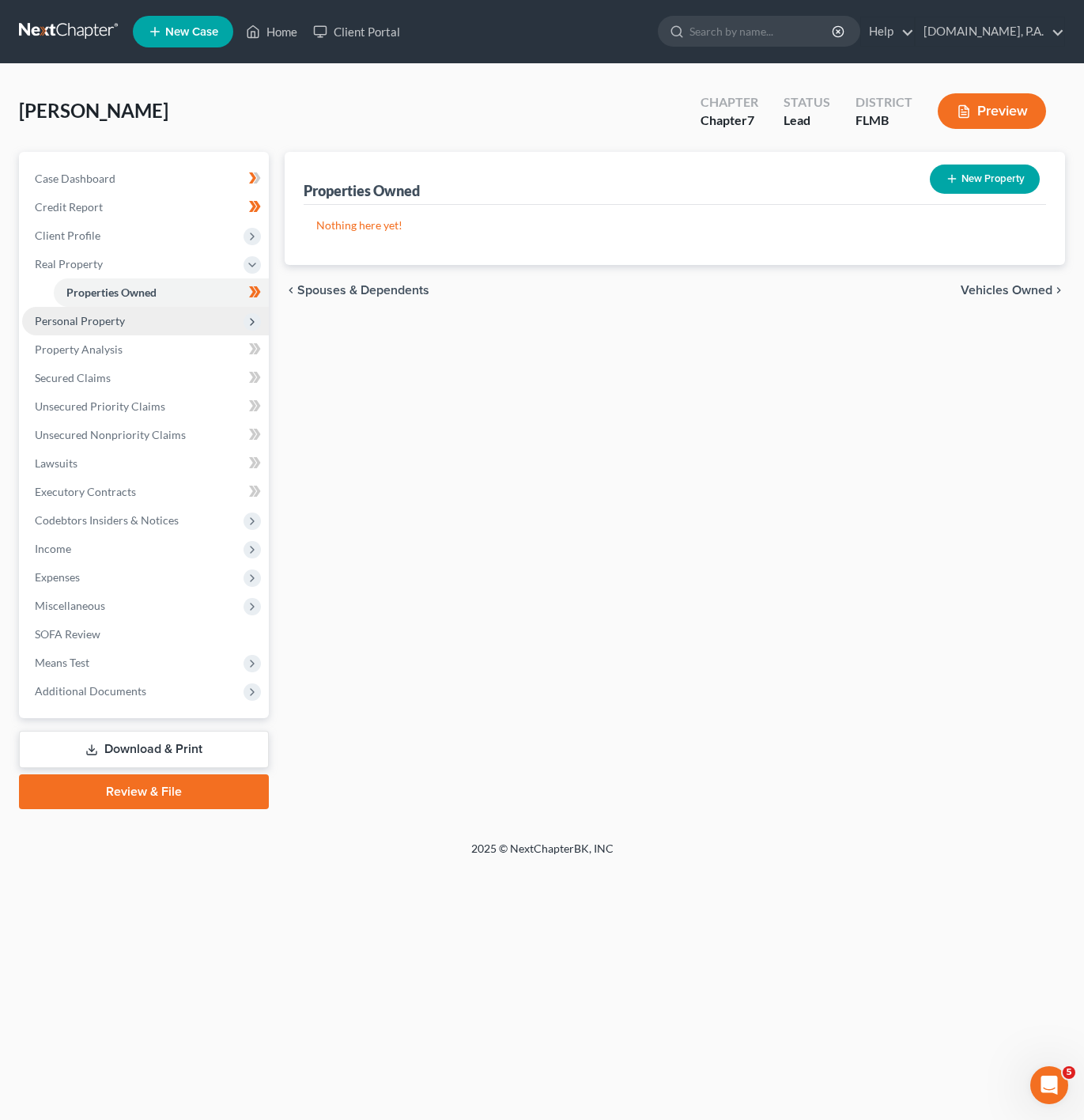
click at [157, 311] on span "Personal Property" at bounding box center [145, 321] width 247 height 29
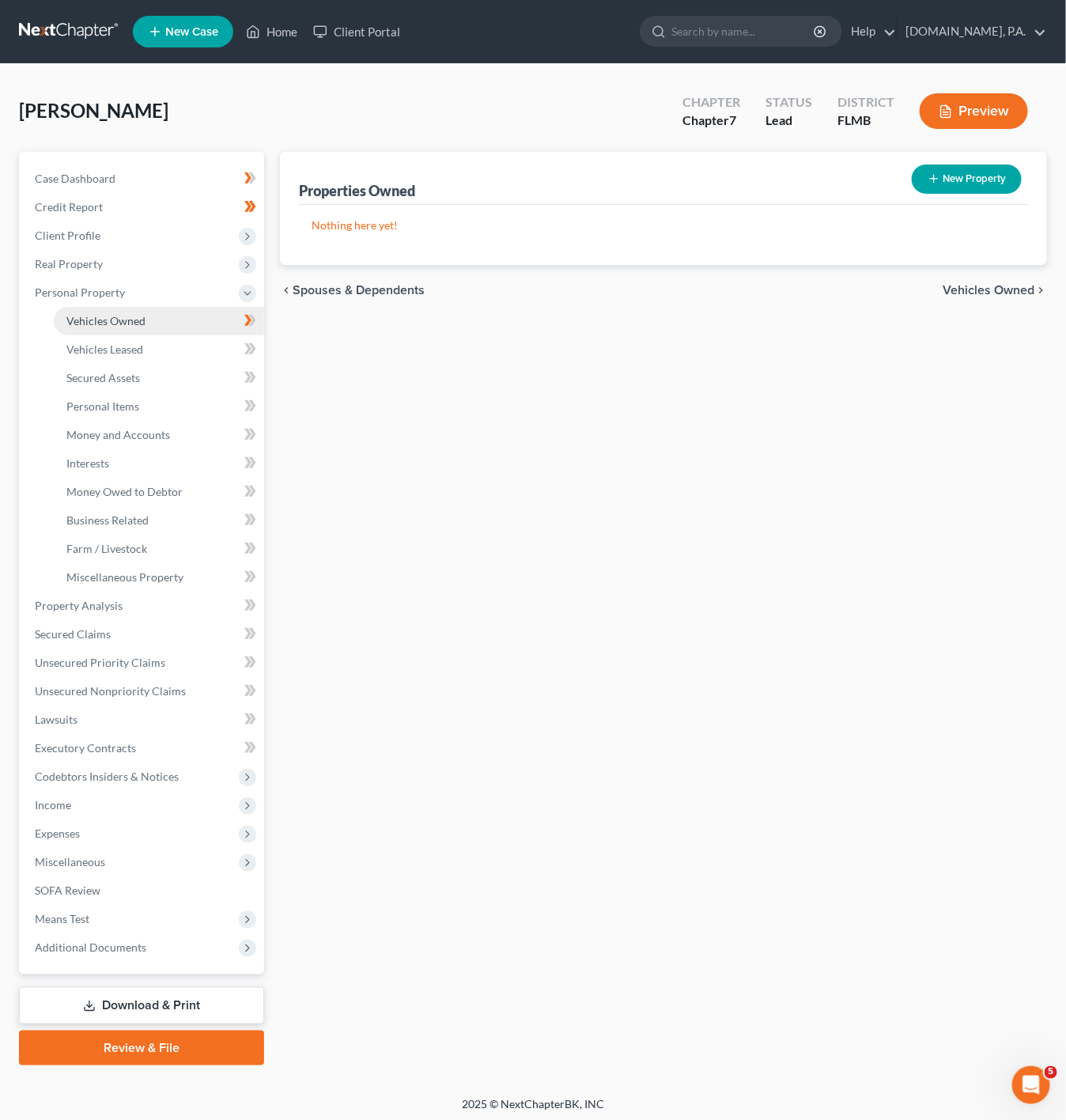
click at [214, 326] on link "Vehicles Owned" at bounding box center [158, 321] width 210 height 29
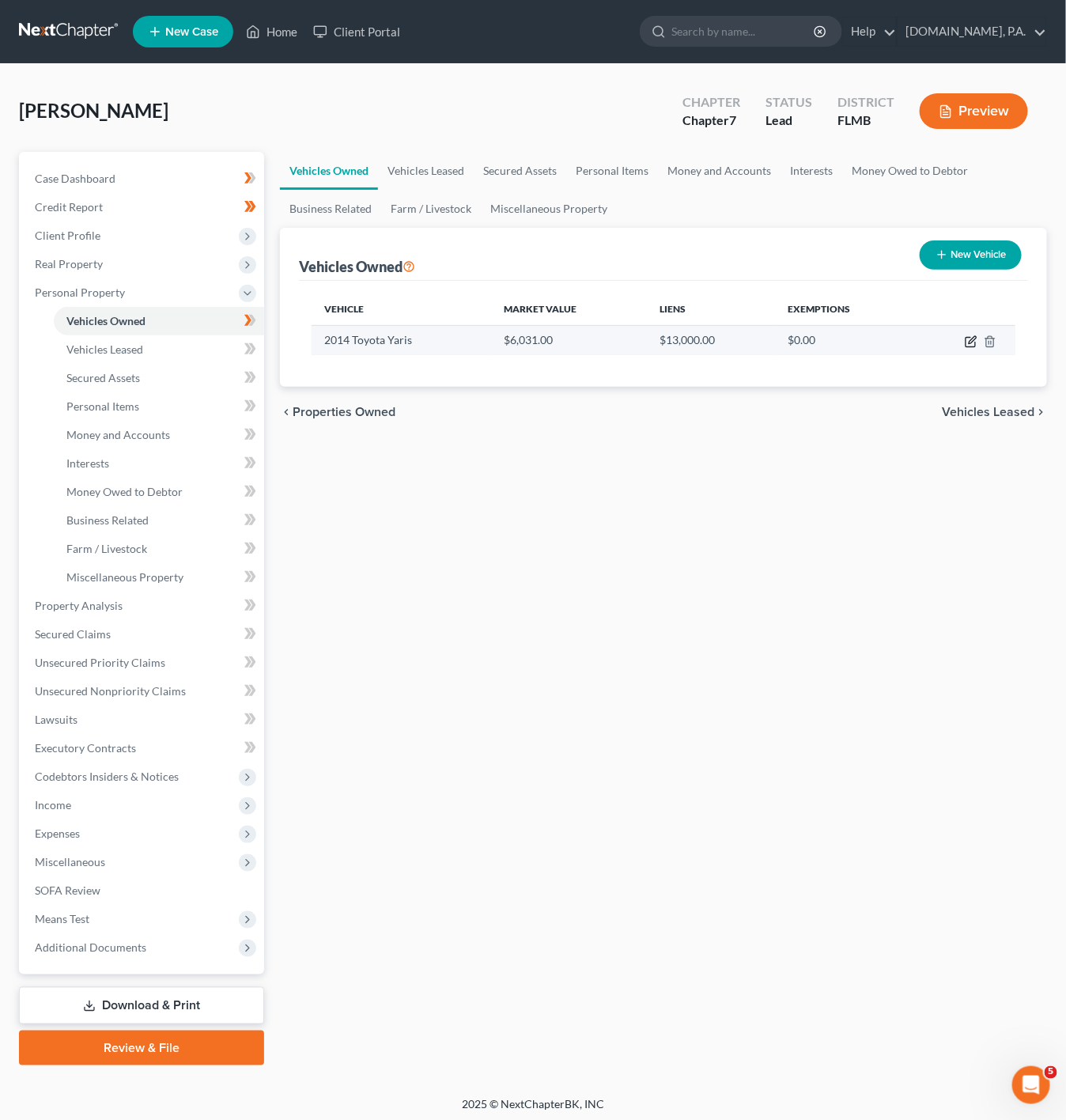
click at [968, 344] on icon "button" at bounding box center [972, 341] width 13 height 13
select select "0"
select select "12"
select select "1"
select select "42"
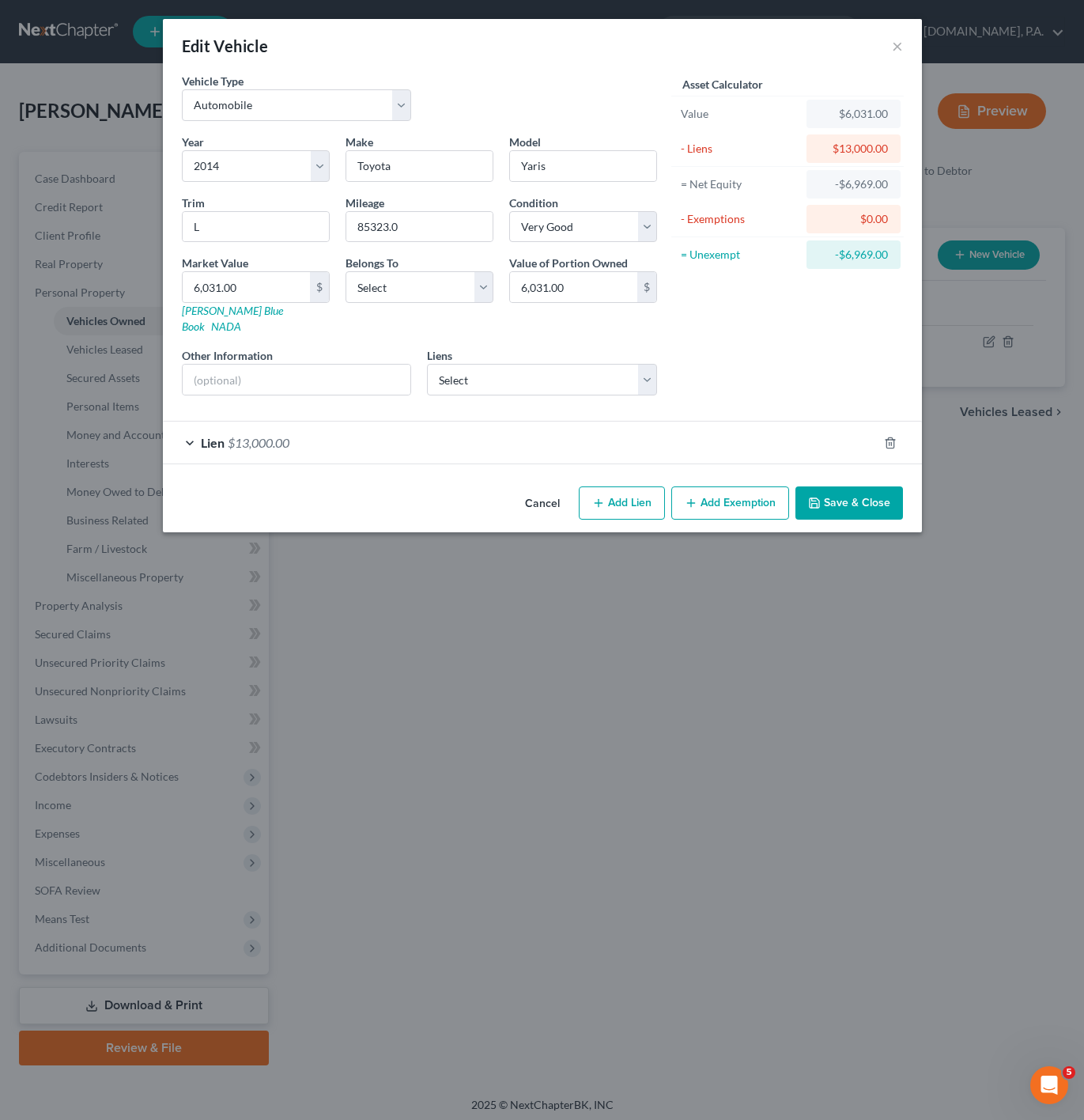
click at [344, 421] on div "Lien $13,000.00" at bounding box center [520, 442] width 715 height 42
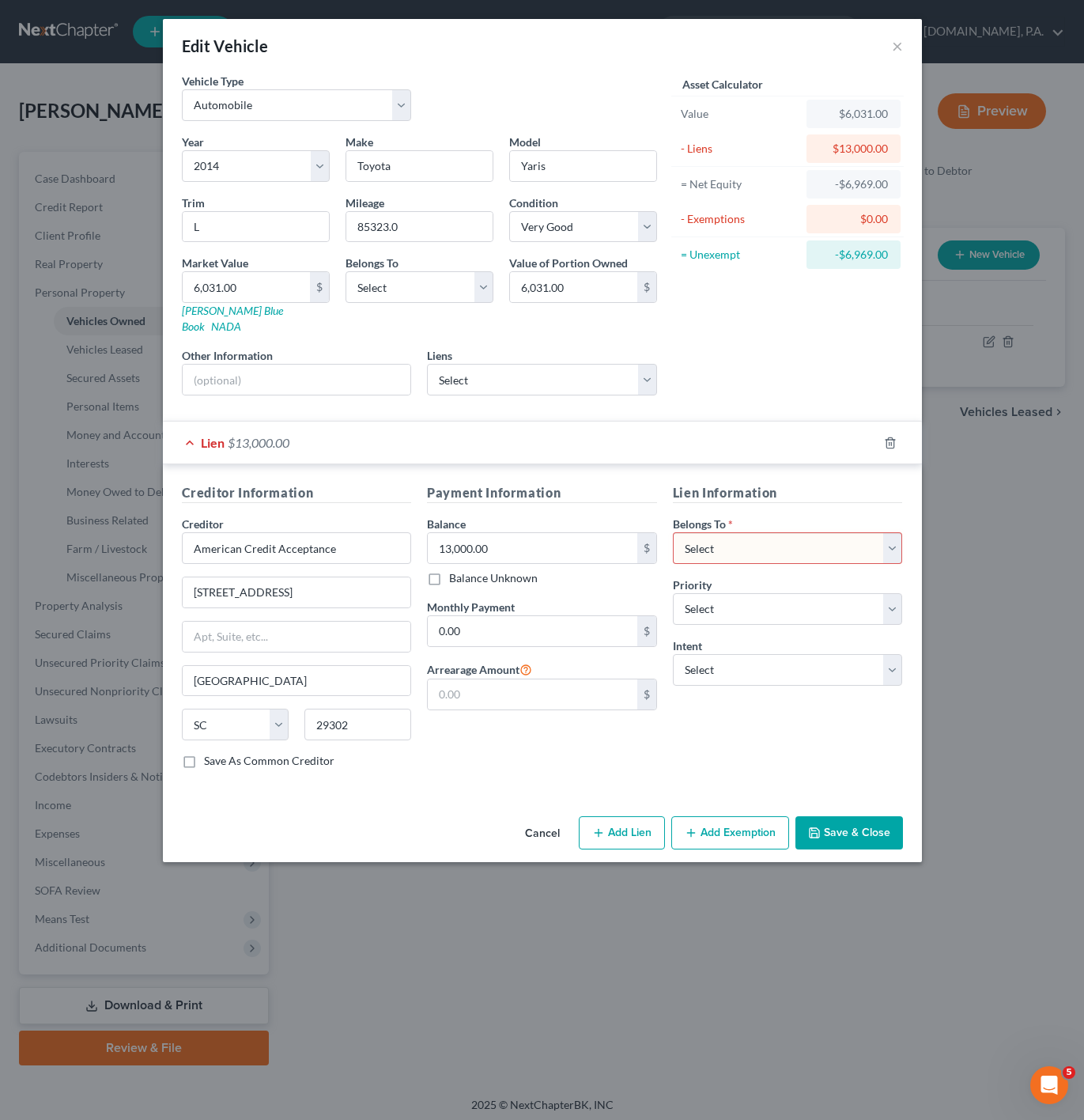
click at [752, 532] on select "Select Debtor 1 Only Debtor 2 Only Debtor 1 And Debtor 2 Only At Least One Of T…" at bounding box center [788, 548] width 230 height 32
select select "0"
click at [673, 532] on select "Select Debtor 1 Only Debtor 2 Only Debtor 1 And Debtor 2 Only At Least One Of T…" at bounding box center [788, 548] width 230 height 32
click at [854, 593] on select "Select 1st 2nd 3rd 4th 5th 6th 7th 8th 9th 10th 11th 12th 13th 14th 15th 16th 1…" at bounding box center [788, 609] width 230 height 32
drag, startPoint x: 854, startPoint y: 589, endPoint x: 797, endPoint y: 493, distance: 111.6
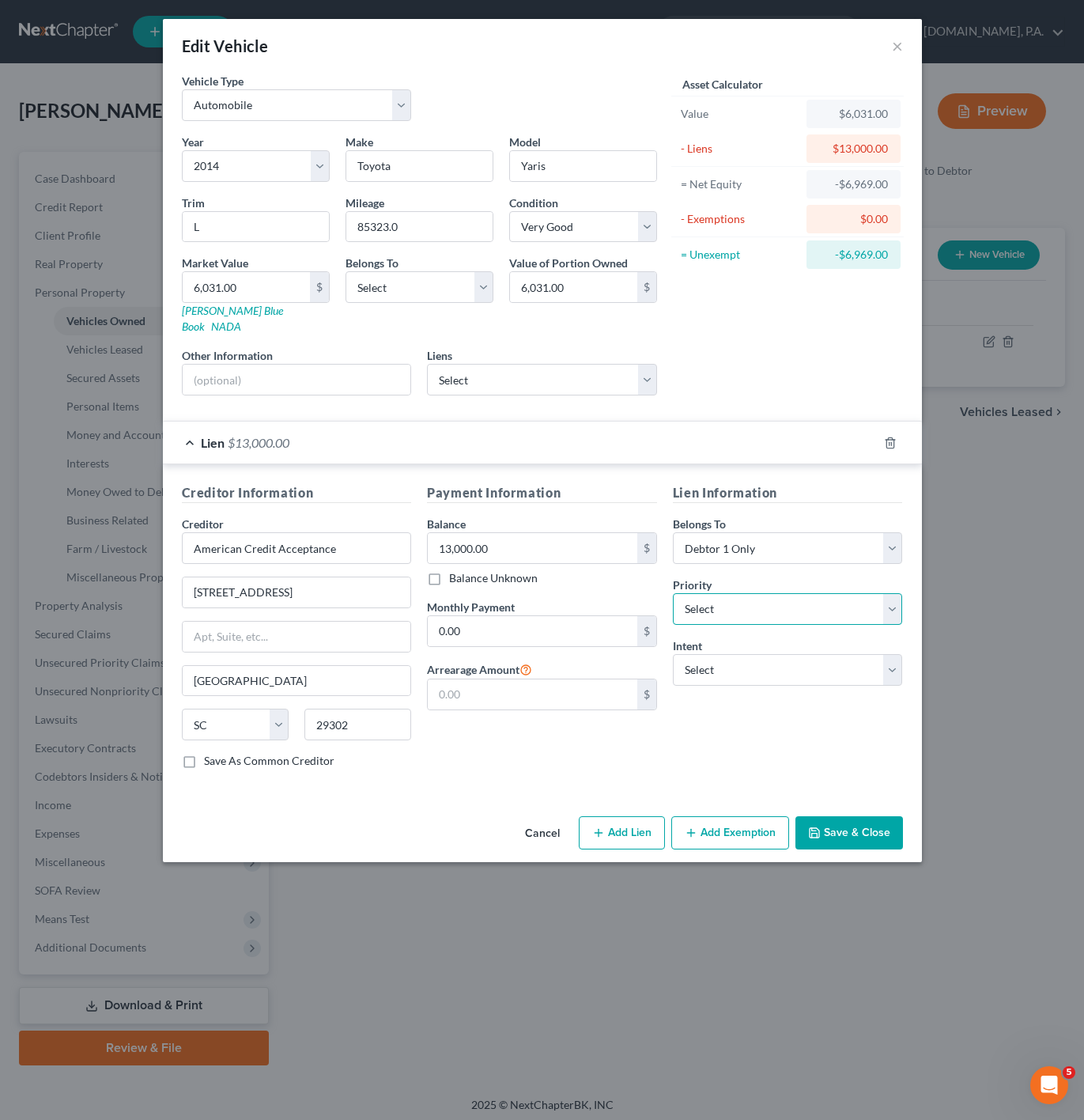
click at [854, 593] on select "Select 1st 2nd 3rd 4th 5th 6th 7th 8th 9th 10th 11th 12th 13th 14th 15th 16th 1…" at bounding box center [788, 609] width 230 height 32
click at [648, 370] on select "Select Santander Bank - $25,461.00 Amer Cr Acpt - $12,940.00 Exeter Finance Llc…" at bounding box center [542, 380] width 230 height 32
click at [727, 395] on div "Asset Calculator Value $6,031.00 - Liens $13,000.00 = Net Equity -$6,969.00 - E…" at bounding box center [788, 240] width 246 height 335
click at [887, 437] on icon "button" at bounding box center [890, 442] width 7 height 10
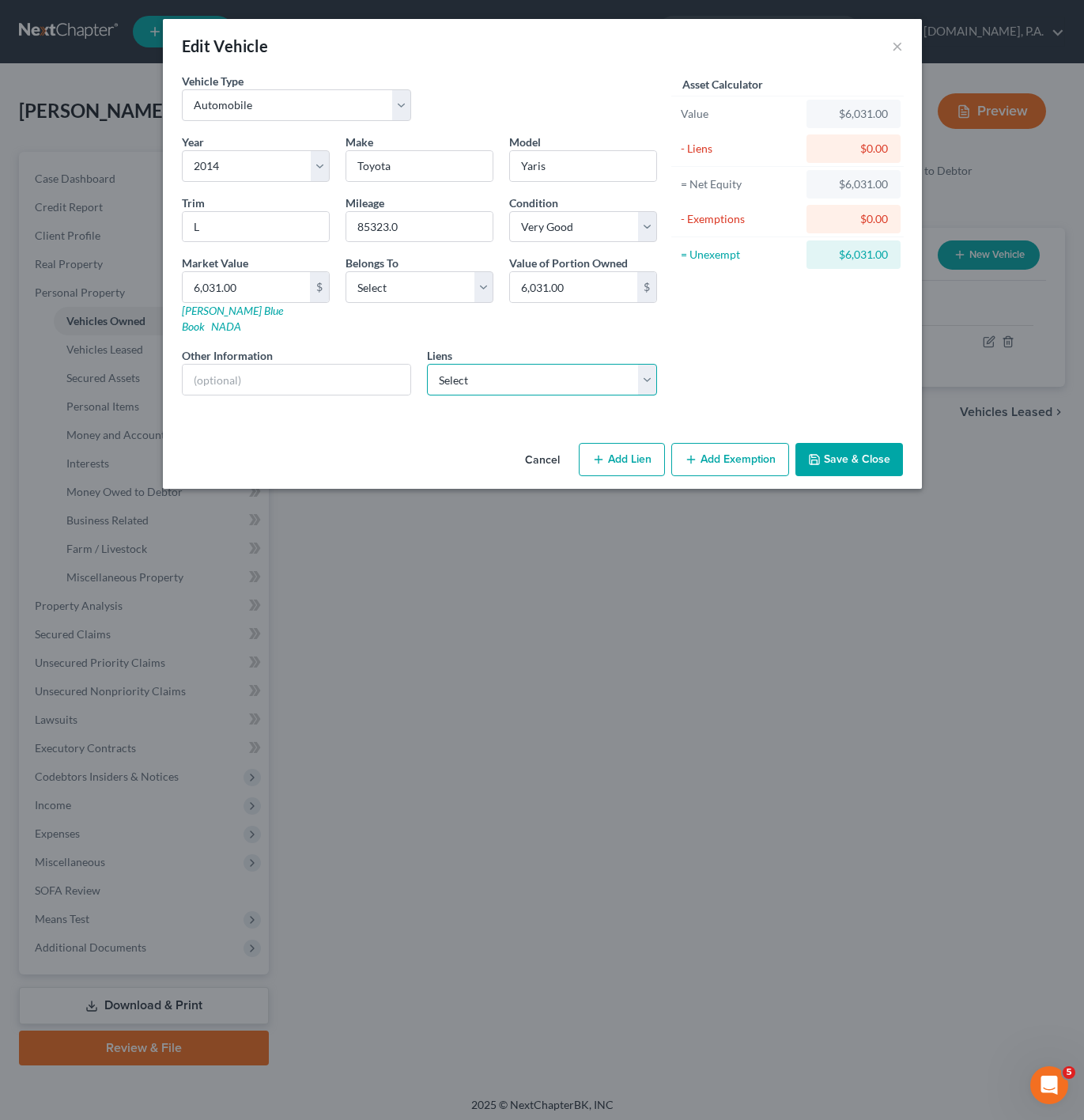
drag, startPoint x: 535, startPoint y: 357, endPoint x: 520, endPoint y: 378, distance: 25.8
click at [535, 364] on select "Select Santander Bank - $25,461.00 Amer Cr Acpt - $12,940.00 Exeter Finance Llc…" at bounding box center [542, 380] width 230 height 32
select select "1"
click at [427, 364] on select "Select Santander Bank - $25,461.00 Amer Cr Acpt - $12,940.00 Exeter Finance Llc…" at bounding box center [542, 380] width 230 height 32
select select
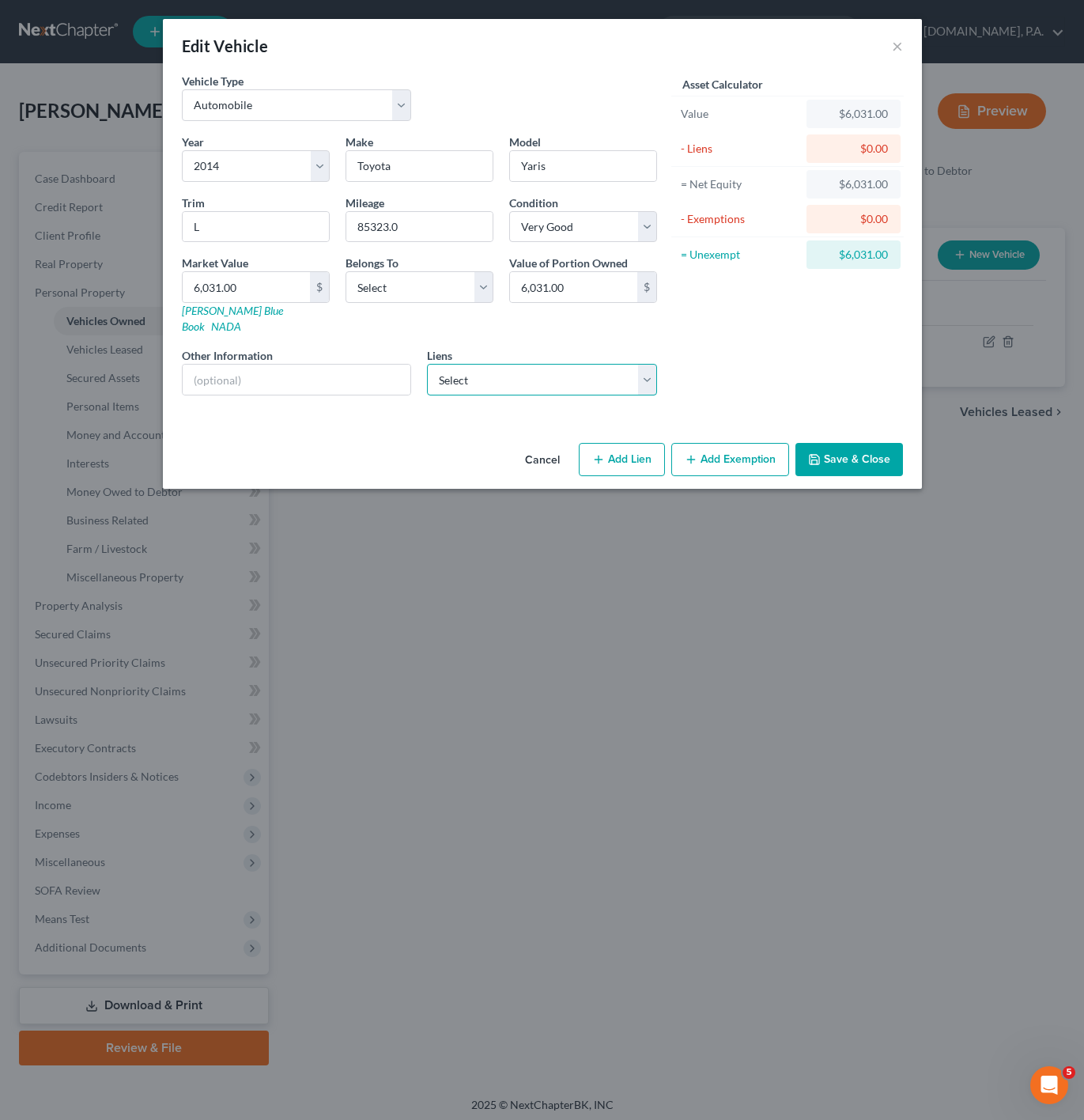
select select "42"
select select "0"
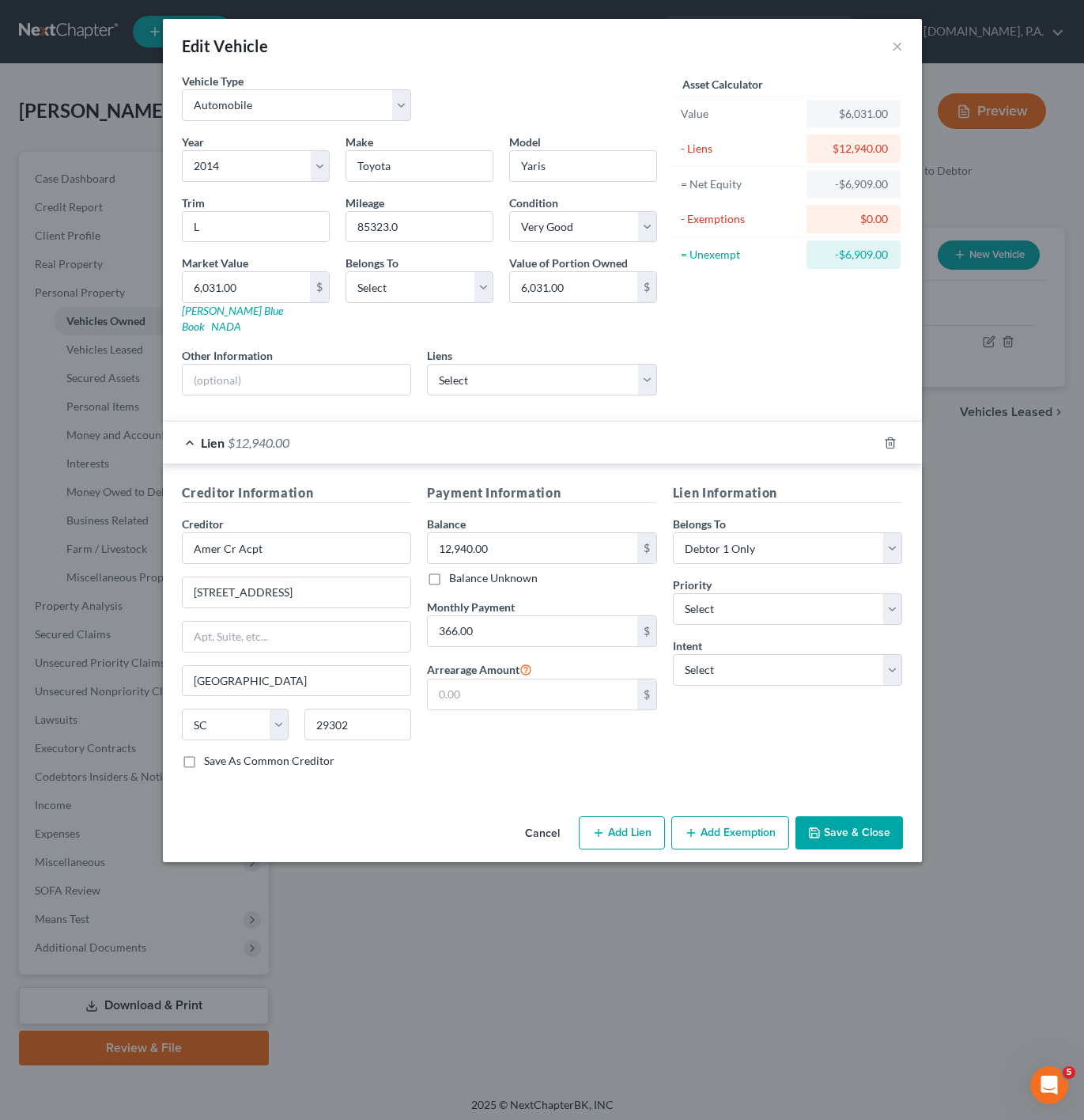
click at [346, 428] on div "Lien $12,940.00" at bounding box center [520, 442] width 715 height 42
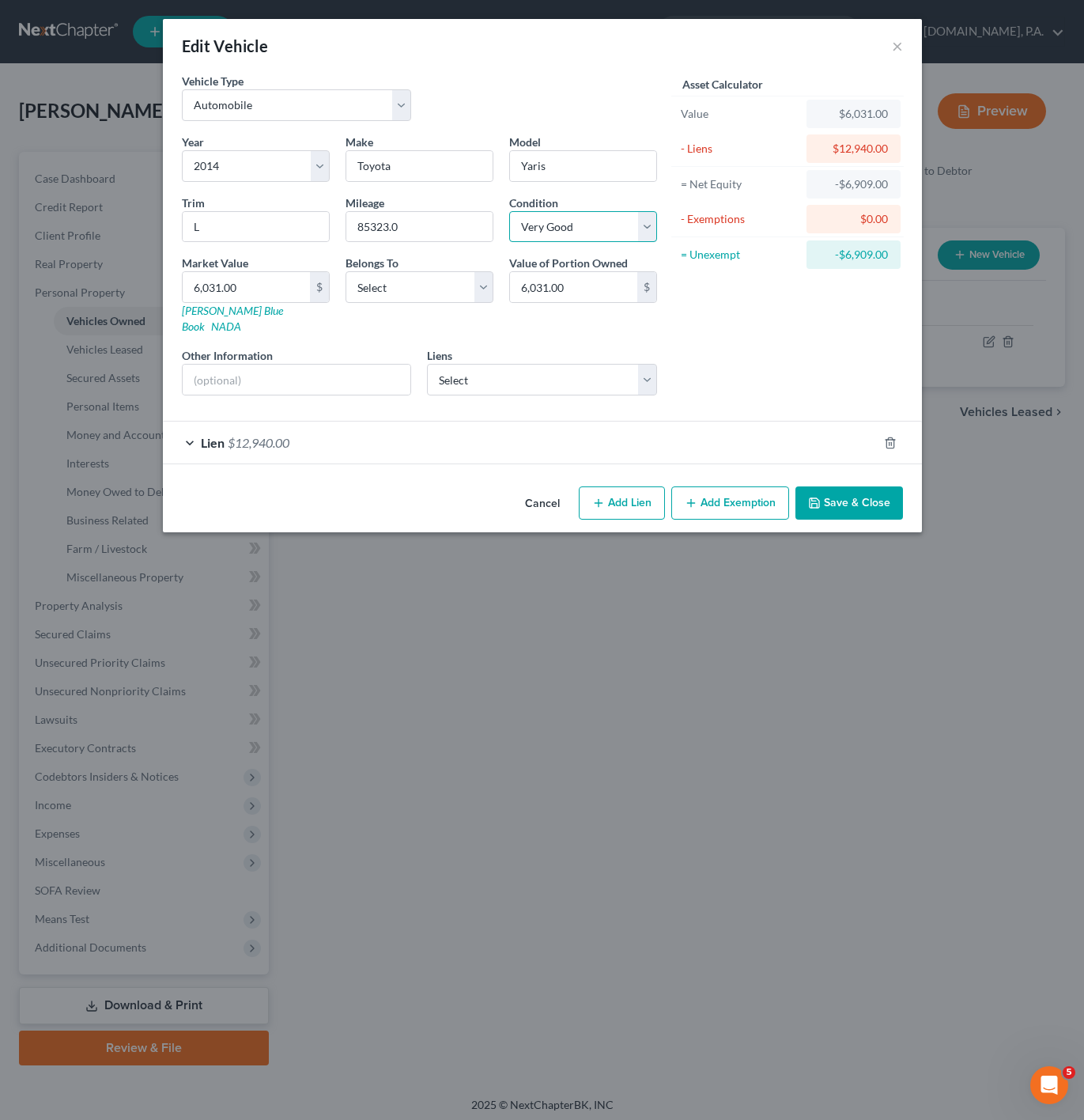
click at [572, 235] on select "Select Excellent Very Good Good Fair Poor" at bounding box center [583, 227] width 148 height 32
select select "3"
click at [509, 212] on select "Select Excellent Very Good Good Fair Poor" at bounding box center [583, 227] width 148 height 32
click at [289, 365] on input "text" at bounding box center [297, 380] width 229 height 30
paste input "VIN: [US_VEHICLE_IDENTIFICATION_NUMBER]"
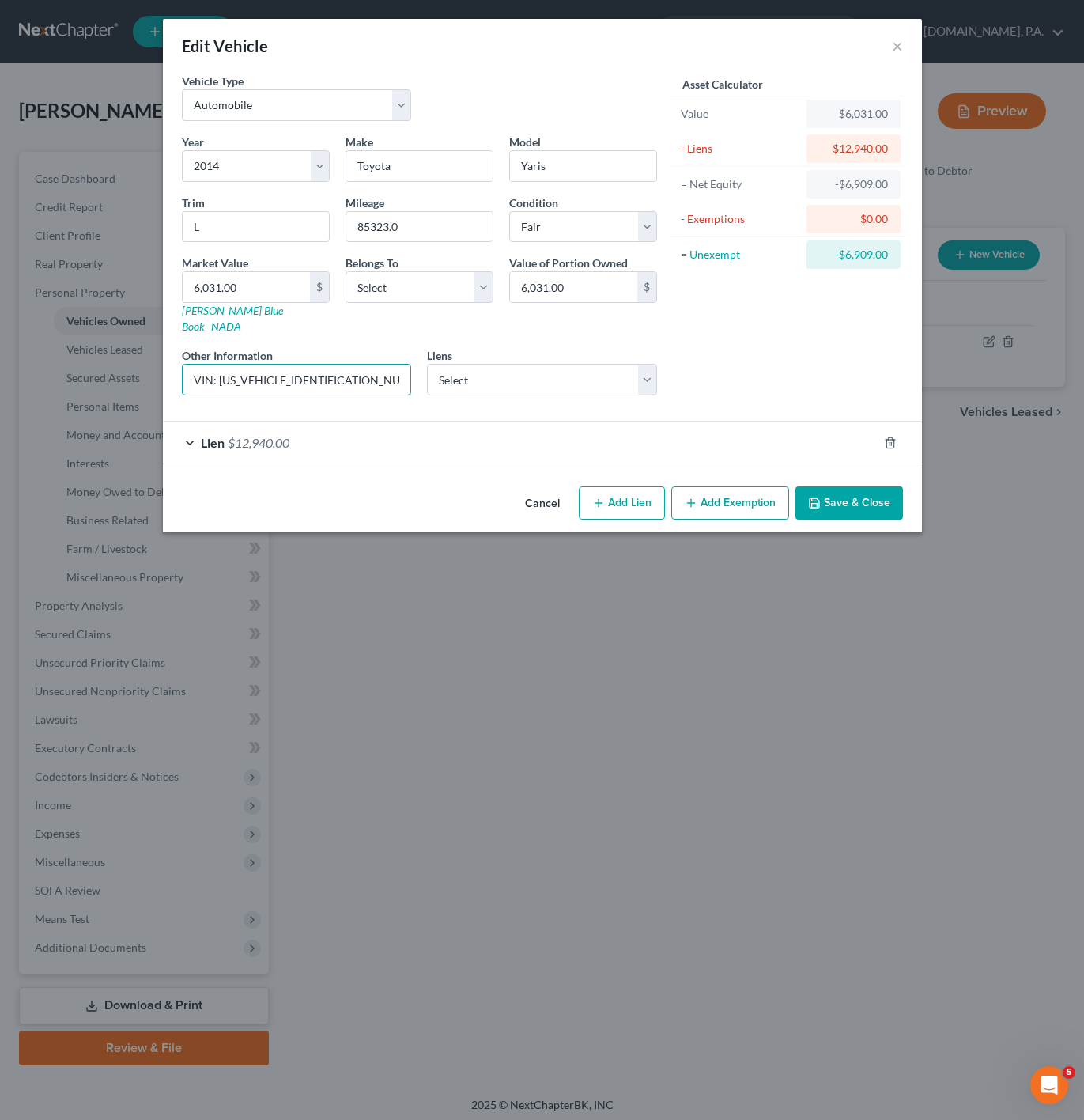
type input "VIN: [US_VEHICLE_IDENTIFICATION_NUMBER]"
click at [722, 353] on div "Asset Calculator Value $6,031.00 - Liens $12,940.00 = Net Equity -$6,909.00 - E…" at bounding box center [788, 240] width 246 height 335
click at [297, 275] on input "6,031.00" at bounding box center [246, 287] width 127 height 30
paste input "5,737.5"
type input "5,737.5"
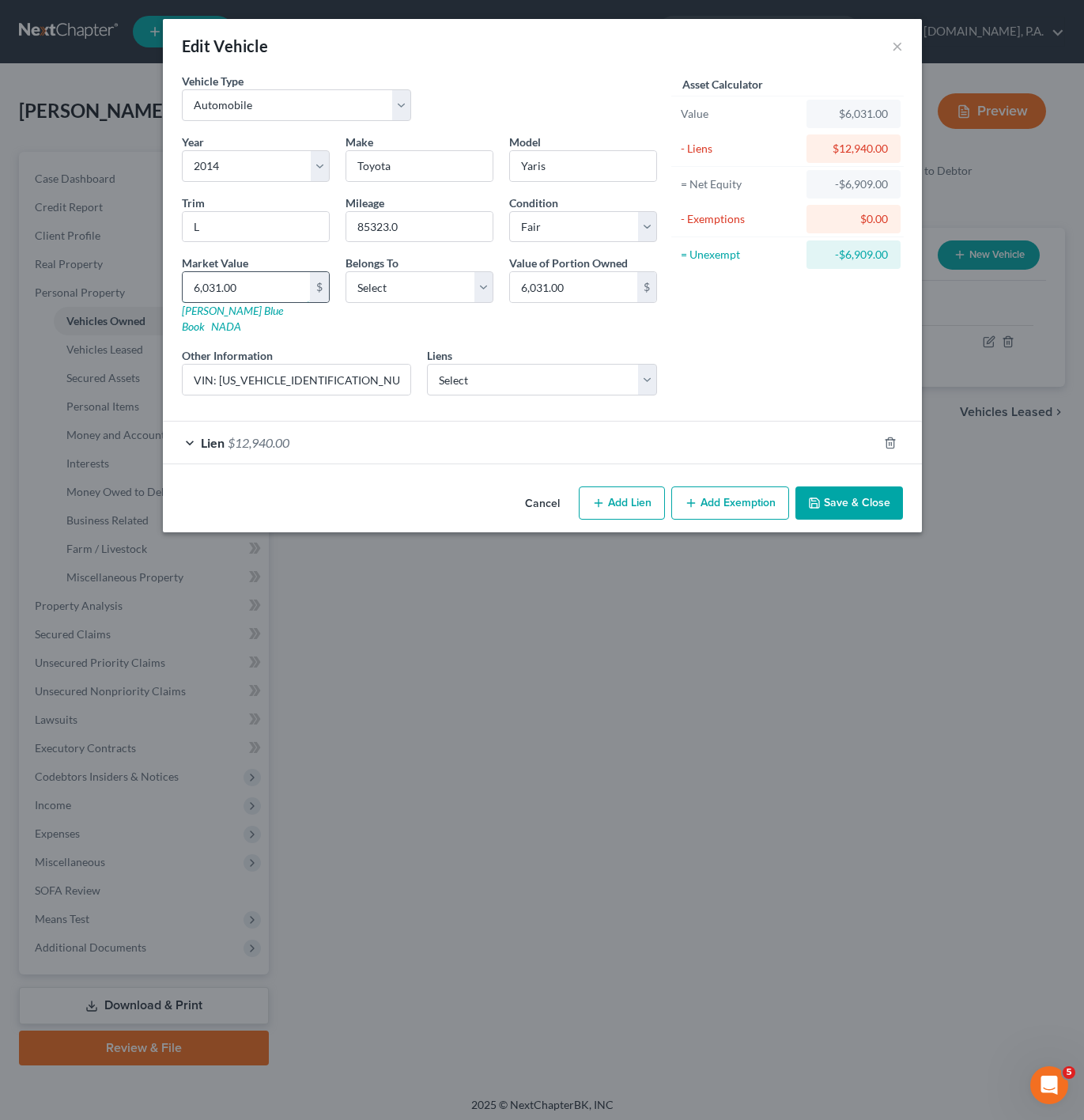
type input "5,737.50"
type input "5,737.5"
click at [748, 353] on div "Asset Calculator Value $5,737.50 - Liens $12,940.00 = Net Equity -$6,909.00 - E…" at bounding box center [788, 240] width 246 height 335
click at [874, 488] on button "Save & Close" at bounding box center [849, 503] width 108 height 34
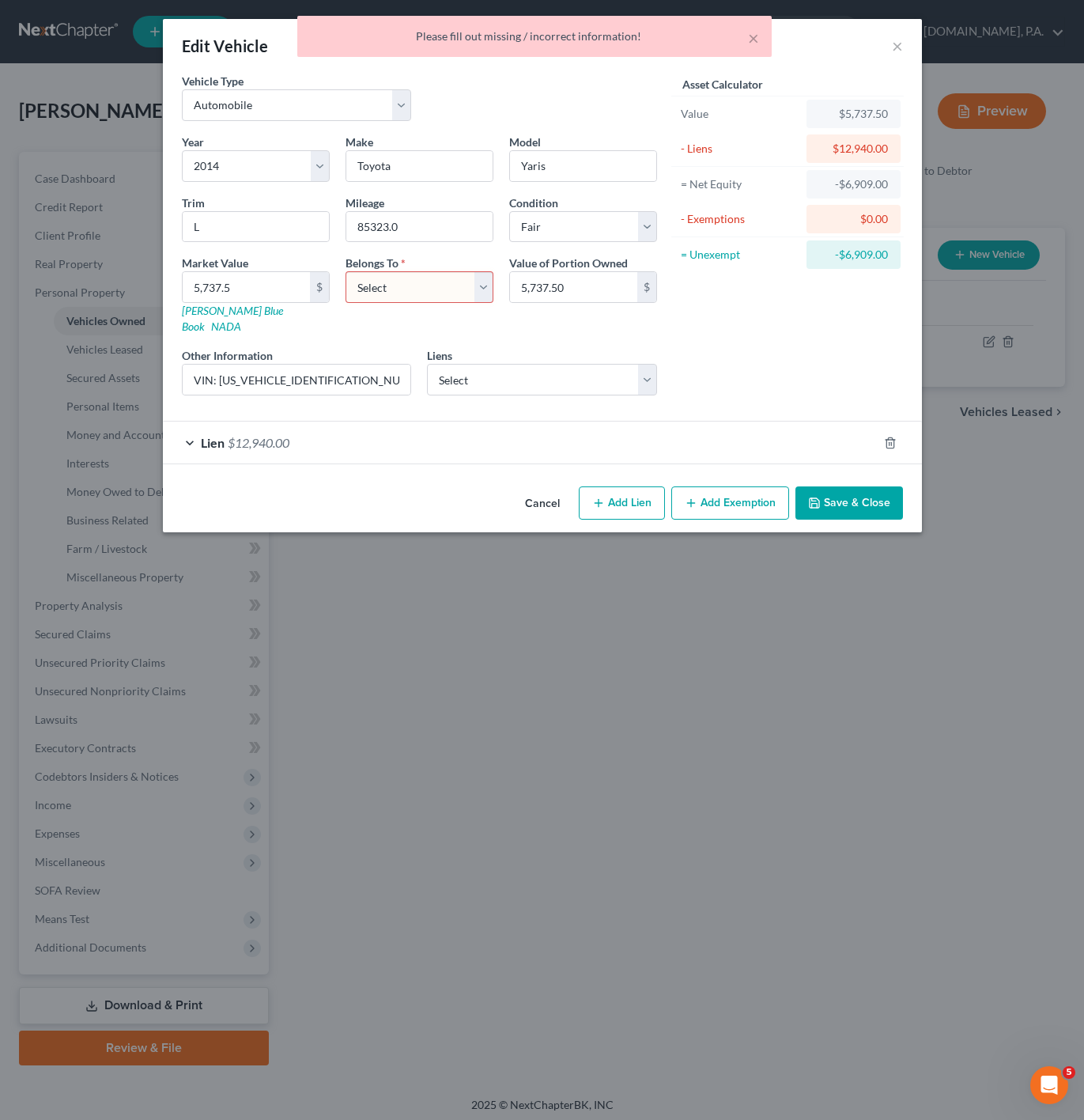
click at [425, 282] on select "Select Debtor 1 Only Debtor 2 Only Debtor 1 And Debtor 2 Only At Least One Of T…" at bounding box center [419, 287] width 148 height 32
select select "0"
click at [345, 273] on select "Select Debtor 1 Only Debtor 2 Only Debtor 1 And Debtor 2 Only At Least One Of T…" at bounding box center [419, 287] width 148 height 32
click at [861, 498] on button "Save & Close" at bounding box center [849, 503] width 108 height 34
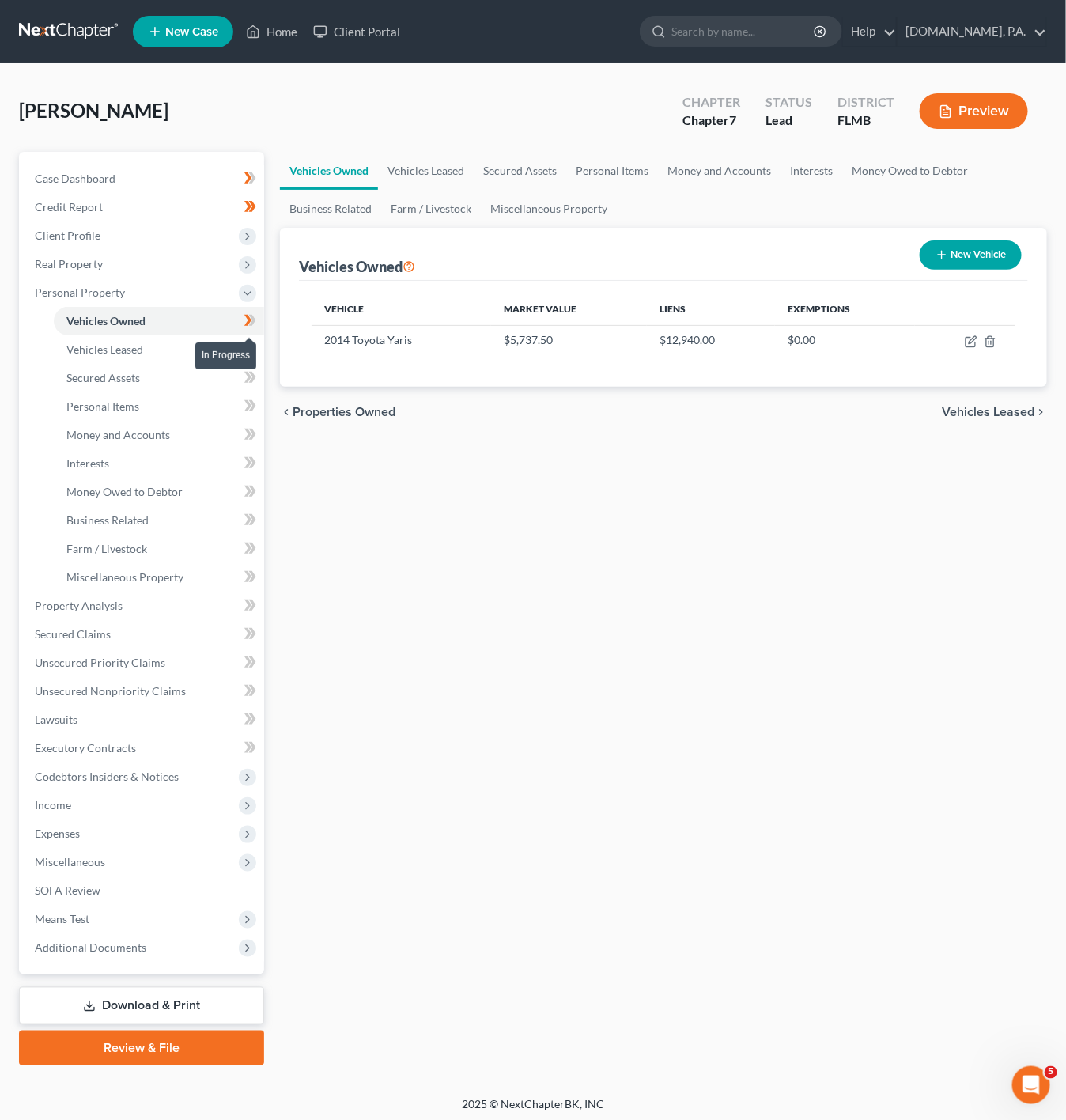
click at [250, 319] on icon at bounding box center [248, 321] width 7 height 11
click at [969, 345] on icon "button" at bounding box center [972, 341] width 13 height 13
select select "0"
select select "12"
select select "3"
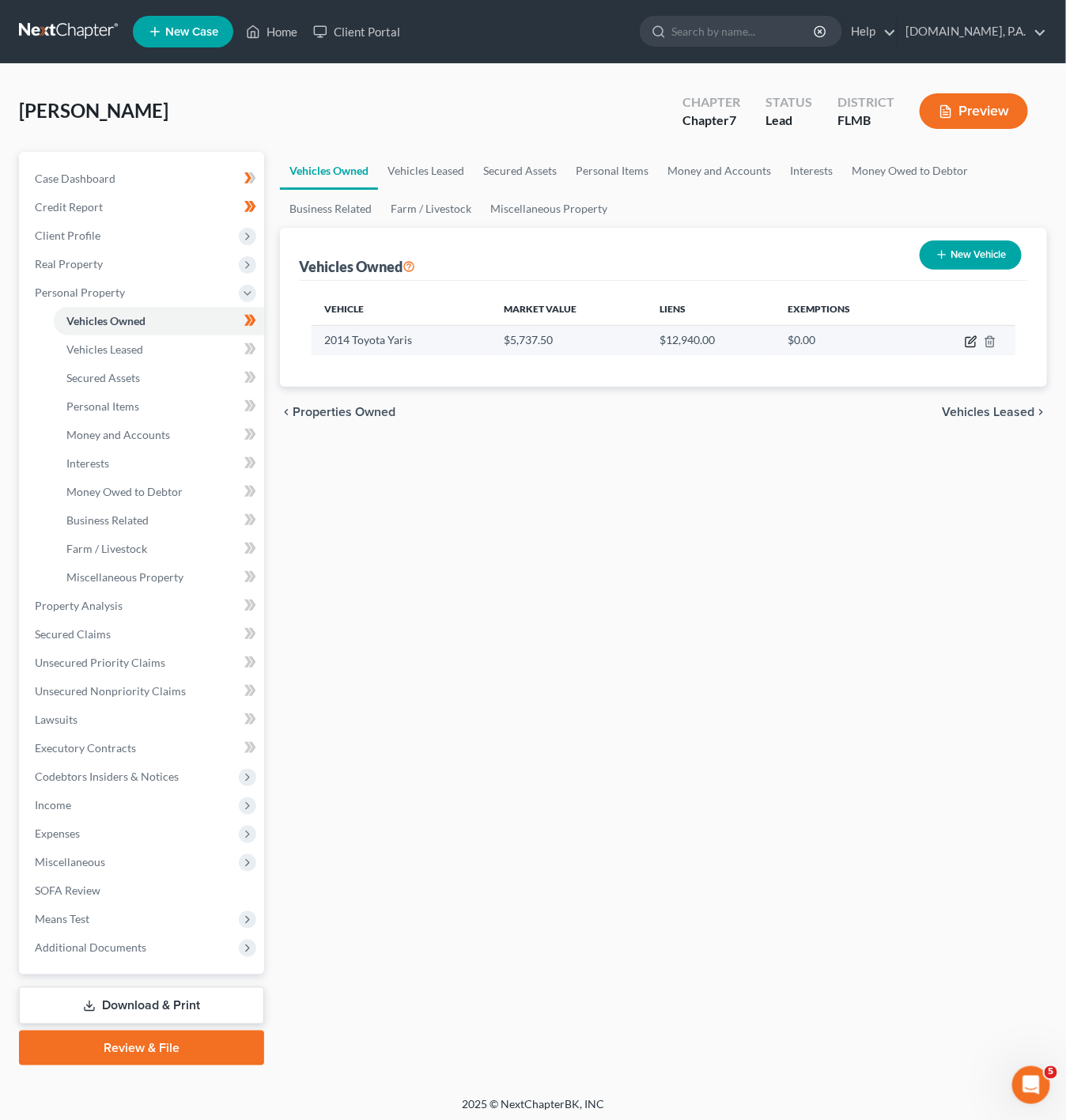
select select "0"
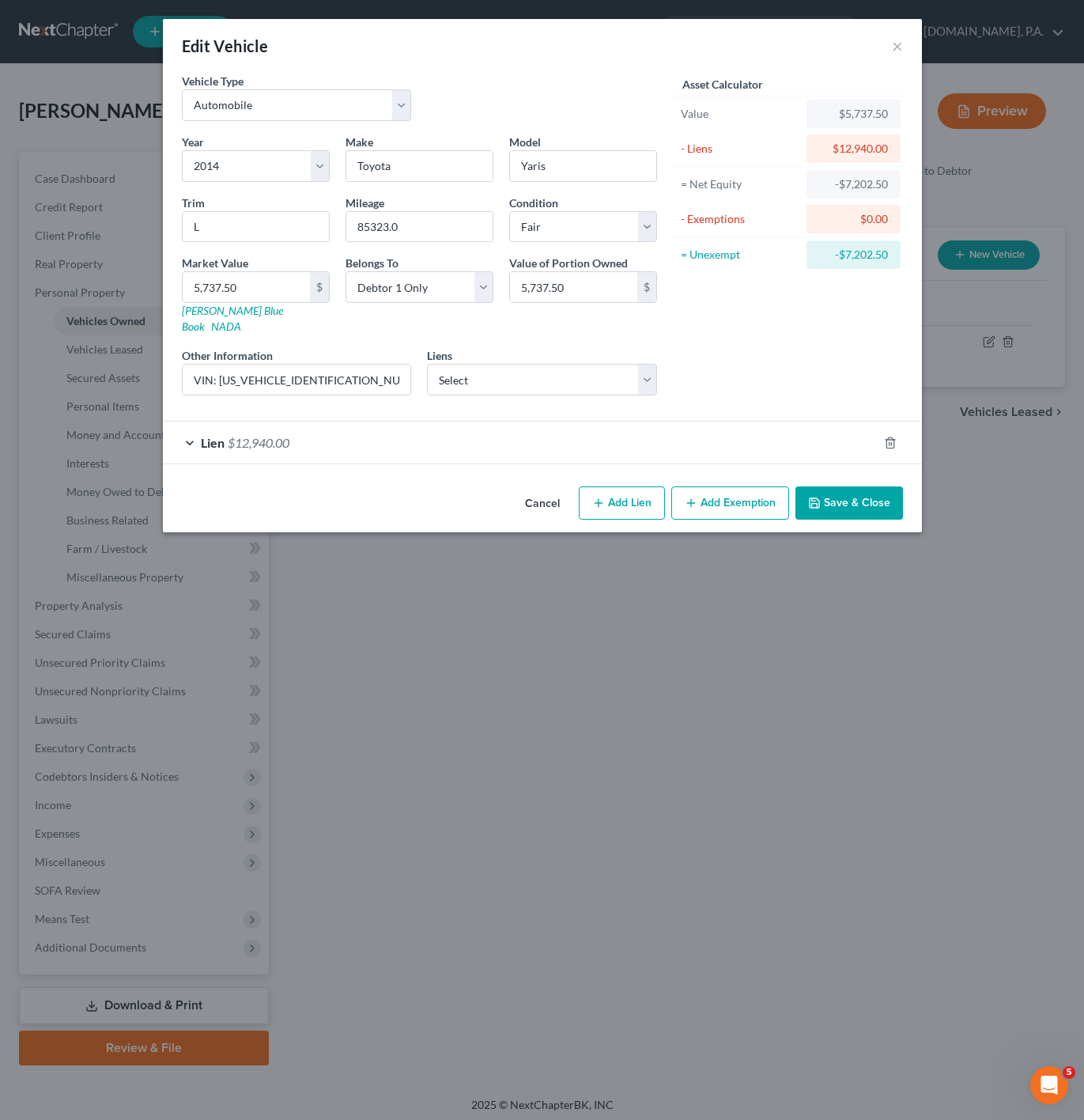
click at [539, 488] on button "Cancel" at bounding box center [542, 504] width 60 height 32
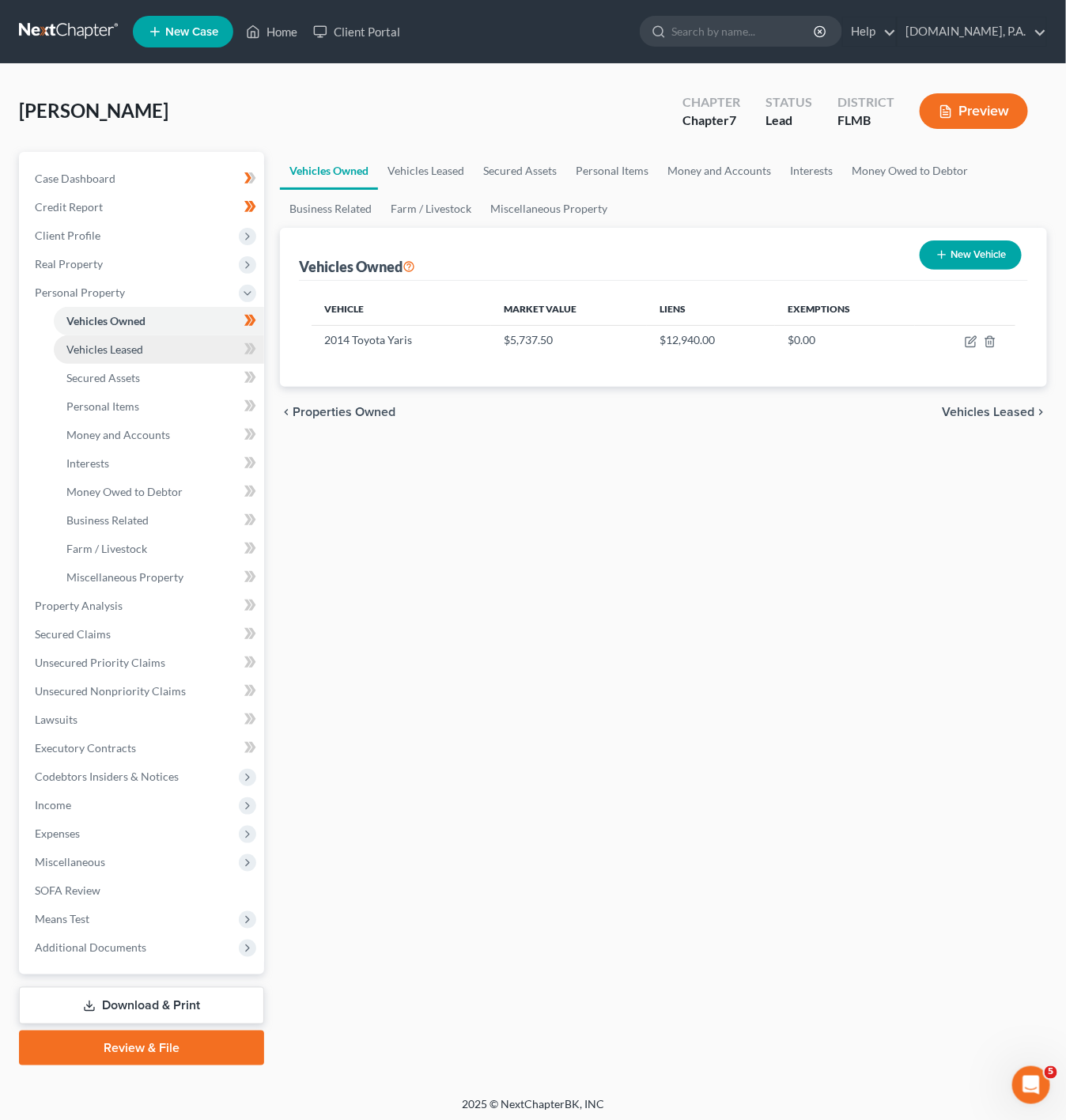
click at [169, 335] on link "Vehicles Leased" at bounding box center [158, 349] width 210 height 29
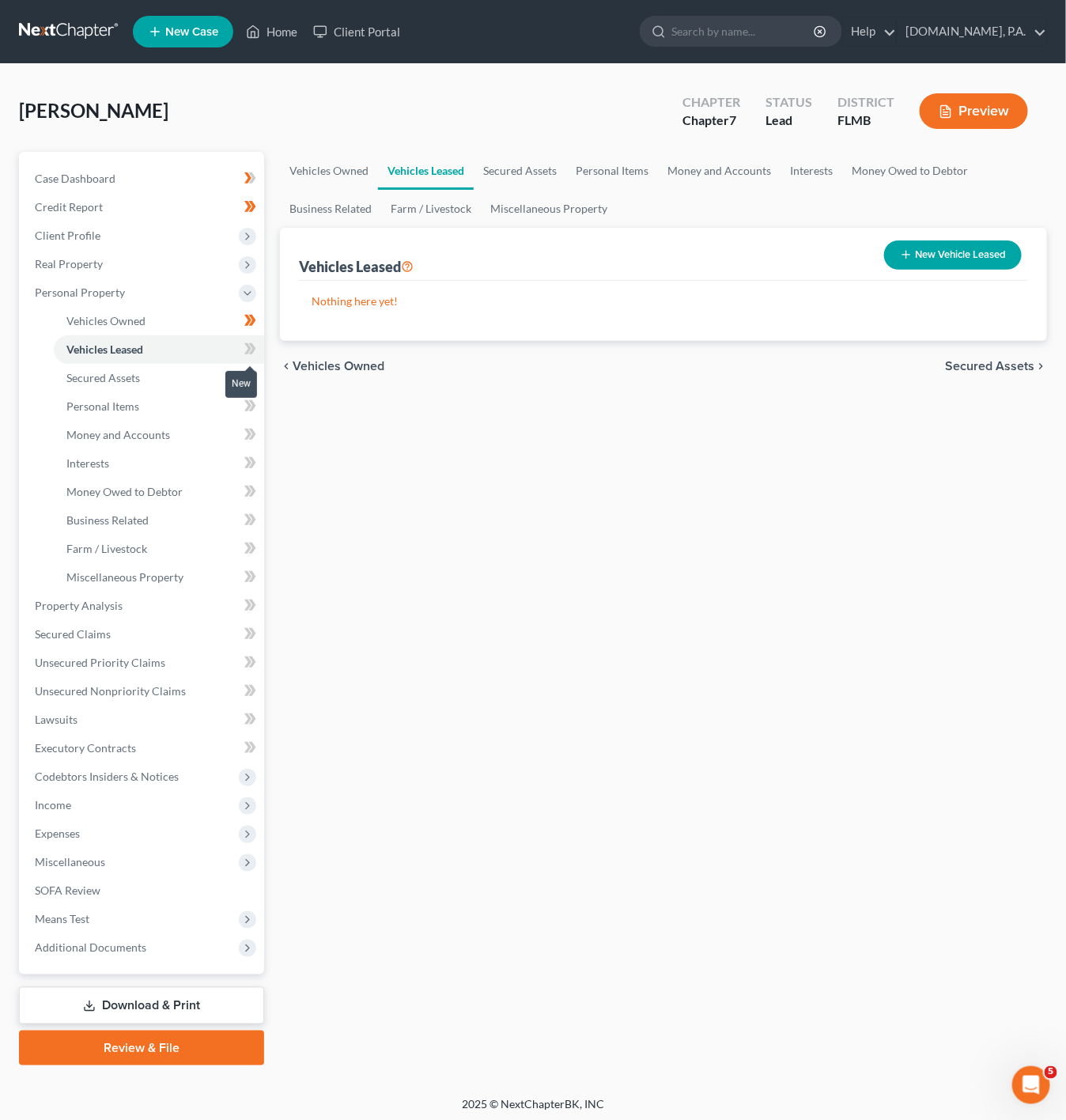
click at [253, 345] on icon at bounding box center [253, 349] width 7 height 11
click at [212, 375] on link "Secured Assets" at bounding box center [158, 378] width 210 height 29
click at [240, 373] on span at bounding box center [250, 380] width 28 height 24
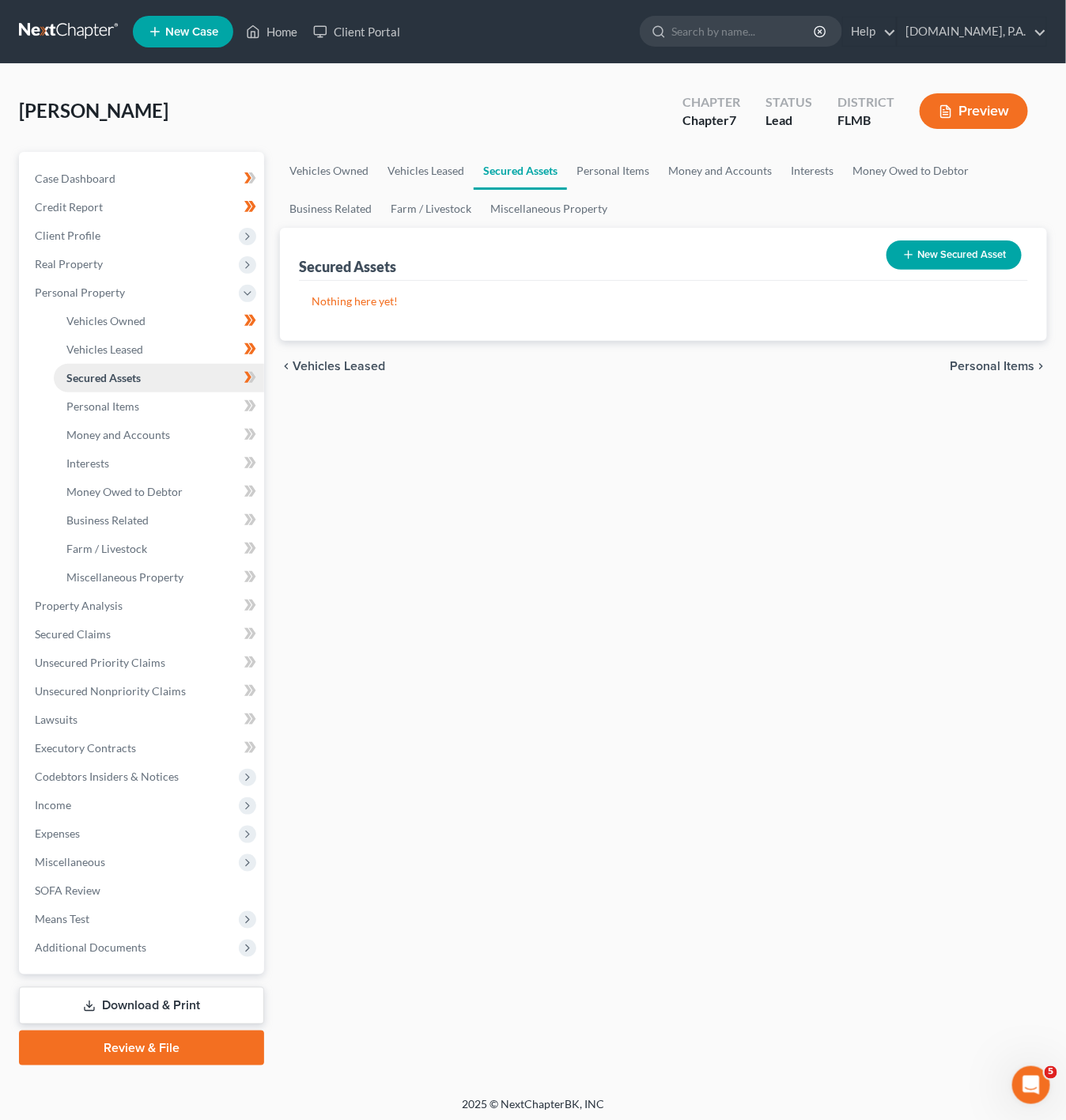
click at [223, 377] on link "Secured Assets" at bounding box center [158, 378] width 210 height 29
click at [258, 375] on span at bounding box center [250, 380] width 28 height 24
click at [205, 393] on link "Personal Items" at bounding box center [158, 407] width 210 height 29
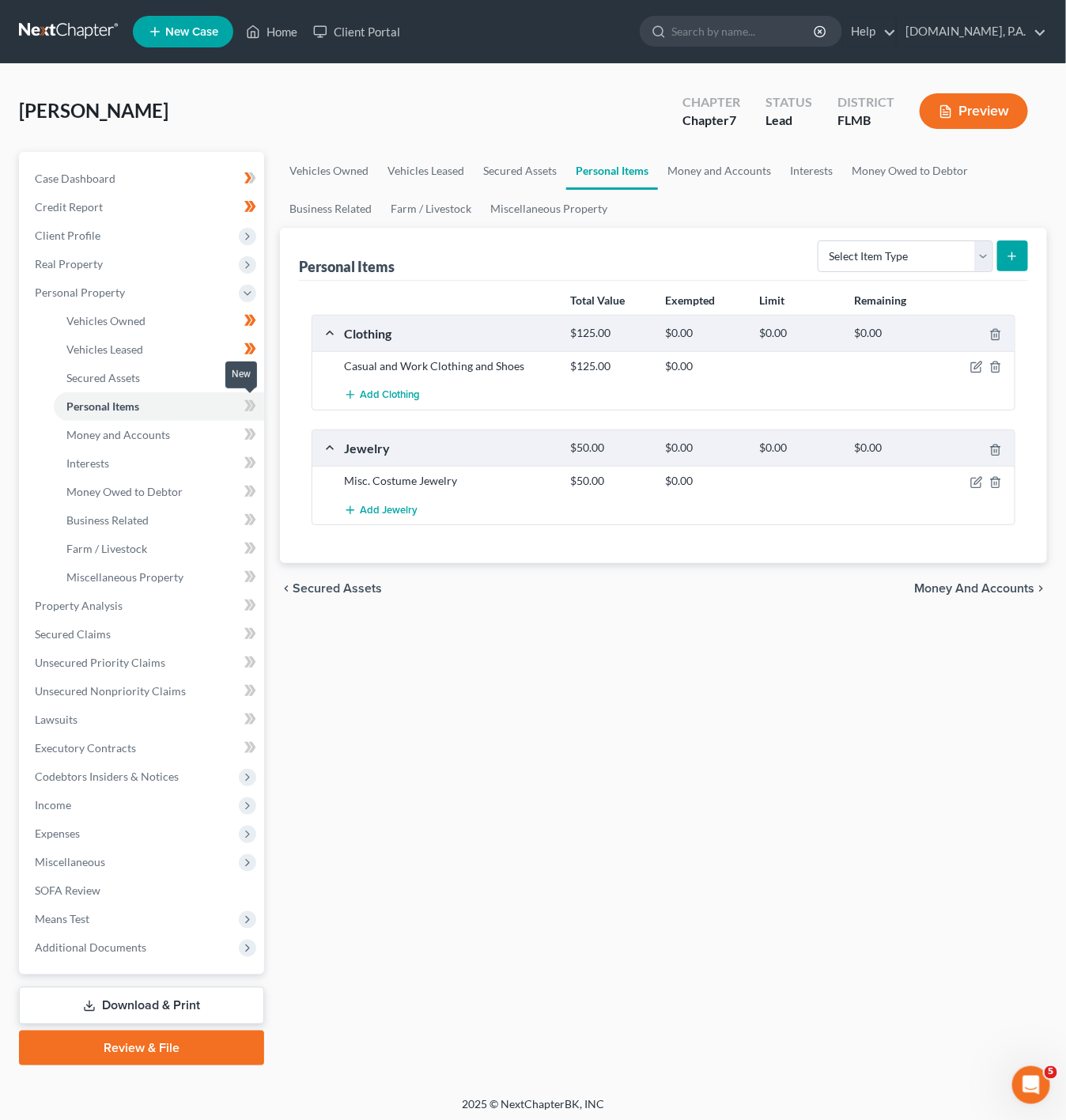
click at [250, 402] on icon at bounding box center [250, 406] width 12 height 20
click at [891, 249] on select "Select Item Type Clothing Collectibles Of Value Electronics Firearms Household …" at bounding box center [906, 257] width 176 height 32
select select "household_goods"
click at [819, 241] on select "Select Item Type Clothing Collectibles Of Value Electronics Firearms Household …" at bounding box center [906, 257] width 176 height 32
click at [1004, 255] on button "submit" at bounding box center [1012, 256] width 31 height 31
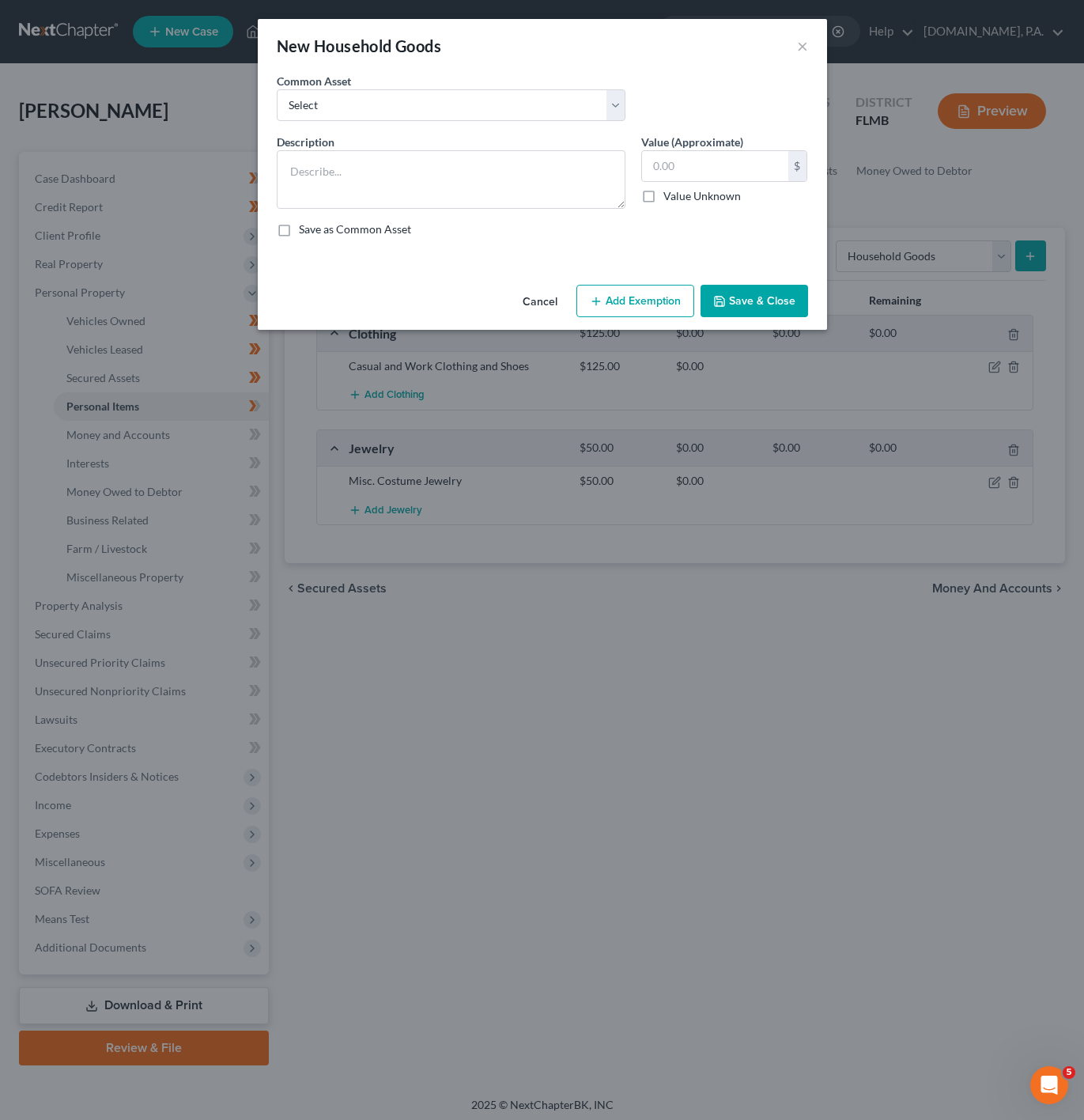
click at [404, 145] on div "Description *" at bounding box center [451, 171] width 365 height 75
click at [380, 179] on textarea at bounding box center [451, 179] width 349 height 58
click at [375, 189] on textarea "1 Couch, 1 Coffee Table, 1 End Table, 1 Lamp, 1 Desk, 1 Kitchen Table, 3+ Chair…" at bounding box center [451, 179] width 349 height 58
click at [410, 190] on textarea "1 Couch, 1 Coffee Table, 1 End Table, 1 Lamp, 1 Desk, 1 Kitchen Table, 3+ Chair…" at bounding box center [451, 179] width 349 height 58
click at [447, 188] on textarea "1 Couch, 1 Coffee Table, 1 End Table, 1 Lamp, 1 Desk, 1 Kitchen Table, 3+ Chair…" at bounding box center [451, 179] width 349 height 58
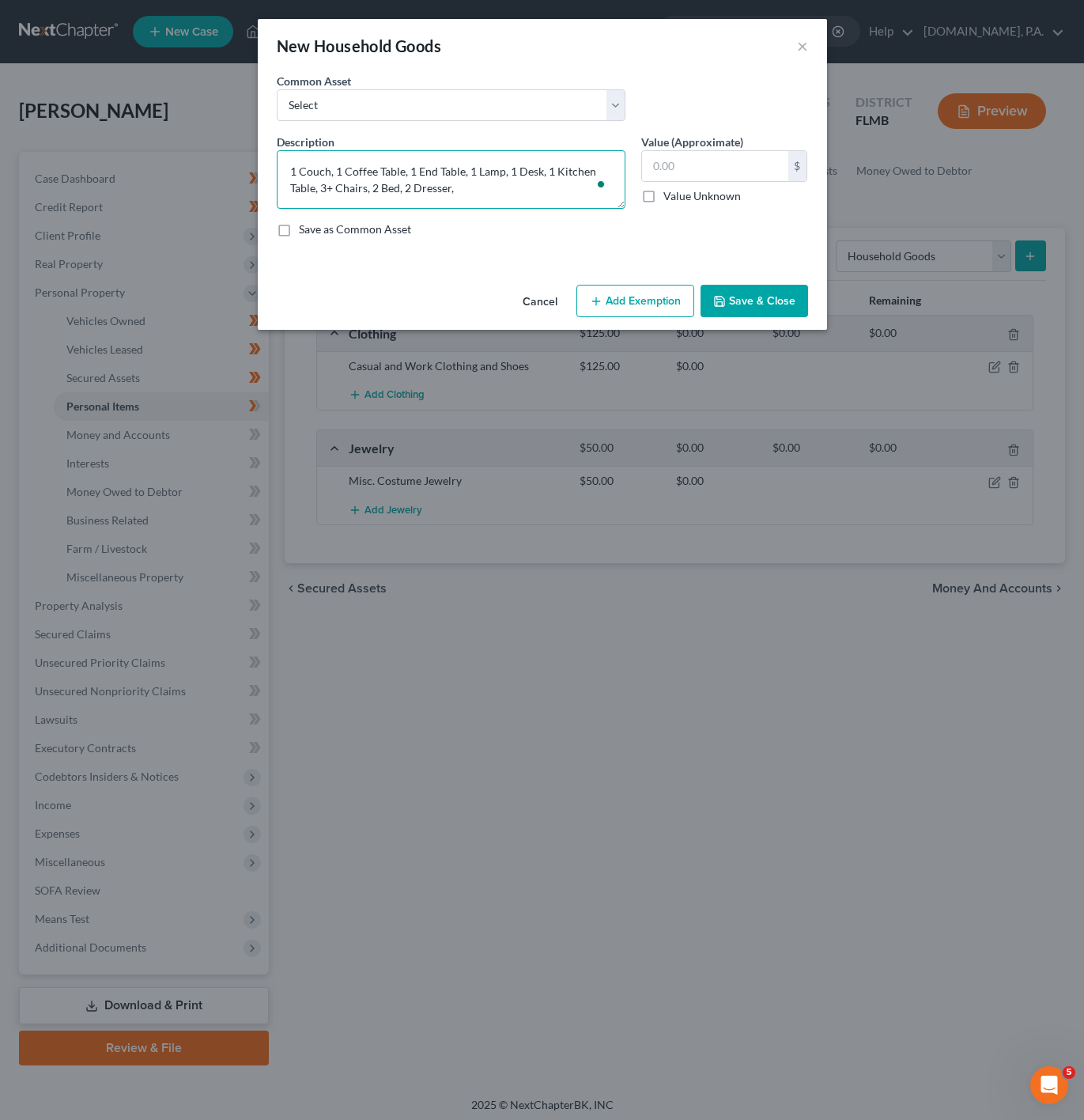
click at [451, 187] on textarea "1 Couch, 1 Coffee Table, 1 End Table, 1 Lamp, 1 Desk, 1 Kitchen Table, 3+ Chair…" at bounding box center [451, 179] width 349 height 58
click at [468, 192] on textarea "1 Couch, 1 Coffee Table, 1 End Table, 1 Lamp, 1 Desk, 1 Kitchen Table, 3+ Chair…" at bounding box center [451, 179] width 349 height 58
type textarea "1 Couch, 1 Coffee Table, 1 End Table, 1 Lamp, 1 Desk, 1 Kitchen Table, 3+ Chair…"
click at [722, 178] on input "text" at bounding box center [715, 166] width 146 height 30
drag, startPoint x: 723, startPoint y: 171, endPoint x: 656, endPoint y: 173, distance: 67.0
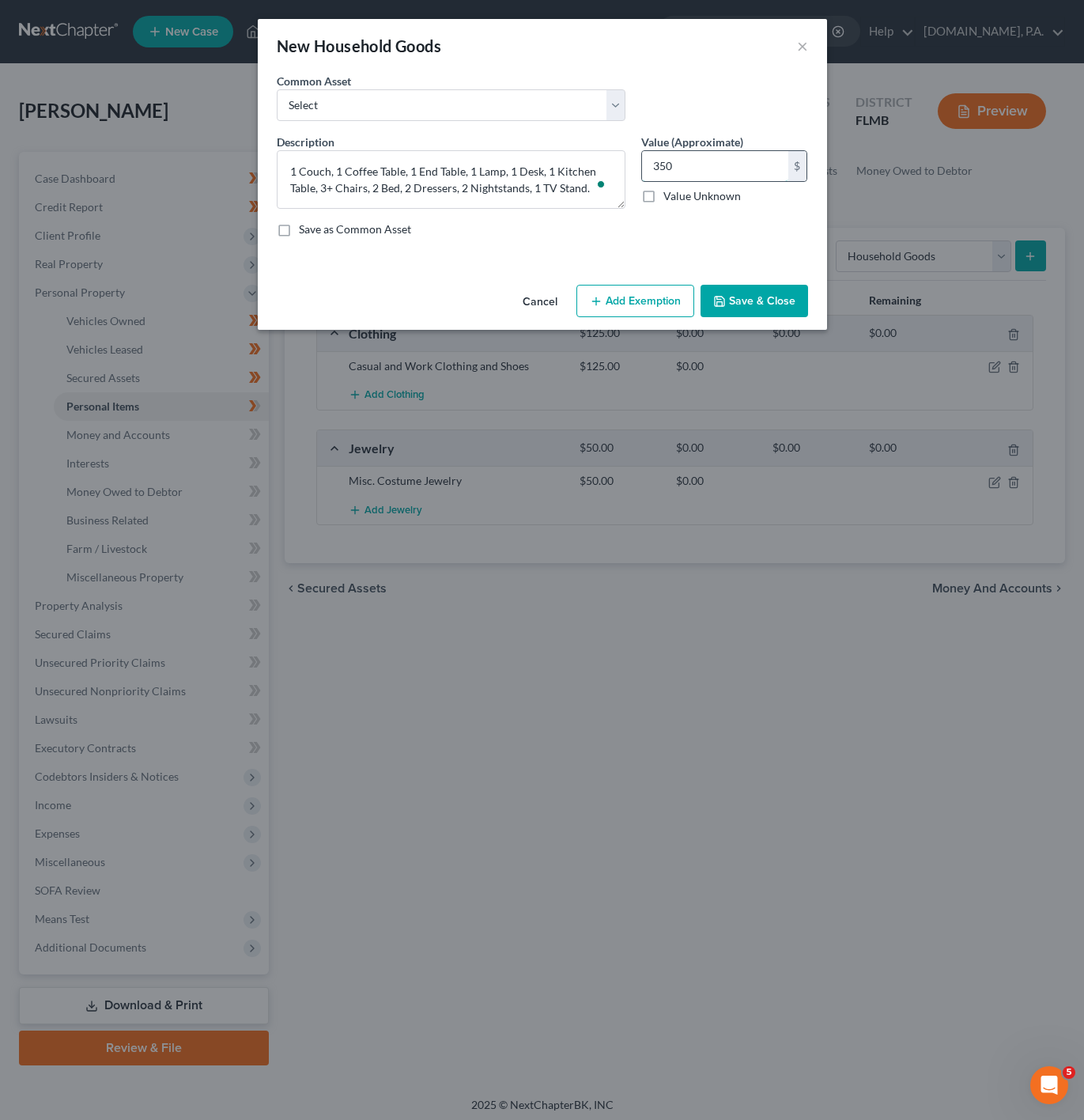
click at [656, 173] on input "350" at bounding box center [715, 166] width 146 height 30
drag, startPoint x: 687, startPoint y: 177, endPoint x: 631, endPoint y: 173, distance: 56.1
click at [631, 173] on div "Description * 1 Couch, 1 Coffee Table, 1 End Table, 1 Lamp, 1 Desk, 1 Kitchen T…" at bounding box center [542, 191] width 548 height 116
type input "350"
drag, startPoint x: 652, startPoint y: 293, endPoint x: 546, endPoint y: 392, distance: 145.0
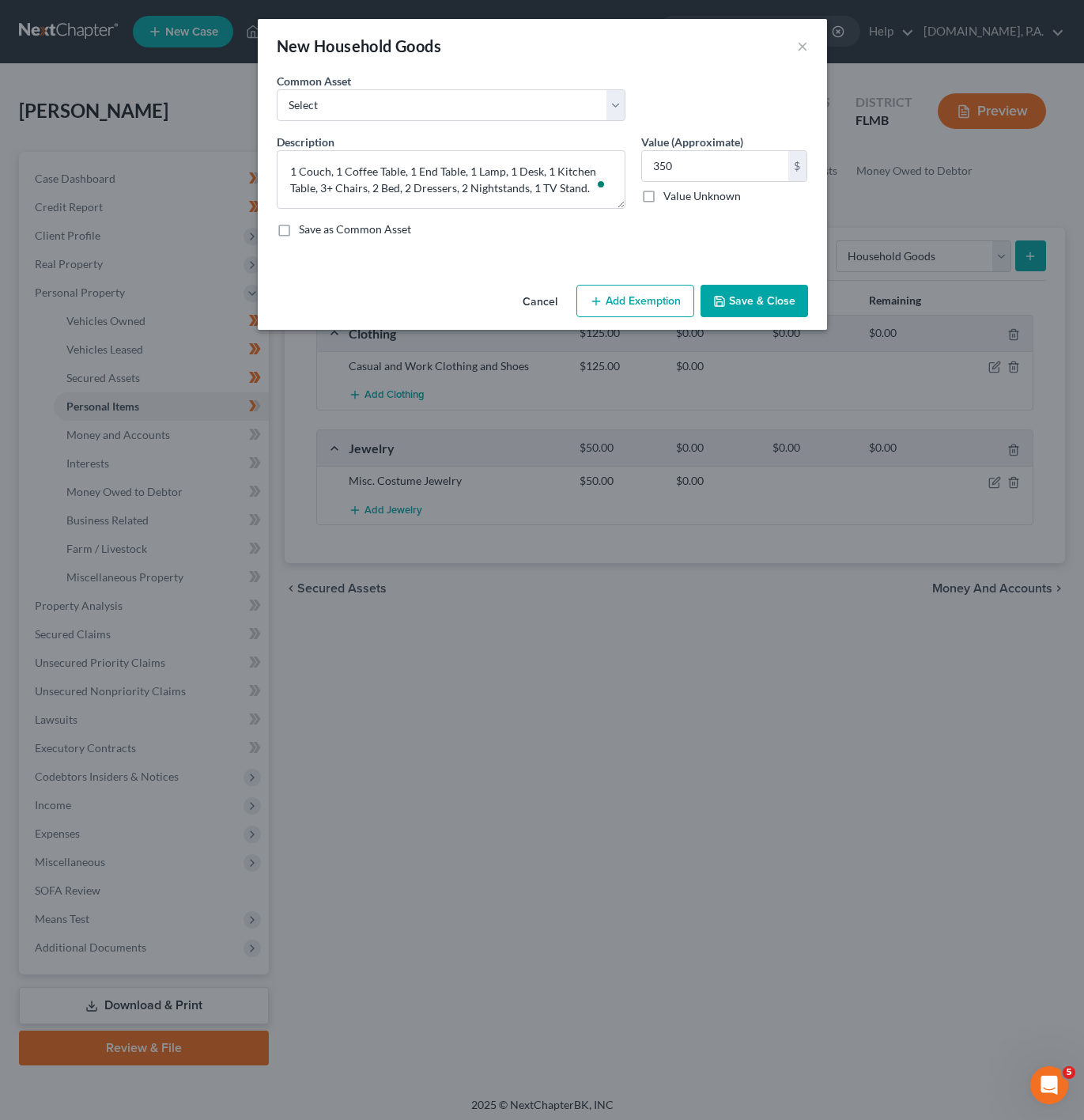
click at [651, 285] on div "Cancel Add Exemption Save & Close" at bounding box center [542, 304] width 569 height 52
click at [618, 297] on button "Add Exemption" at bounding box center [635, 301] width 118 height 34
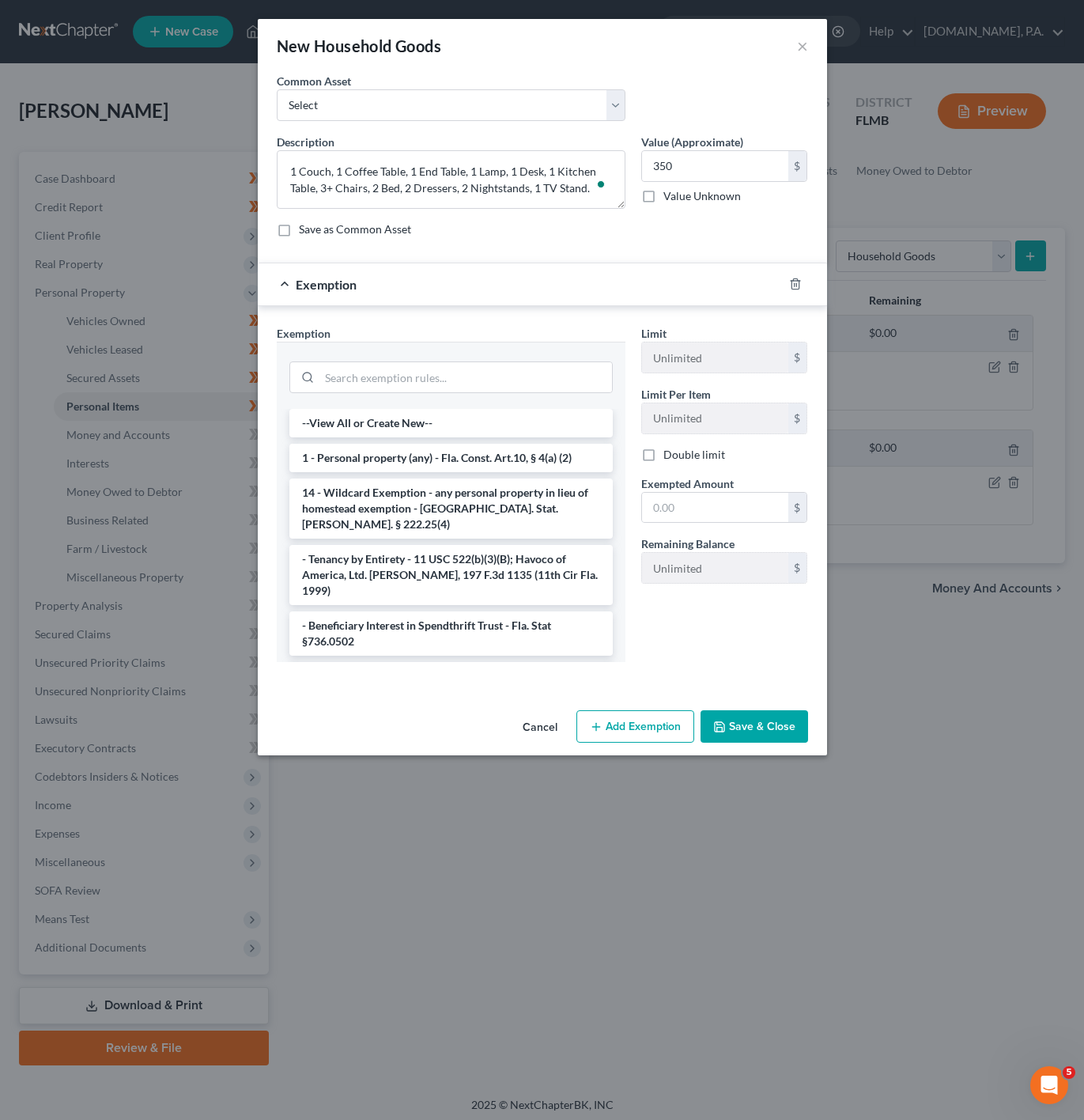
click at [550, 361] on div at bounding box center [451, 375] width 324 height 41
click at [544, 366] on input "search" at bounding box center [466, 377] width 293 height 30
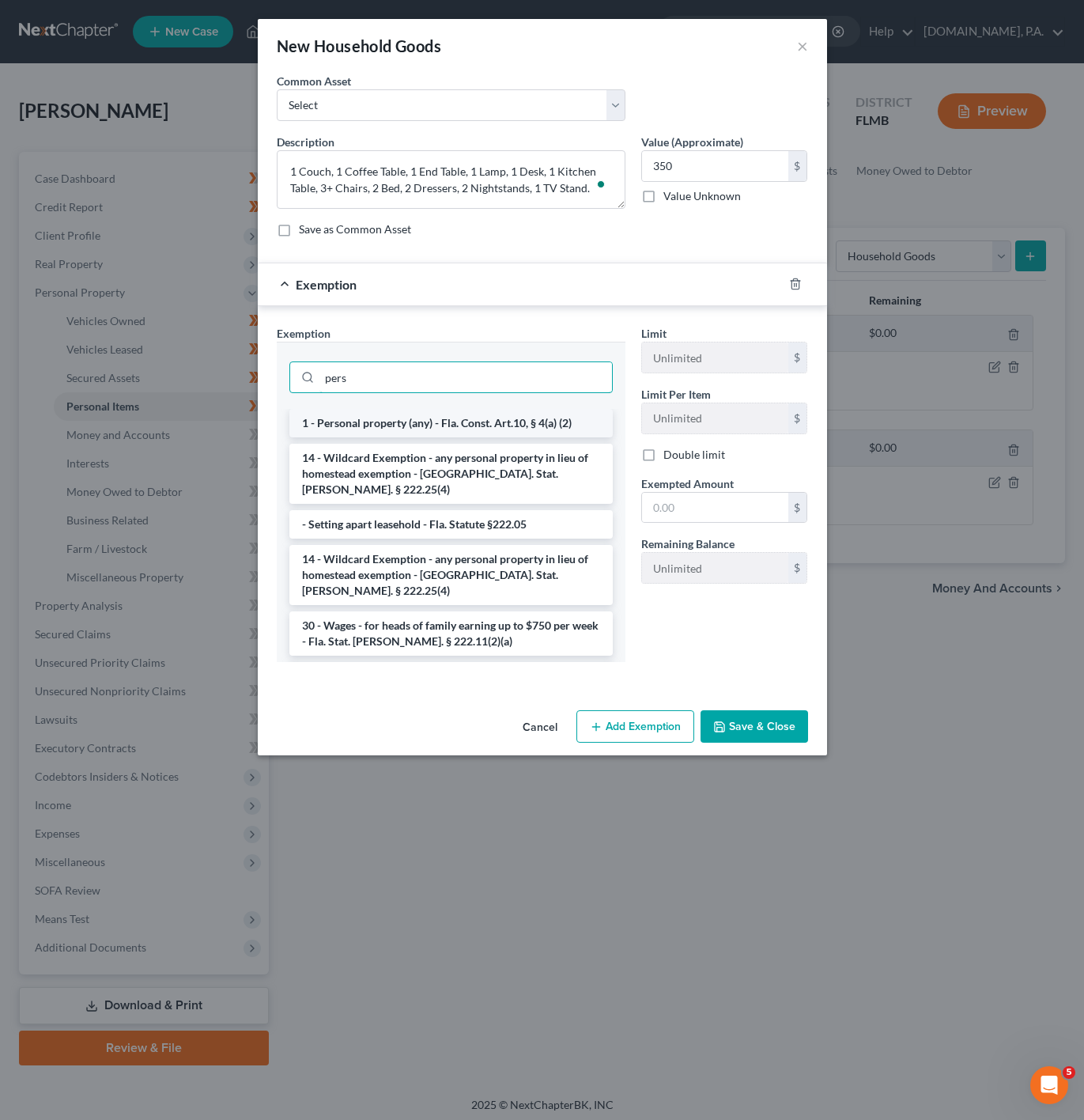
type input "pers"
click at [424, 435] on li "1 - Personal property (any) - Fla. Const. Art.10, § 4(a) (2)" at bounding box center [451, 423] width 324 height 29
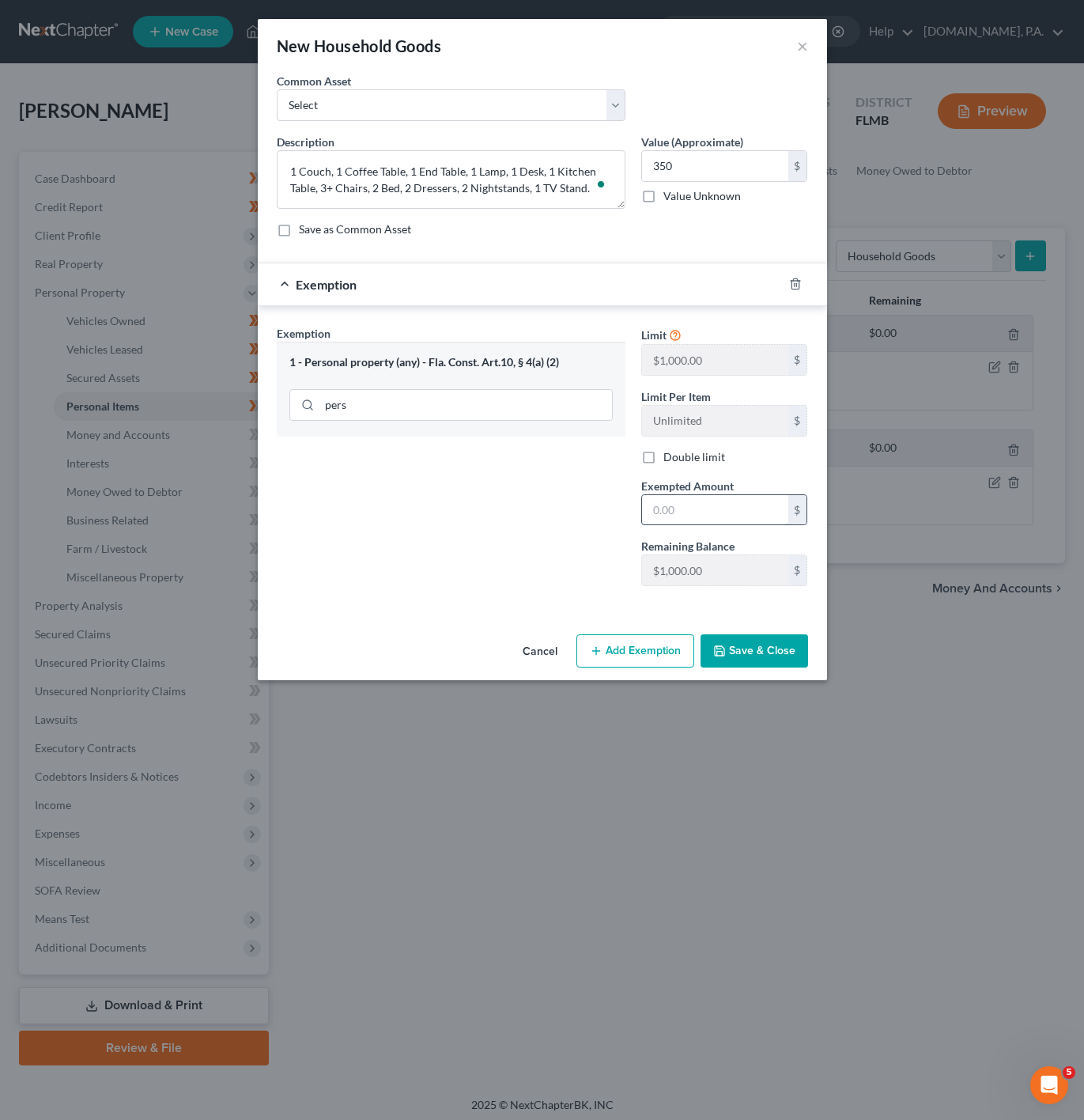
click at [704, 508] on input "text" at bounding box center [715, 510] width 146 height 30
type input "6"
type input "350"
drag, startPoint x: 399, startPoint y: 565, endPoint x: 739, endPoint y: 651, distance: 350.7
click at [399, 565] on div "Exemption Set must be selected for CA. Exemption * 1 - Personal property (any) …" at bounding box center [451, 462] width 365 height 273
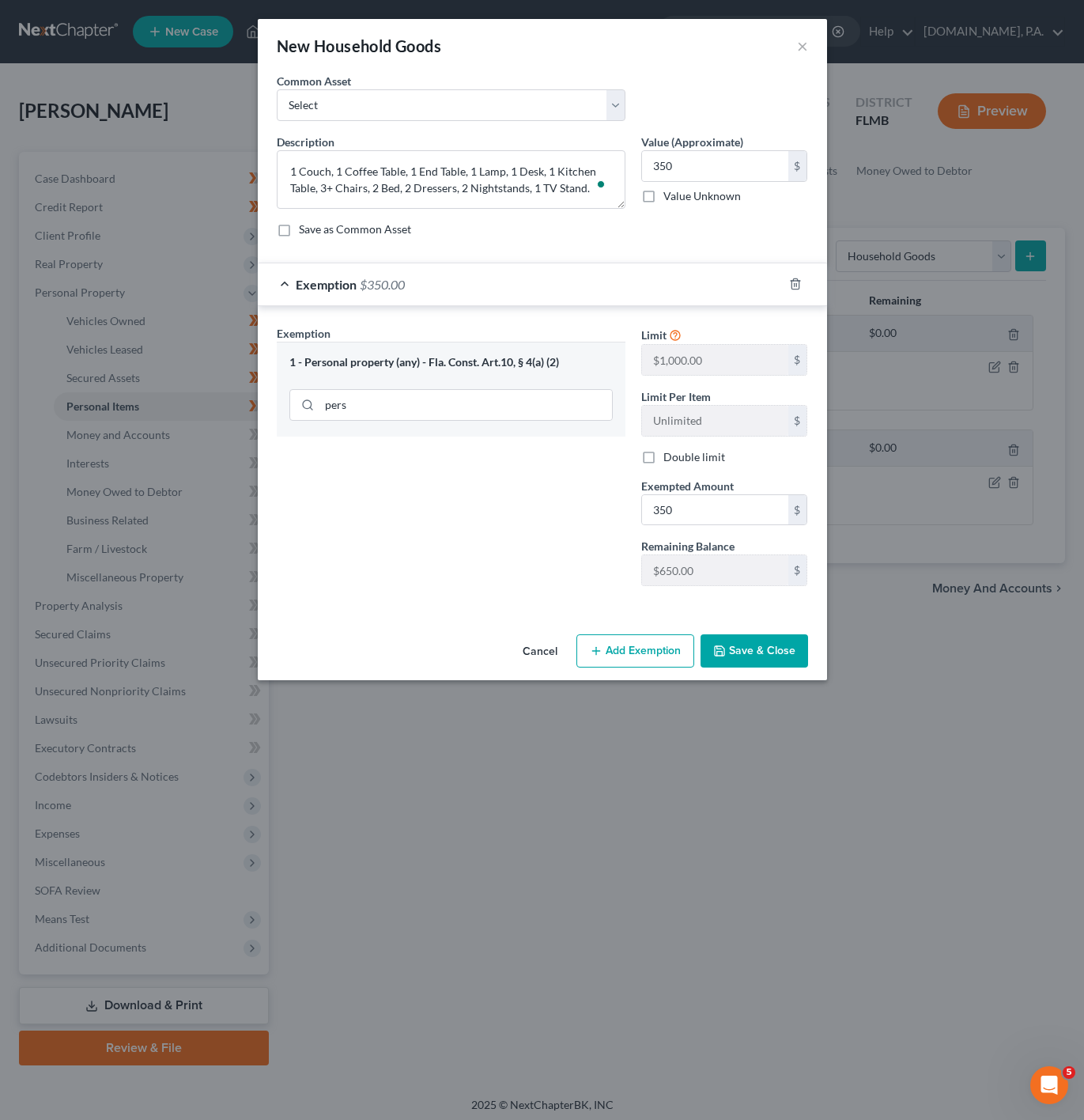
click at [739, 651] on button "Save & Close" at bounding box center [754, 651] width 108 height 34
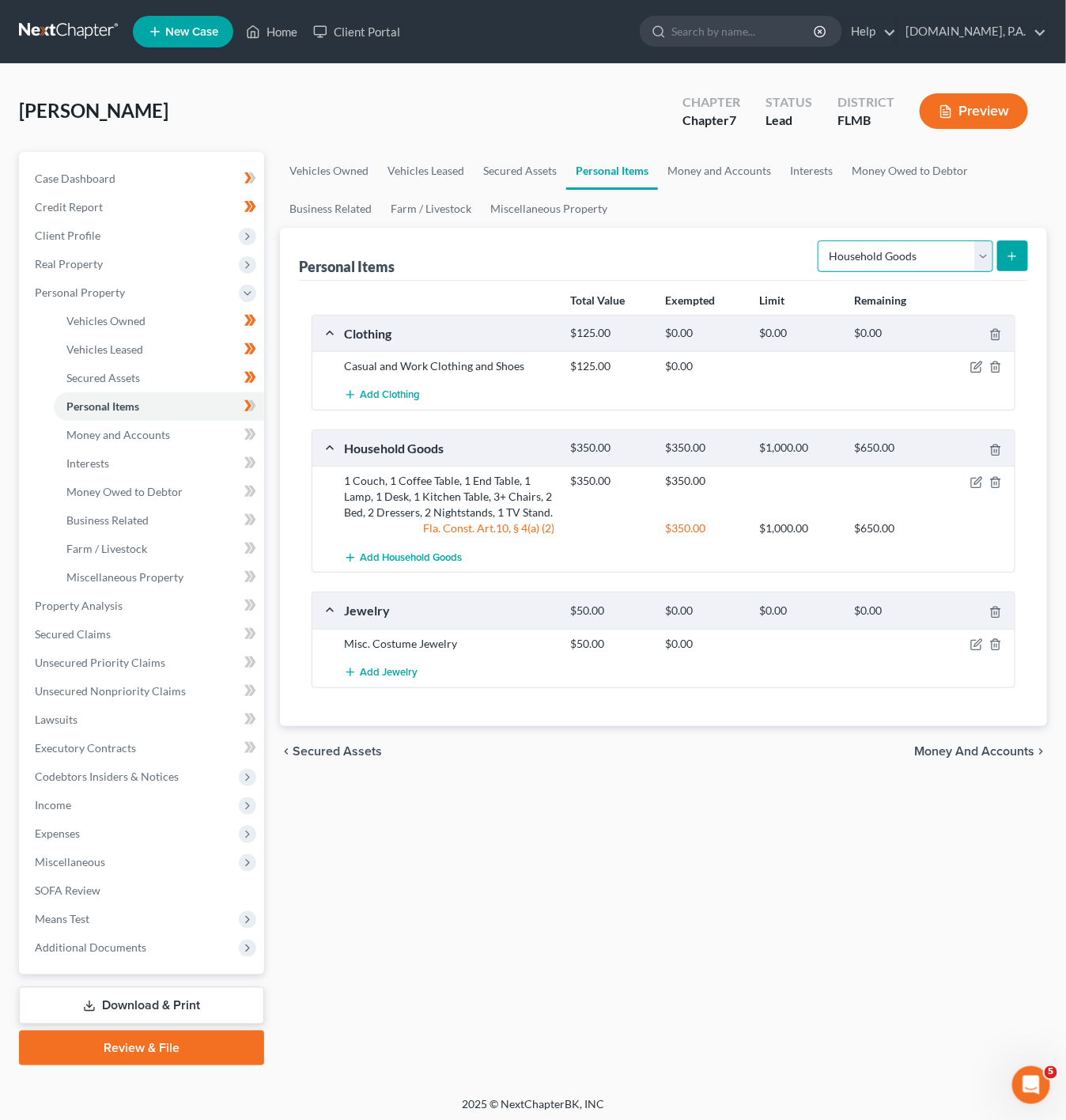
drag, startPoint x: 920, startPoint y: 253, endPoint x: 904, endPoint y: 270, distance: 23.3
click at [920, 253] on select "Select Item Type Clothing Collectibles Of Value Electronics Firearms Household …" at bounding box center [906, 257] width 176 height 32
select select "electronics"
click at [819, 241] on select "Select Item Type Clothing Collectibles Of Value Electronics Firearms Household …" at bounding box center [906, 257] width 176 height 32
click at [1019, 254] on icon "submit" at bounding box center [1012, 257] width 13 height 13
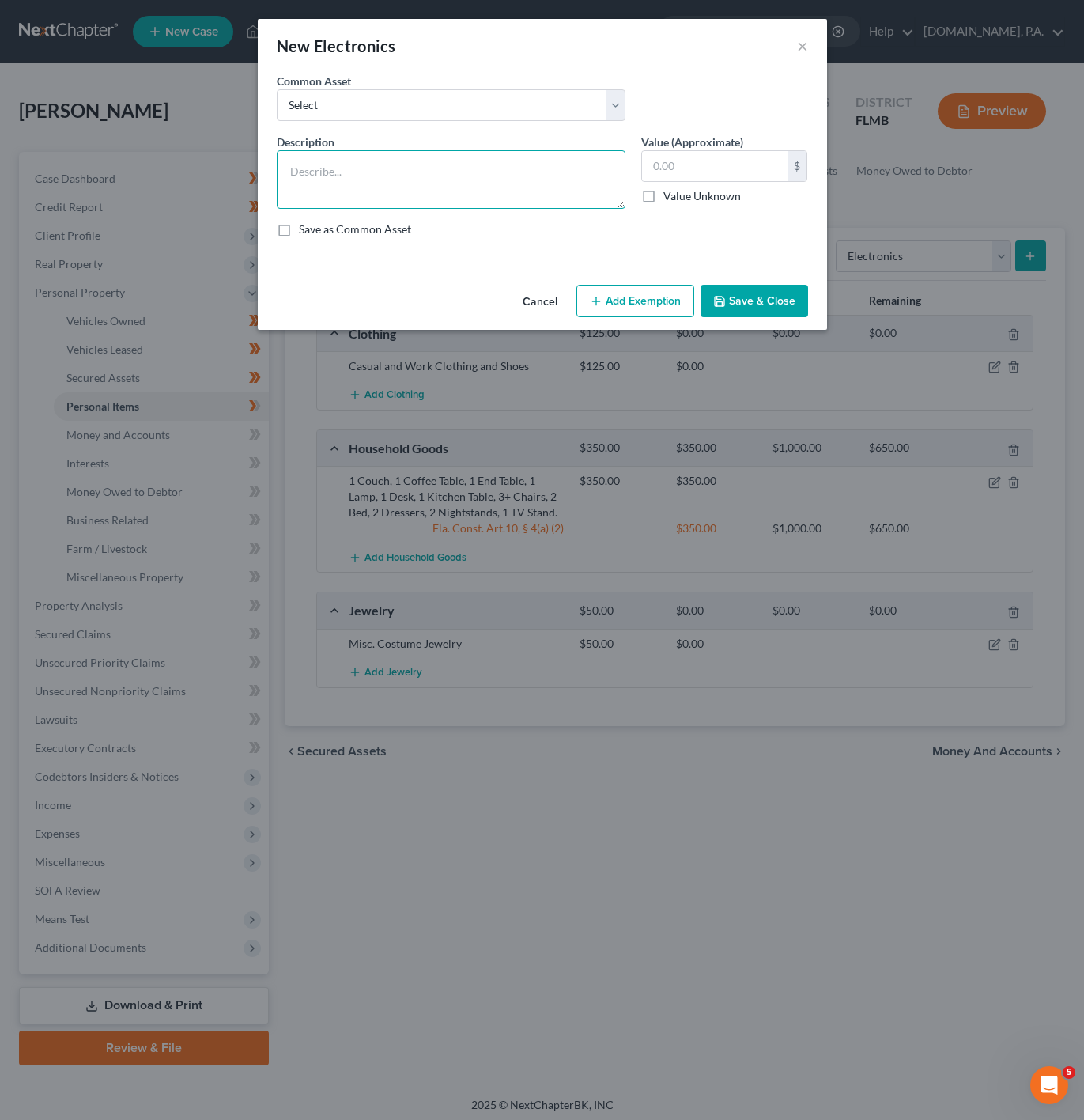
click at [615, 162] on textarea at bounding box center [451, 179] width 349 height 58
click at [672, 162] on input "text" at bounding box center [715, 166] width 146 height 30
type input "300"
click at [392, 183] on textarea "To enrich screen reader interactions, please activate Accessibility in Grammarl…" at bounding box center [451, 179] width 349 height 58
type textarea "2 TVs, 1 Receiver, 1 Cell Phone, 1 Computer, 1 Microphone"
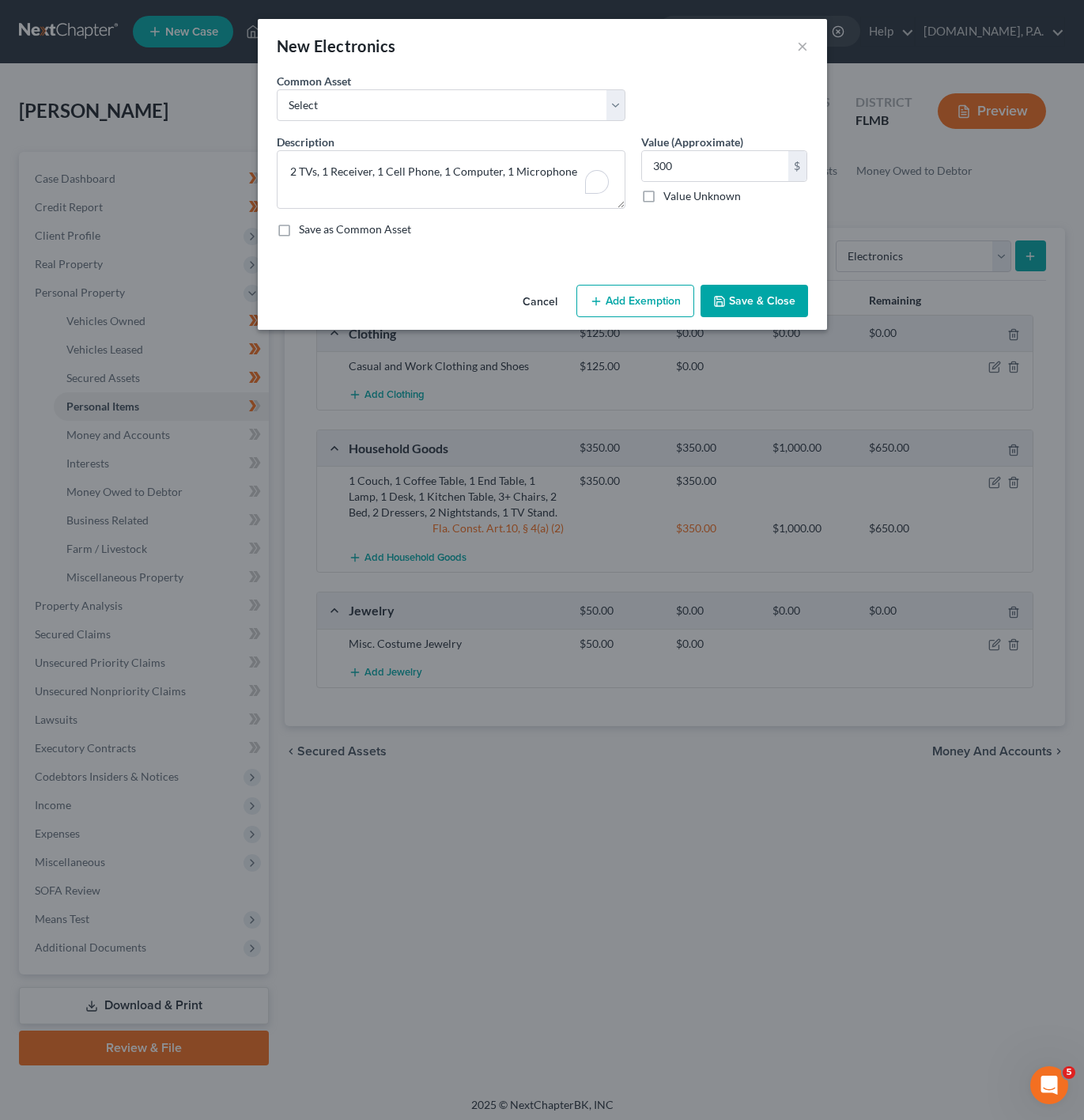
click at [608, 299] on button "Add Exemption" at bounding box center [635, 301] width 118 height 34
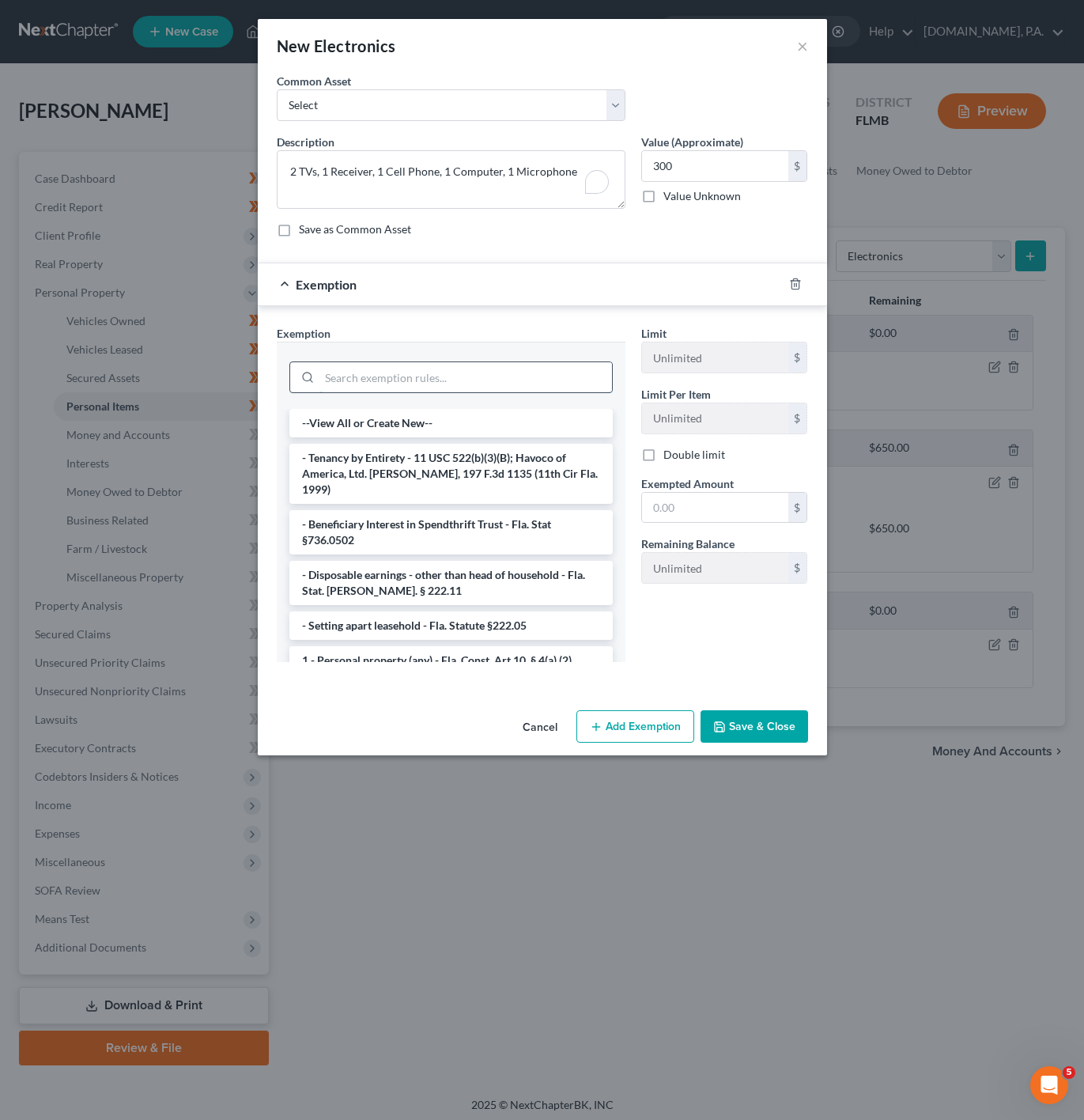
click at [439, 380] on input "search" at bounding box center [466, 377] width 293 height 30
click at [505, 646] on li "1 - Personal property (any) - Fla. Const. Art.10, § 4(a) (2)" at bounding box center [451, 660] width 324 height 29
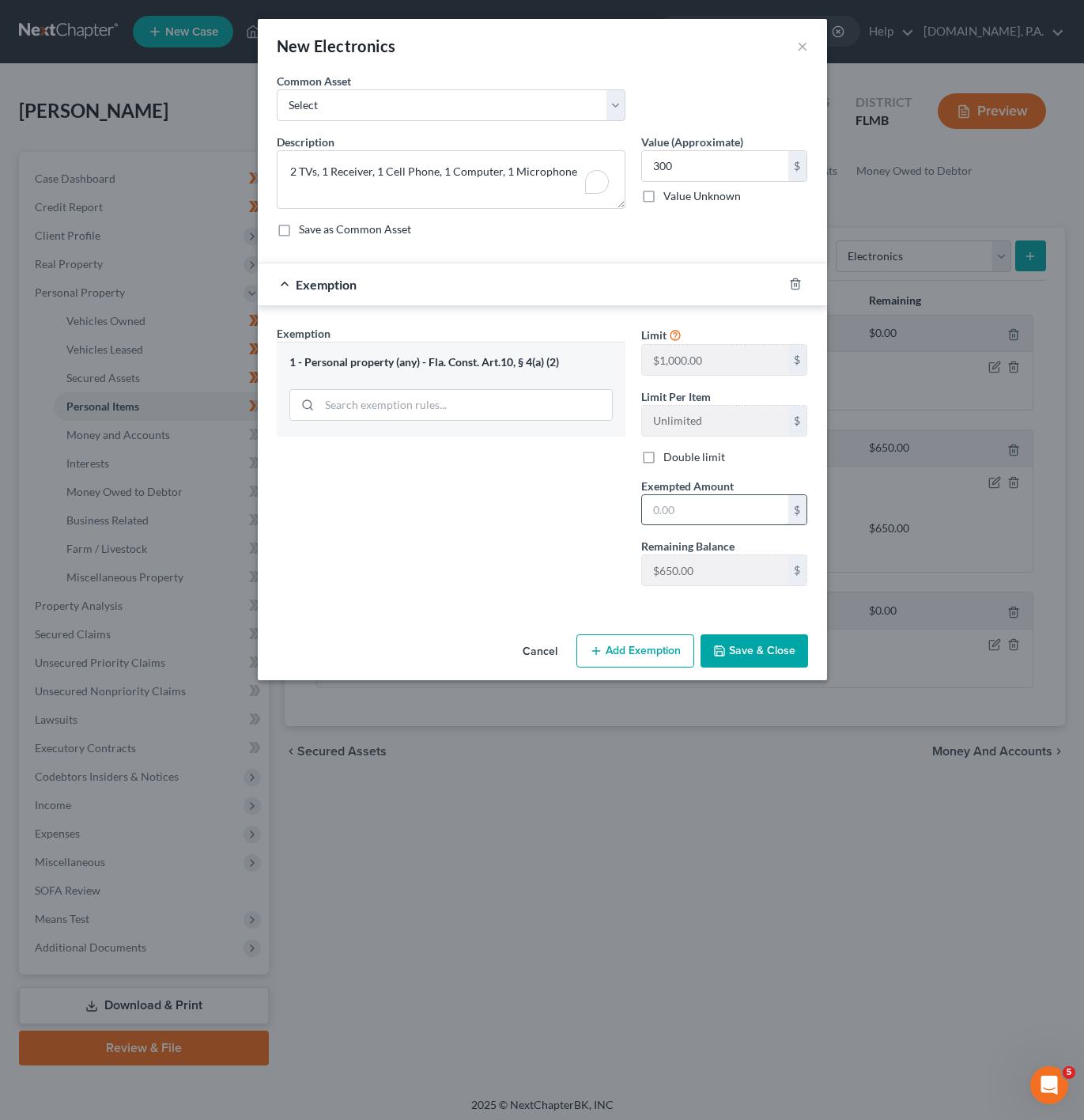
drag, startPoint x: 669, startPoint y: 506, endPoint x: 660, endPoint y: 515, distance: 12.7
click at [669, 506] on input "text" at bounding box center [715, 510] width 146 height 30
type input "300"
drag, startPoint x: 751, startPoint y: 660, endPoint x: 854, endPoint y: 522, distance: 172.2
click at [747, 655] on button "Save & Close" at bounding box center [754, 651] width 108 height 34
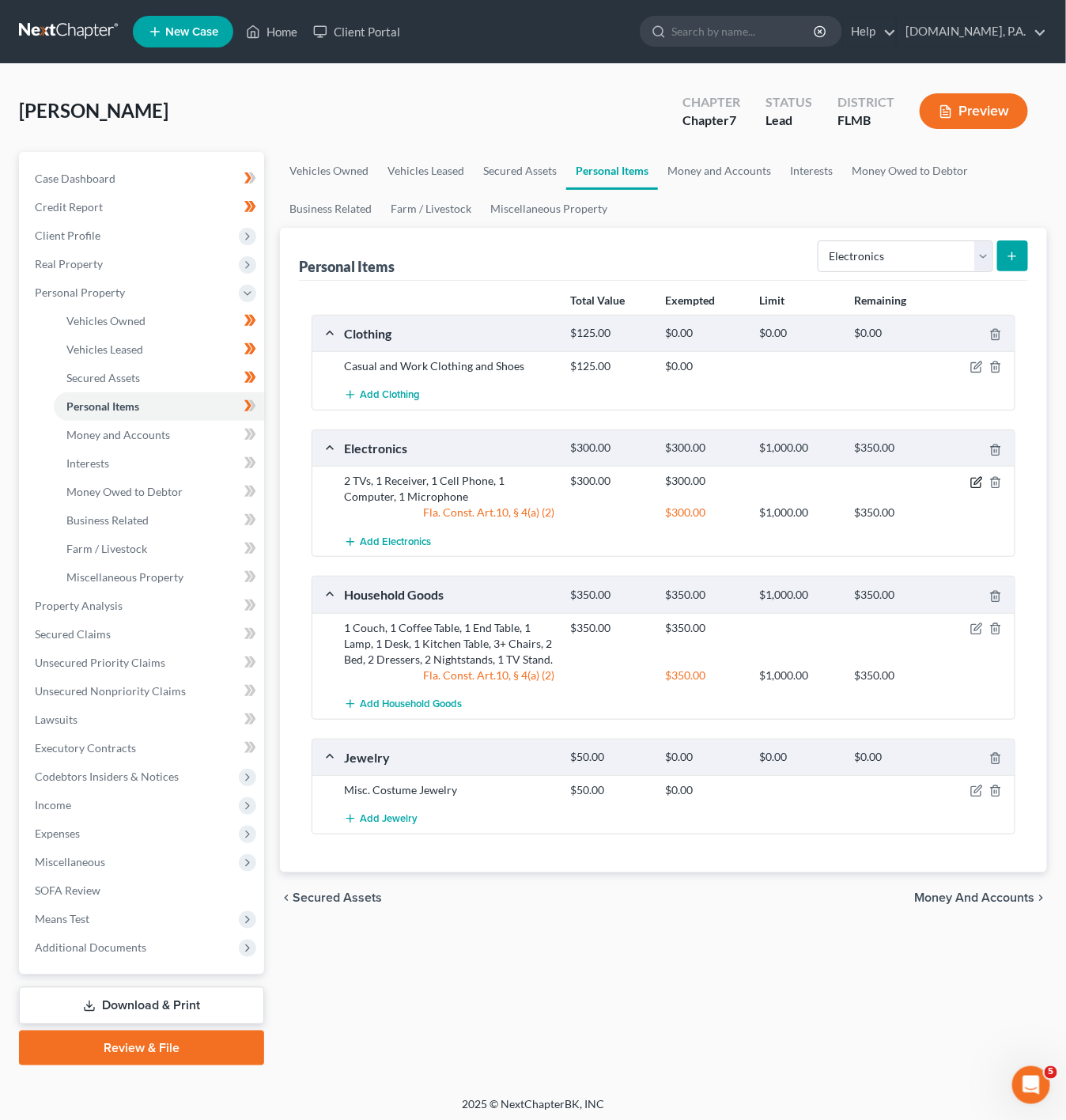
click at [971, 480] on icon "button" at bounding box center [977, 483] width 13 height 13
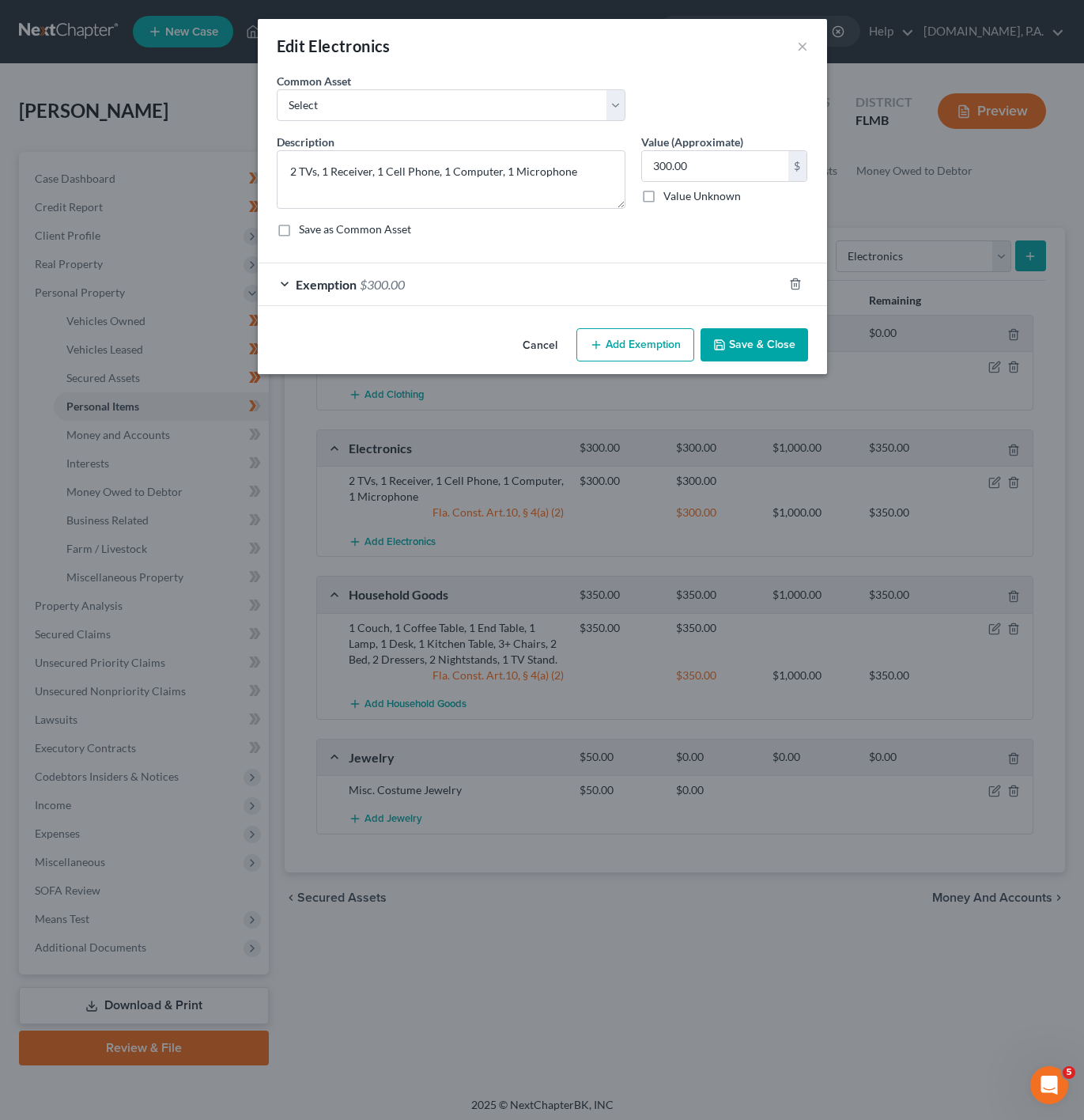
click at [809, 38] on div "Edit Electronics ×" at bounding box center [542, 46] width 569 height 54
click at [798, 46] on button "×" at bounding box center [803, 46] width 11 height 19
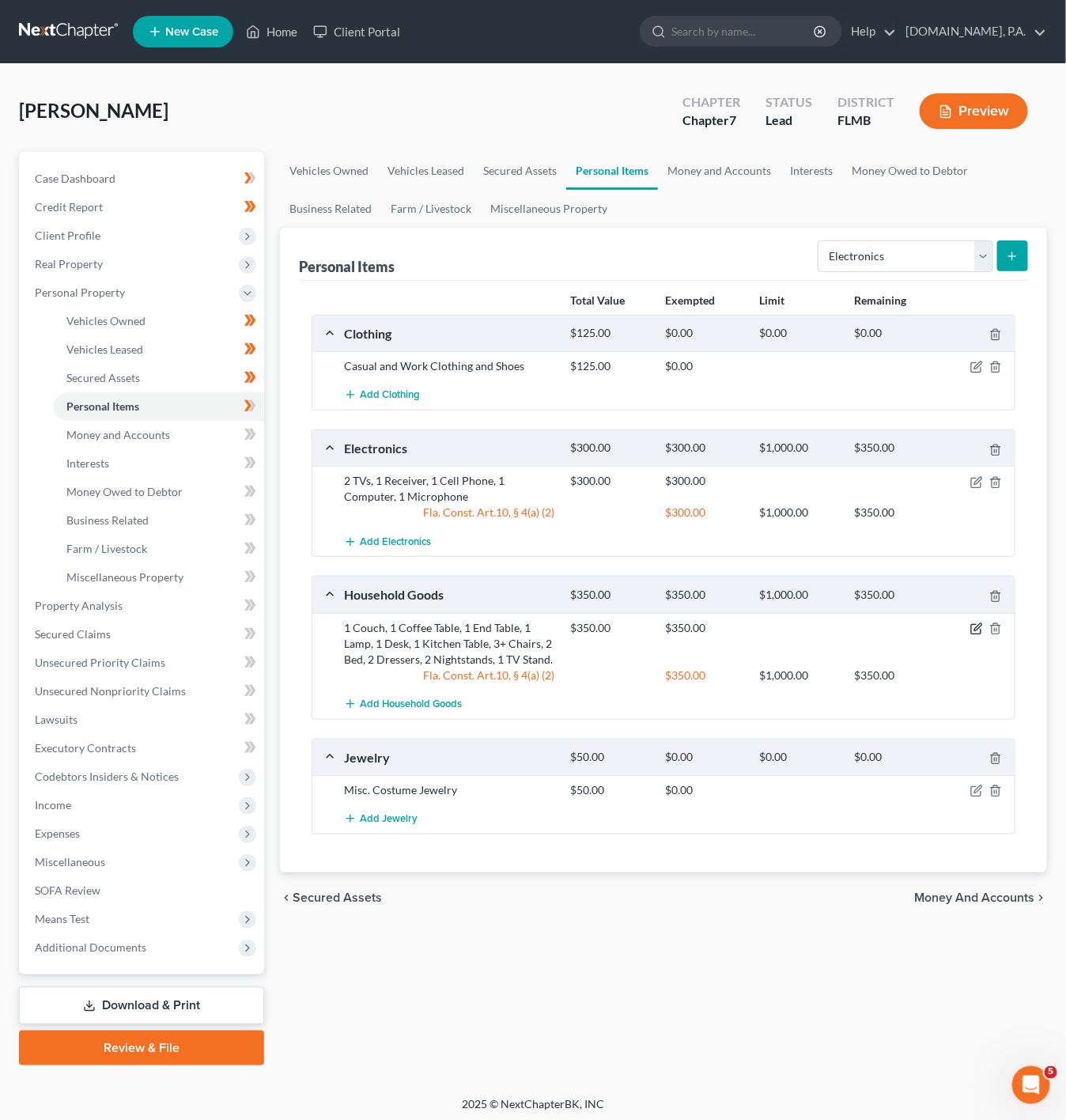
click at [974, 633] on icon "button" at bounding box center [977, 629] width 13 height 13
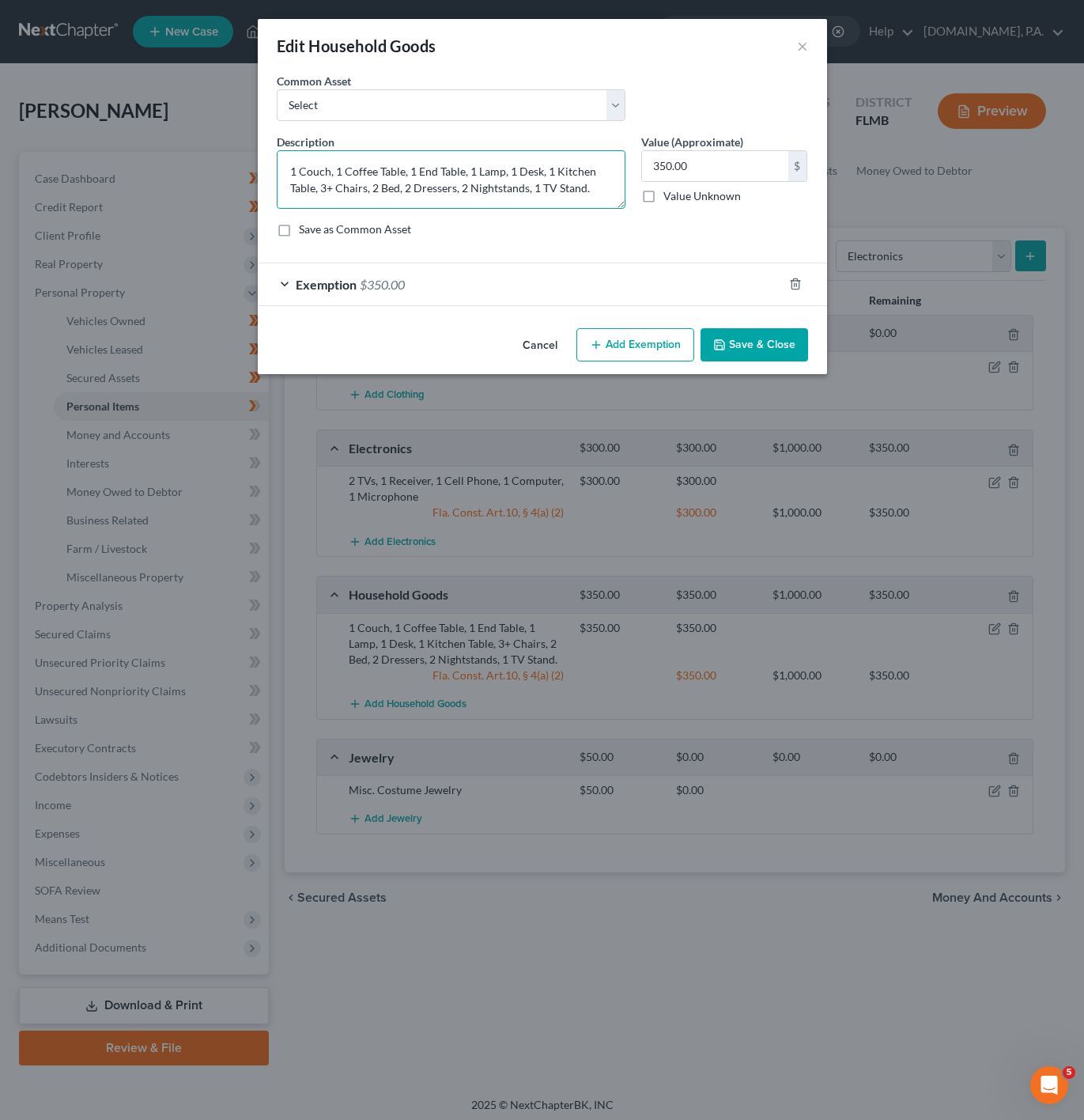
click at [592, 185] on textarea "1 Couch, 1 Coffee Table, 1 End Table, 1 Lamp, 1 Desk, 1 Kitchen Table, 3+ Chair…" at bounding box center [451, 179] width 349 height 58
type textarea "1 Couch, 1 Coffee Table, 1 End Table, 1 Lamp, 1 Desk, 1 Kitchen Table, 3+ Chair…"
click at [774, 341] on button "Save & Close" at bounding box center [754, 345] width 108 height 34
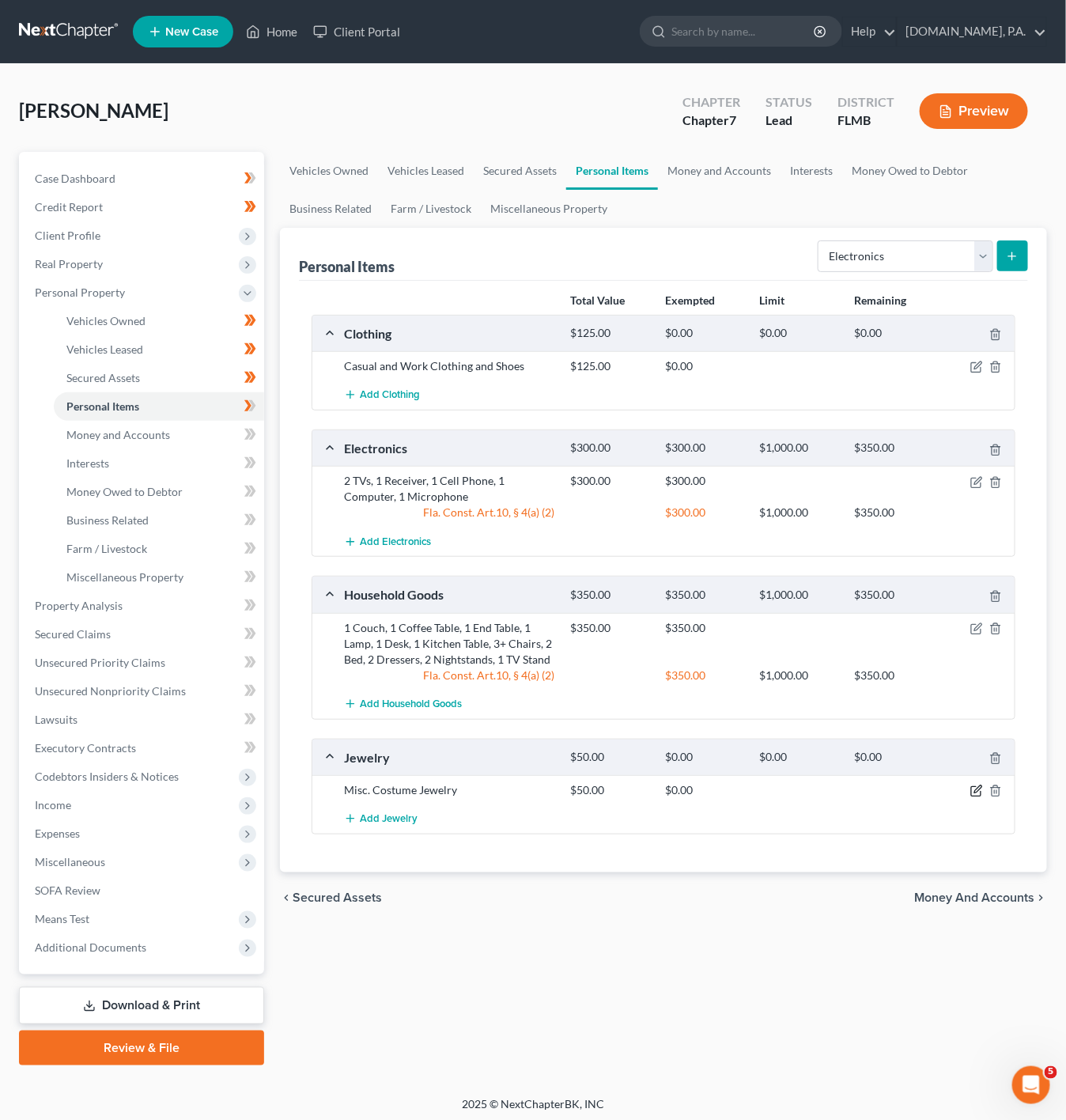
click at [978, 797] on icon "button" at bounding box center [977, 791] width 13 height 13
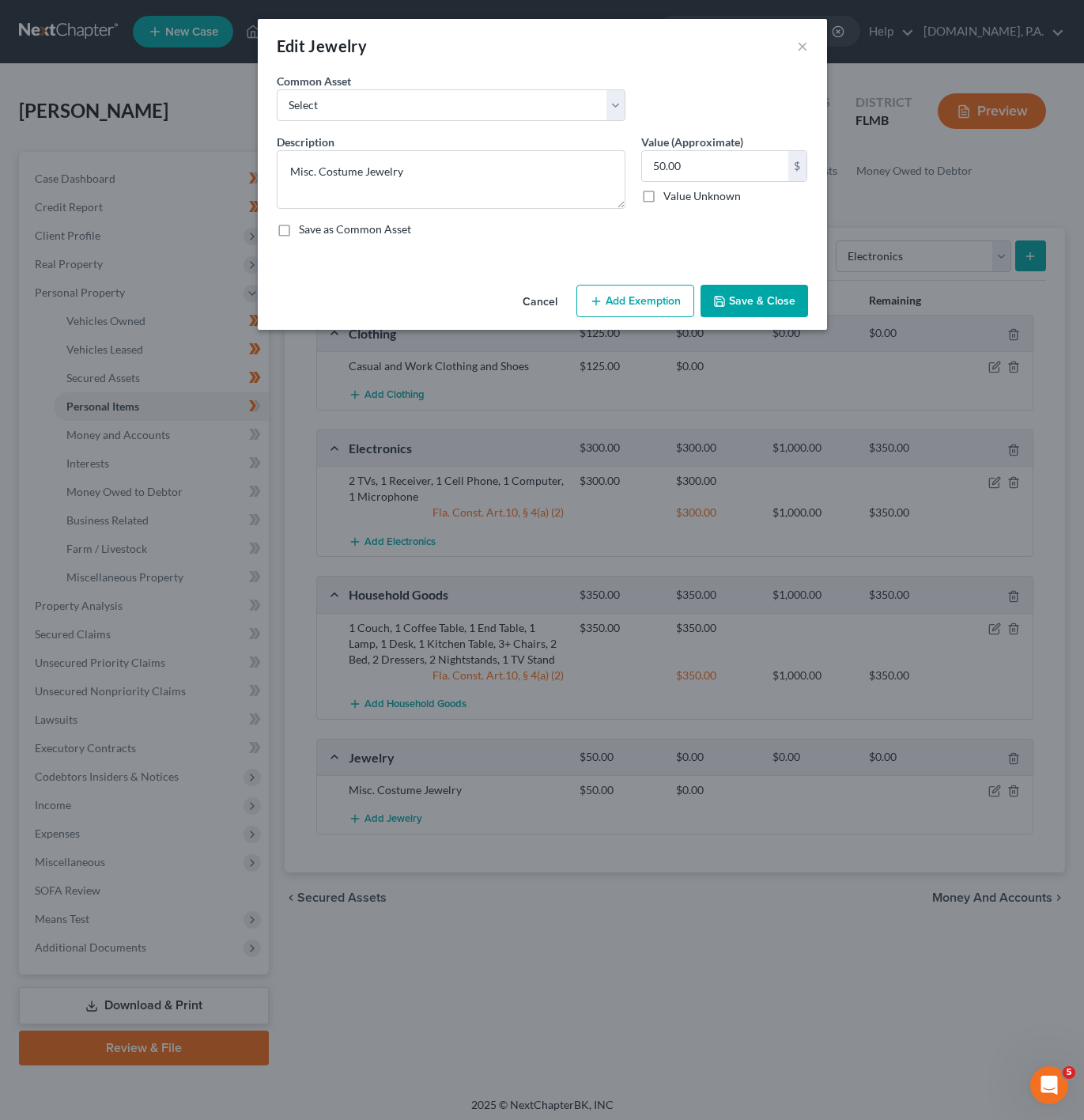
click at [596, 294] on button "Add Exemption" at bounding box center [635, 301] width 118 height 34
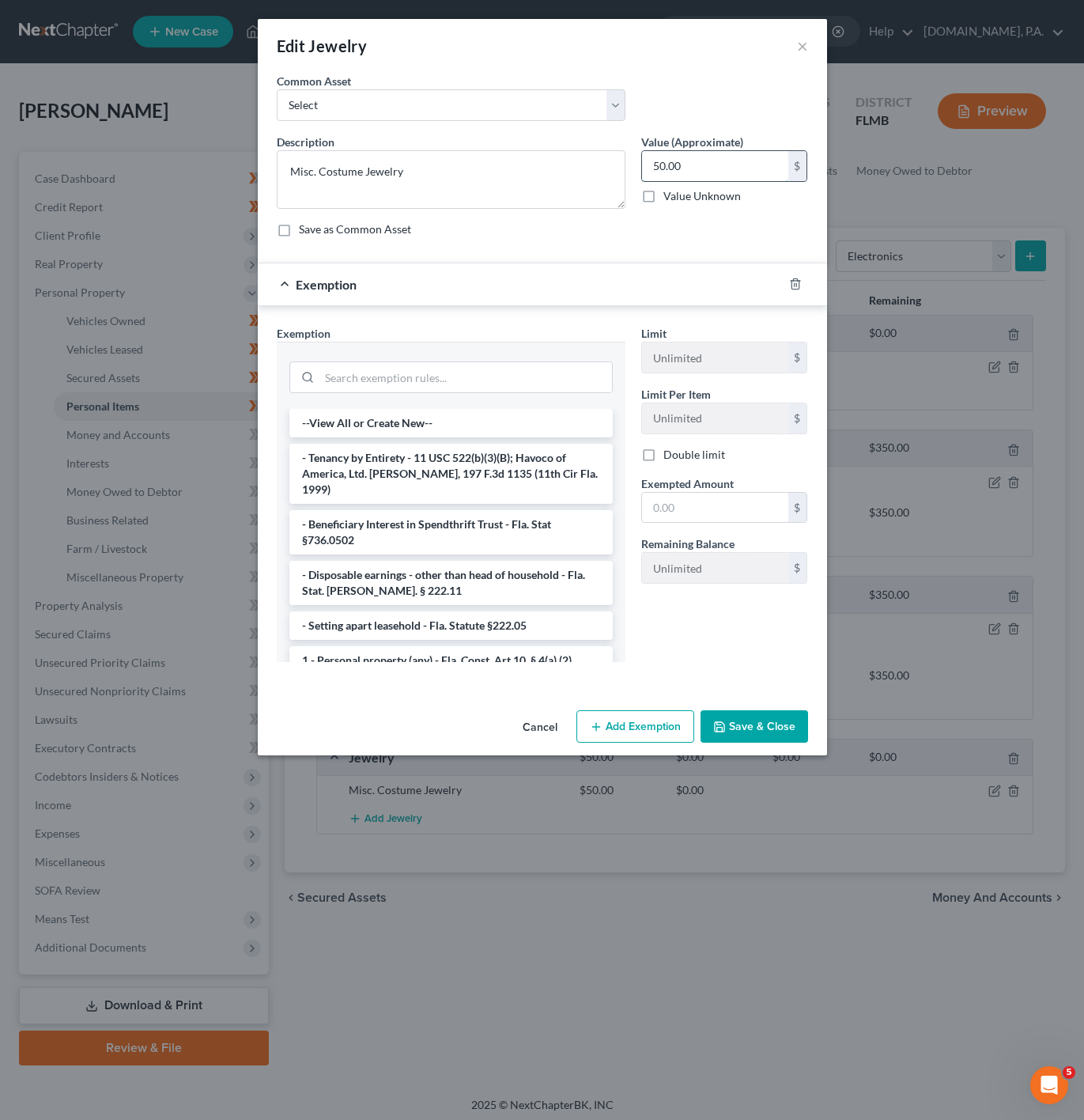
click at [722, 169] on input "50.00" at bounding box center [715, 166] width 146 height 30
type input "75"
click at [484, 365] on input "search" at bounding box center [466, 377] width 293 height 30
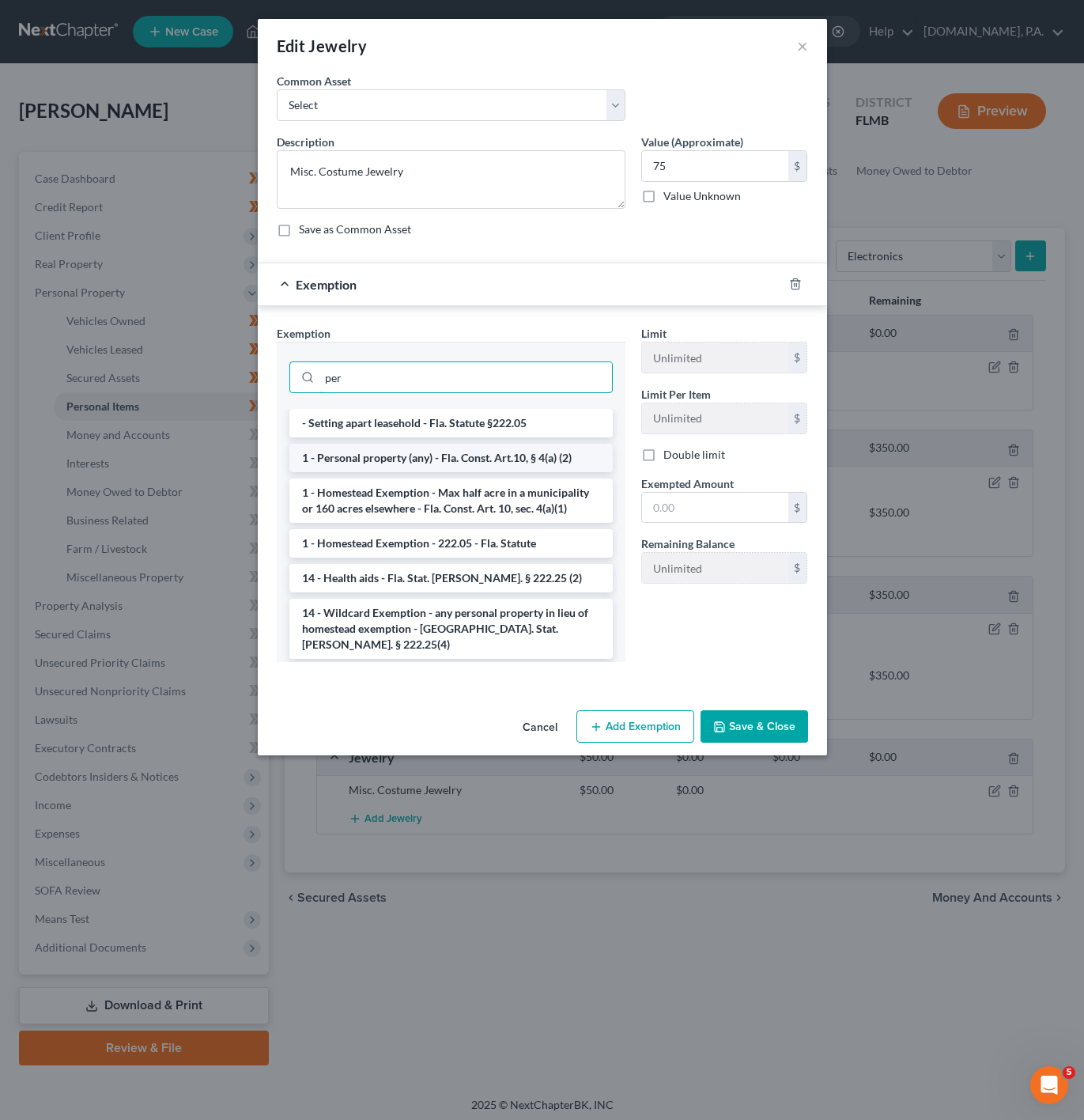
type input "per"
click at [496, 452] on li "1 - Personal property (any) - Fla. Const. Art.10, § 4(a) (2)" at bounding box center [451, 458] width 324 height 29
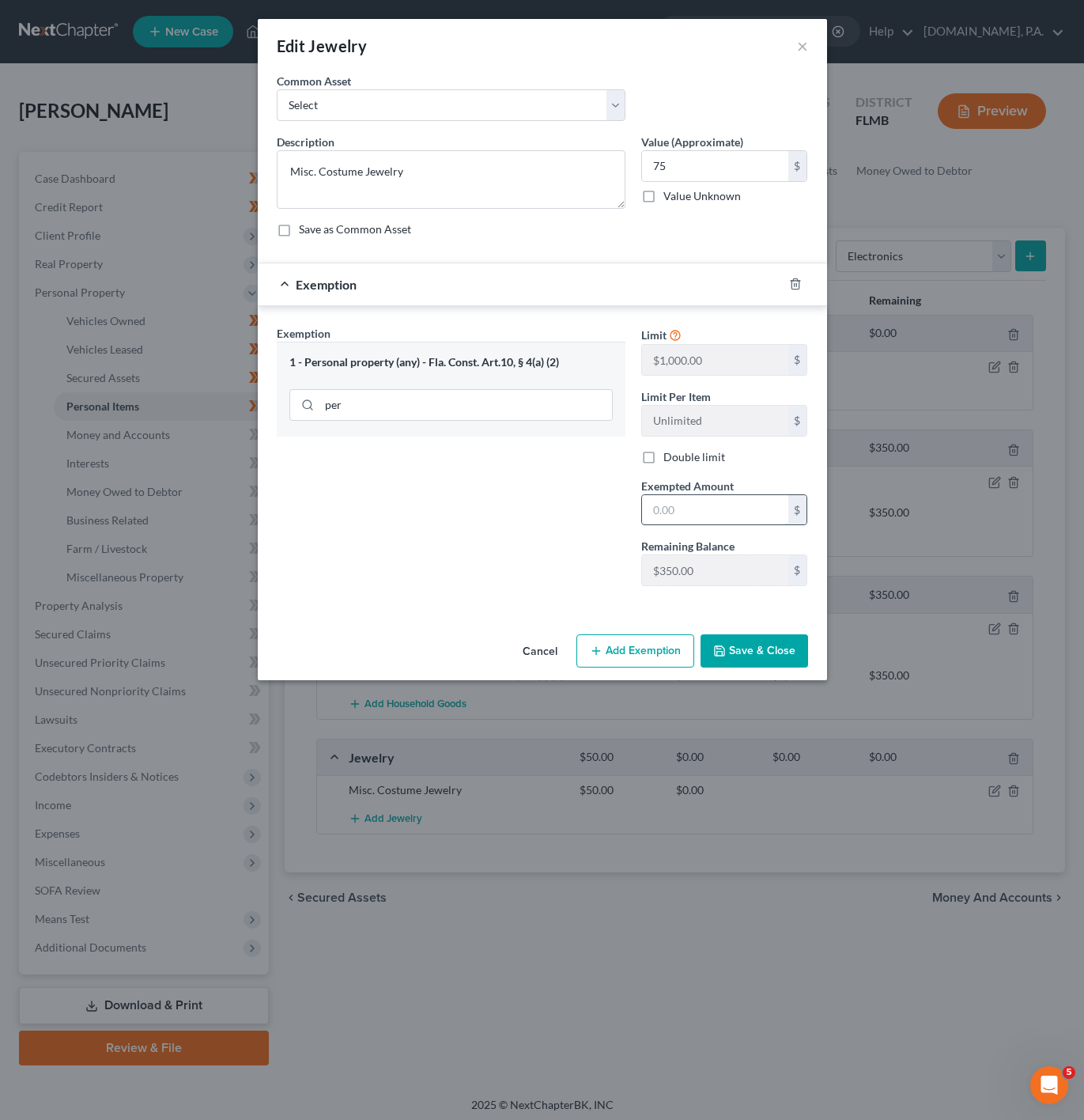
click at [699, 498] on input "text" at bounding box center [715, 510] width 146 height 30
type input "75"
click at [539, 511] on div "Exemption Set must be selected for CA. Exemption * 1 - Personal property (any) …" at bounding box center [451, 462] width 365 height 273
click at [775, 652] on button "Save & Close" at bounding box center [754, 651] width 108 height 34
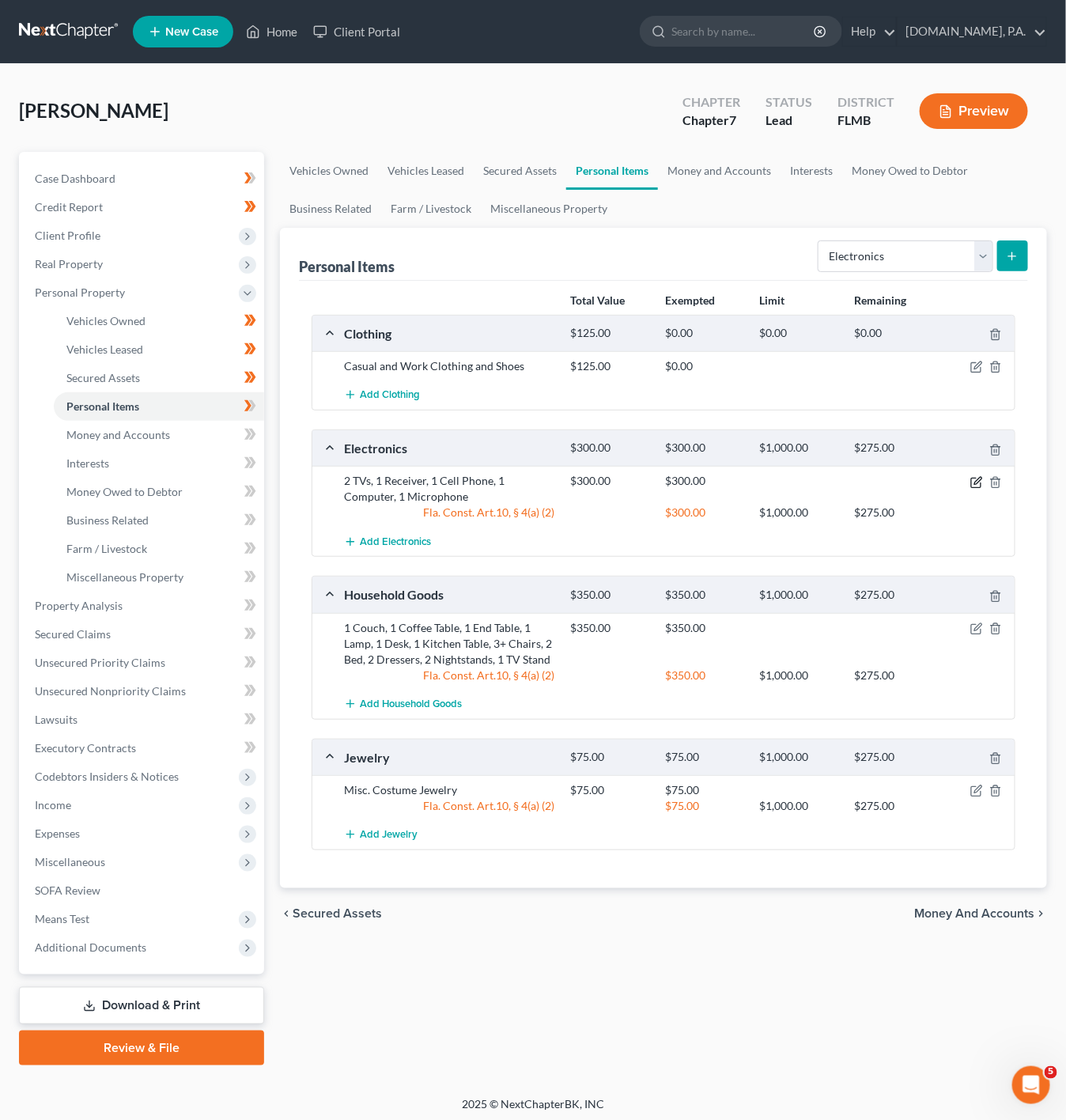
click at [978, 481] on icon "button" at bounding box center [977, 483] width 13 height 13
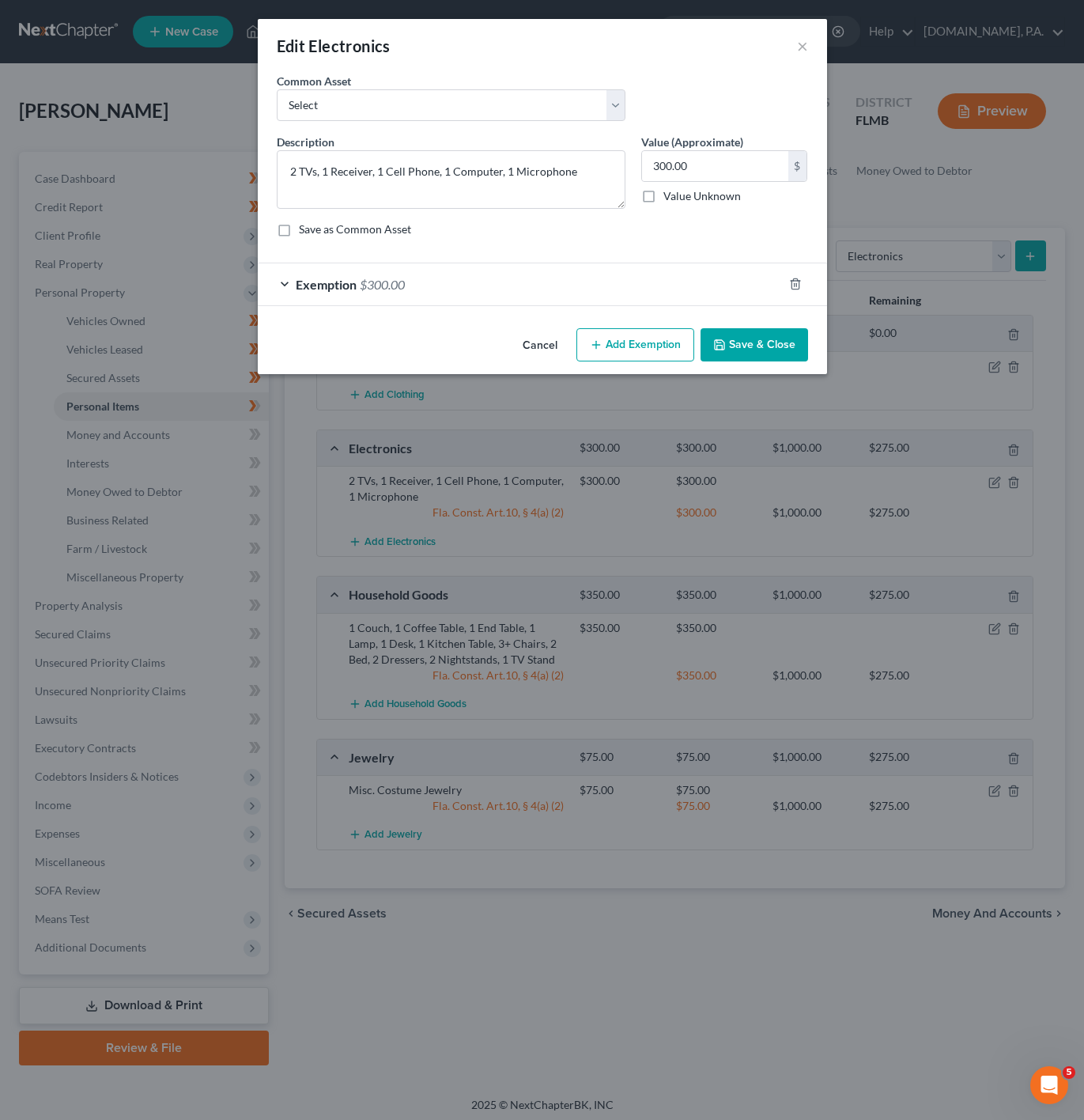
click at [529, 353] on button "Cancel" at bounding box center [540, 346] width 60 height 32
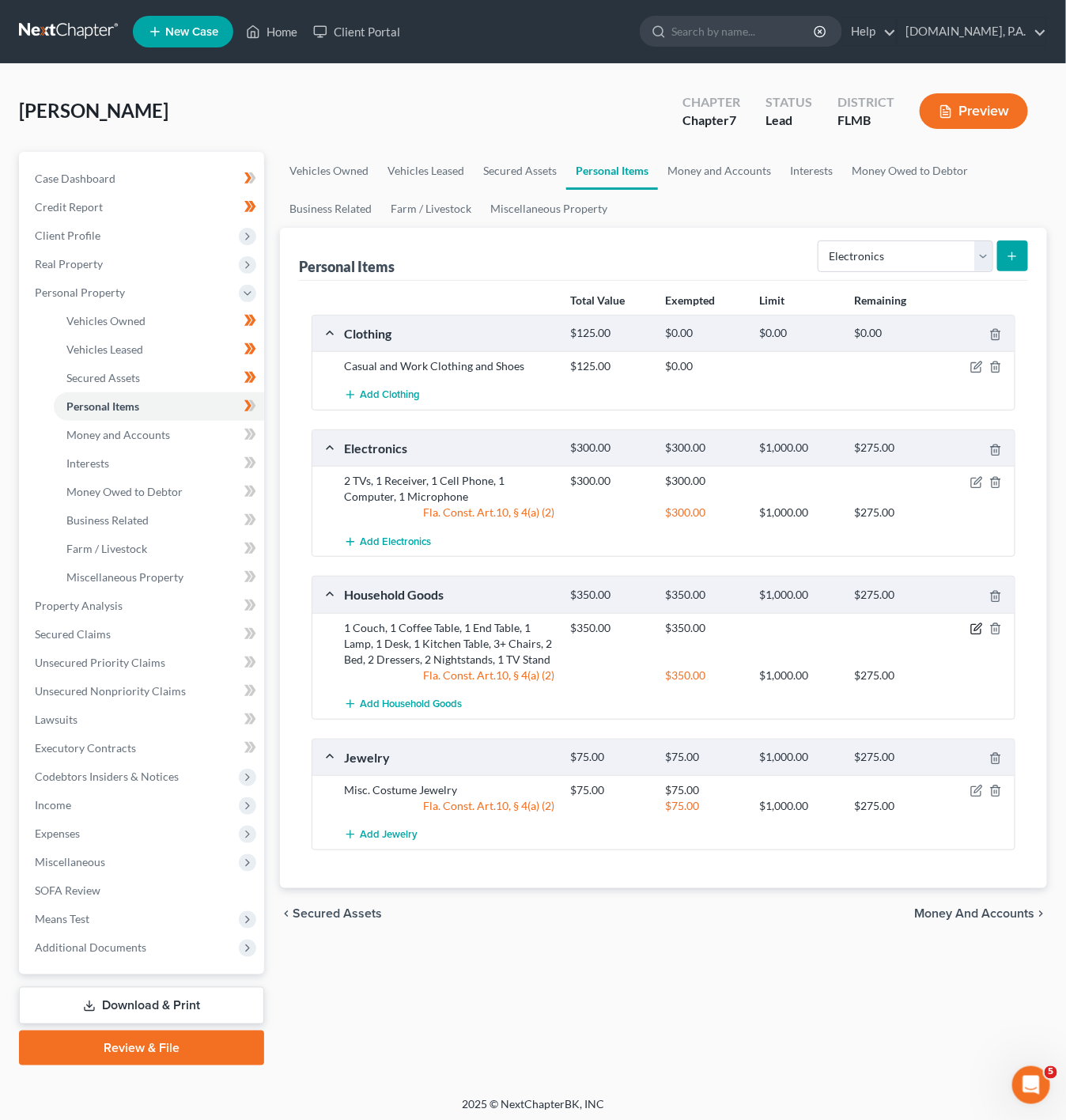
click at [976, 629] on icon "button" at bounding box center [977, 629] width 13 height 13
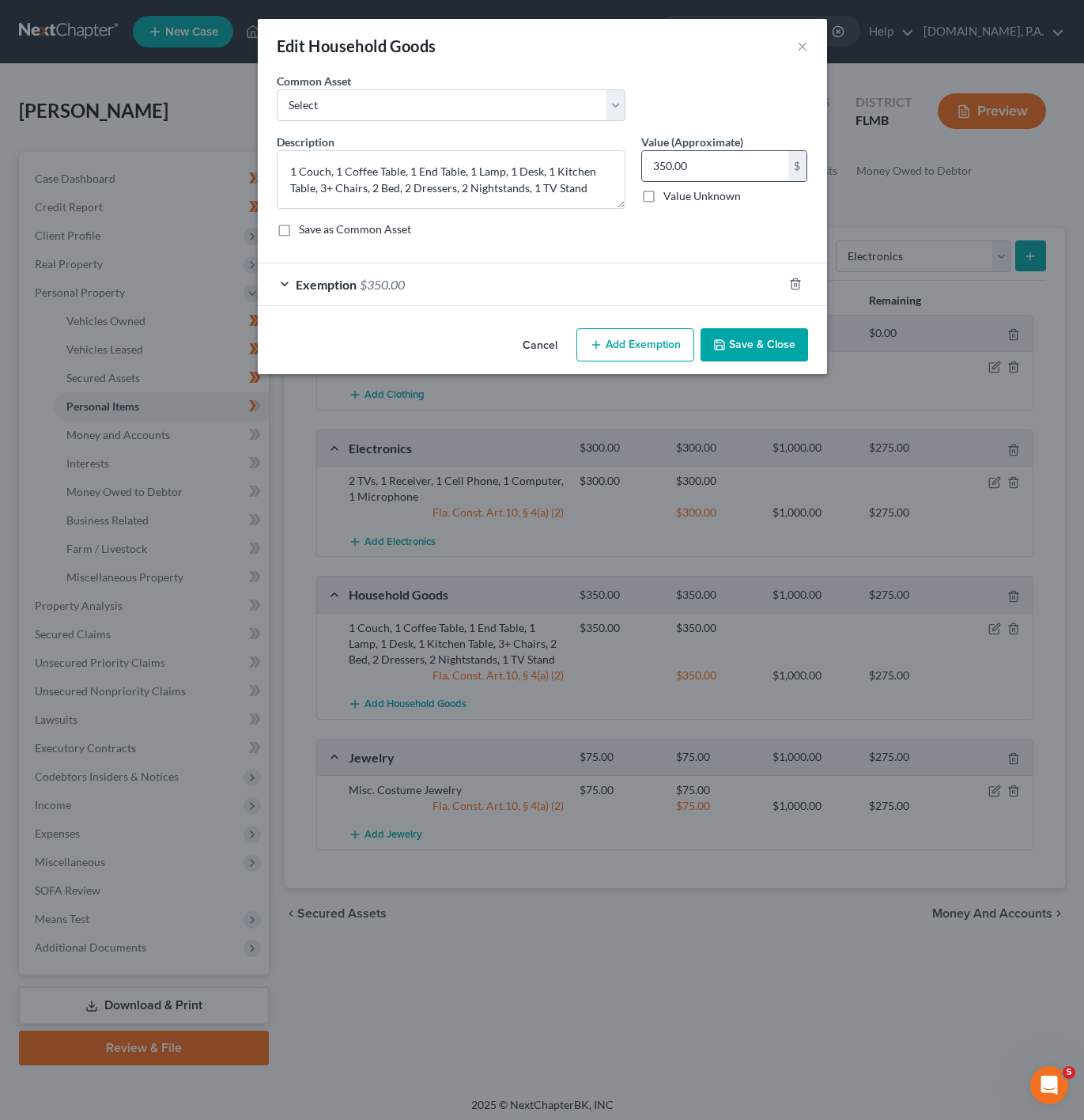
click at [695, 169] on input "350.00" at bounding box center [715, 166] width 146 height 30
type input "400"
click at [516, 288] on div "Exemption $350.00" at bounding box center [520, 284] width 525 height 42
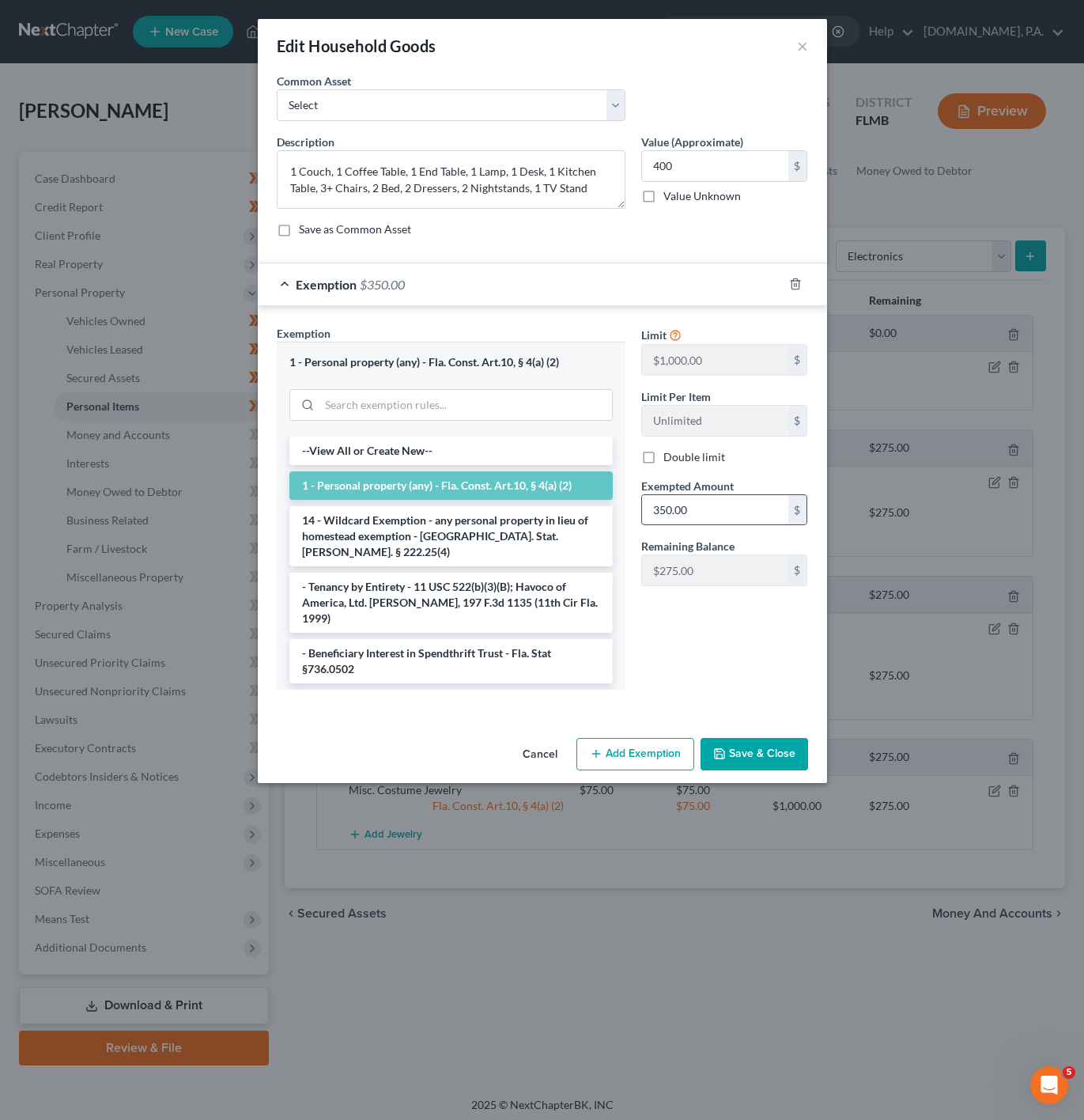
click at [694, 506] on input "350.00" at bounding box center [715, 510] width 146 height 30
type input "400"
click at [709, 741] on button "Save & Close" at bounding box center [754, 755] width 108 height 34
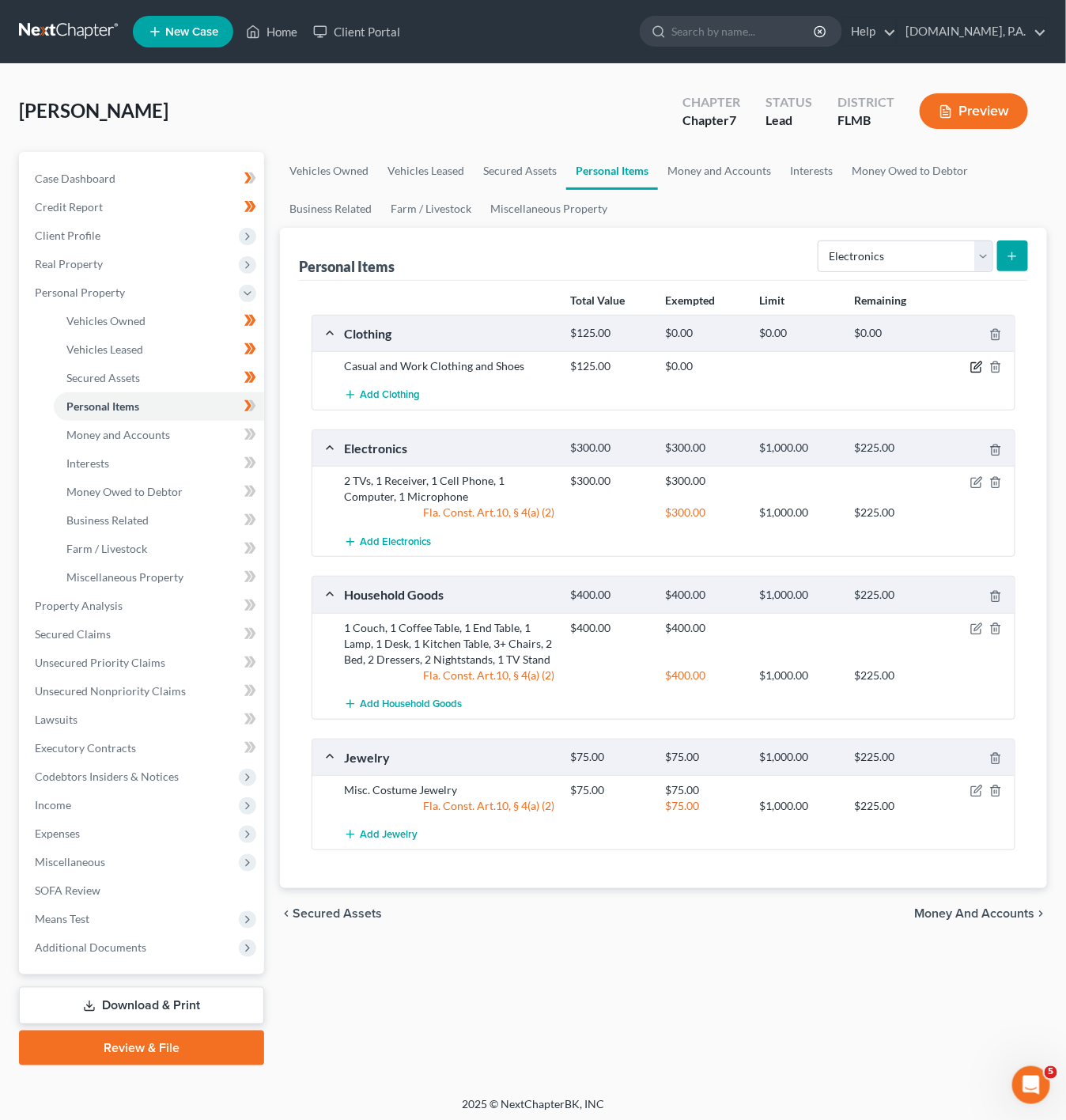
click at [976, 364] on icon "button" at bounding box center [977, 367] width 13 height 13
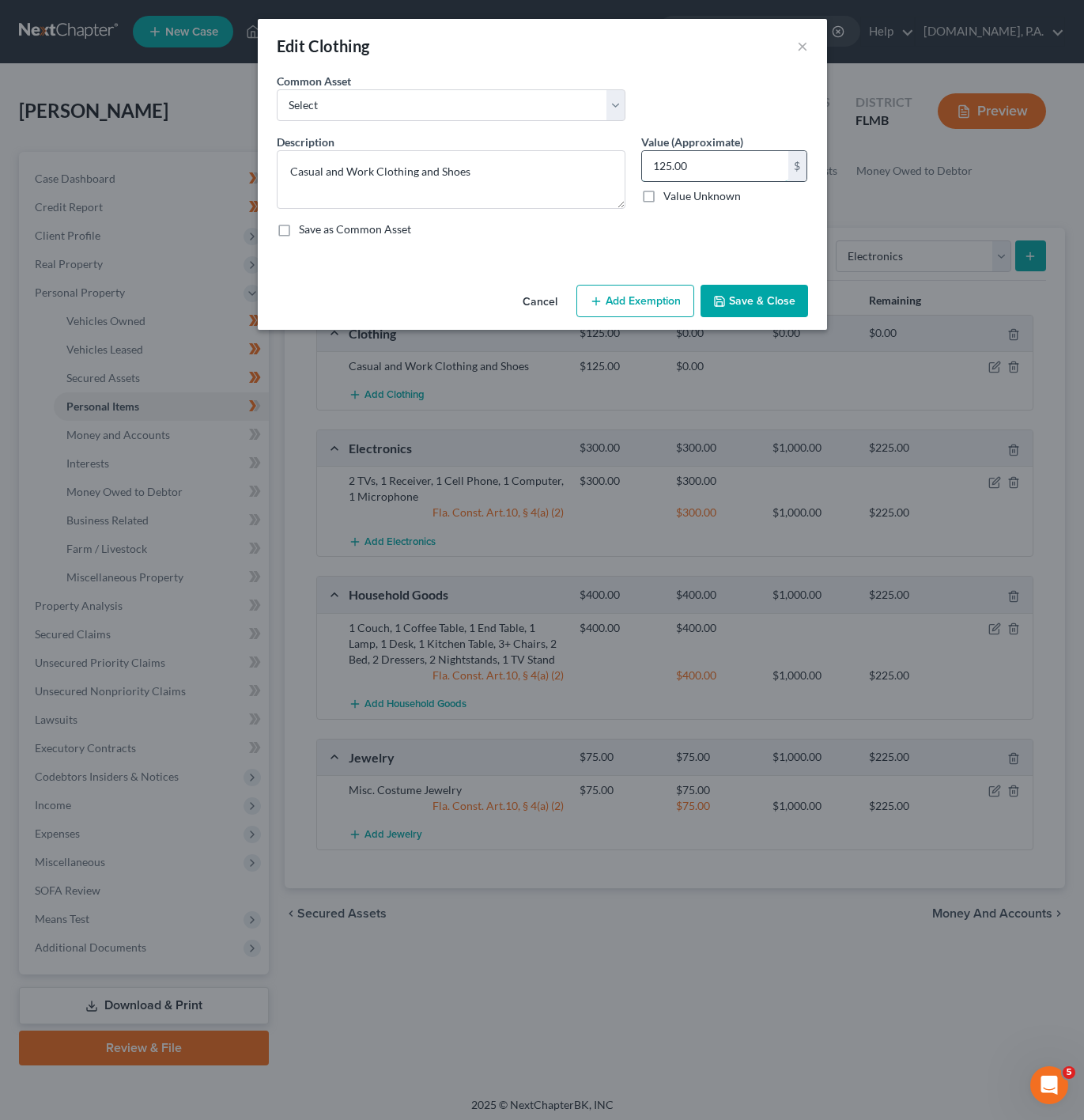
click at [712, 173] on input "125.00" at bounding box center [715, 166] width 146 height 30
type input "1"
type input "200"
click at [656, 297] on button "Add Exemption" at bounding box center [635, 301] width 118 height 34
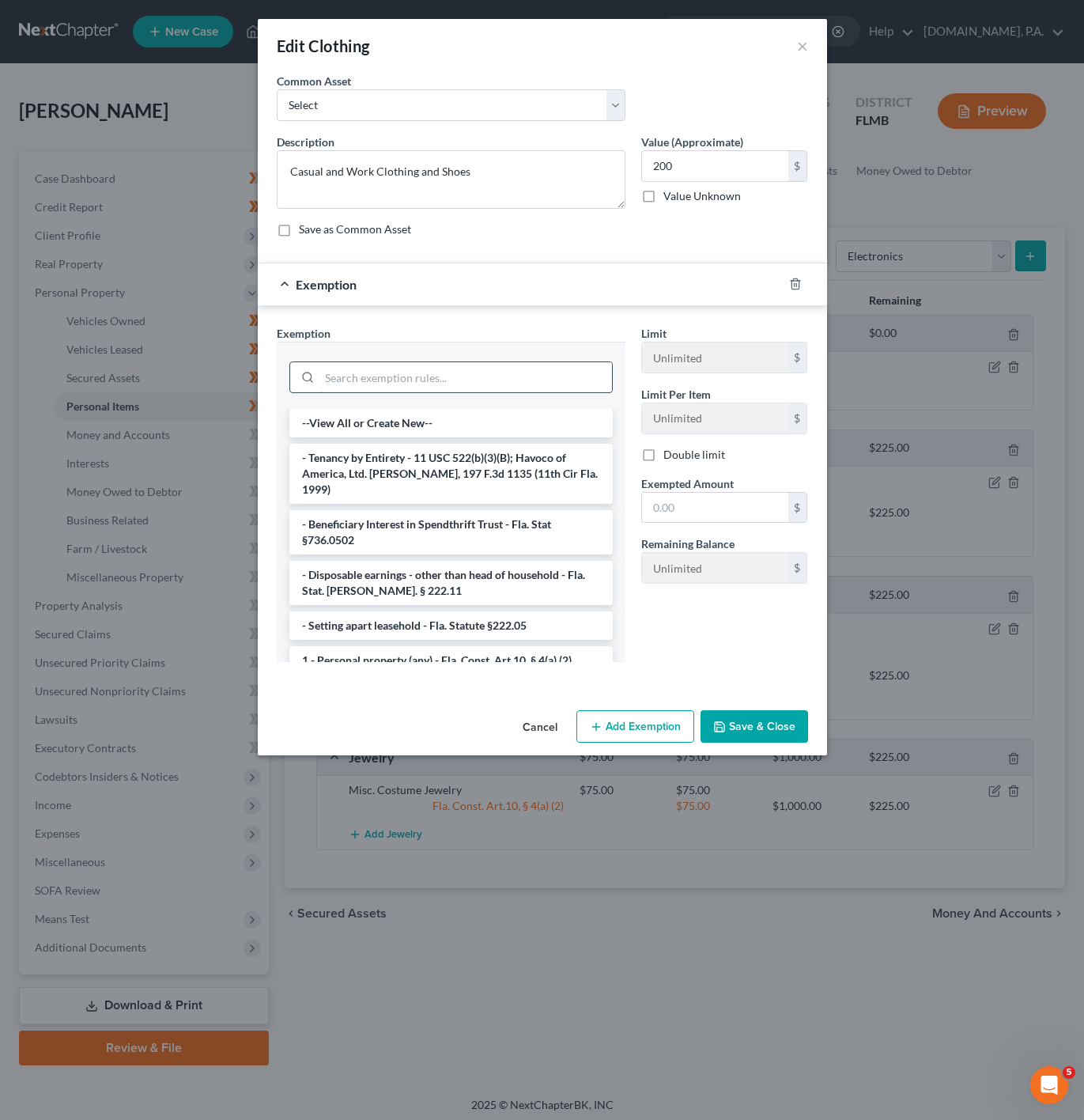
click at [476, 375] on input "search" at bounding box center [466, 377] width 293 height 30
drag, startPoint x: 400, startPoint y: 663, endPoint x: 410, endPoint y: 650, distance: 16.4
click at [410, 650] on li "1 - Personal property (any) - Fla. Const. Art.10, § 4(a) (2)" at bounding box center [451, 660] width 324 height 29
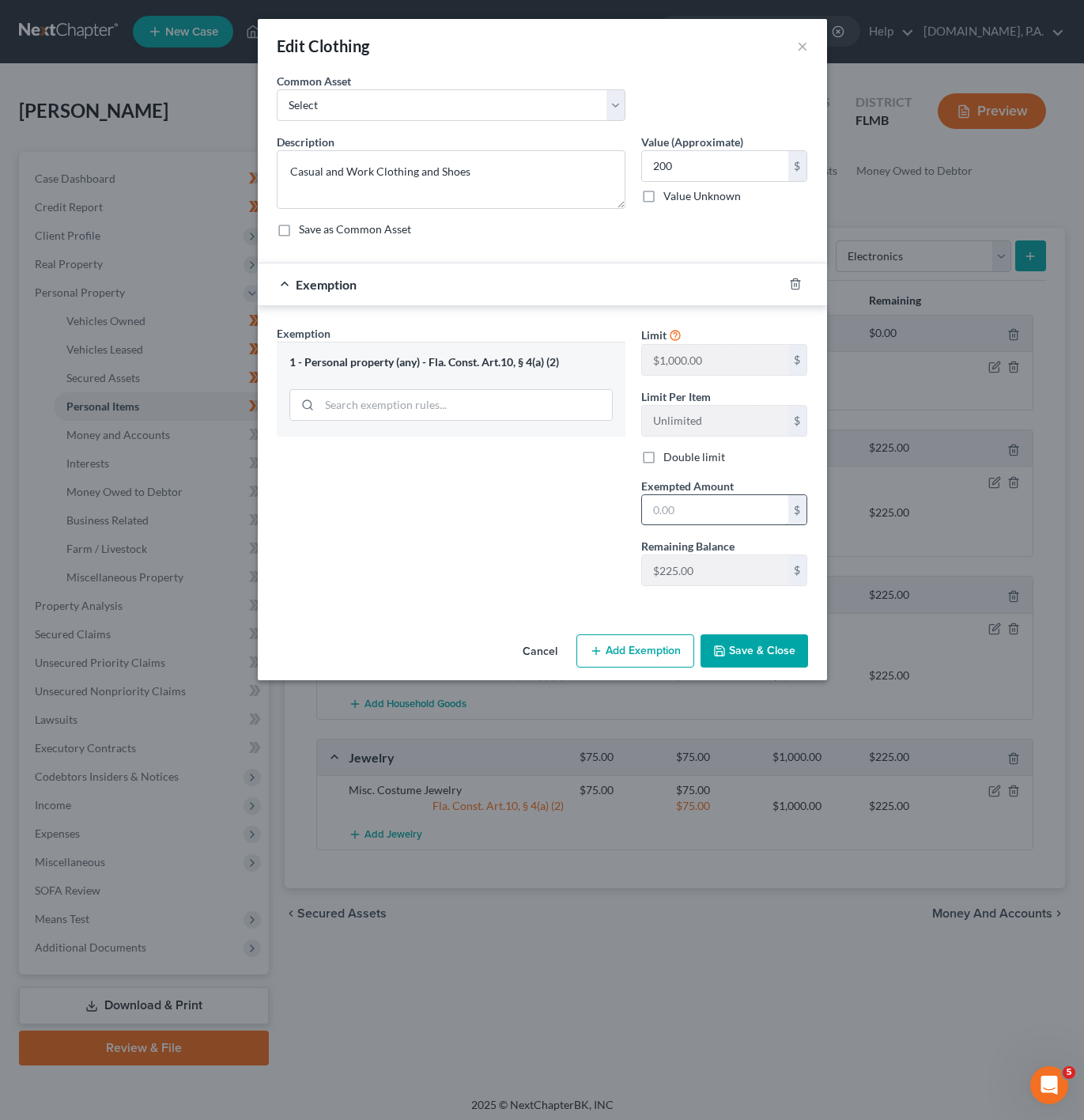
click at [691, 524] on input "text" at bounding box center [715, 510] width 146 height 30
type input "200"
click at [757, 650] on button "Save & Close" at bounding box center [754, 651] width 108 height 34
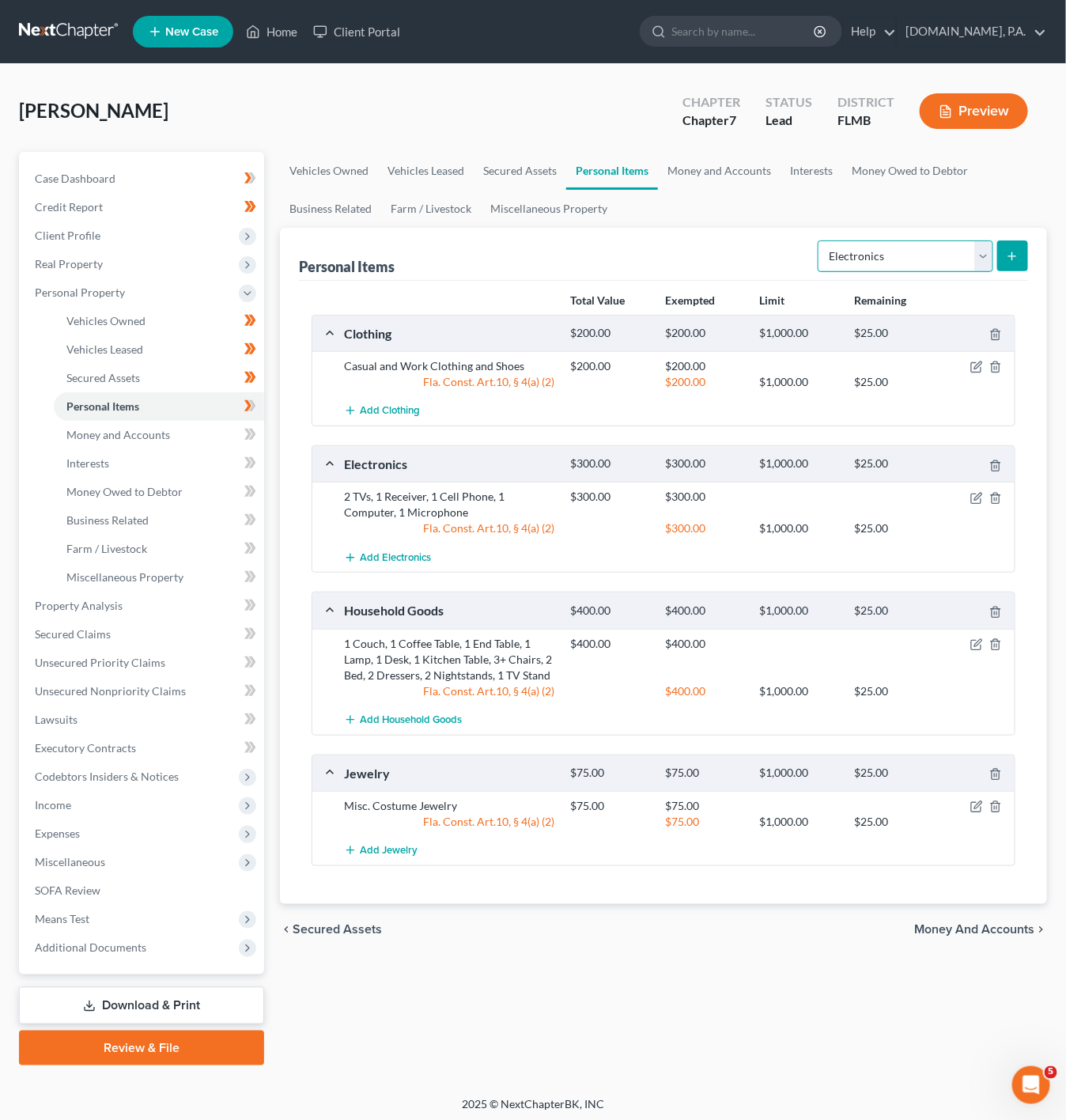
drag, startPoint x: 908, startPoint y: 240, endPoint x: 962, endPoint y: 271, distance: 62.3
click at [908, 241] on select "Select Item Type Clothing Collectibles Of Value Electronics Firearms Household …" at bounding box center [906, 257] width 176 height 32
select select "pets"
click at [819, 241] on select "Select Item Type Clothing Collectibles Of Value Electronics Firearms Household …" at bounding box center [906, 257] width 176 height 32
click at [1009, 252] on icon "submit" at bounding box center [1012, 257] width 13 height 13
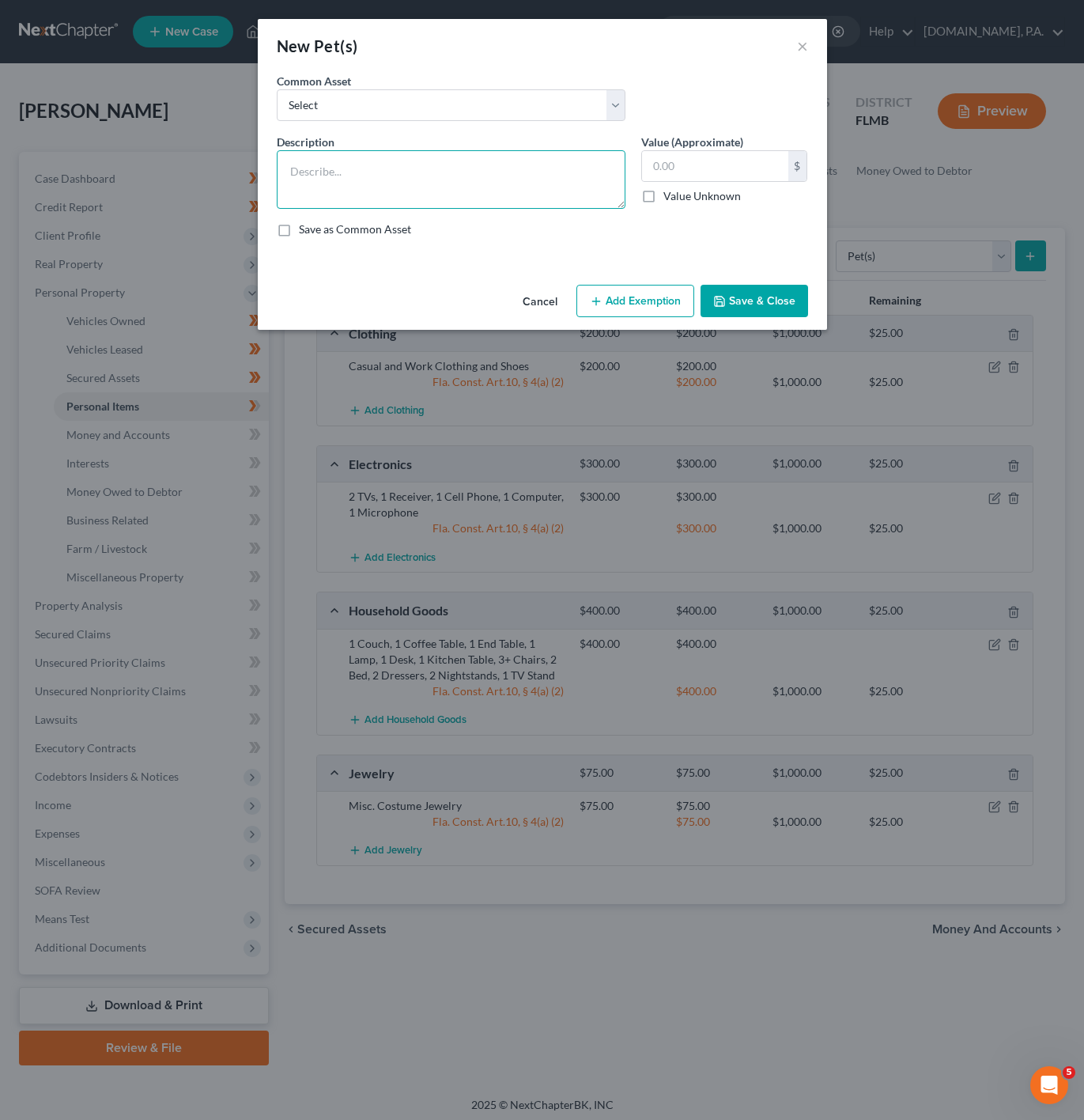
click at [420, 194] on textarea at bounding box center [451, 179] width 349 height 58
type textarea "1 Dog"
click at [672, 159] on input "text" at bounding box center [715, 166] width 146 height 30
select select "pets"
type input "1"
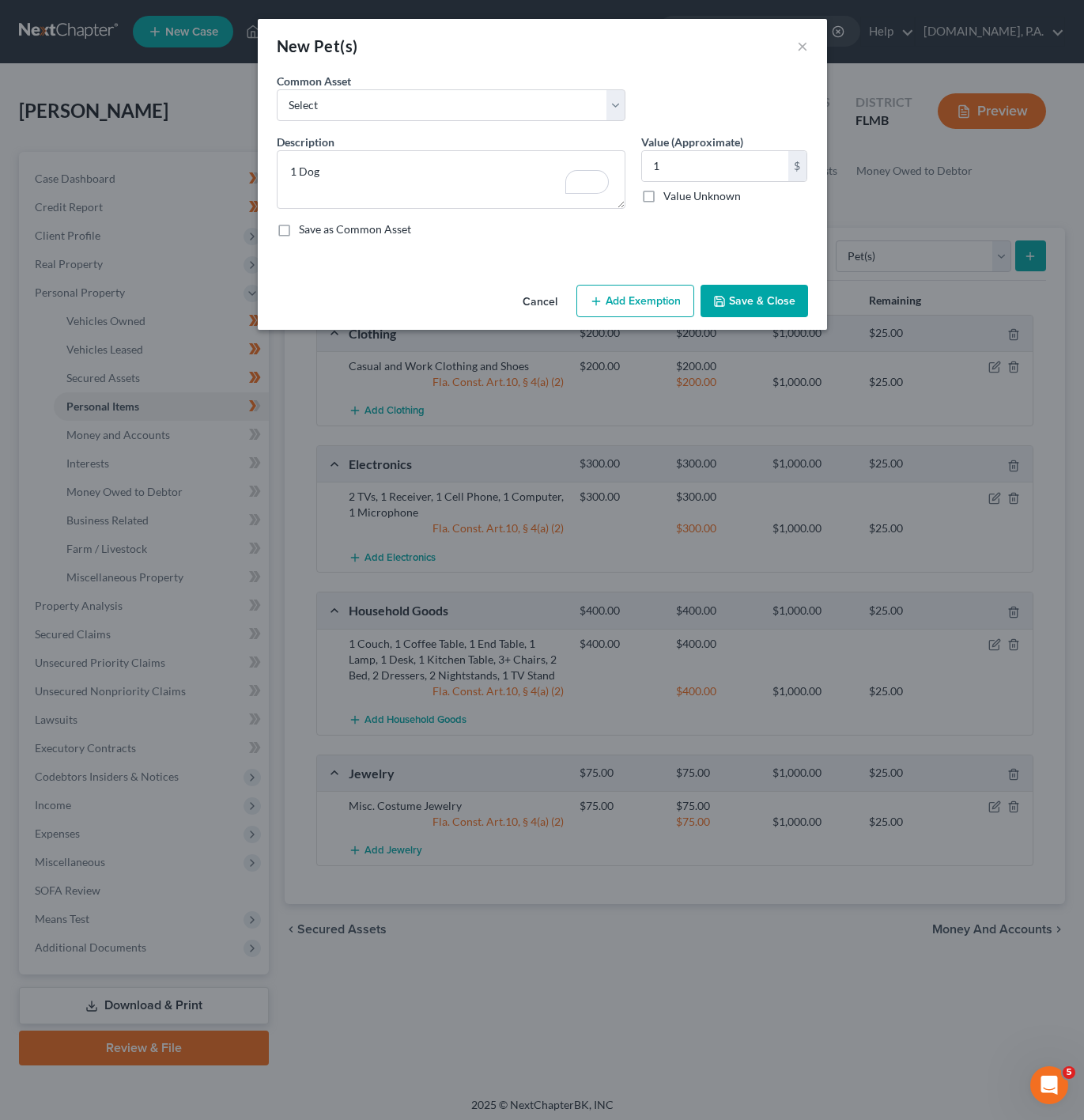
click at [779, 252] on div "An exemption set must first be selected from the Filing Information section. Co…" at bounding box center [542, 175] width 569 height 205
click at [610, 306] on button "Add Exemption" at bounding box center [635, 301] width 118 height 34
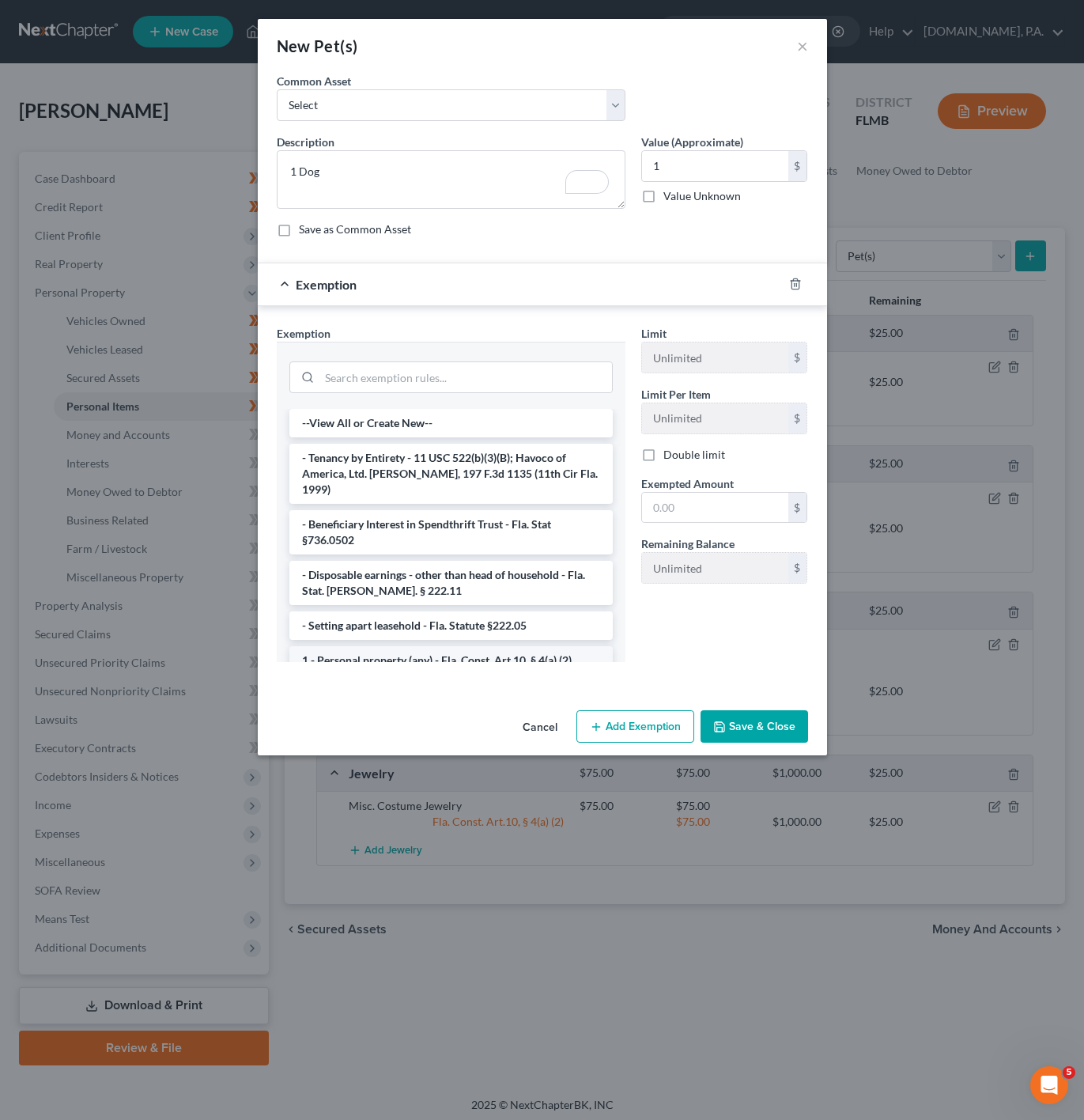
click at [429, 648] on li "1 - Personal property (any) - Fla. Const. Art.10, § 4(a) (2)" at bounding box center [451, 660] width 324 height 29
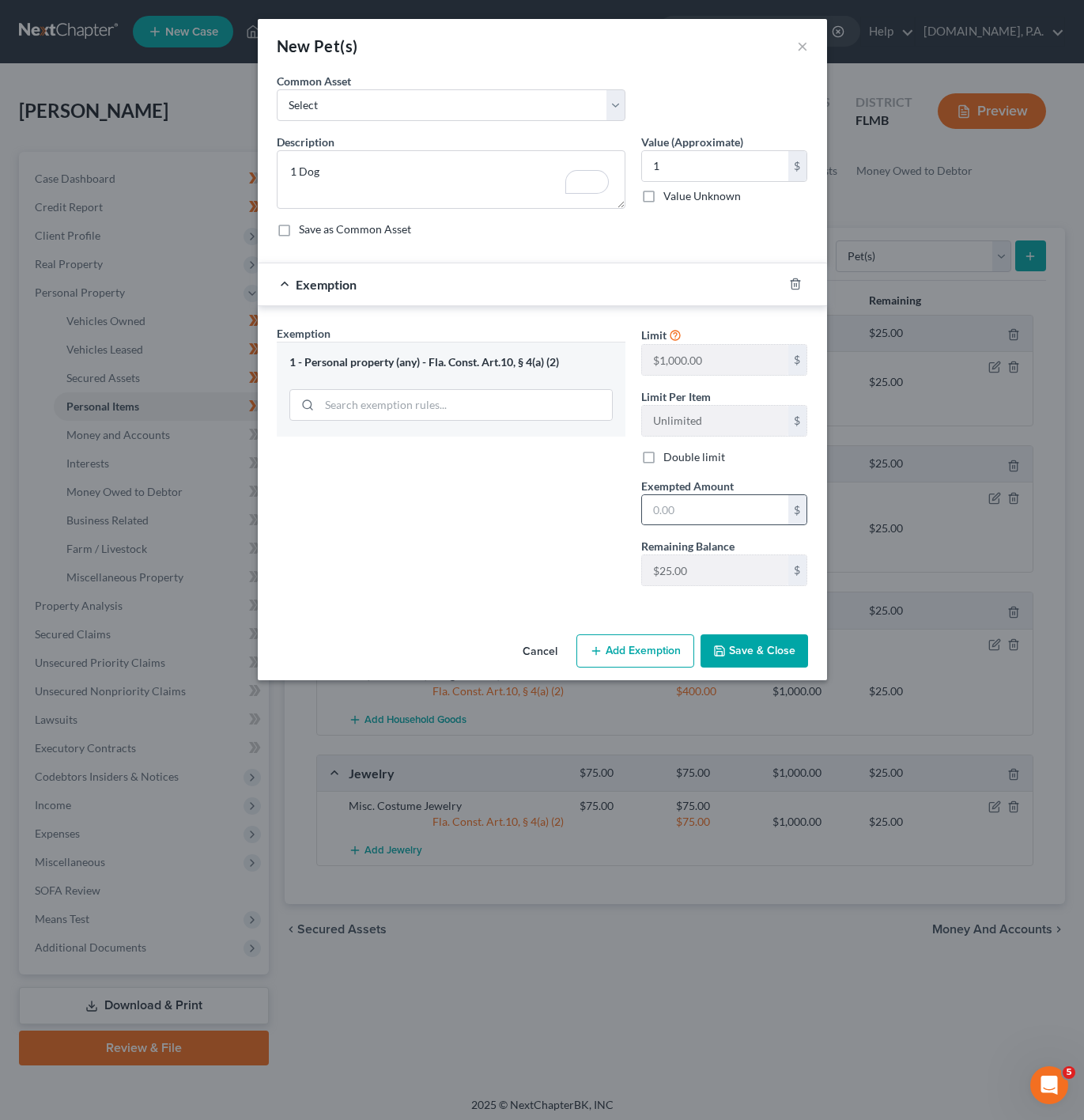
click at [719, 496] on div "$" at bounding box center [724, 510] width 167 height 32
click at [705, 524] on input "text" at bounding box center [715, 510] width 146 height 30
type input "1"
click at [572, 552] on div "Exemption Set must be selected for CA. Exemption * 1 - Personal property (any) …" at bounding box center [451, 462] width 365 height 273
drag, startPoint x: 814, startPoint y: 676, endPoint x: 752, endPoint y: 652, distance: 66.5
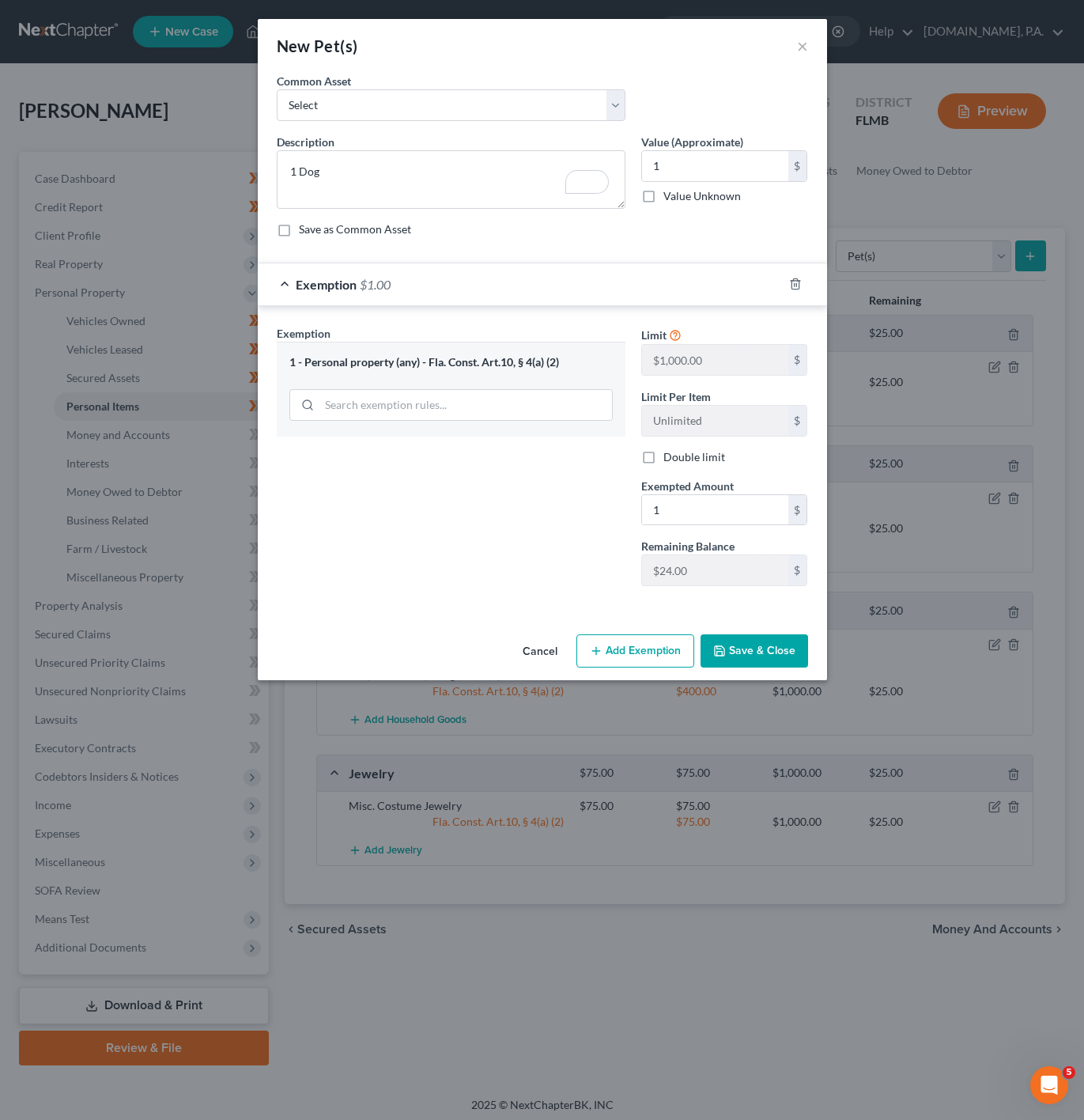
click at [811, 676] on div "Cancel Add Exemption Save & Close" at bounding box center [542, 653] width 569 height 52
click at [752, 652] on button "Save & Close" at bounding box center [754, 651] width 108 height 34
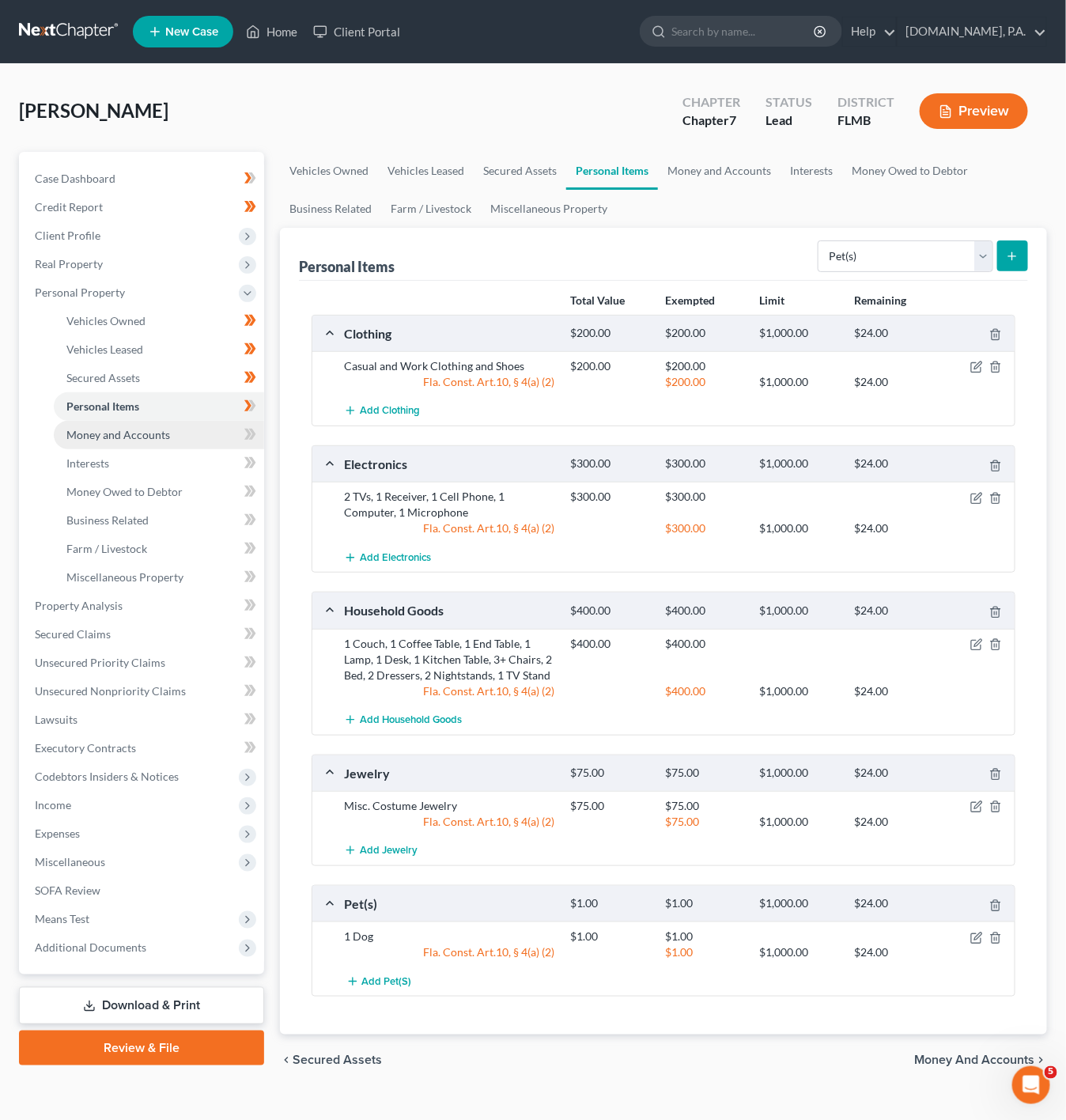
click at [193, 428] on link "Money and Accounts" at bounding box center [158, 435] width 210 height 29
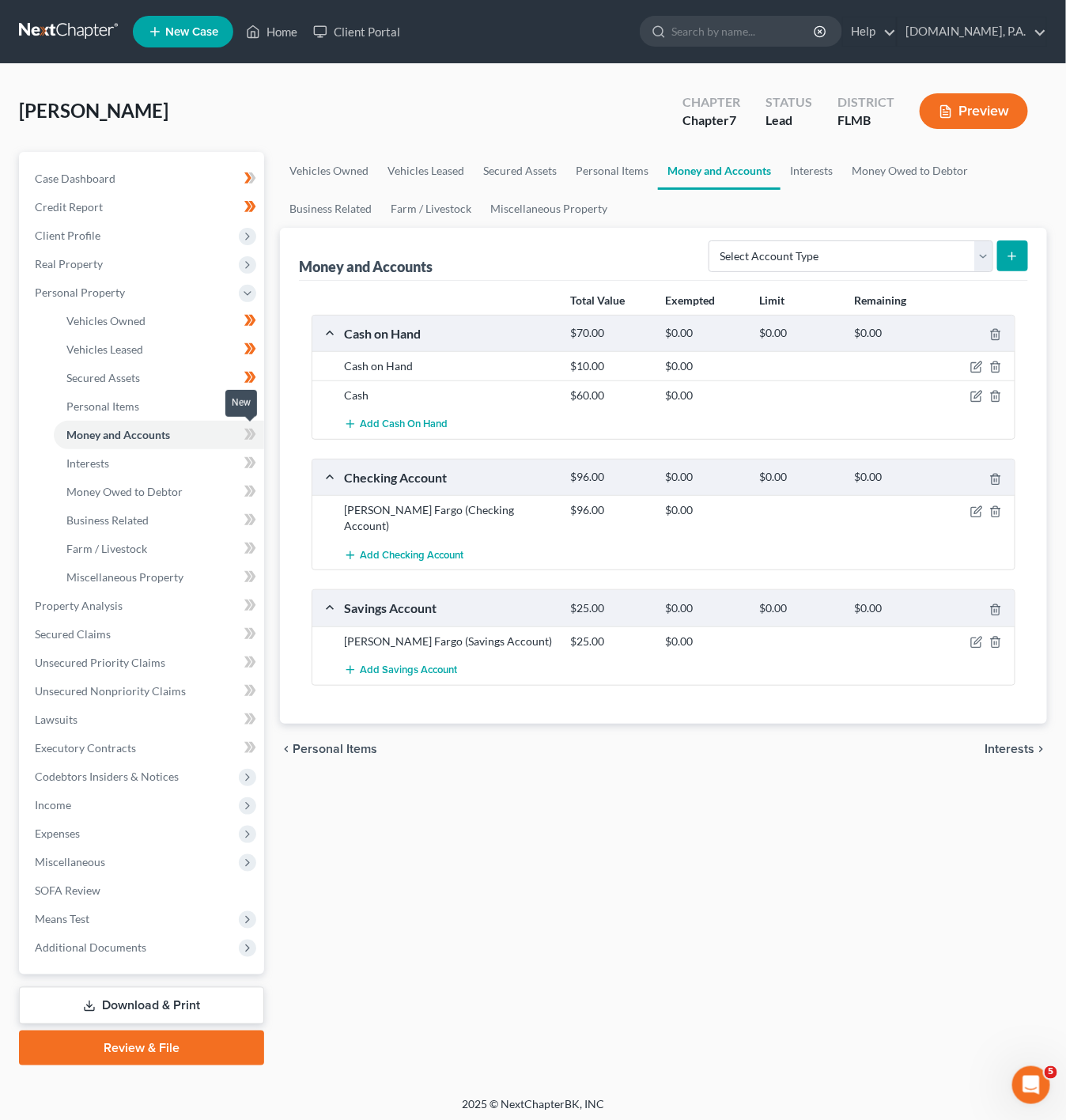
click at [250, 429] on icon at bounding box center [253, 434] width 7 height 11
click at [992, 403] on icon "button" at bounding box center [996, 397] width 13 height 13
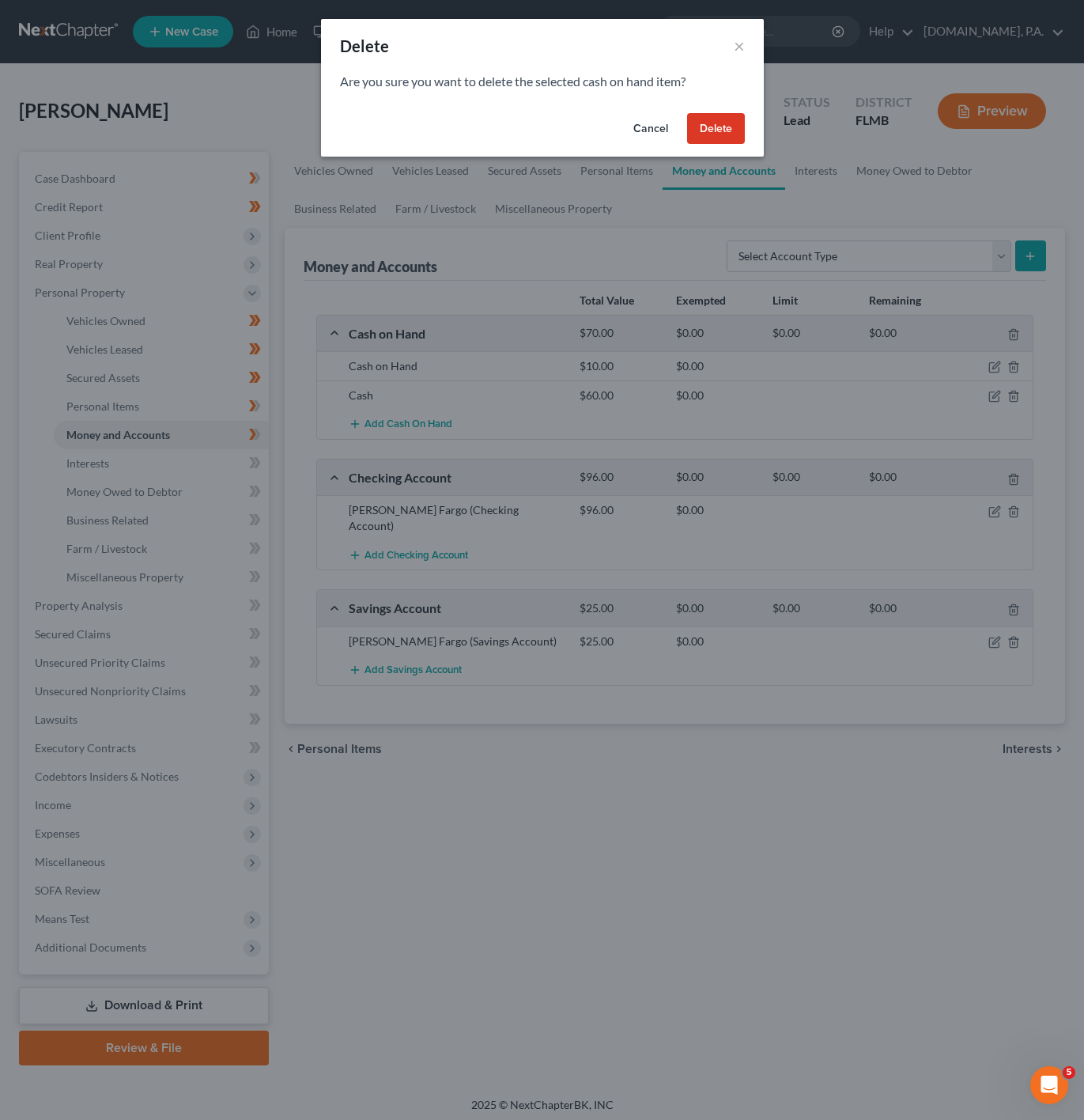
drag, startPoint x: 716, startPoint y: 121, endPoint x: 852, endPoint y: 520, distance: 421.5
click at [716, 122] on button "Delete" at bounding box center [716, 129] width 58 height 32
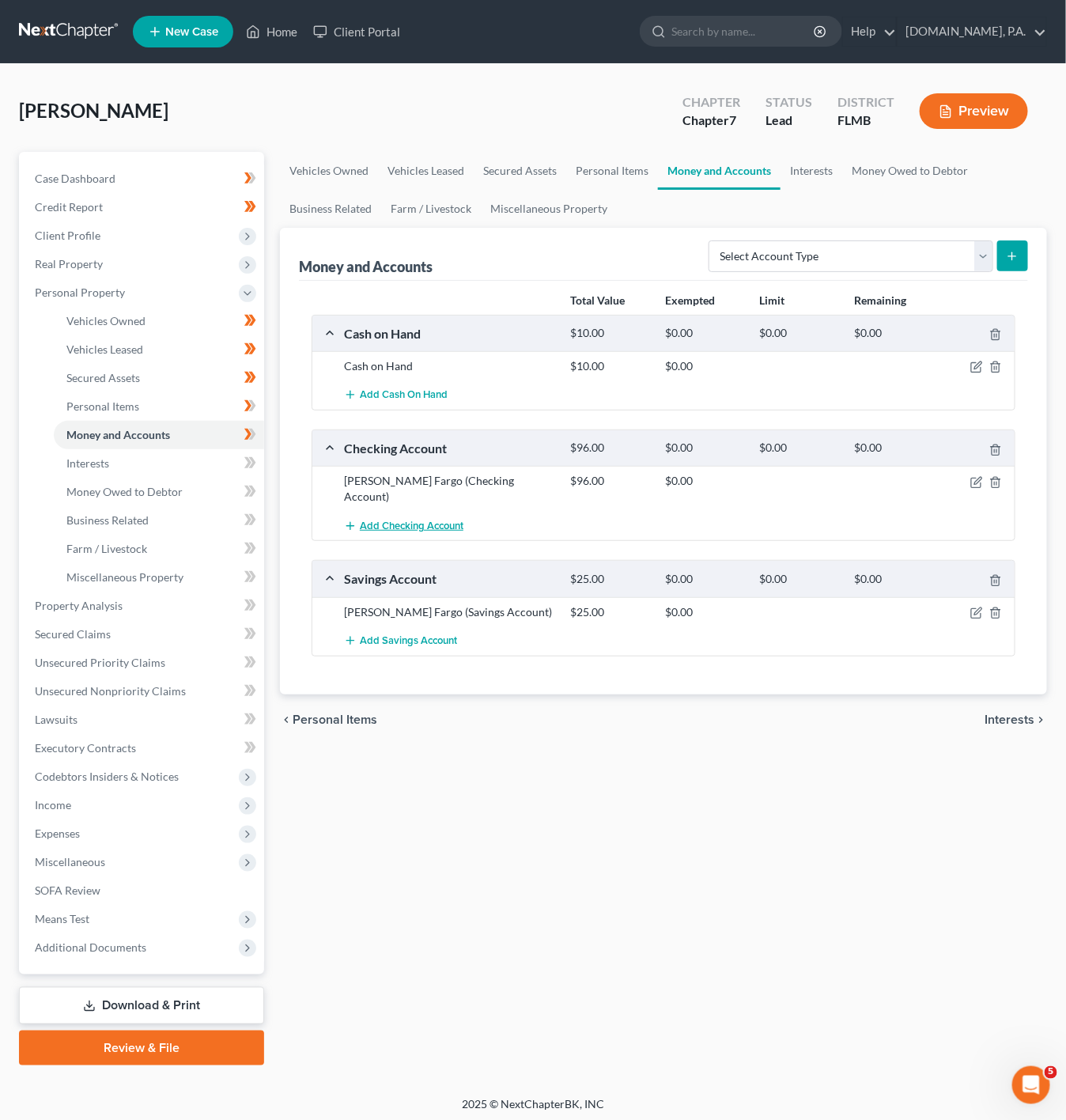
click at [404, 520] on span "Add Checking Account" at bounding box center [412, 526] width 104 height 13
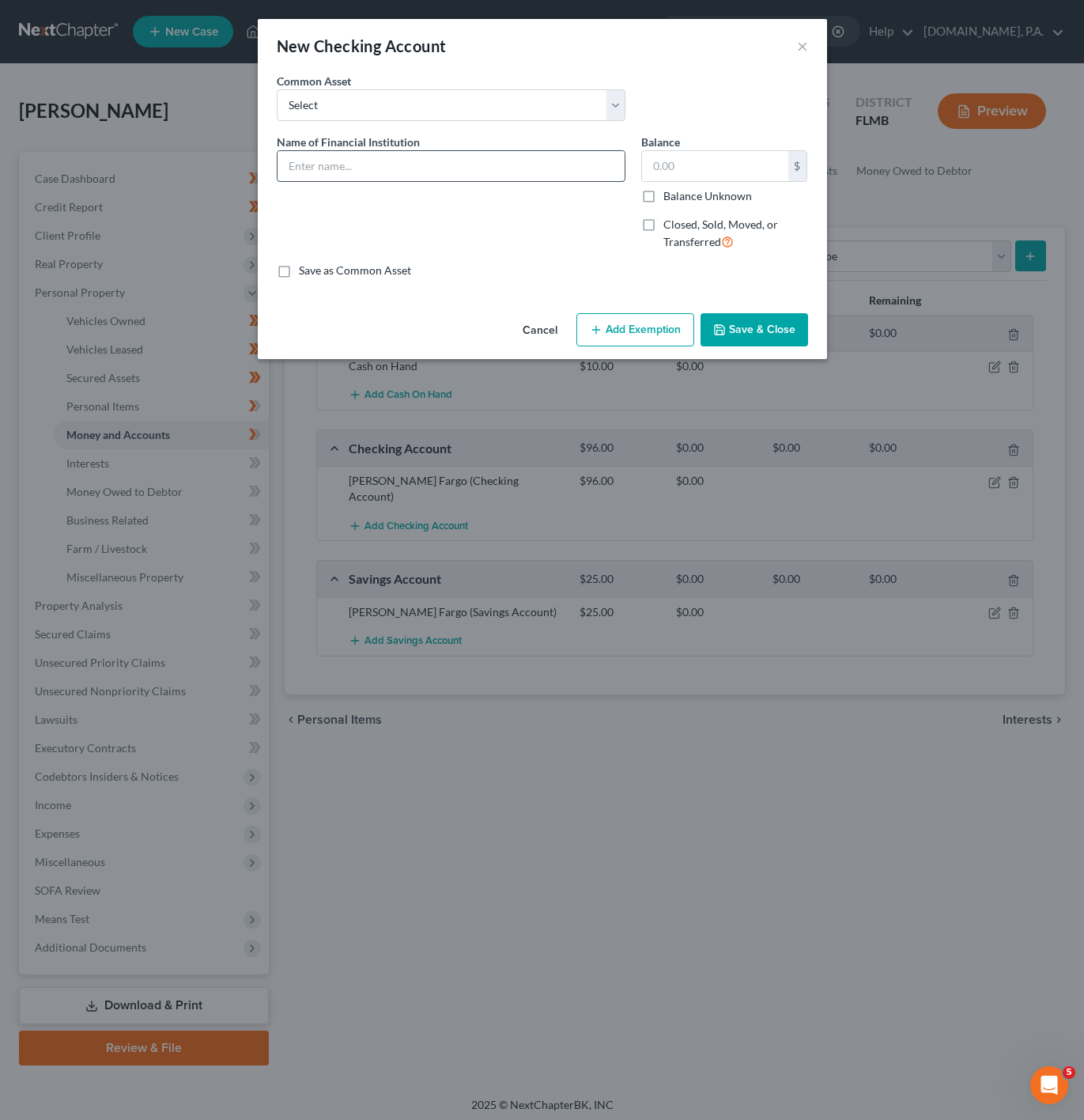
click at [376, 159] on input "text" at bounding box center [451, 166] width 347 height 30
type input "PayPal"
drag, startPoint x: 616, startPoint y: 155, endPoint x: 658, endPoint y: 167, distance: 43.7
click at [616, 155] on input "PayPal" at bounding box center [451, 166] width 347 height 30
click at [658, 167] on input "text" at bounding box center [715, 166] width 146 height 30
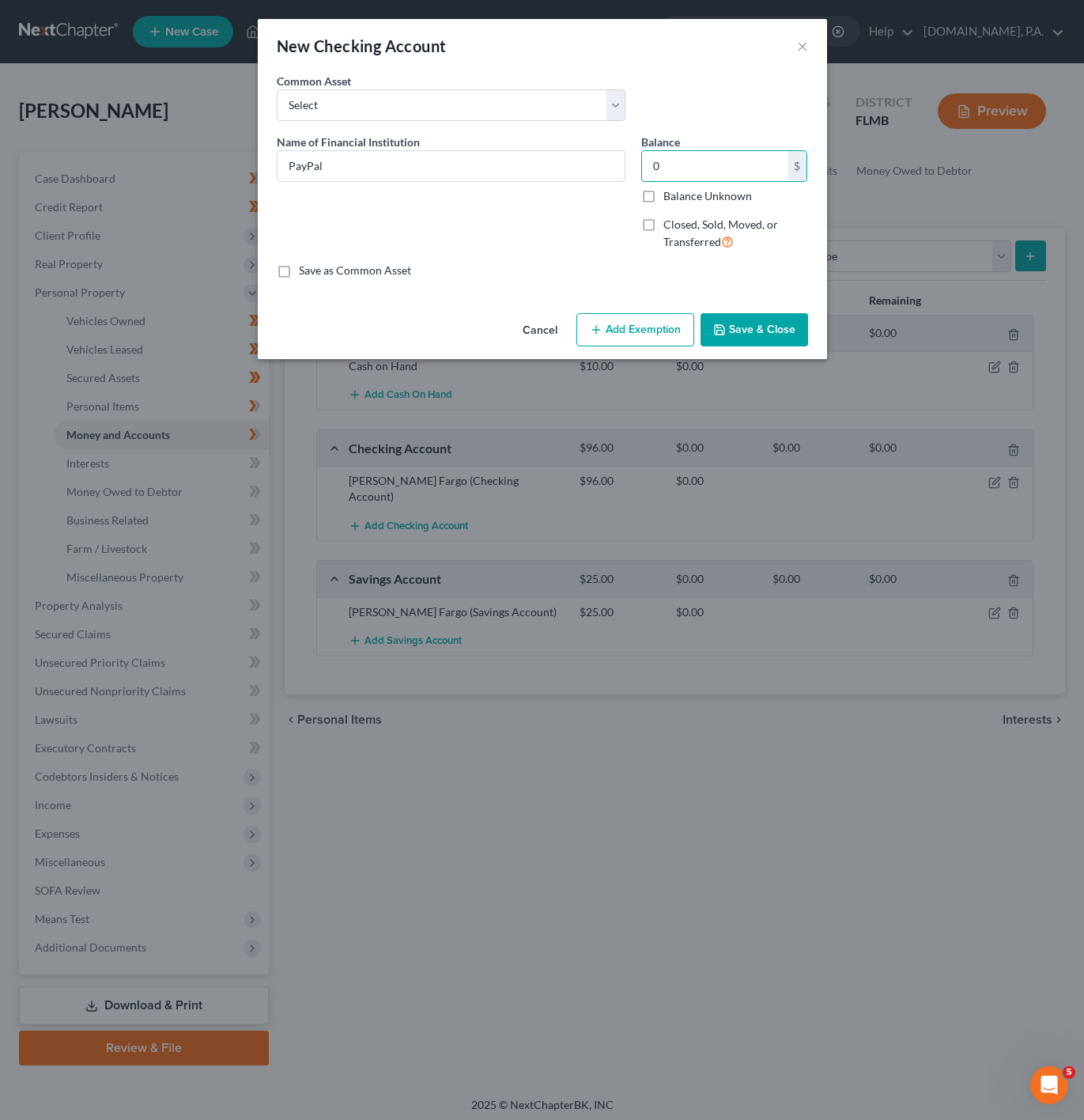
type input "0"
click at [616, 328] on button "Add Exemption" at bounding box center [635, 330] width 118 height 34
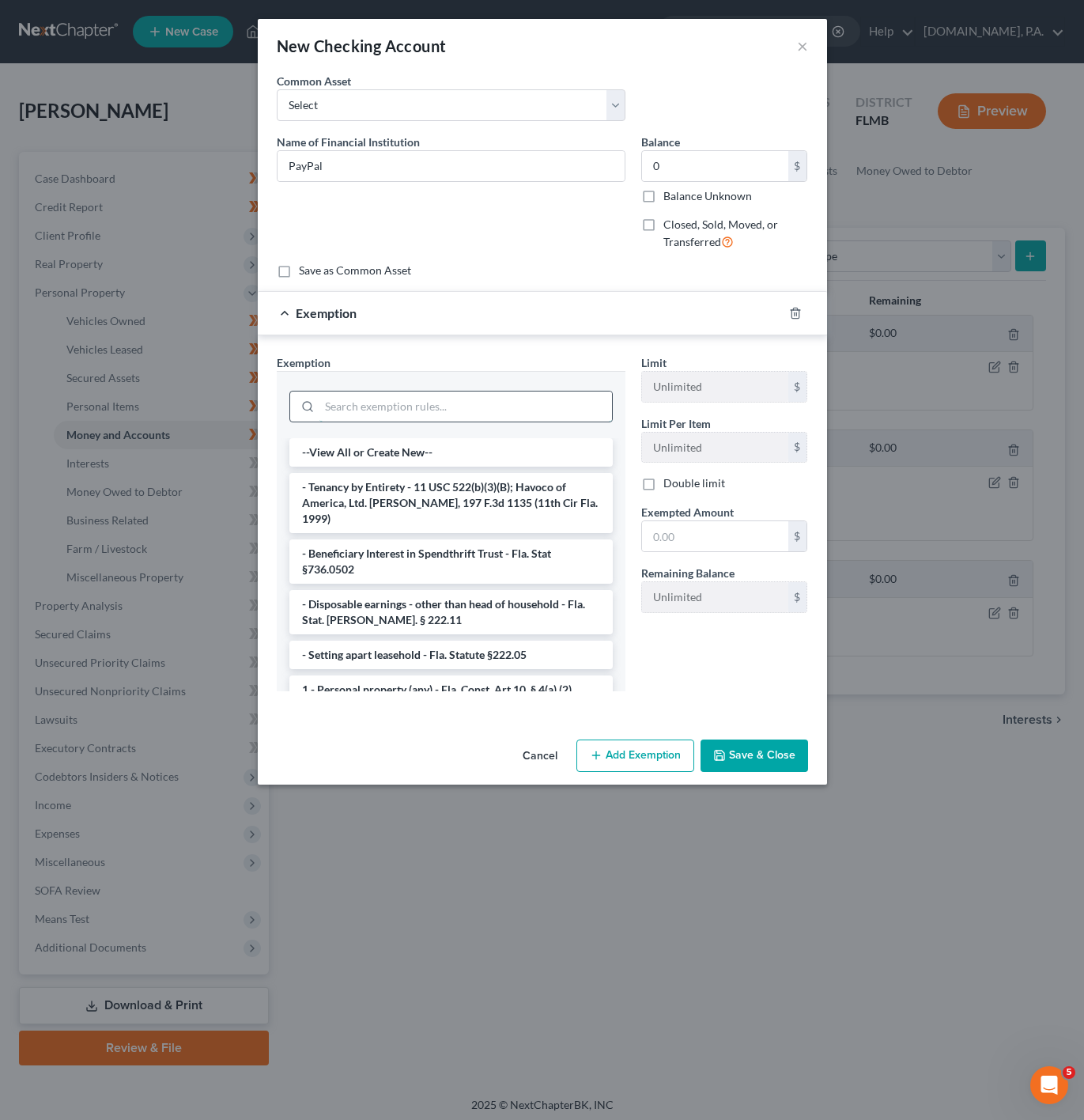
click at [385, 400] on input "search" at bounding box center [466, 407] width 293 height 30
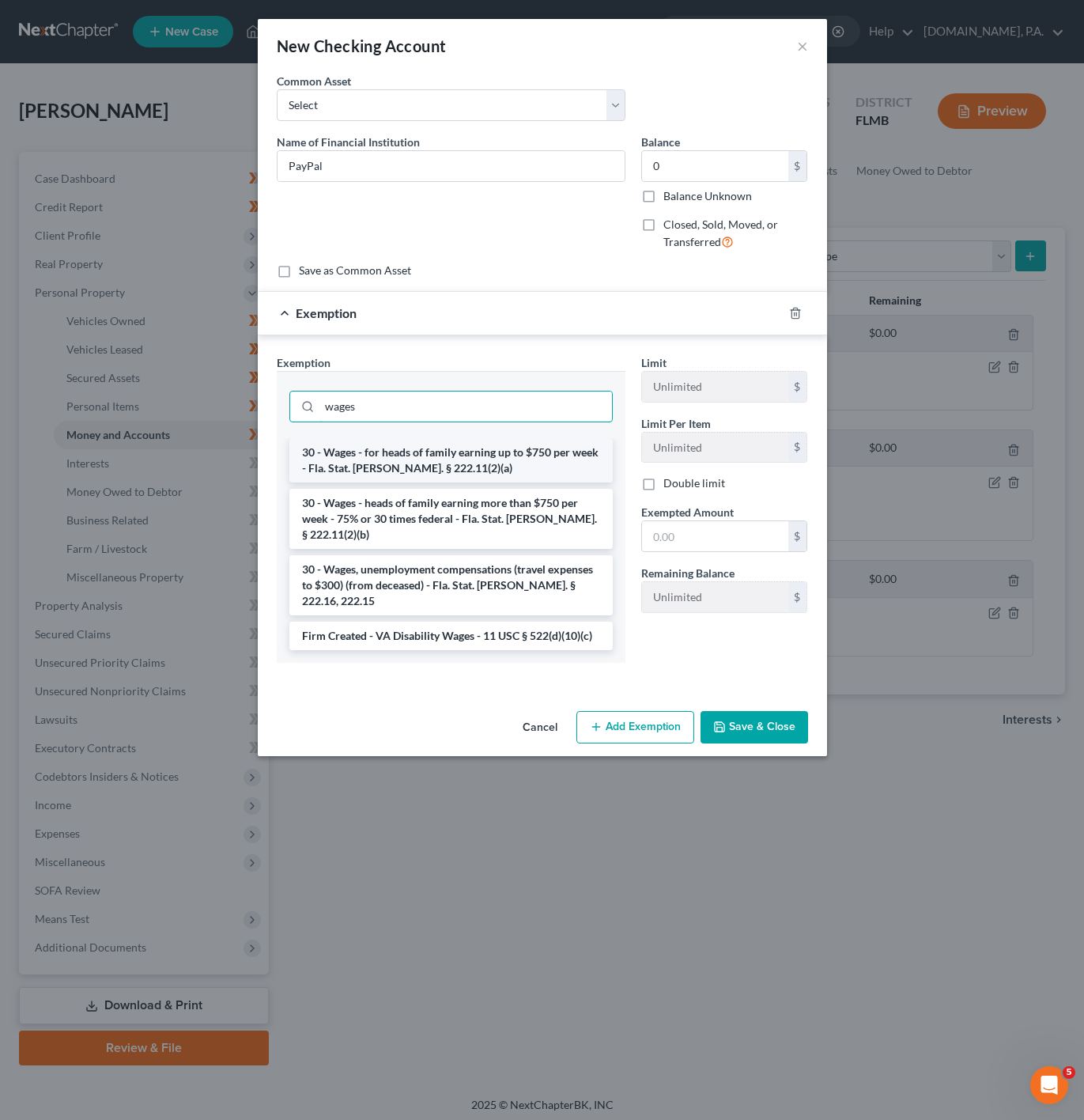
type input "wages"
click at [442, 471] on li "30 - Wages - for heads of family earning up to $750 per week - Fla. Stat. [PERS…" at bounding box center [451, 460] width 324 height 44
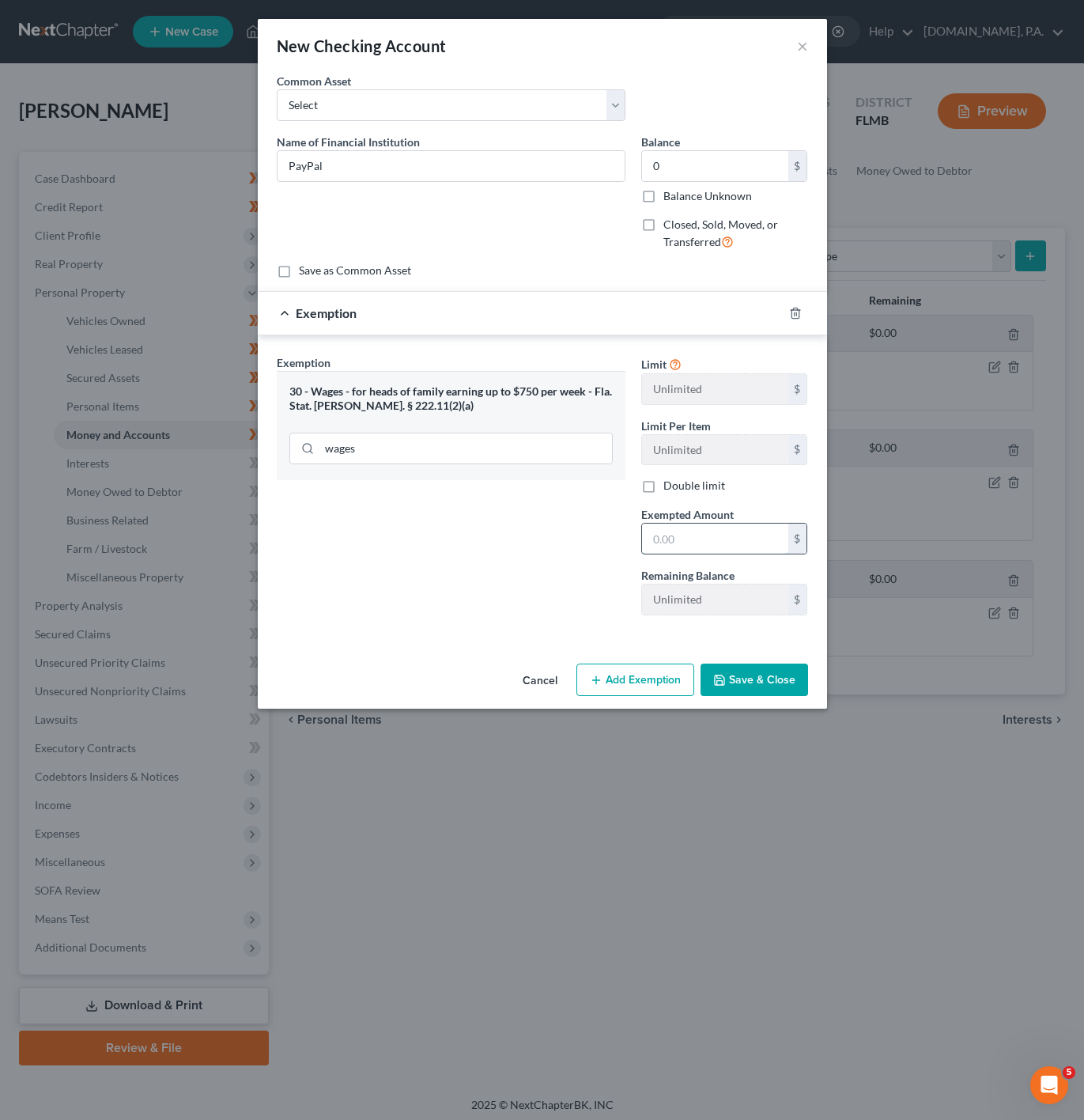
click at [711, 537] on input "text" at bounding box center [715, 539] width 146 height 30
type input "0"
drag, startPoint x: 555, startPoint y: 551, endPoint x: 733, endPoint y: 672, distance: 215.2
click at [555, 550] on div "Exemption Set must be selected for CA. Exemption * 30 - Wages - for heads of fa…" at bounding box center [451, 491] width 365 height 273
click at [743, 674] on button "Save & Close" at bounding box center [754, 680] width 108 height 34
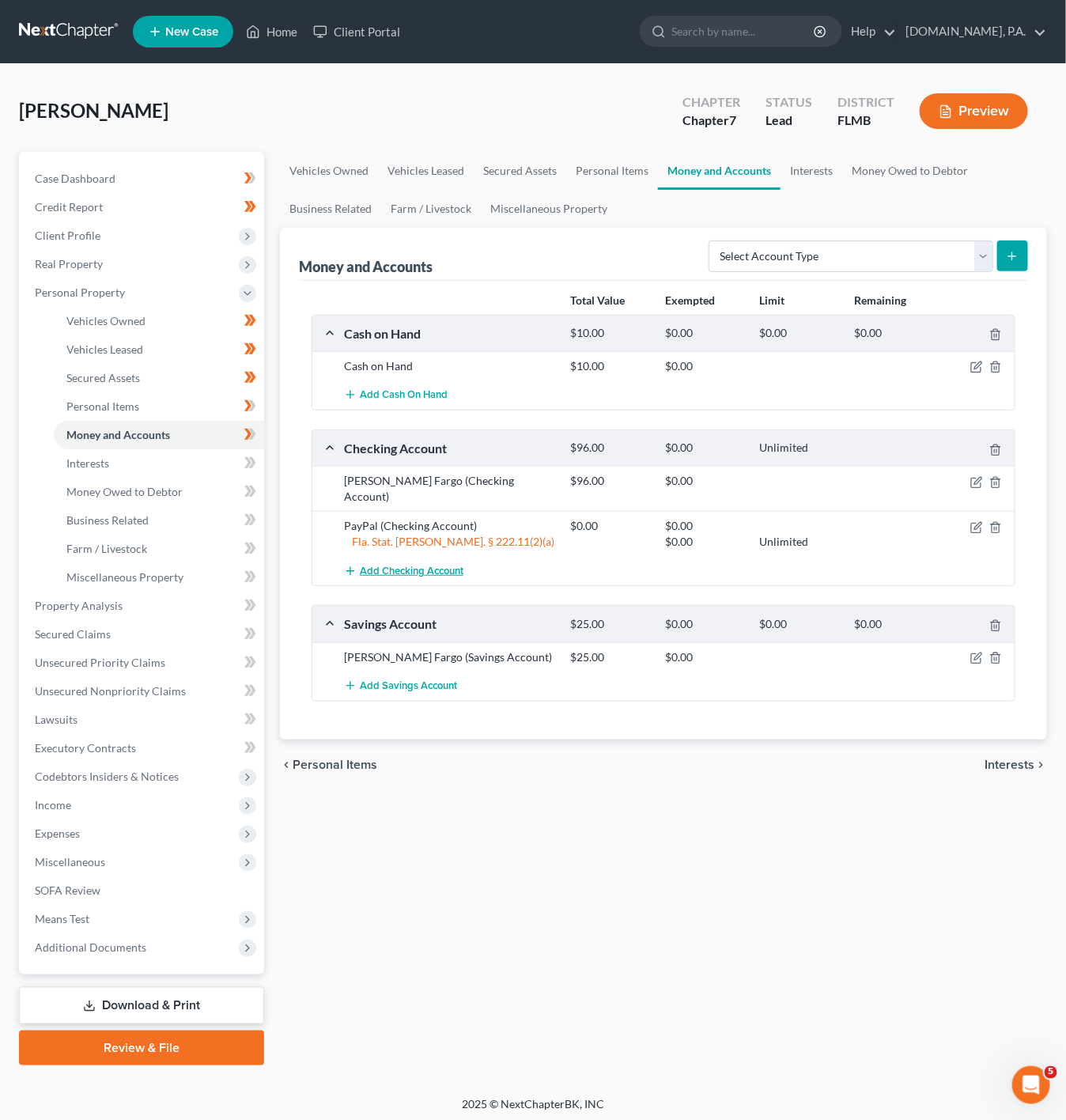
click at [428, 564] on span "Add Checking Account" at bounding box center [412, 571] width 104 height 13
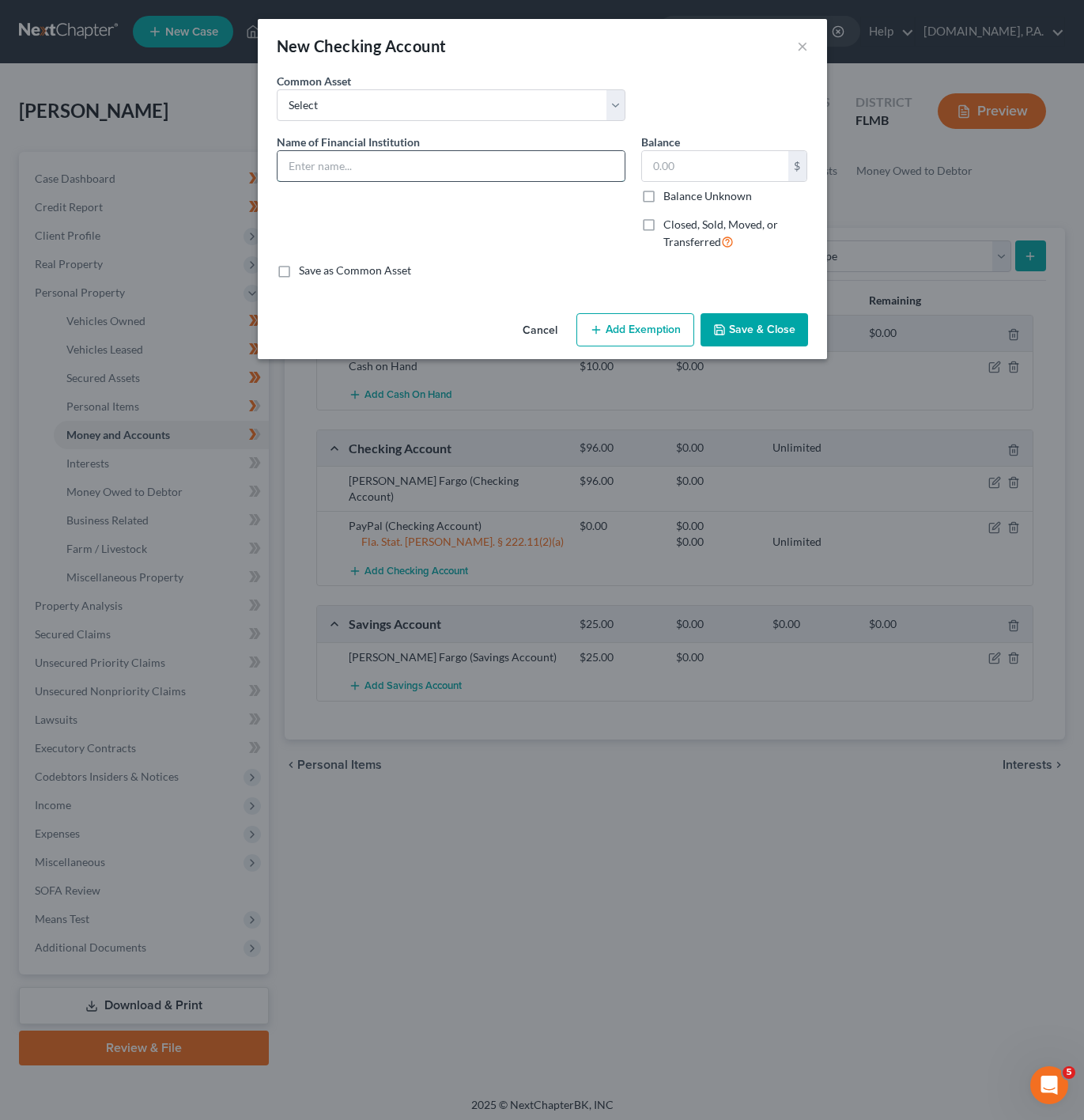
click at [313, 166] on input "text" at bounding box center [451, 166] width 347 height 30
type input "Venmo"
click at [700, 172] on input "text" at bounding box center [715, 166] width 146 height 30
type input "0"
click at [584, 288] on div "An exemption set must first be selected from the Filing Information section. Co…" at bounding box center [542, 189] width 569 height 234
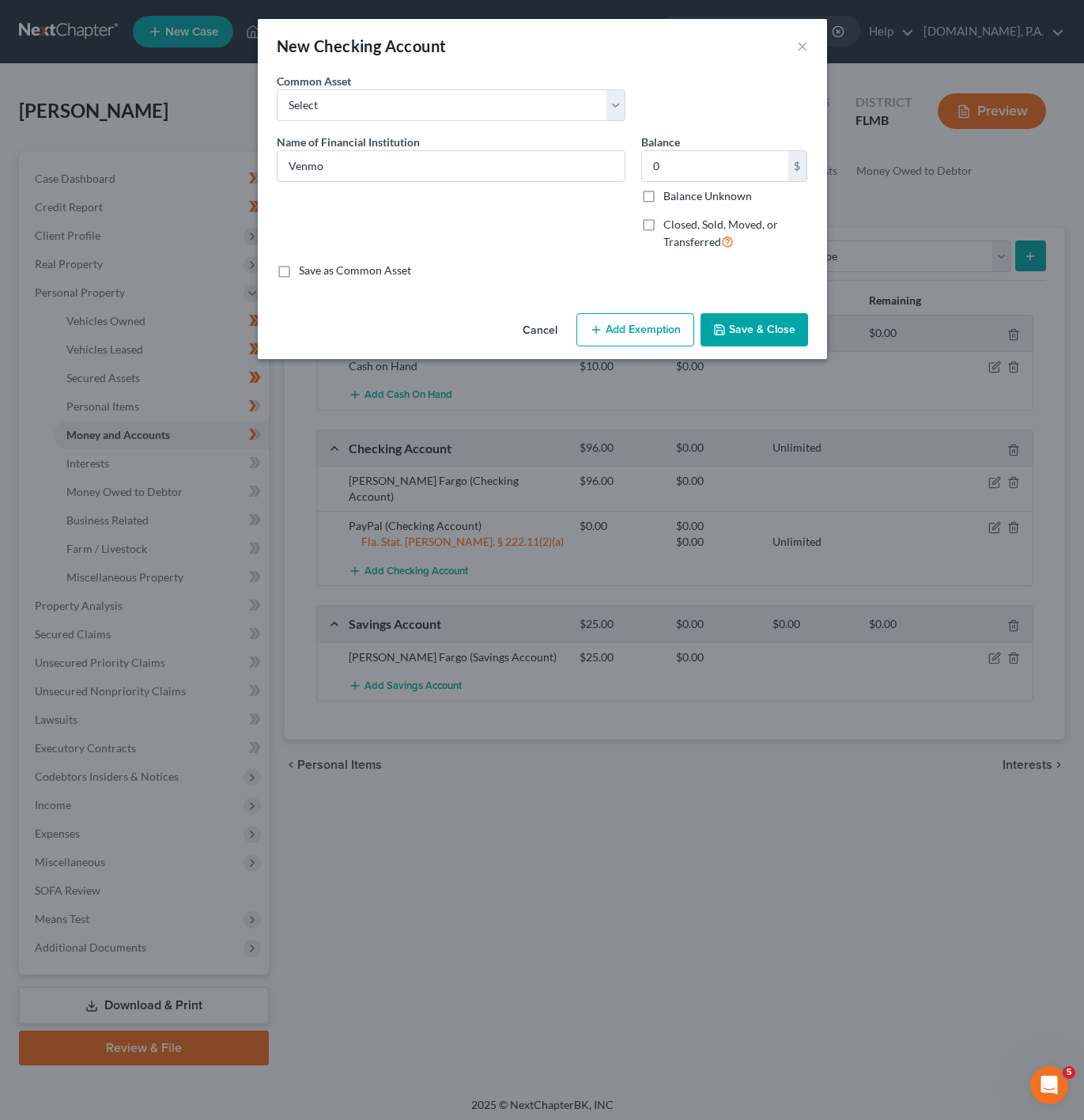
click at [662, 340] on button "Add Exemption" at bounding box center [635, 330] width 118 height 34
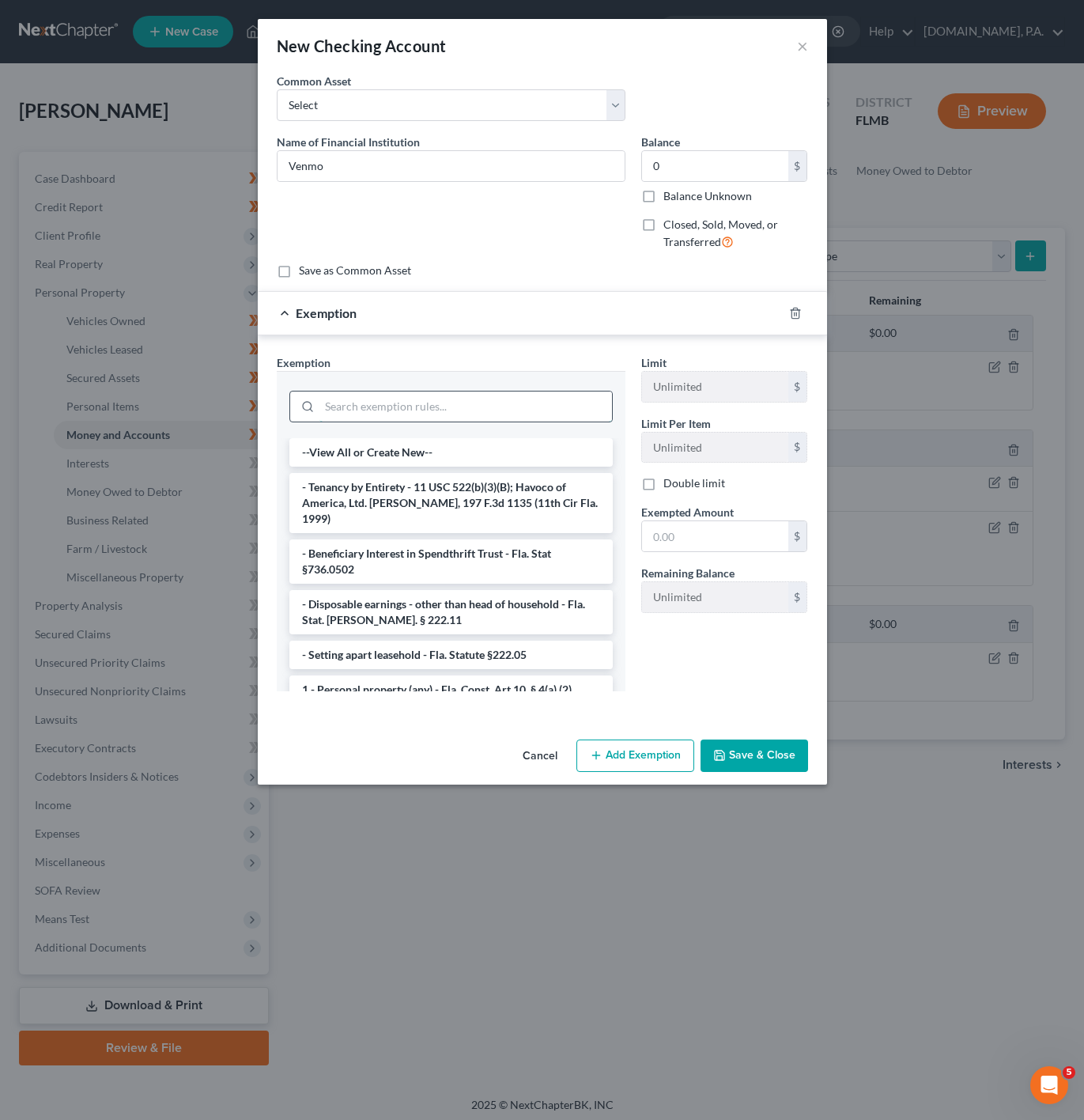
click at [359, 397] on input "search" at bounding box center [466, 407] width 293 height 30
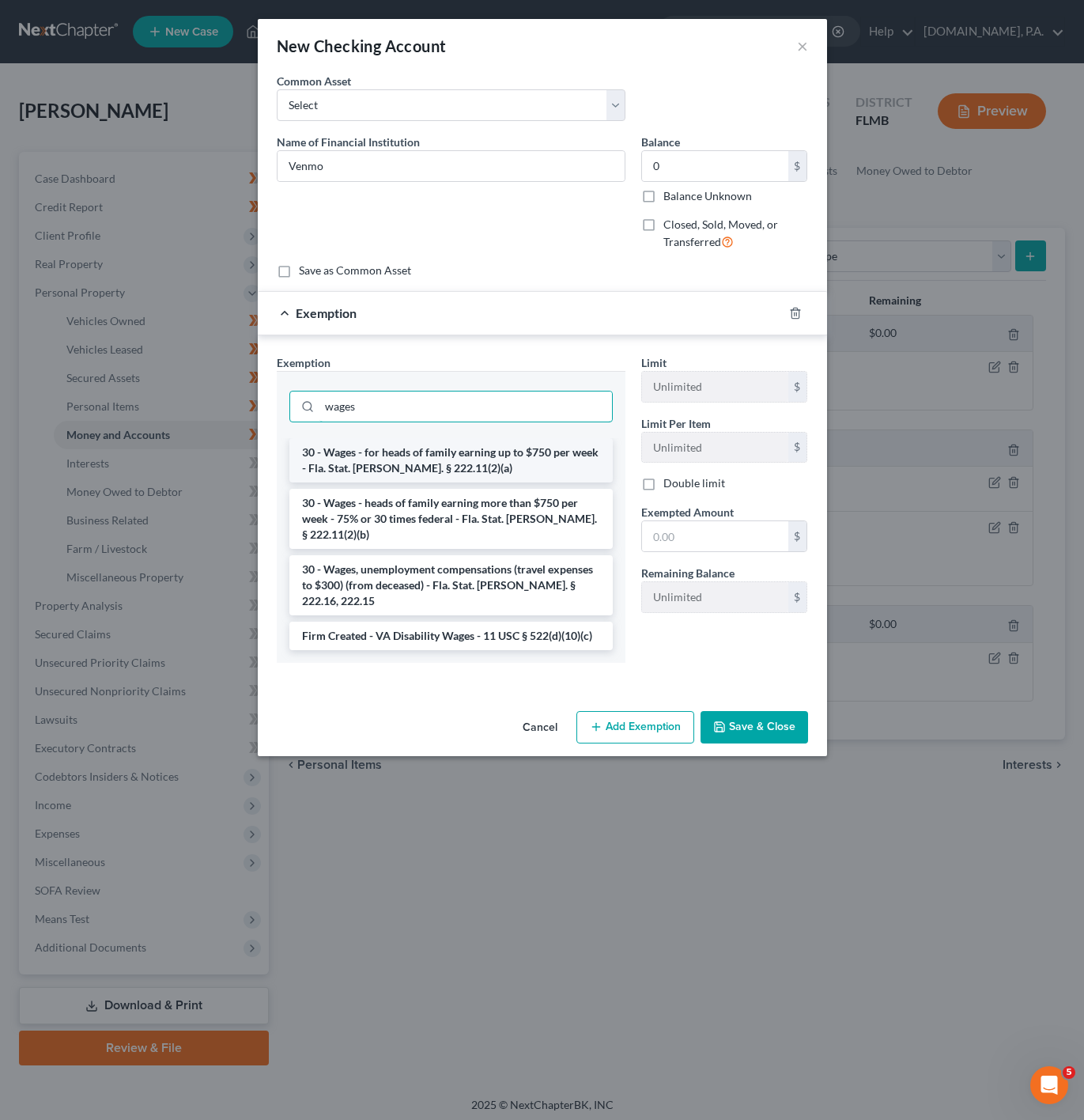
type input "wages"
drag, startPoint x: 556, startPoint y: 472, endPoint x: 752, endPoint y: 549, distance: 210.6
click at [555, 472] on li "30 - Wages - for heads of family earning up to $750 per week - Fla. Stat. [PERS…" at bounding box center [451, 460] width 324 height 44
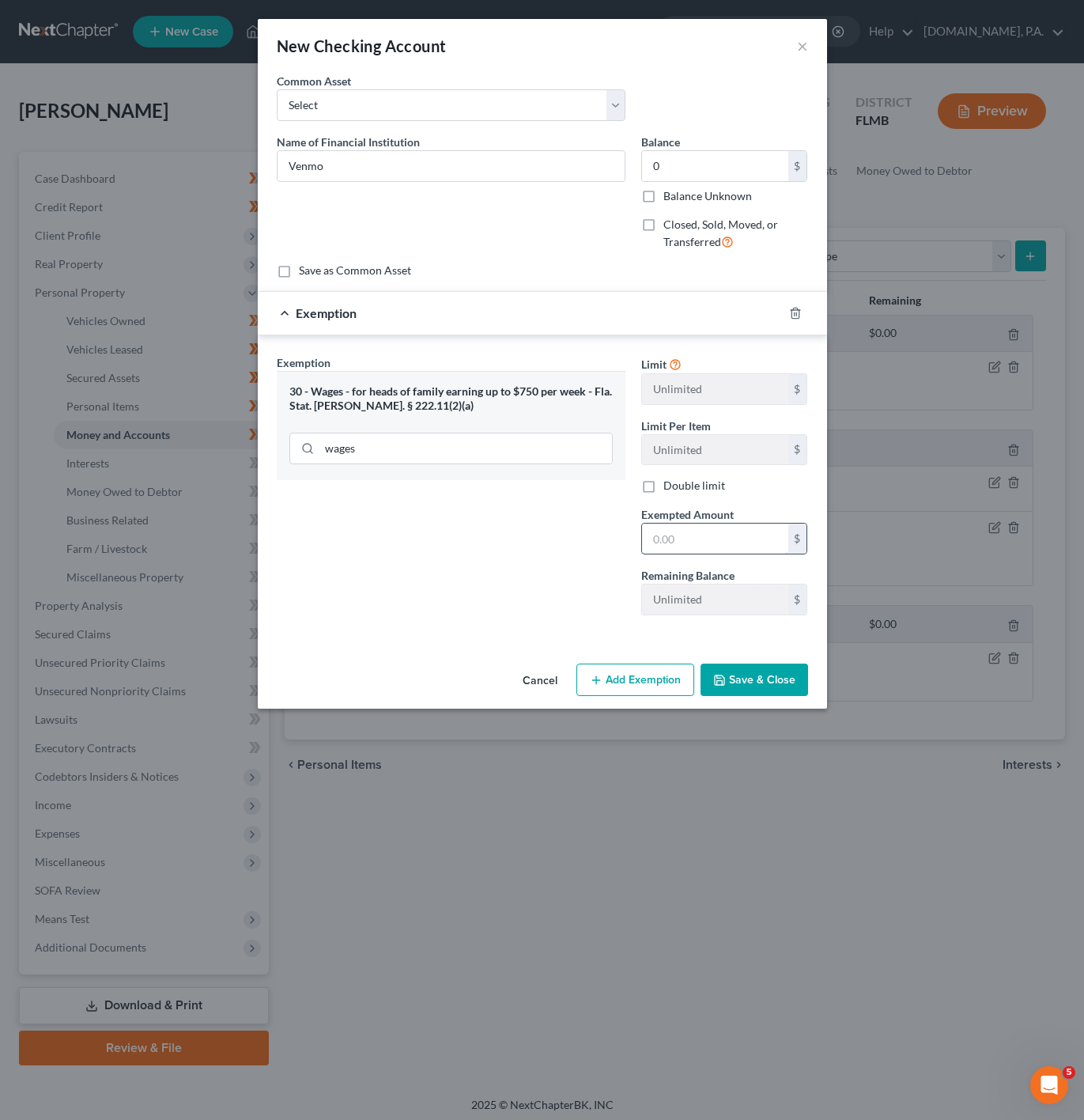
click at [751, 547] on input "text" at bounding box center [715, 539] width 146 height 30
type input "0"
click at [505, 539] on div "Exemption Set must be selected for CA. Exemption * 30 - Wages - for heads of fa…" at bounding box center [451, 491] width 365 height 273
click at [765, 687] on button "Save & Close" at bounding box center [754, 680] width 108 height 34
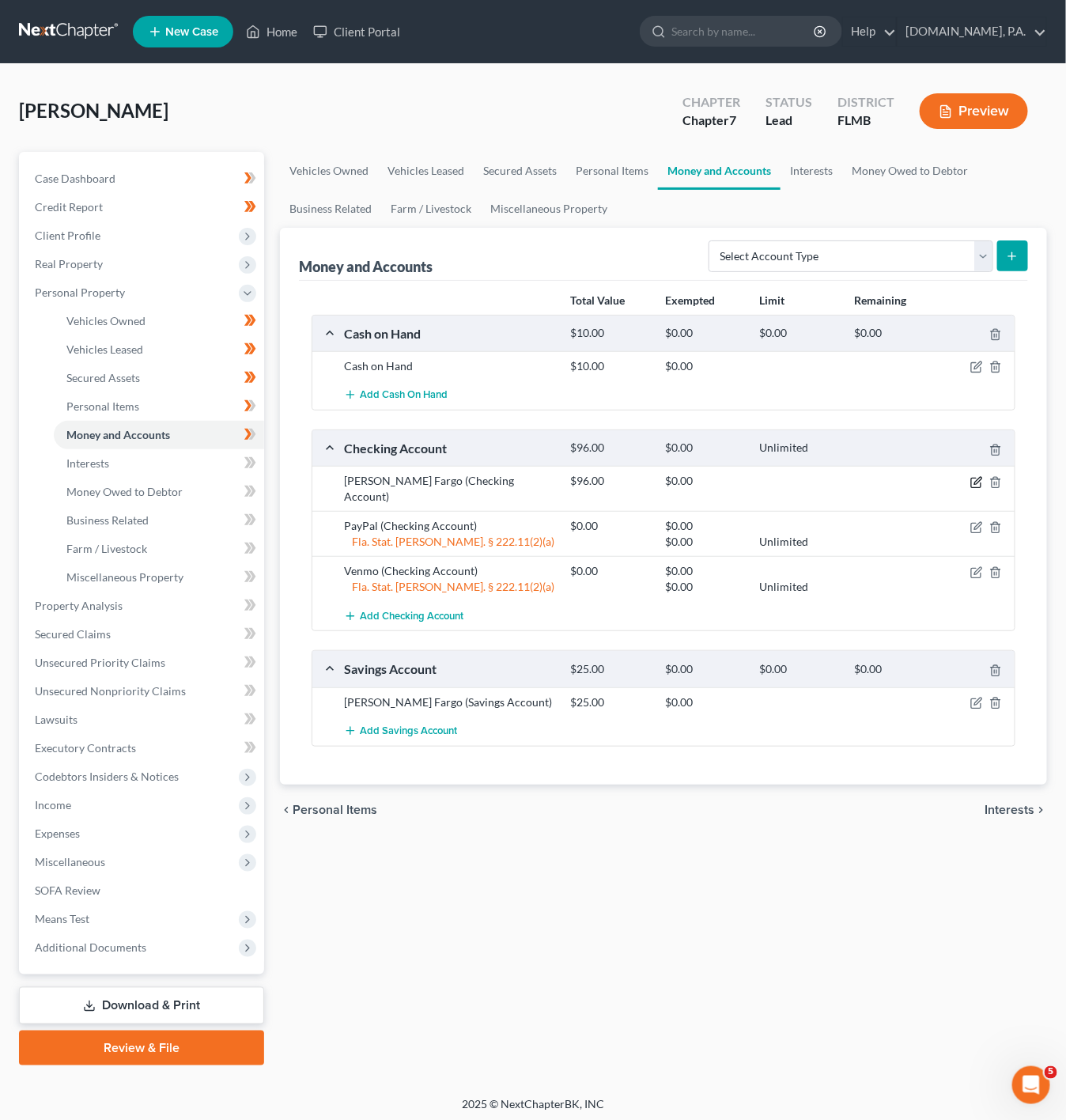
click at [974, 486] on icon "button" at bounding box center [977, 483] width 13 height 13
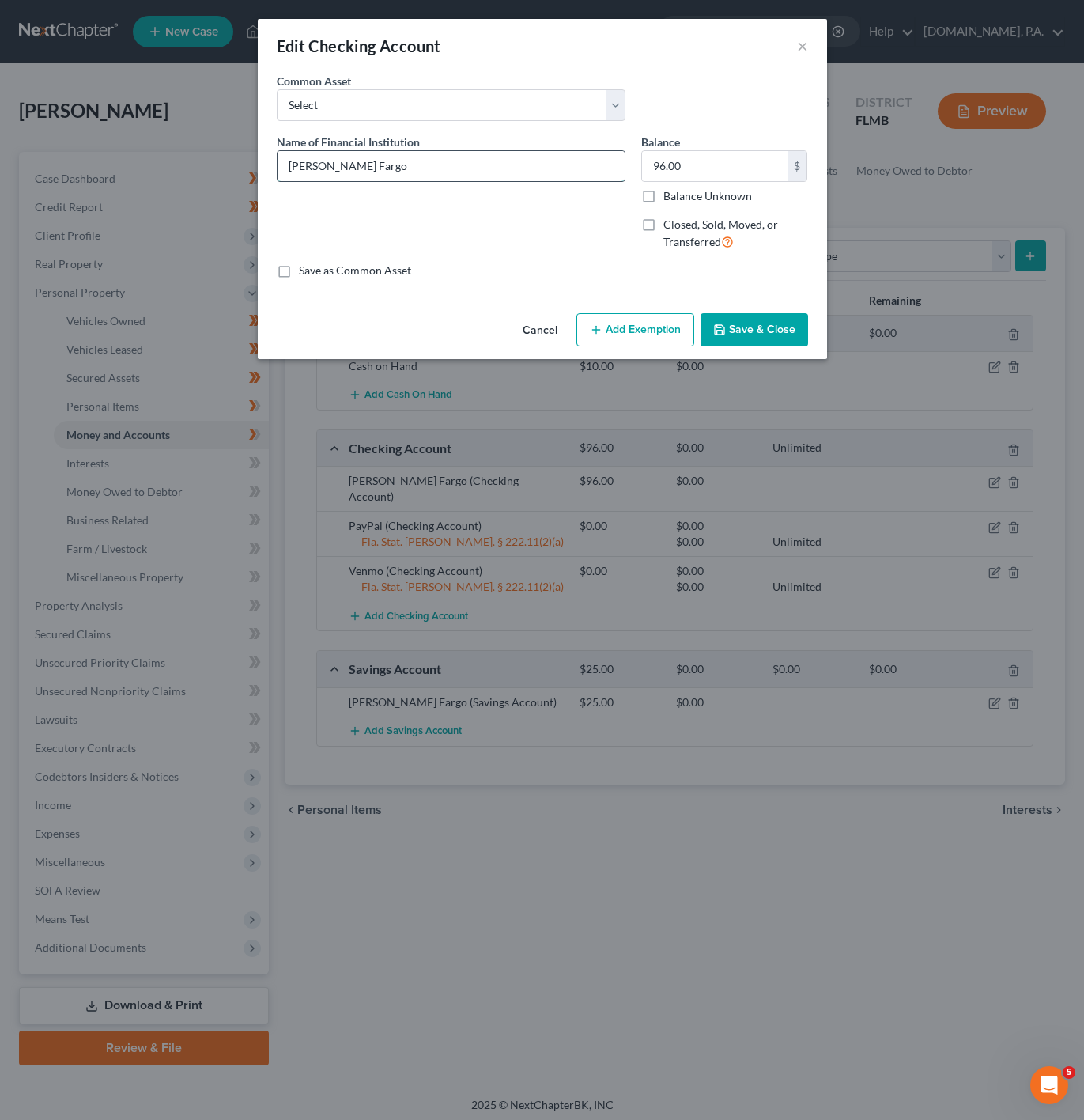
click at [376, 155] on input "Wells Fargo" at bounding box center [451, 166] width 347 height 30
type input "Wells Fargo - Ch 6100"
click at [722, 154] on input "96.00" at bounding box center [715, 166] width 146 height 30
type input "0"
click at [532, 248] on div "Name of Financial Institution * Wells Fargo - Ch 6100" at bounding box center [451, 198] width 365 height 130
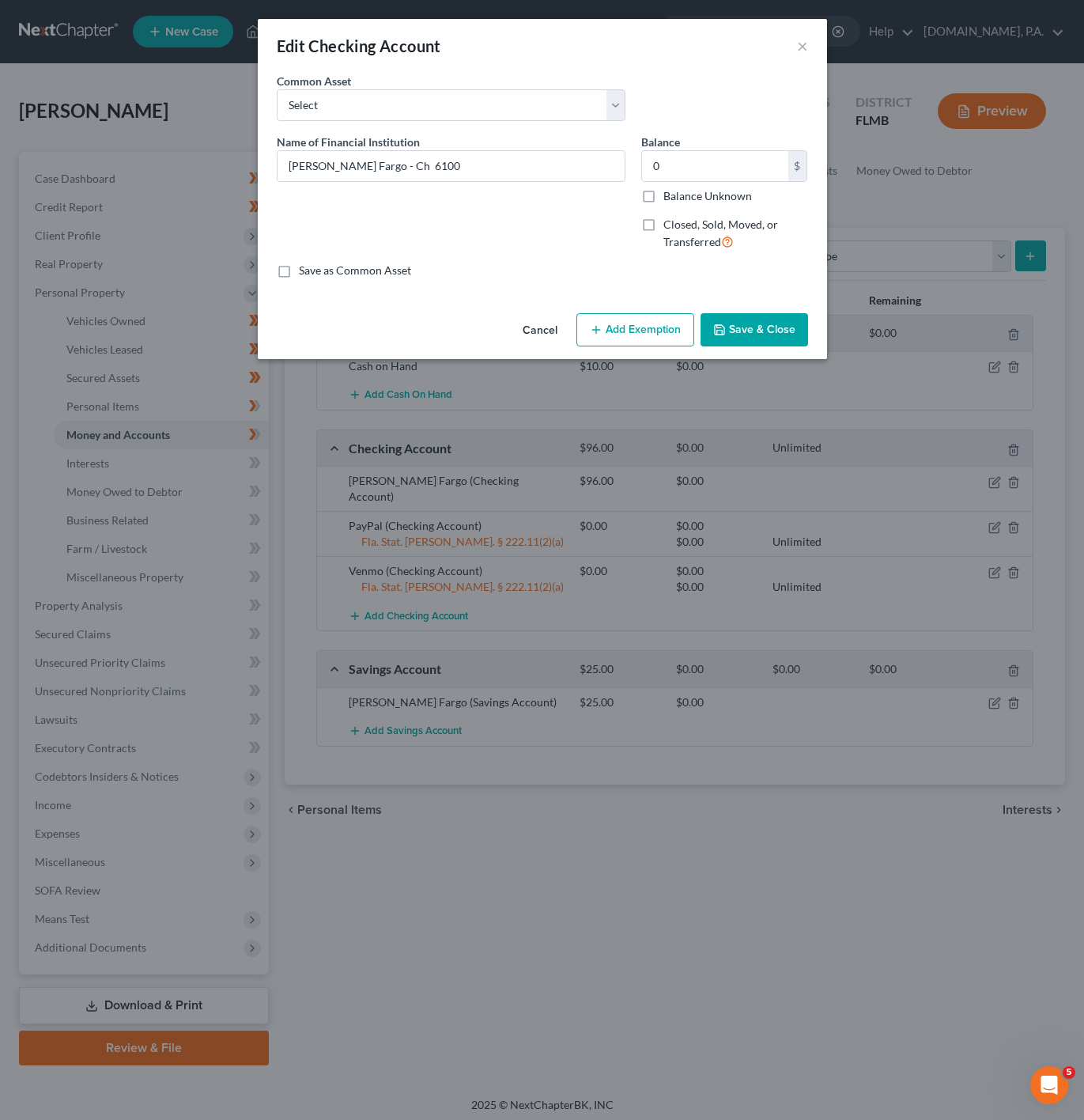
click at [650, 307] on div "An exemption set must first be selected from the Filing Information section. Co…" at bounding box center [542, 189] width 569 height 234
click at [663, 321] on button "Add Exemption" at bounding box center [635, 330] width 118 height 34
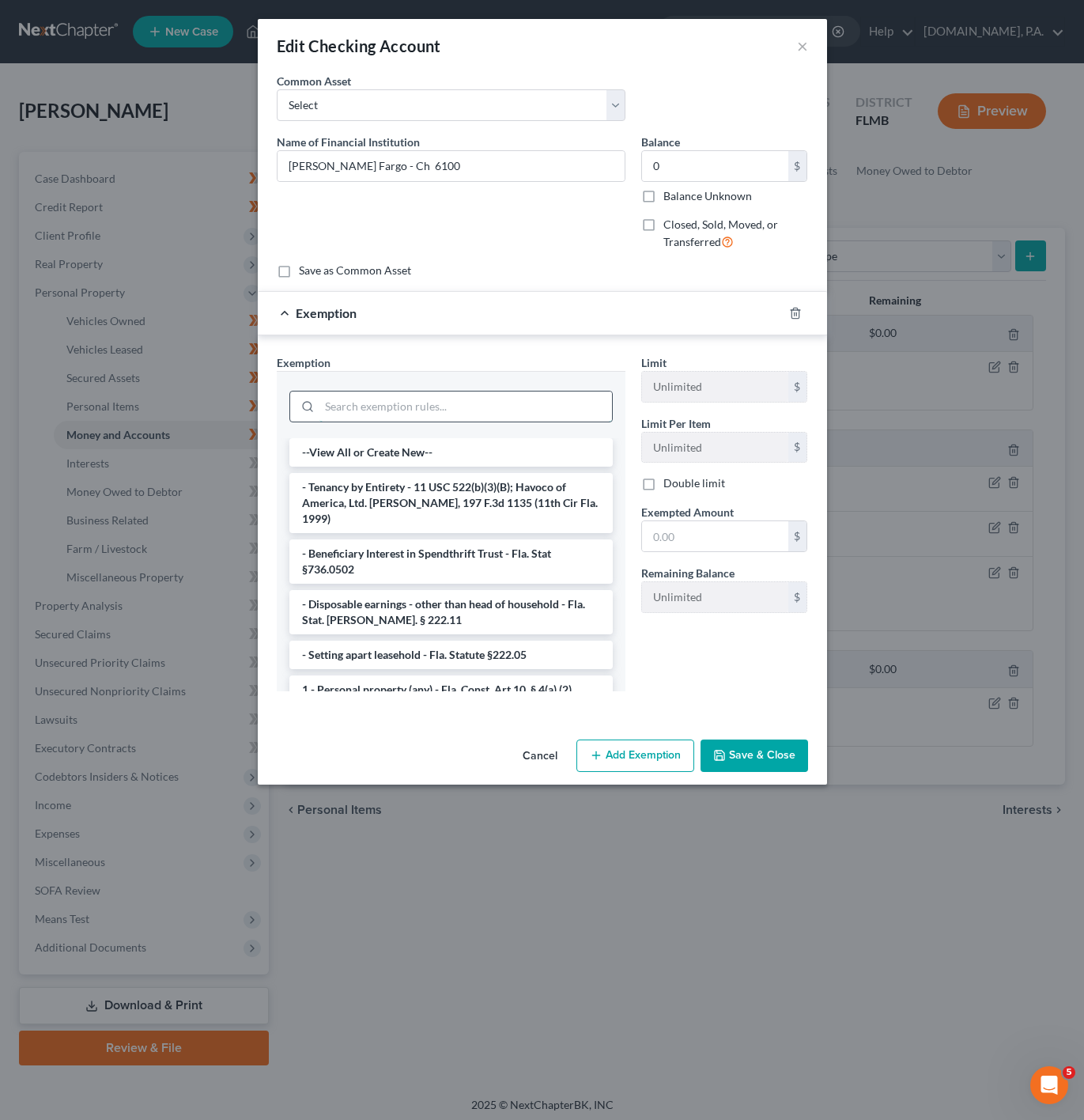
click at [385, 404] on input "search" at bounding box center [466, 407] width 293 height 30
type input "q"
type input "Q"
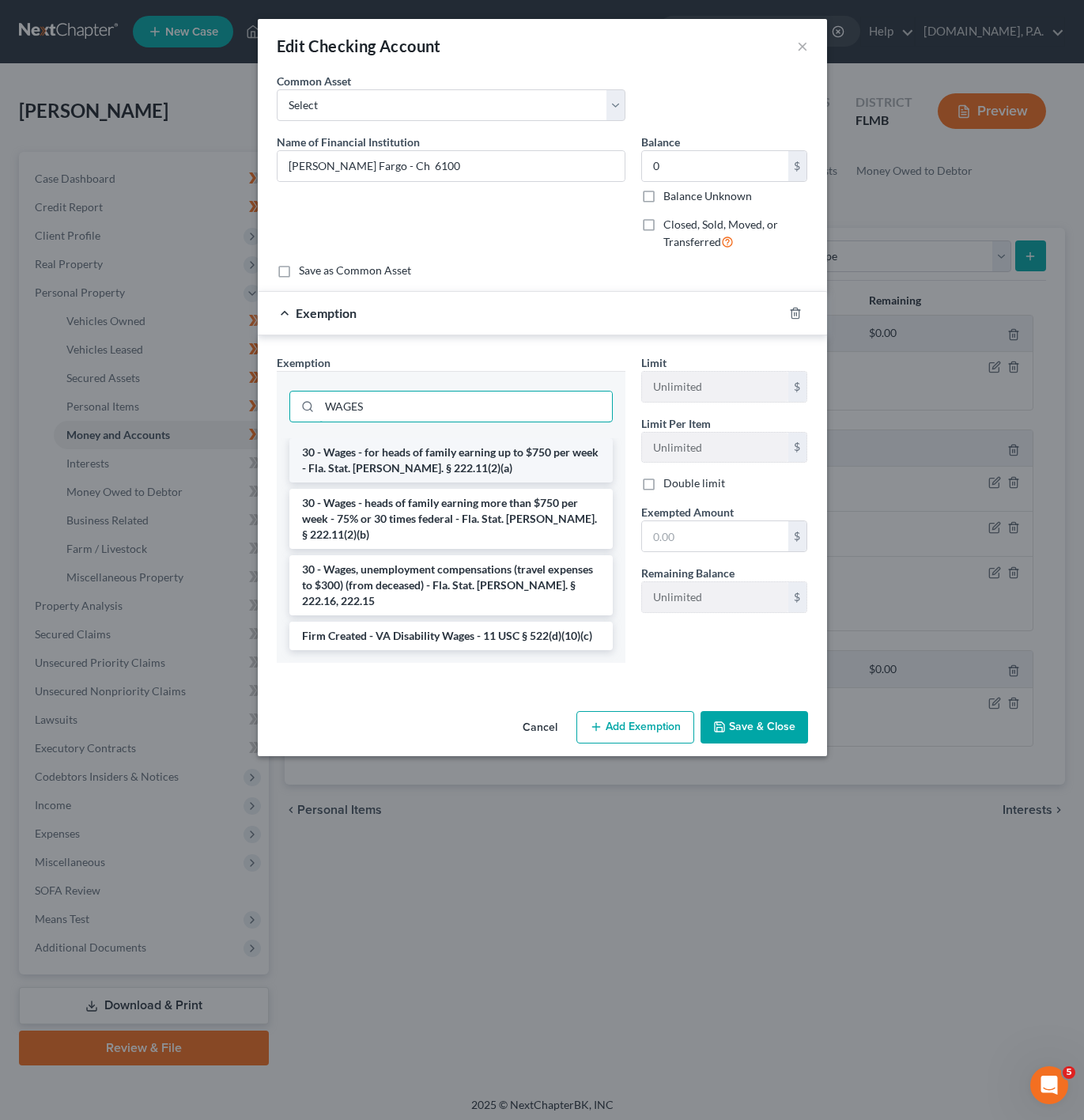
type input "WAGES"
click at [506, 452] on li "30 - Wages - for heads of family earning up to $750 per week - Fla. Stat. [PERS…" at bounding box center [451, 460] width 324 height 44
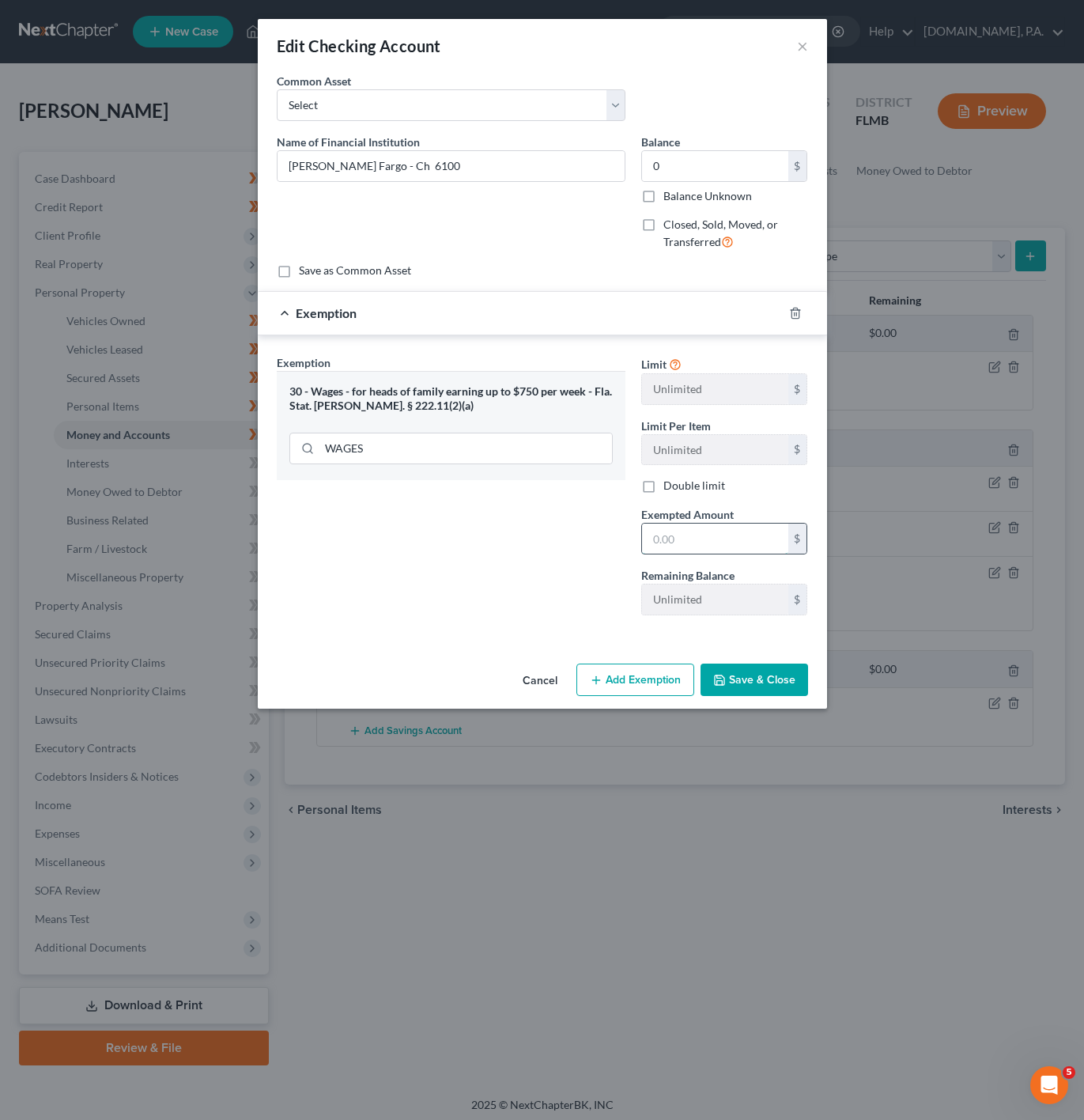
click at [686, 532] on input "text" at bounding box center [715, 539] width 146 height 30
type input "0"
drag, startPoint x: 504, startPoint y: 558, endPoint x: 811, endPoint y: 631, distance: 315.6
click at [504, 558] on div "Exemption Set must be selected for CA. Exemption * 30 - Wages - for heads of fa…" at bounding box center [451, 491] width 365 height 273
click at [779, 687] on button "Save & Close" at bounding box center [754, 680] width 108 height 34
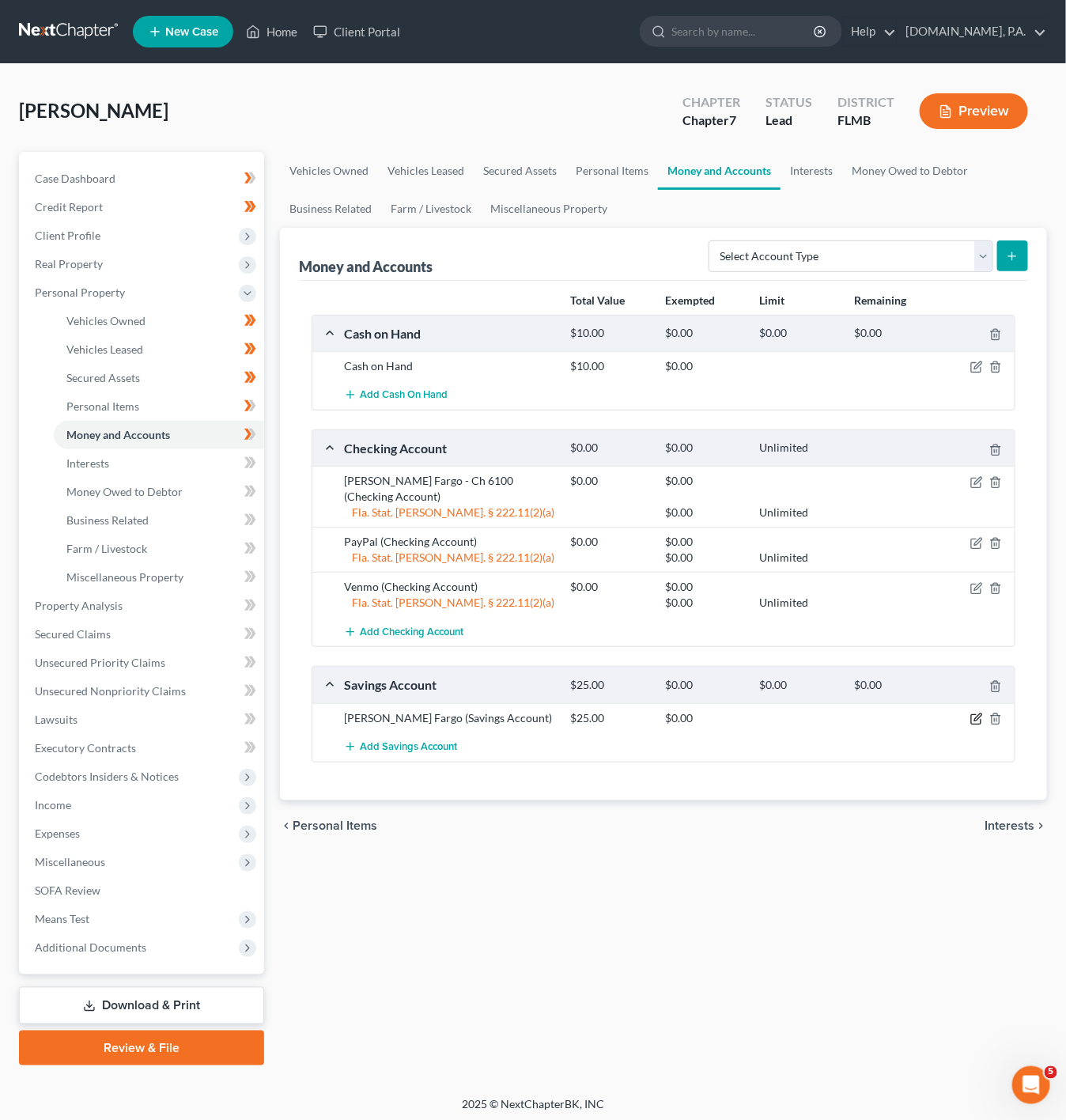
click at [980, 715] on icon "button" at bounding box center [976, 719] width 10 height 10
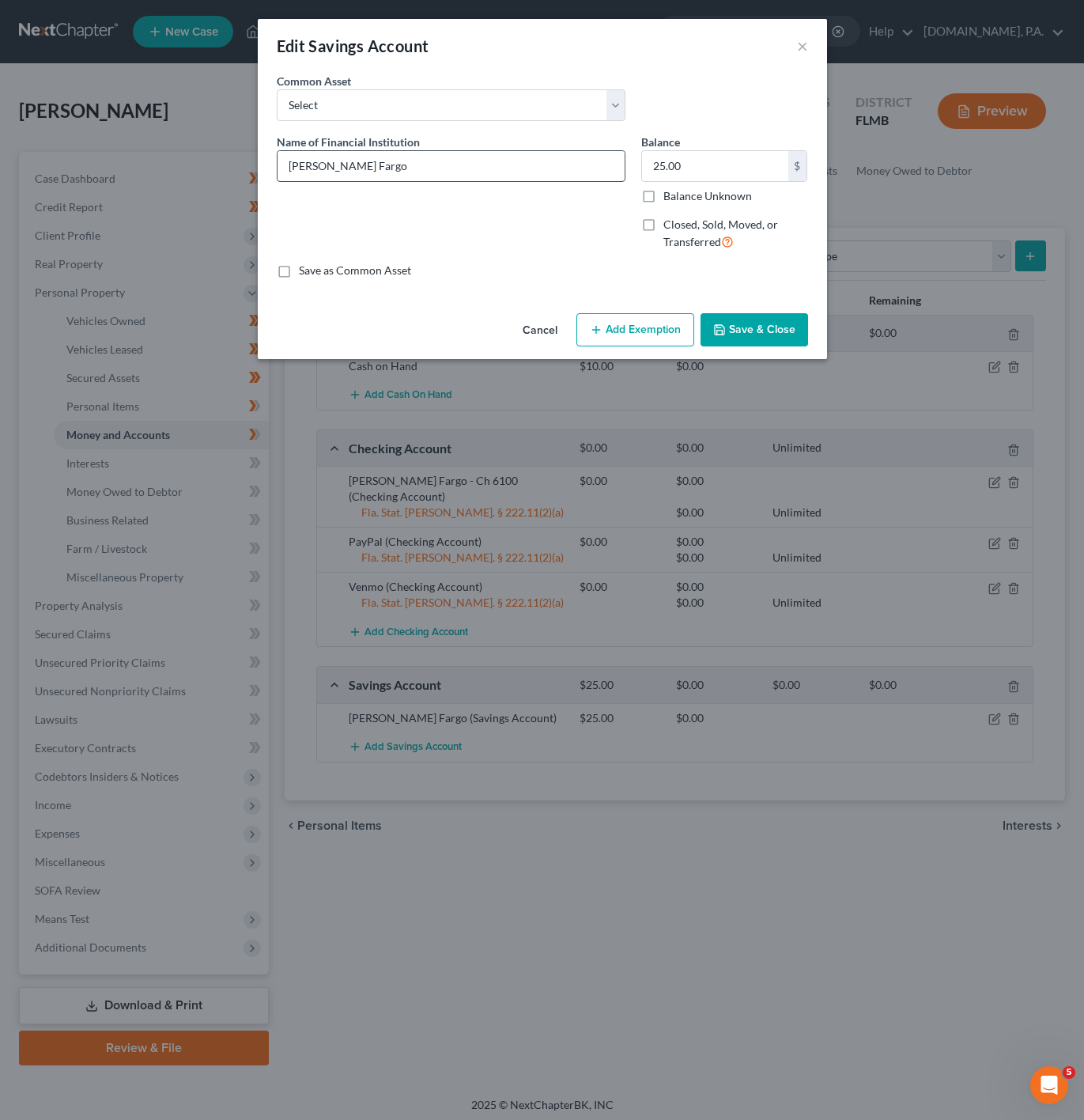
click at [352, 152] on input "Wells Fargo" at bounding box center [451, 166] width 347 height 30
type input "Wells Fargo - Sv 4087"
drag, startPoint x: 547, startPoint y: 223, endPoint x: 729, endPoint y: 240, distance: 182.8
click at [547, 224] on div "Name of Financial Institution * Wells Fargo - Sv 4087" at bounding box center [451, 198] width 365 height 130
click at [709, 166] on input "25.00" at bounding box center [715, 166] width 146 height 30
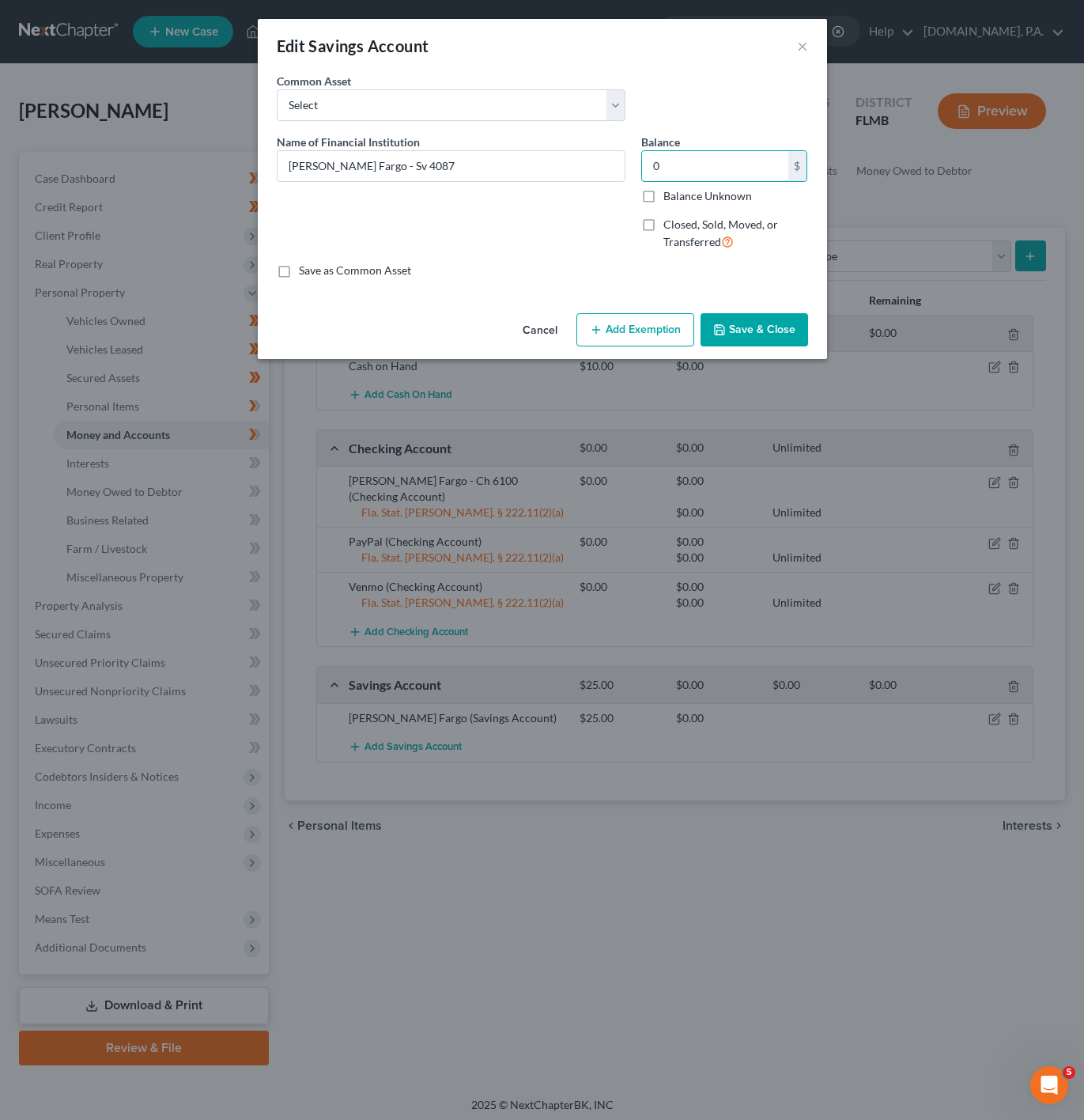
type input "0"
click at [539, 261] on div "Name of Financial Institution * Wells Fargo - Sv 4087" at bounding box center [451, 198] width 365 height 130
drag, startPoint x: 672, startPoint y: 329, endPoint x: 247, endPoint y: 424, distance: 435.5
click at [670, 330] on button "Add Exemption" at bounding box center [635, 330] width 118 height 34
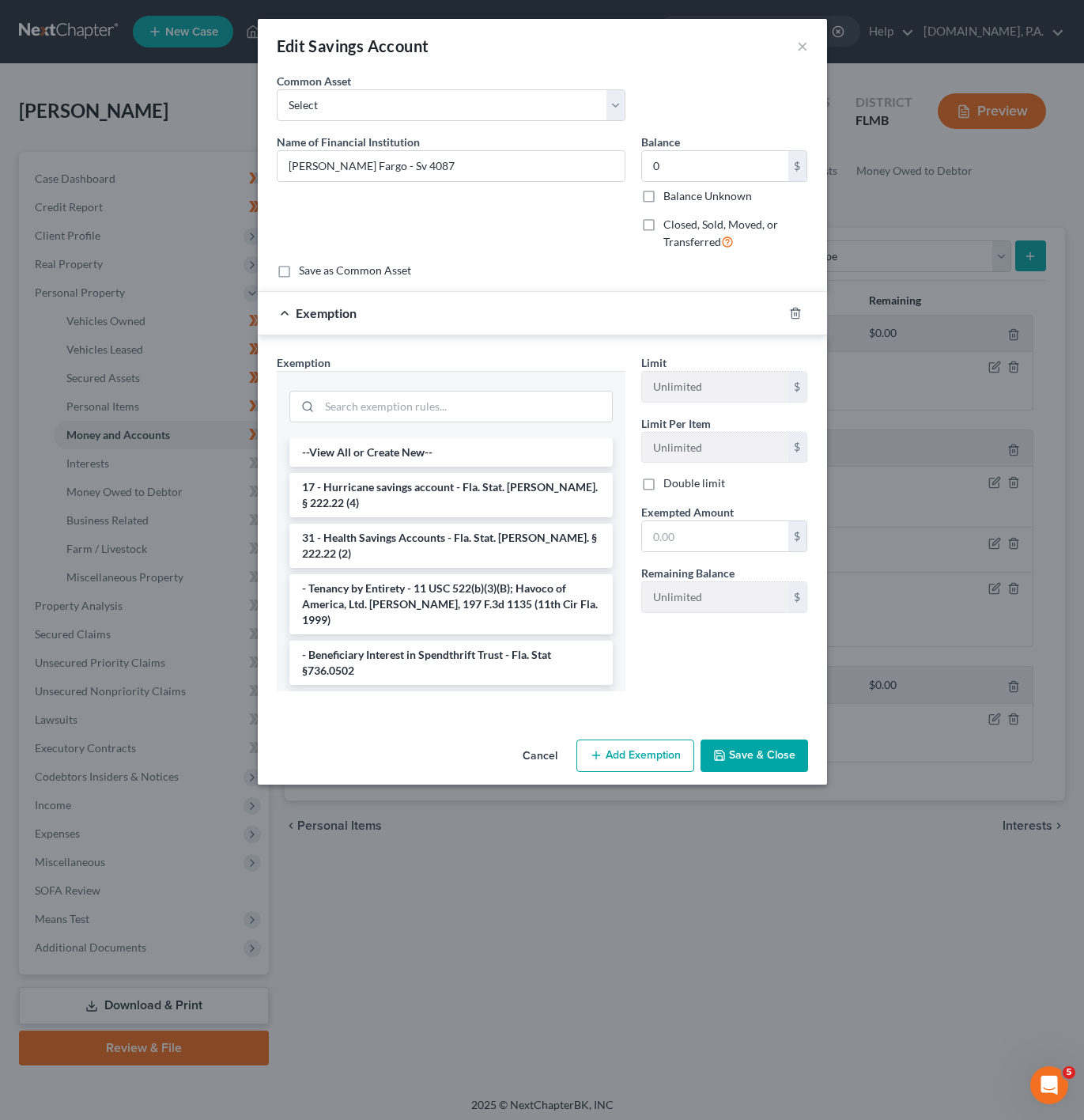
click at [406, 429] on div at bounding box center [451, 405] width 349 height 67
click at [401, 420] on input "search" at bounding box center [466, 407] width 293 height 30
click at [408, 404] on input "search" at bounding box center [466, 407] width 293 height 30
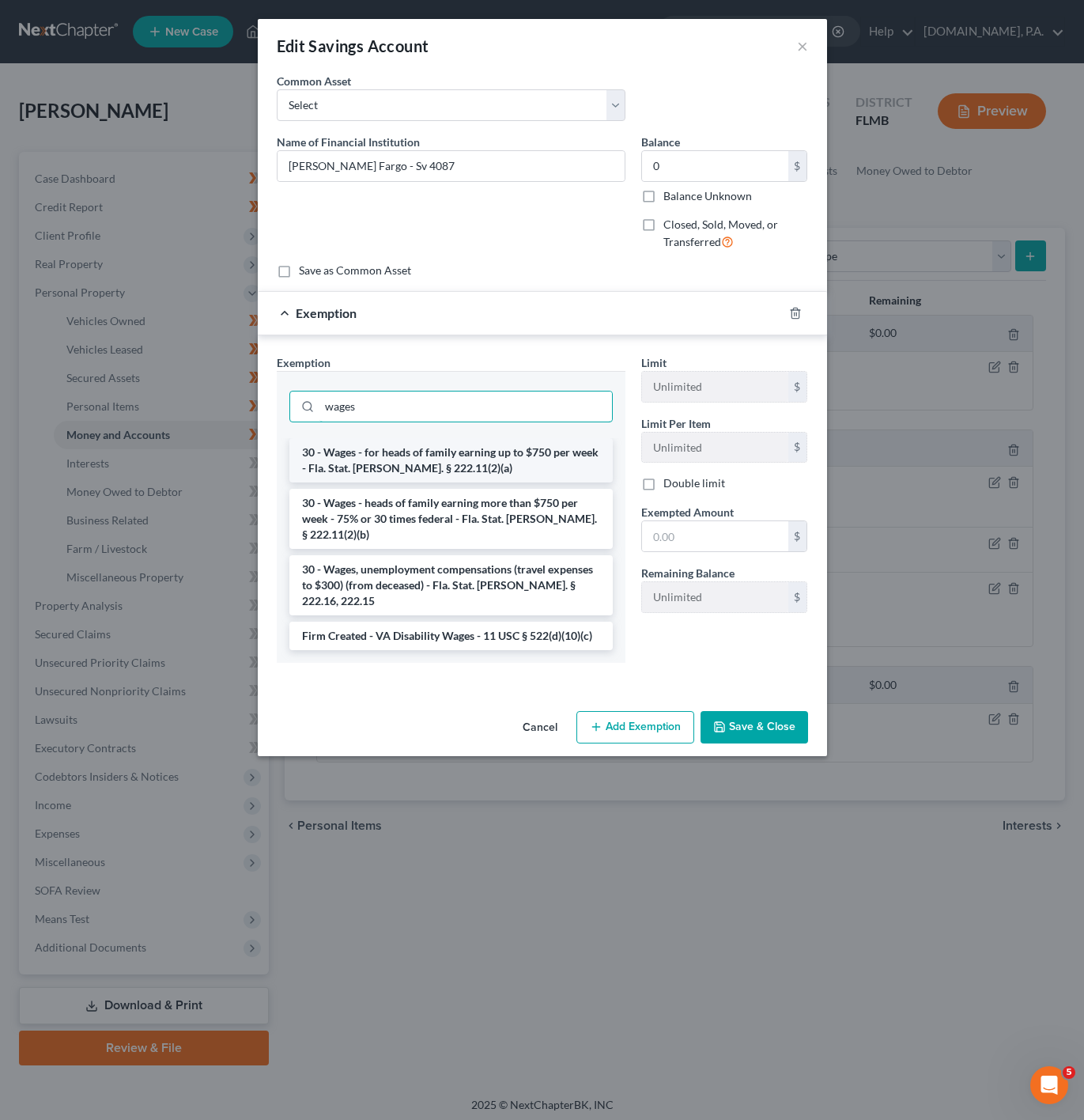
type input "wages"
click at [524, 460] on li "30 - Wages - for heads of family earning up to $750 per week - Fla. Stat. [PERS…" at bounding box center [451, 460] width 324 height 44
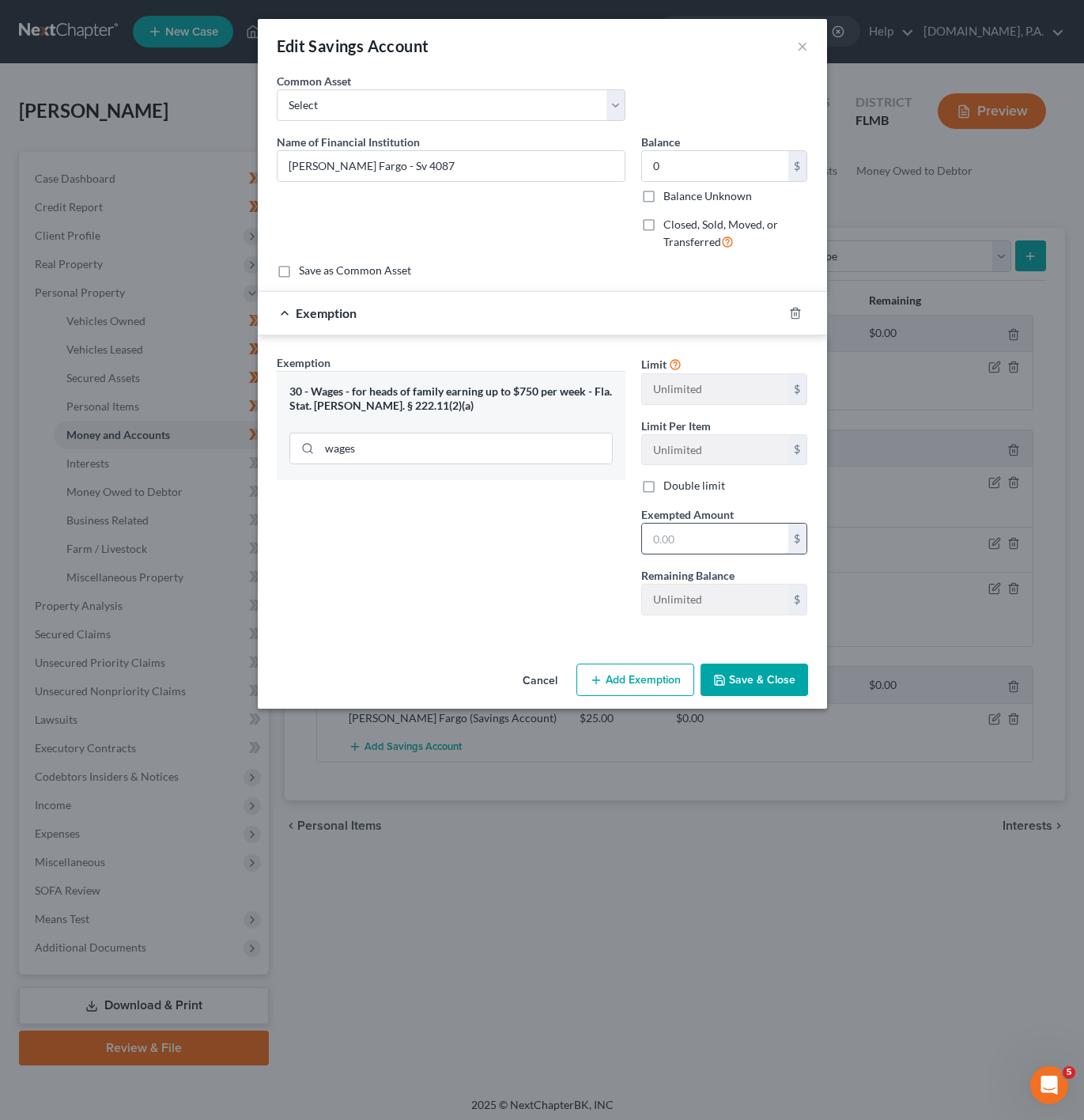
click at [715, 551] on input "text" at bounding box center [715, 539] width 146 height 30
type input "0"
click at [530, 577] on div "Exemption Set must be selected for CA. Exemption * 30 - Wages - for heads of fa…" at bounding box center [451, 491] width 365 height 273
click at [745, 689] on button "Save & Close" at bounding box center [754, 680] width 108 height 34
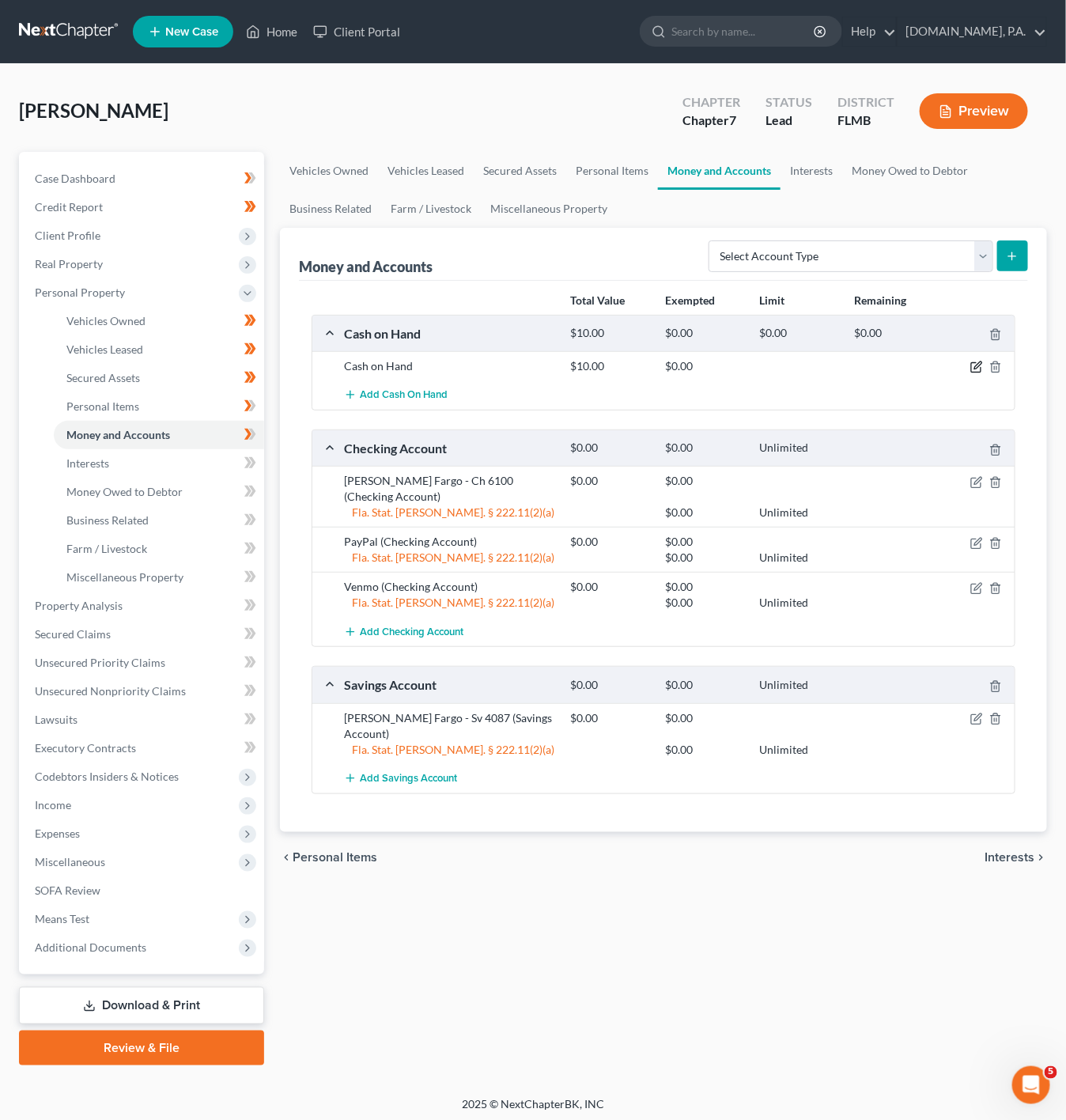
click at [983, 369] on icon "button" at bounding box center [977, 367] width 13 height 13
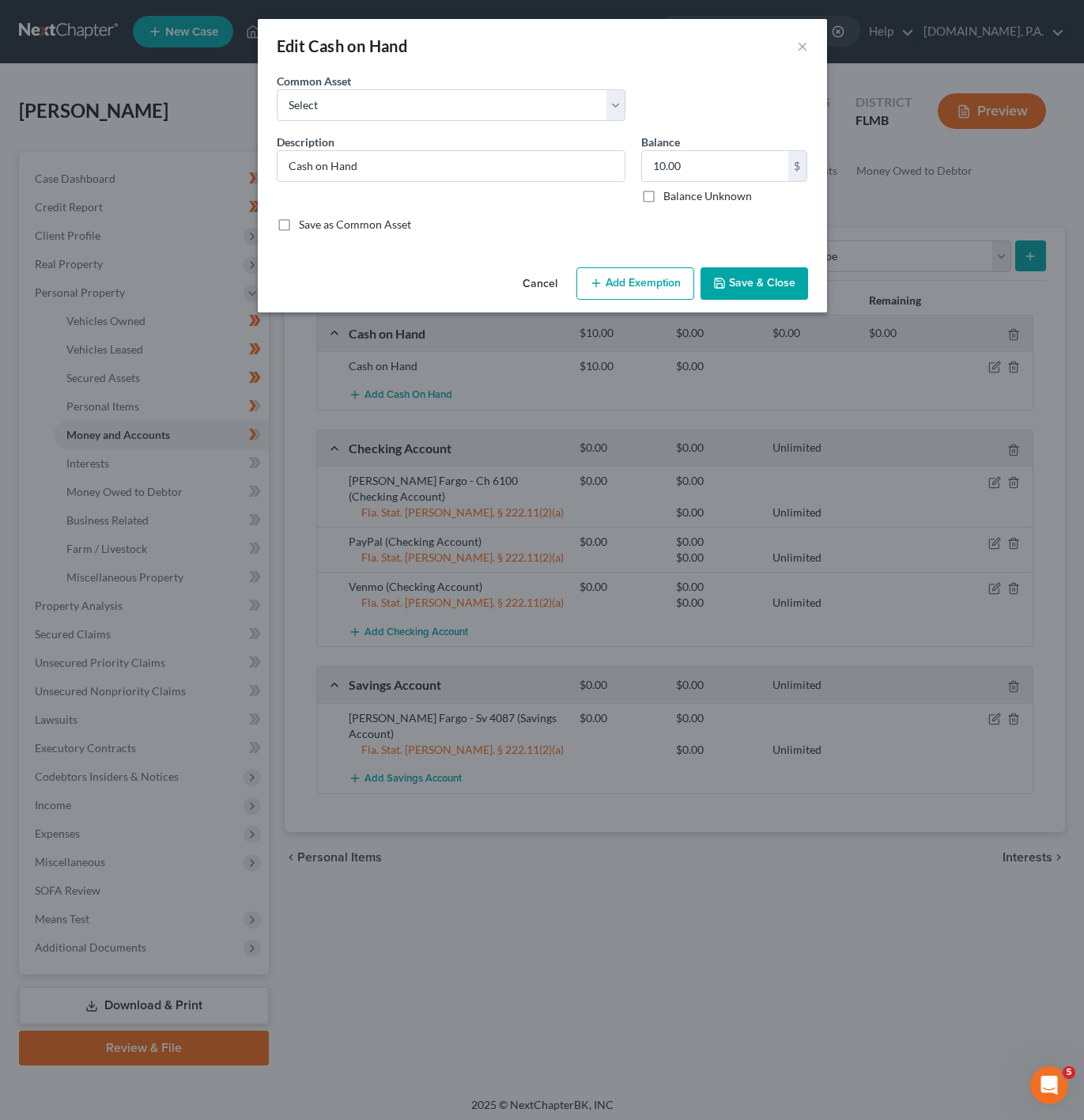
click at [593, 289] on icon "button" at bounding box center [596, 283] width 13 height 13
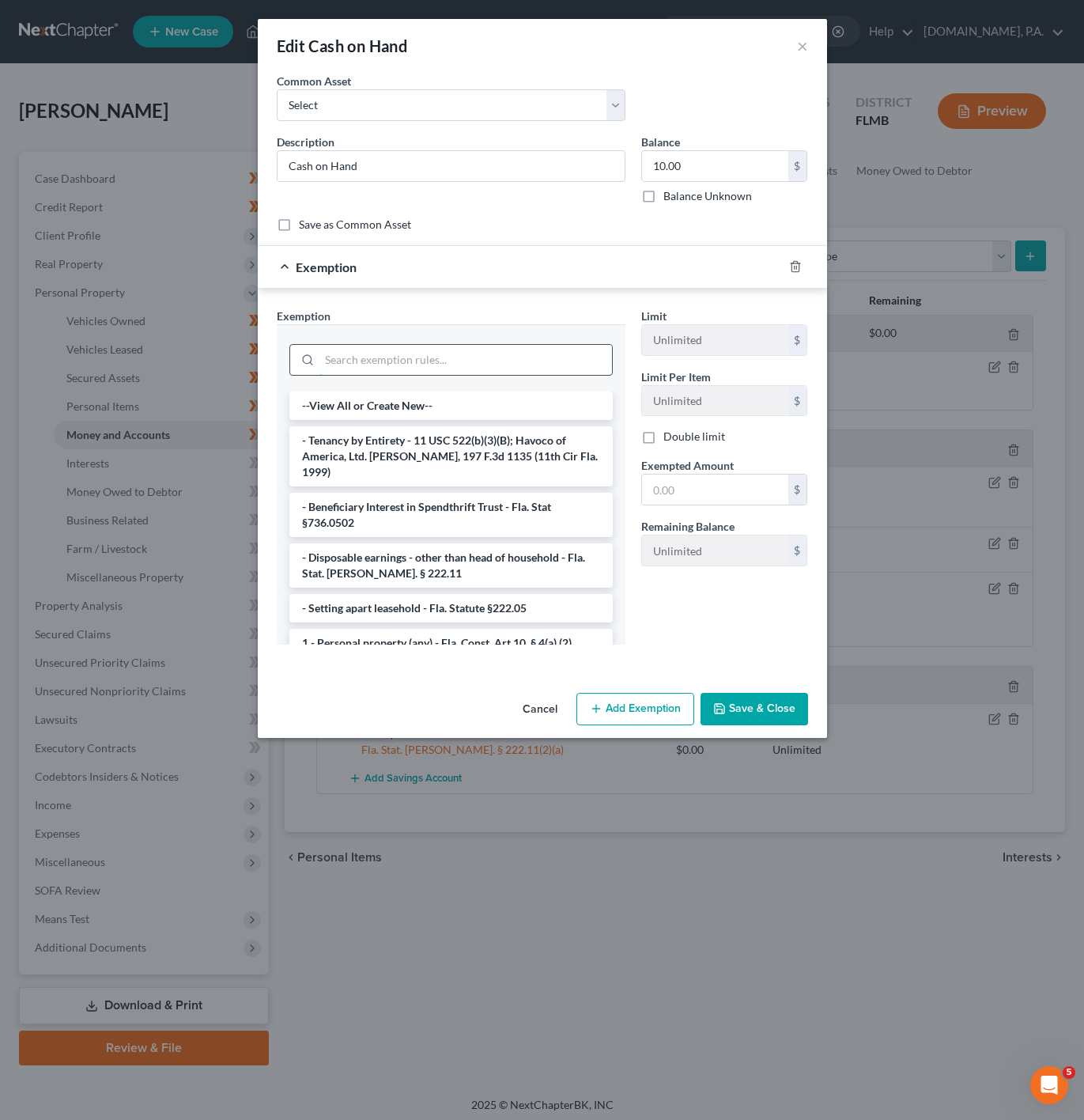
click at [508, 371] on input "search" at bounding box center [466, 360] width 293 height 30
click at [558, 544] on li "- Disposable earnings - other than head of household - Fla. Stat. [PERSON_NAME]…" at bounding box center [451, 565] width 324 height 44
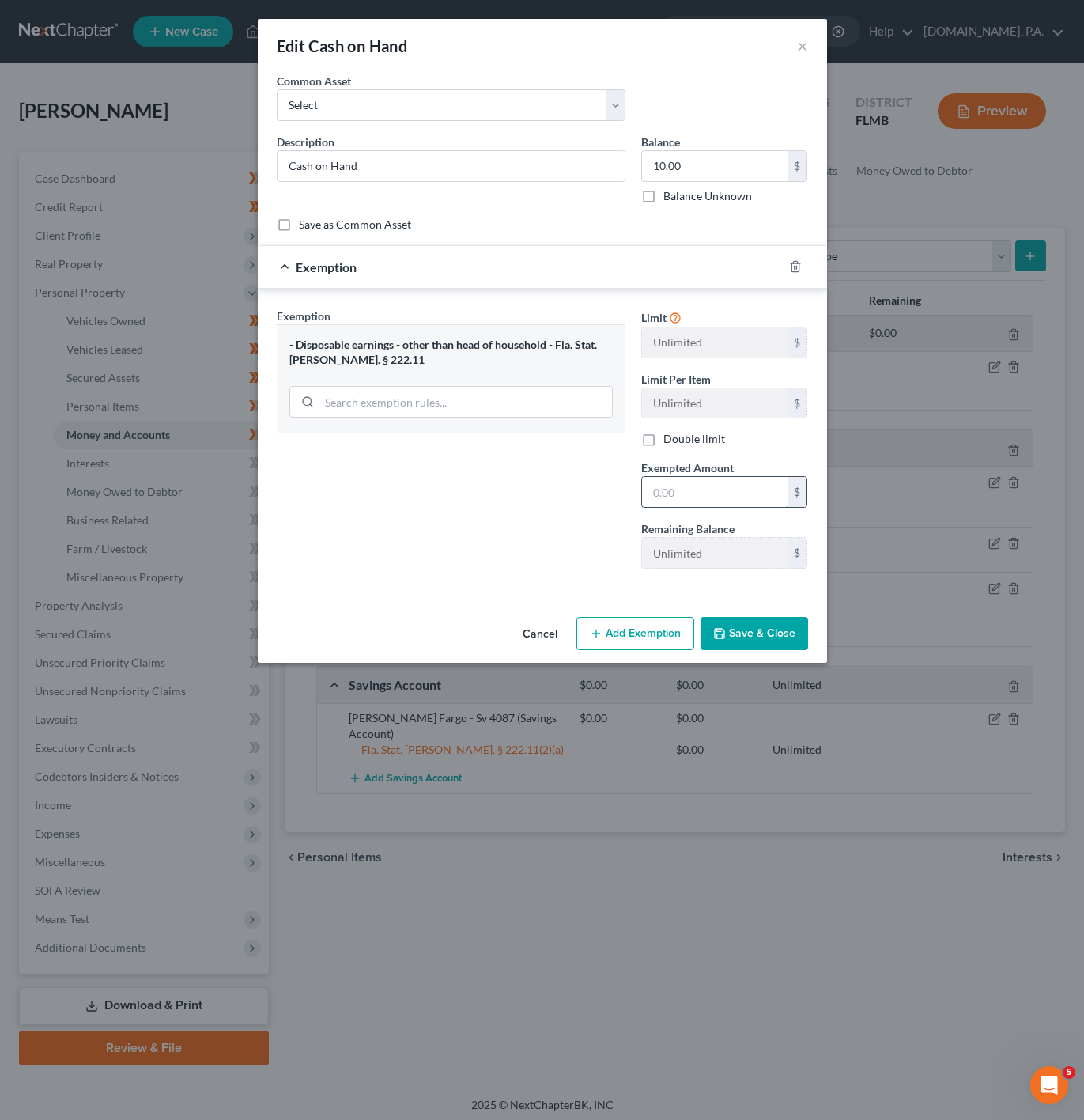
click at [662, 500] on input "text" at bounding box center [715, 492] width 146 height 30
type input "10"
click at [493, 551] on div "Exemption Set must be selected for CA. Exemption * - Disposable earnings - othe…" at bounding box center [451, 444] width 365 height 273
click at [762, 648] on button "Save & Close" at bounding box center [754, 634] width 108 height 34
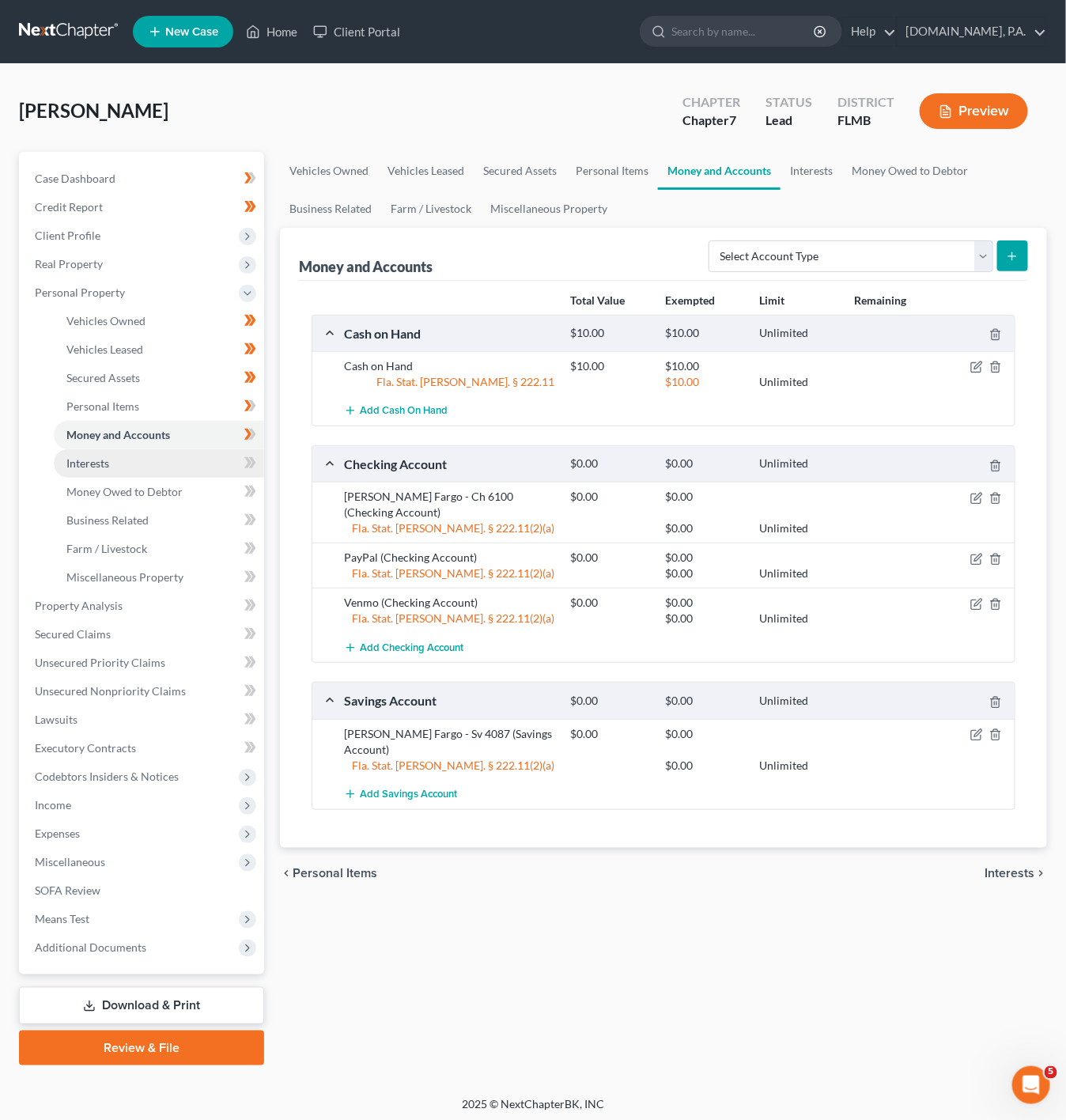
click at [212, 449] on link "Interests" at bounding box center [158, 464] width 210 height 29
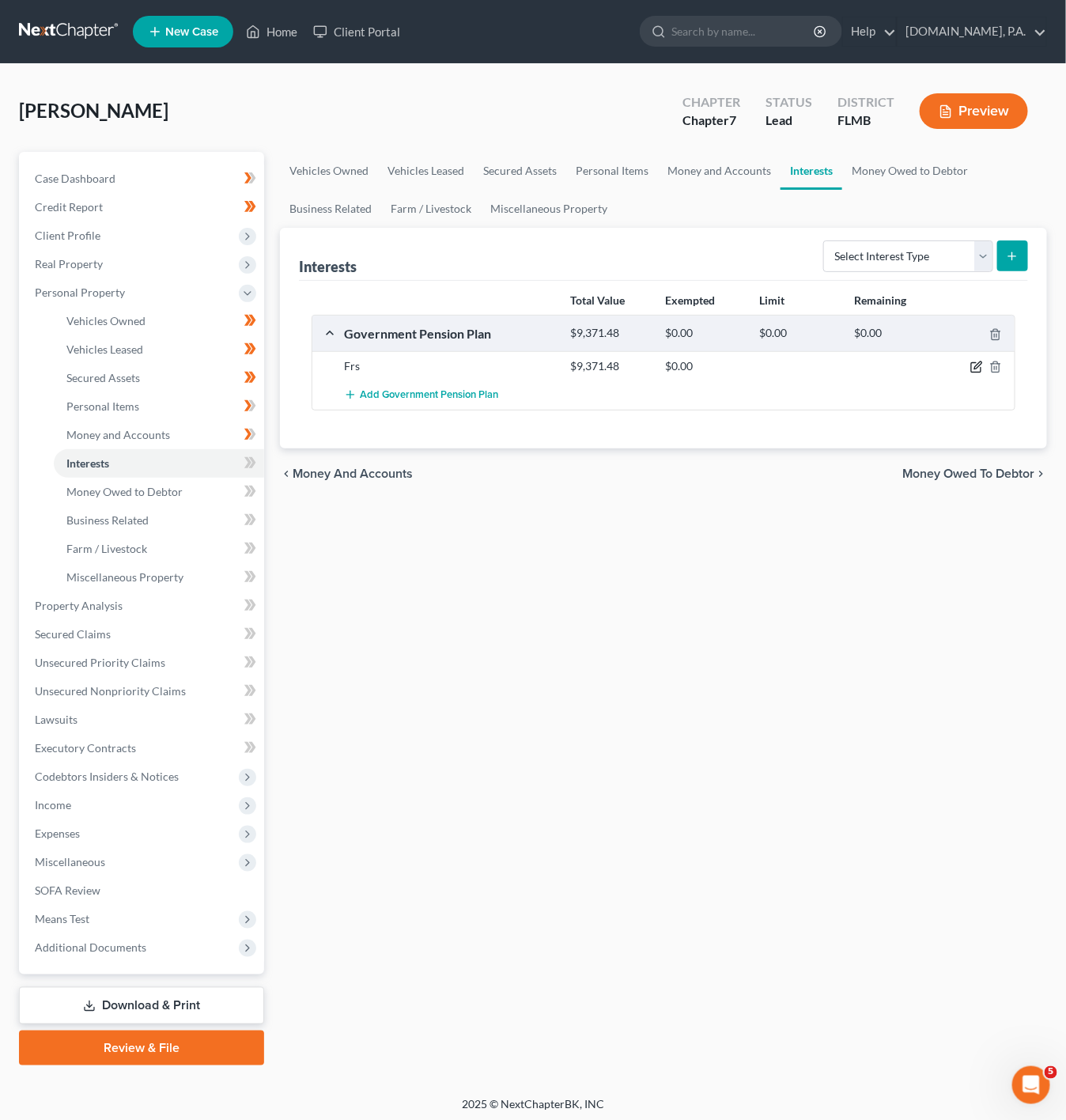
click at [973, 365] on icon "button" at bounding box center [976, 368] width 10 height 10
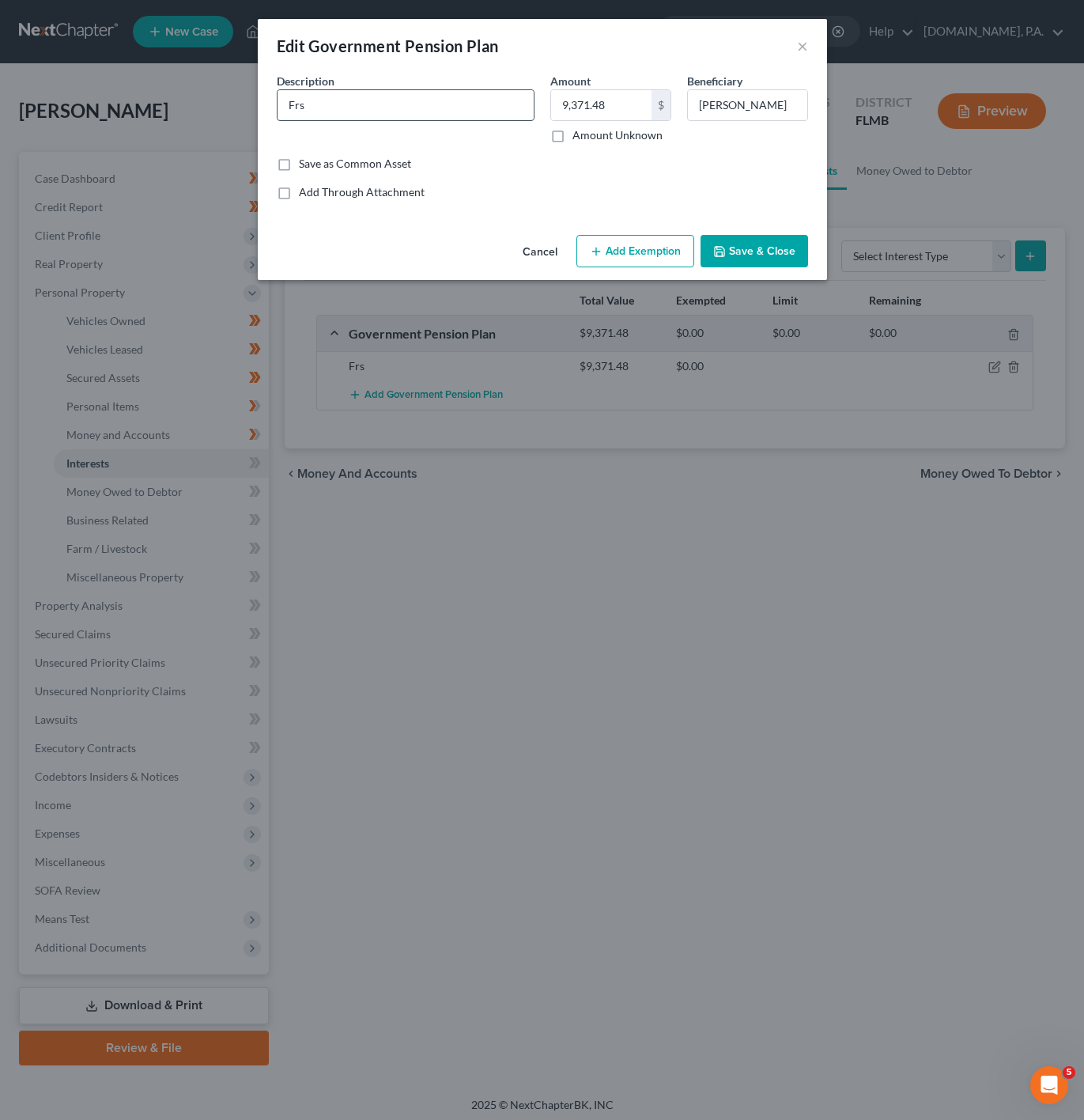
drag, startPoint x: 444, startPoint y: 108, endPoint x: 434, endPoint y: 108, distance: 10.0
click at [434, 108] on input "Frs" at bounding box center [405, 106] width 257 height 30
type input "FRS"
click at [731, 257] on button "Save & Close" at bounding box center [754, 252] width 108 height 34
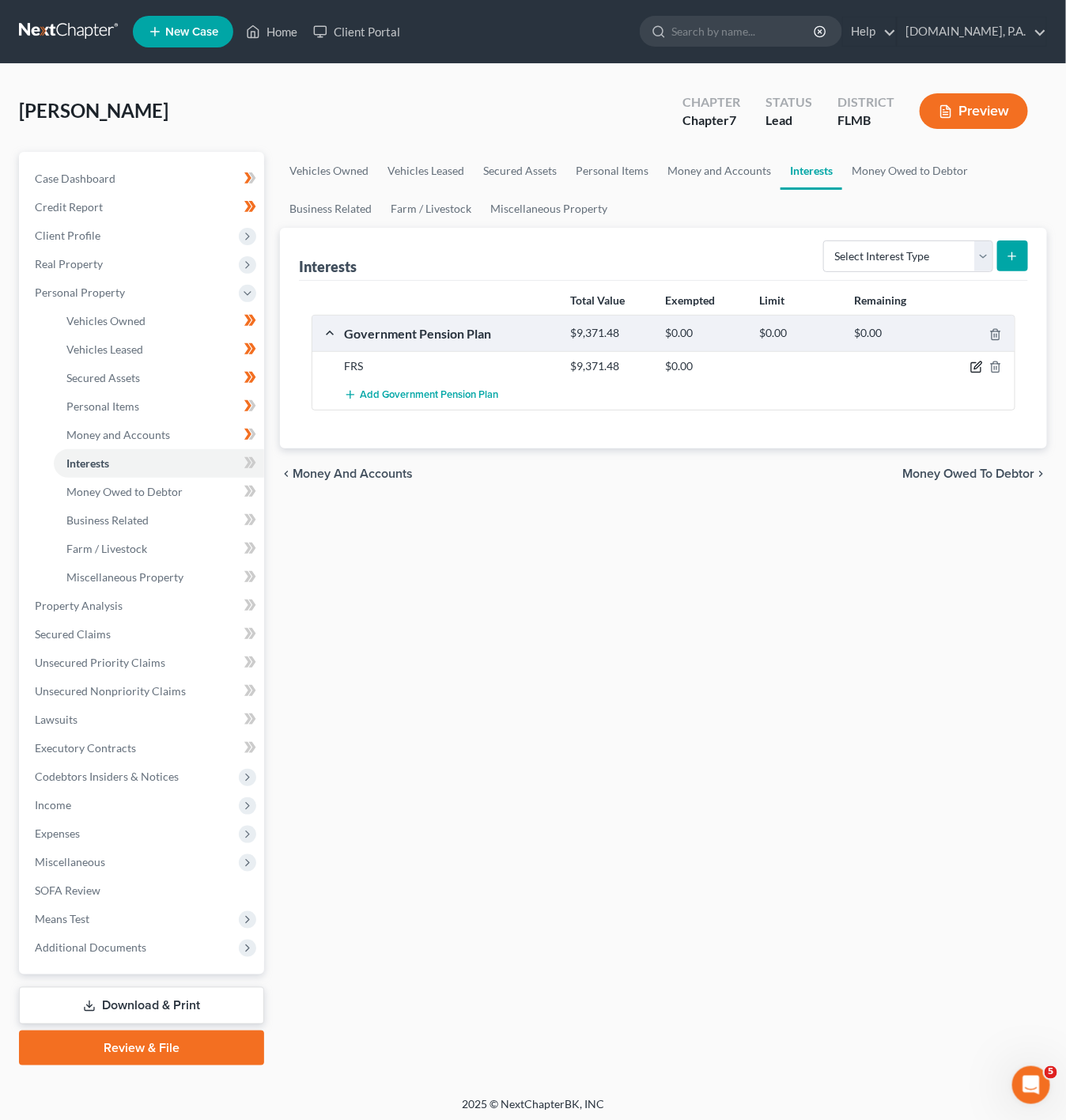
click at [973, 369] on icon "button" at bounding box center [977, 367] width 13 height 13
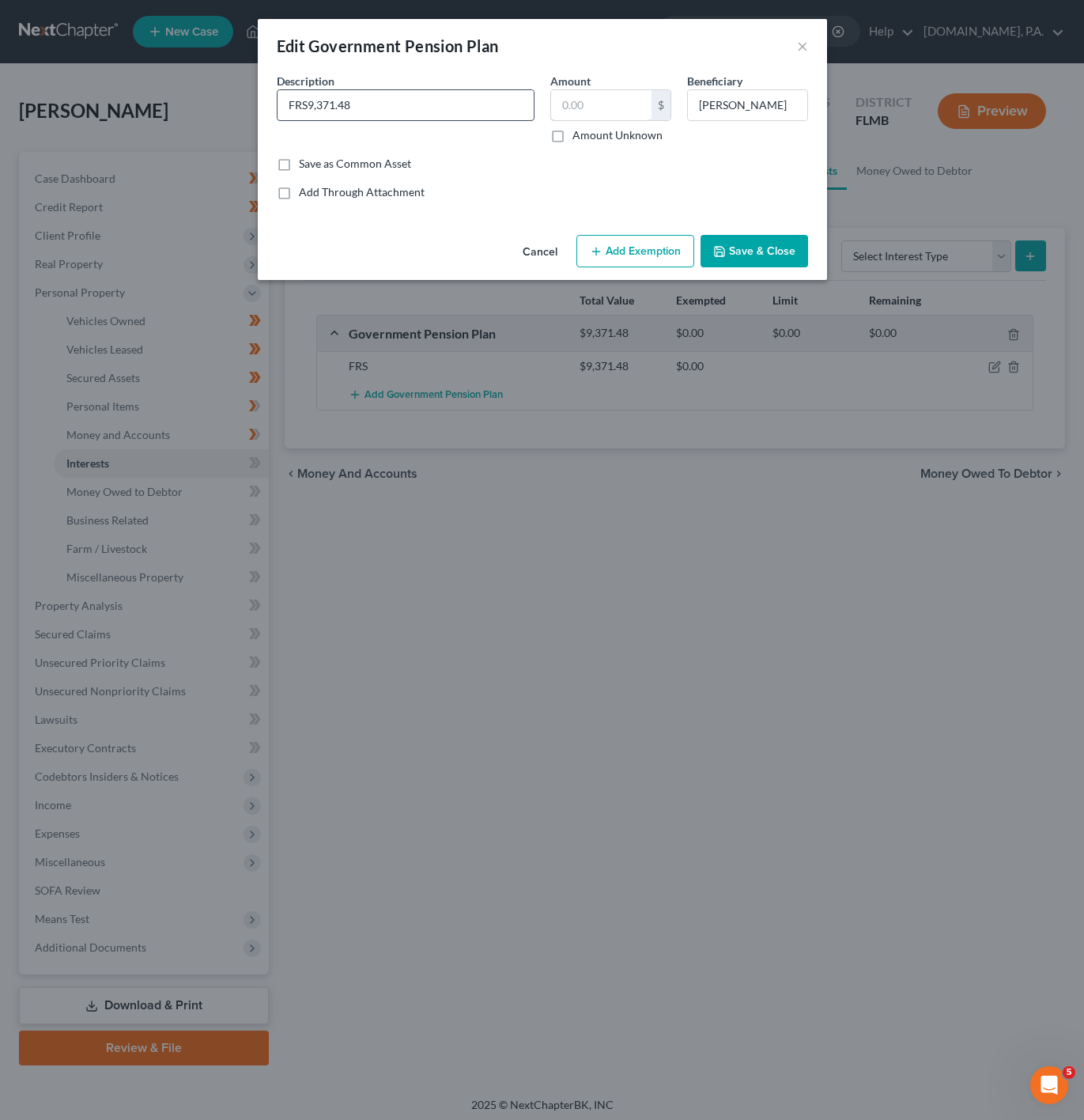
type input "FRS"
type input "9,371.48"
click at [640, 241] on button "Add Exemption" at bounding box center [635, 252] width 118 height 34
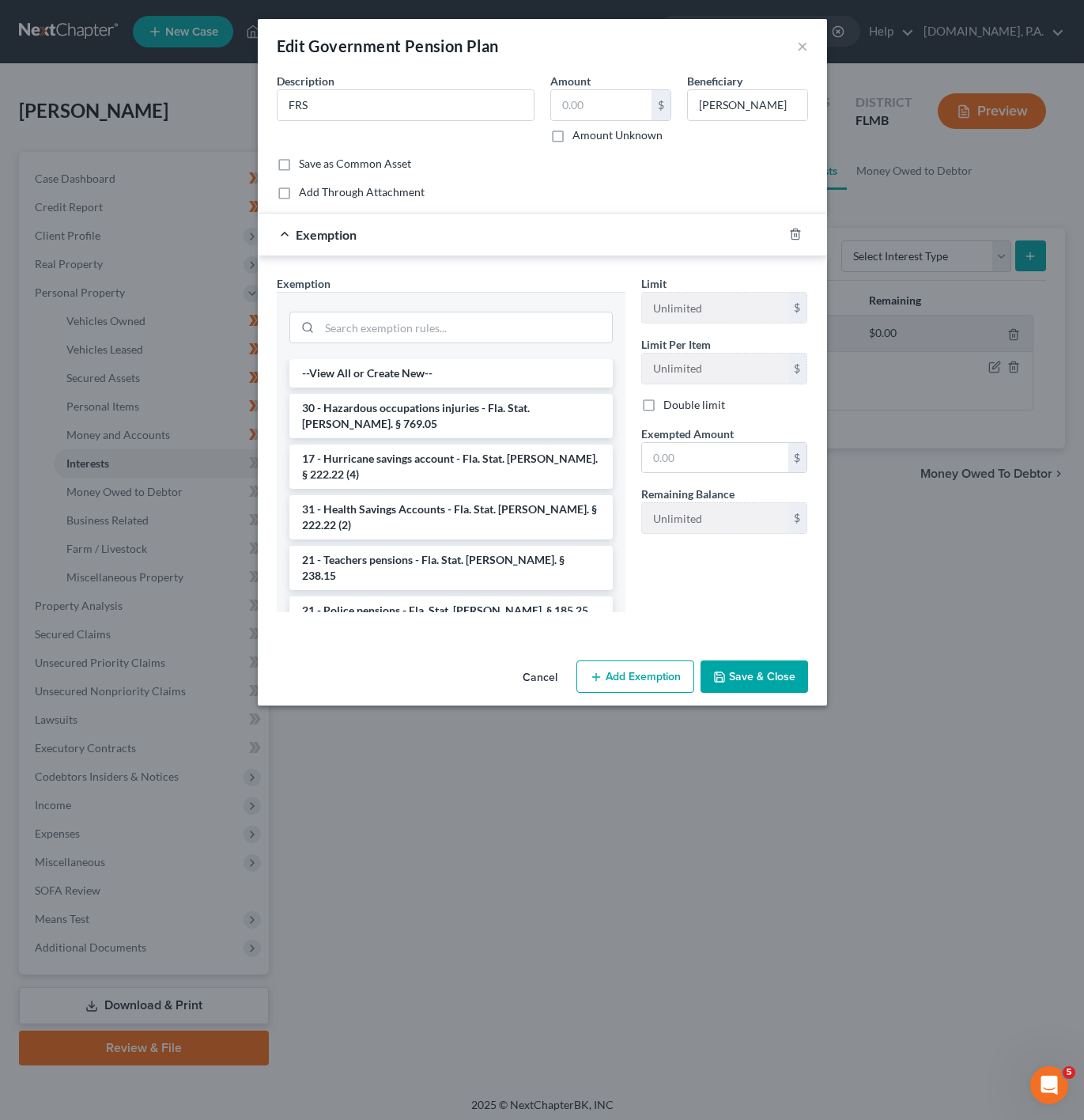
click at [515, 305] on div at bounding box center [451, 325] width 349 height 67
click at [496, 318] on input "search" at bounding box center [466, 328] width 293 height 30
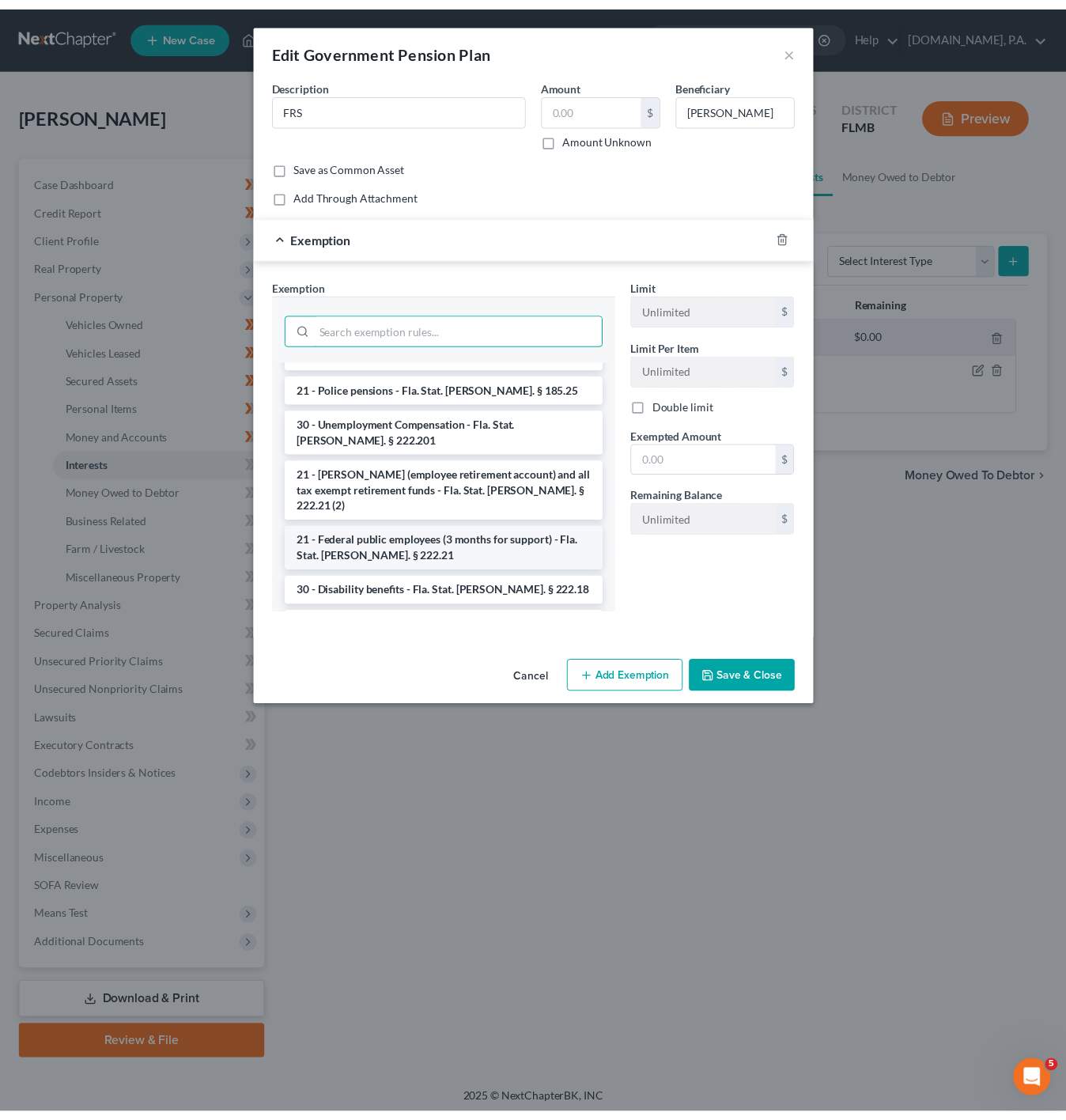
scroll to position [237, 0]
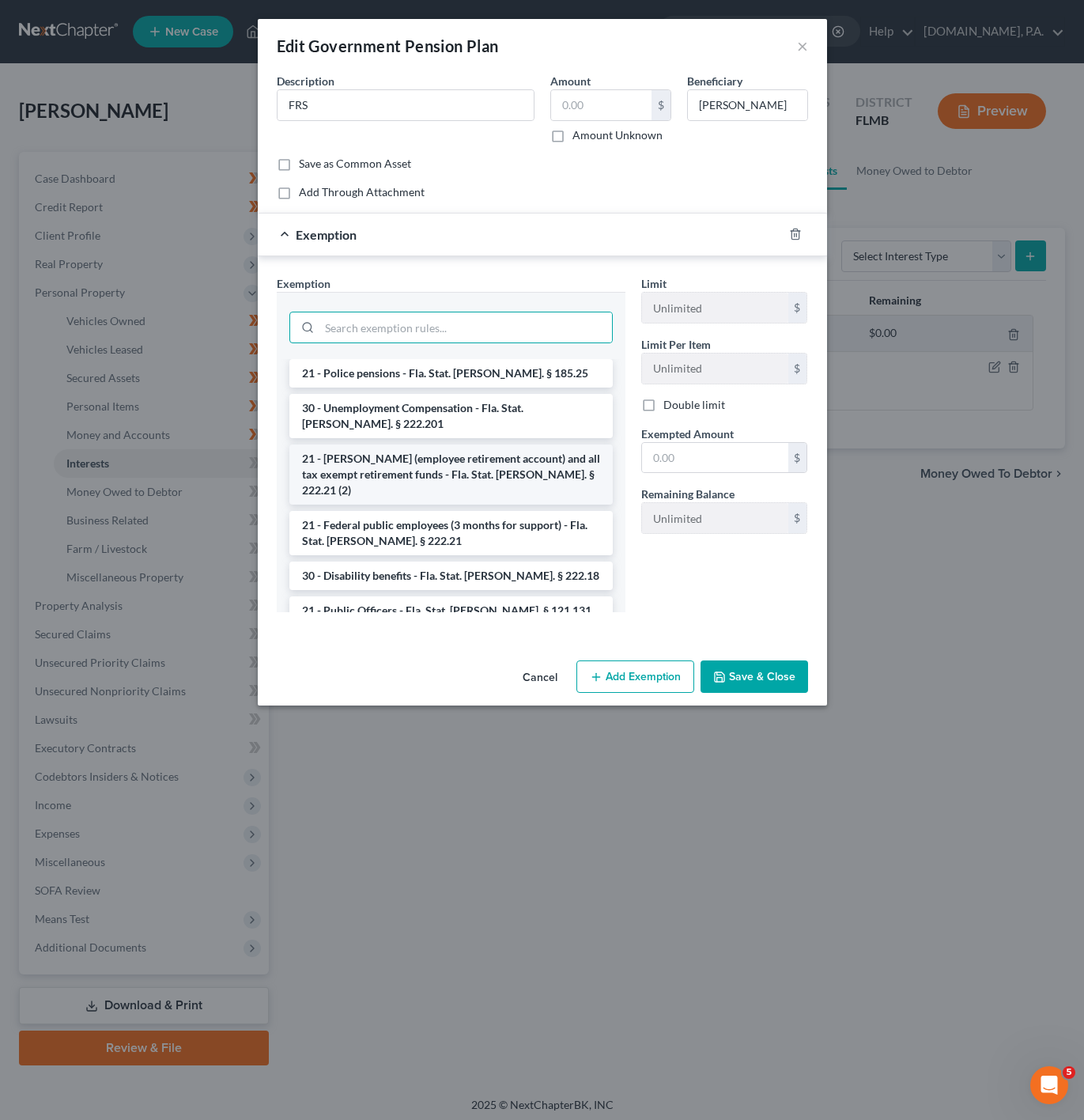
click at [482, 444] on li "21 - [PERSON_NAME] (employee retirement account) and all tax exempt retirement …" at bounding box center [451, 474] width 324 height 60
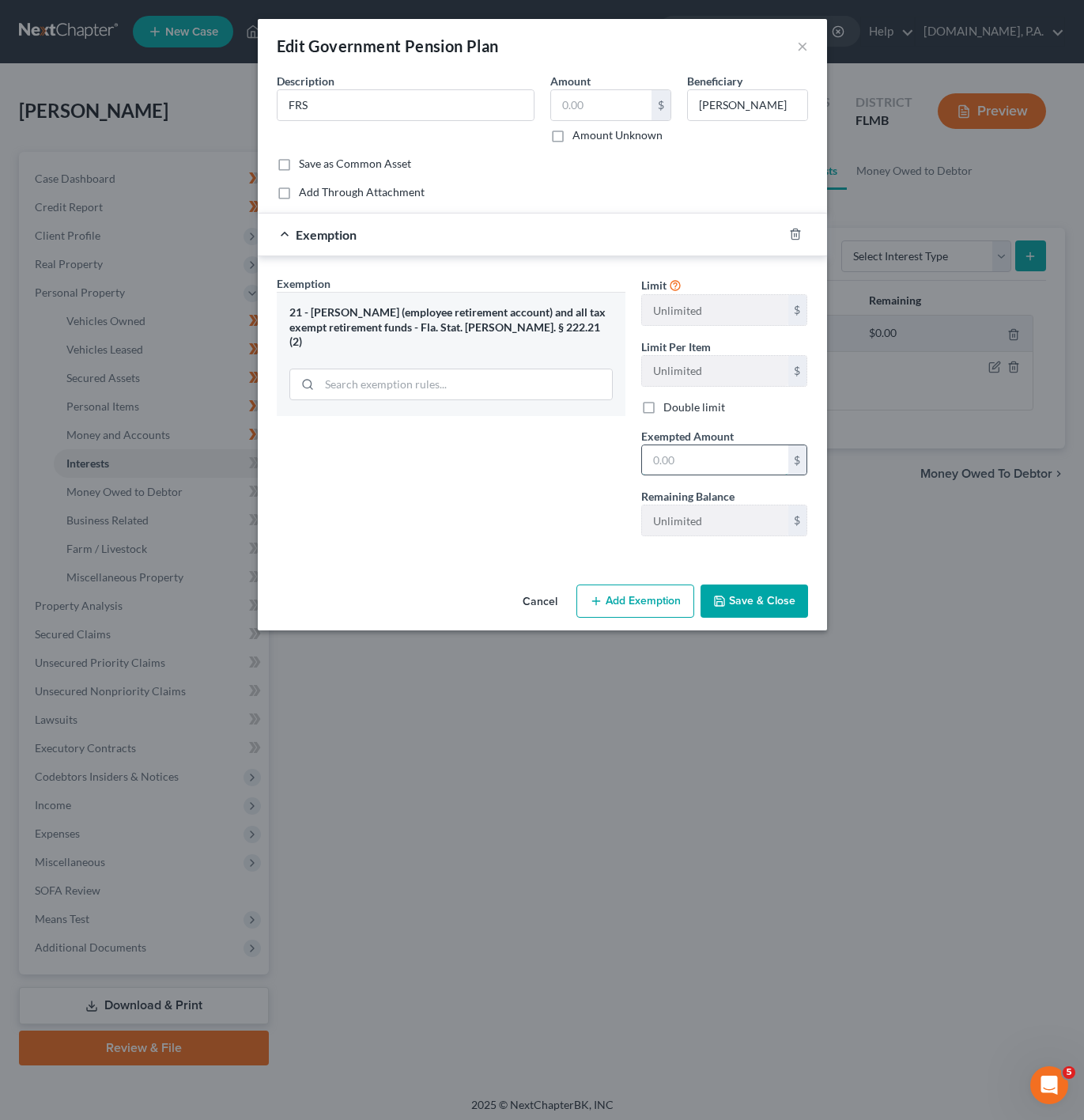
drag, startPoint x: 729, startPoint y: 461, endPoint x: 724, endPoint y: 470, distance: 10.3
click at [729, 461] on input "text" at bounding box center [715, 460] width 146 height 30
type input "0"
click at [584, 110] on input "text" at bounding box center [601, 106] width 101 height 30
type input "0"
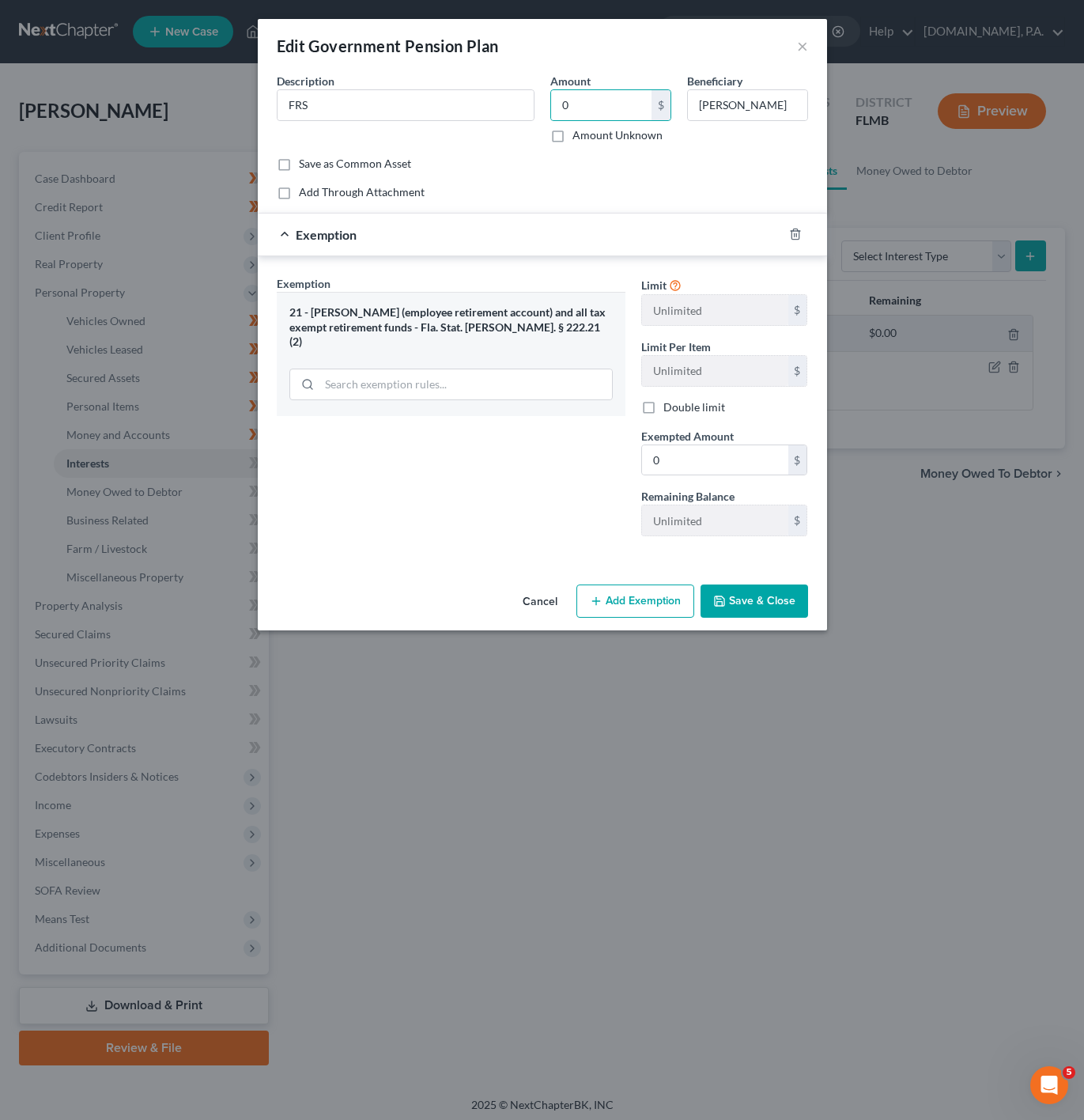
drag, startPoint x: 548, startPoint y: 535, endPoint x: 762, endPoint y: 612, distance: 227.4
click at [550, 537] on div "Exemption Set must be selected for CA. Exemption * 21 - ERISA (employee retirem…" at bounding box center [451, 412] width 365 height 273
click at [762, 612] on button "Save & Close" at bounding box center [754, 601] width 108 height 34
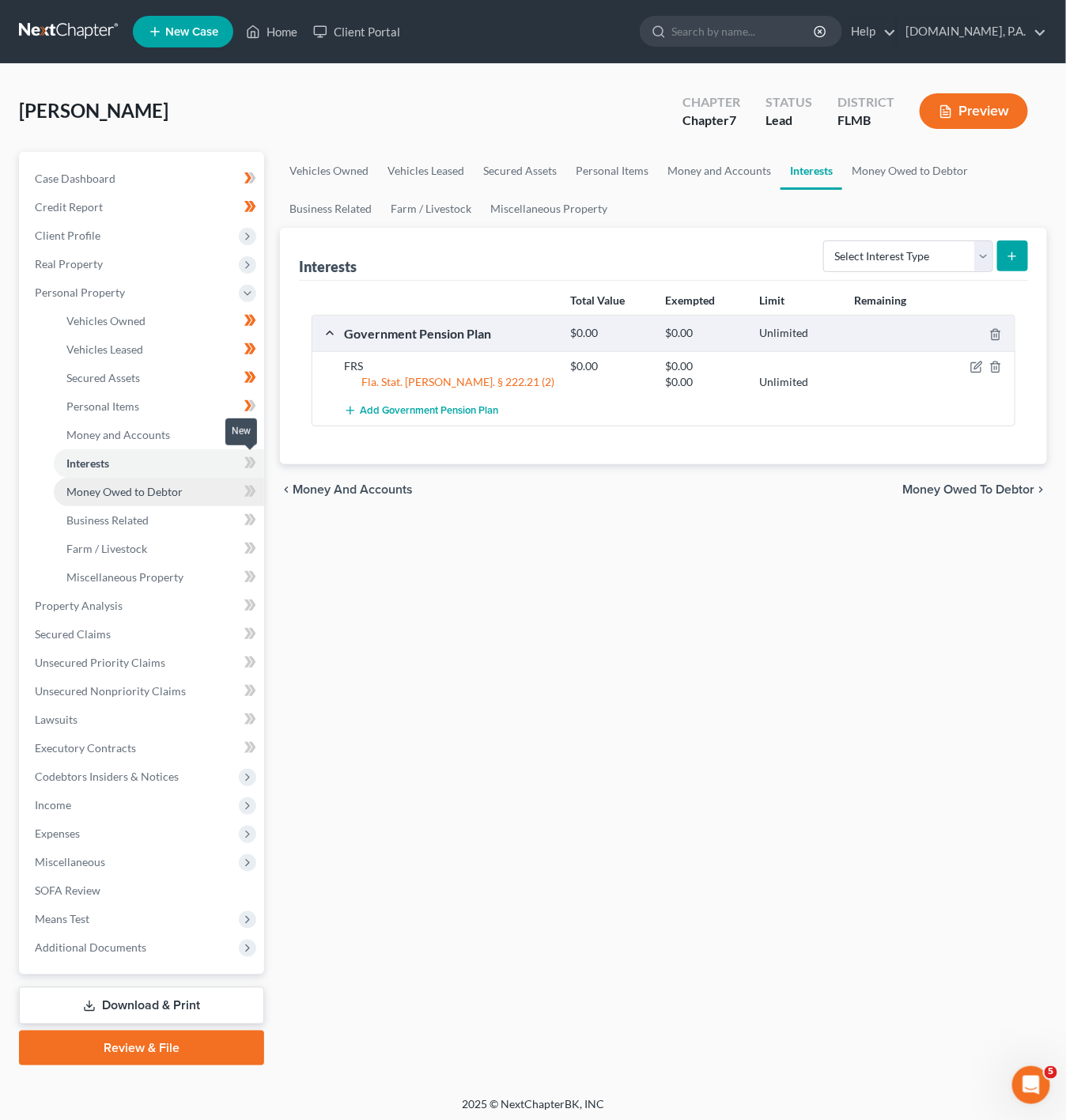
drag, startPoint x: 246, startPoint y: 468, endPoint x: 230, endPoint y: 501, distance: 36.7
click at [246, 468] on icon at bounding box center [250, 463] width 12 height 20
click at [230, 501] on link "Money Owed to Debtor" at bounding box center [158, 492] width 210 height 29
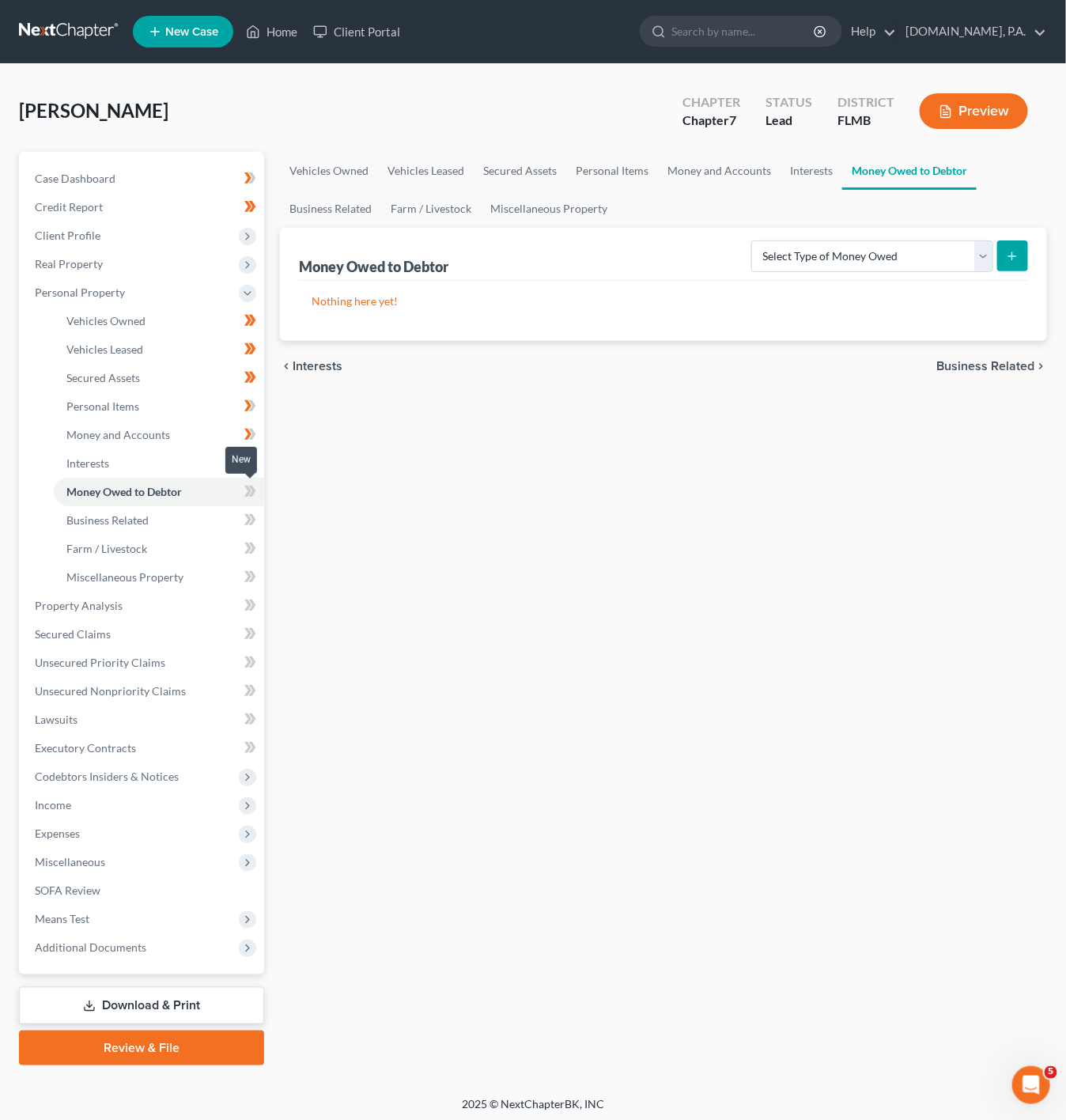
click at [247, 498] on icon at bounding box center [250, 491] width 12 height 20
click at [1012, 255] on line "submit" at bounding box center [1012, 256] width 0 height 7
click at [940, 273] on div "Select Type of Money Owed Accounts Receivable Alimony Child Support Claims Agai…" at bounding box center [887, 255] width 283 height 42
drag, startPoint x: 948, startPoint y: 264, endPoint x: 942, endPoint y: 270, distance: 8.5
click at [948, 264] on select "Select Type of Money Owed Accounts Receivable Alimony Child Support Claims Agai…" at bounding box center [872, 257] width 242 height 32
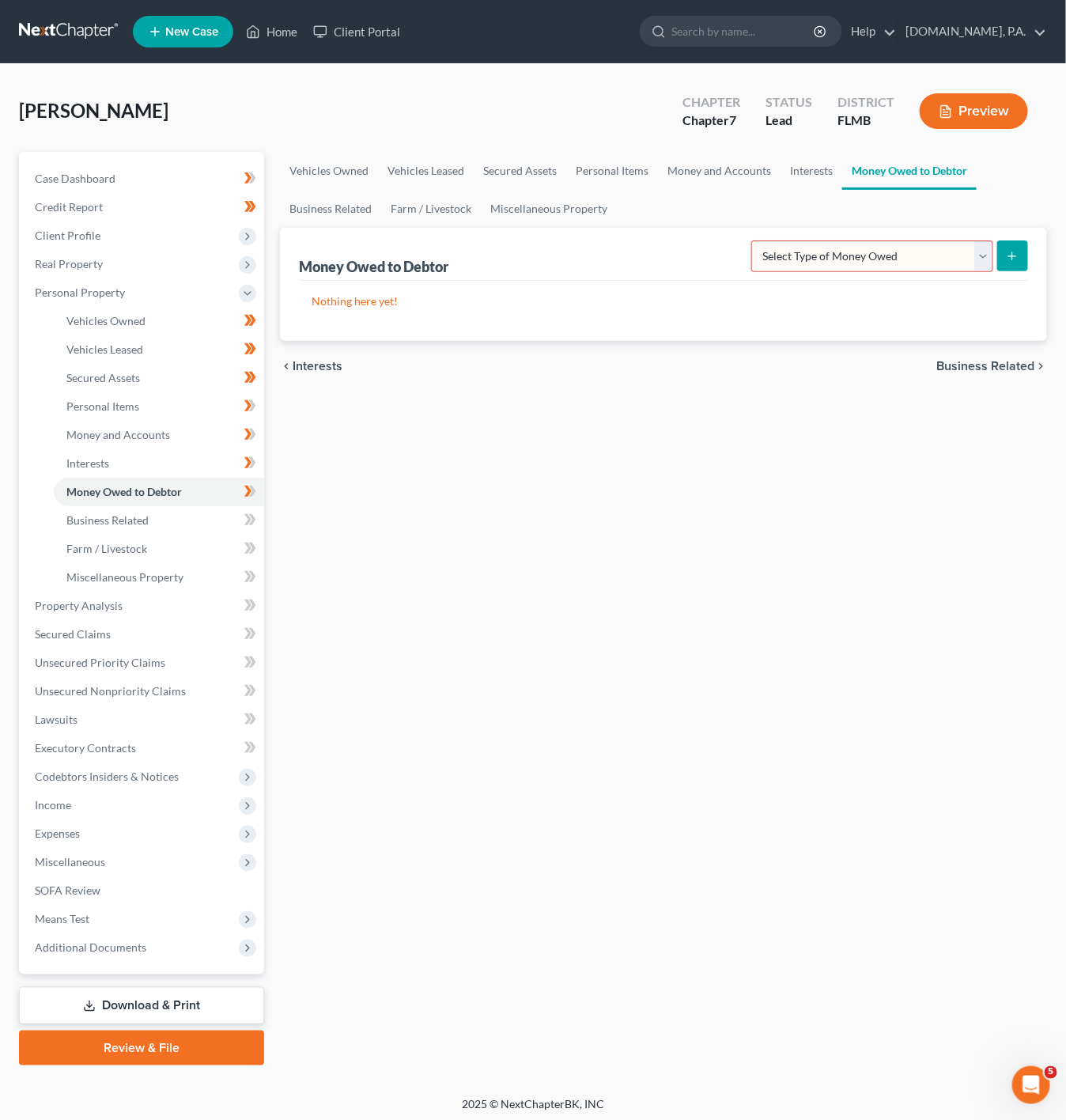
select select "expected_tax_refund"
click at [754, 241] on select "Select Type of Money Owed Accounts Receivable Alimony Child Support Claims Agai…" at bounding box center [872, 257] width 242 height 32
click at [1019, 250] on icon "submit" at bounding box center [1012, 257] width 13 height 13
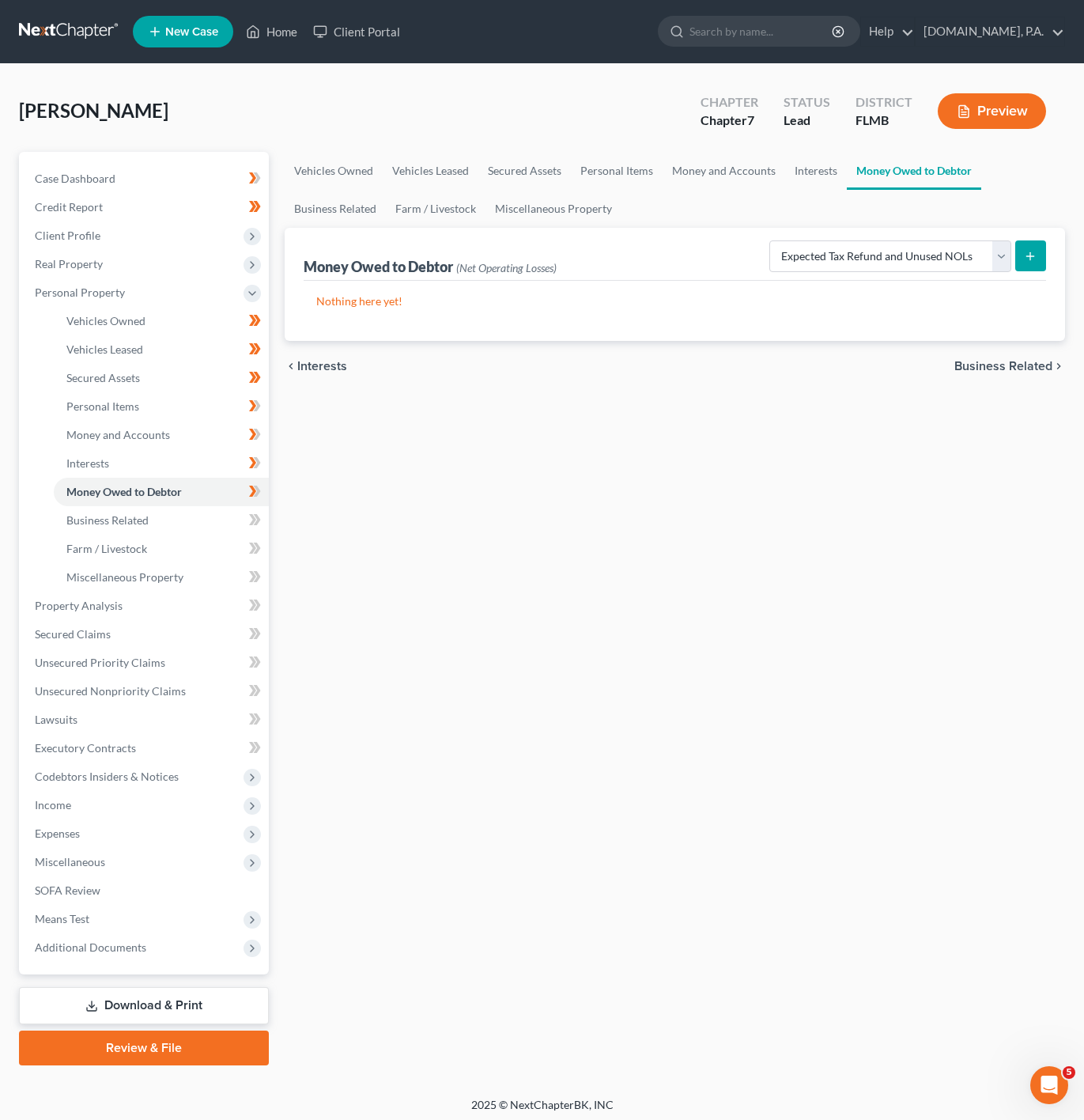
select select "0"
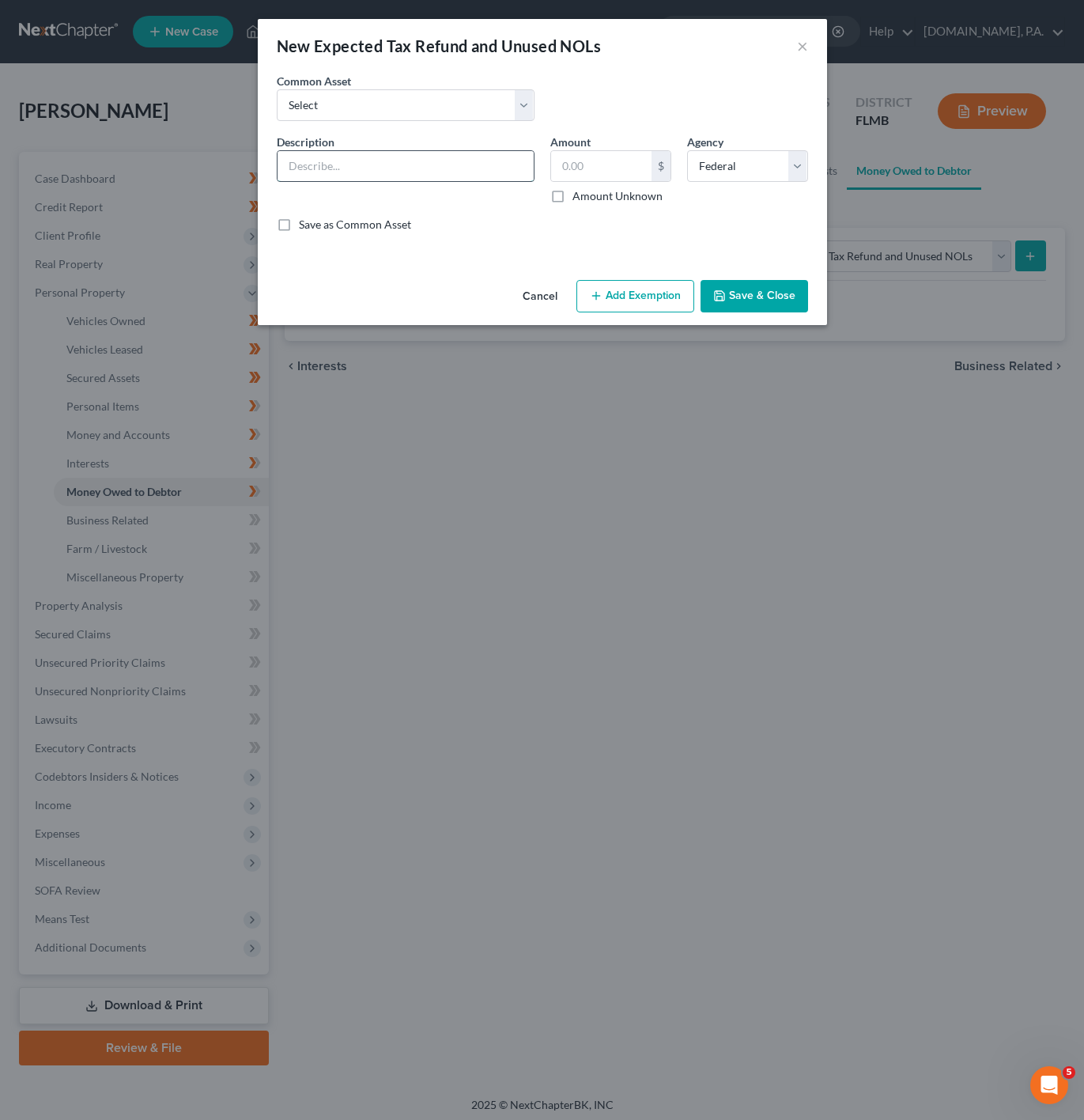
click at [397, 155] on input "text" at bounding box center [405, 166] width 257 height 30
type input "2025 Tax Return"
drag, startPoint x: 556, startPoint y: 160, endPoint x: 1023, endPoint y: 131, distance: 467.9
click at [564, 155] on input "text" at bounding box center [601, 166] width 101 height 30
click at [596, 152] on input "text" at bounding box center [601, 166] width 101 height 30
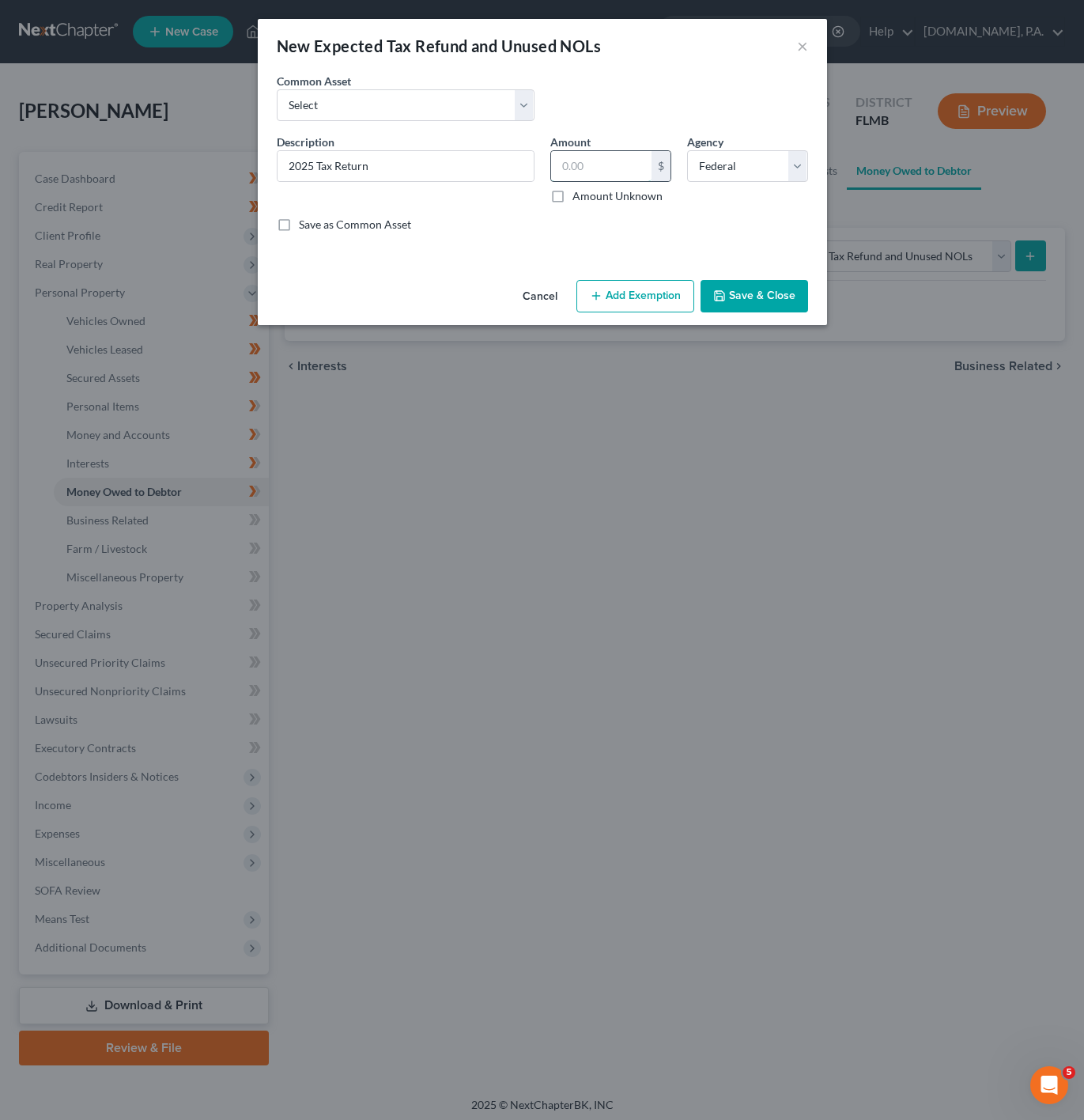
paste input "2,709"
type input "2,709"
click at [739, 230] on div "Save as Common Asset" at bounding box center [542, 225] width 532 height 16
click at [753, 309] on button "Save & Close" at bounding box center [754, 297] width 108 height 34
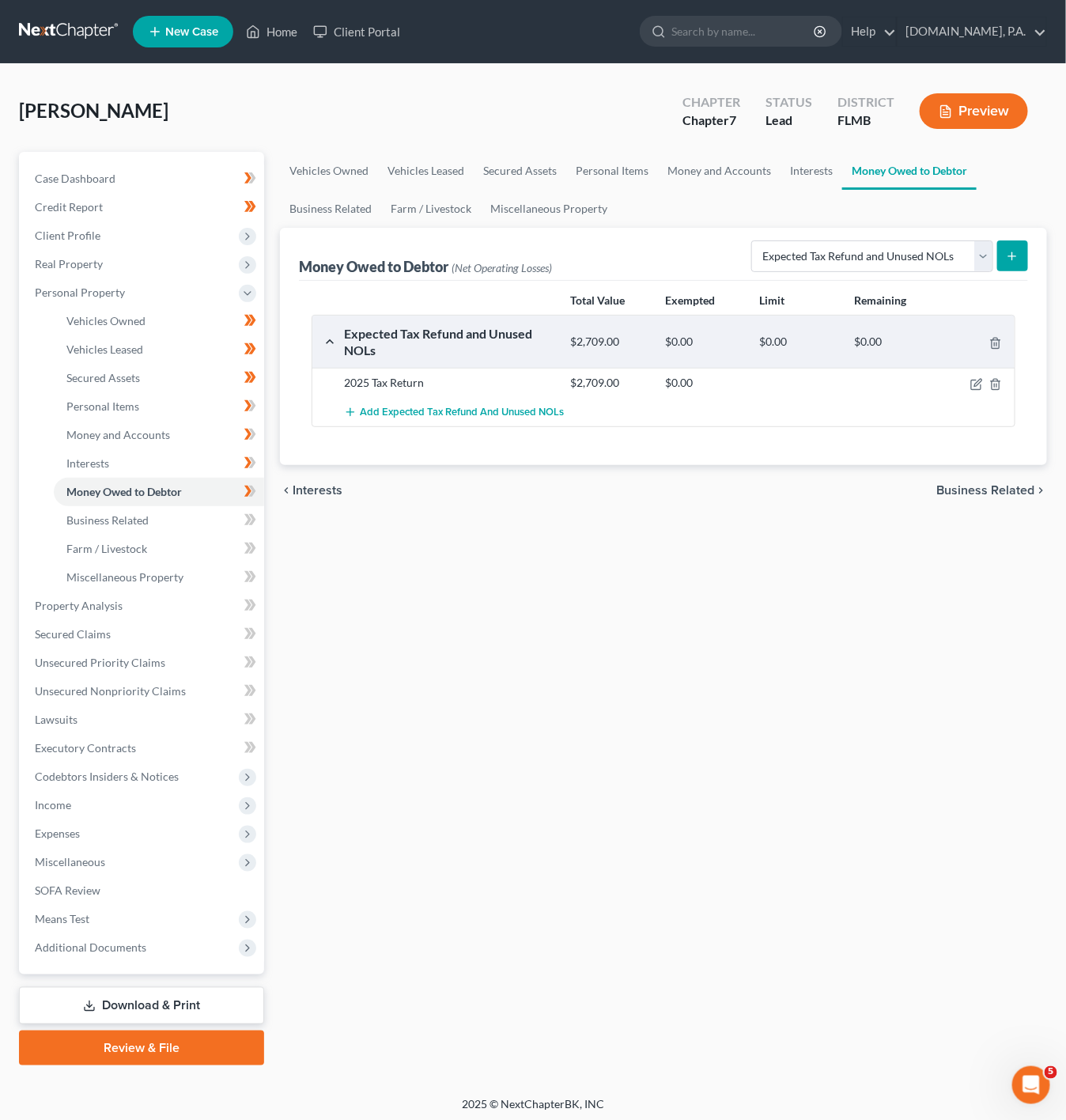
click at [968, 387] on div at bounding box center [978, 383] width 76 height 16
click at [974, 383] on icon "button" at bounding box center [977, 385] width 13 height 13
select select "0"
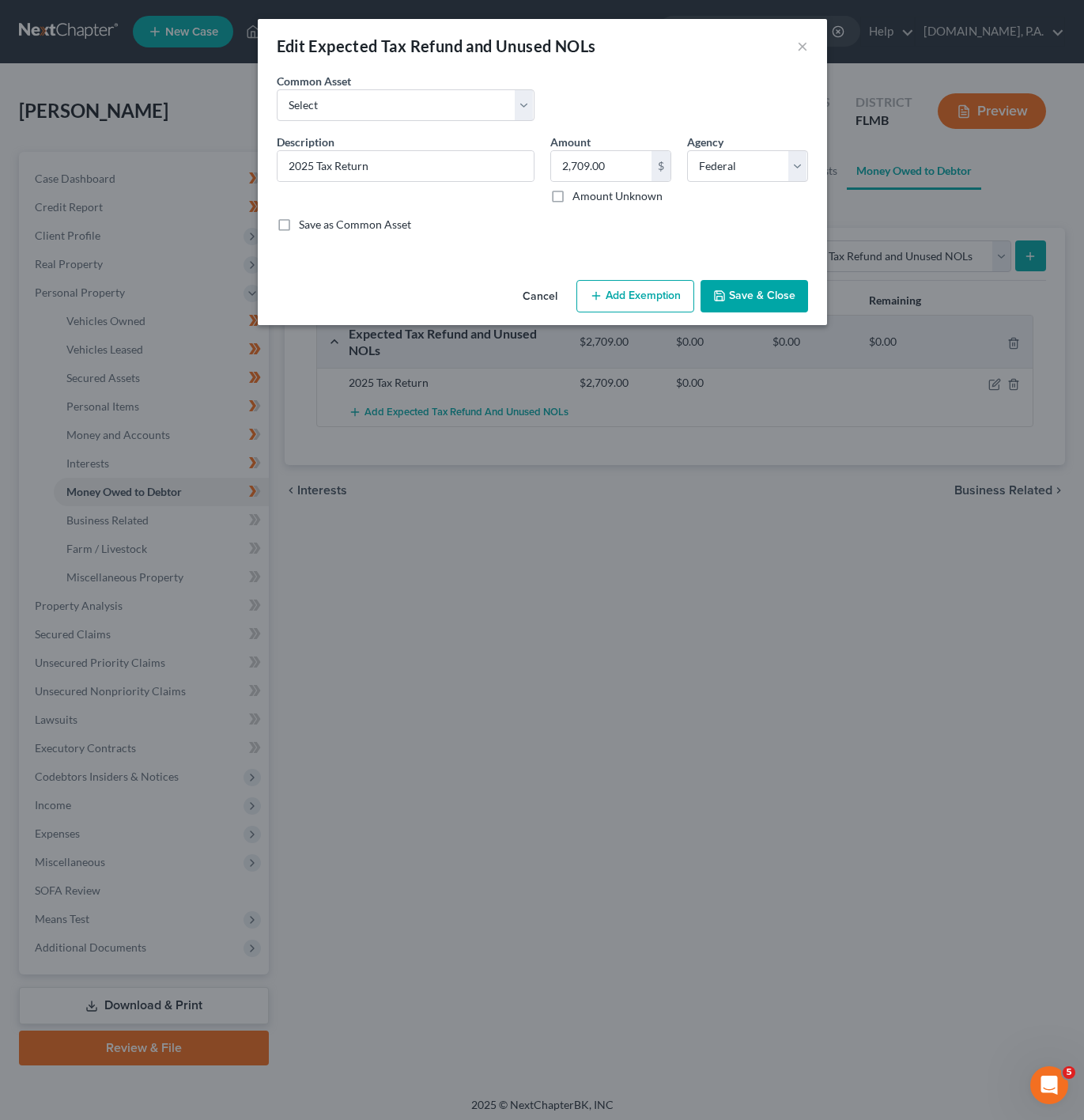
click at [632, 302] on button "Add Exemption" at bounding box center [635, 297] width 118 height 34
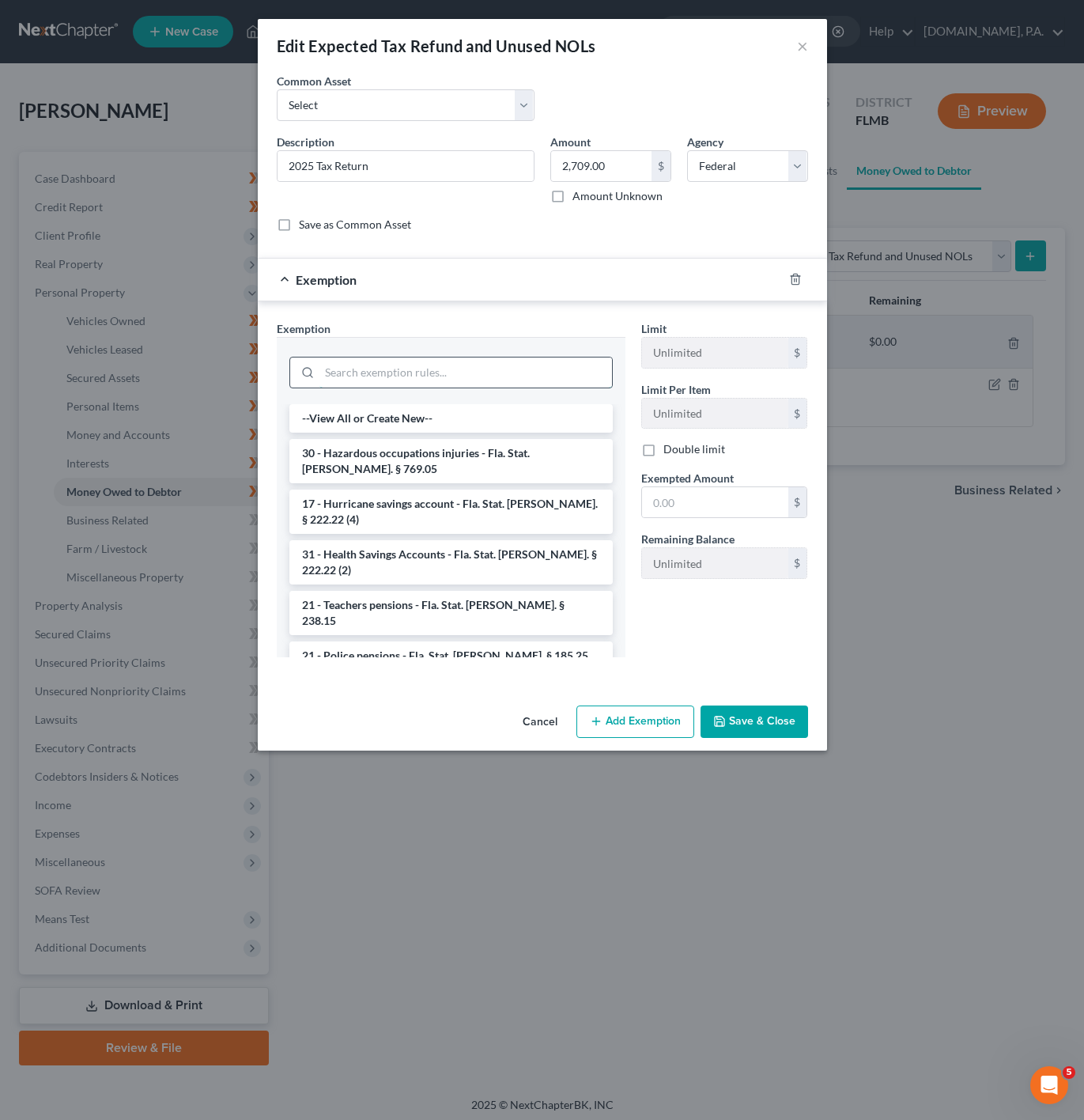
click at [465, 361] on input "search" at bounding box center [466, 373] width 293 height 30
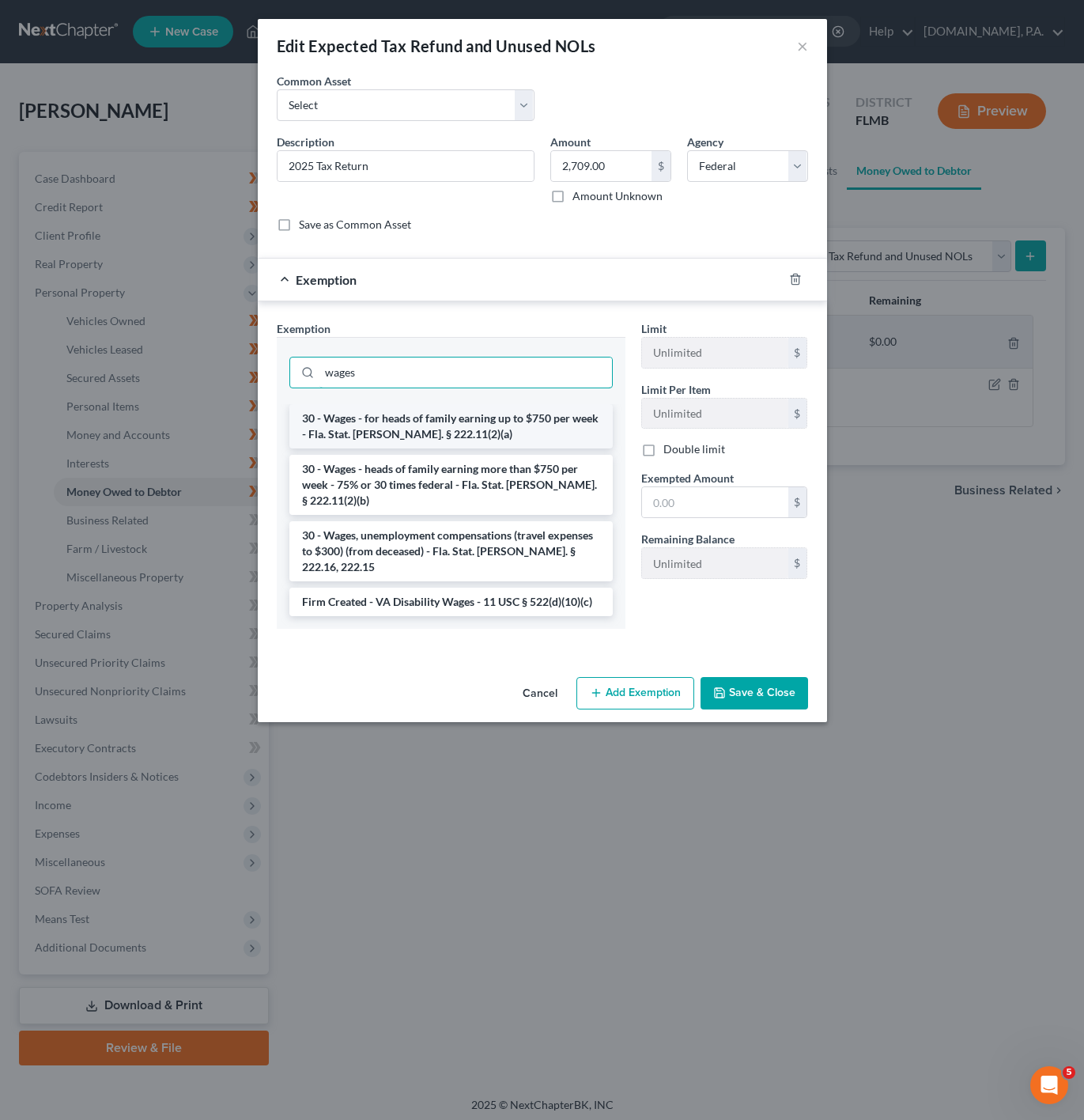
type input "wages"
click at [525, 434] on li "30 - Wages - for heads of family earning up to $750 per week - Fla. Stat. [PERS…" at bounding box center [451, 425] width 324 height 44
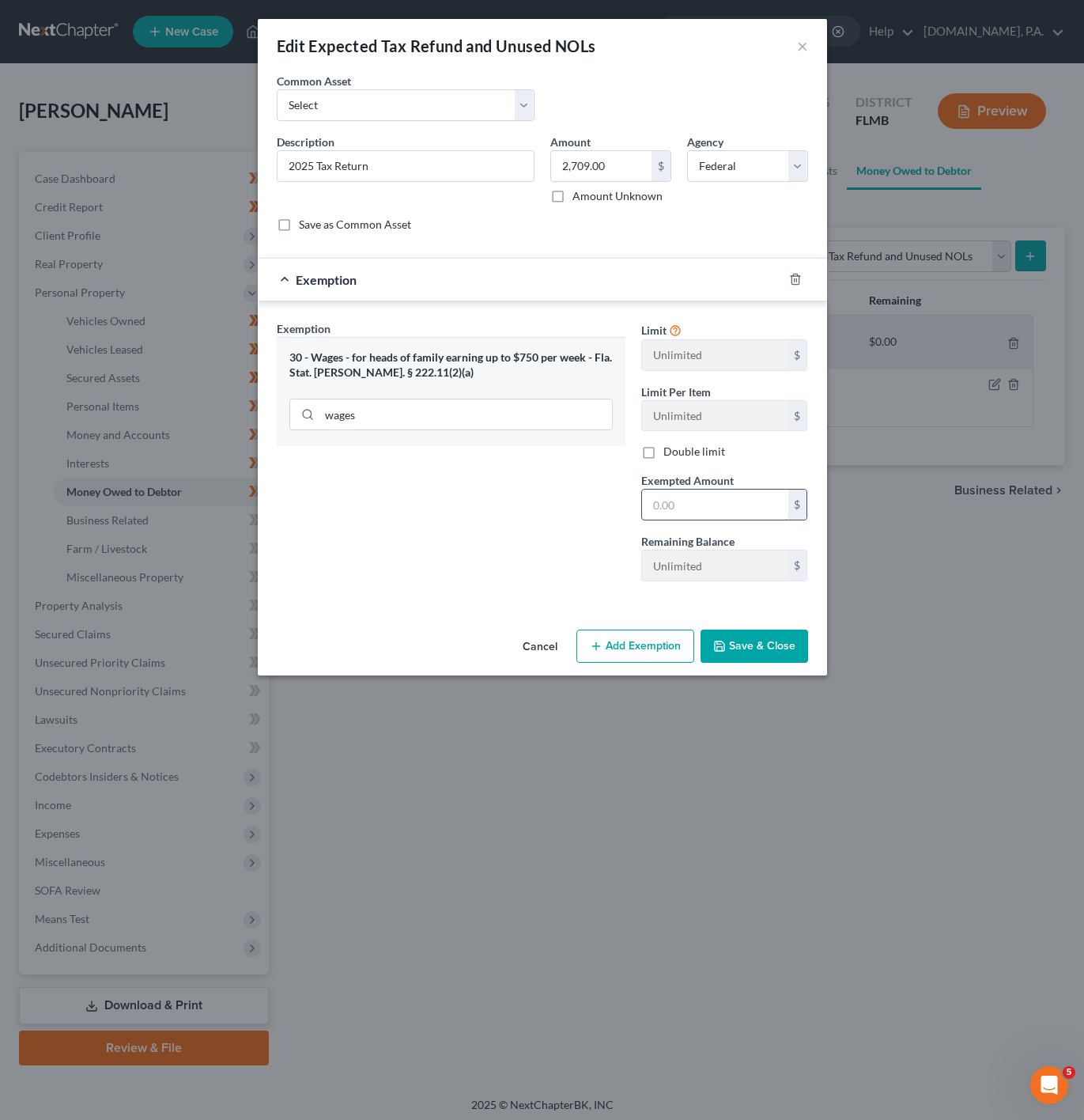
click at [715, 520] on input "text" at bounding box center [715, 504] width 146 height 30
click at [688, 508] on input "text" at bounding box center [715, 504] width 146 height 30
paste input "2,709.00"
type input "2,709.00"
click at [775, 656] on button "Save & Close" at bounding box center [754, 646] width 108 height 34
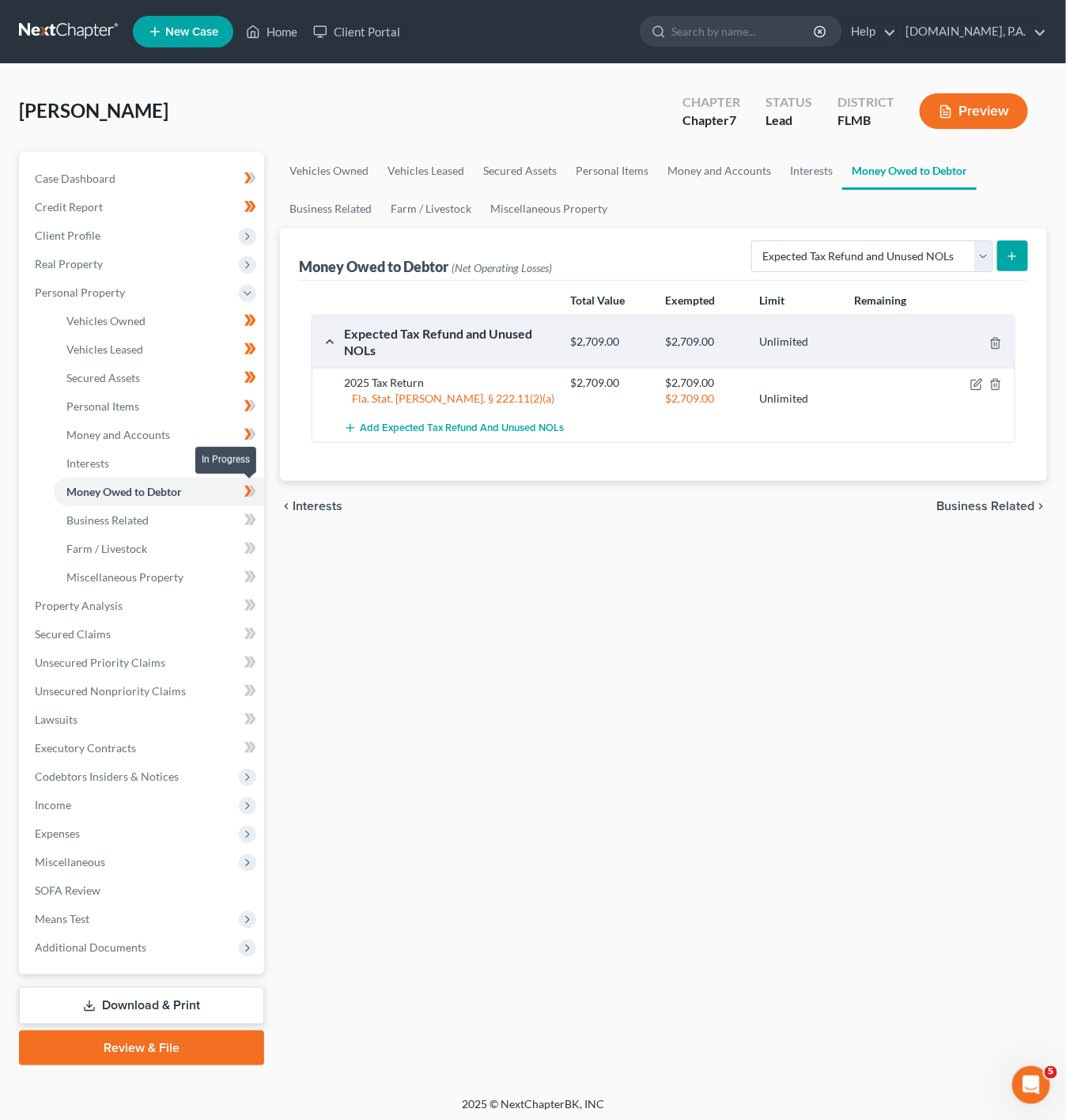
click at [247, 487] on icon at bounding box center [248, 491] width 7 height 11
click at [214, 512] on link "Business Related" at bounding box center [158, 520] width 210 height 29
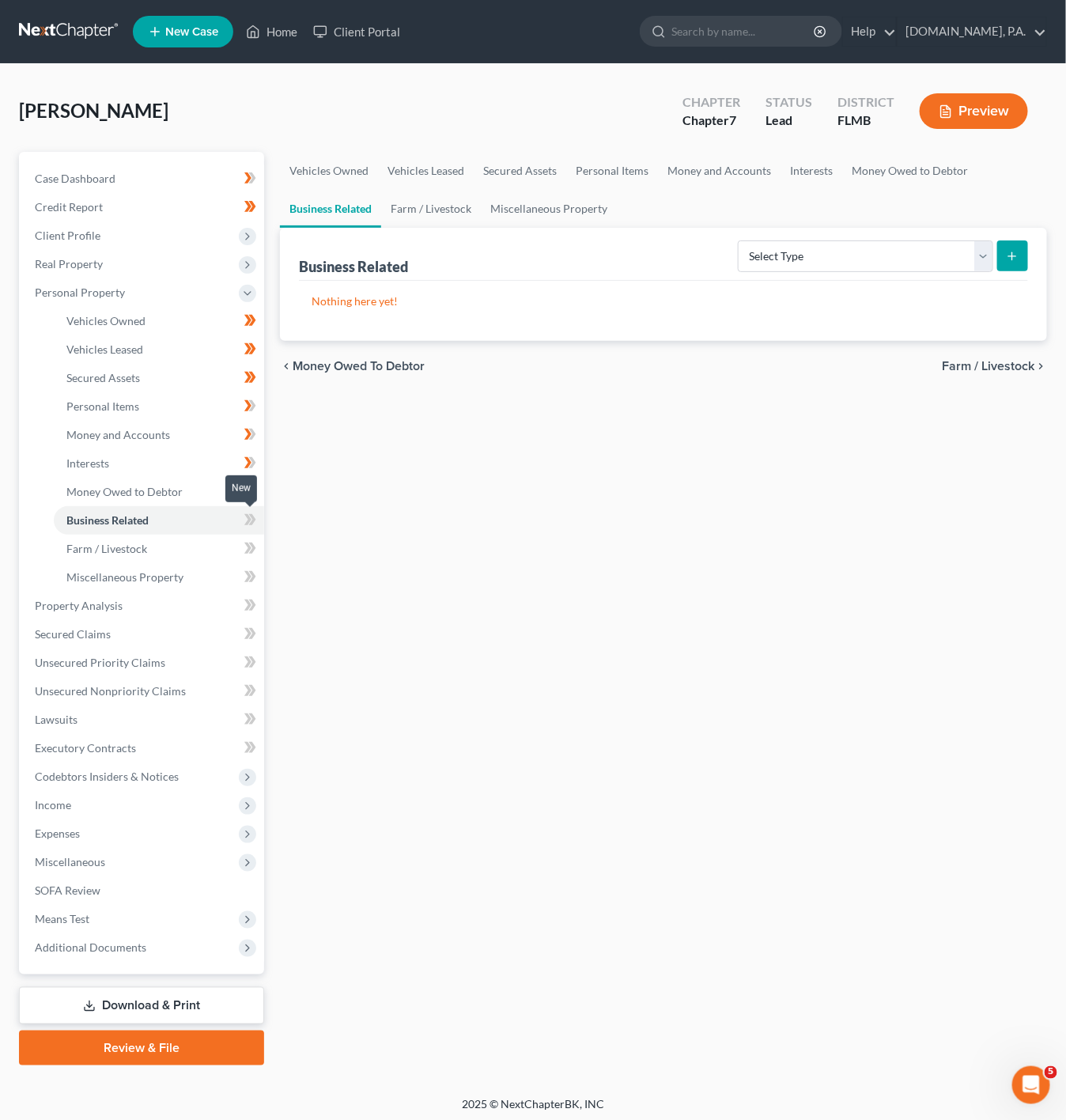
click at [250, 523] on icon at bounding box center [250, 520] width 12 height 20
click at [255, 522] on icon at bounding box center [250, 520] width 12 height 20
click at [214, 541] on link "Farm / Livestock" at bounding box center [158, 549] width 210 height 29
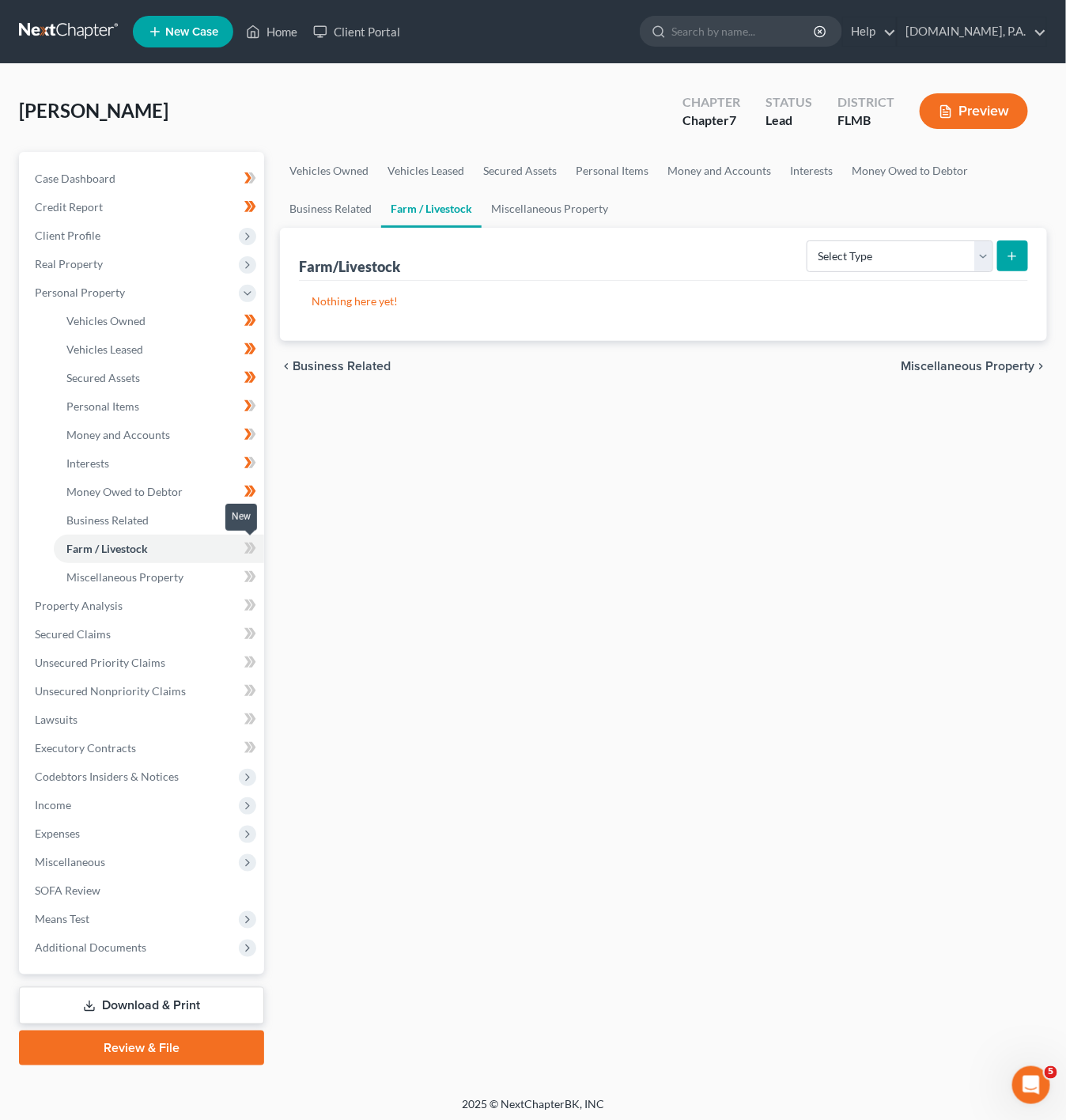
click at [248, 547] on icon at bounding box center [248, 548] width 7 height 11
click at [250, 547] on icon at bounding box center [248, 548] width 7 height 11
click at [182, 576] on link "Miscellaneous Property" at bounding box center [158, 577] width 210 height 29
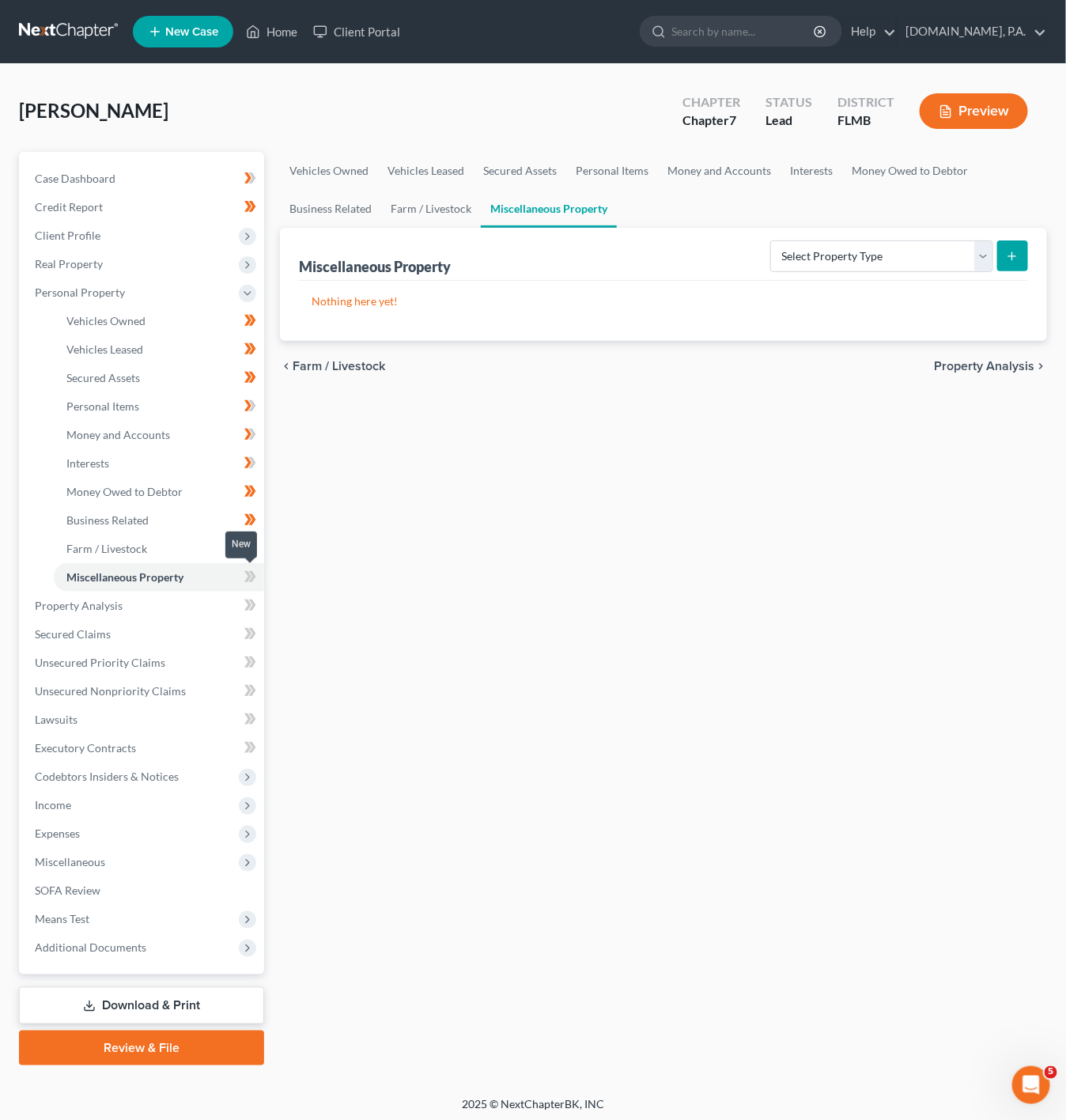
click at [255, 584] on icon at bounding box center [250, 576] width 12 height 20
click at [210, 598] on link "Property Analysis" at bounding box center [143, 606] width 242 height 29
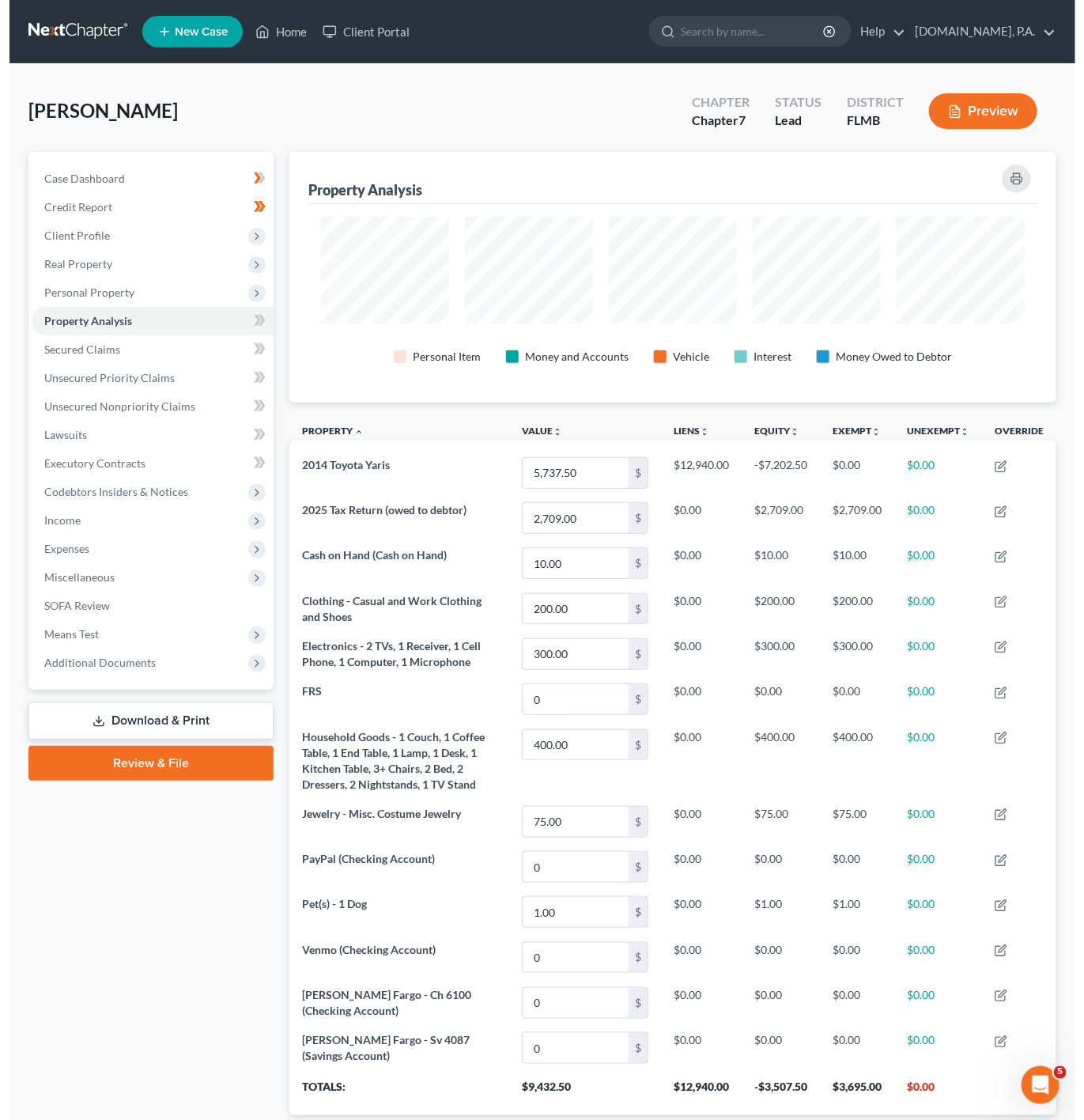
scroll to position [250, 767]
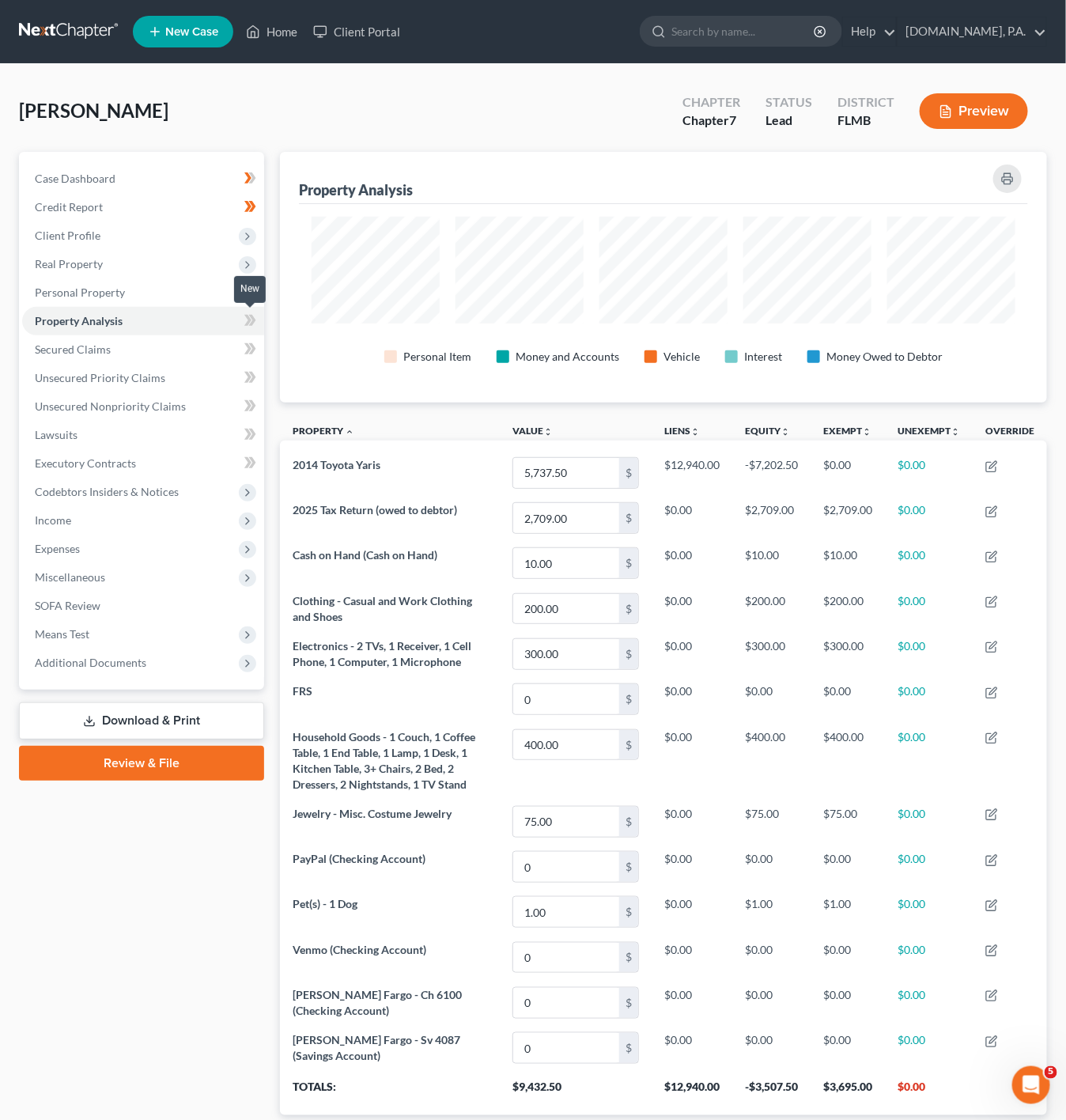
click at [257, 316] on icon at bounding box center [250, 321] width 12 height 20
click at [254, 183] on icon at bounding box center [253, 178] width 7 height 11
click at [178, 346] on link "Secured Claims" at bounding box center [143, 349] width 242 height 29
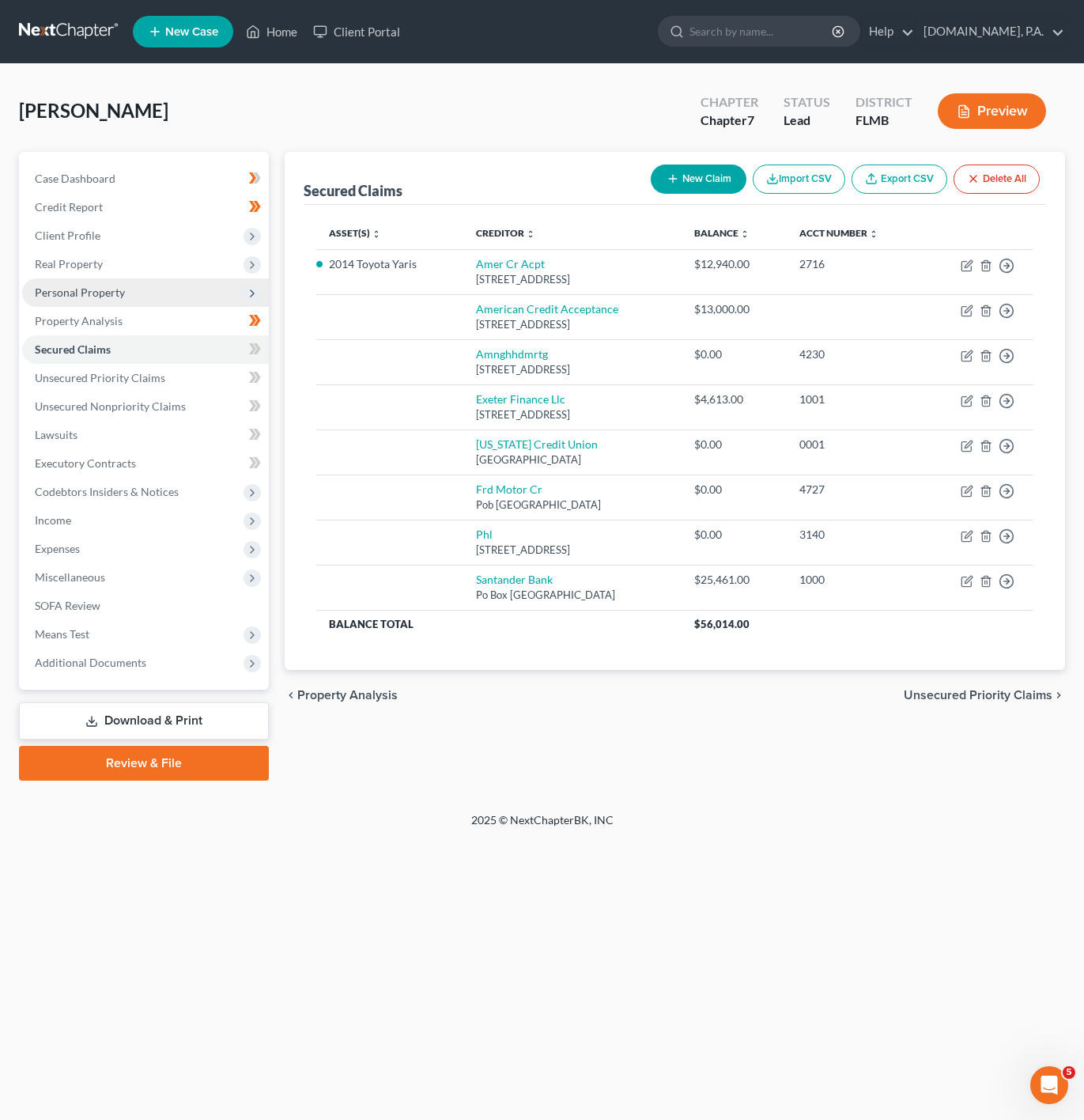
click at [201, 287] on span "Personal Property" at bounding box center [145, 293] width 247 height 29
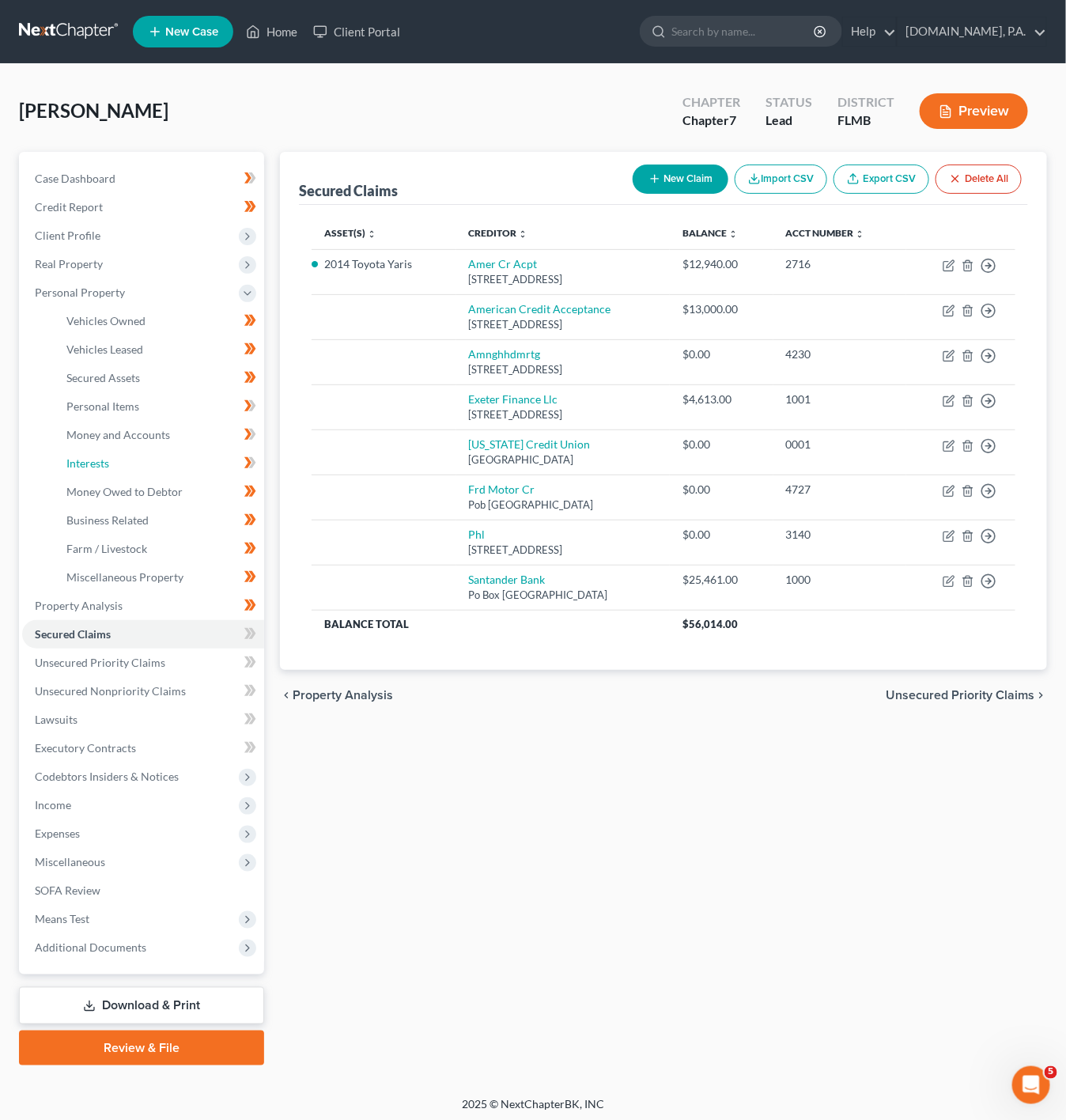
drag, startPoint x: 164, startPoint y: 468, endPoint x: 827, endPoint y: 248, distance: 698.5
click at [164, 465] on link "Interests" at bounding box center [158, 464] width 210 height 29
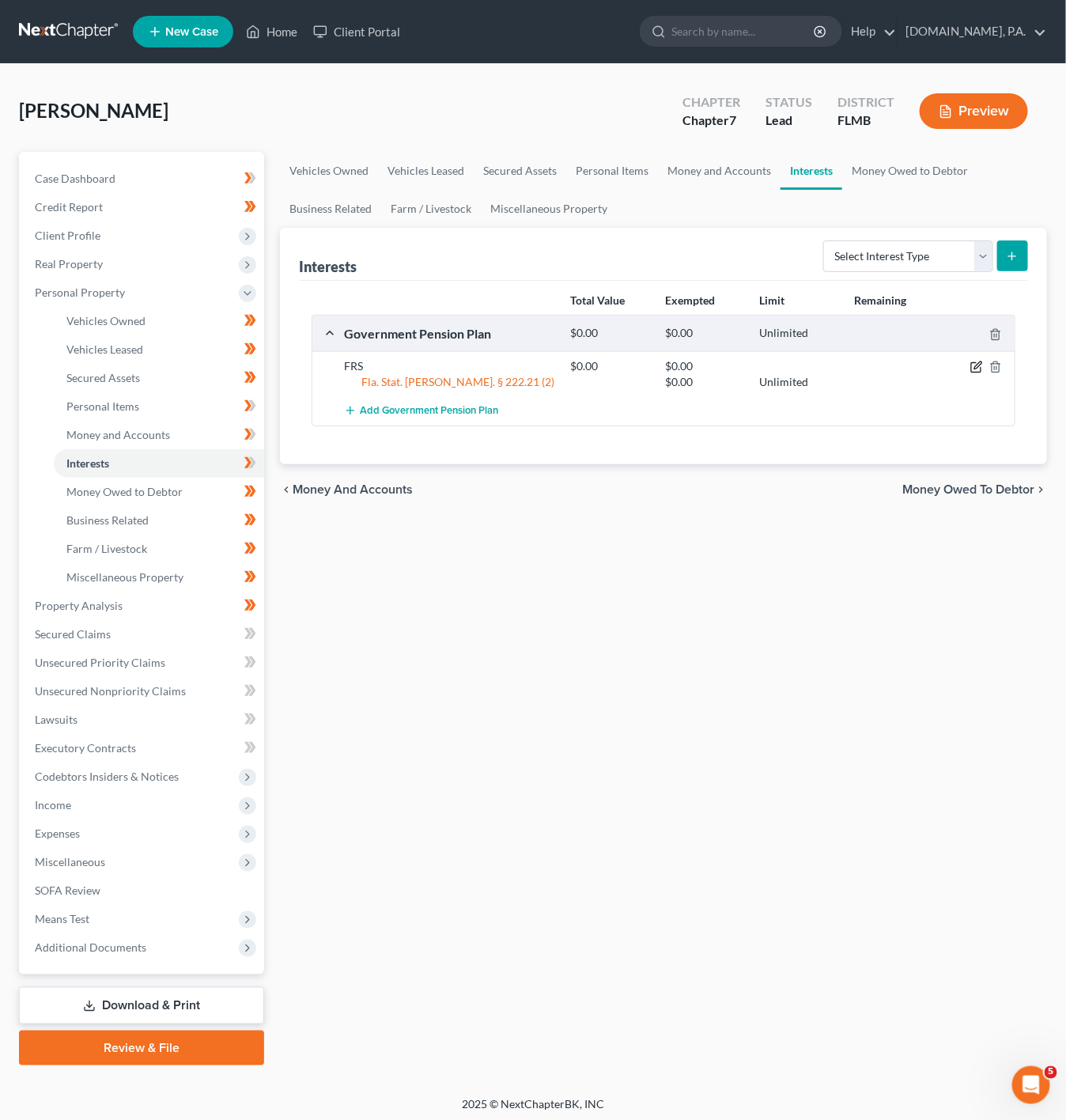
click at [976, 373] on icon "button" at bounding box center [977, 367] width 13 height 13
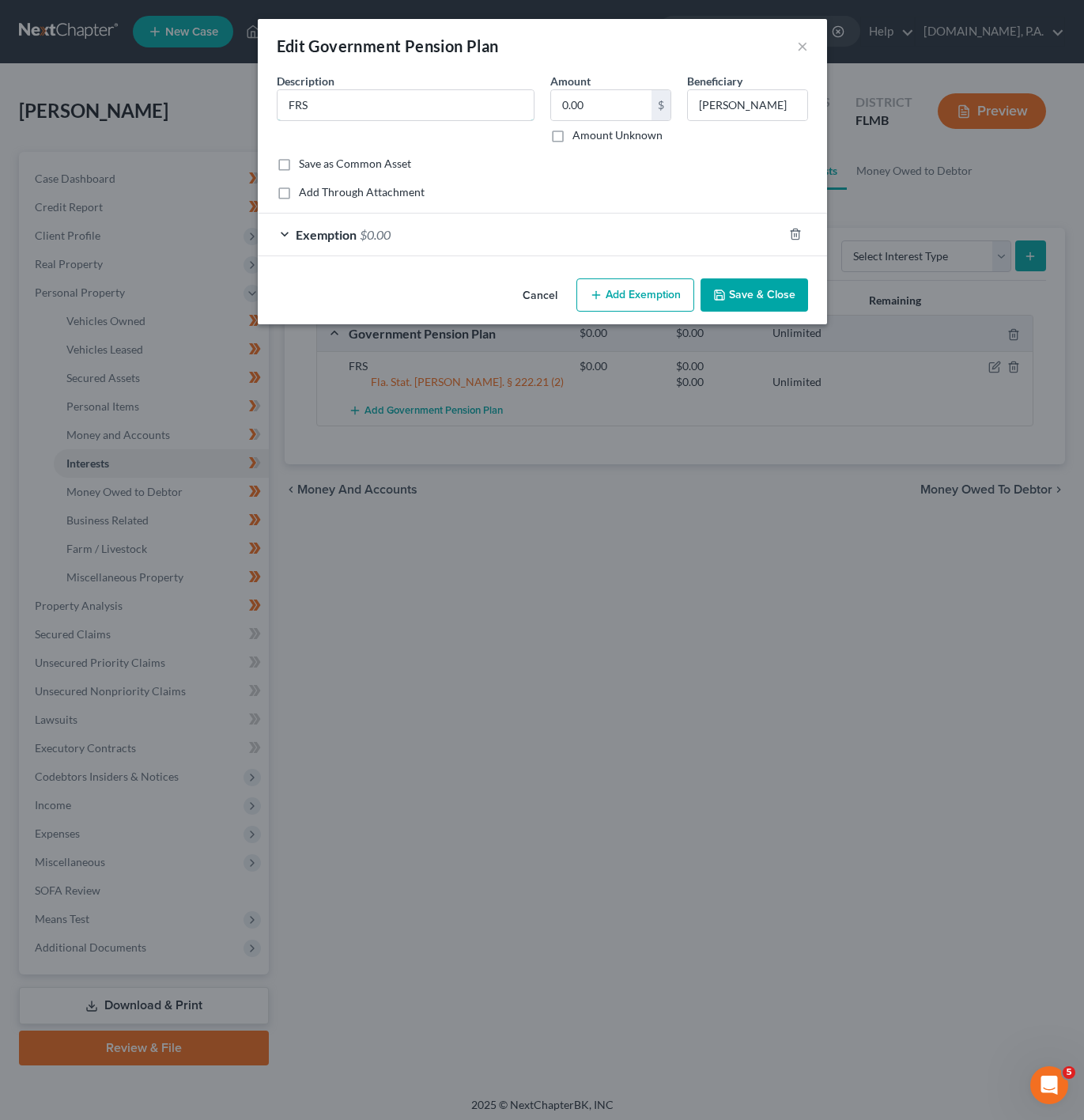
drag, startPoint x: 383, startPoint y: 110, endPoint x: 373, endPoint y: 71, distance: 40.3
click at [383, 110] on input "FRS" at bounding box center [405, 106] width 257 height 30
type input "FRS - ????"
click at [736, 293] on button "Save & Close" at bounding box center [754, 295] width 108 height 34
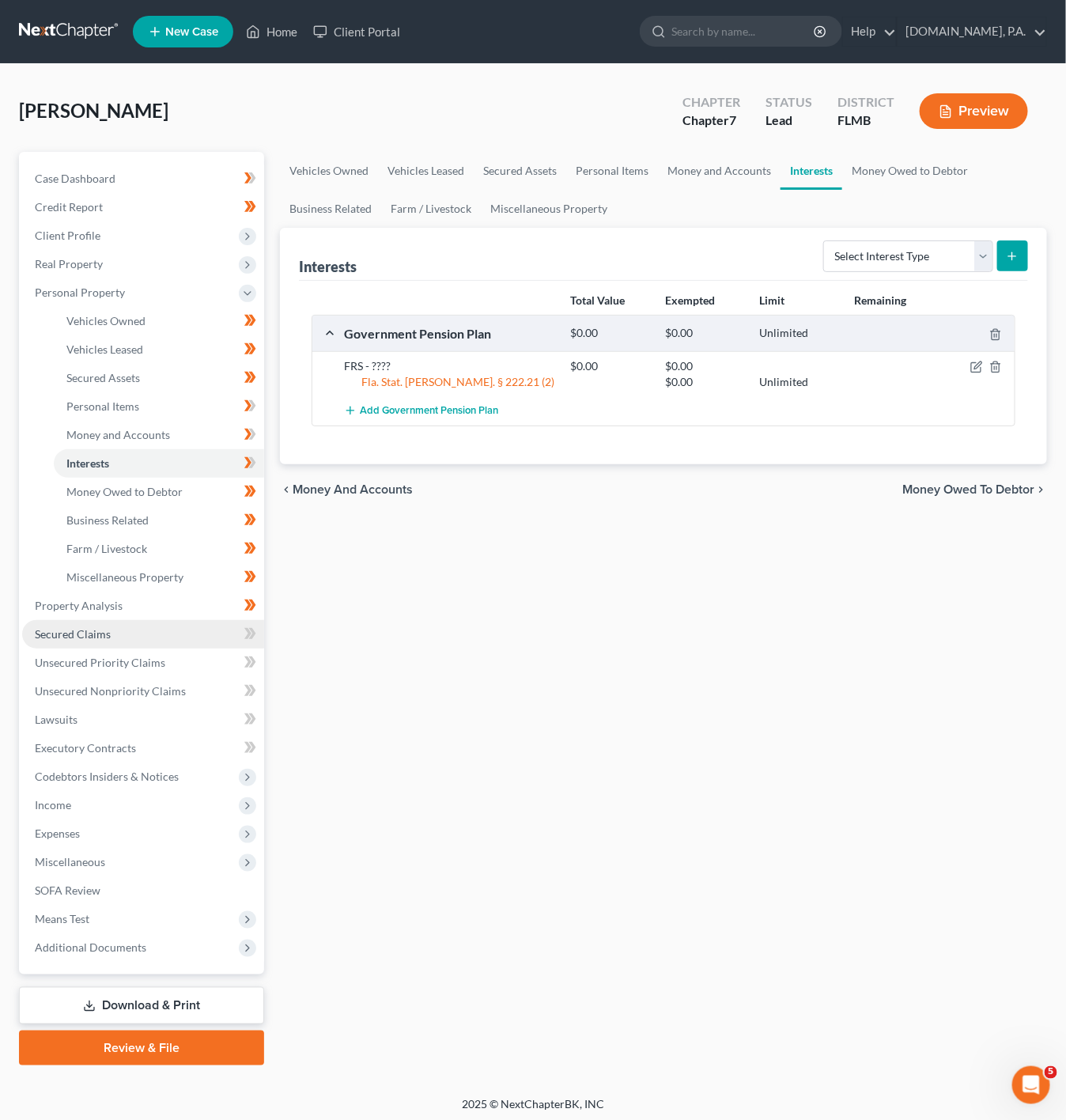
click at [193, 638] on link "Secured Claims" at bounding box center [143, 635] width 242 height 29
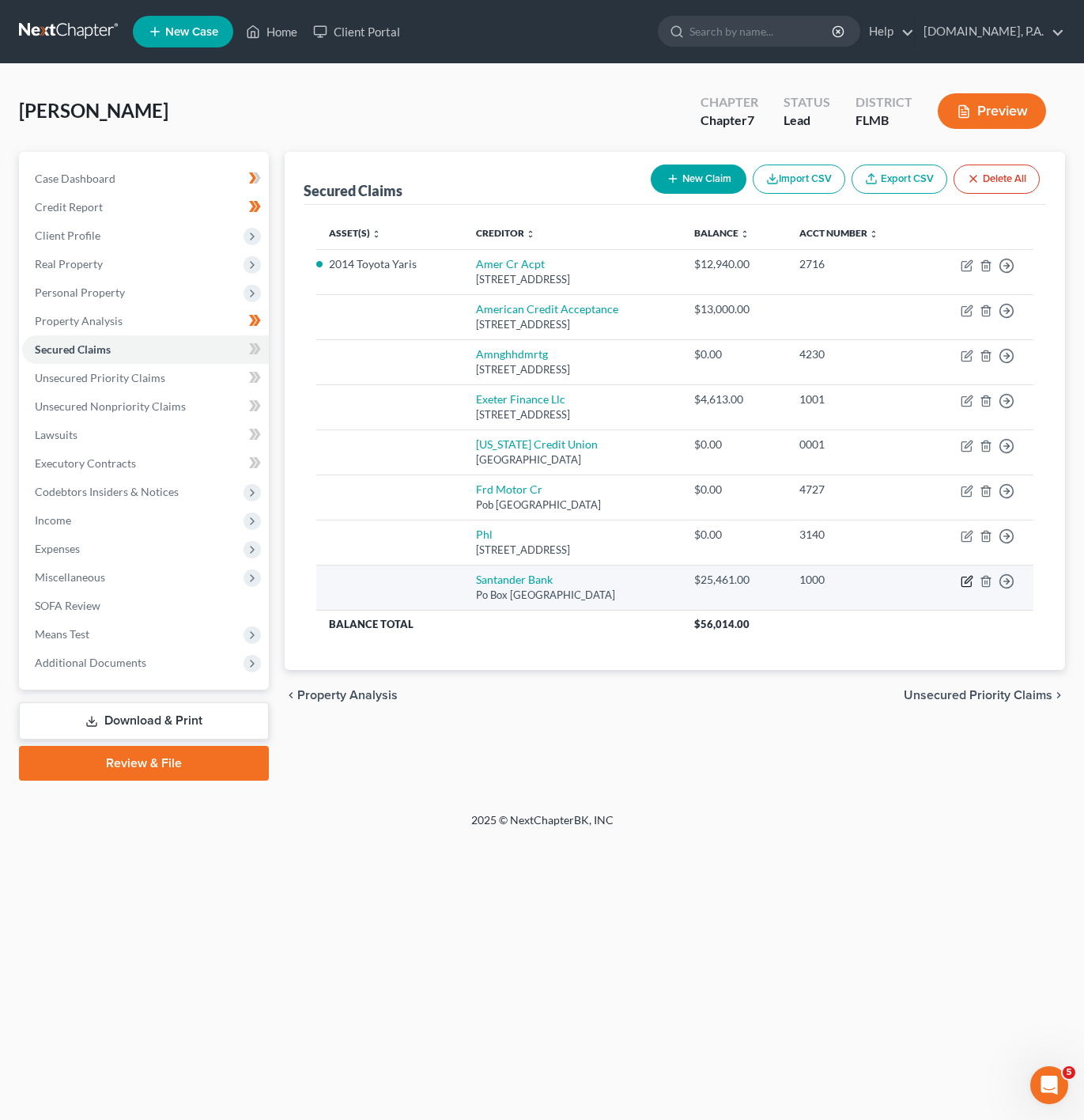
click at [966, 583] on icon "button" at bounding box center [968, 579] width 7 height 7
select select "45"
select select "0"
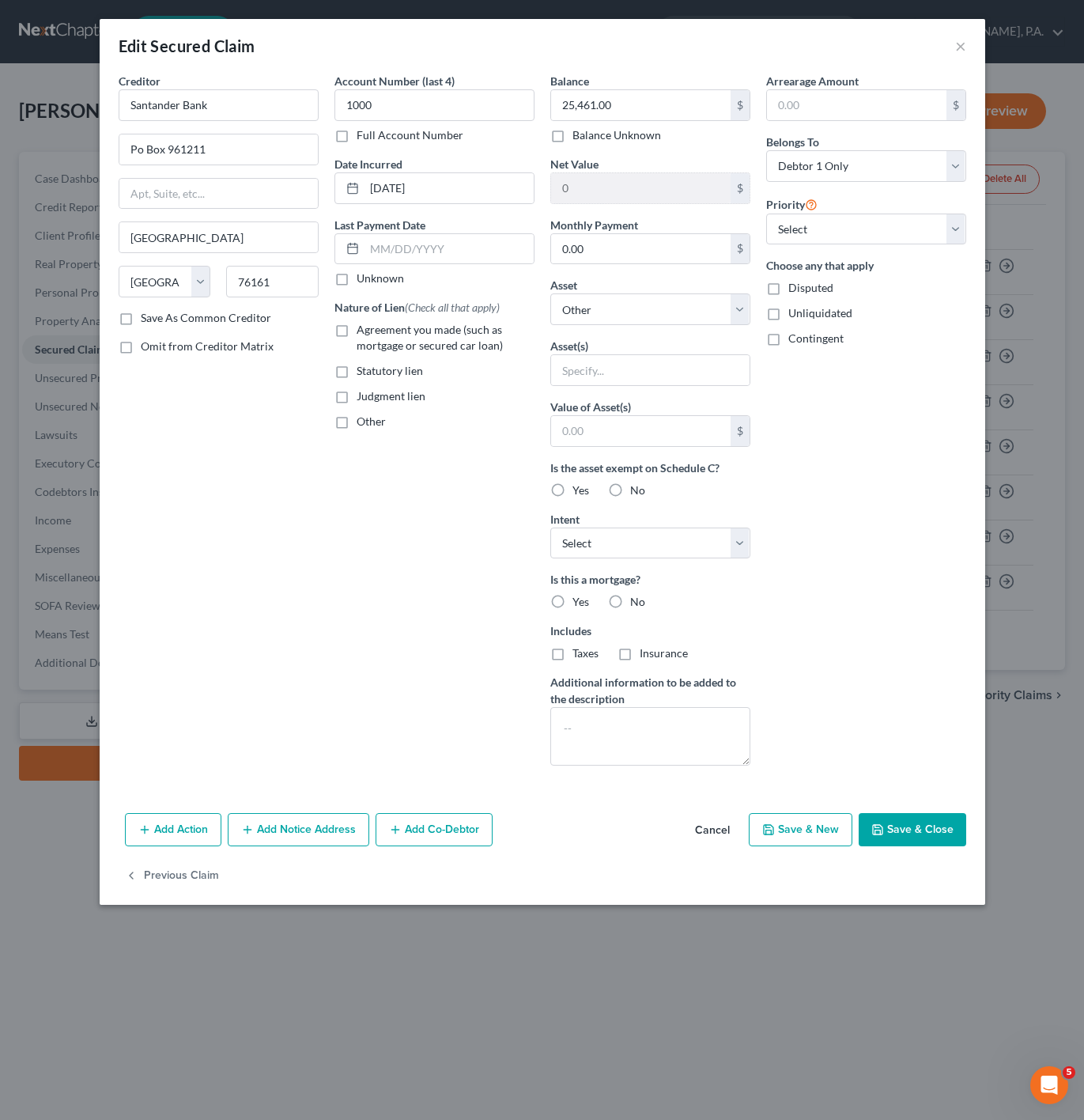
click at [177, 831] on button "Add Action" at bounding box center [173, 830] width 97 height 34
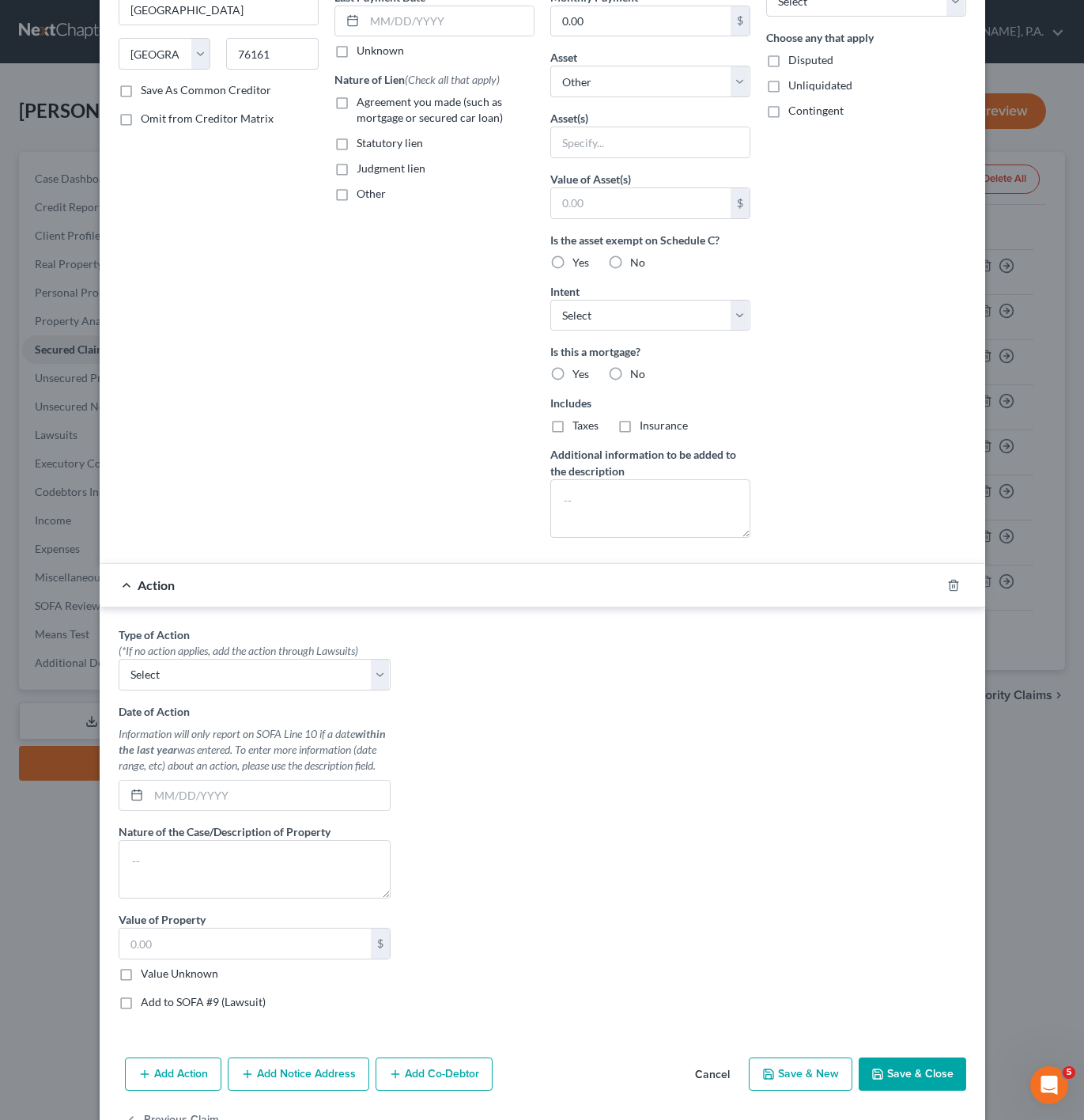
scroll to position [285, 0]
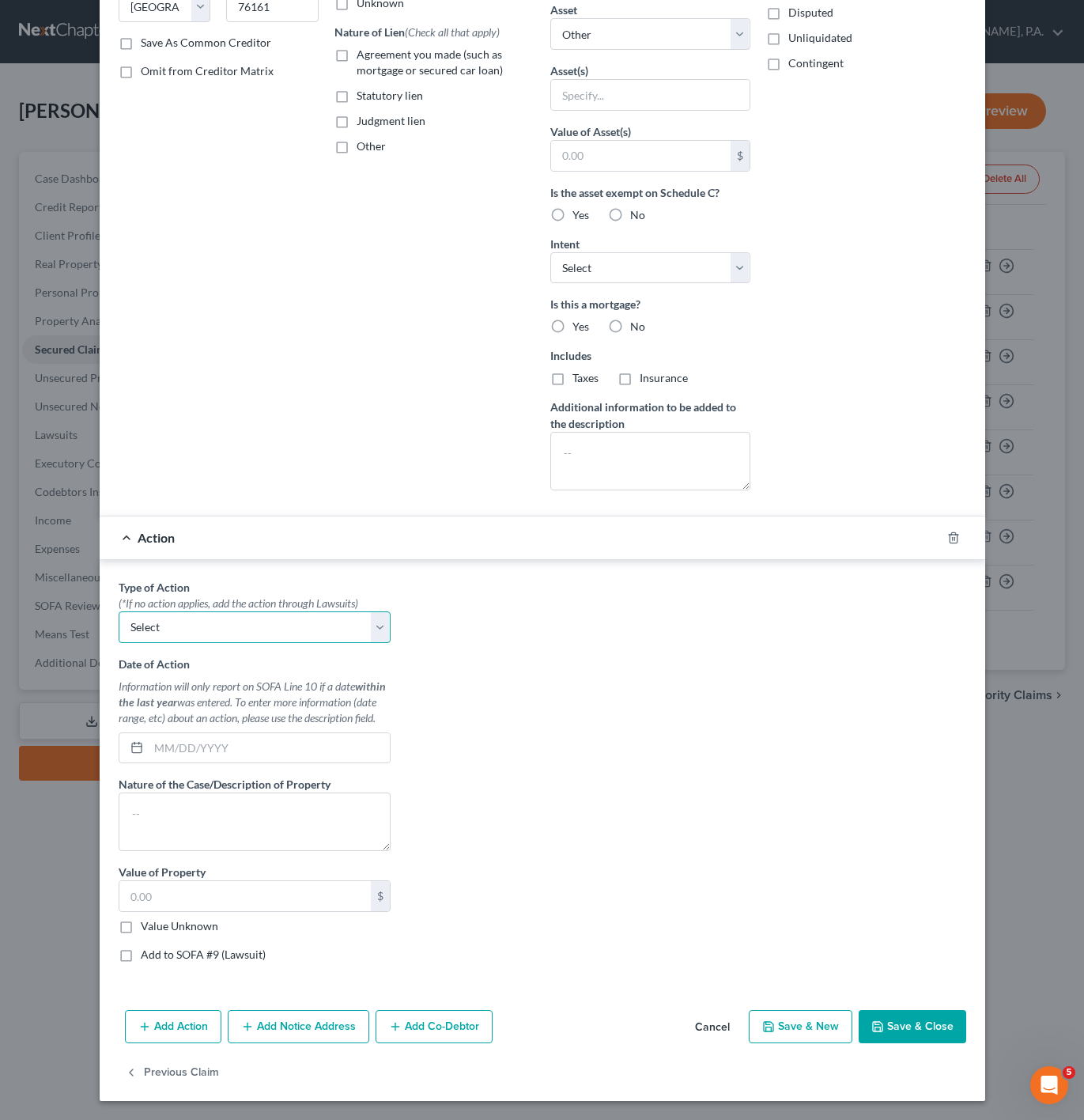
drag, startPoint x: 349, startPoint y: 620, endPoint x: 328, endPoint y: 629, distance: 22.8
click at [349, 620] on select "Select Repossession Garnishment Foreclosure Personal Injury Attached, Seized, O…" at bounding box center [254, 628] width 272 height 32
select select "0"
click at [118, 612] on select "Select Repossession Garnishment Foreclosure Personal Injury Attached, Seized, O…" at bounding box center [254, 628] width 272 height 32
click at [248, 743] on input "text" at bounding box center [269, 748] width 241 height 30
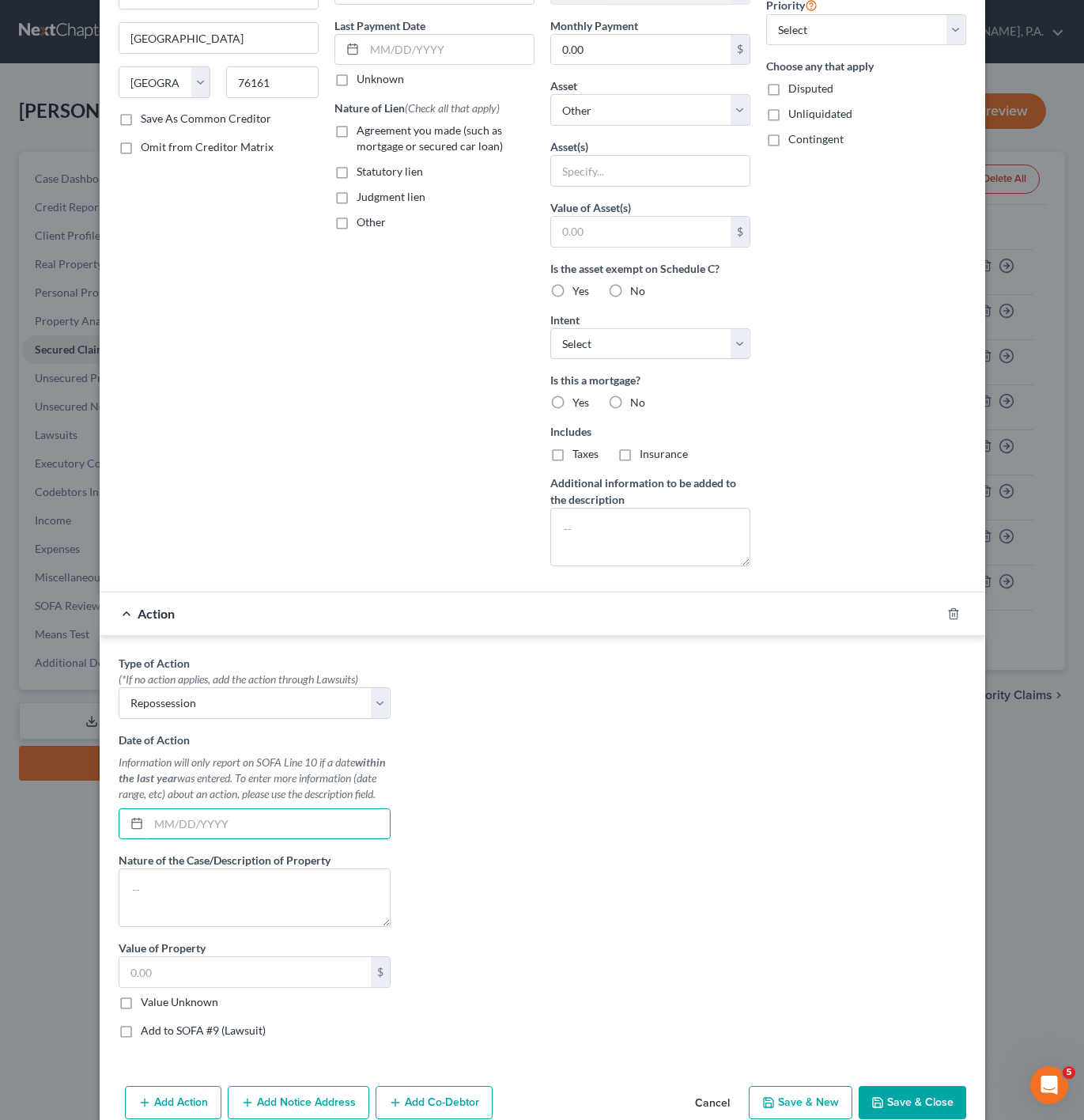
scroll to position [237, 0]
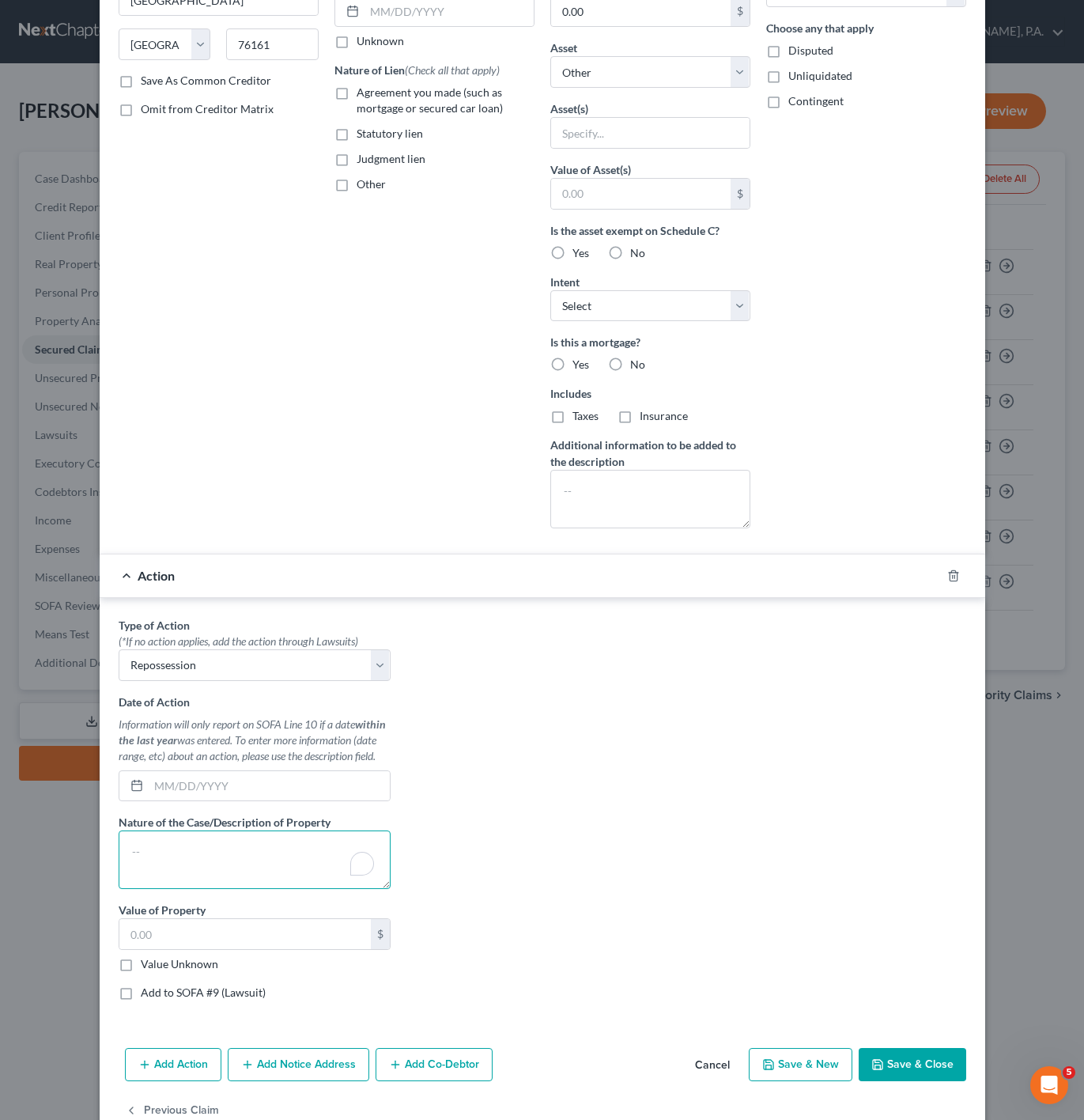
click at [309, 866] on textarea "To enrich screen reader interactions, please activate Accessibility in Grammarl…" at bounding box center [254, 859] width 272 height 58
click at [185, 862] on textarea "2024 Kia Seltos S; VIN:" at bounding box center [254, 859] width 272 height 58
click at [195, 859] on textarea "2024 Kia Seltos S; VIN:" at bounding box center [254, 859] width 272 height 58
click at [266, 863] on textarea "2024 Kia Seltos S; VIN:" at bounding box center [254, 859] width 272 height 58
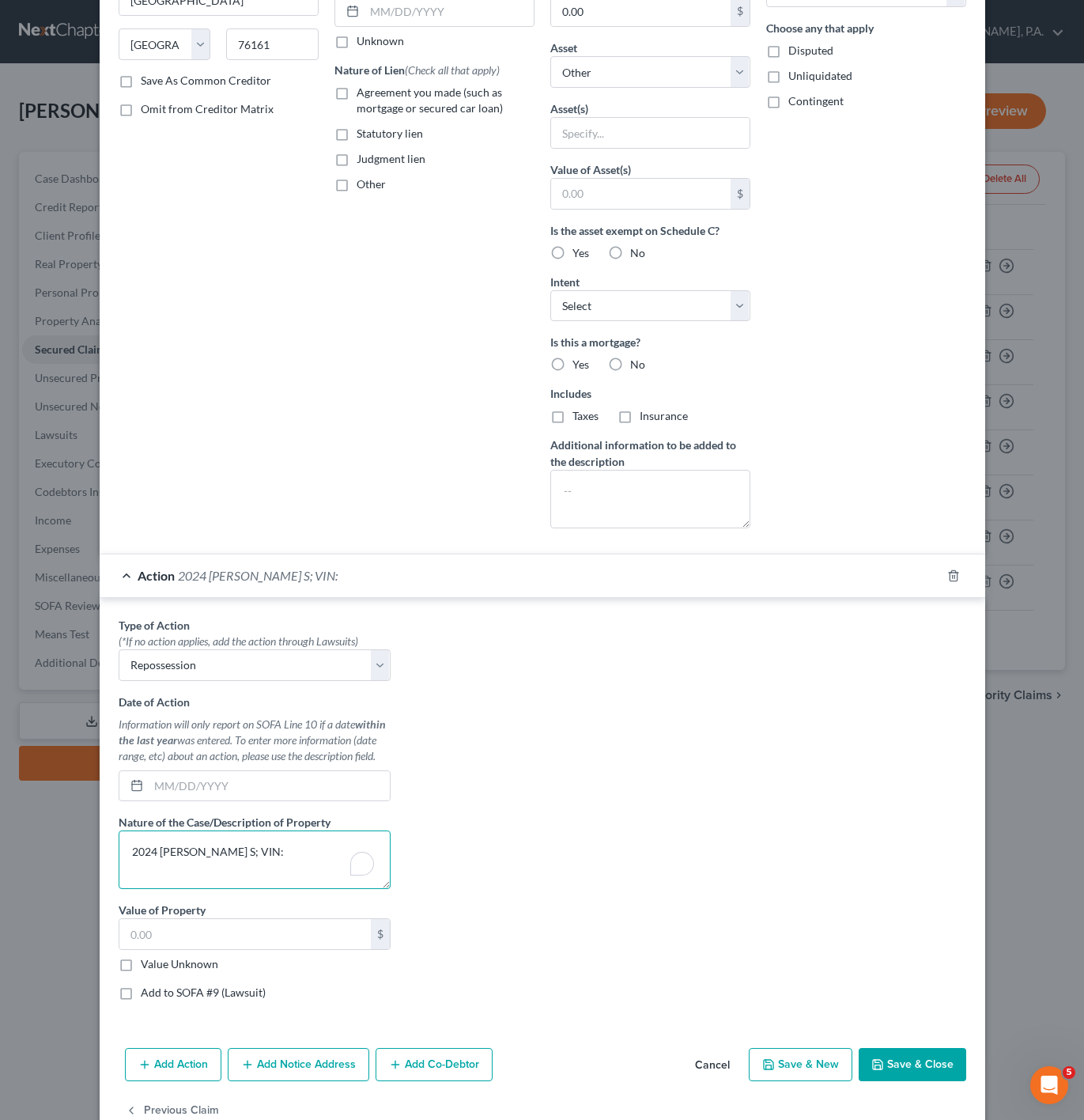
paste textarea "KNDEU2AA2R7488515"
type textarea "2024 Kia Seltos S; VIN: KNDEU2AA2R7488515"
click at [236, 927] on input "text" at bounding box center [245, 934] width 252 height 30
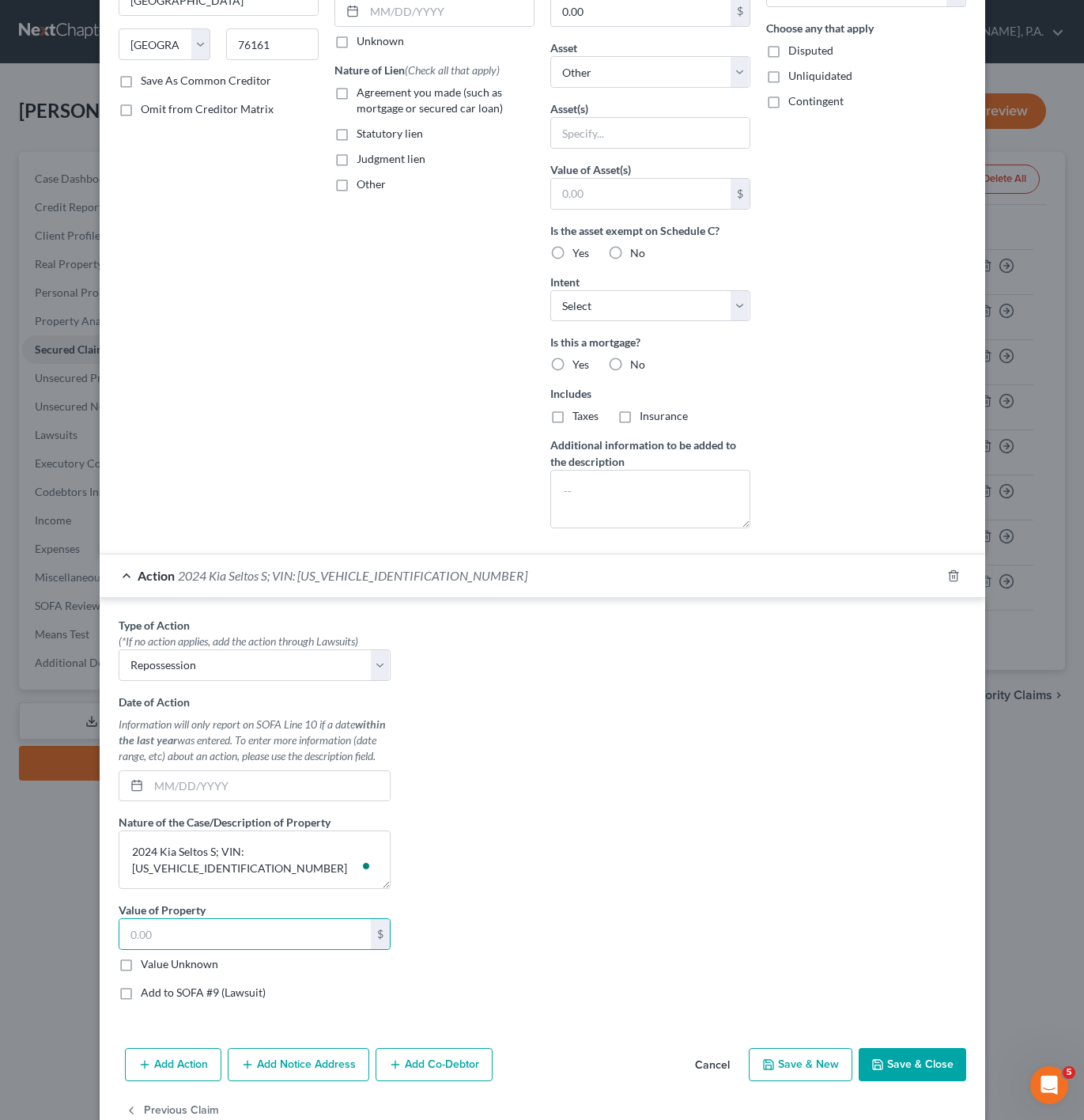
click at [149, 972] on label "Value Unknown" at bounding box center [179, 964] width 78 height 16
click at [149, 967] on input "Value Unknown" at bounding box center [152, 961] width 10 height 10
checkbox input "true"
type input "0.00"
click at [261, 797] on input "text" at bounding box center [269, 786] width 241 height 30
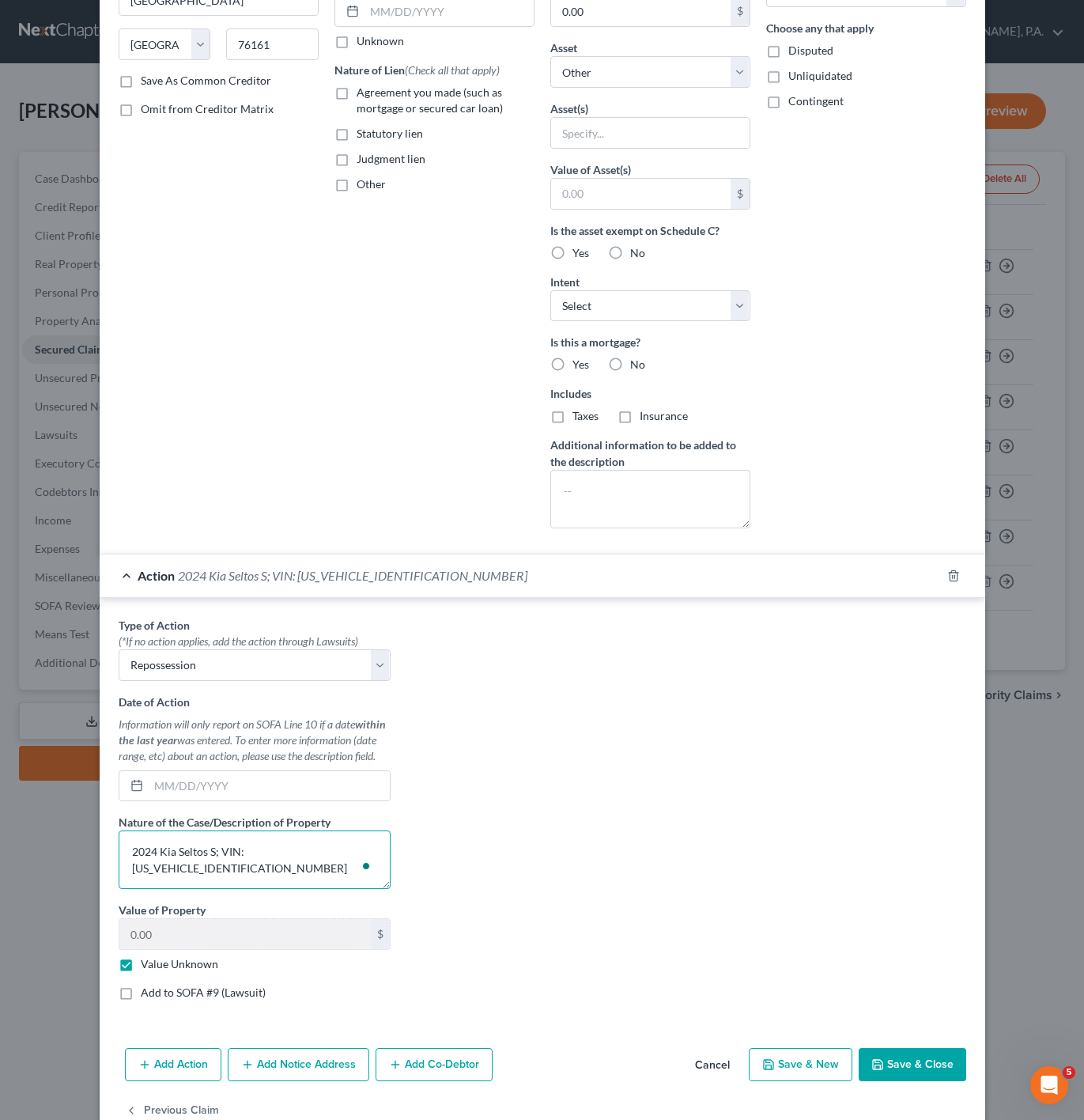
drag, startPoint x: 204, startPoint y: 861, endPoint x: 94, endPoint y: 867, distance: 110.2
click at [100, 867] on div "Type of Action * (*If no action applies, add the action through Lawsuits) Selec…" at bounding box center [543, 811] width 886 height 428
click at [259, 802] on div at bounding box center [254, 786] width 272 height 32
click at [273, 795] on input "text" at bounding box center [269, 786] width 241 height 30
paste input "04/04/2025"
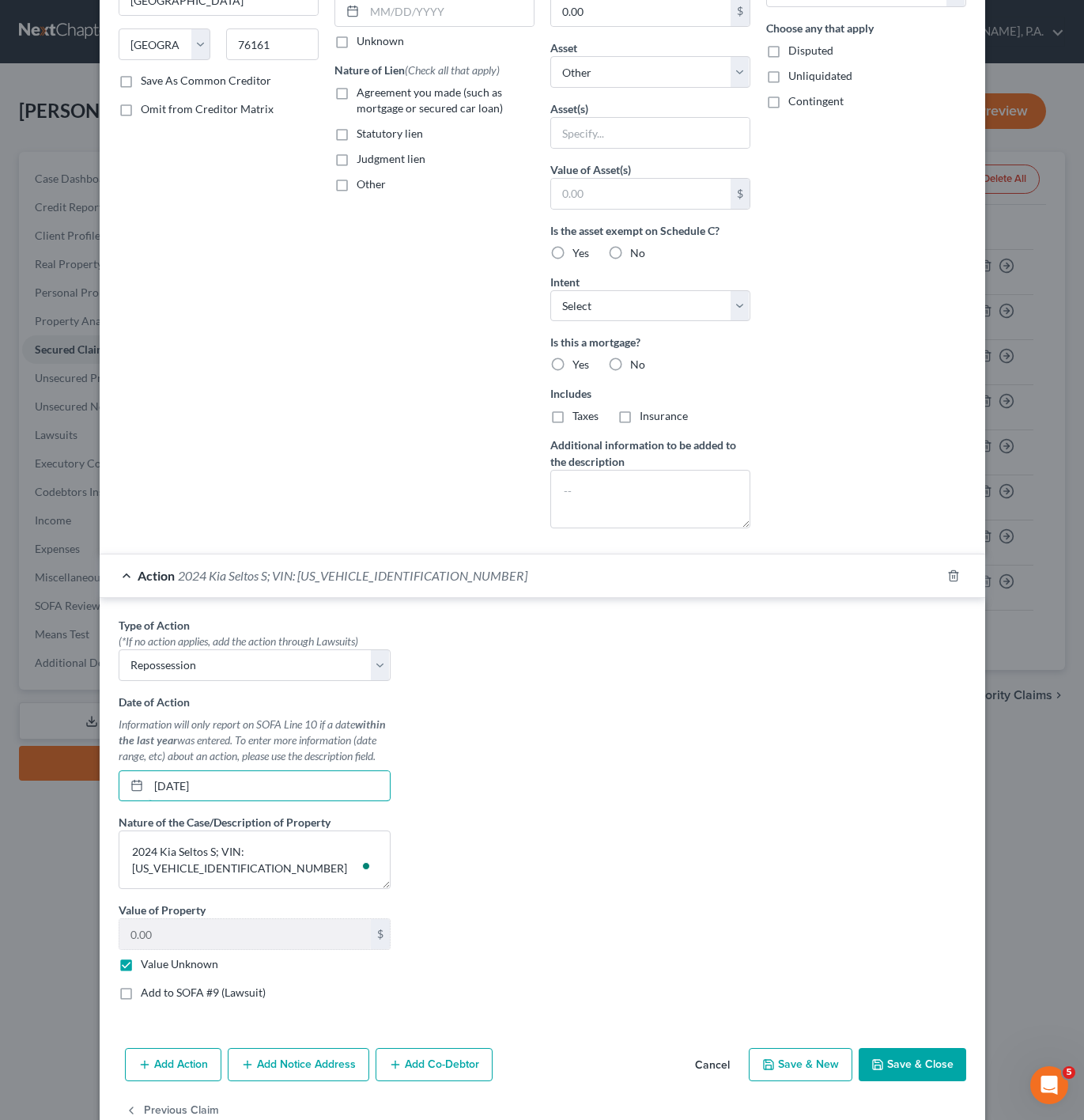
type input "04/04/2025"
click at [888, 1077] on button "Save & Close" at bounding box center [912, 1065] width 108 height 34
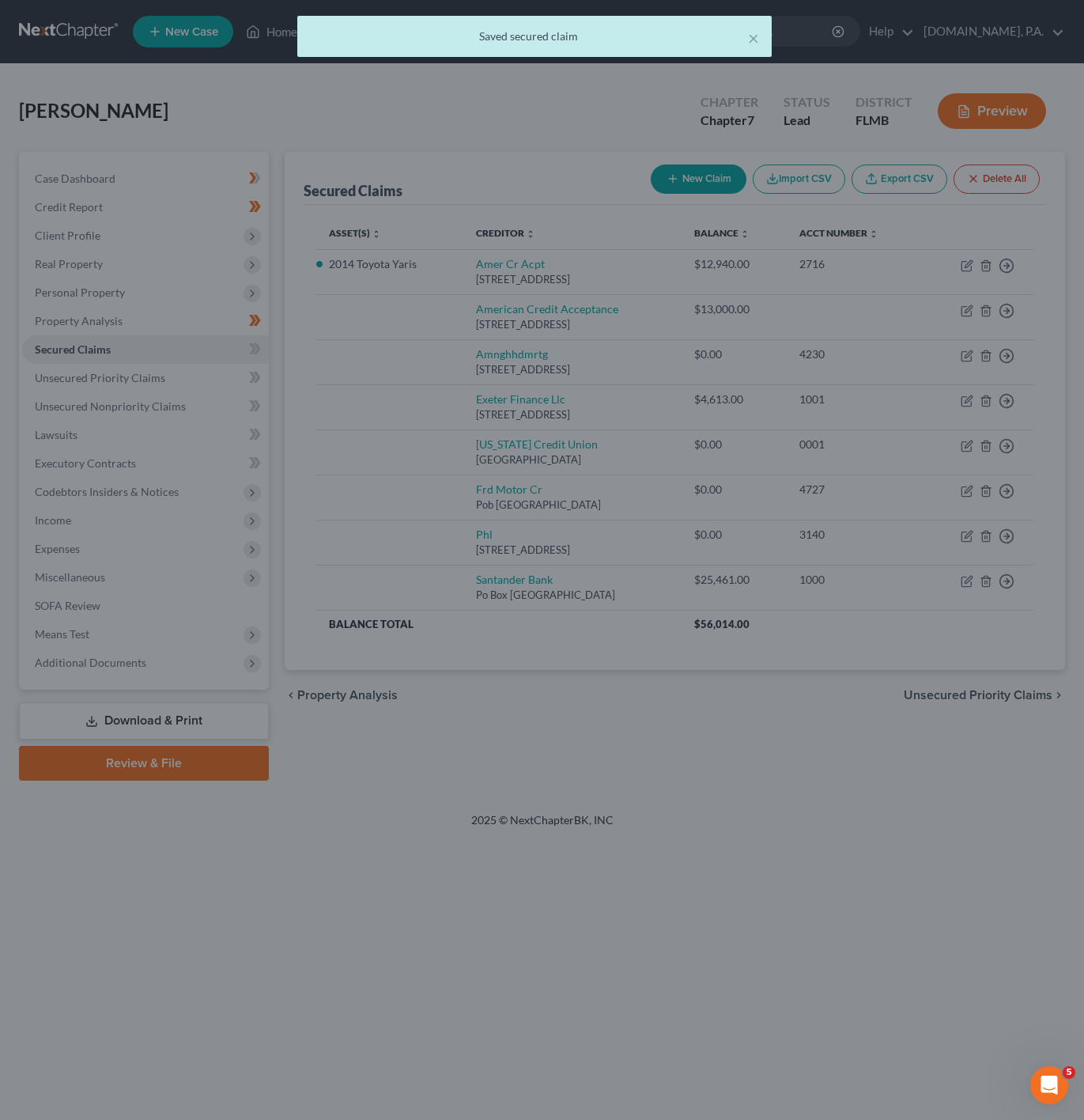
scroll to position [0, 0]
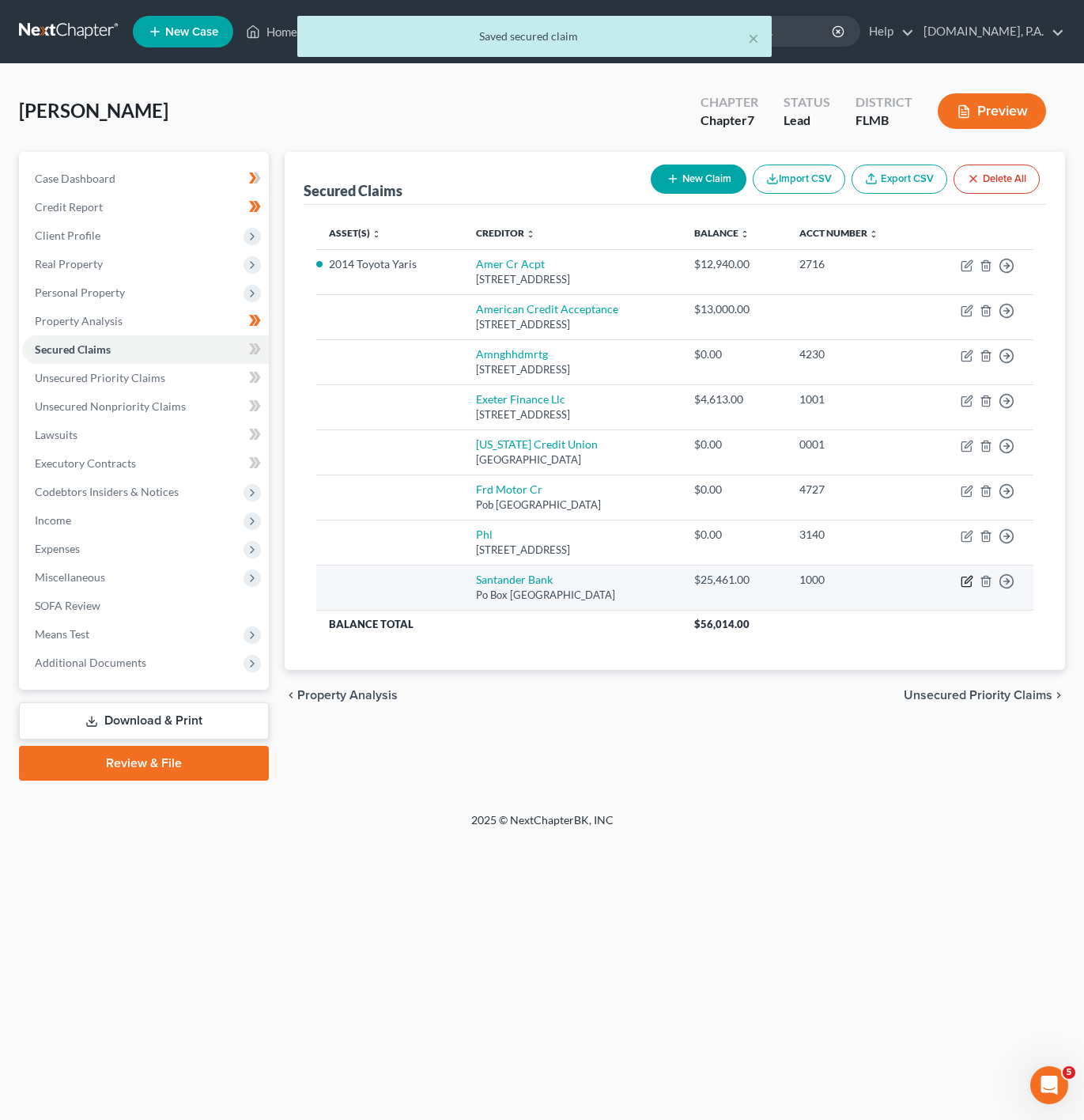
click at [961, 587] on icon "button" at bounding box center [967, 581] width 13 height 13
select select "45"
select select "0"
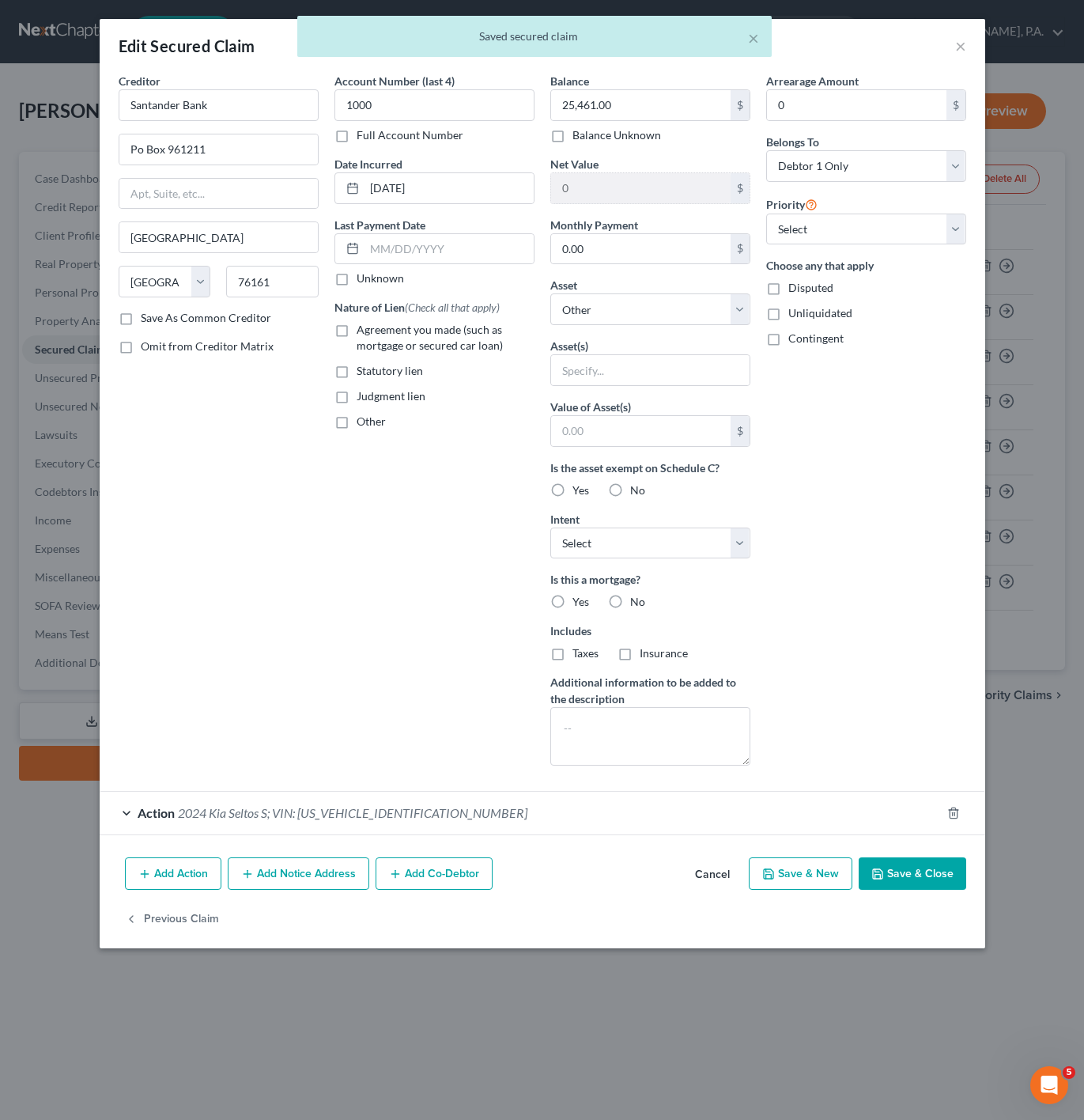
click at [282, 815] on span "2024 Kia Seltos S; VIN: KNDEU2AA2R7488515" at bounding box center [353, 812] width 349 height 15
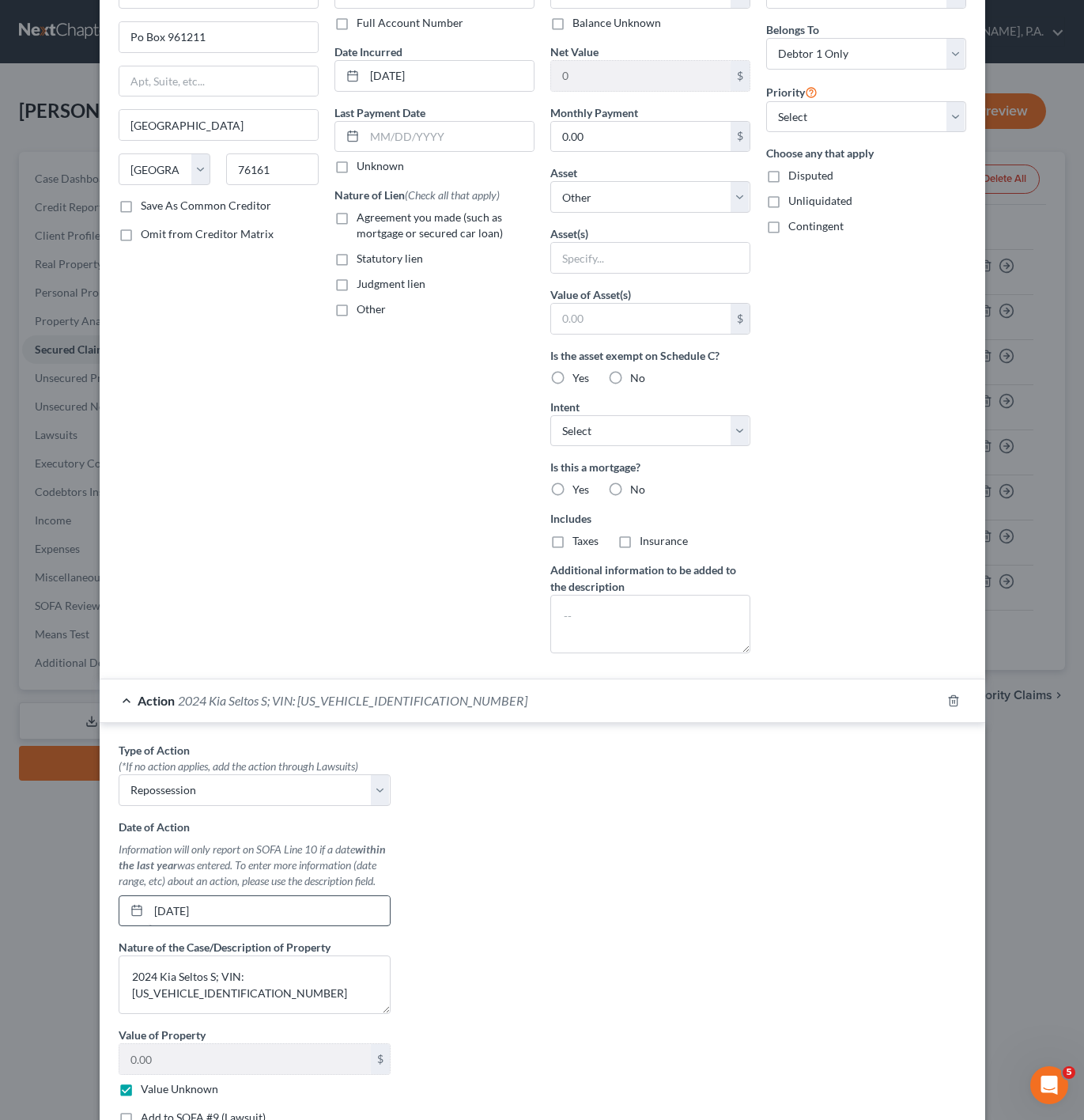
scroll to position [237, 0]
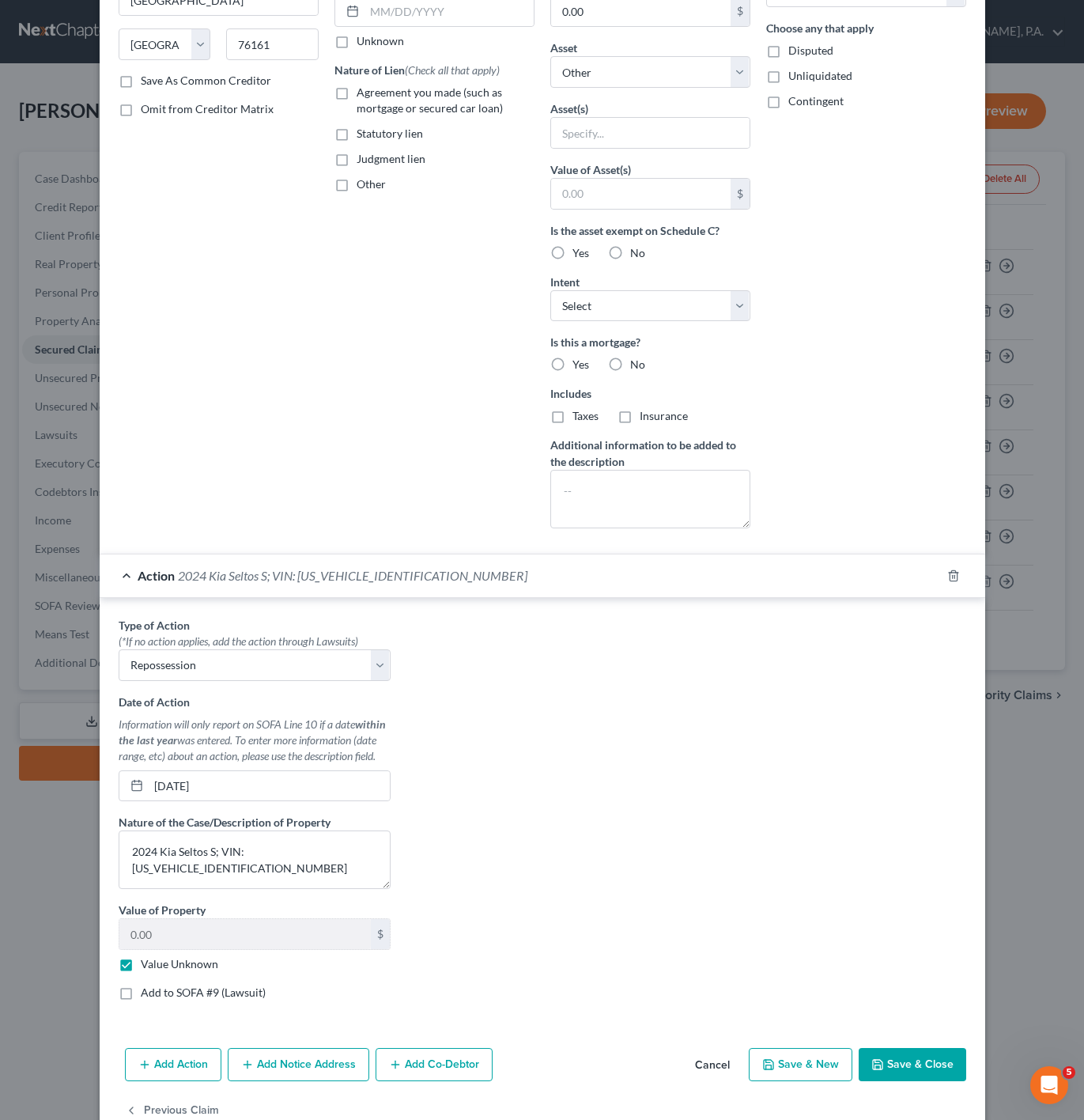
click at [161, 581] on span "Action" at bounding box center [156, 575] width 37 height 15
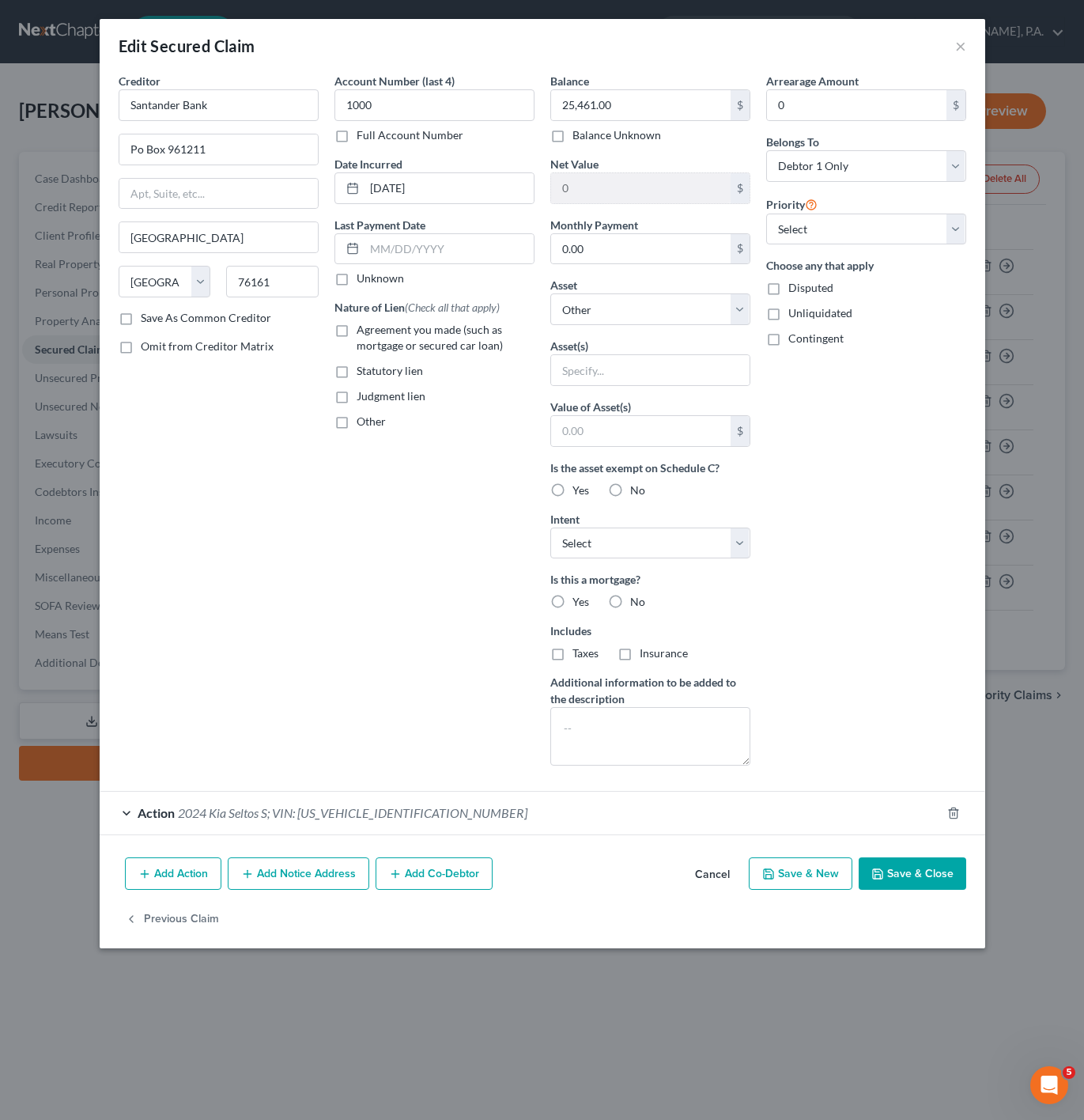
scroll to position [0, 0]
click at [914, 883] on button "Save & Close" at bounding box center [912, 874] width 108 height 34
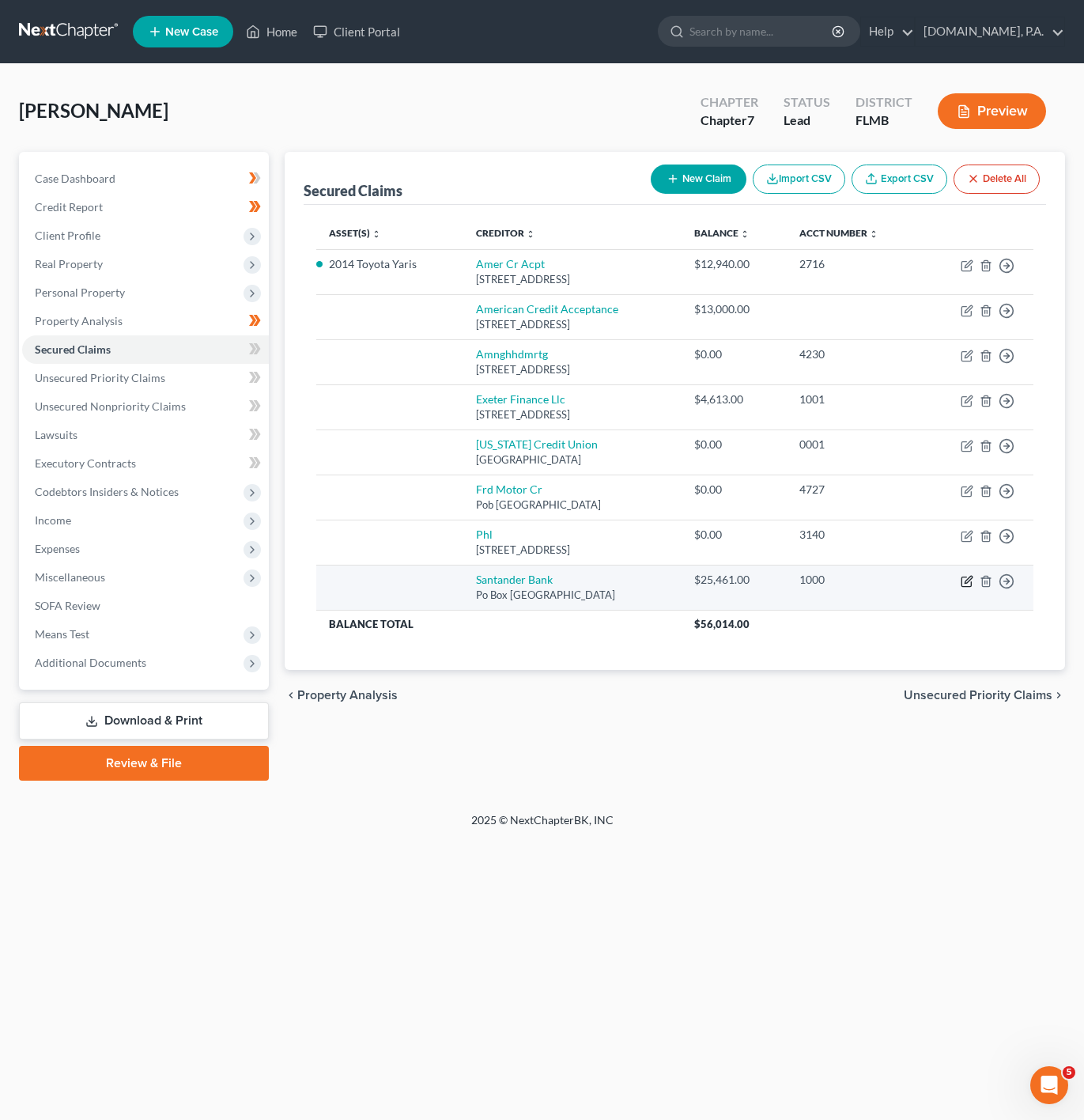
click at [966, 582] on icon "button" at bounding box center [967, 581] width 13 height 13
select select "45"
select select "0"
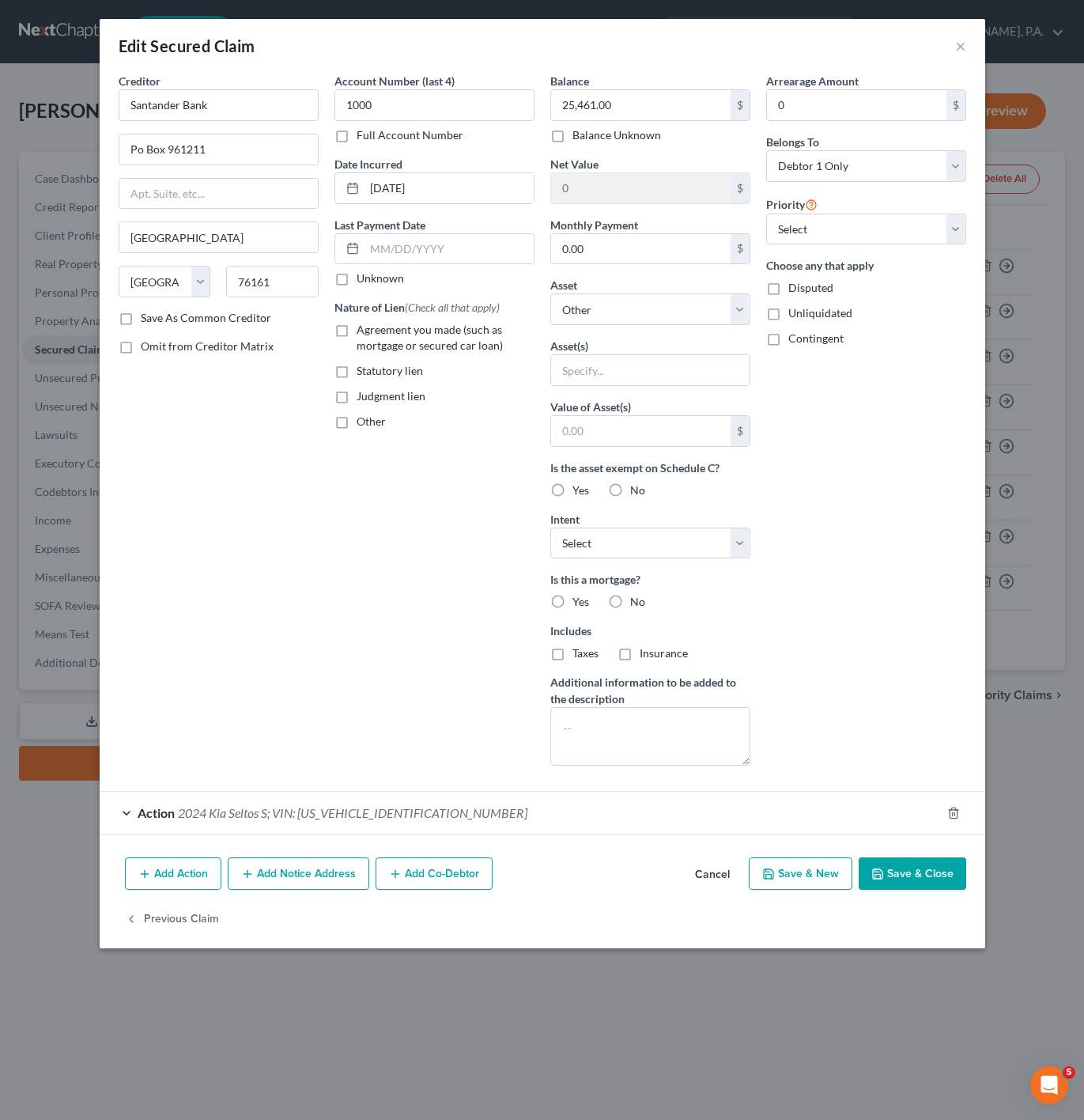
click at [717, 874] on button "Cancel" at bounding box center [712, 875] width 60 height 32
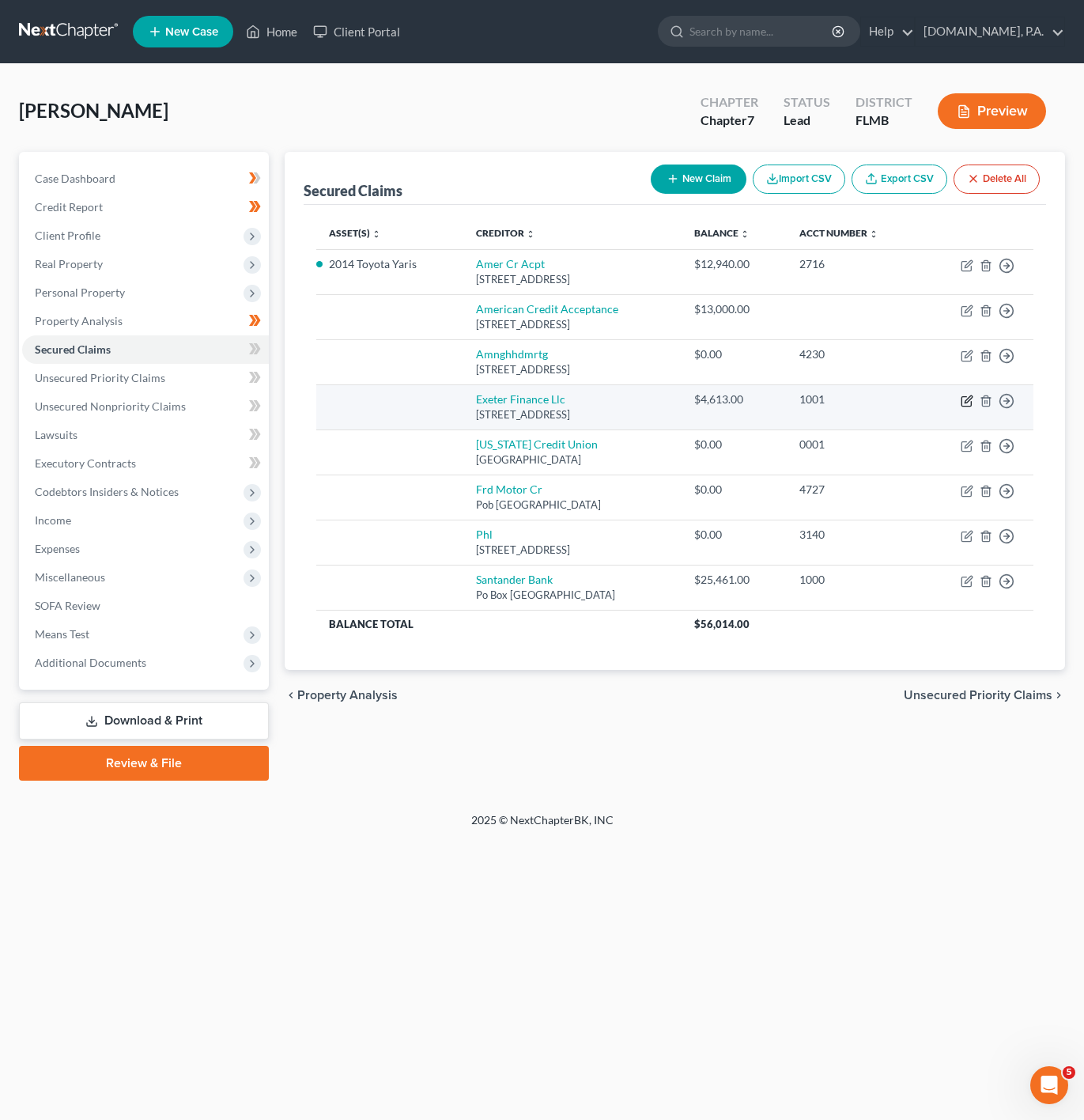
click at [966, 402] on icon "button" at bounding box center [968, 399] width 7 height 7
select select "45"
select select "0"
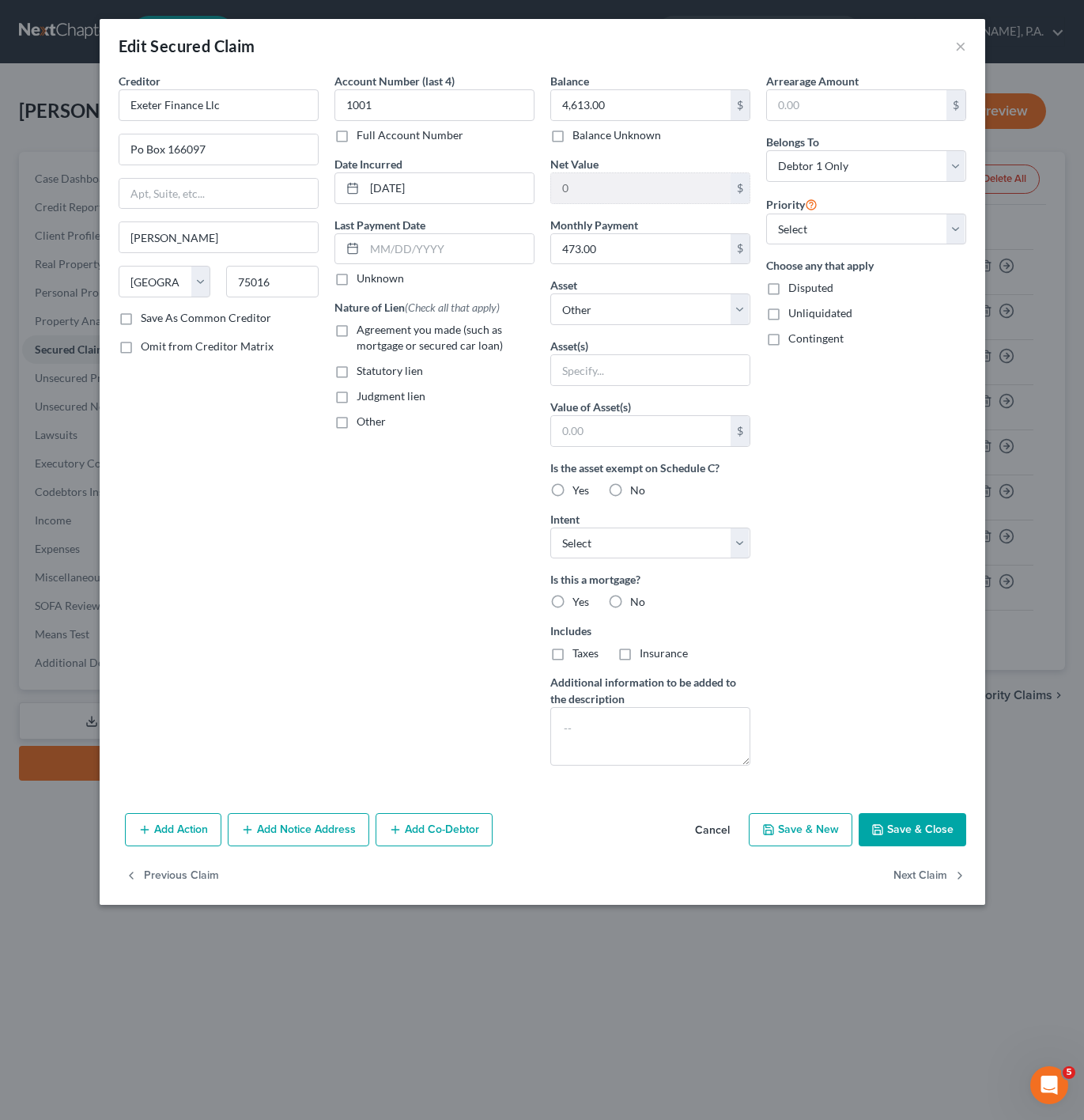
click at [183, 841] on button "Add Action" at bounding box center [173, 830] width 97 height 34
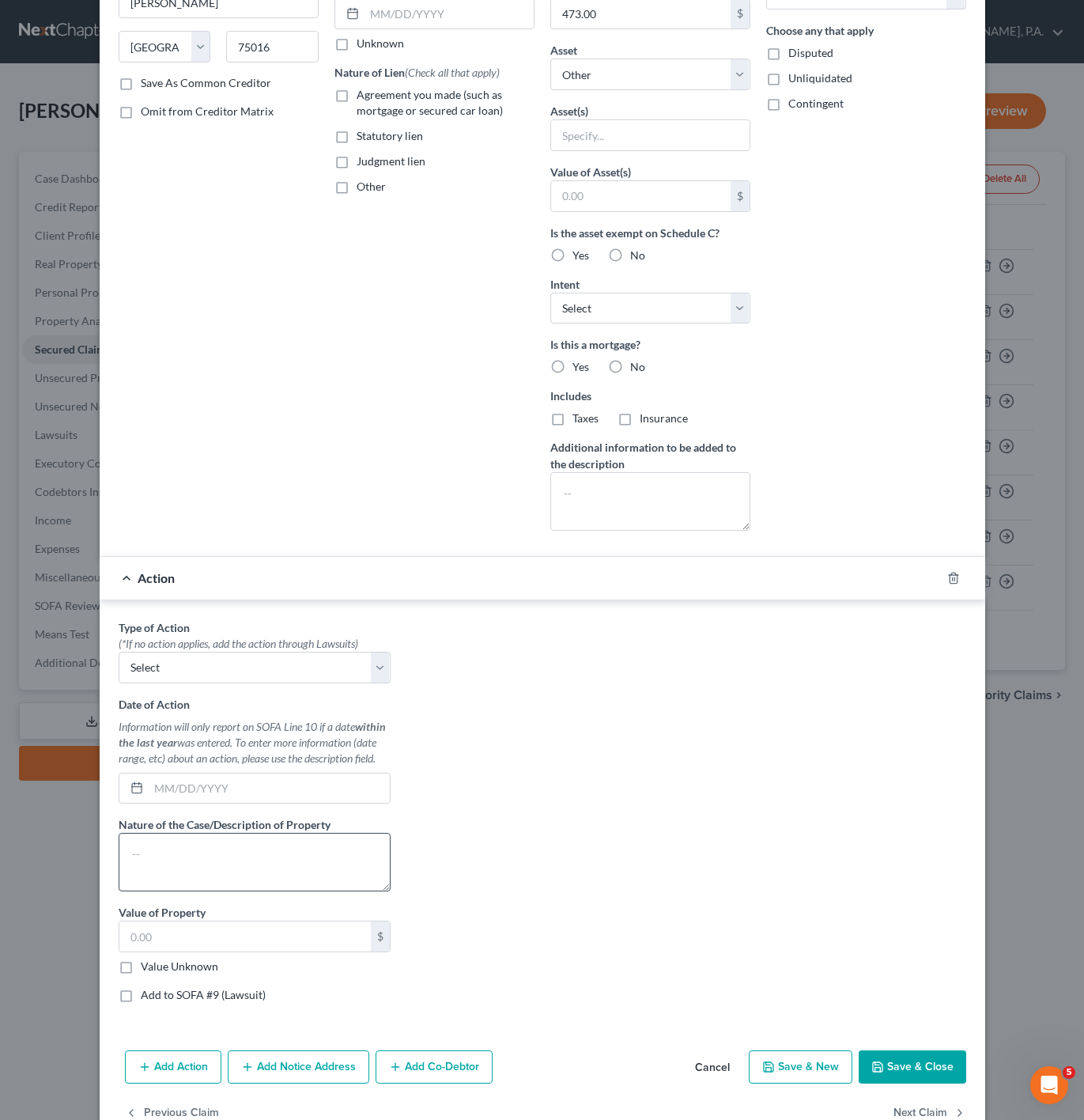
scroll to position [237, 0]
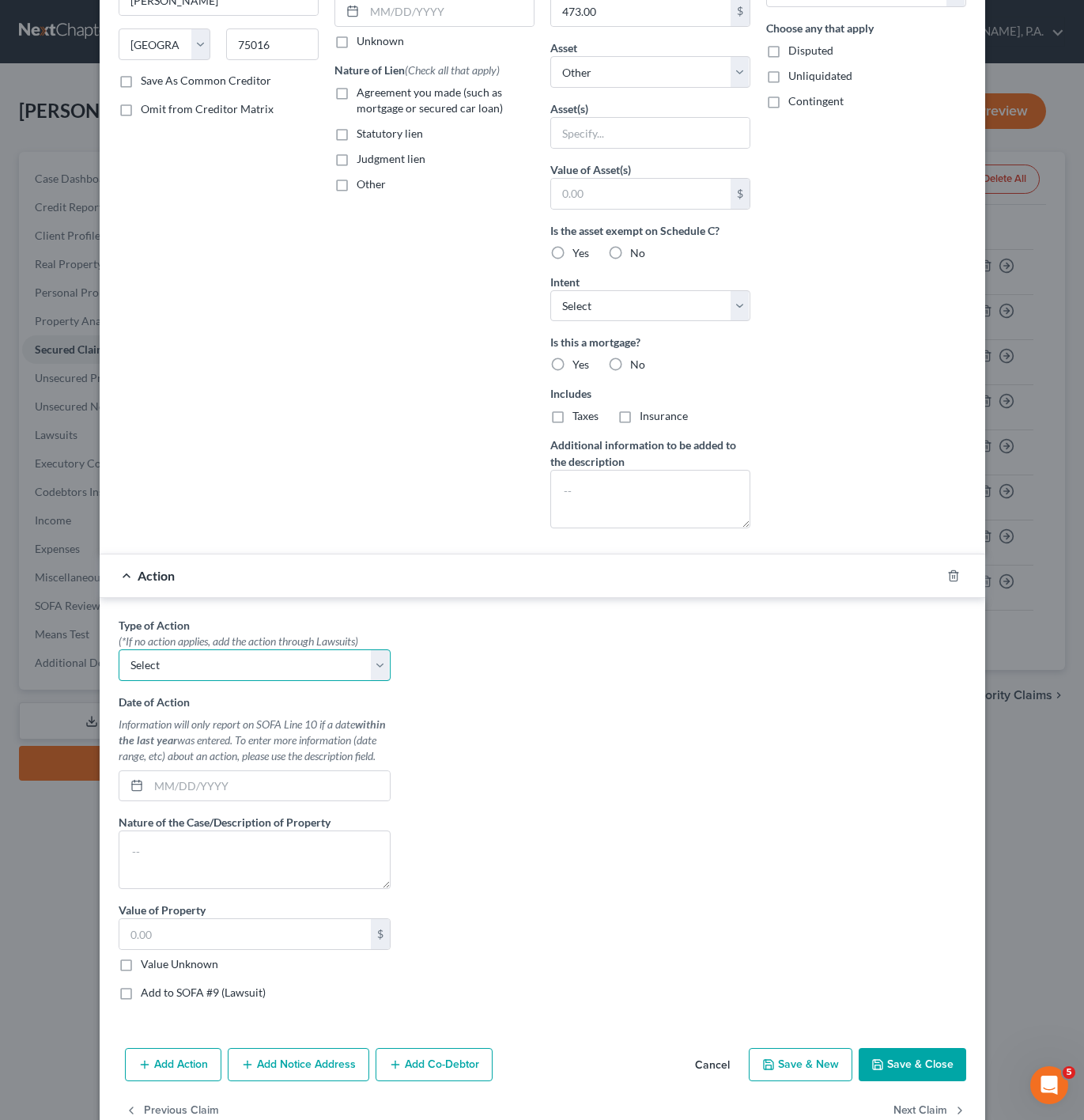
click at [292, 662] on select "Select Repossession Garnishment Foreclosure Personal Injury Attached, Seized, O…" at bounding box center [254, 665] width 272 height 32
select select "0"
click at [118, 655] on select "Select Repossession Garnishment Foreclosure Personal Injury Attached, Seized, O…" at bounding box center [254, 665] width 272 height 32
click at [213, 866] on textarea at bounding box center [254, 859] width 272 height 58
click at [209, 780] on input "text" at bounding box center [269, 786] width 241 height 30
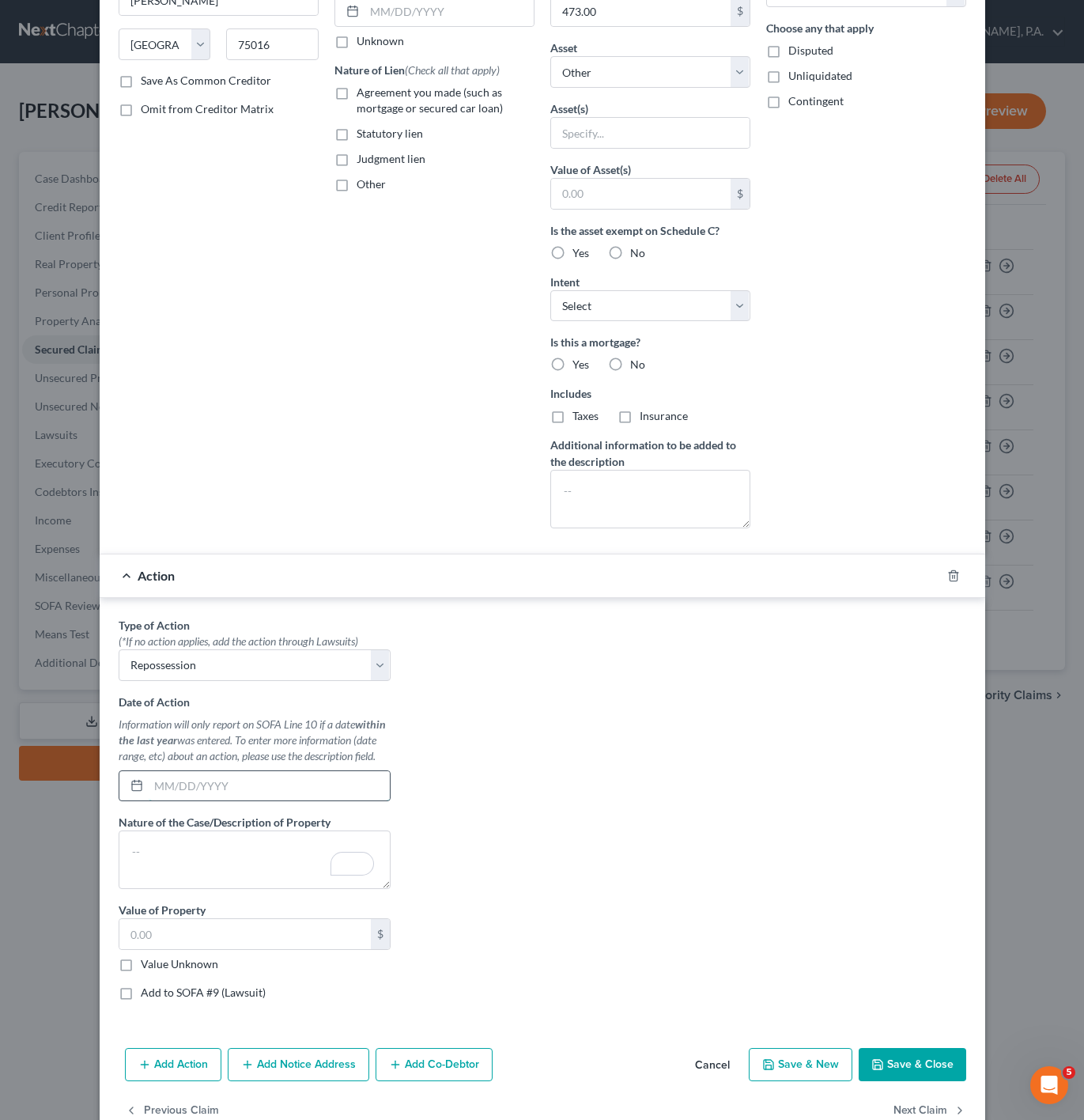
paste input "06/18/2025"
type input "06/18/2025"
click at [204, 889] on textarea "To enrich screen reader interactions, please activate Accessibility in Grammarl…" at bounding box center [254, 859] width 272 height 58
click at [211, 864] on textarea "2018 Hyundai Elentra" at bounding box center [254, 859] width 272 height 58
click at [305, 861] on textarea "2018 Hyundai Elantra" at bounding box center [254, 859] width 272 height 58
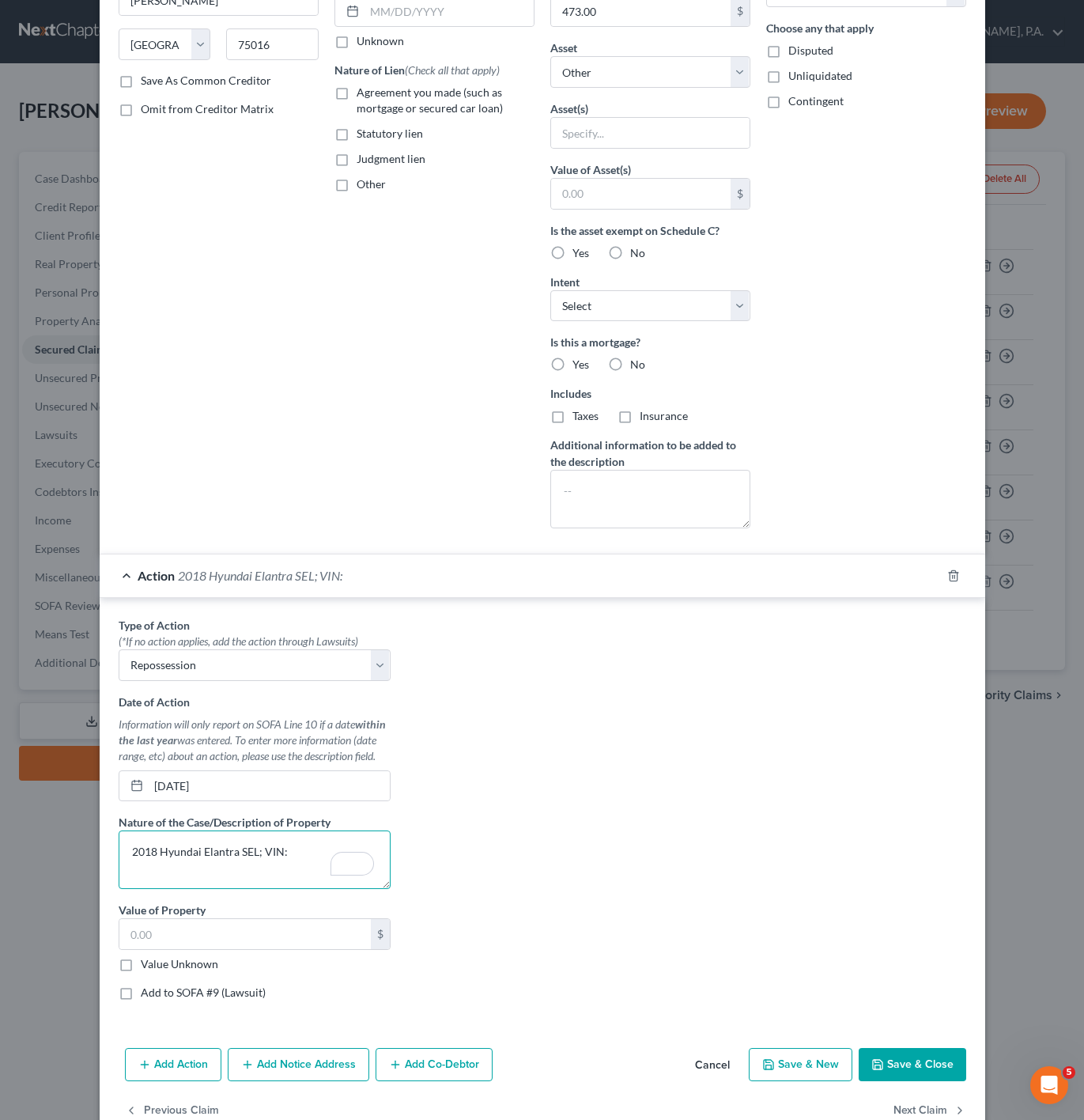
click at [302, 857] on textarea "2018 Hyundai Elantra SEL; VIN:" at bounding box center [254, 859] width 272 height 58
paste textarea "5NPD84LF3JH374687"
type textarea "2018 Hyundai Elantra SEL; VIN: 5NPD84LF3JH374687"
click at [174, 949] on input "text" at bounding box center [245, 934] width 252 height 30
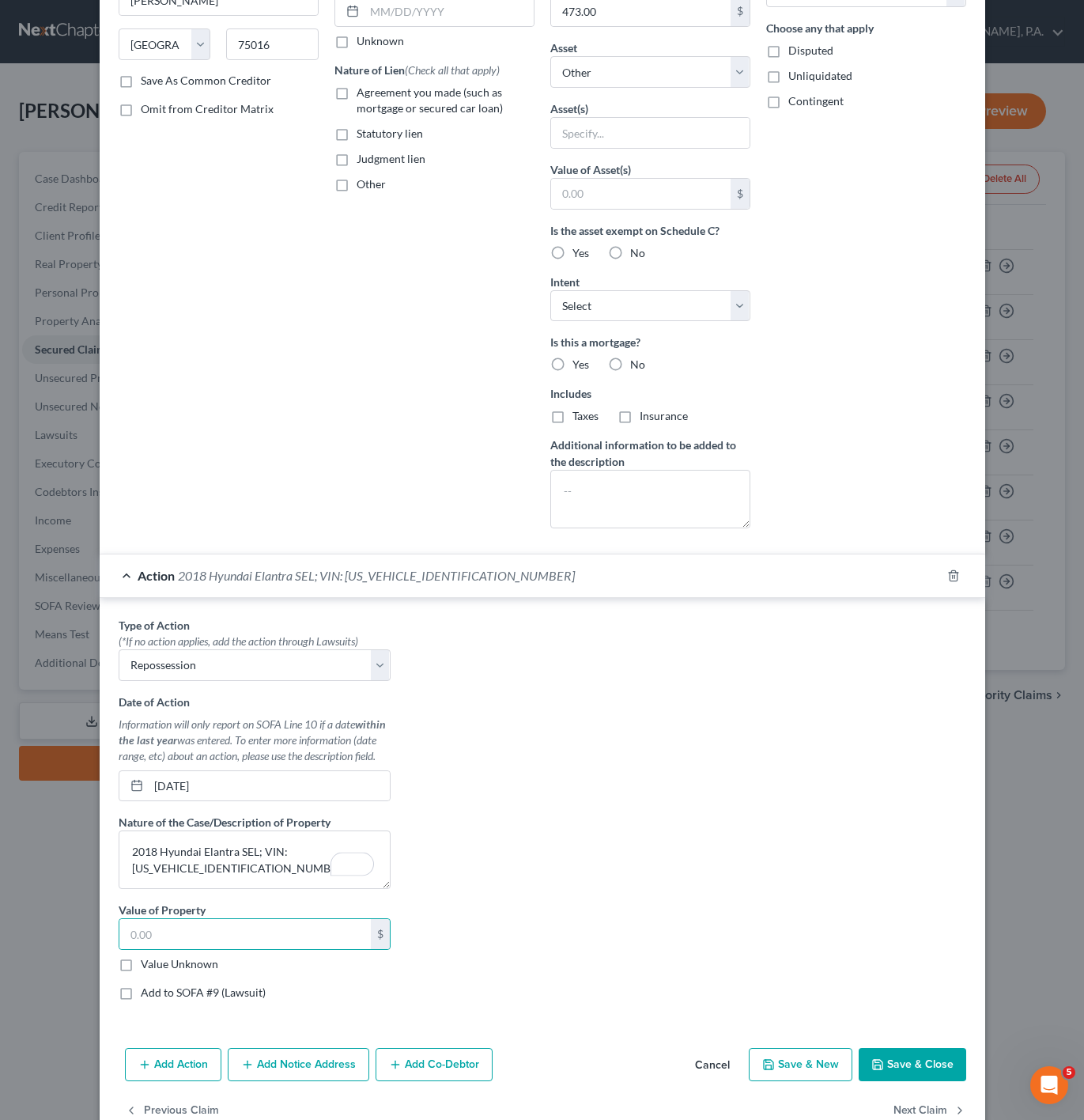
click at [141, 972] on label "Value Unknown" at bounding box center [179, 964] width 78 height 16
click at [147, 967] on input "Value Unknown" at bounding box center [152, 961] width 10 height 10
click at [141, 972] on label "Value Unknown" at bounding box center [179, 964] width 78 height 16
click at [147, 967] on input "Value Unknown" at bounding box center [152, 961] width 10 height 10
click at [141, 972] on label "Value Unknown" at bounding box center [179, 964] width 78 height 16
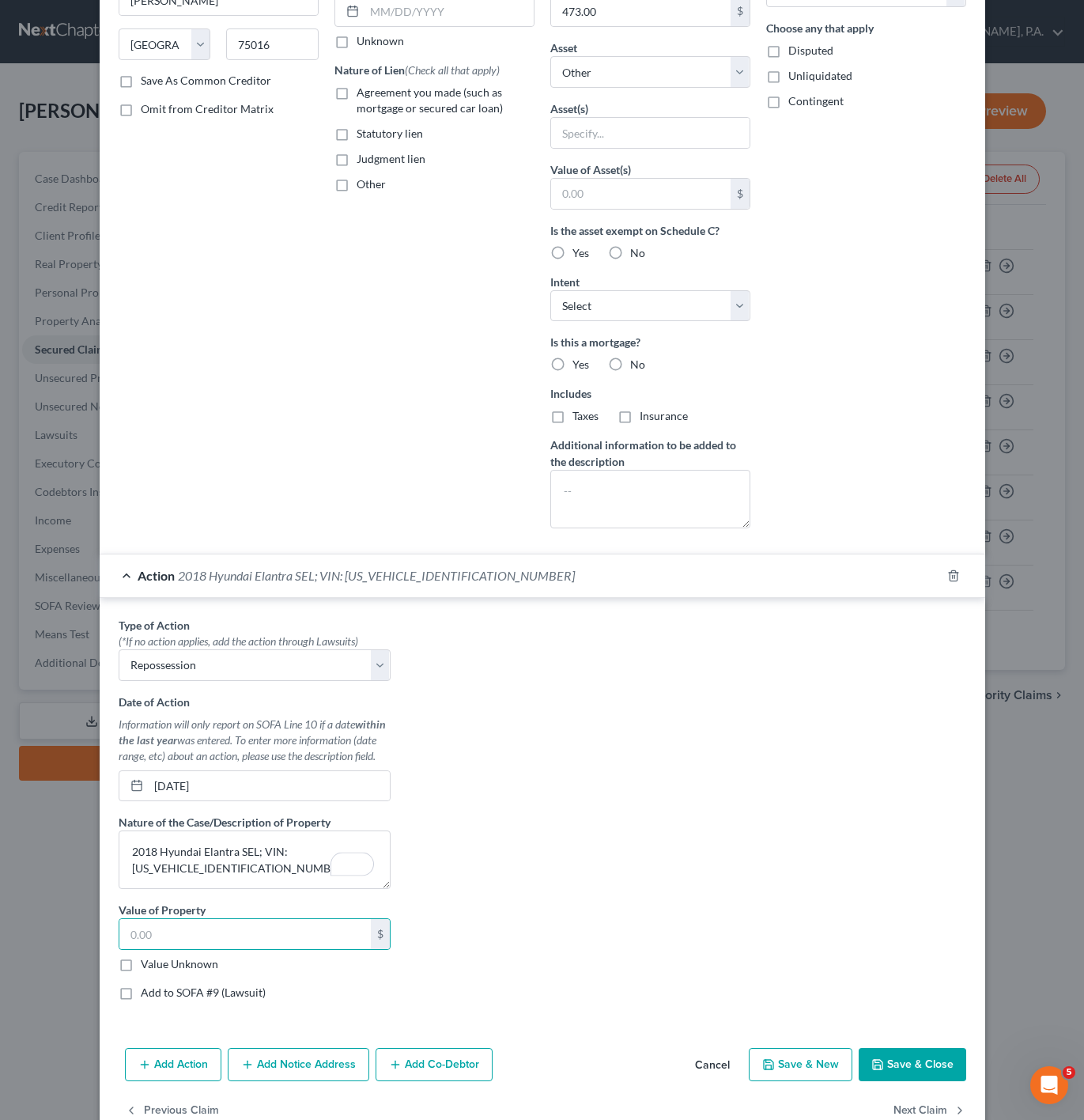
click at [147, 967] on input "Value Unknown" at bounding box center [152, 961] width 10 height 10
click at [141, 972] on label "Value Unknown" at bounding box center [179, 964] width 78 height 16
click at [147, 967] on input "Value Unknown" at bounding box center [152, 961] width 10 height 10
click at [141, 972] on label "Value Unknown" at bounding box center [179, 964] width 78 height 16
click at [147, 967] on input "Value Unknown" at bounding box center [152, 961] width 10 height 10
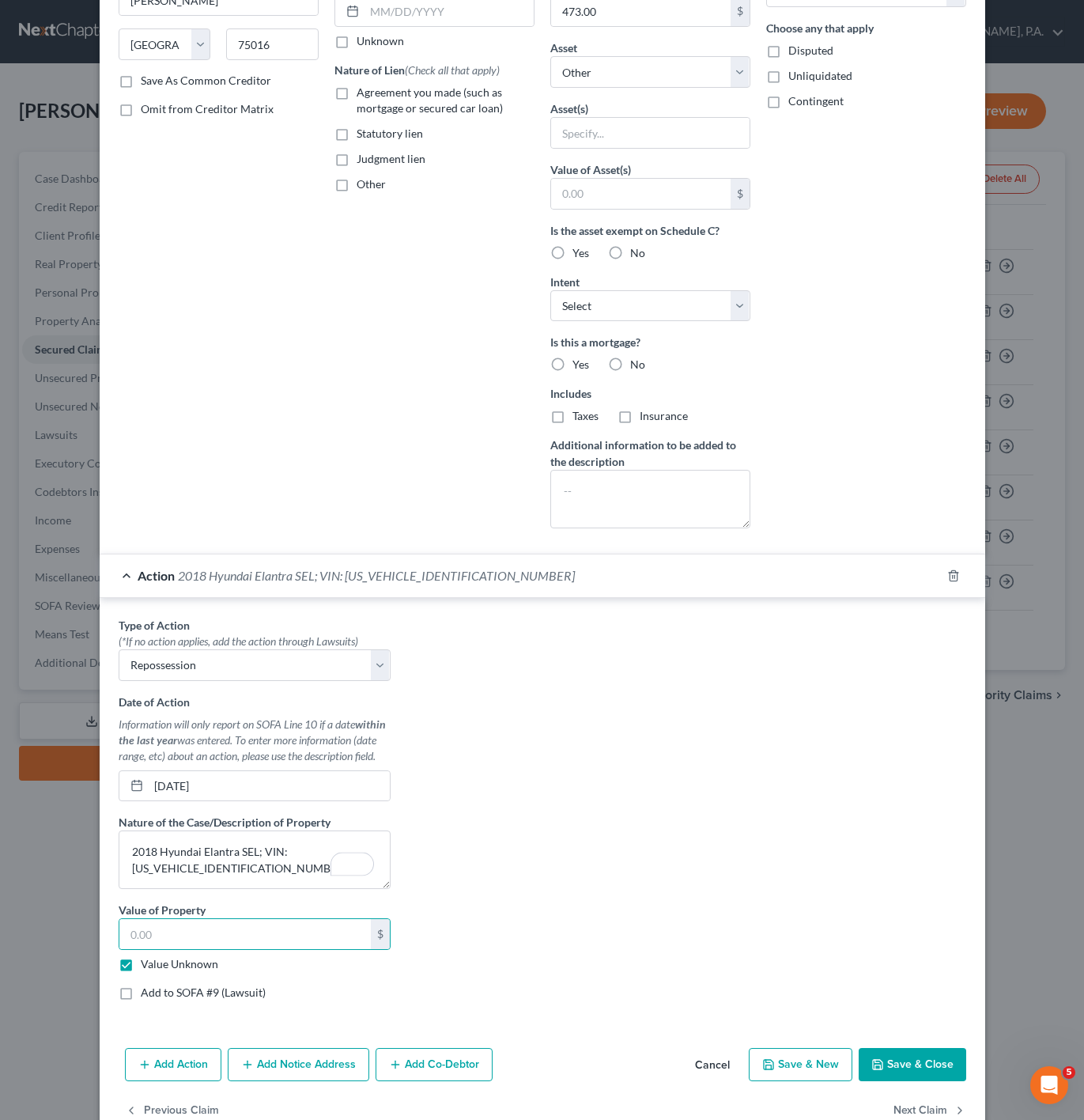
click at [141, 971] on label "Value Unknown" at bounding box center [179, 964] width 78 height 16
click at [147, 967] on input "Value Unknown" at bounding box center [152, 961] width 10 height 10
checkbox input "false"
type input "0.00"
click at [141, 972] on label "Value Unknown" at bounding box center [179, 964] width 78 height 16
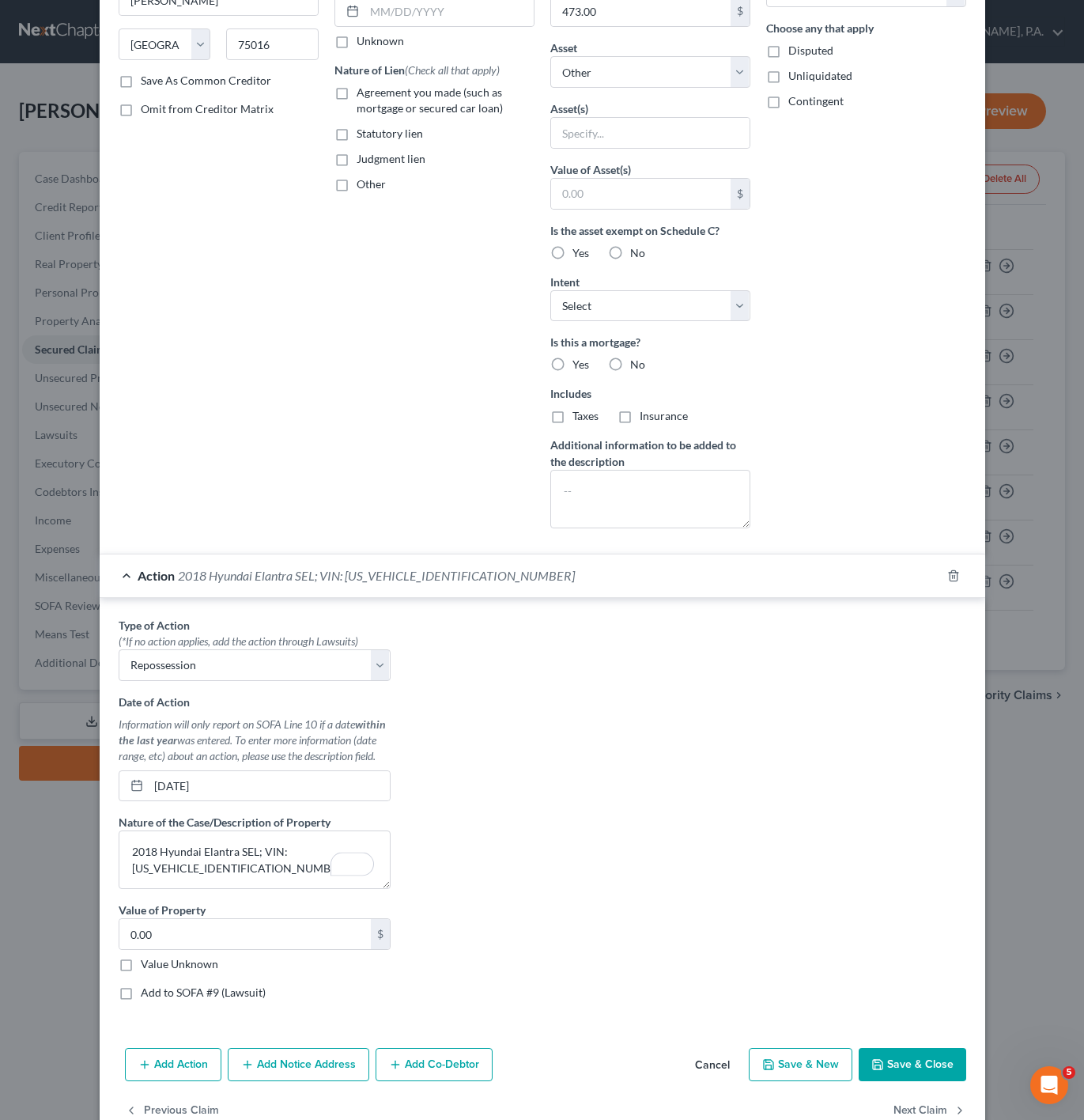
click at [147, 967] on input "Value Unknown" at bounding box center [152, 961] width 10 height 10
checkbox input "true"
click at [518, 992] on div "Type of Action * (*If no action applies, add the action through Lawsuits) Selec…" at bounding box center [542, 815] width 863 height 397
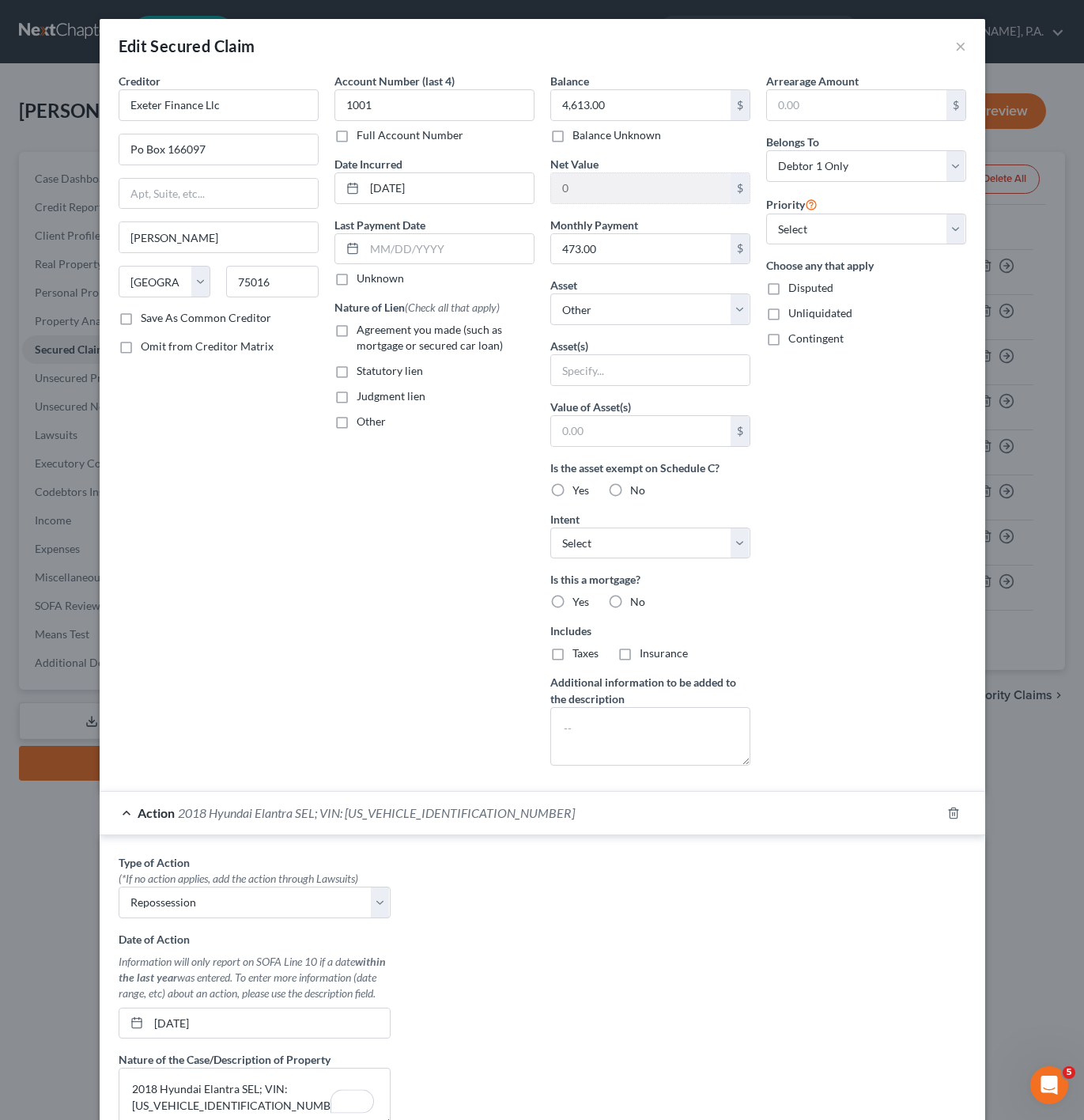
click at [328, 560] on div "Account Number (last 4) 1001 Full Account Number Date Incurred 11-22-2024 Last …" at bounding box center [435, 425] width 216 height 705
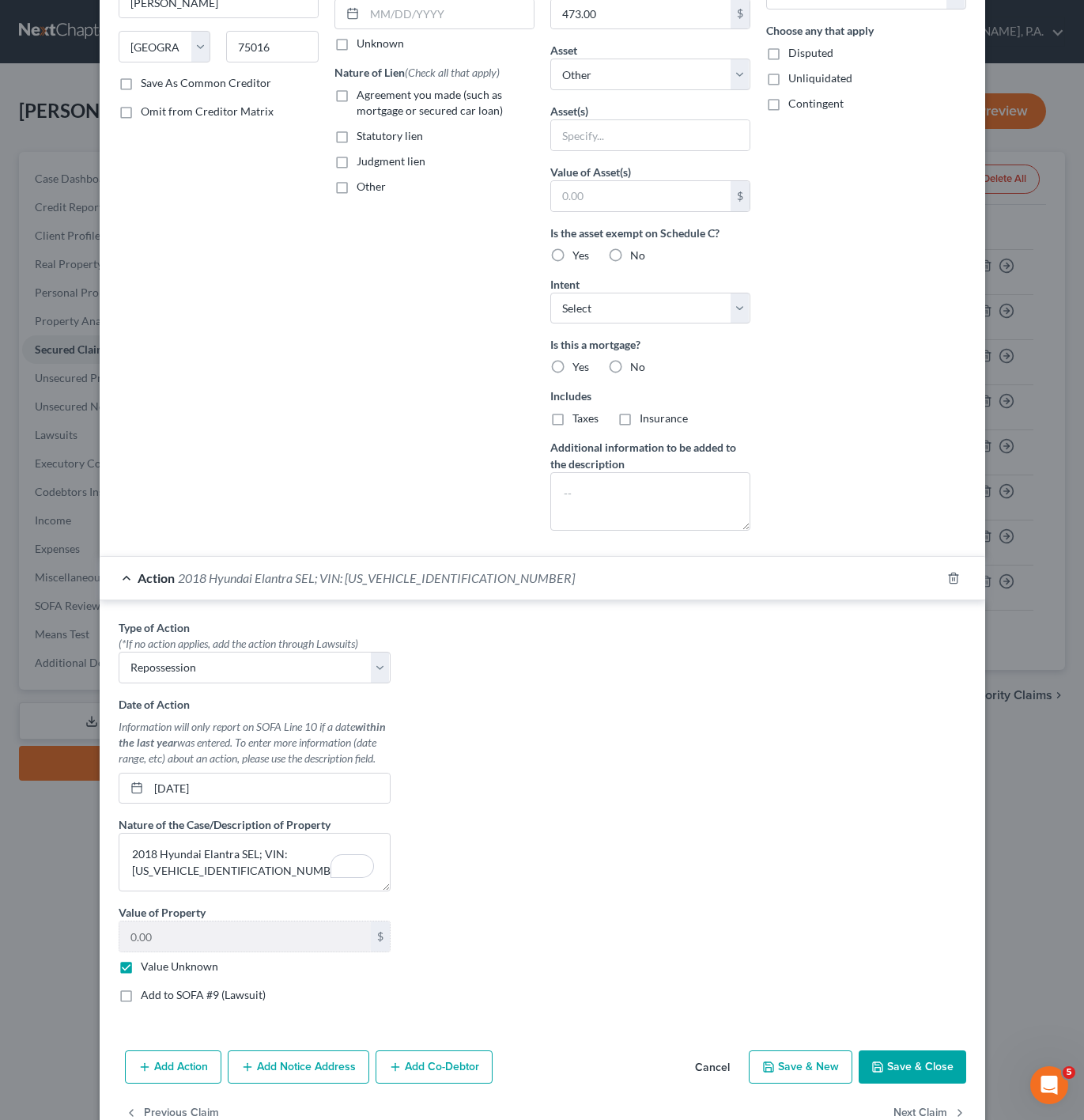
scroll to position [285, 0]
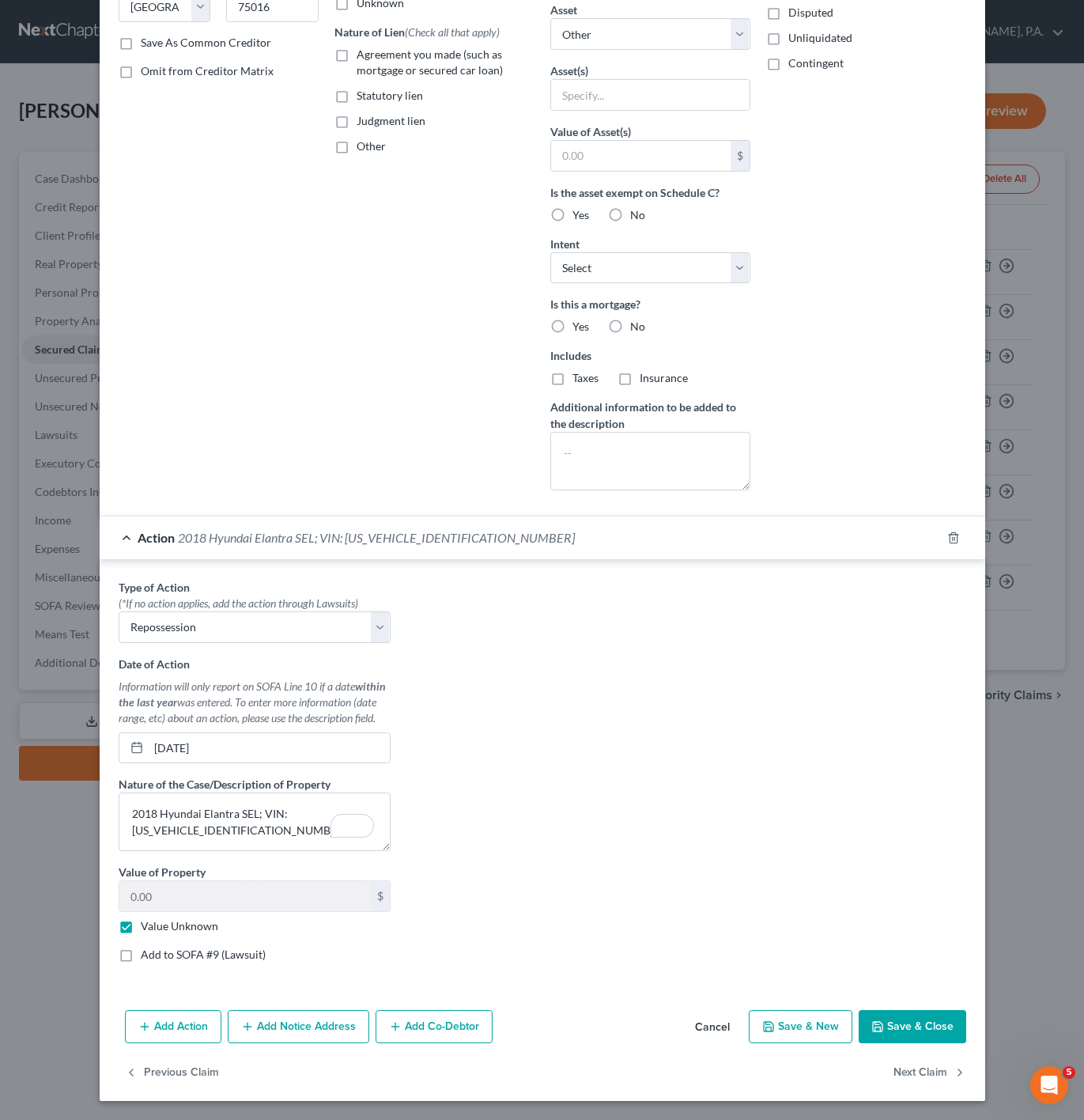
click at [905, 1018] on button "Save & Close" at bounding box center [912, 1026] width 108 height 34
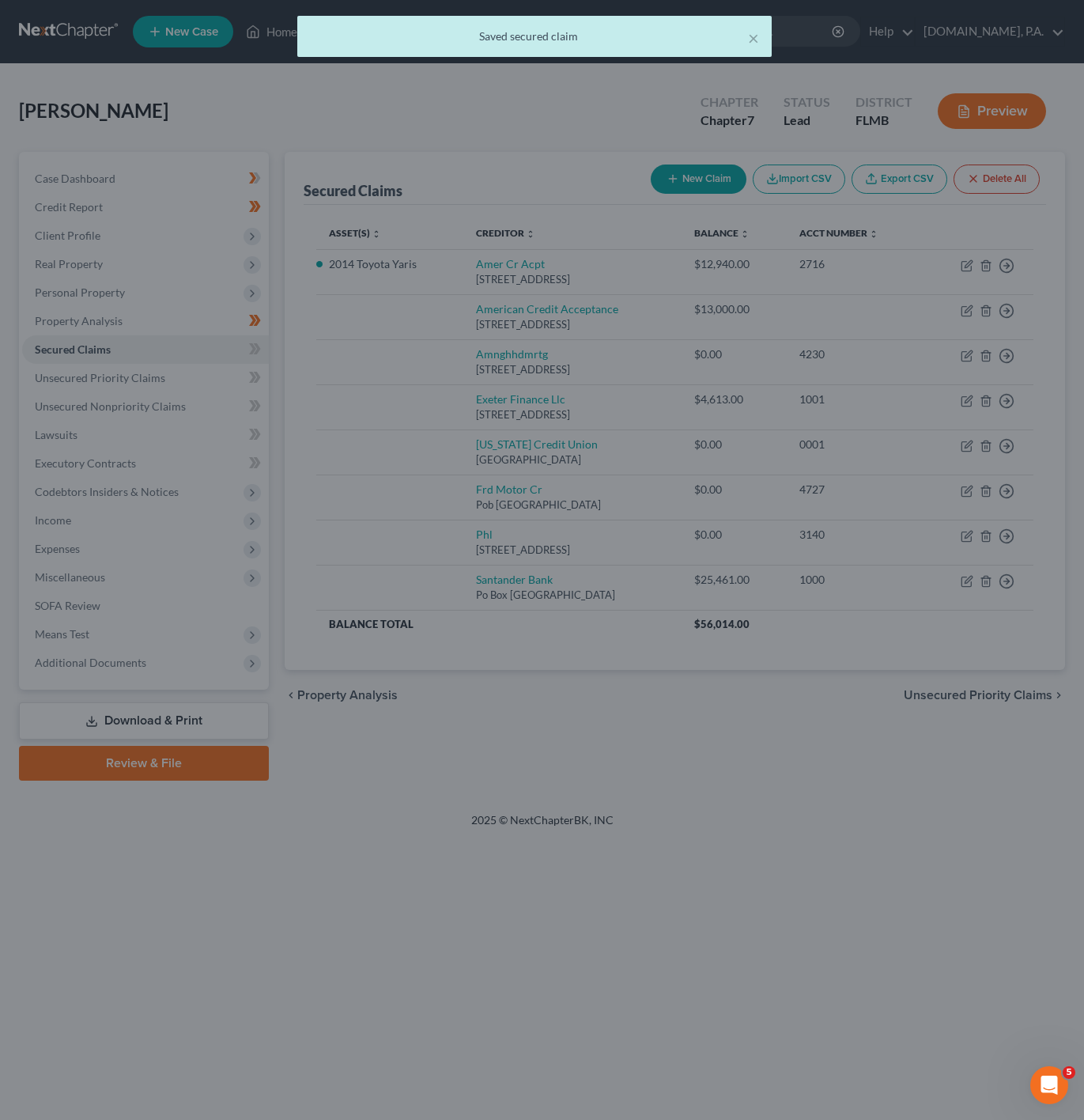
scroll to position [0, 0]
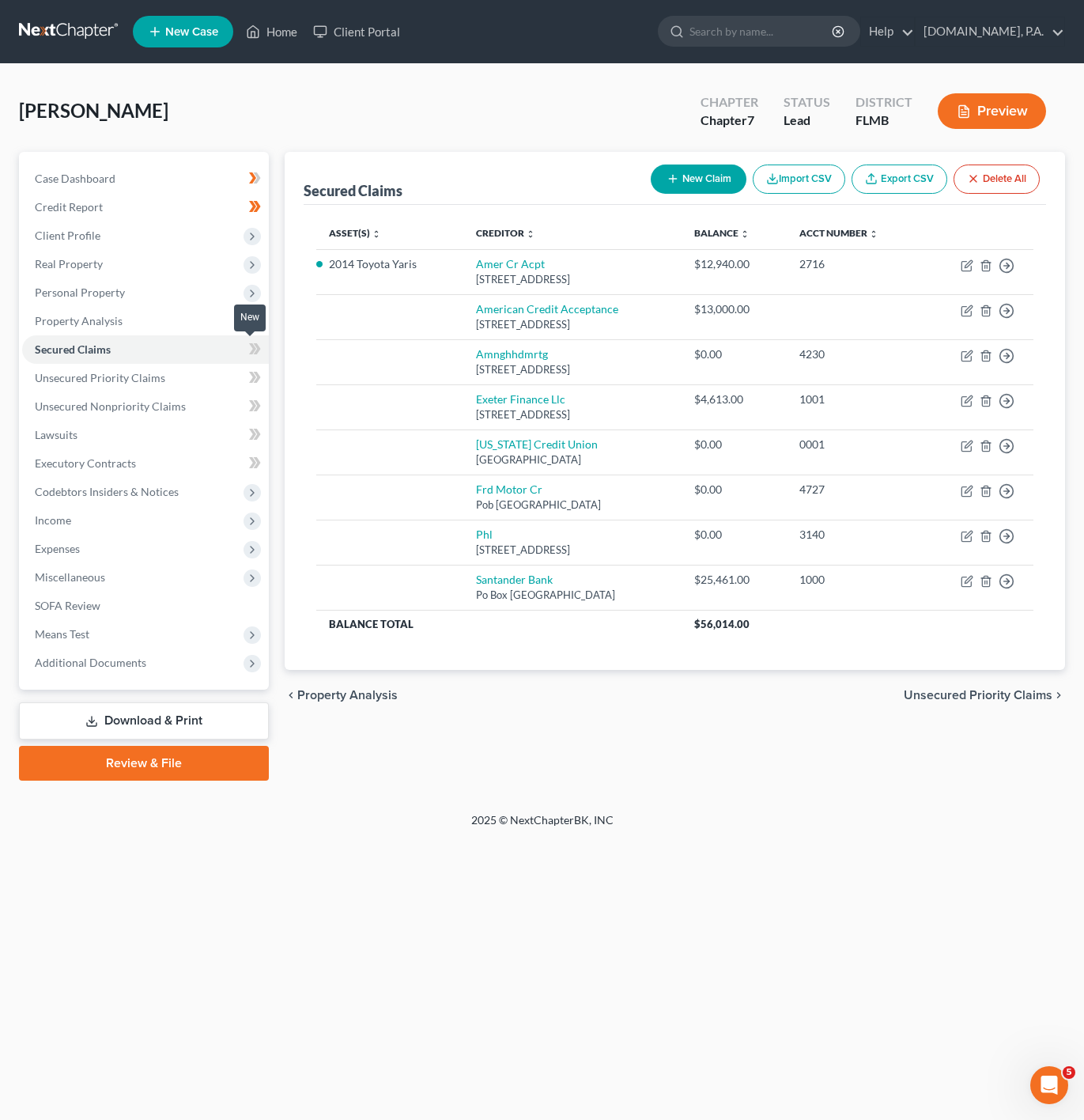
drag, startPoint x: 245, startPoint y: 349, endPoint x: 257, endPoint y: 352, distance: 12.4
click at [245, 349] on span at bounding box center [255, 351] width 28 height 24
click at [257, 352] on icon at bounding box center [257, 349] width 7 height 11
click at [193, 383] on link "Unsecured Priority Claims" at bounding box center [145, 378] width 247 height 29
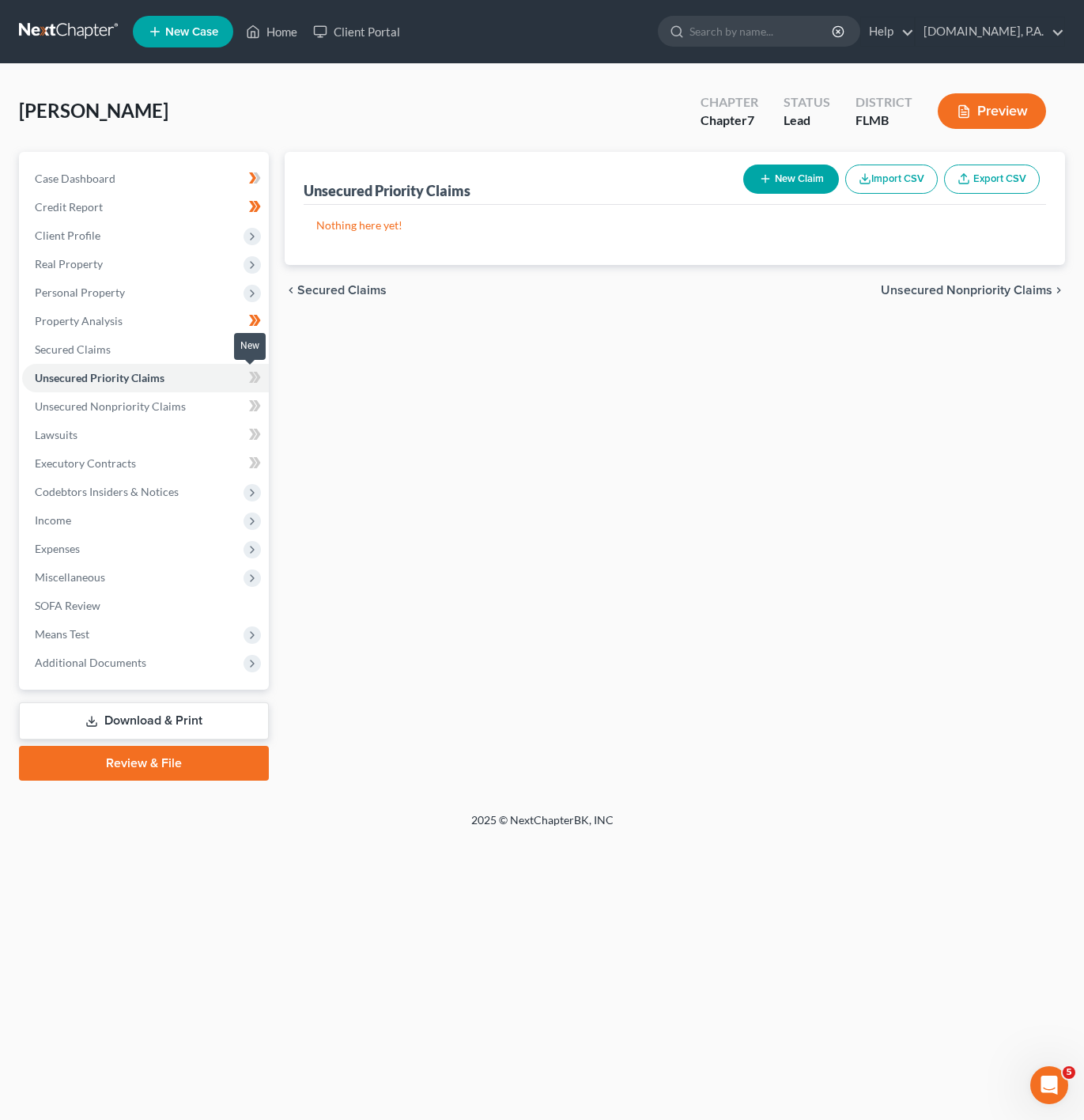
click at [266, 380] on span at bounding box center [255, 380] width 28 height 24
click at [235, 404] on link "Unsecured Nonpriority Claims" at bounding box center [145, 407] width 247 height 29
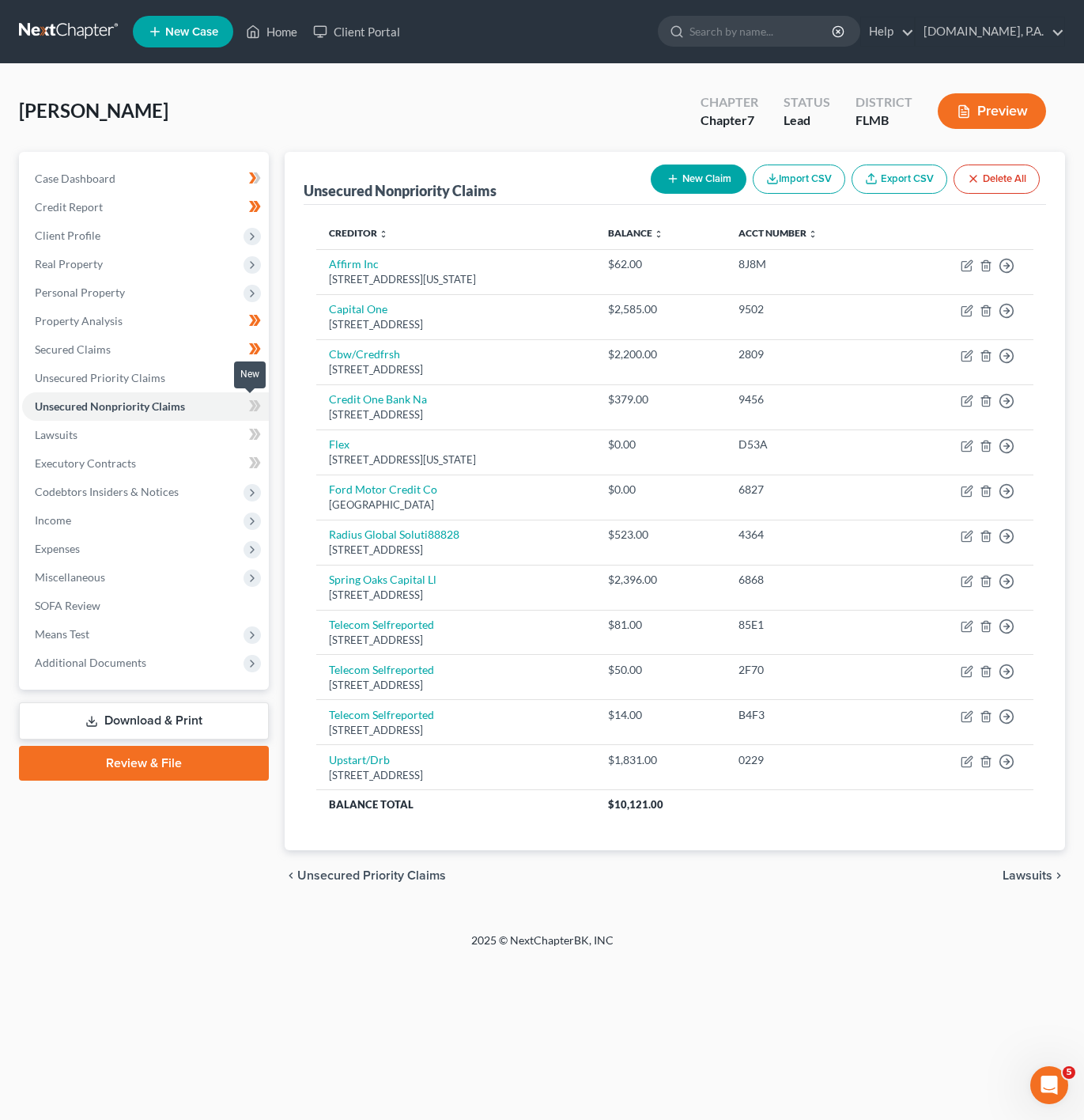
click at [253, 406] on icon at bounding box center [253, 406] width 7 height 11
click at [214, 432] on link "Lawsuits" at bounding box center [145, 435] width 247 height 29
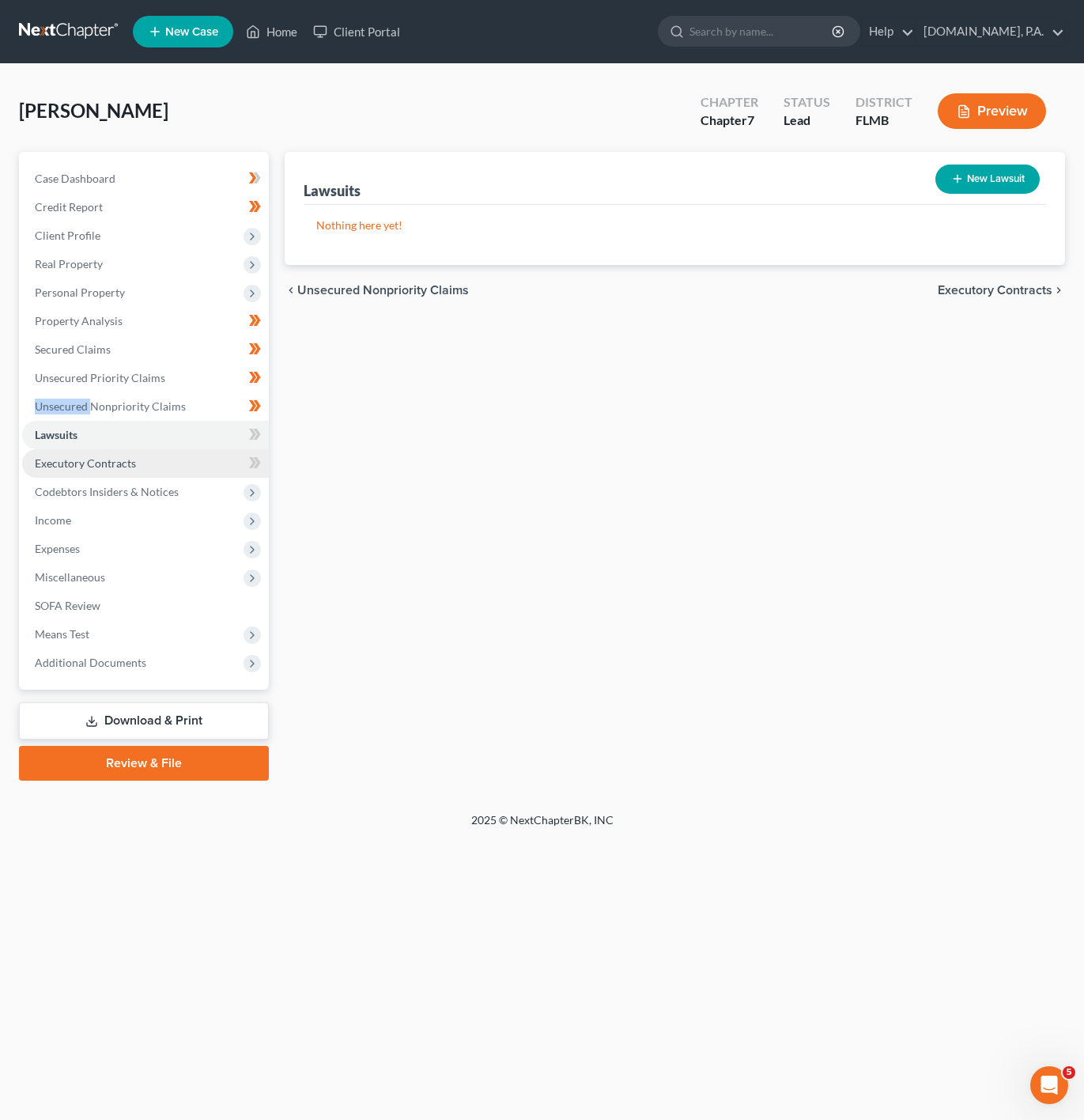
click at [209, 465] on link "Executory Contracts" at bounding box center [145, 464] width 247 height 29
click at [254, 463] on icon at bounding box center [253, 463] width 7 height 11
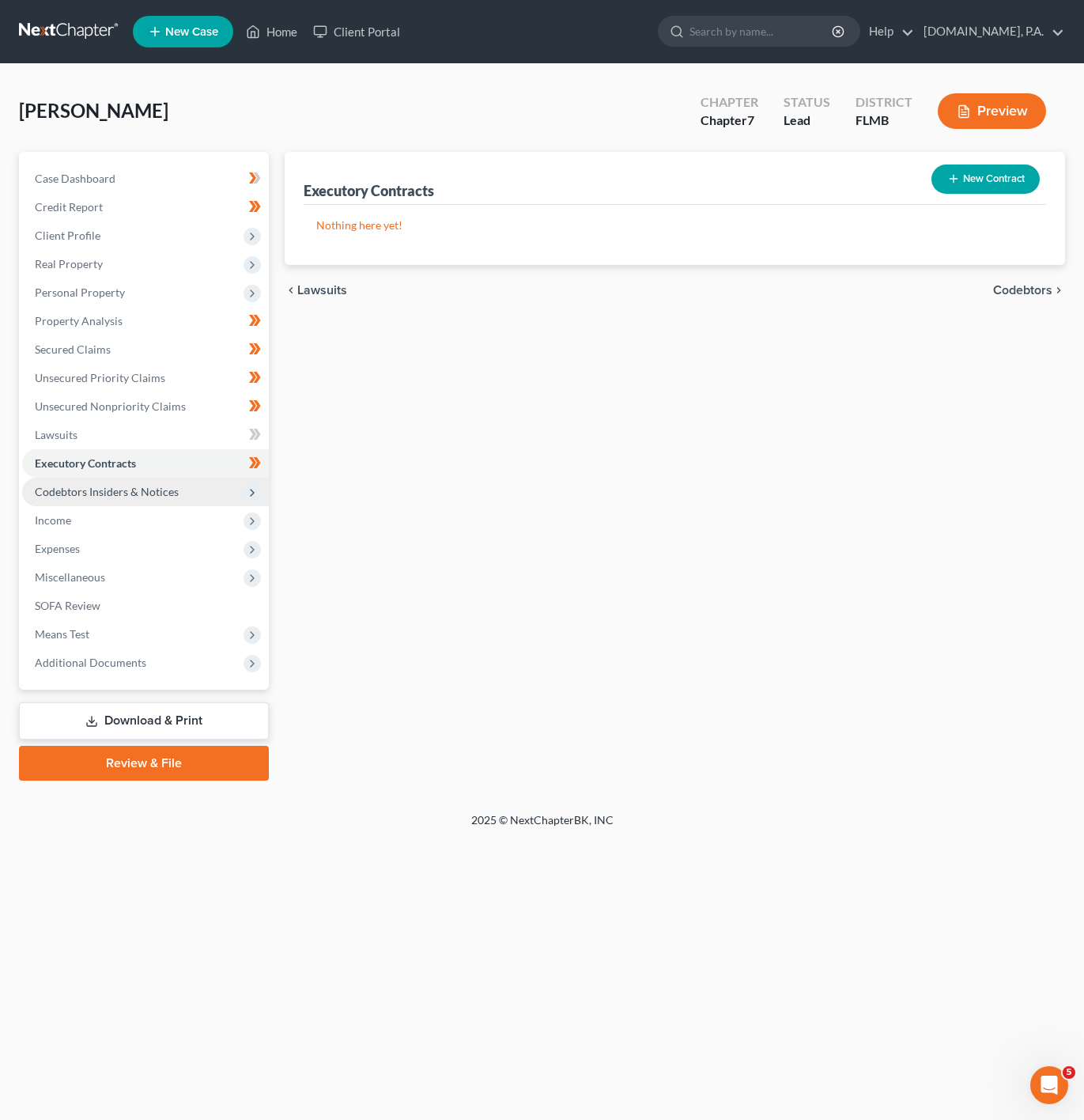
click at [172, 493] on span "Codebtors Insiders & Notices" at bounding box center [107, 491] width 144 height 14
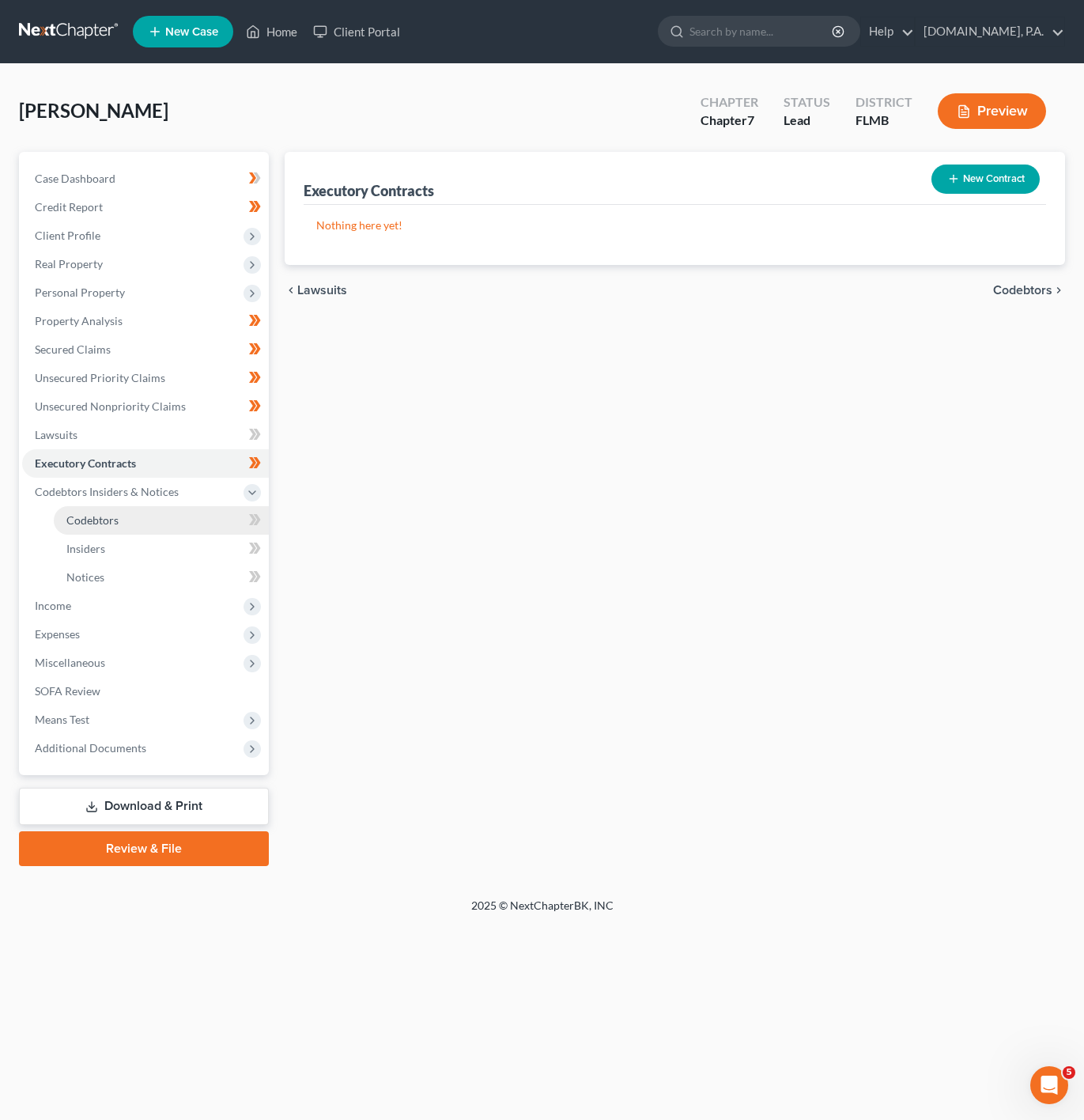
click at [212, 518] on link "Codebtors" at bounding box center [161, 520] width 215 height 29
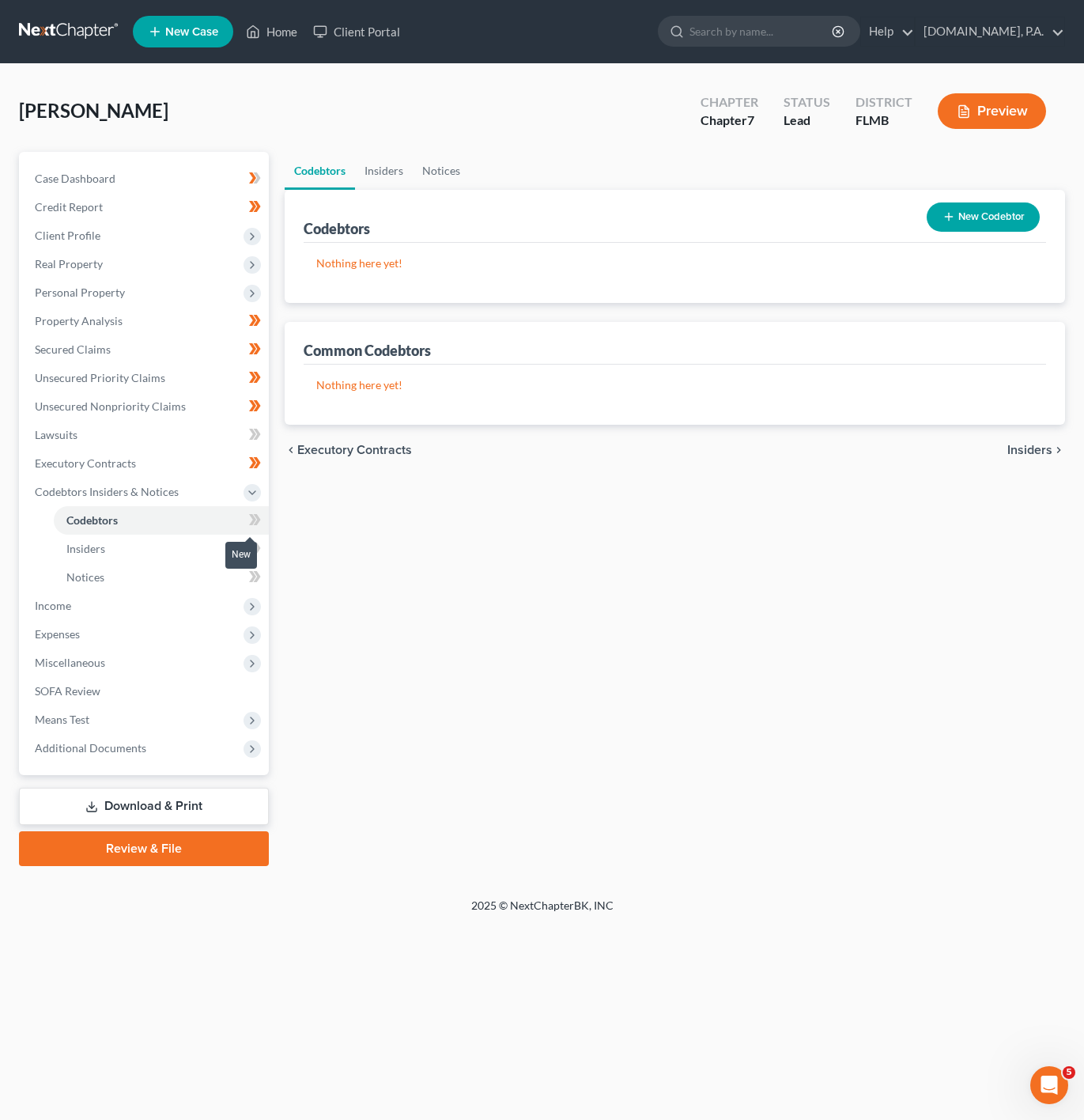
click at [253, 516] on icon at bounding box center [253, 520] width 7 height 11
click at [253, 524] on icon at bounding box center [255, 520] width 12 height 20
click at [221, 549] on link "Insiders" at bounding box center [161, 549] width 215 height 29
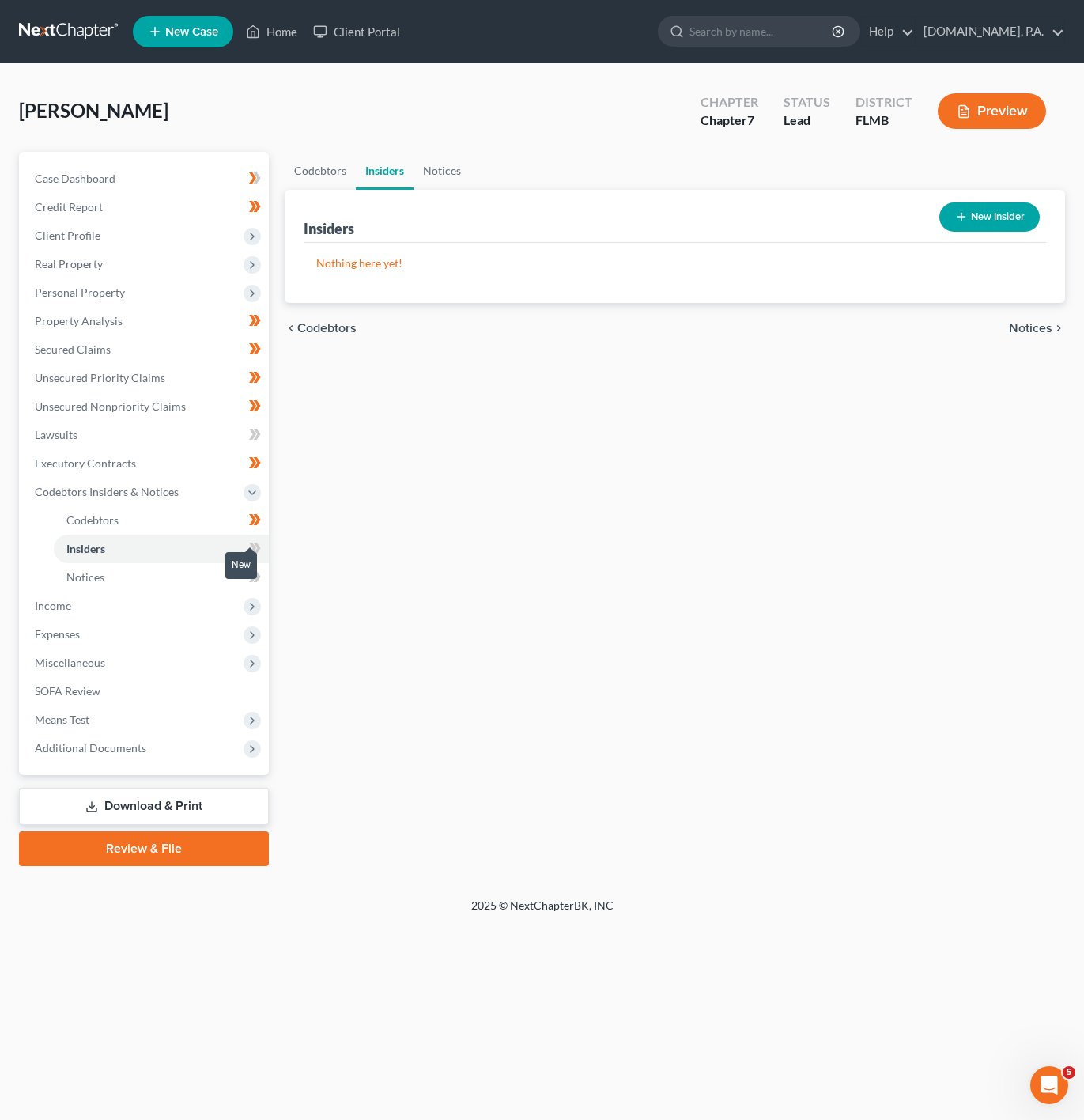
click at [257, 551] on div "New" at bounding box center [241, 566] width 32 height 37
click at [261, 556] on span at bounding box center [255, 551] width 28 height 24
click at [240, 574] on link "Notices" at bounding box center [161, 577] width 215 height 29
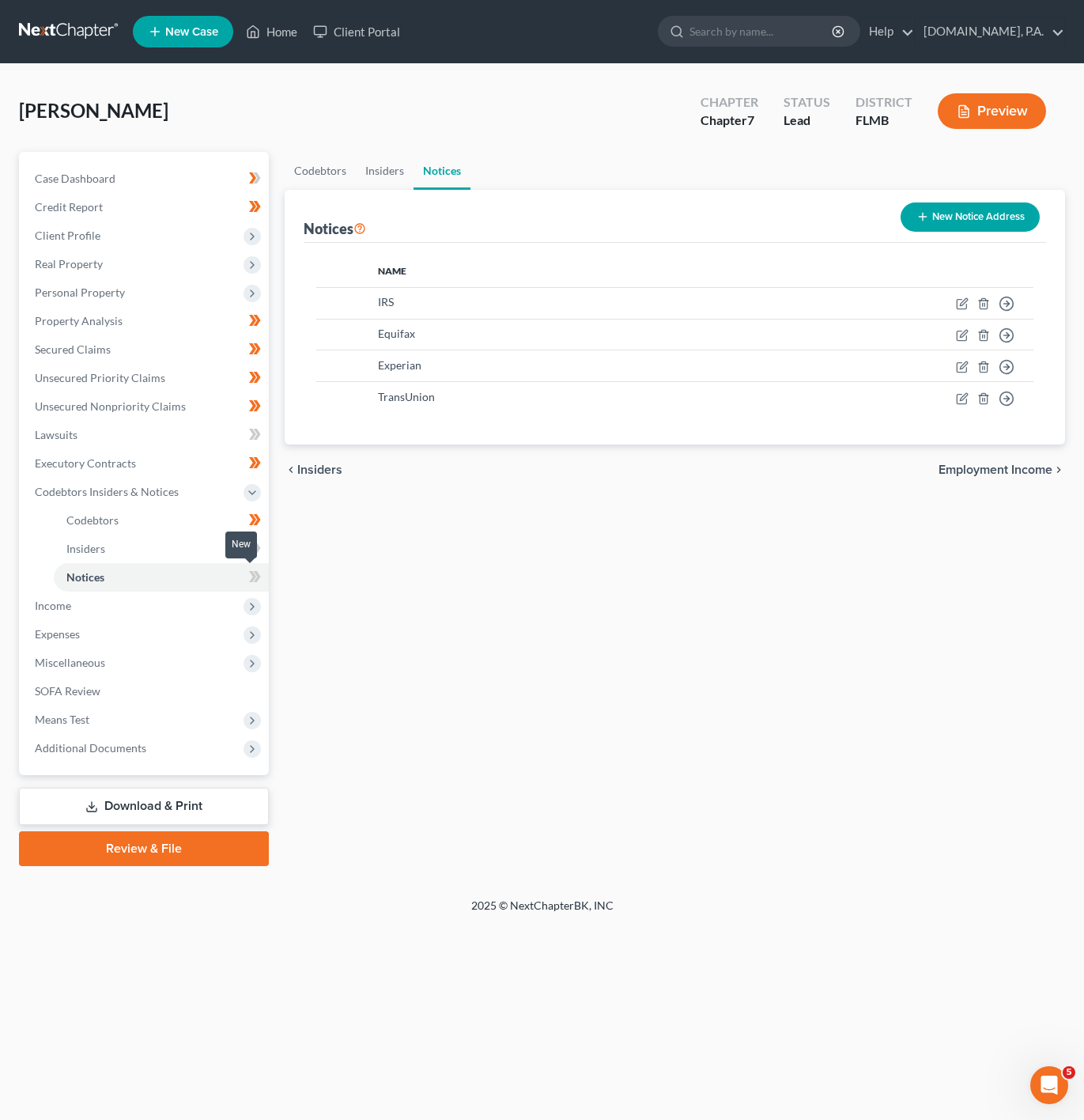
click at [245, 574] on span at bounding box center [255, 579] width 28 height 24
click at [224, 441] on link "Lawsuits" at bounding box center [145, 435] width 247 height 29
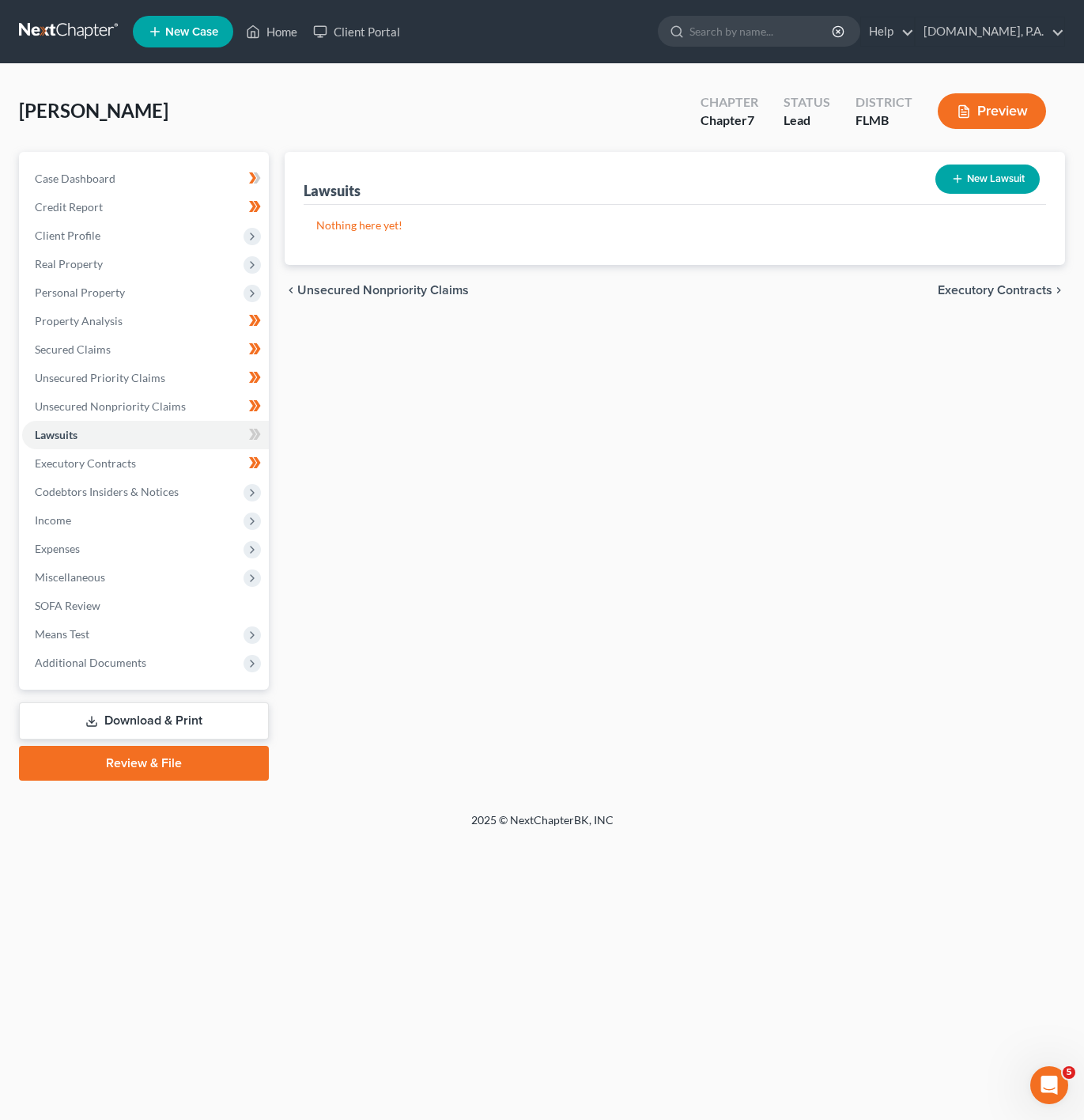
click at [0, 0] on icon at bounding box center [0, 0] width 0 height 0
click at [230, 492] on span "Codebtors Insiders & Notices" at bounding box center [145, 492] width 247 height 29
